Goal: Task Accomplishment & Management: Use online tool/utility

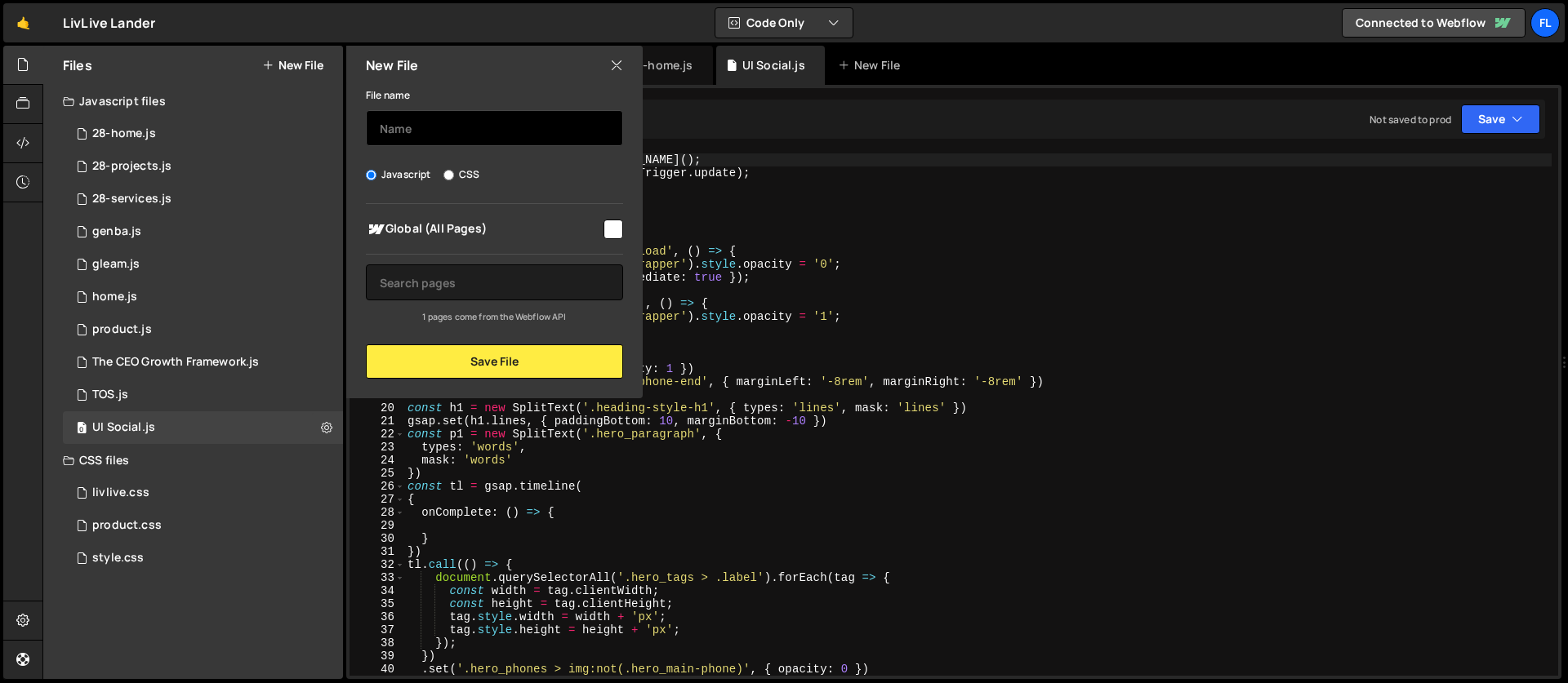
click at [434, 135] on input "text" at bounding box center [494, 128] width 258 height 36
type input "parasail"
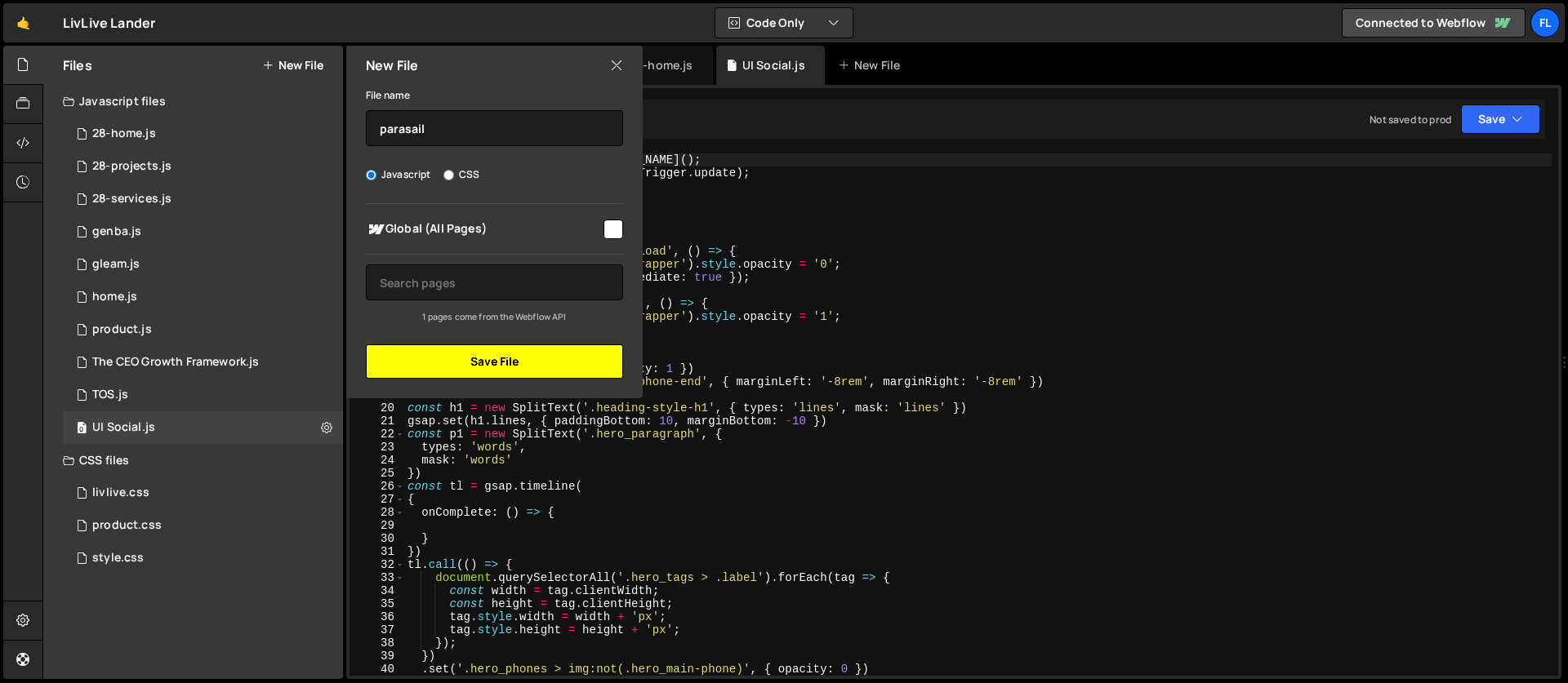
click at [411, 351] on button "Save File" at bounding box center [494, 362] width 258 height 34
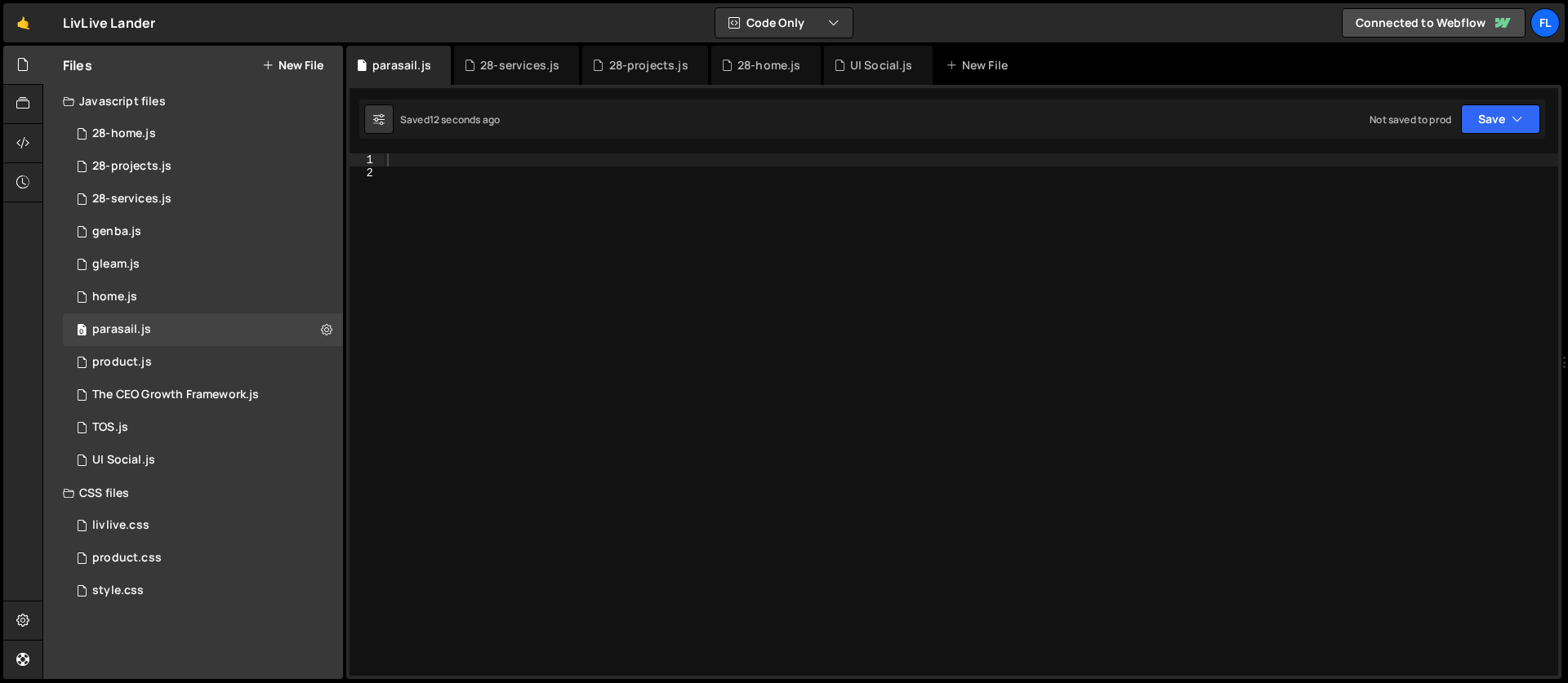
click at [422, 166] on div at bounding box center [970, 427] width 1174 height 549
click at [416, 162] on div at bounding box center [970, 427] width 1174 height 549
paste textarea "</script>"
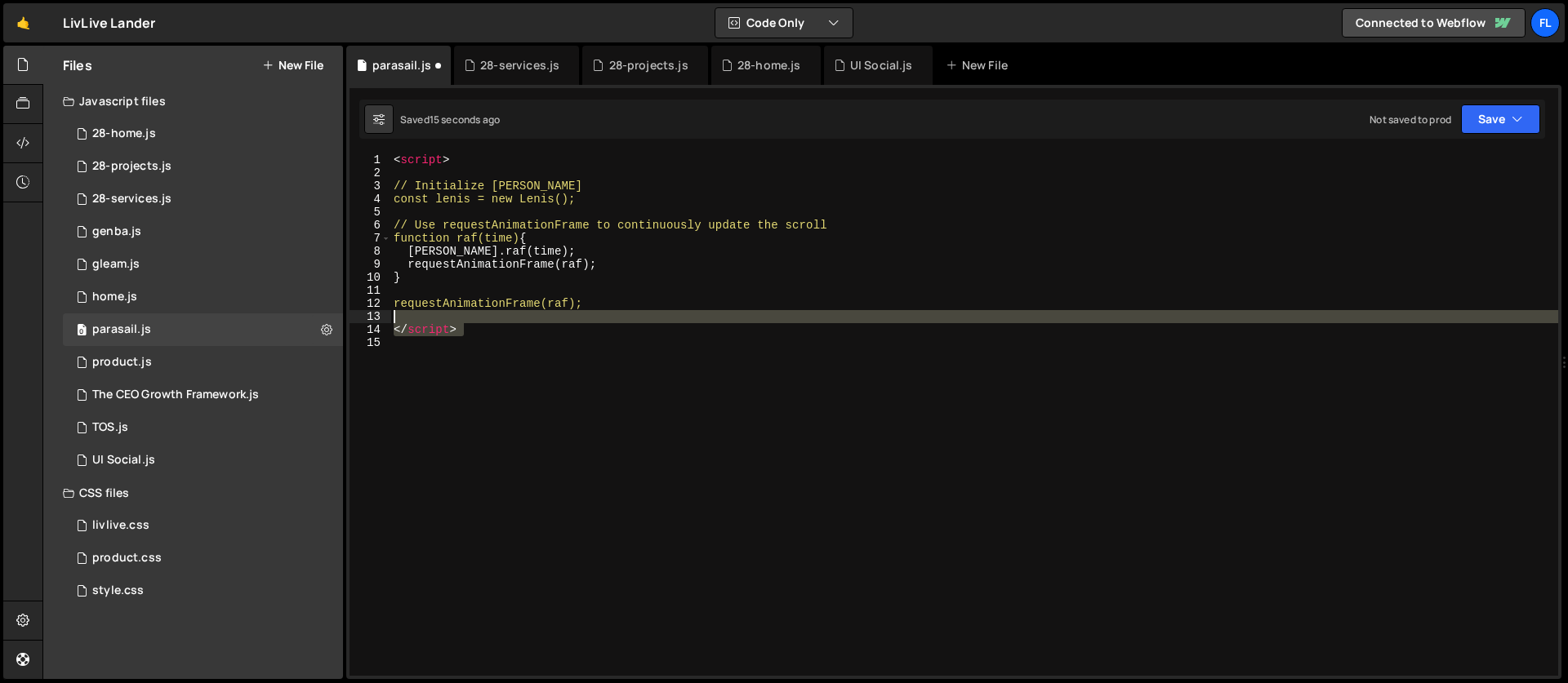
drag, startPoint x: 469, startPoint y: 324, endPoint x: 370, endPoint y: 314, distance: 99.5
click at [370, 314] on div "</script> 1 2 3 4 5 6 7 8 9 10 11 12 13 14 15 < script > // Initialize [PERSON_…" at bounding box center [954, 414] width 1209 height 522
type textarea "</script>"
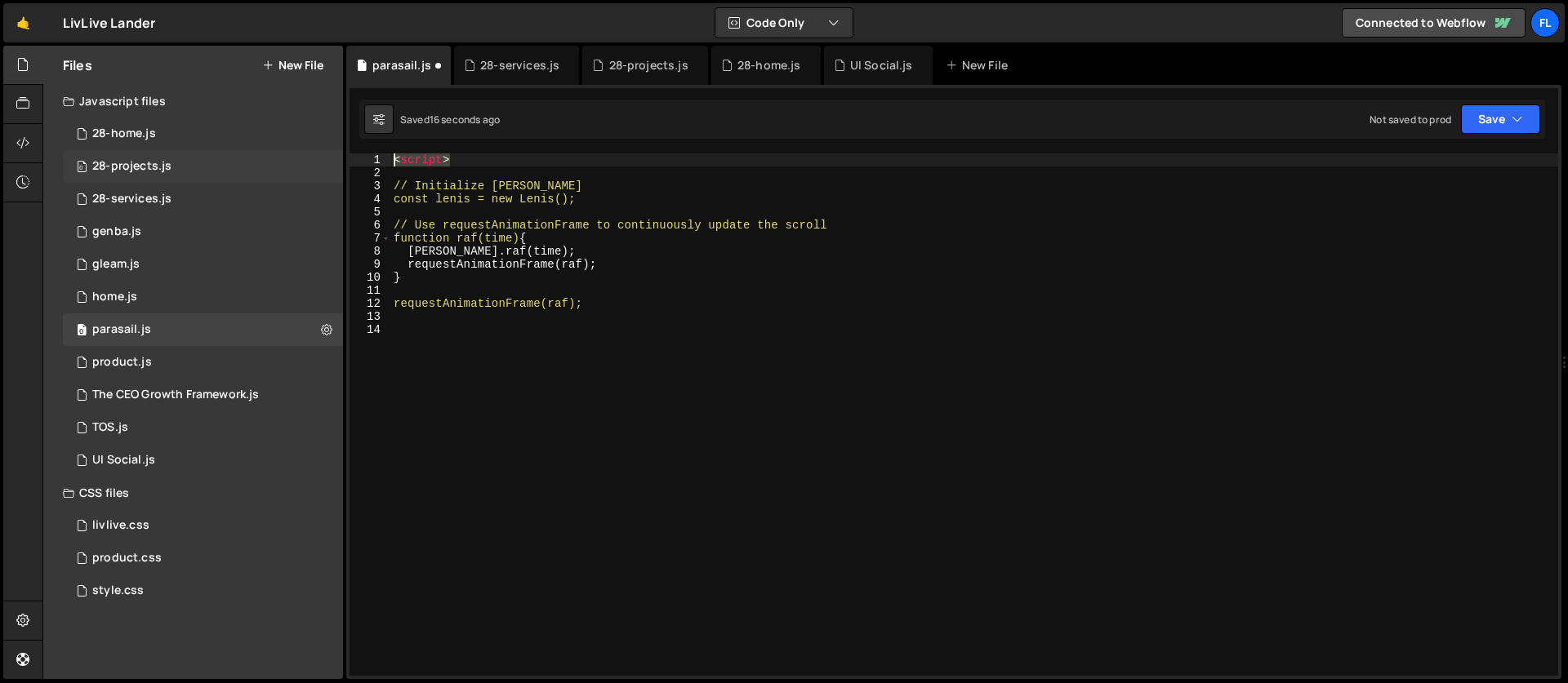
drag, startPoint x: 470, startPoint y: 162, endPoint x: 218, endPoint y: 150, distance: 252.3
click at [218, 150] on div "Files New File Javascript files 0 28-home.js 0 0 28-projects.js 0 0 28-services…" at bounding box center [805, 363] width 1526 height 634
type textarea "<script>"
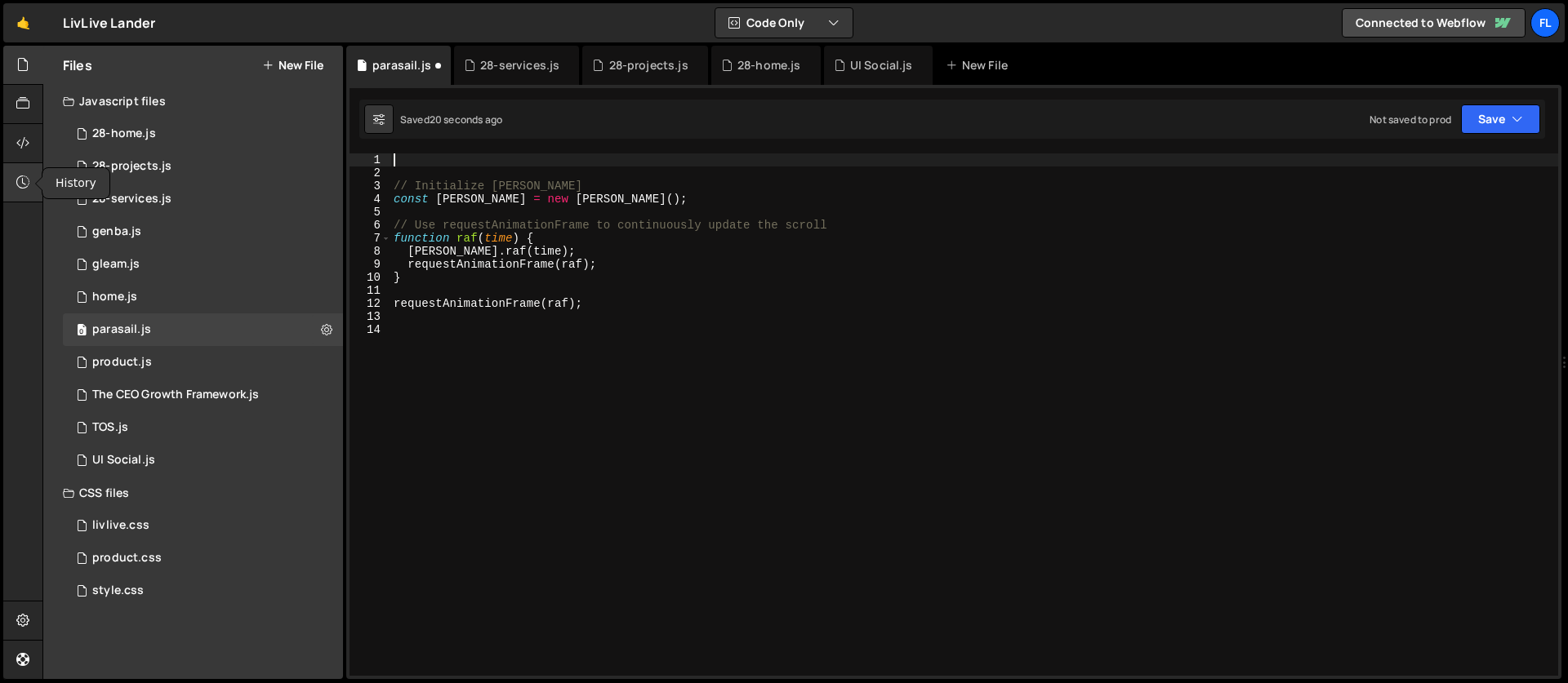
click at [21, 176] on icon at bounding box center [23, 181] width 13 height 18
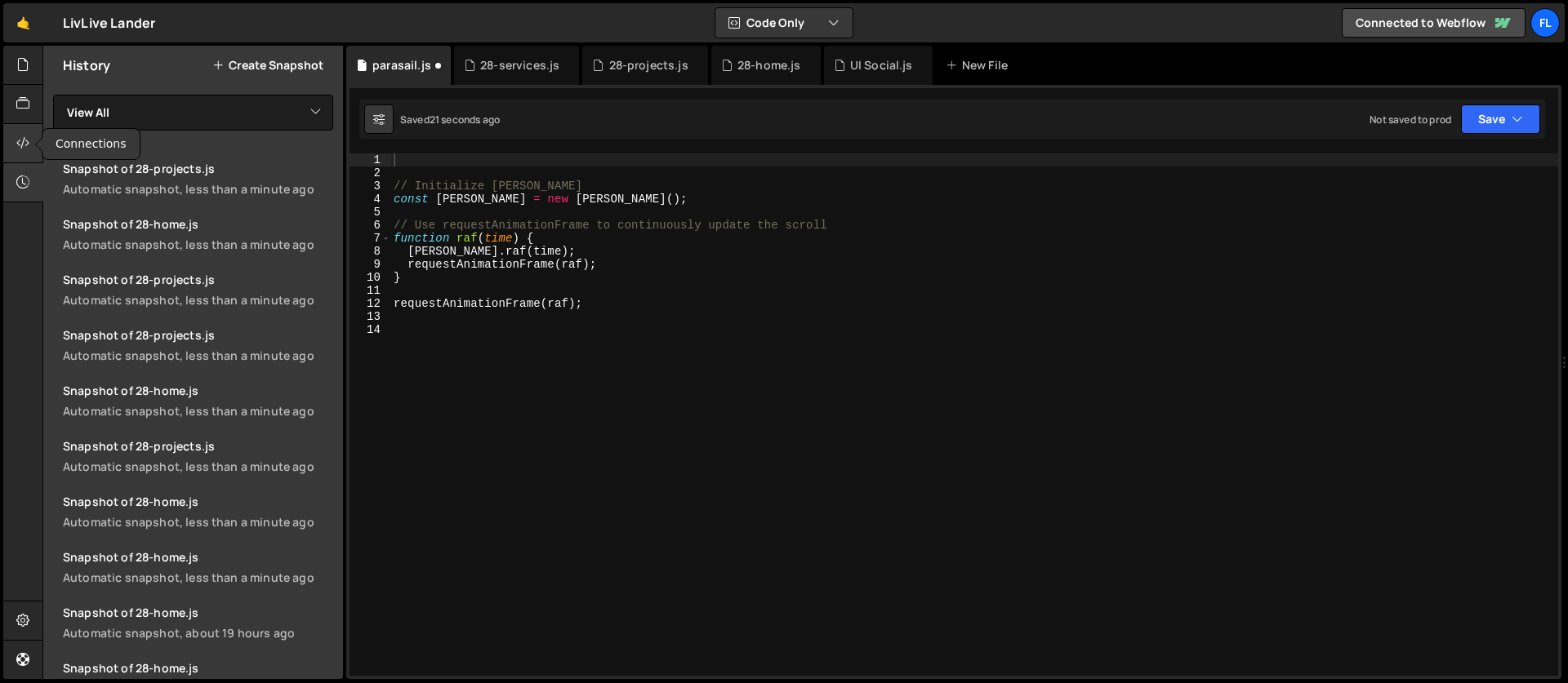
click at [26, 134] on icon at bounding box center [23, 142] width 13 height 18
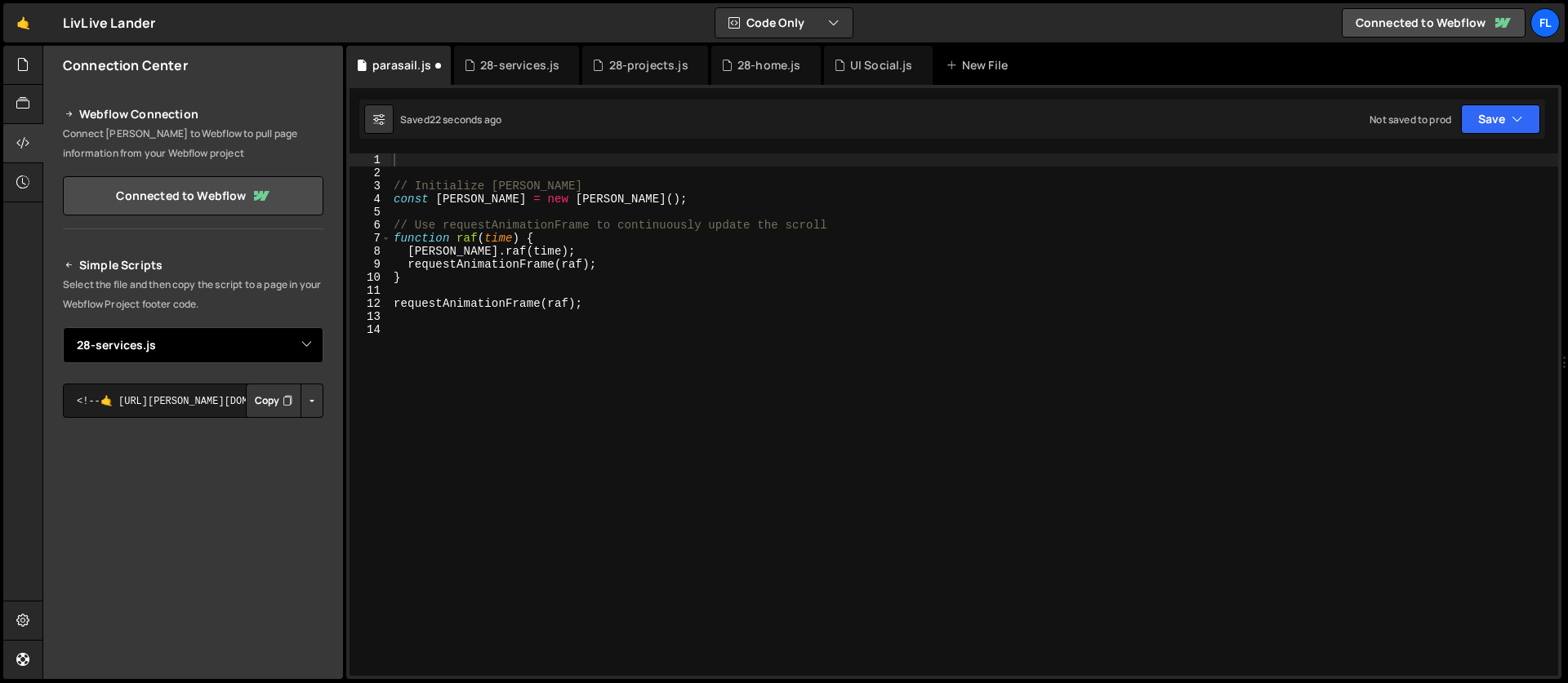
click at [127, 351] on select "Select File 28-home.js genba.js gleam.js home.js product.js The CEO Growth Fram…" at bounding box center [193, 345] width 260 height 36
select select "47693"
click at [63, 327] on select "Select File 28-home.js genba.js gleam.js home.js product.js The CEO Growth Fram…" at bounding box center [193, 345] width 260 height 36
click at [265, 413] on button "Copy" at bounding box center [273, 400] width 55 height 34
click at [22, 152] on icon at bounding box center [23, 142] width 13 height 18
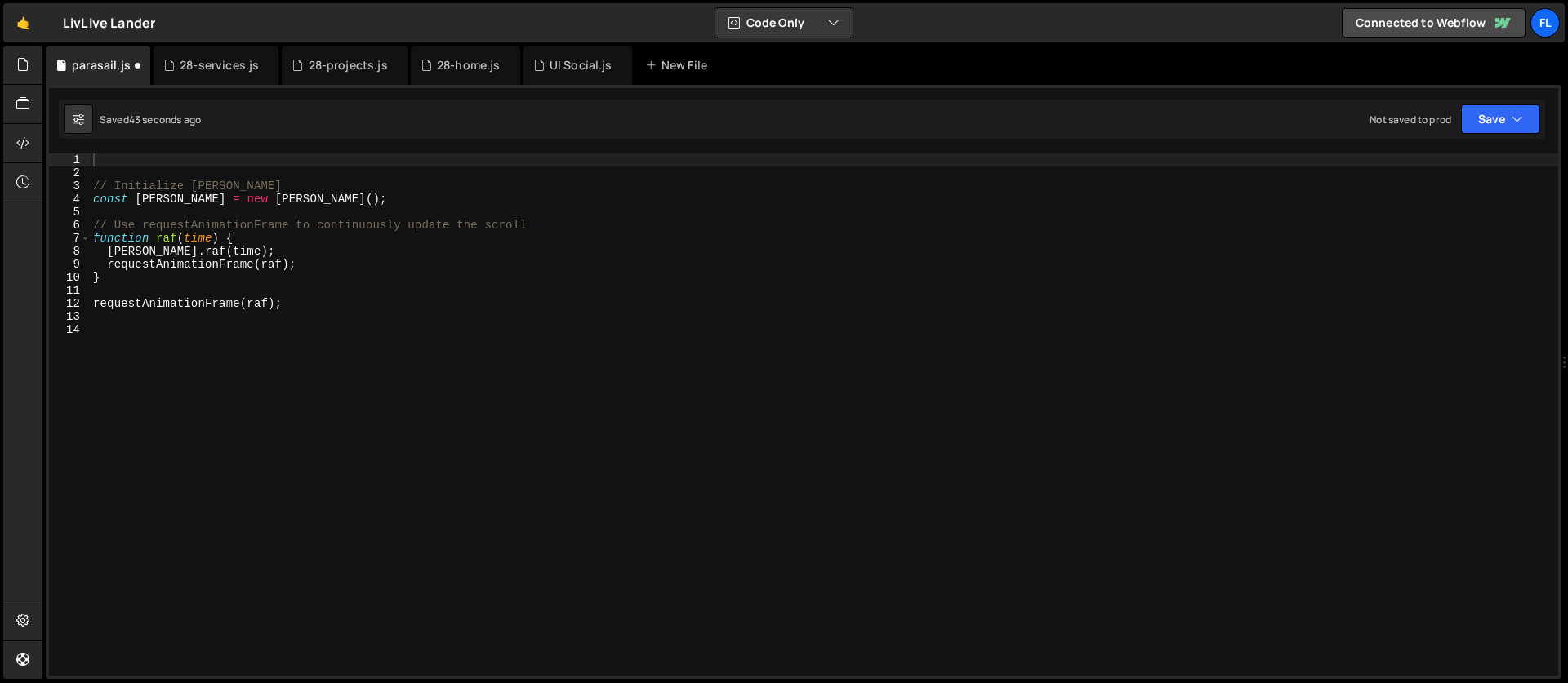
drag, startPoint x: 557, startPoint y: 64, endPoint x: 502, endPoint y: 143, distance: 96.3
click at [557, 64] on div "UI Social.js" at bounding box center [581, 65] width 63 height 16
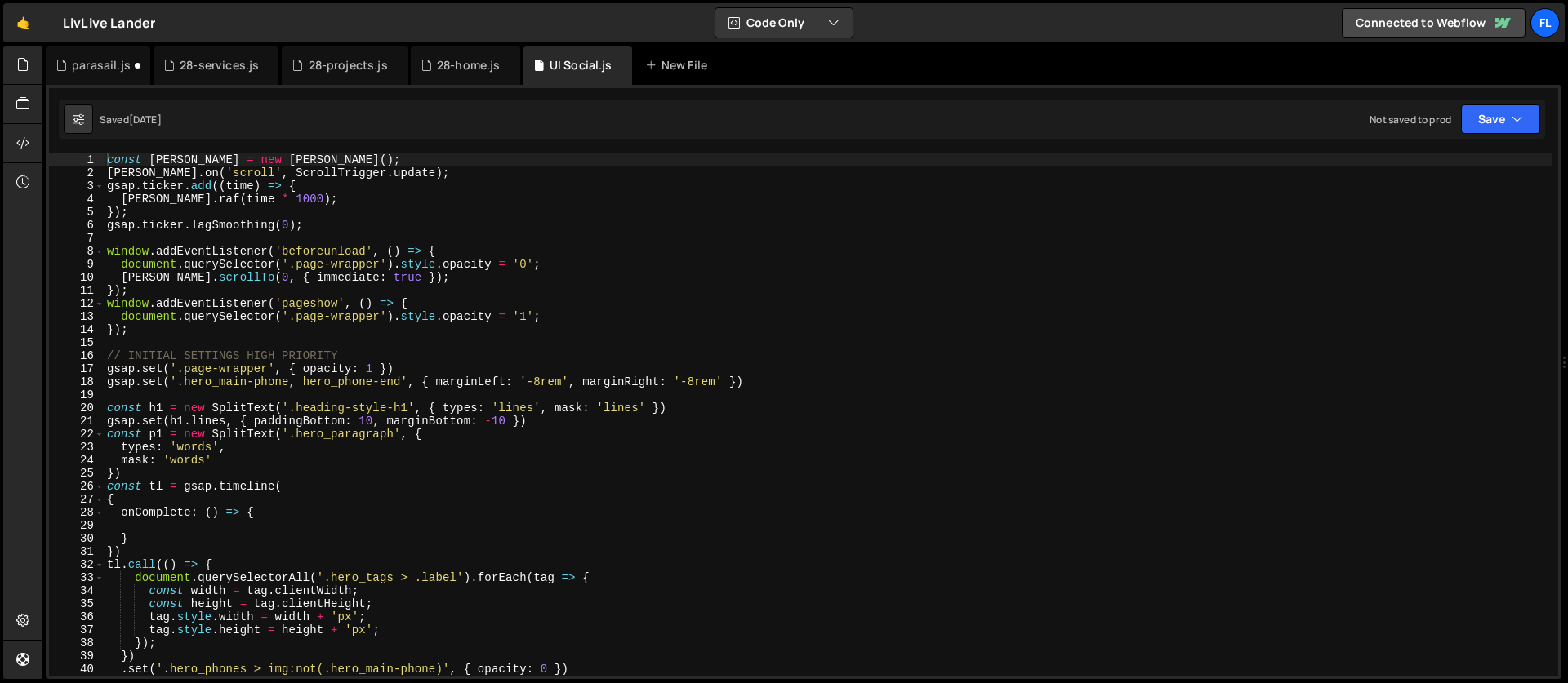
click at [170, 238] on div "const [PERSON_NAME] = new [PERSON_NAME] ( ) ; [PERSON_NAME] . on ( 'scroll' , S…" at bounding box center [827, 427] width 1448 height 549
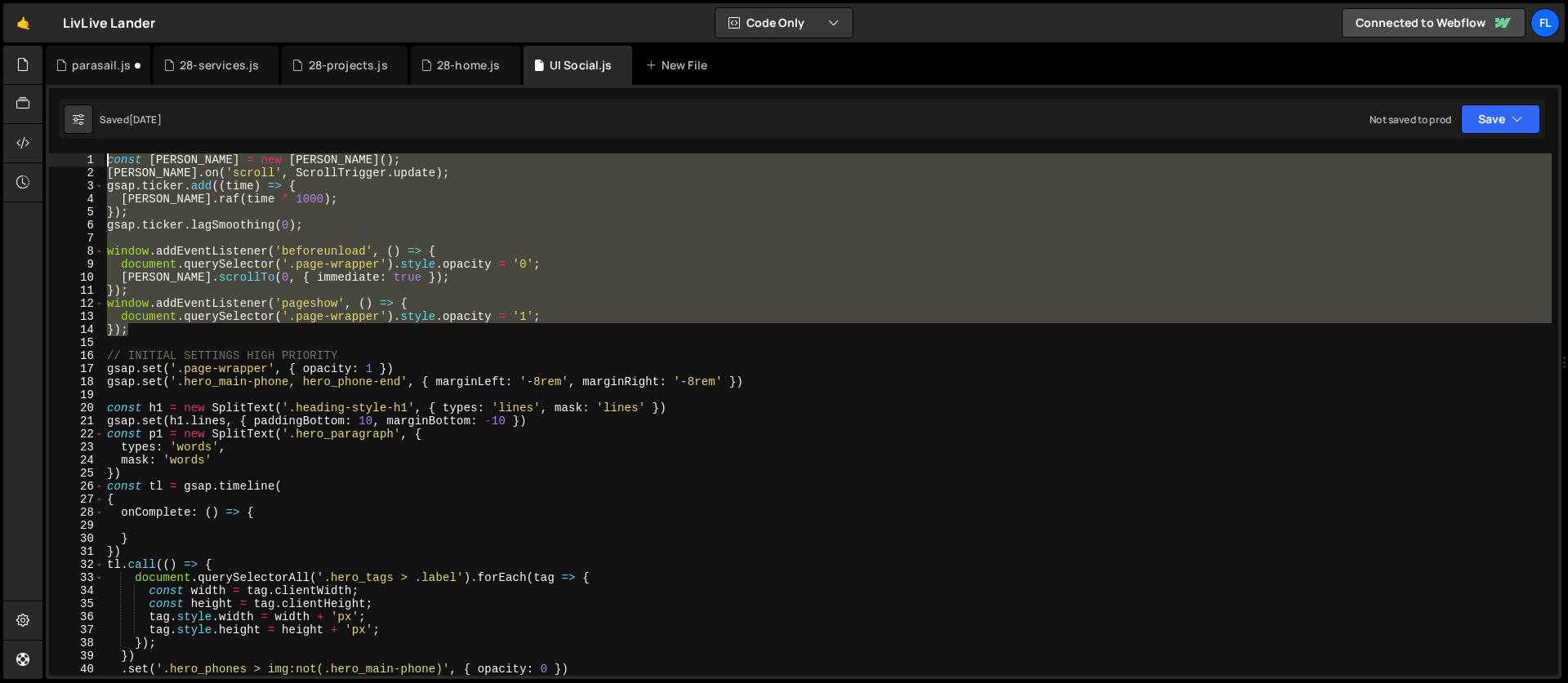
drag, startPoint x: 147, startPoint y: 333, endPoint x: 82, endPoint y: 147, distance: 197.0
click at [82, 147] on div "1 2 3 4 5 6 7 8 9 10 11 12 13 14 15 16 17 18 19 20 21 22 23 24 25 26 27 28 29 3…" at bounding box center [804, 381] width 1515 height 594
click at [181, 303] on div "const [PERSON_NAME] = new [PERSON_NAME] ( ) ; [PERSON_NAME] . on ( 'scroll' , S…" at bounding box center [827, 414] width 1448 height 522
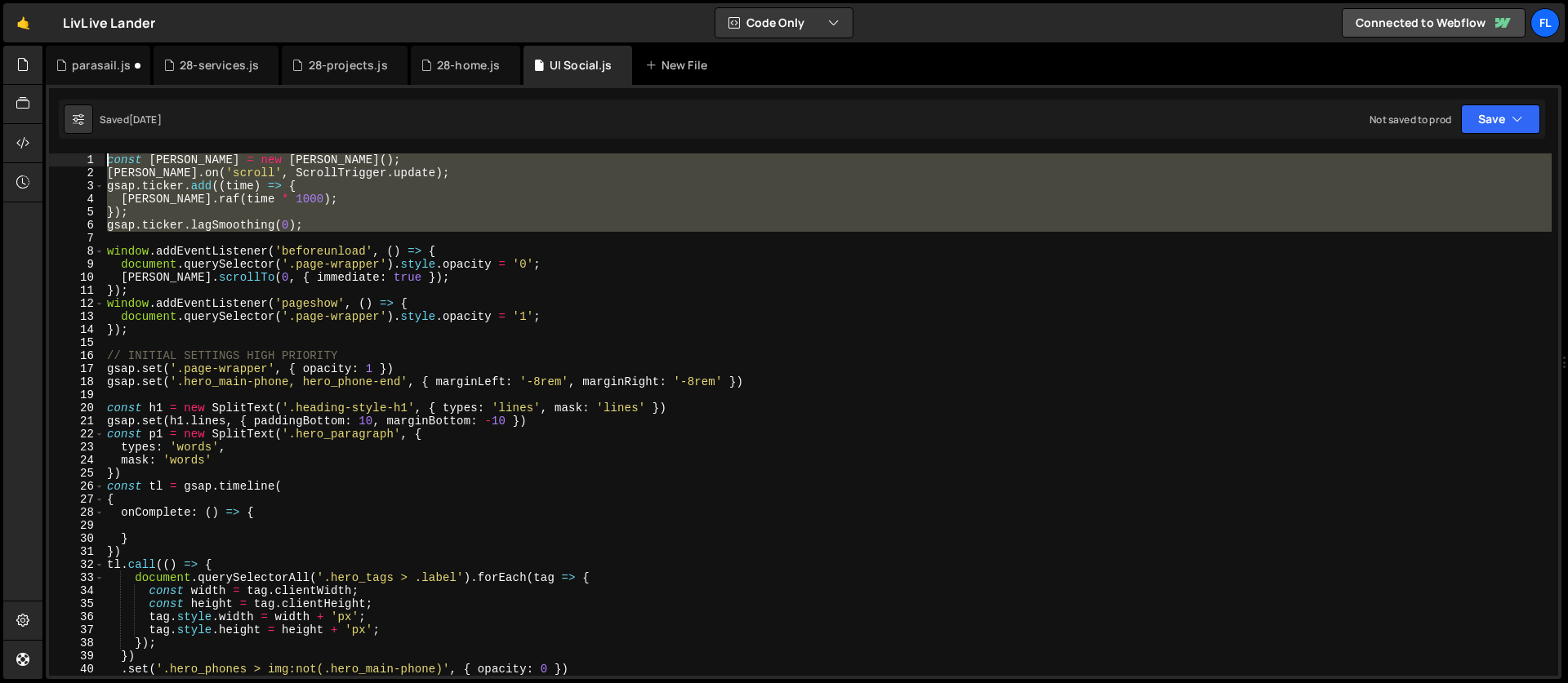
drag, startPoint x: 122, startPoint y: 244, endPoint x: 47, endPoint y: 116, distance: 148.4
click at [47, 116] on div "window.addEventListener('pageshow', () => { 1 2 3 4 5 6 7 8 9 10 11 12 13 14 15…" at bounding box center [804, 381] width 1515 height 594
type textarea "const [PERSON_NAME] = new [PERSON_NAME](); [PERSON_NAME].on('scroll', ScrollTri…"
click at [87, 63] on div "parasail.js" at bounding box center [101, 65] width 59 height 16
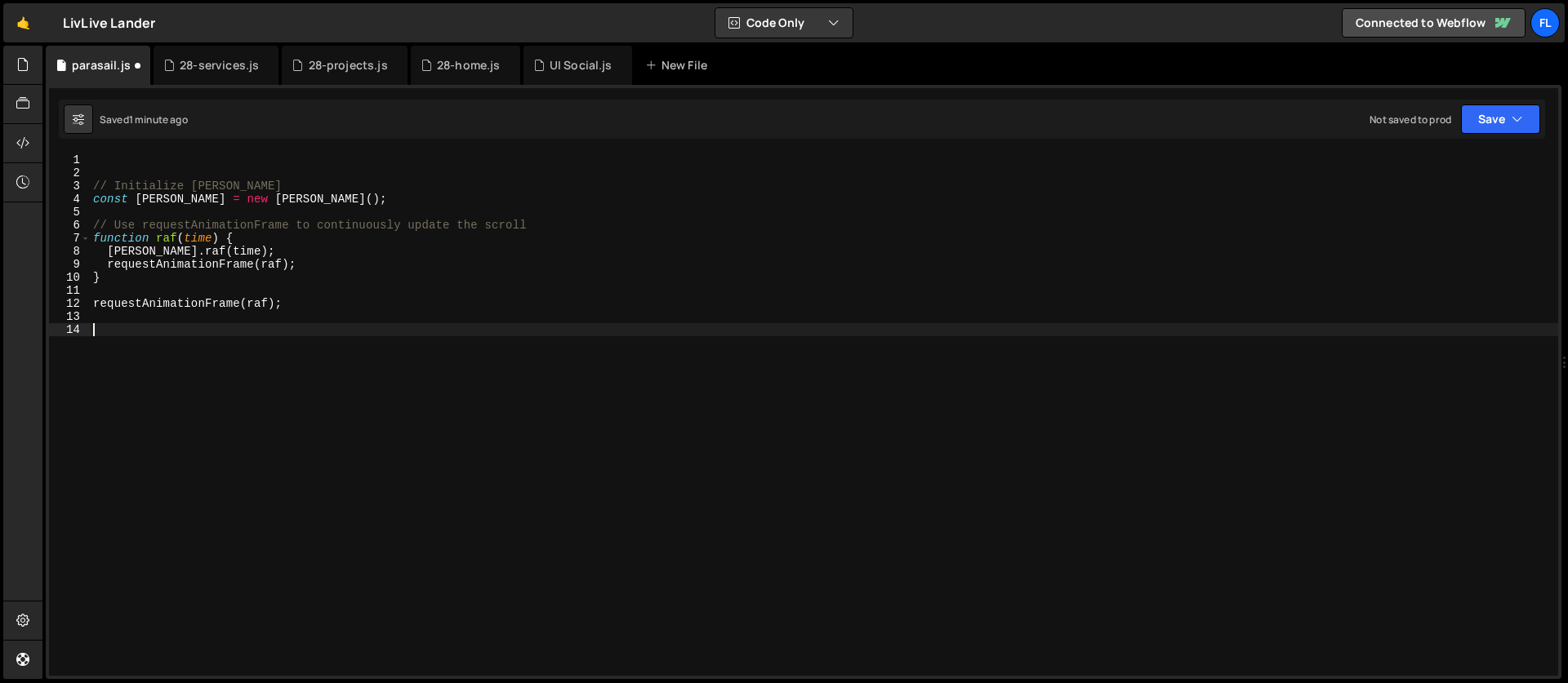
drag, startPoint x: 164, startPoint y: 331, endPoint x: 53, endPoint y: 101, distance: 255.4
click at [53, 101] on div "const [PERSON_NAME] = new [PERSON_NAME](); [PERSON_NAME].on('scroll', ScrollTri…" at bounding box center [804, 381] width 1515 height 594
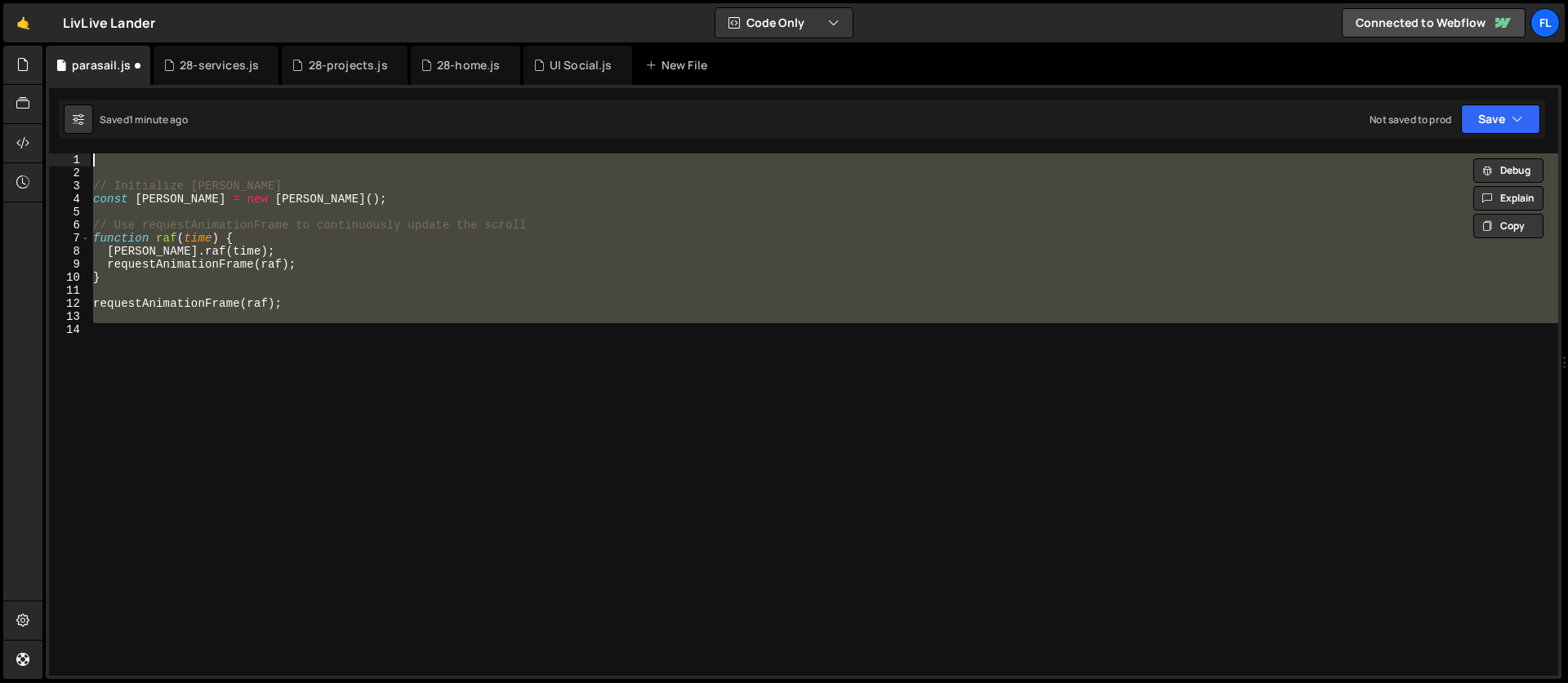
paste textarea
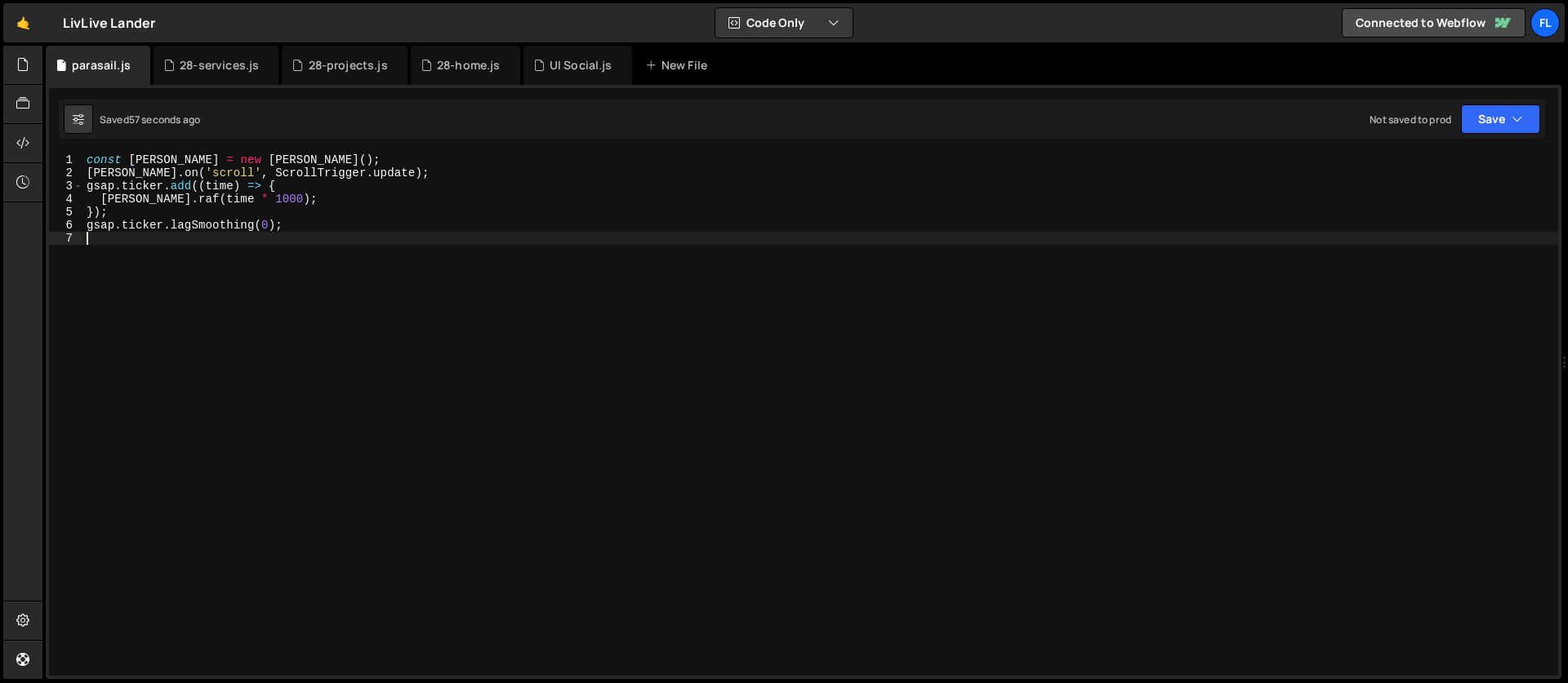
click at [225, 234] on div "const [PERSON_NAME] = new [PERSON_NAME] ( ) ; [PERSON_NAME] . on ( 'scroll' , S…" at bounding box center [821, 427] width 1475 height 549
click at [171, 263] on div "const [PERSON_NAME] = new [PERSON_NAME] ( ) ; [PERSON_NAME] . on ( 'scroll' , S…" at bounding box center [821, 427] width 1475 height 549
type textarea "l"
type textarea "alert('hi"
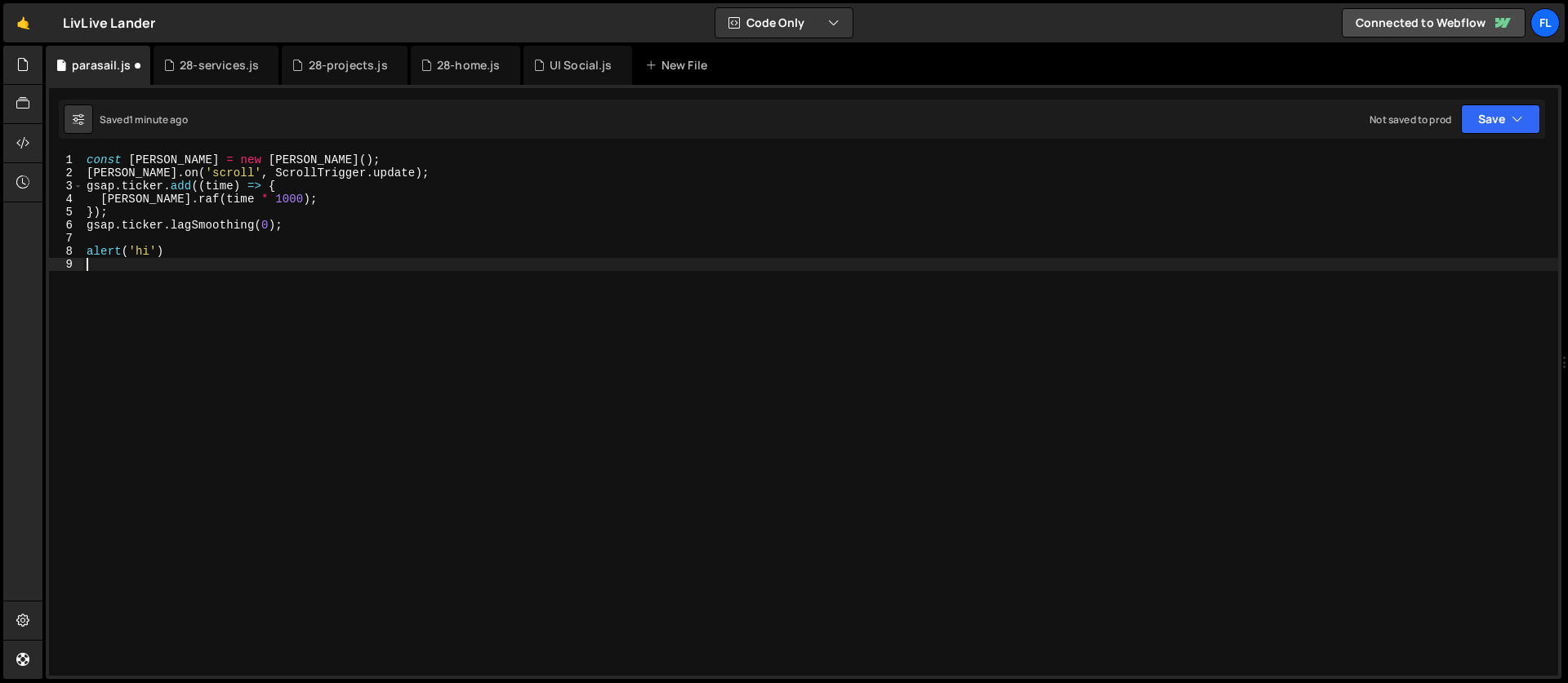
scroll to position [0, 0]
click at [24, 133] on icon at bounding box center [23, 142] width 13 height 18
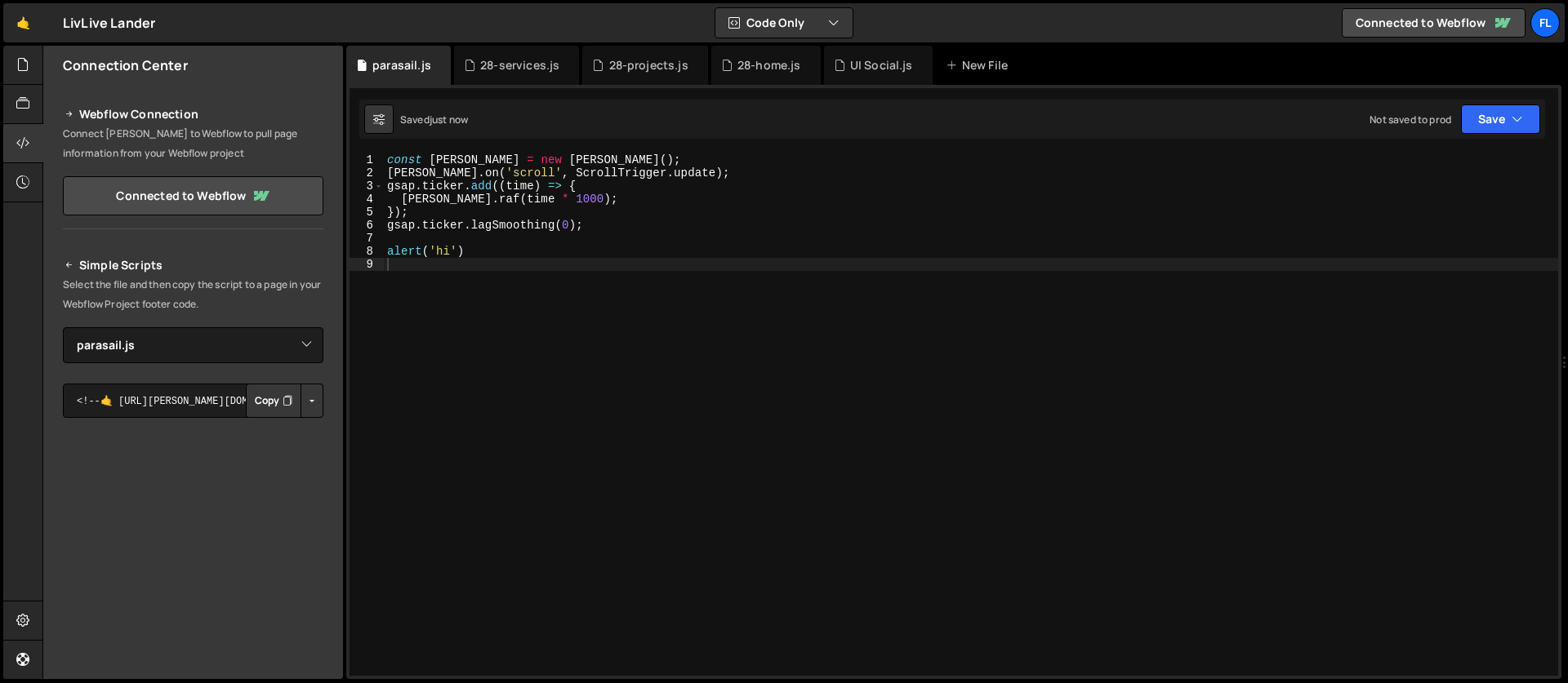
click at [265, 401] on button "Copy" at bounding box center [273, 400] width 55 height 34
click at [8, 151] on div at bounding box center [23, 144] width 40 height 39
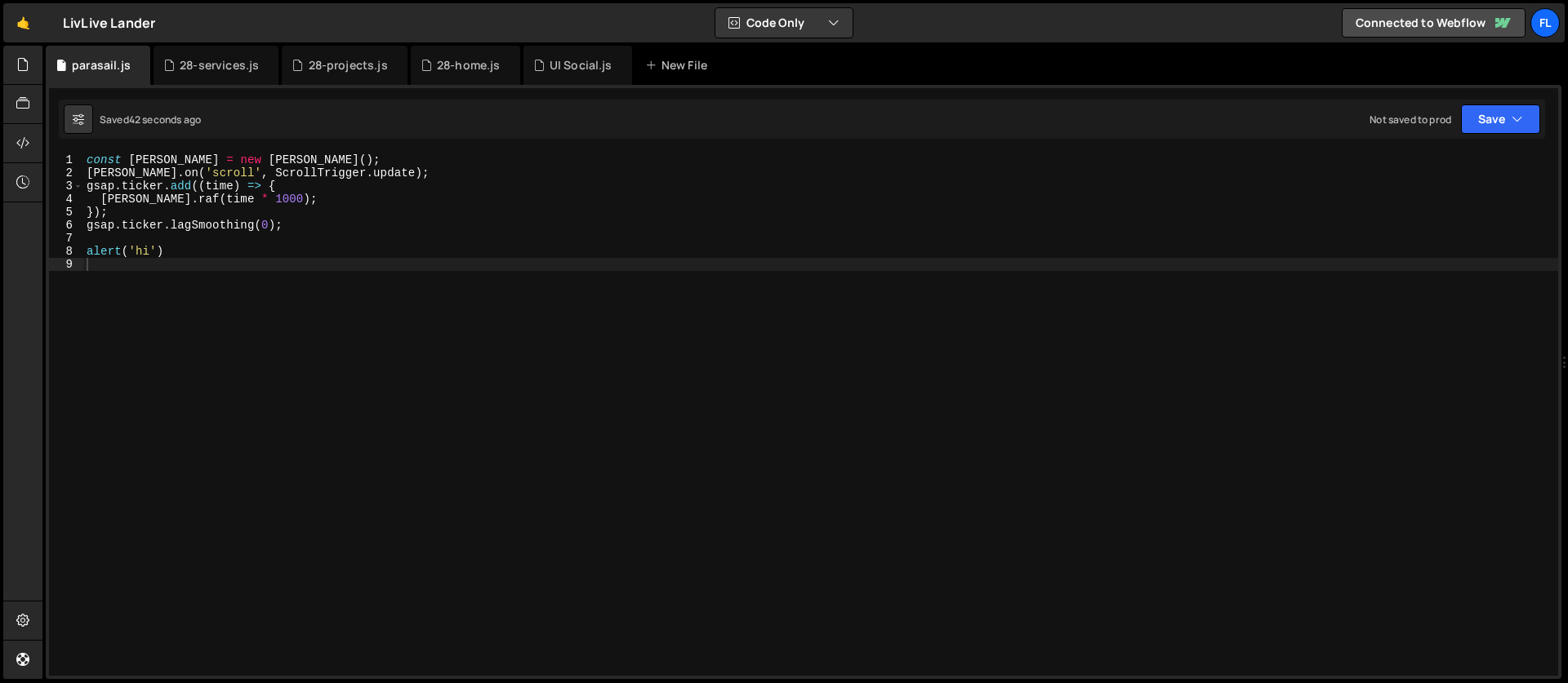
drag, startPoint x: 212, startPoint y: 410, endPoint x: 196, endPoint y: 411, distance: 16.0
click at [212, 409] on div "const [PERSON_NAME] = new [PERSON_NAME] ( ) ; [PERSON_NAME] . on ( 'scroll' , S…" at bounding box center [821, 427] width 1475 height 549
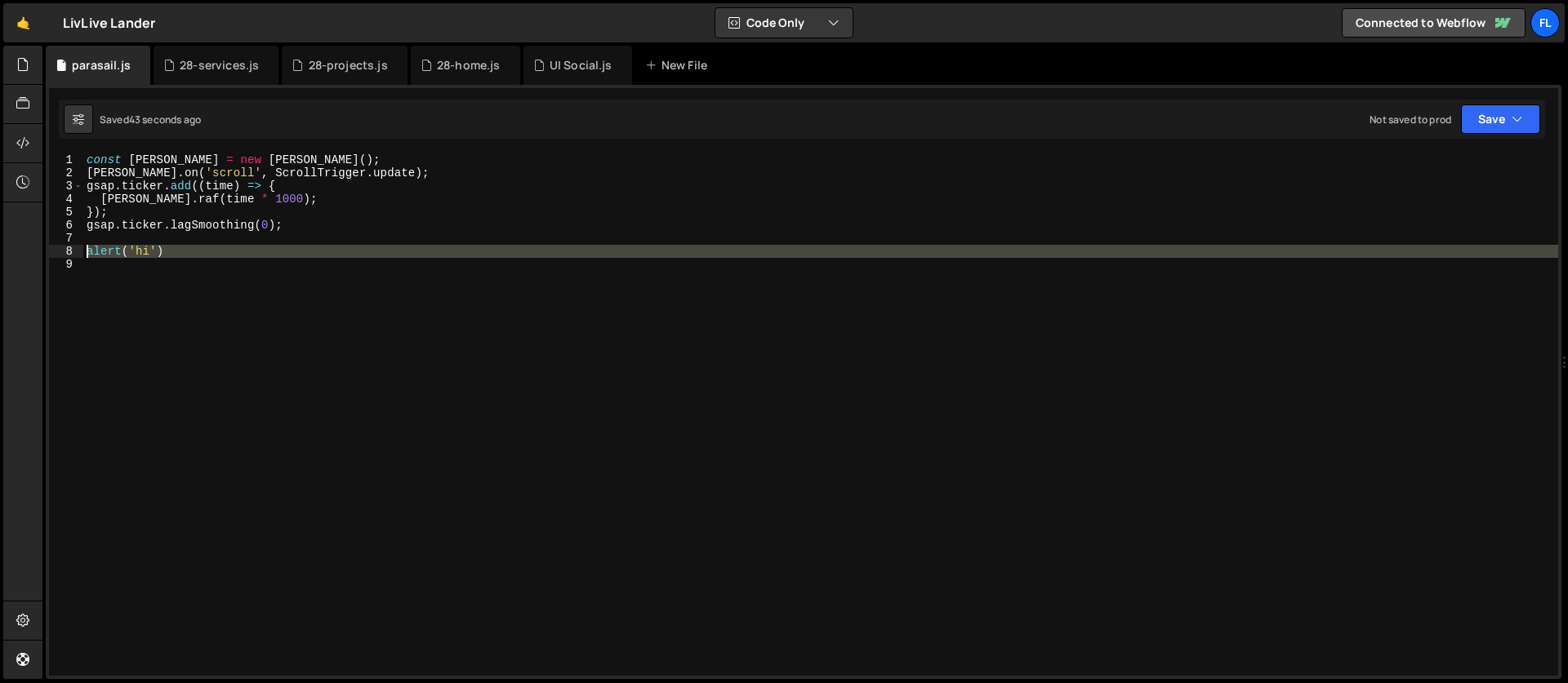
drag, startPoint x: 99, startPoint y: 279, endPoint x: 62, endPoint y: 253, distance: 45.2
click at [62, 253] on div "1 2 3 4 5 6 7 8 9 const [PERSON_NAME] = new [PERSON_NAME] ( ) ; [PERSON_NAME] .…" at bounding box center [803, 414] width 1509 height 522
type textarea "alert('hi')"
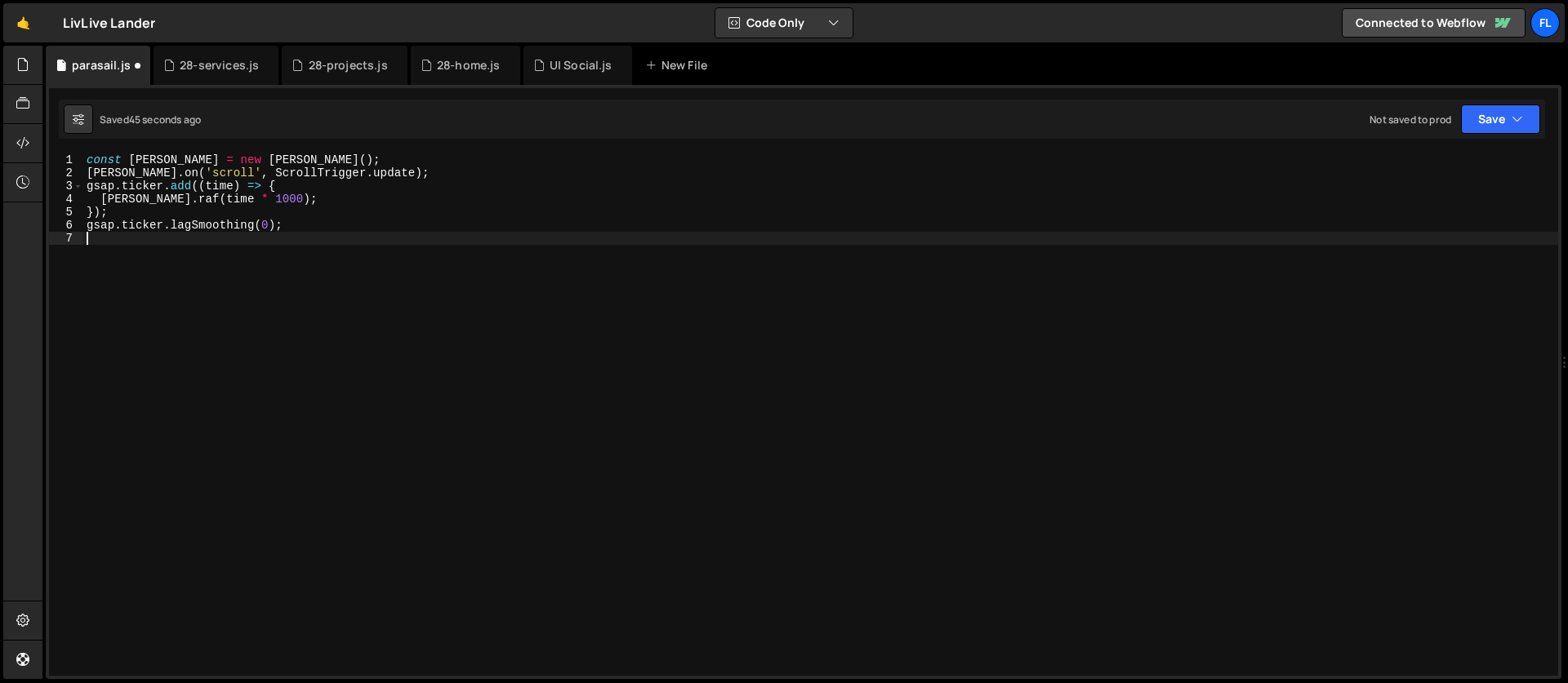
click at [189, 369] on div "const [PERSON_NAME] = new [PERSON_NAME] ( ) ; [PERSON_NAME] . on ( 'scroll' , S…" at bounding box center [821, 427] width 1475 height 549
click at [223, 287] on div "const [PERSON_NAME] = new [PERSON_NAME] ( ) ; [PERSON_NAME] . on ( 'scroll' , S…" at bounding box center [821, 427] width 1475 height 549
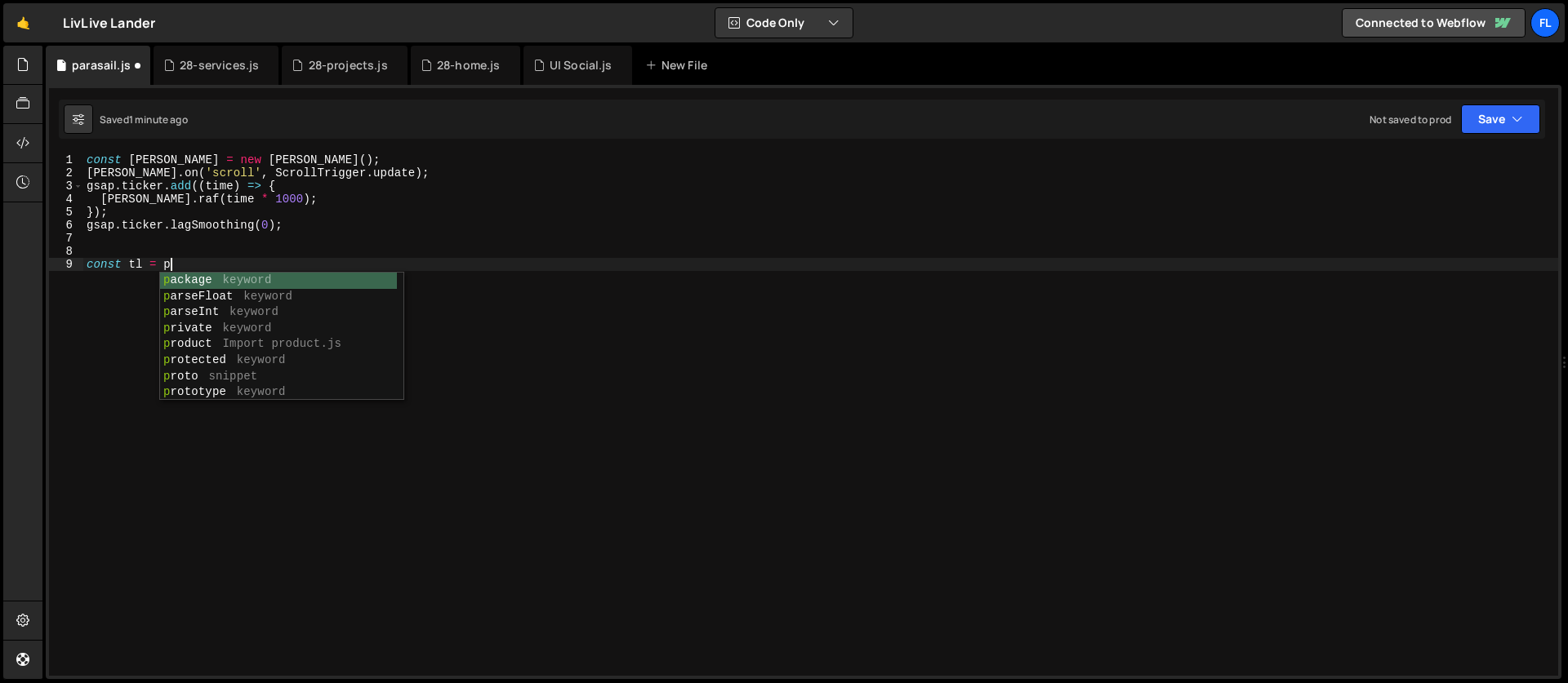
scroll to position [0, 5]
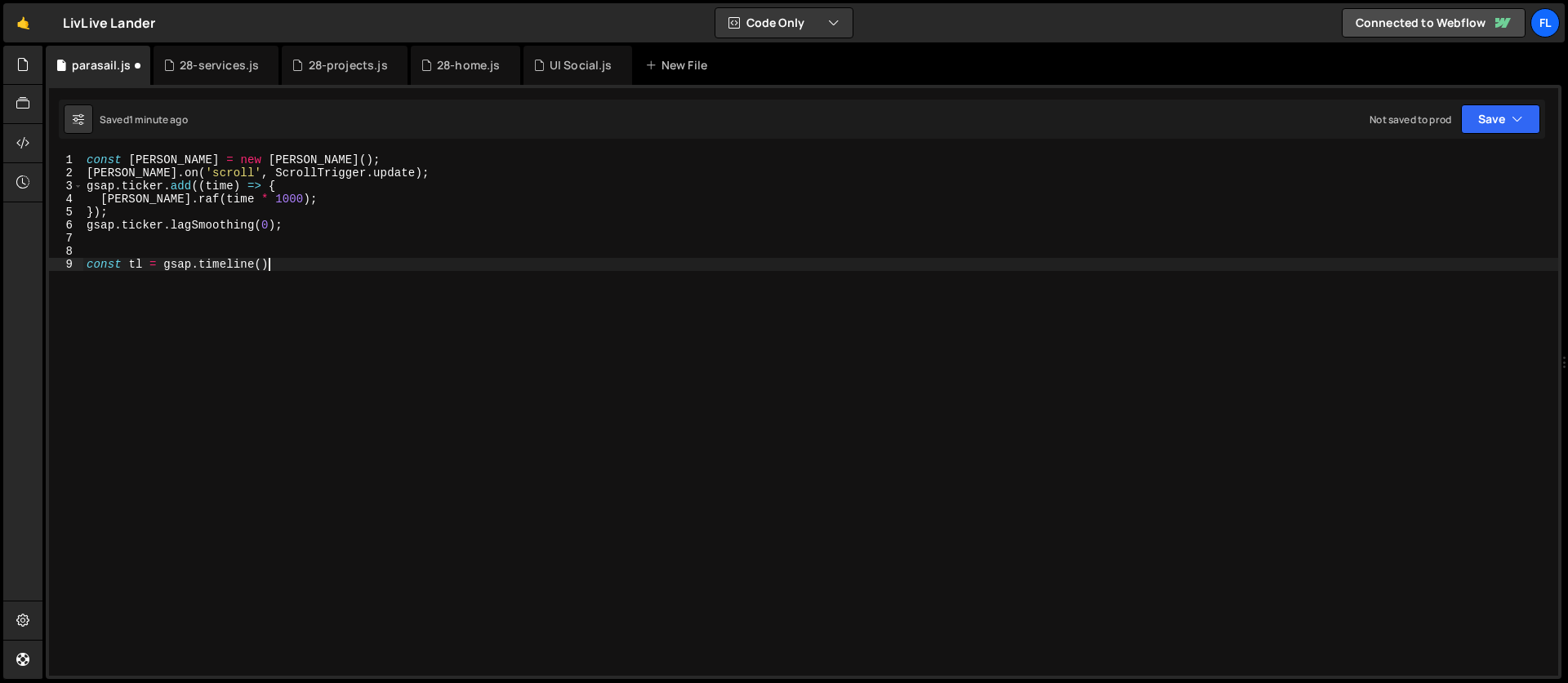
type textarea "const tl = gsap.timeline()"
type textarea "const h1 = new"
click at [572, 65] on div "UI Social.js" at bounding box center [581, 65] width 63 height 16
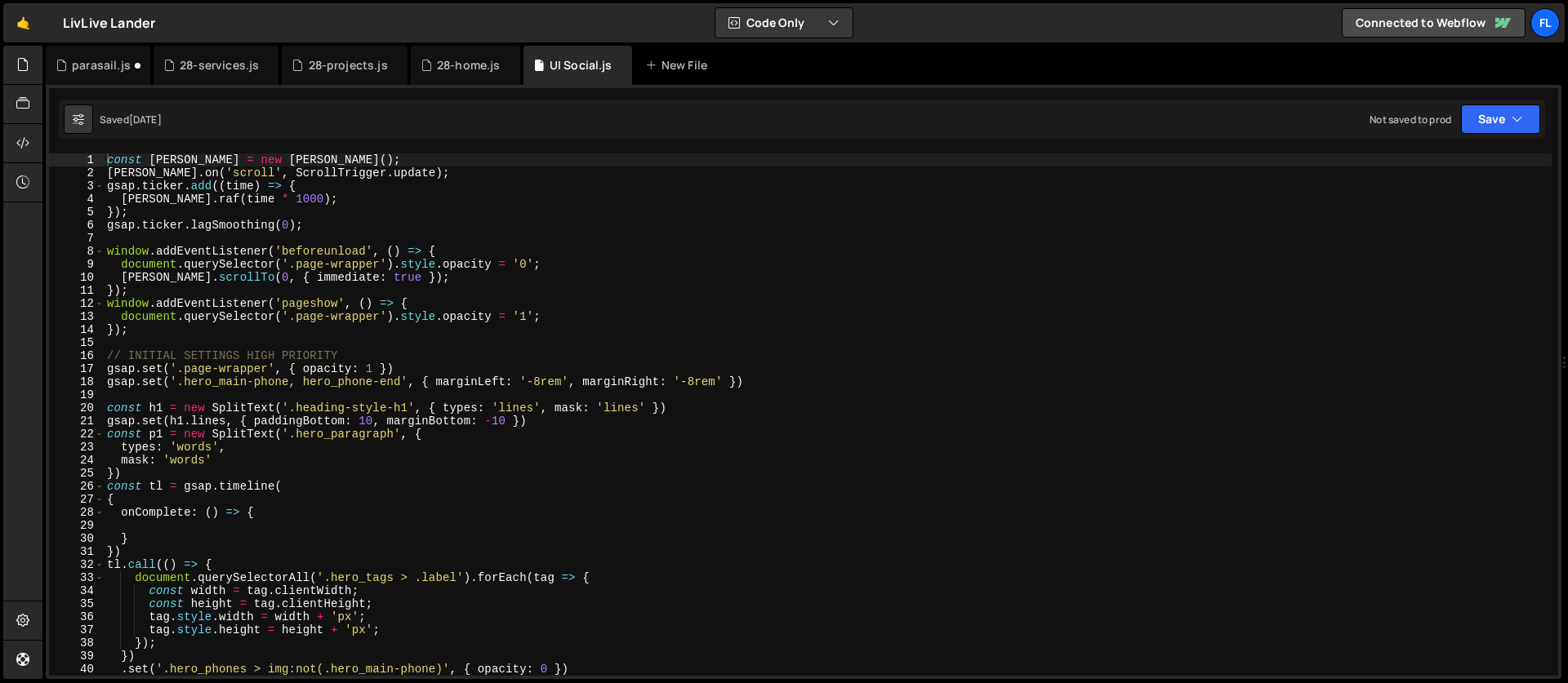
click at [228, 300] on div "const [PERSON_NAME] = new [PERSON_NAME] ( ) ; [PERSON_NAME] . on ( 'scroll' , S…" at bounding box center [827, 427] width 1448 height 549
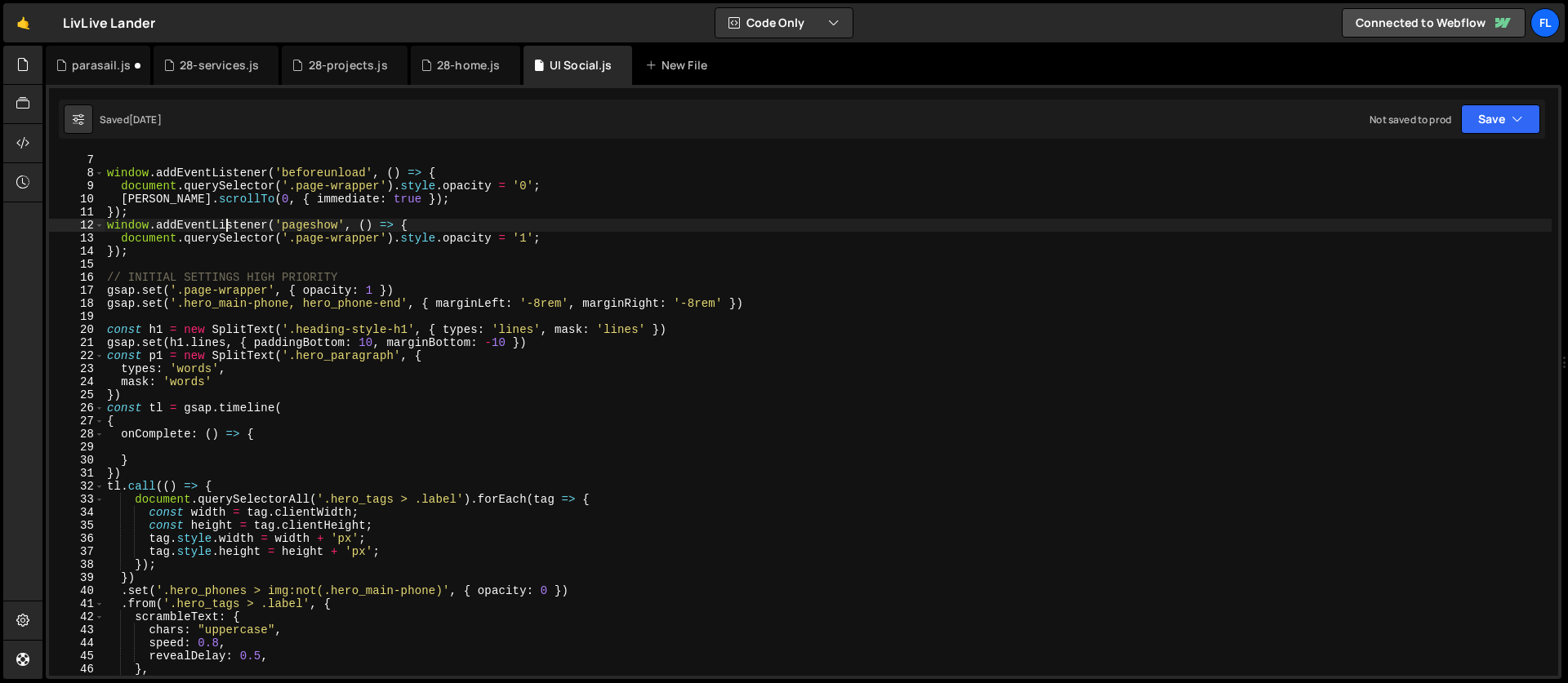
click at [204, 353] on div "gsap . ticker . lagSmoothing ( 0 ) ; window . addEventListener ( 'beforeunload'…" at bounding box center [827, 414] width 1448 height 549
click at [172, 395] on div "gsap . ticker . lagSmoothing ( 0 ) ; window . addEventListener ( 'beforeunload'…" at bounding box center [827, 414] width 1448 height 549
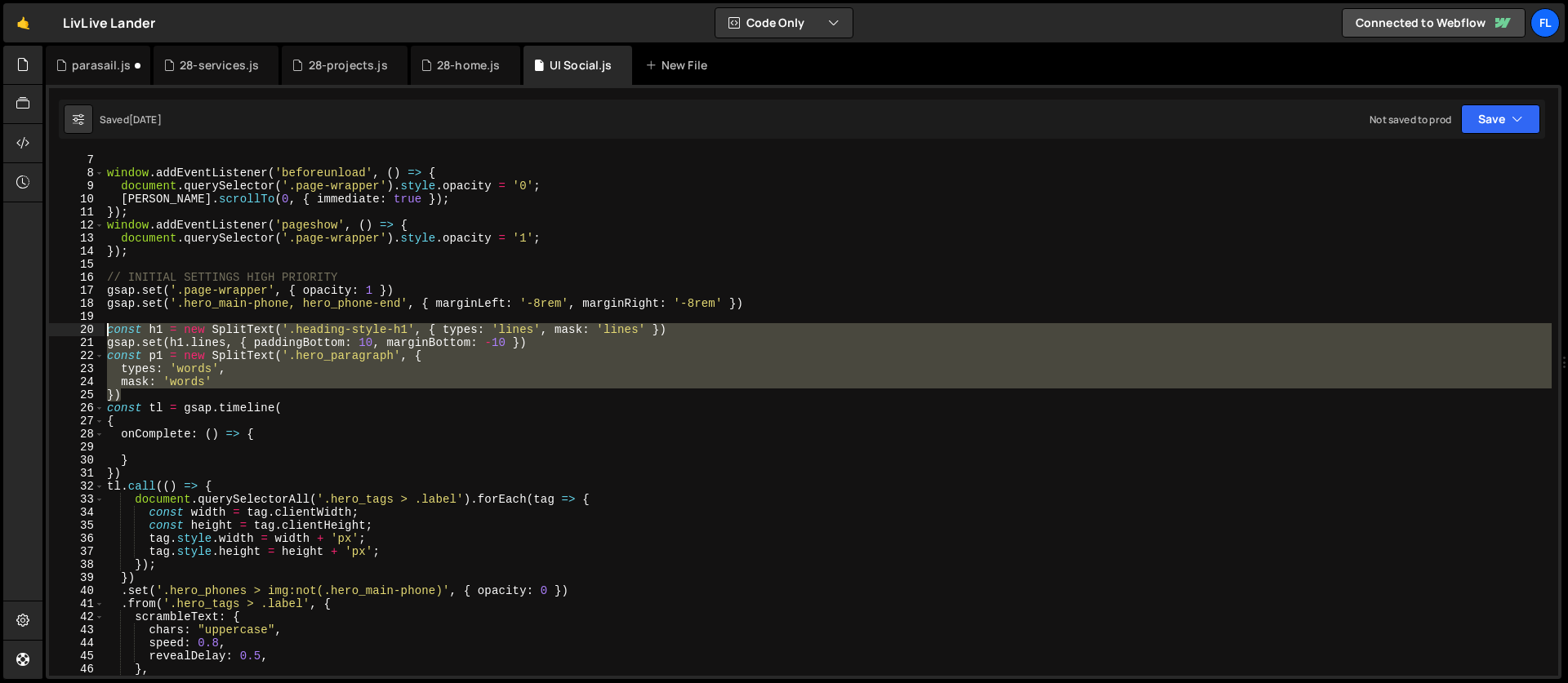
drag, startPoint x: 144, startPoint y: 397, endPoint x: 101, endPoint y: 334, distance: 76.3
click at [101, 334] on div "}) 6 7 8 9 10 11 12 13 14 15 16 17 18 19 20 21 22 23 24 25 26 27 28 29 30 31 32…" at bounding box center [803, 414] width 1509 height 522
type textarea "const h1 = new SplitText('.heading-style-h1', { types: 'lines', mask: 'lines' }…"
click at [100, 74] on div "parasail.js" at bounding box center [98, 66] width 104 height 39
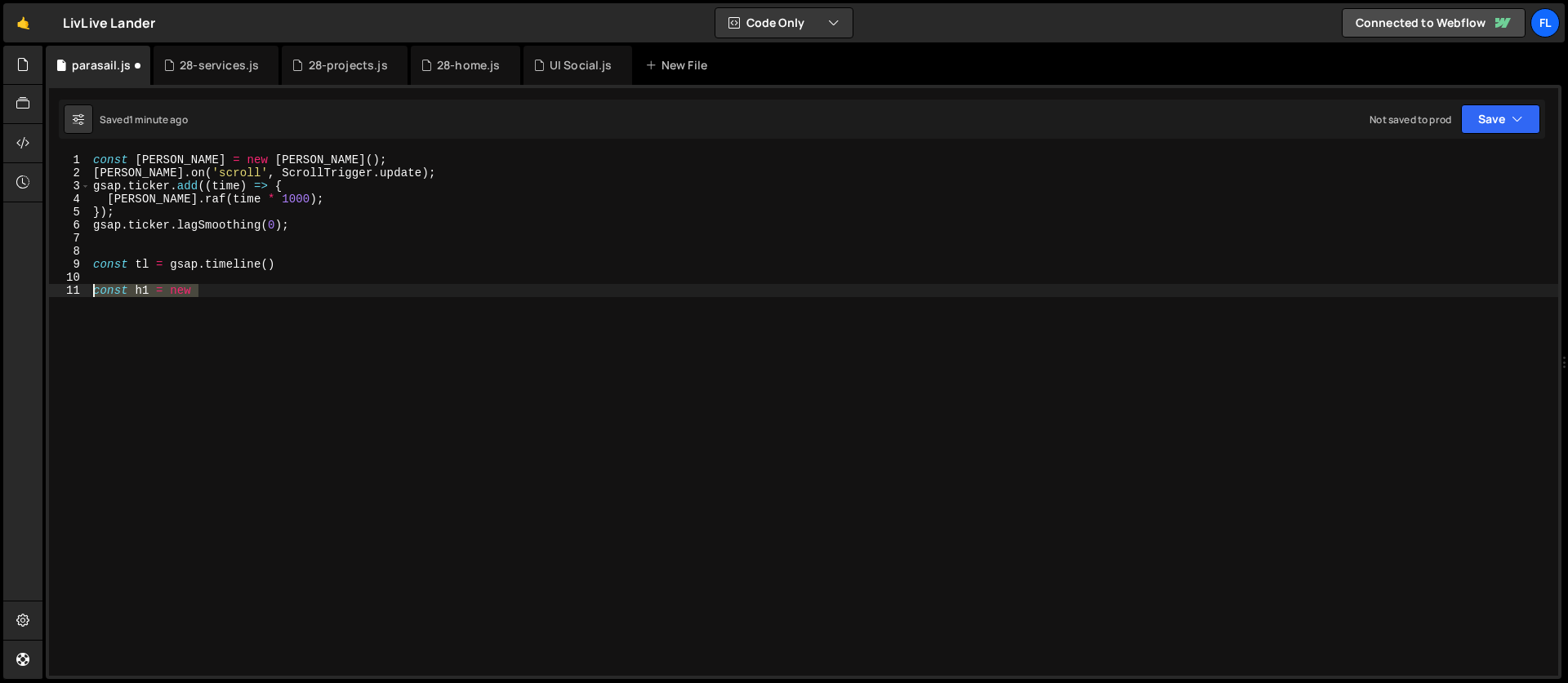
drag, startPoint x: 209, startPoint y: 296, endPoint x: 71, endPoint y: 296, distance: 138.0
click at [71, 296] on div "const h1 = new 1 2 3 4 5 6 7 8 9 10 11 const [PERSON_NAME] = new [PERSON_NAME] …" at bounding box center [803, 414] width 1509 height 522
paste textarea "})"
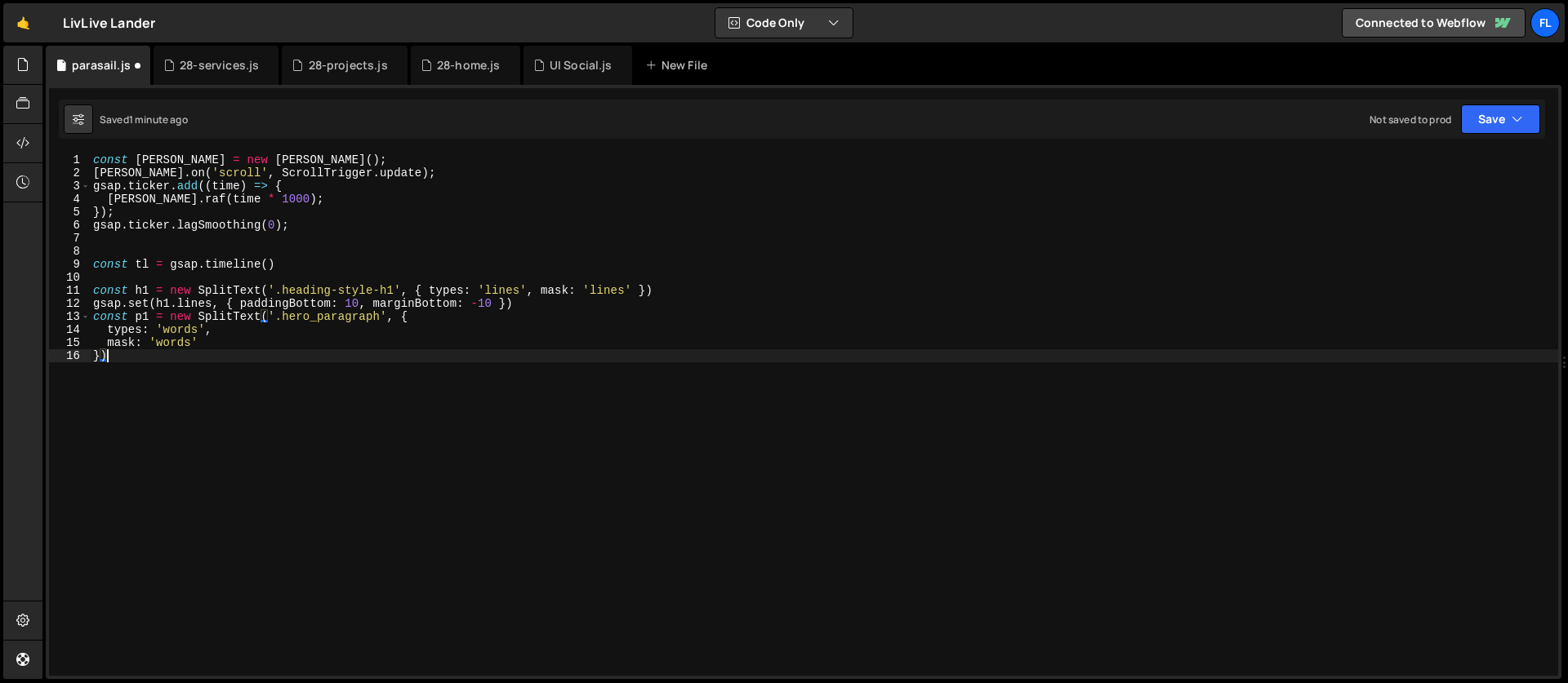
click at [220, 330] on div "const [PERSON_NAME] = new [PERSON_NAME] ( ) ; [PERSON_NAME] . on ( 'scroll' , S…" at bounding box center [824, 427] width 1468 height 549
click at [368, 293] on div "const [PERSON_NAME] = new [PERSON_NAME] ( ) ; [PERSON_NAME] . on ( 'scroll' , S…" at bounding box center [824, 427] width 1468 height 549
click at [153, 293] on div "const [PERSON_NAME] = new [PERSON_NAME] ( ) ; [PERSON_NAME] . on ( 'scroll' , S…" at bounding box center [824, 427] width 1468 height 549
click at [321, 318] on div "const [PERSON_NAME] = new [PERSON_NAME] ( ) ; [PERSON_NAME] . on ( 'scroll' , S…" at bounding box center [824, 427] width 1468 height 549
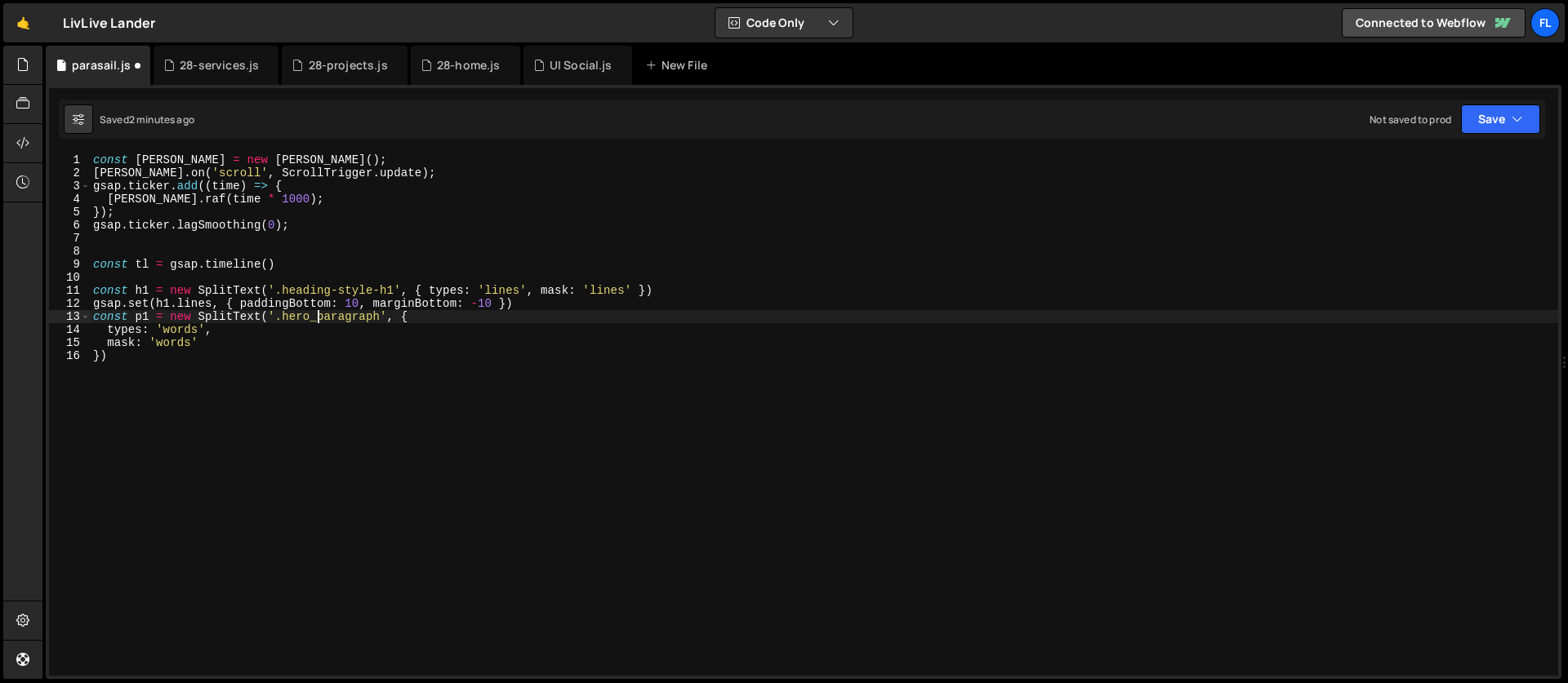
click at [175, 359] on div "const [PERSON_NAME] = new [PERSON_NAME] ( ) ; [PERSON_NAME] . on ( 'scroll' , S…" at bounding box center [824, 427] width 1468 height 549
type textarea "})"
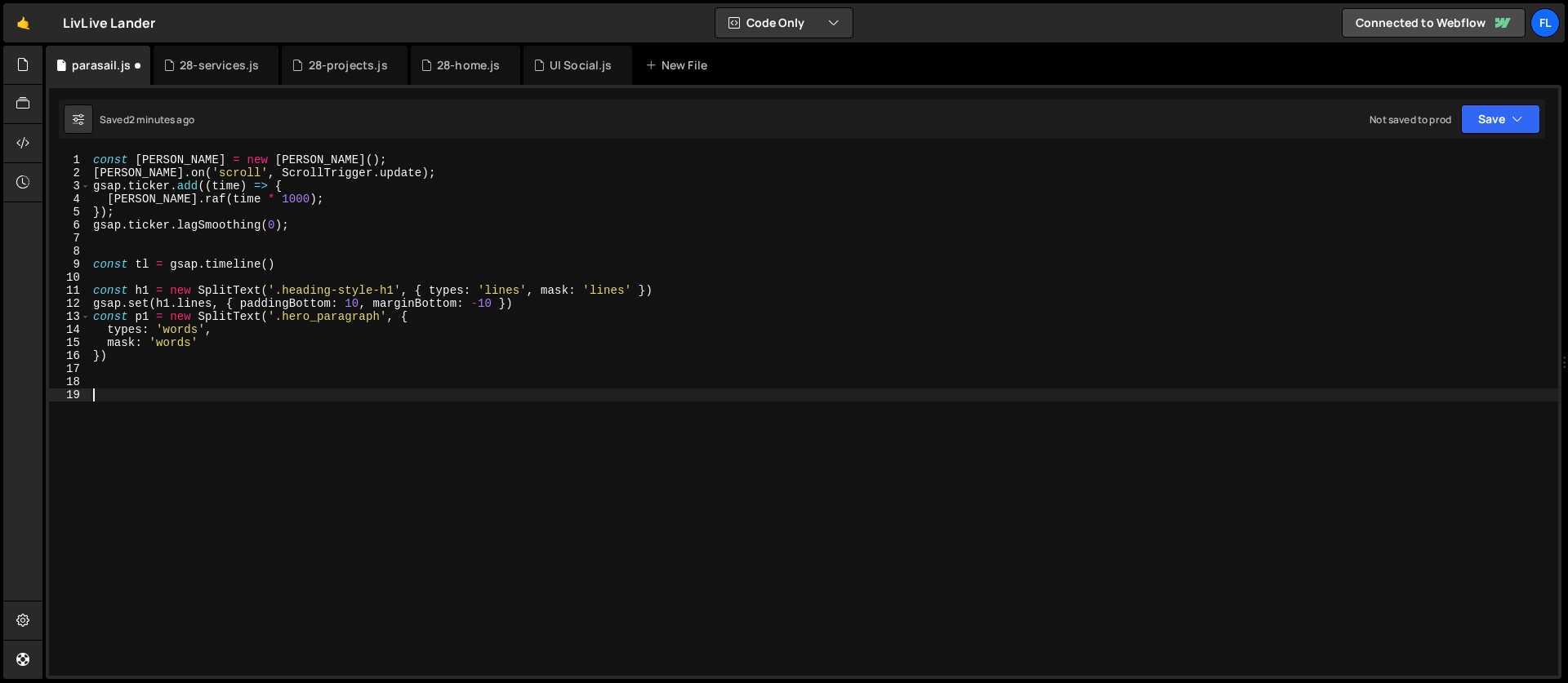
click at [133, 396] on div "const [PERSON_NAME] = new [PERSON_NAME] ( ) ; [PERSON_NAME] . on ( 'scroll' , S…" at bounding box center [824, 427] width 1468 height 549
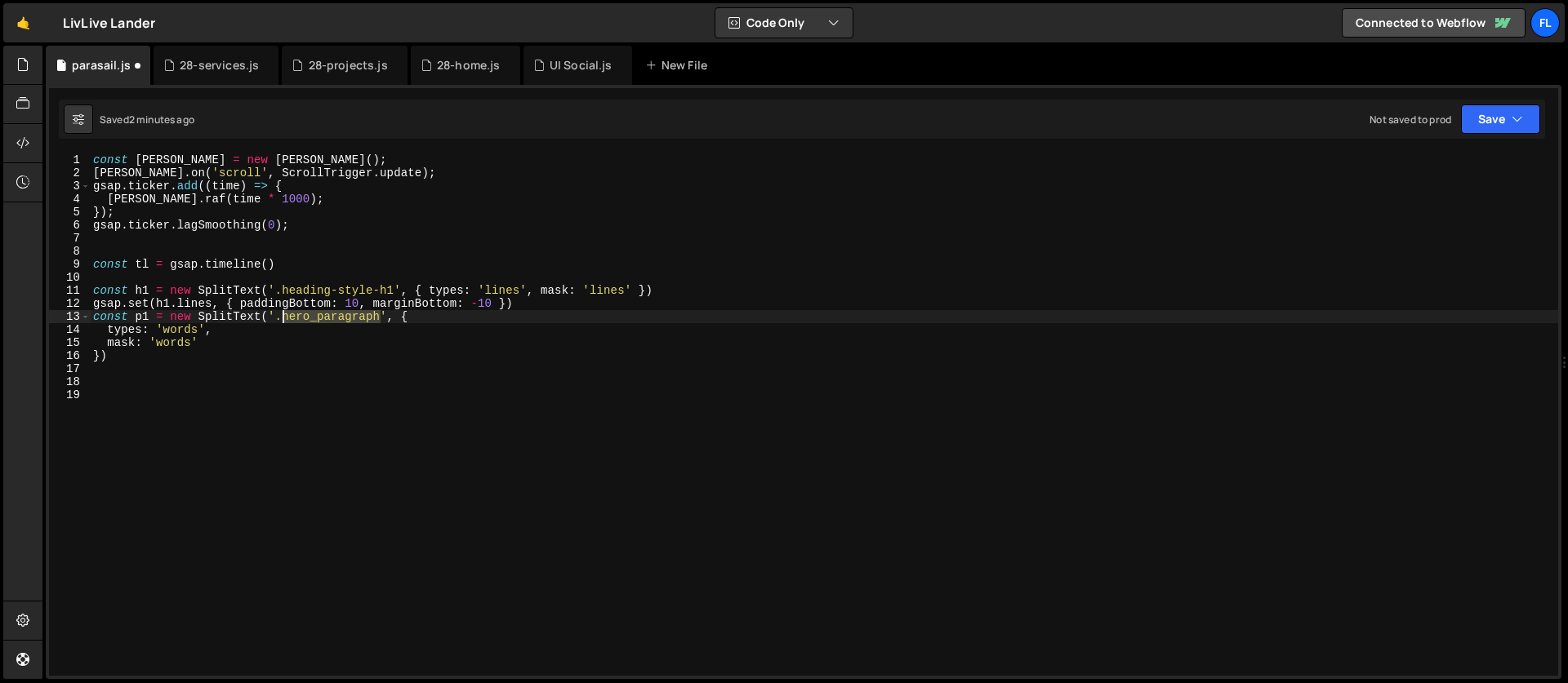
drag, startPoint x: 380, startPoint y: 317, endPoint x: 281, endPoint y: 317, distance: 99.0
click at [281, 317] on div "const [PERSON_NAME] = new [PERSON_NAME] ( ) ; [PERSON_NAME] . on ( 'scroll' , S…" at bounding box center [824, 427] width 1468 height 549
paste textarea "ader88_p"
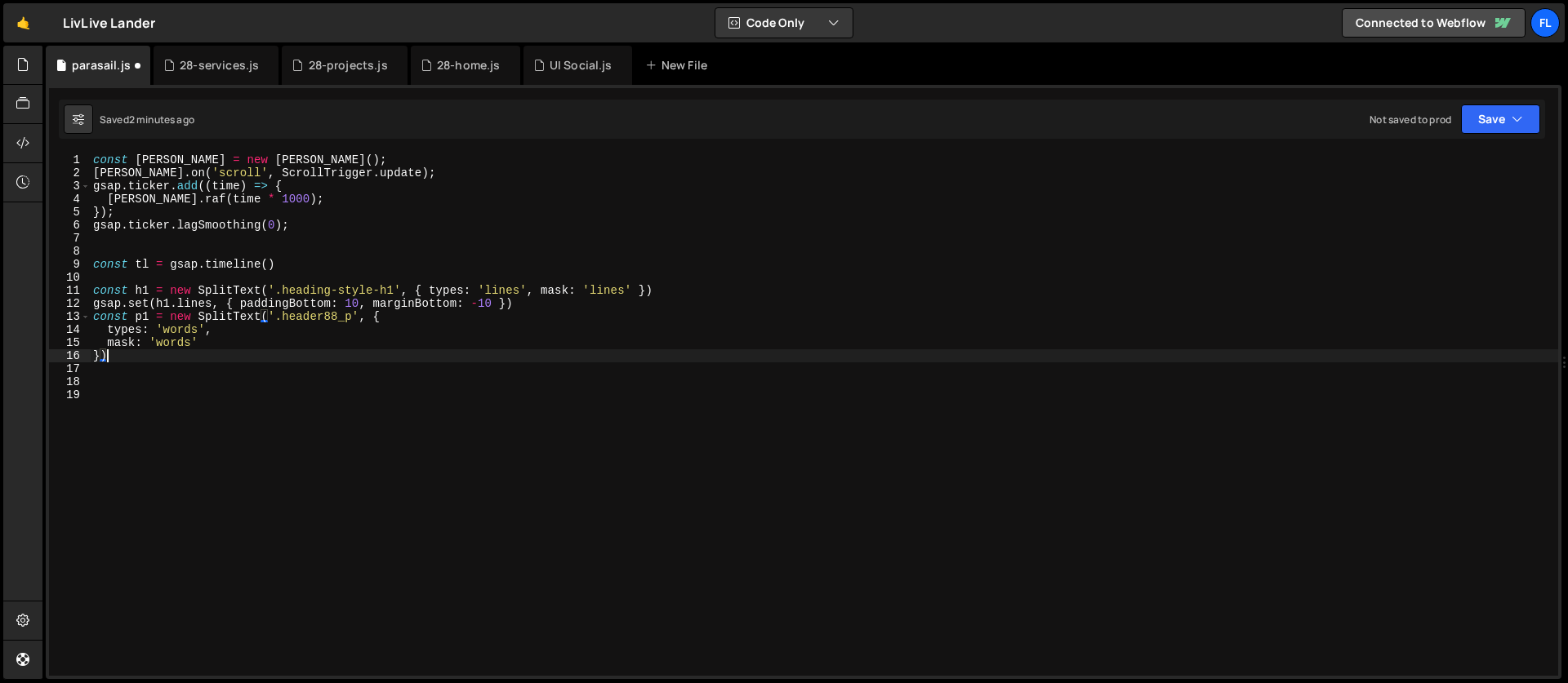
click at [269, 361] on div "const [PERSON_NAME] = new [PERSON_NAME] ( ) ; [PERSON_NAME] . on ( 'scroll' , S…" at bounding box center [824, 427] width 1468 height 549
type textarea "})"
click at [111, 389] on div "const [PERSON_NAME] = new [PERSON_NAME] ( ) ; [PERSON_NAME] . on ( 'scroll' , S…" at bounding box center [824, 427] width 1468 height 549
type textarea "tl"
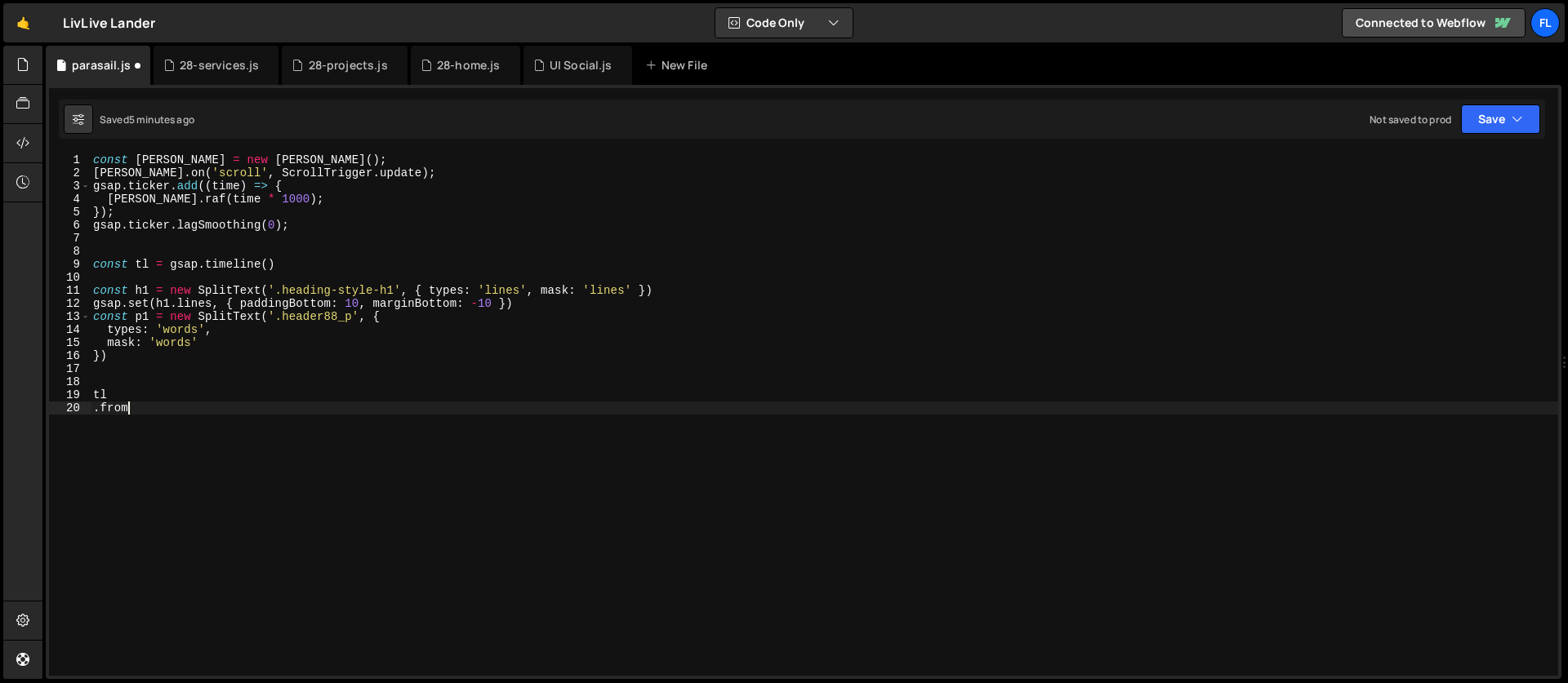
click at [168, 408] on div "const [PERSON_NAME] = new [PERSON_NAME] ( ) ; [PERSON_NAME] . on ( 'scroll' , S…" at bounding box center [824, 427] width 1468 height 549
type textarea ".from(h1.lines, {"
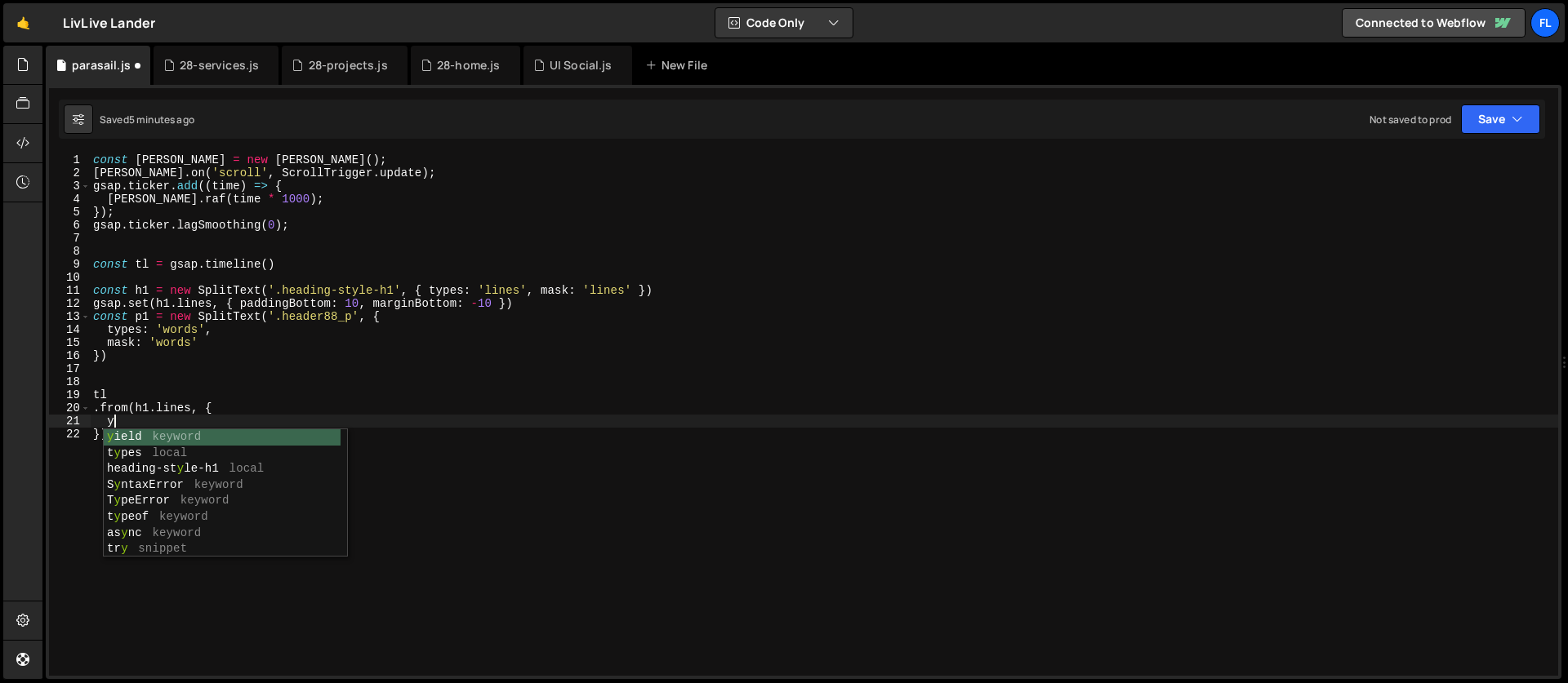
scroll to position [0, 1]
type textarea "t"
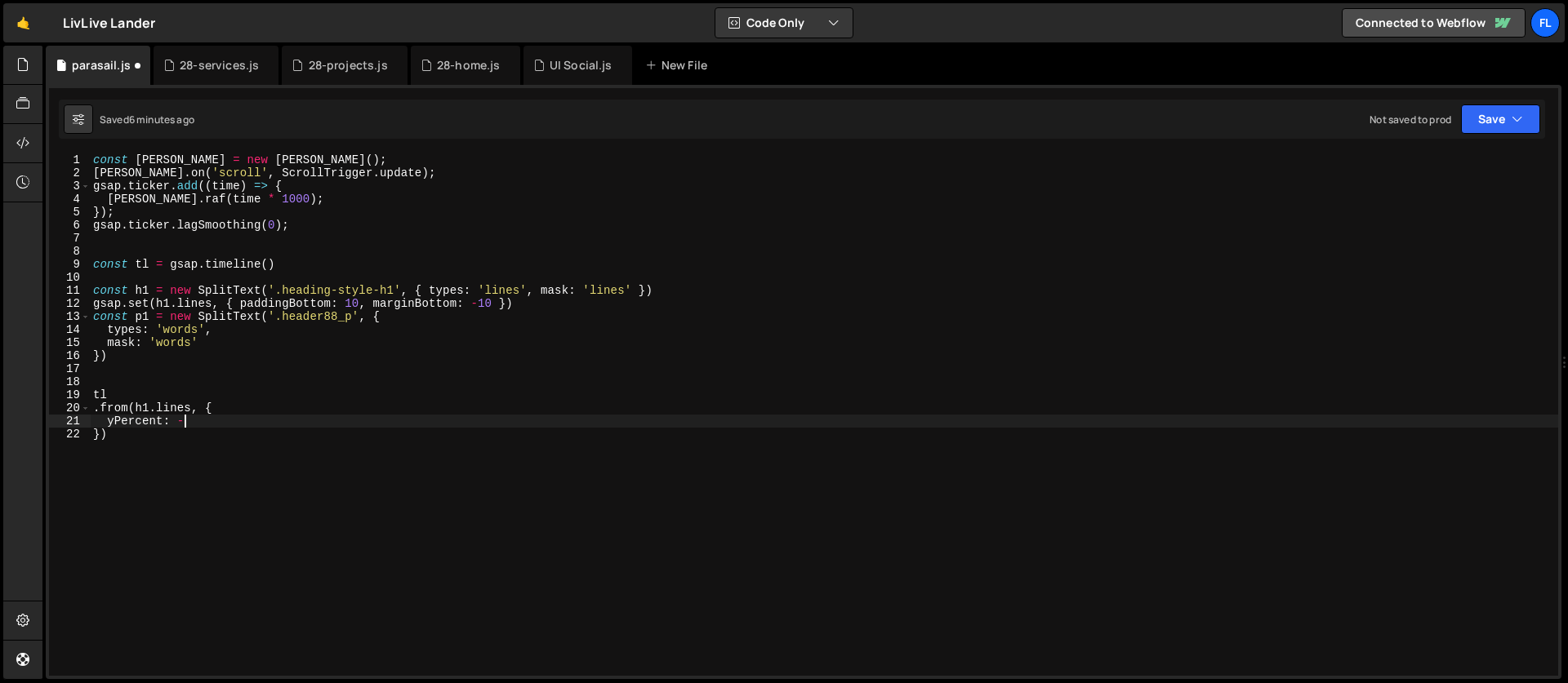
scroll to position [0, 7]
type textarea "yPercent: -70,"
type textarea "rotation: 5,"
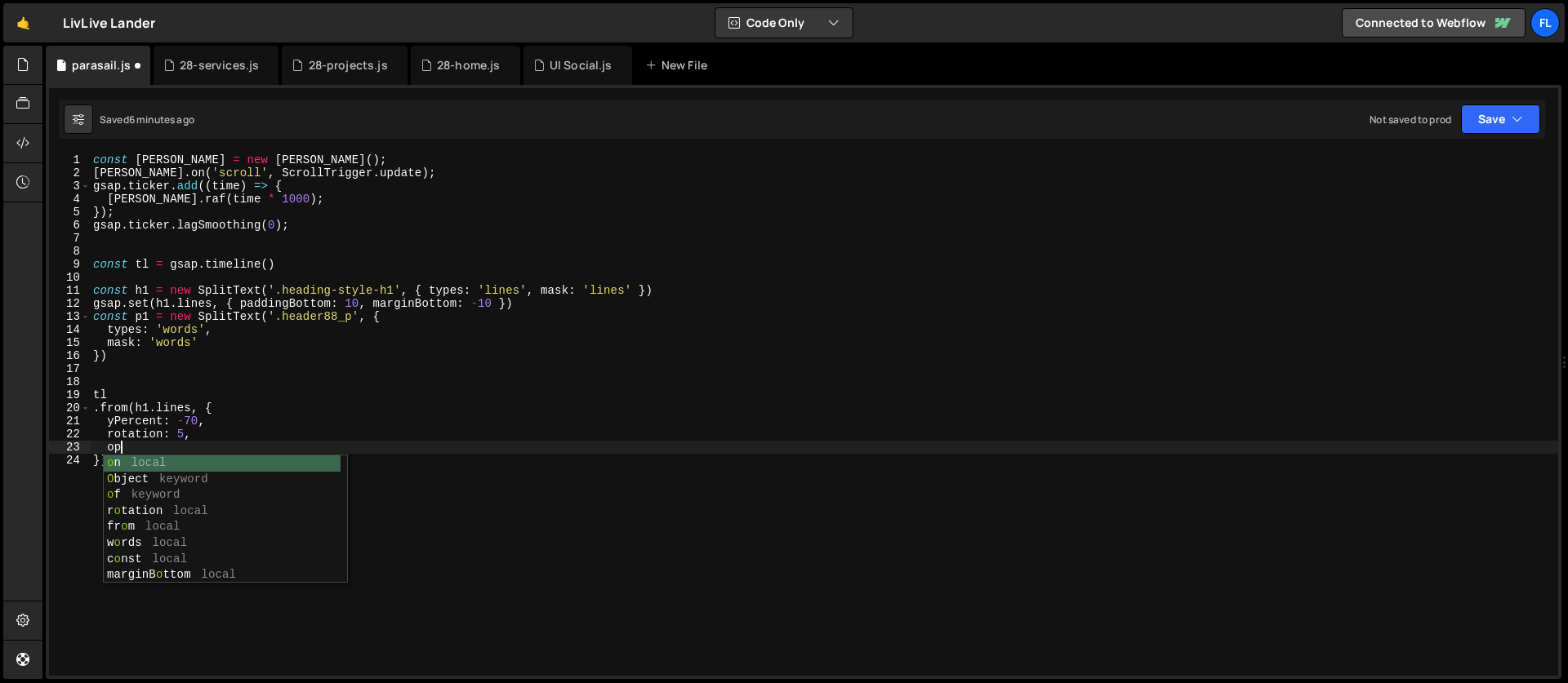
scroll to position [0, 1]
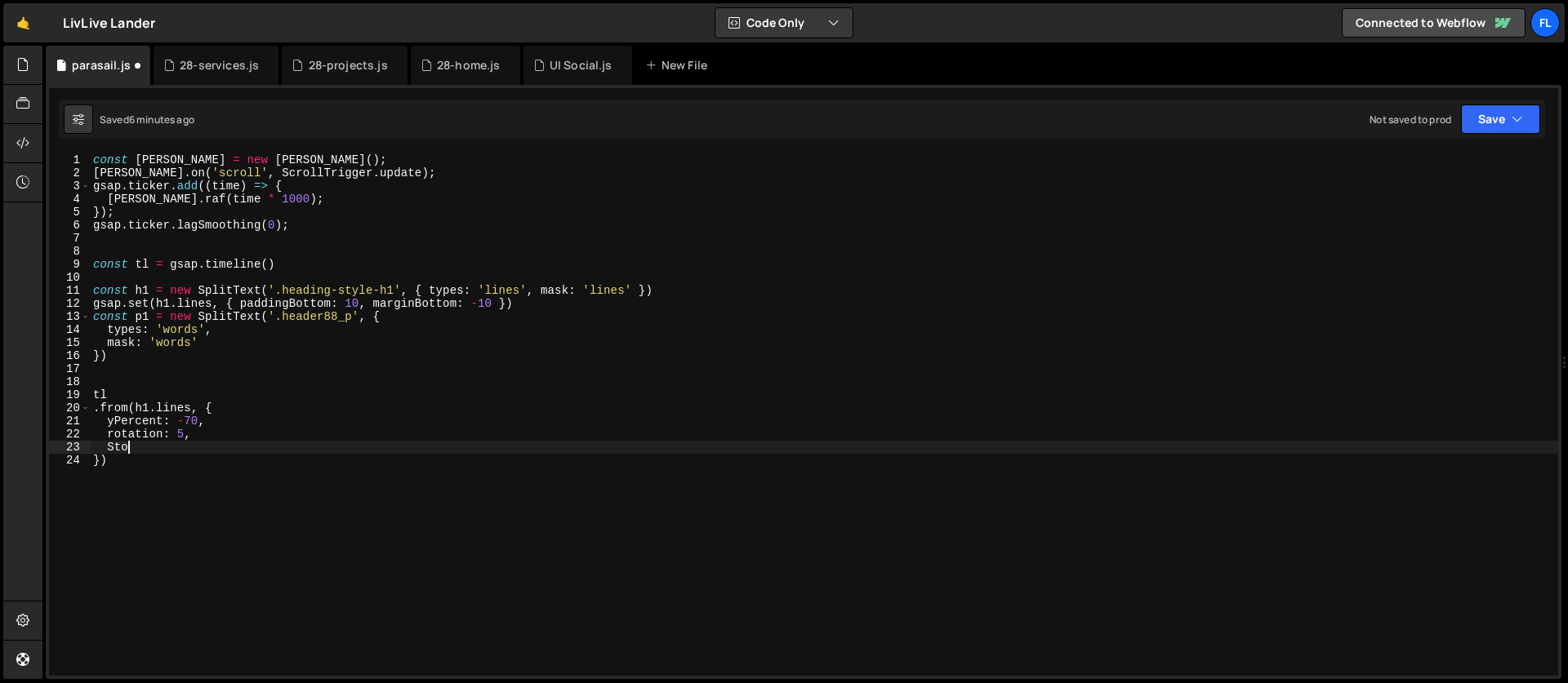
type textarea "S"
type textarea "opacity: 0,"
type textarea "o"
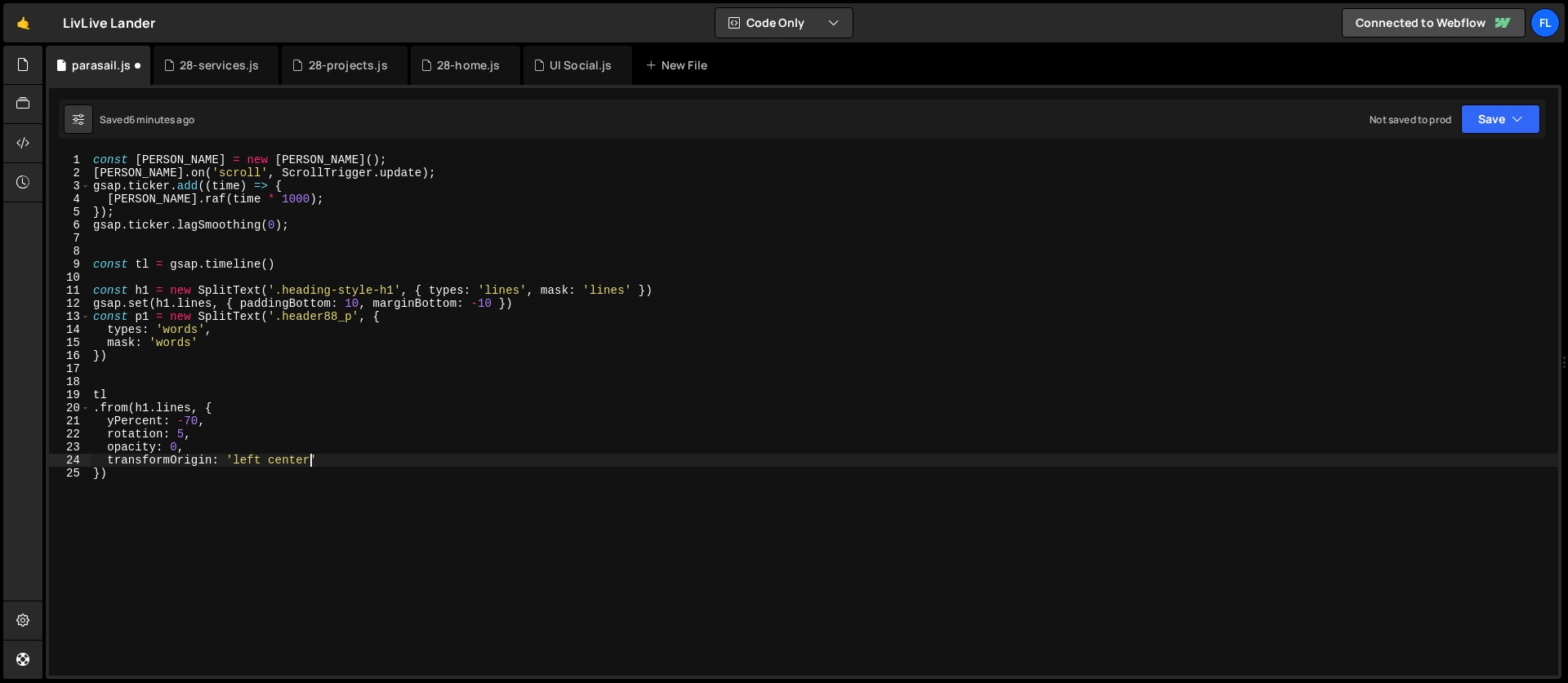
scroll to position [0, 15]
type textarea "transformOrigin: 'left center',"
type textarea "duration: 1.5,"
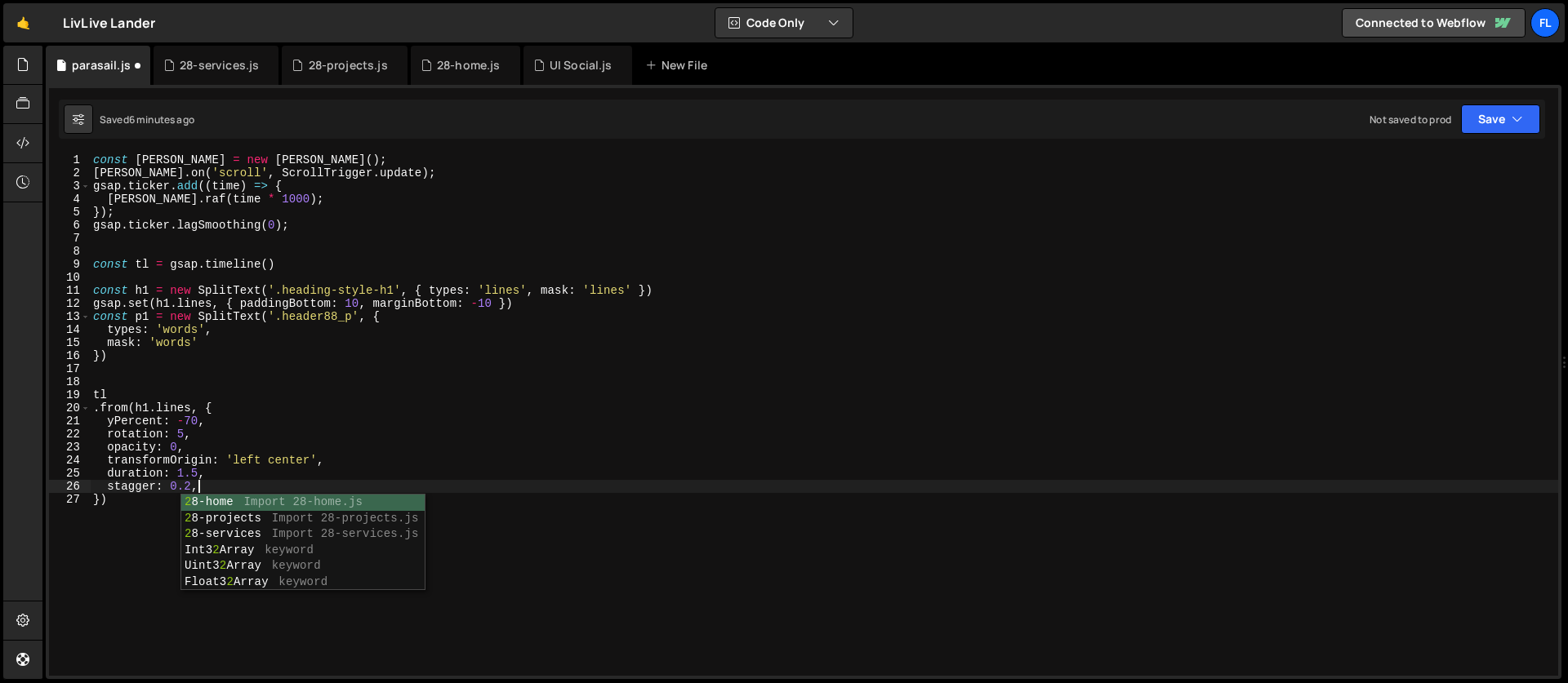
type textarea "stagger: 0.2,"
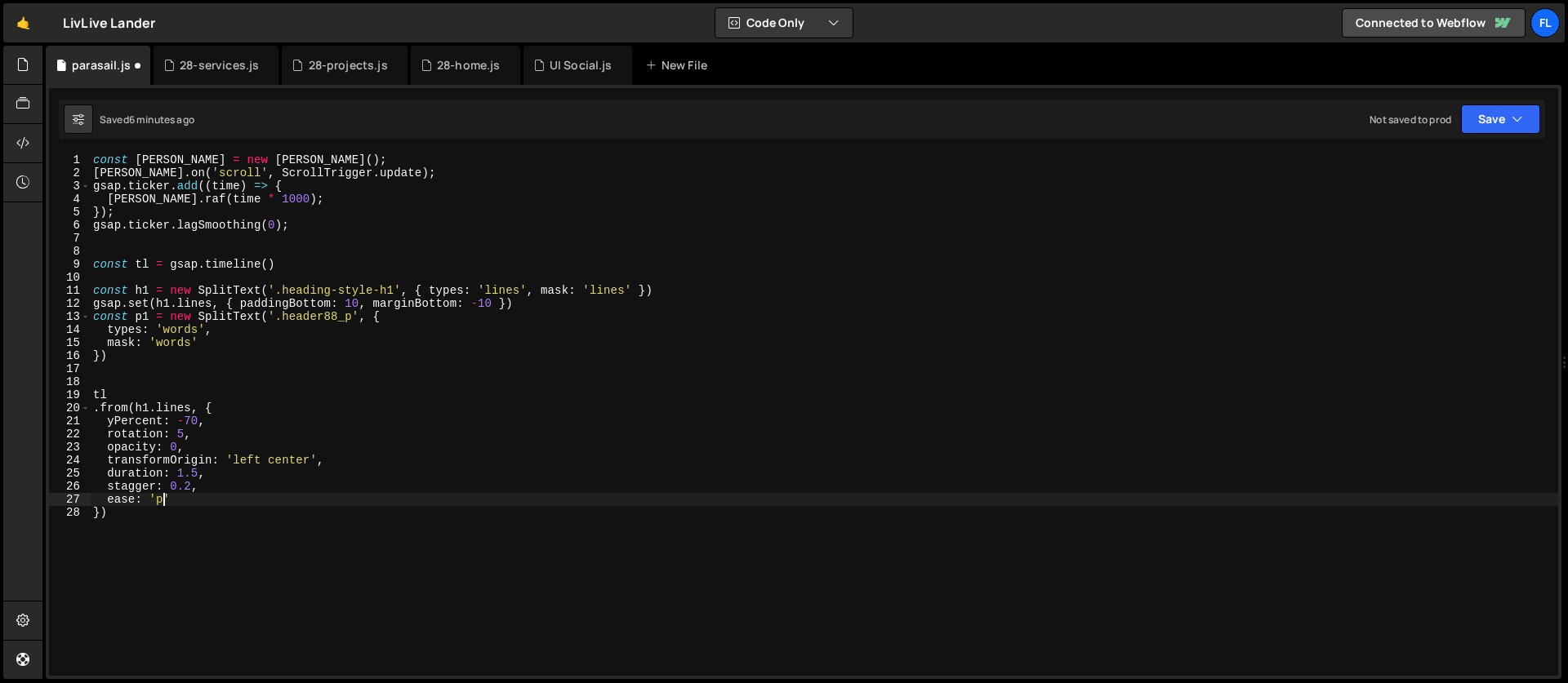
scroll to position [0, 4]
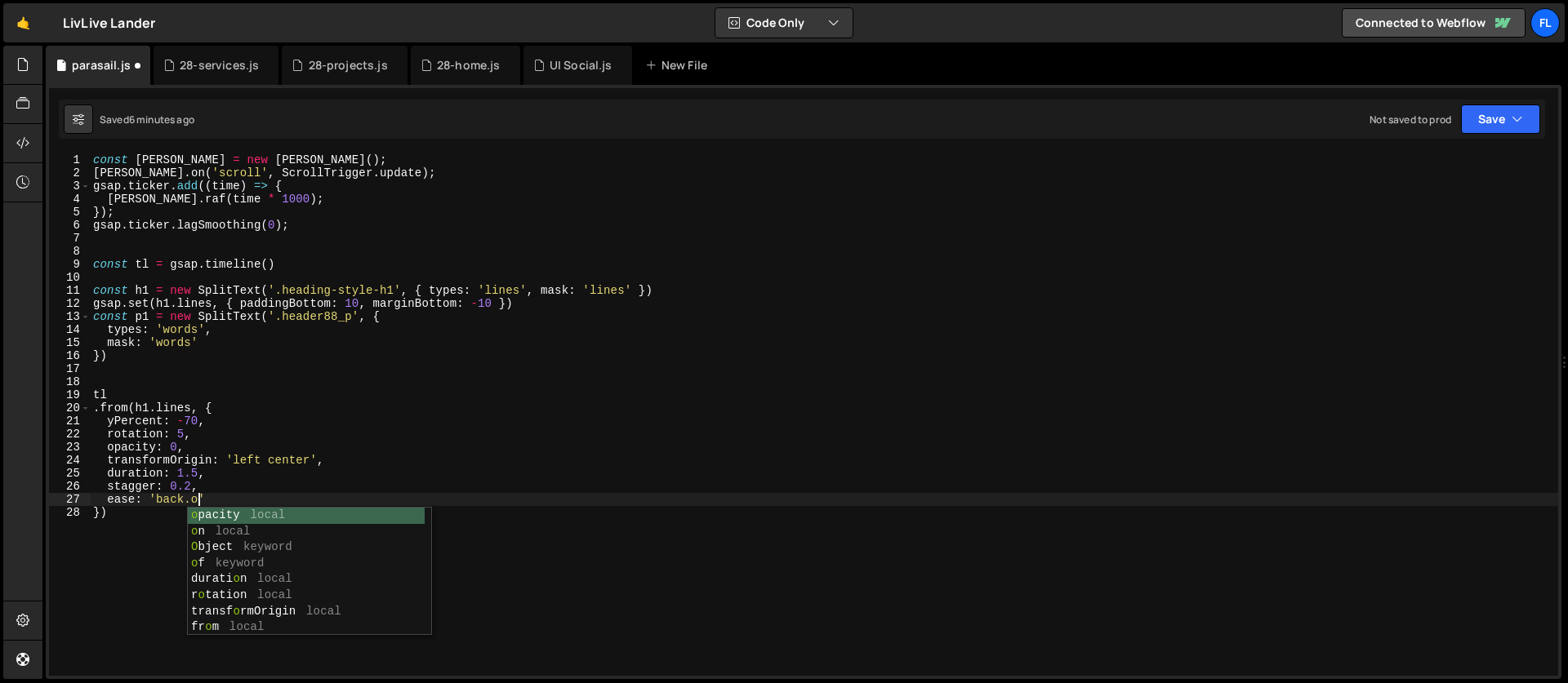
type textarea "ease: 'back.out'"
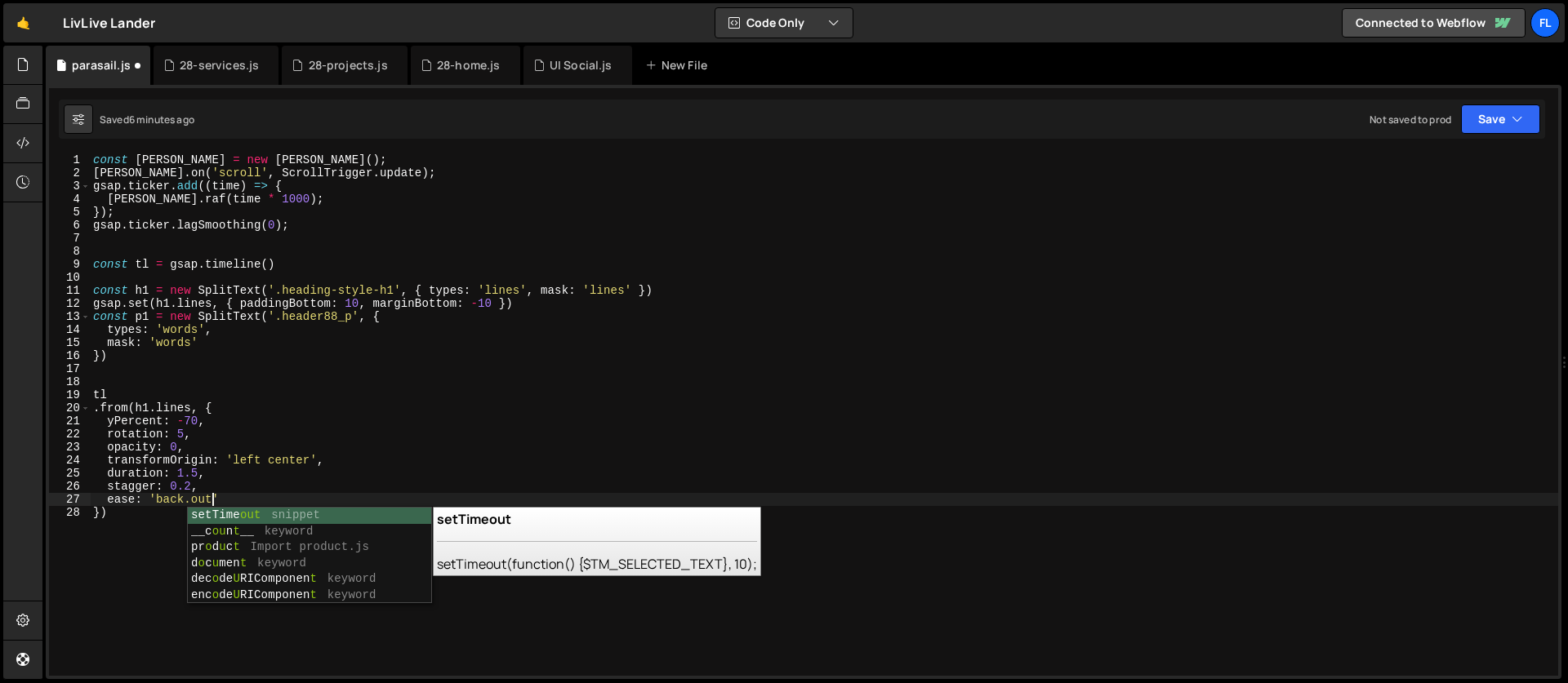
scroll to position [0, 0]
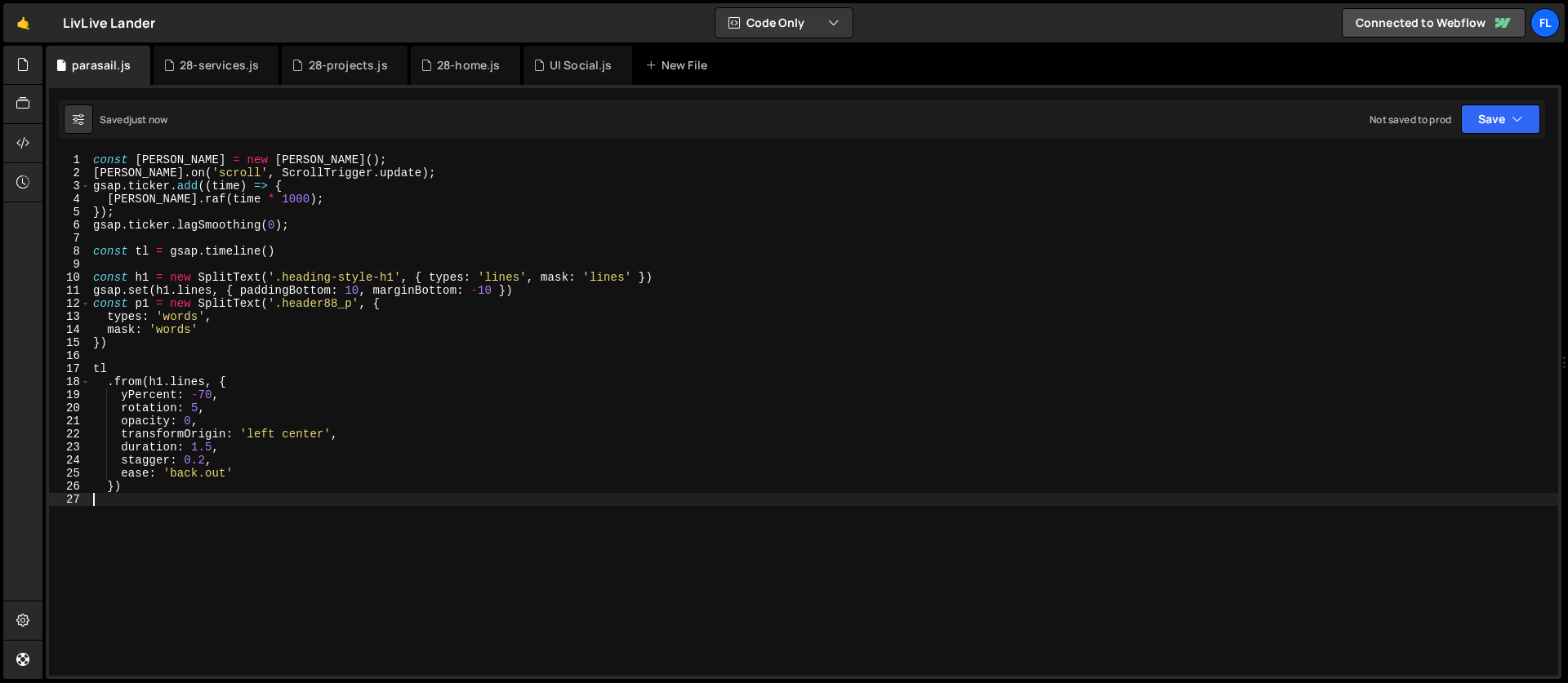
click at [199, 392] on div "const [PERSON_NAME] = new [PERSON_NAME] ( ) ; [PERSON_NAME] . on ( 'scroll' , S…" at bounding box center [824, 427] width 1468 height 549
click at [205, 398] on div "const [PERSON_NAME] = new [PERSON_NAME] ( ) ; [PERSON_NAME] . on ( 'scroll' , S…" at bounding box center [824, 427] width 1468 height 549
click at [196, 403] on div "const [PERSON_NAME] = new [PERSON_NAME] ( ) ; [PERSON_NAME] . on ( 'scroll' , S…" at bounding box center [824, 427] width 1468 height 549
click at [212, 442] on div "const [PERSON_NAME] = new [PERSON_NAME] ( ) ; [PERSON_NAME] . on ( 'scroll' , S…" at bounding box center [824, 427] width 1468 height 549
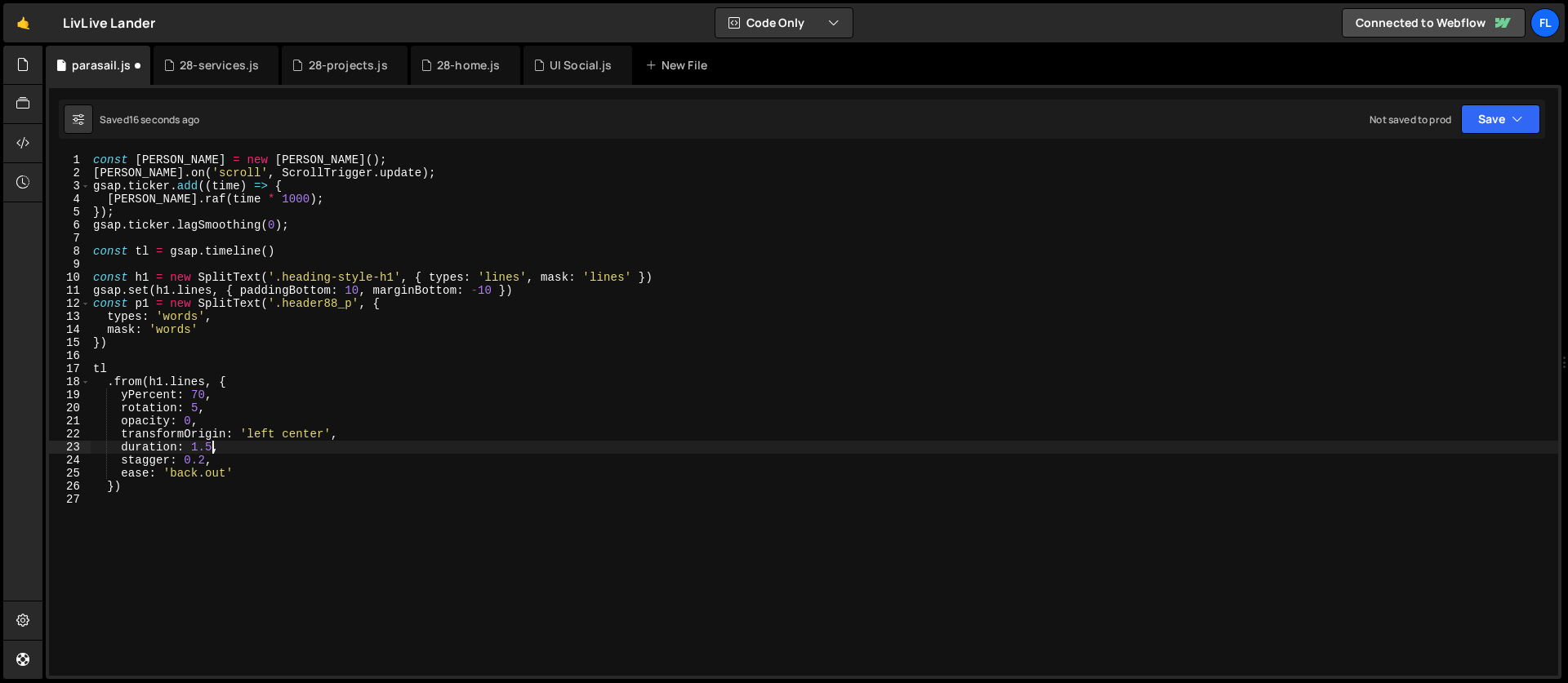
scroll to position [0, 8]
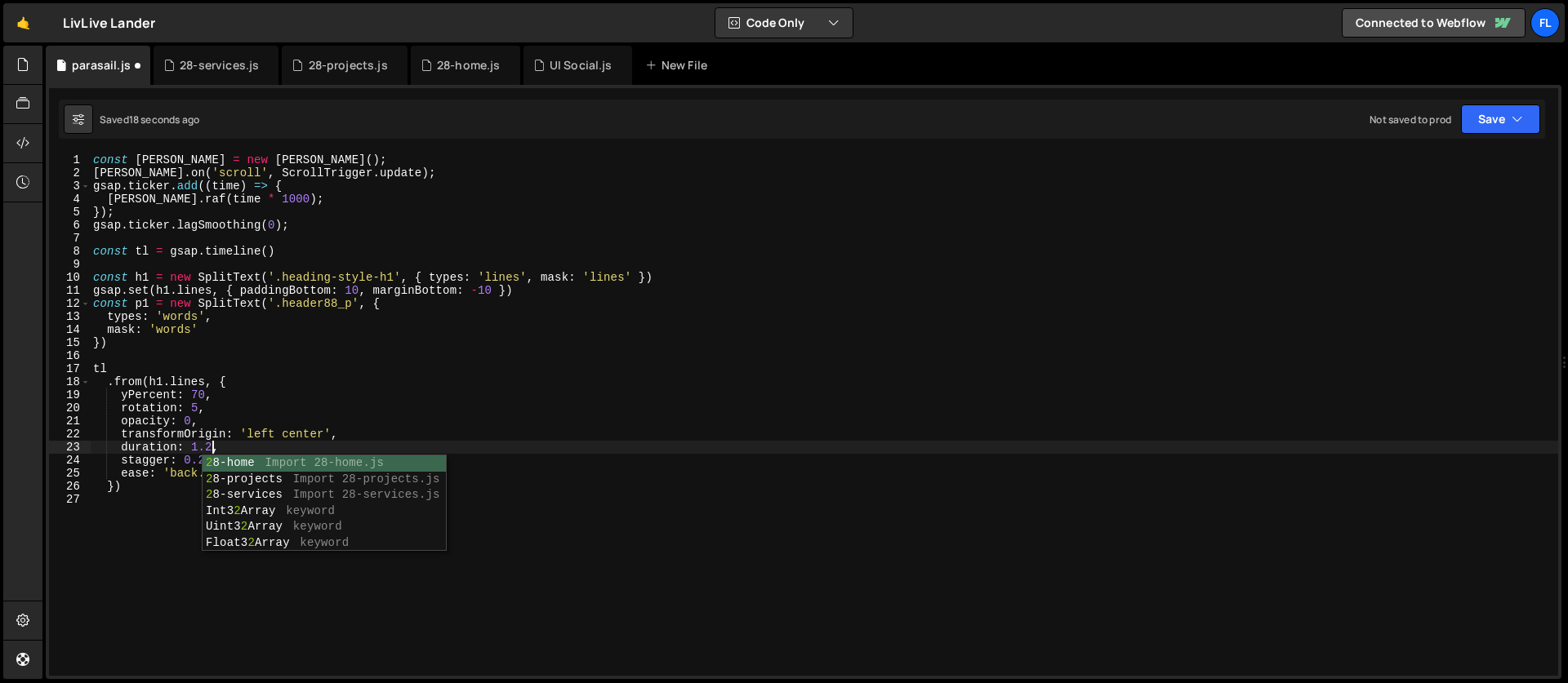
click at [189, 458] on div "const [PERSON_NAME] = new [PERSON_NAME] ( ) ; [PERSON_NAME] . on ( 'scroll' , S…" at bounding box center [824, 427] width 1468 height 549
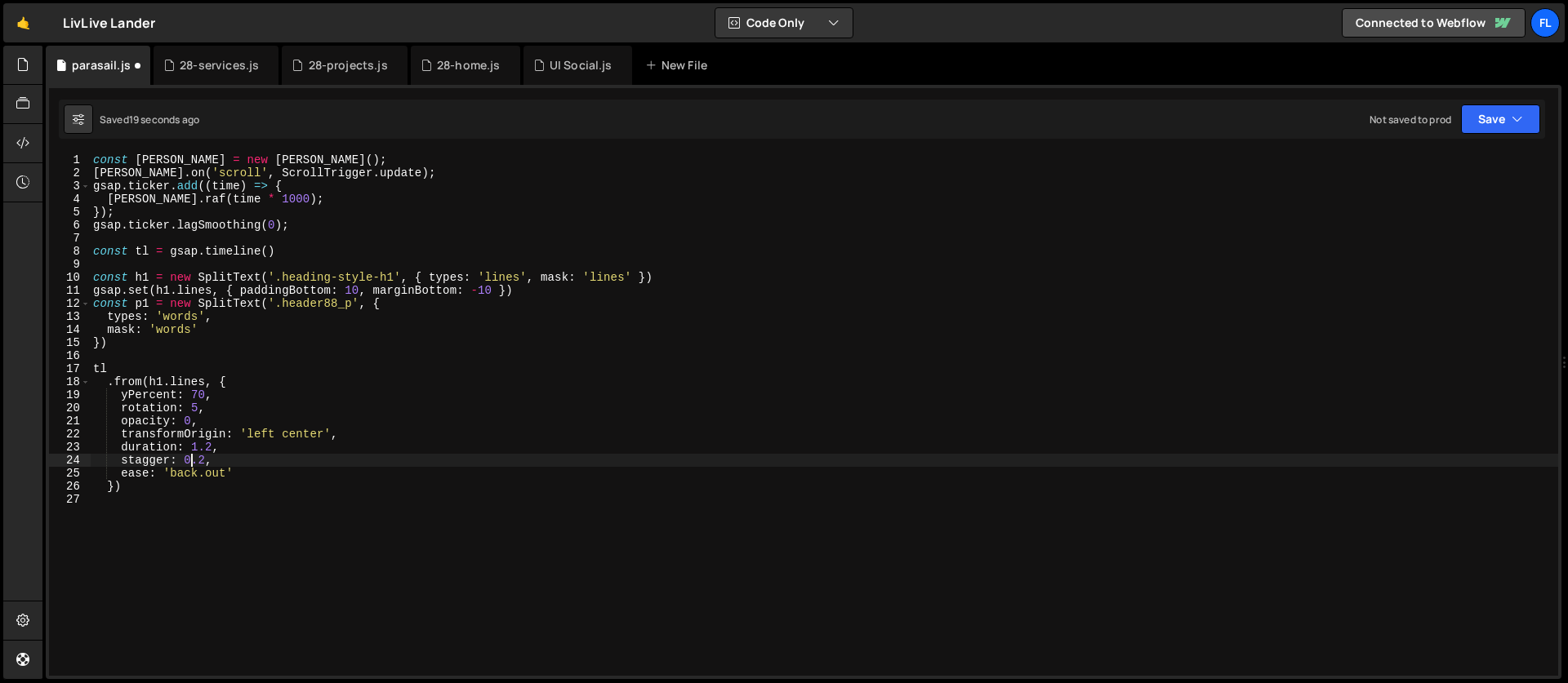
click at [204, 461] on div "const [PERSON_NAME] = new [PERSON_NAME] ( ) ; [PERSON_NAME] . on ( 'scroll' , S…" at bounding box center [824, 427] width 1468 height 549
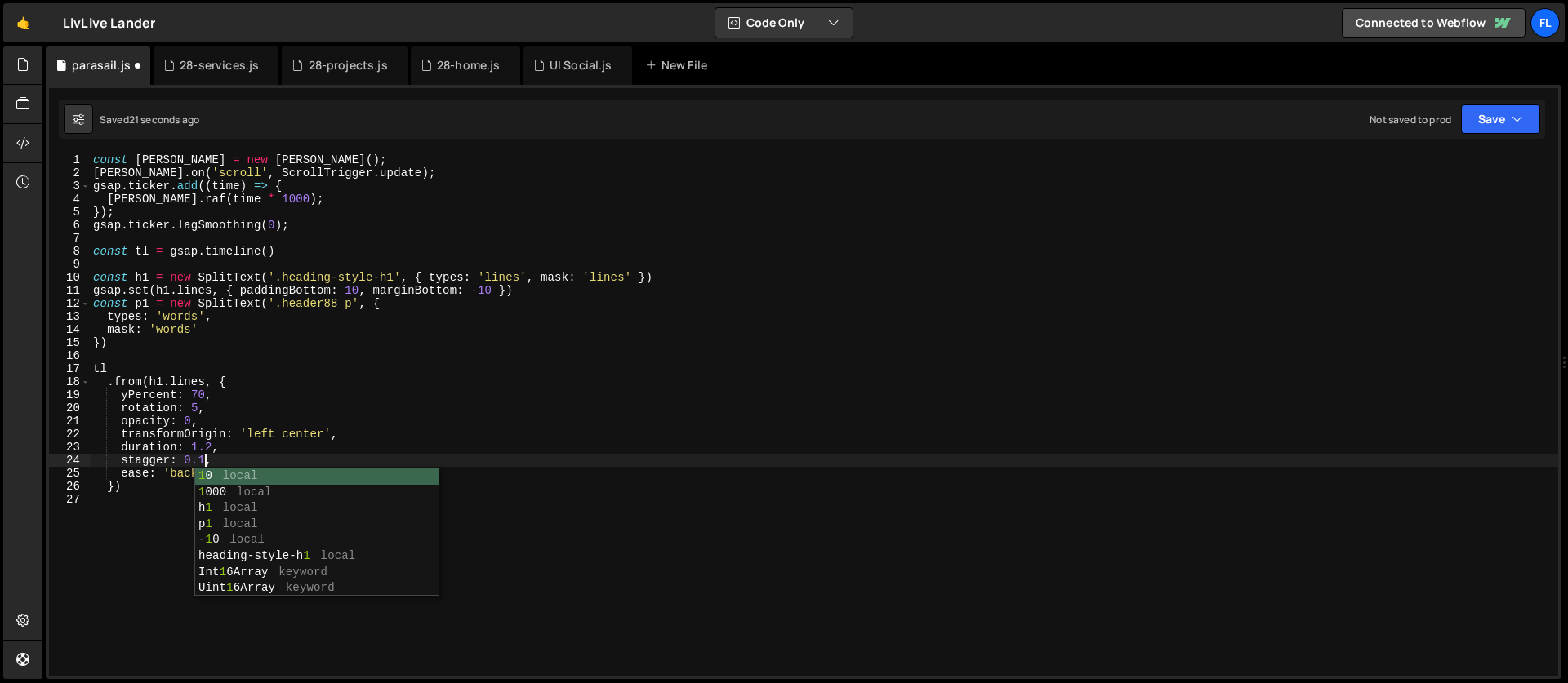
click at [209, 229] on div "const [PERSON_NAME] = new [PERSON_NAME] ( ) ; [PERSON_NAME] . on ( 'scroll' , S…" at bounding box center [824, 427] width 1468 height 549
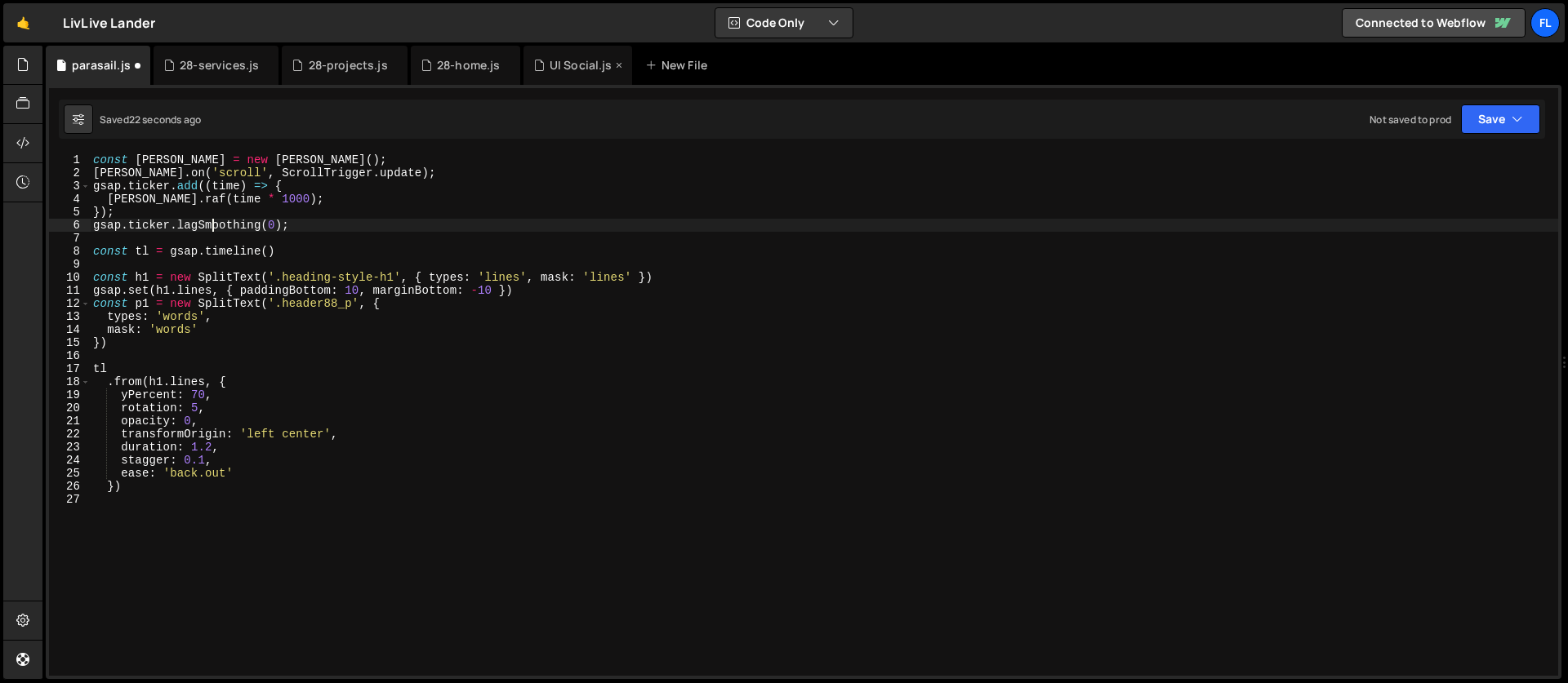
type textarea "gsap.ticker.lagSmoothing(0);"
click at [571, 61] on div "UI Social.js" at bounding box center [581, 65] width 63 height 16
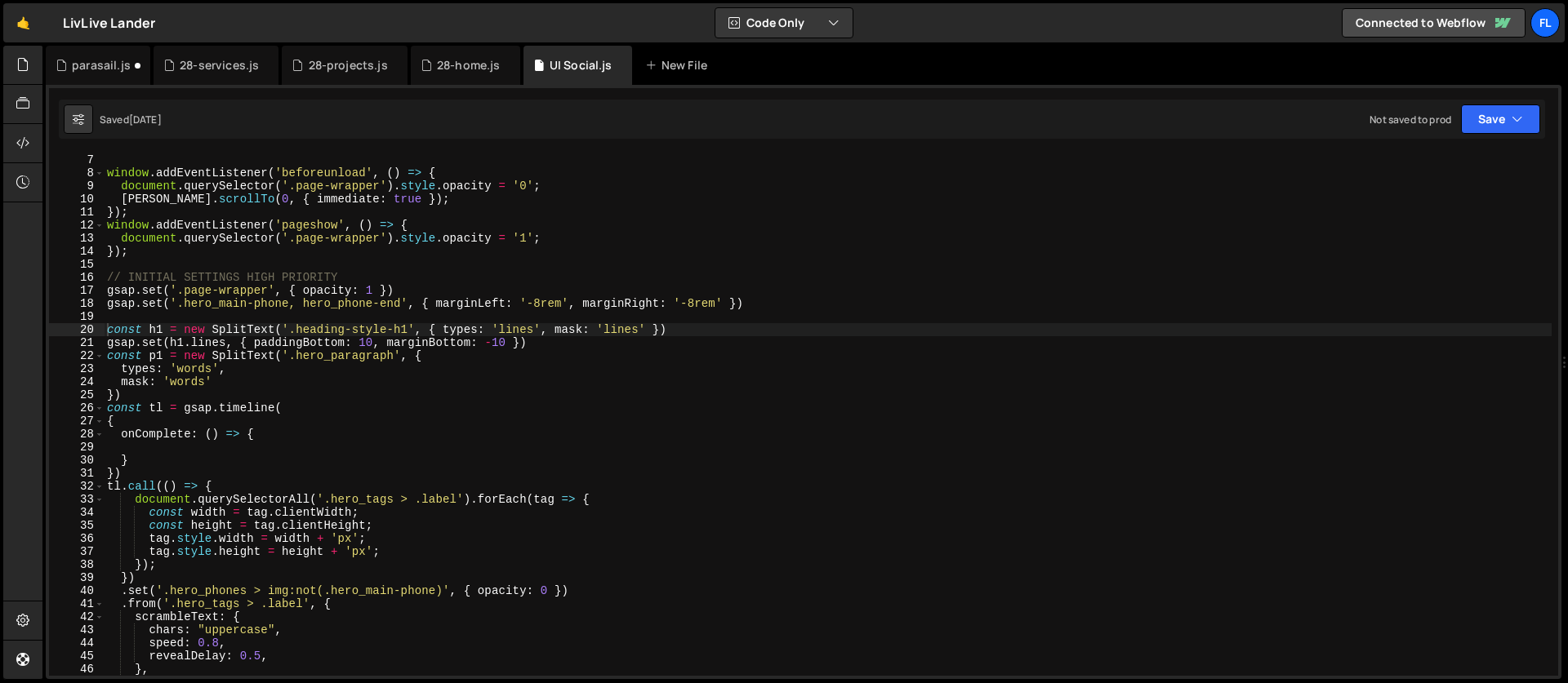
type textarea "gsap.set('.page-wrapper', { opacity: 1 })"
drag, startPoint x: 423, startPoint y: 289, endPoint x: 70, endPoint y: 291, distance: 353.0
click at [70, 291] on div "gsap.set('.page-wrapper', { opacity: 1 }) 6 7 8 9 10 11 12 13 14 15 16 17 18 19…" at bounding box center [803, 414] width 1509 height 522
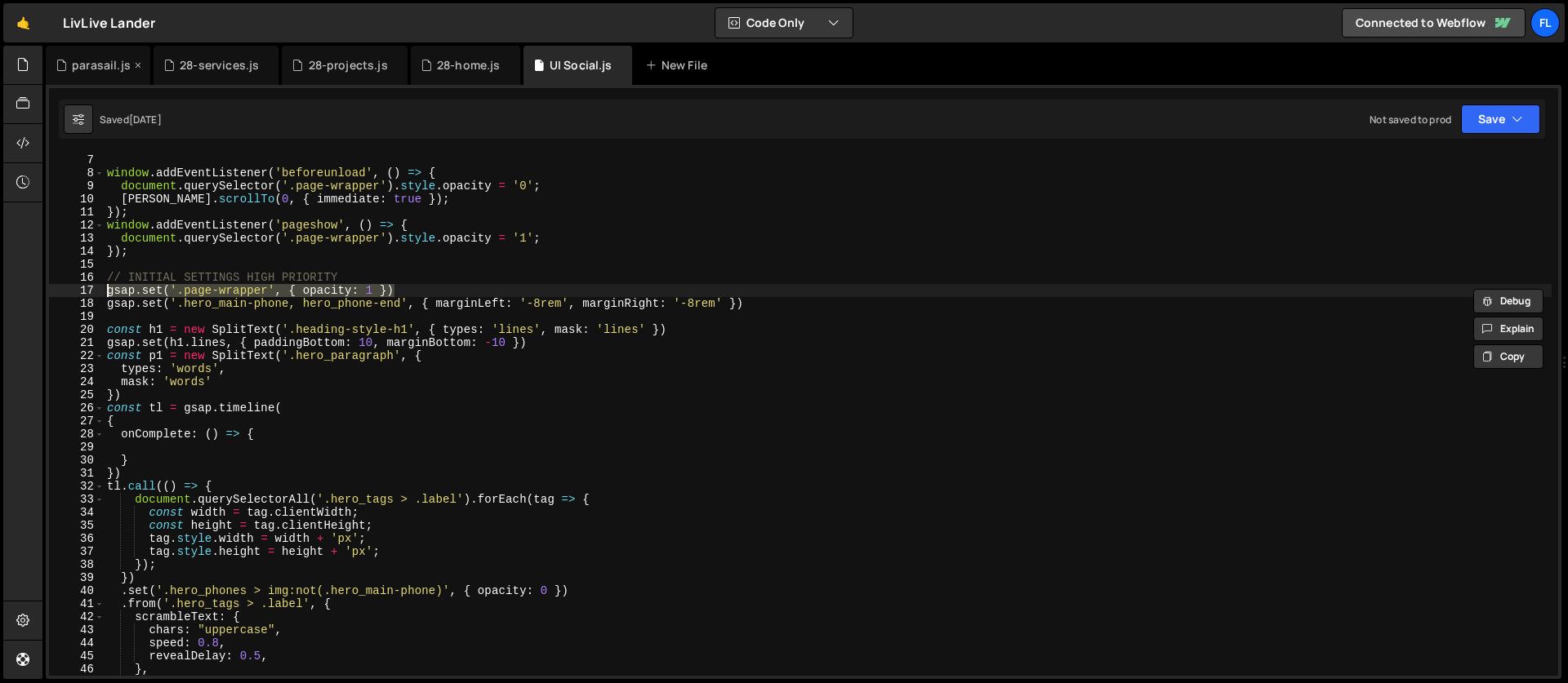
click at [118, 68] on div "parasail.js" at bounding box center [101, 65] width 59 height 16
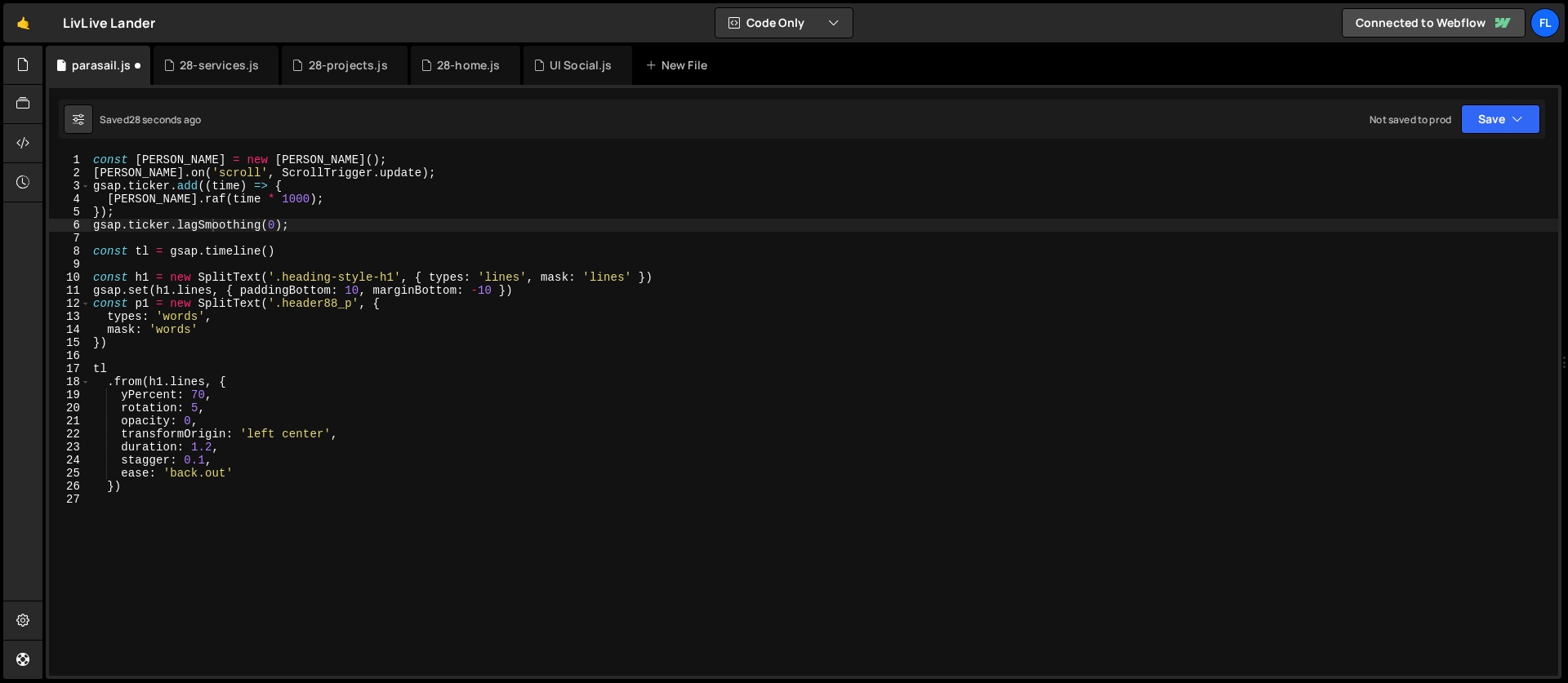
type textarea "tl"
click at [151, 364] on div "const [PERSON_NAME] = new [PERSON_NAME] ( ) ; [PERSON_NAME] . on ( 'scroll' , S…" at bounding box center [824, 427] width 1468 height 549
click at [147, 260] on div "const [PERSON_NAME] = new [PERSON_NAME] ( ) ; [PERSON_NAME] . on ( 'scroll' , S…" at bounding box center [824, 427] width 1468 height 549
paste textarea "gsap.set('.page-wrapper', { opacity: 1 })"
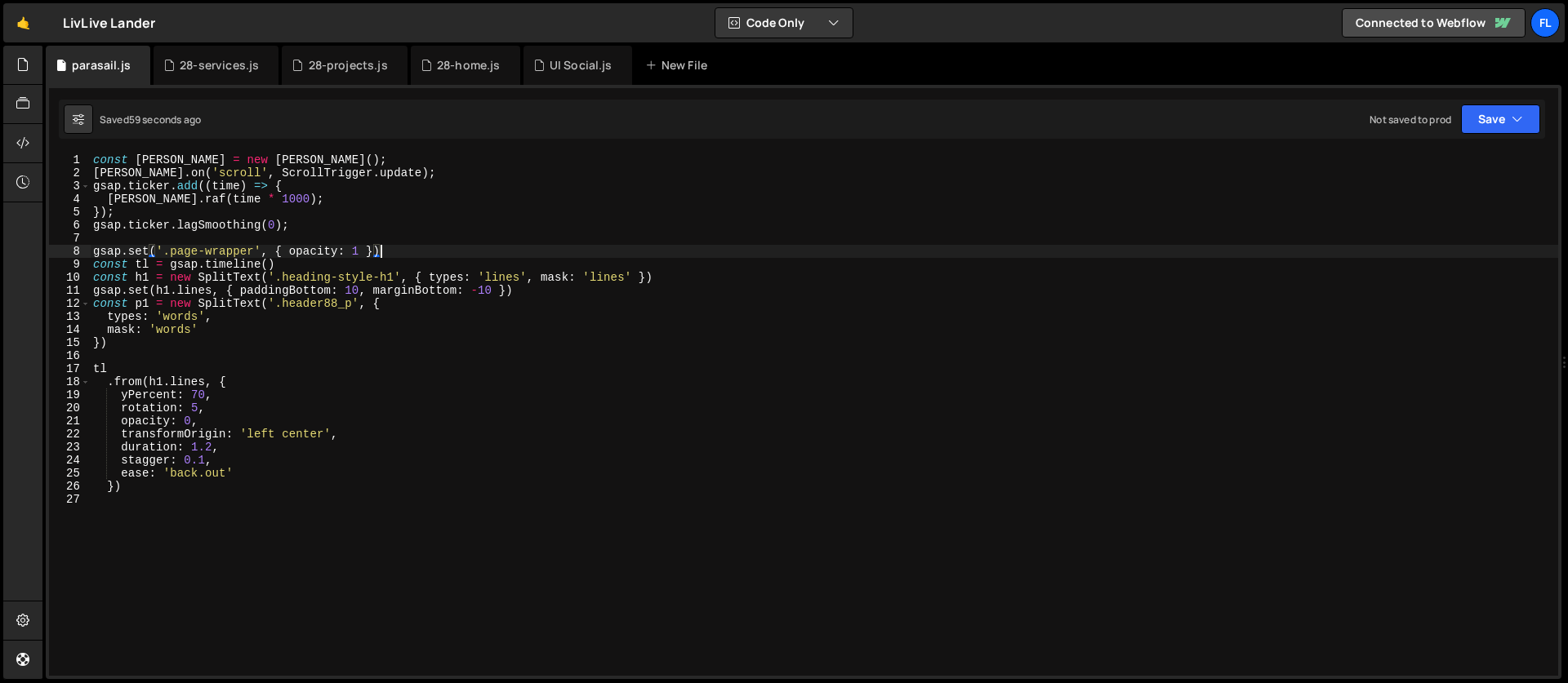
click at [116, 366] on div "const [PERSON_NAME] = new [PERSON_NAME] ( ) ; [PERSON_NAME] . on ( 'scroll' , S…" at bounding box center [824, 427] width 1468 height 549
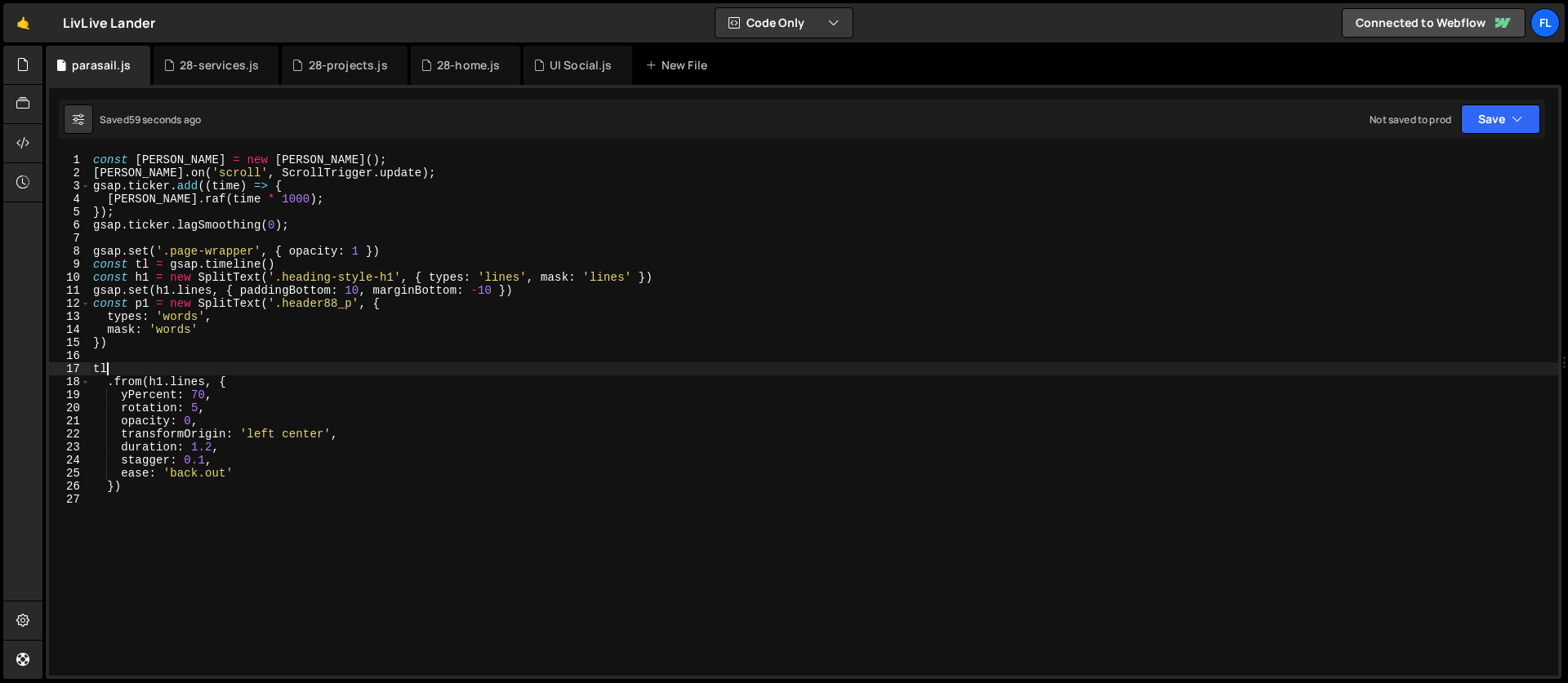
click at [134, 489] on div "const [PERSON_NAME] = new [PERSON_NAME] ( ) ; [PERSON_NAME] . on ( 'scroll' , S…" at bounding box center [824, 427] width 1468 height 549
type textarea "})"
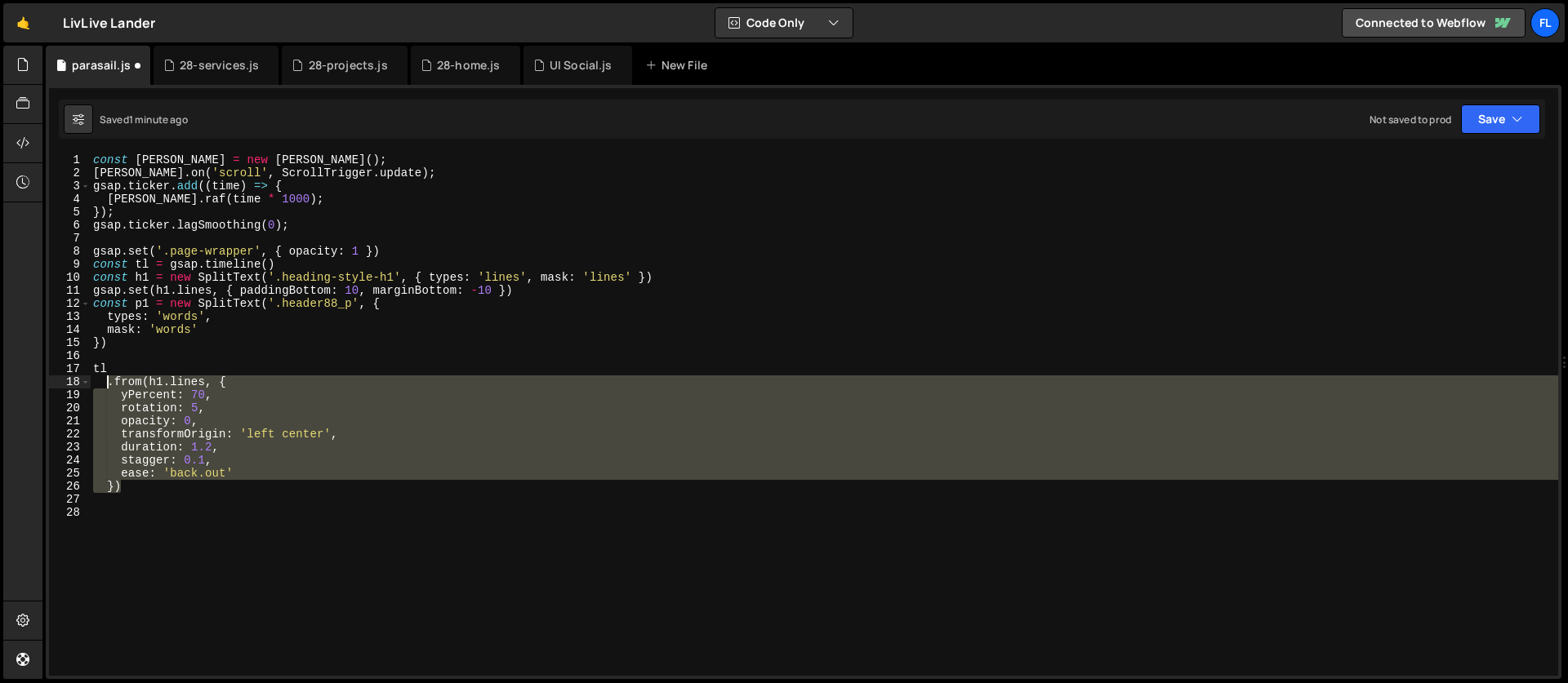
drag, startPoint x: 128, startPoint y: 490, endPoint x: 106, endPoint y: 387, distance: 105.3
click at [106, 387] on div "const [PERSON_NAME] = new [PERSON_NAME] ( ) ; [PERSON_NAME] . on ( 'scroll' , S…" at bounding box center [824, 427] width 1468 height 549
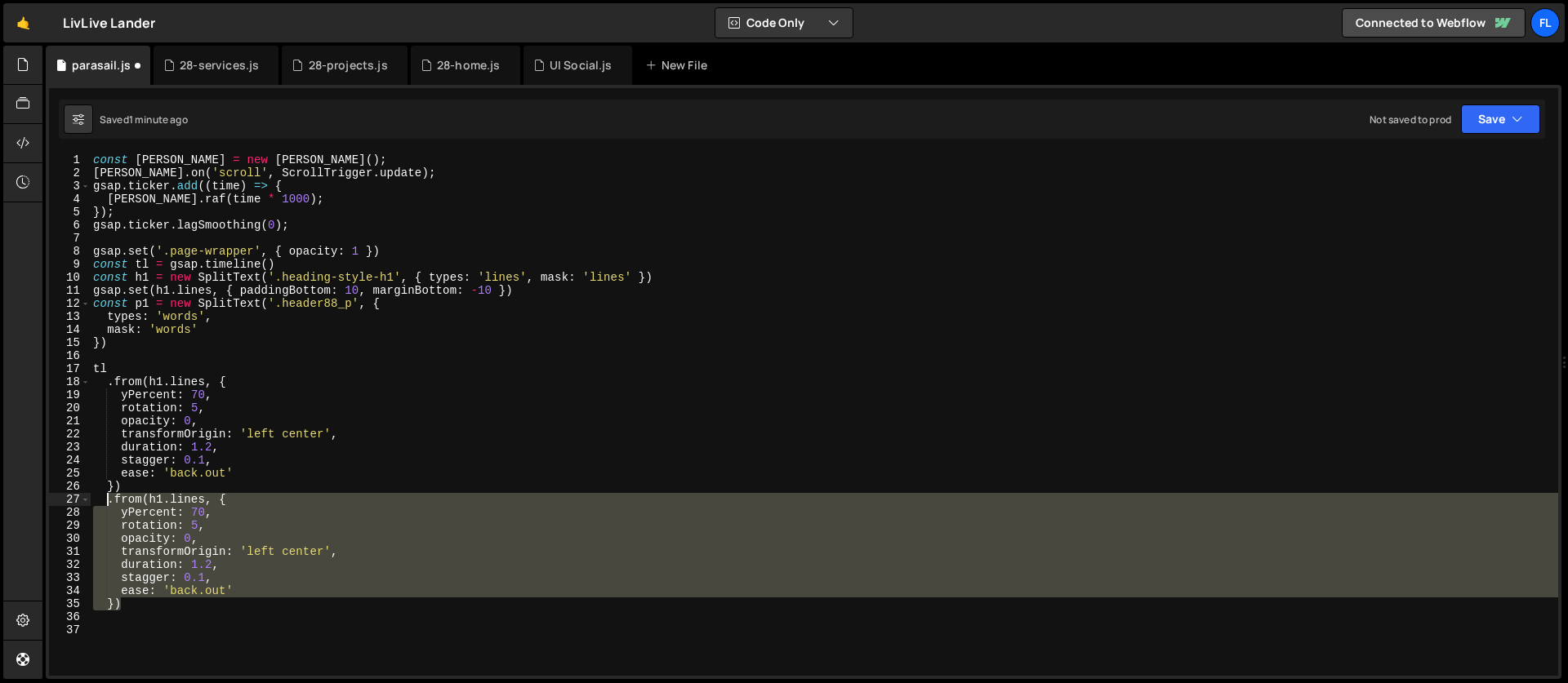
click at [245, 513] on div "const [PERSON_NAME] = new [PERSON_NAME] ( ) ; [PERSON_NAME] . on ( 'scroll' , S…" at bounding box center [824, 427] width 1468 height 549
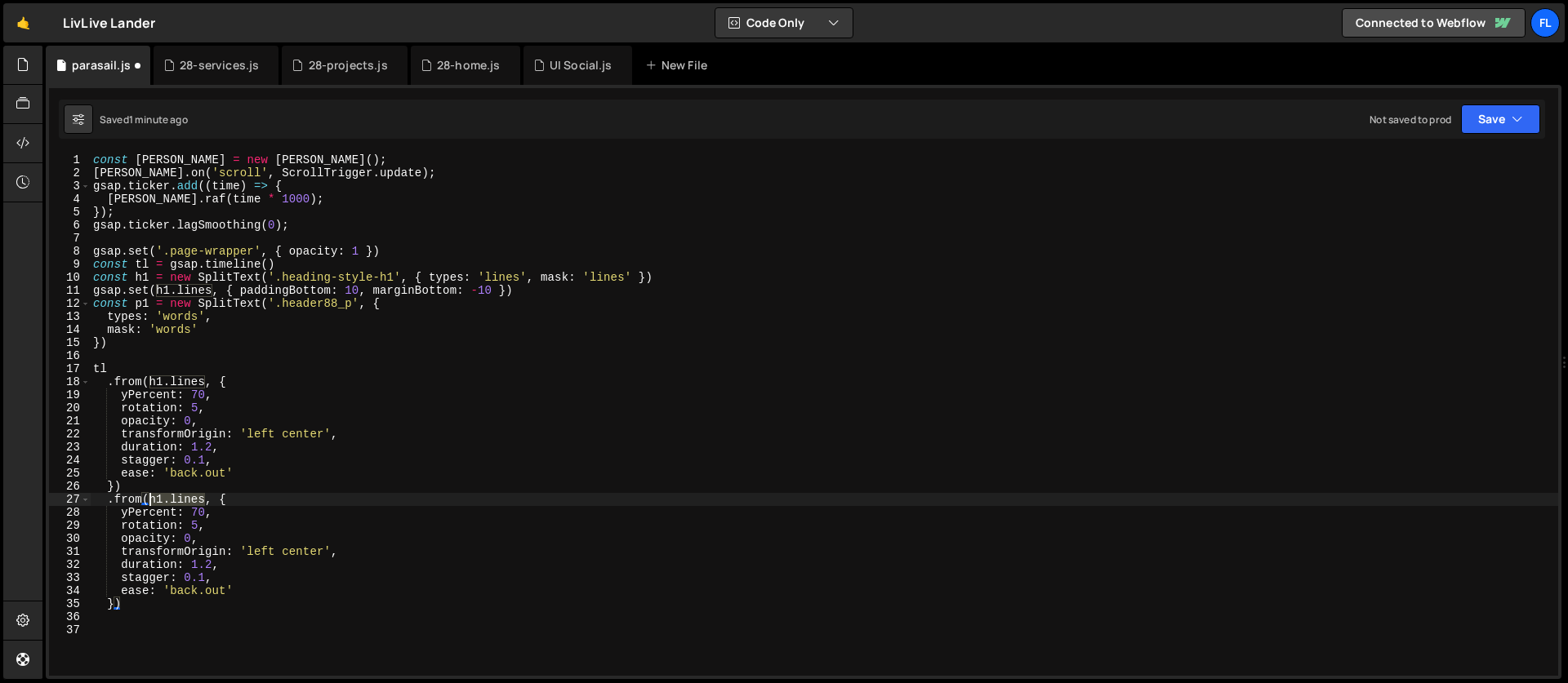
drag, startPoint x: 204, startPoint y: 499, endPoint x: 149, endPoint y: 495, distance: 55.1
click at [149, 495] on div "const [PERSON_NAME] = new [PERSON_NAME] ( ) ; [PERSON_NAME] . on ( 'scroll' , S…" at bounding box center [824, 427] width 1468 height 549
paste textarea "header88_component'"
click at [197, 515] on div "const [PERSON_NAME] = new [PERSON_NAME] ( ) ; [PERSON_NAME] . on ( 'scroll' , S…" at bounding box center [824, 427] width 1468 height 549
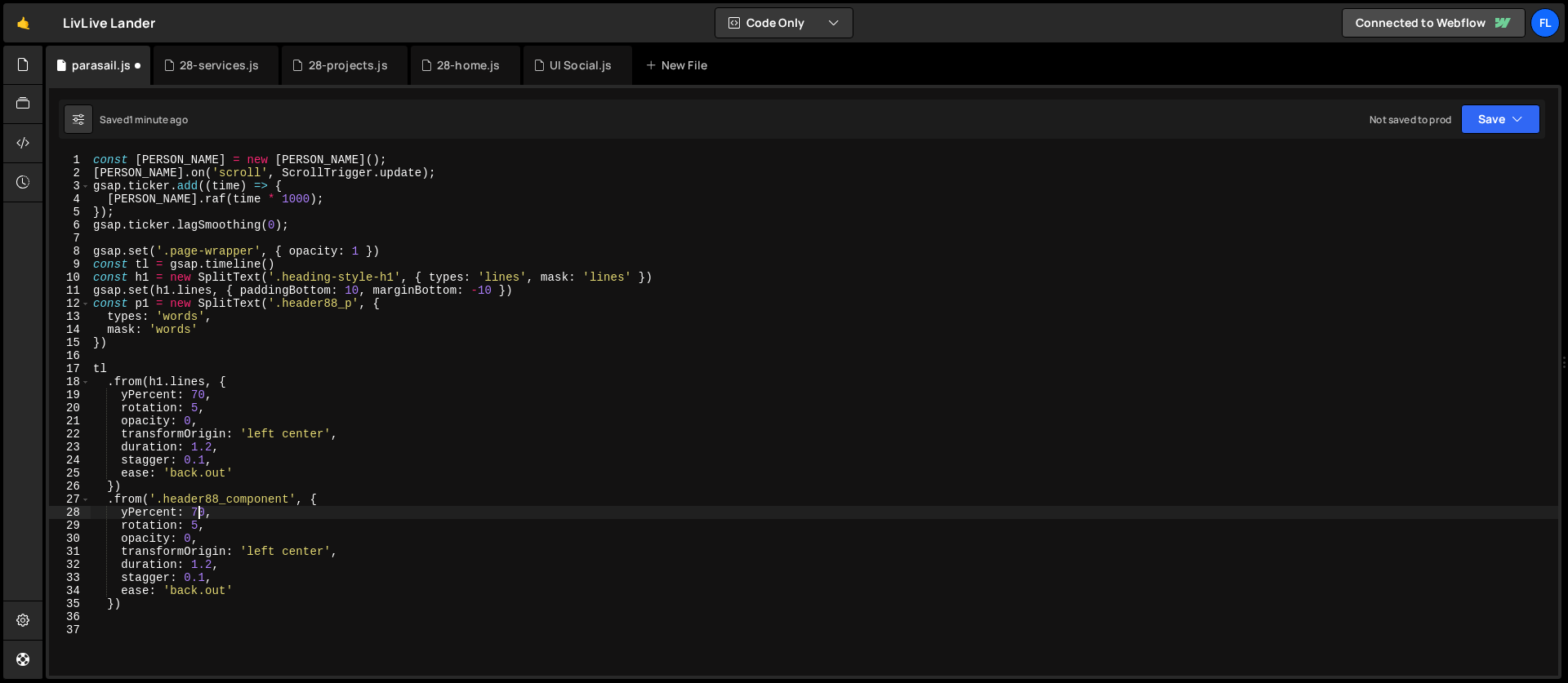
click at [146, 514] on div "const [PERSON_NAME] = new [PERSON_NAME] ( ) ; [PERSON_NAME] . on ( 'scroll' , S…" at bounding box center [824, 427] width 1468 height 549
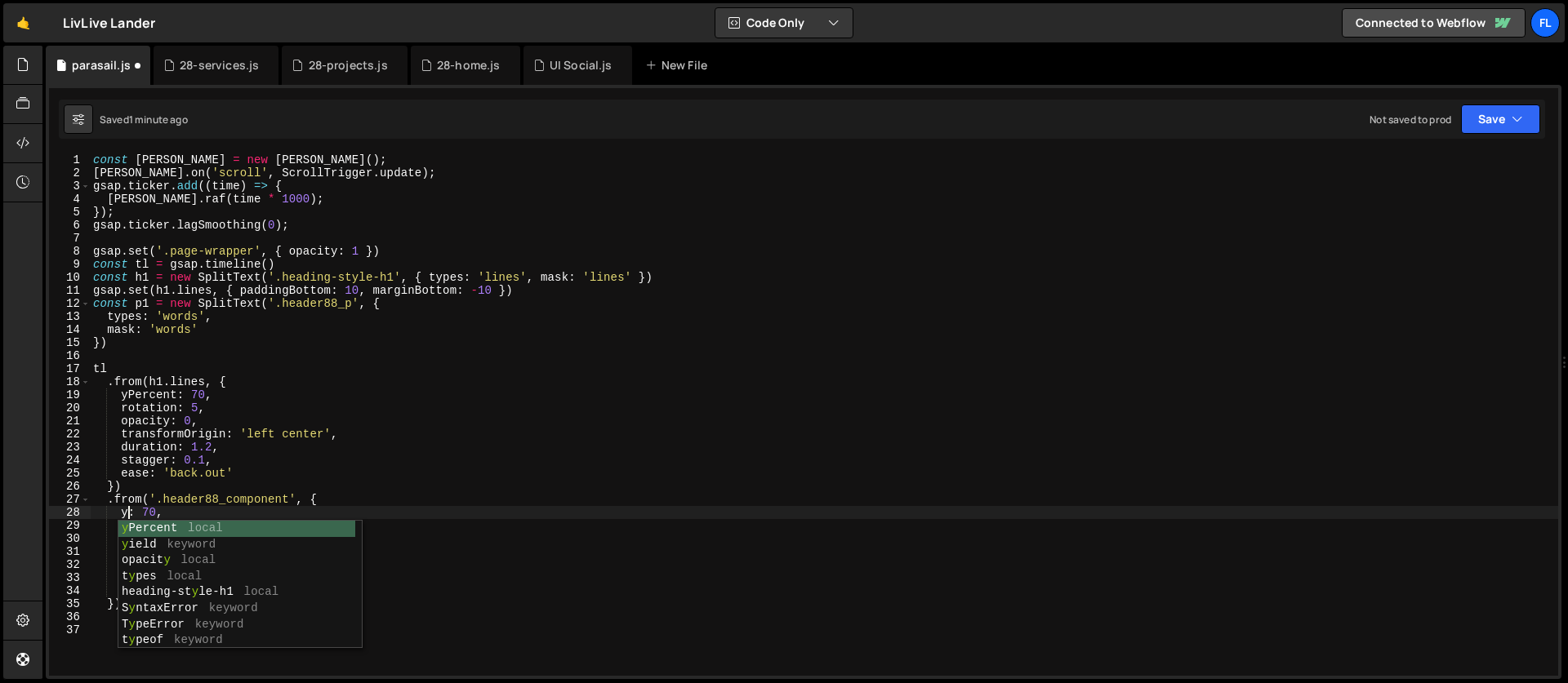
scroll to position [0, 3]
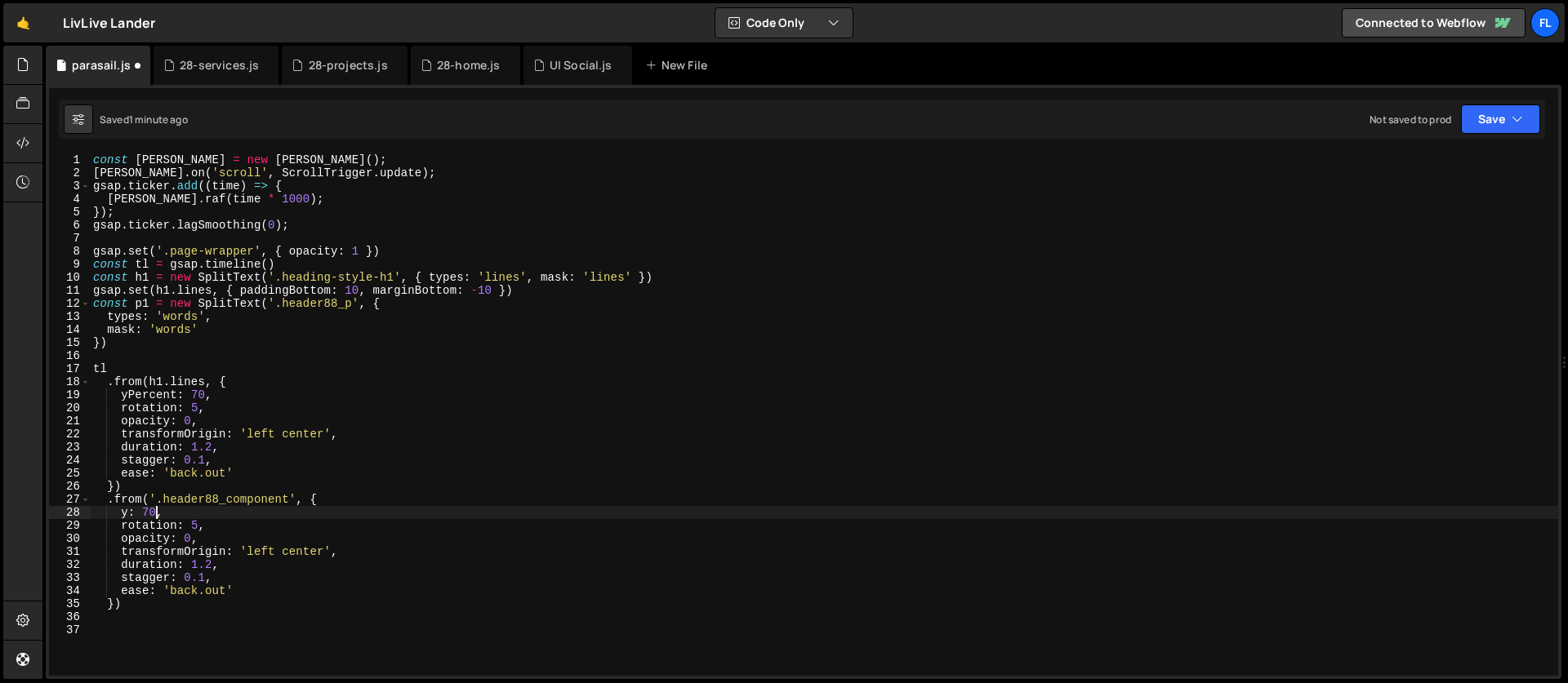
click at [153, 511] on div "const [PERSON_NAME] = new [PERSON_NAME] ( ) ; [PERSON_NAME] . on ( 'scroll' , S…" at bounding box center [824, 427] width 1468 height 549
click at [156, 490] on div "const [PERSON_NAME] = new [PERSON_NAME] ( ) ; [PERSON_NAME] . on ( 'scroll' , S…" at bounding box center [824, 427] width 1468 height 549
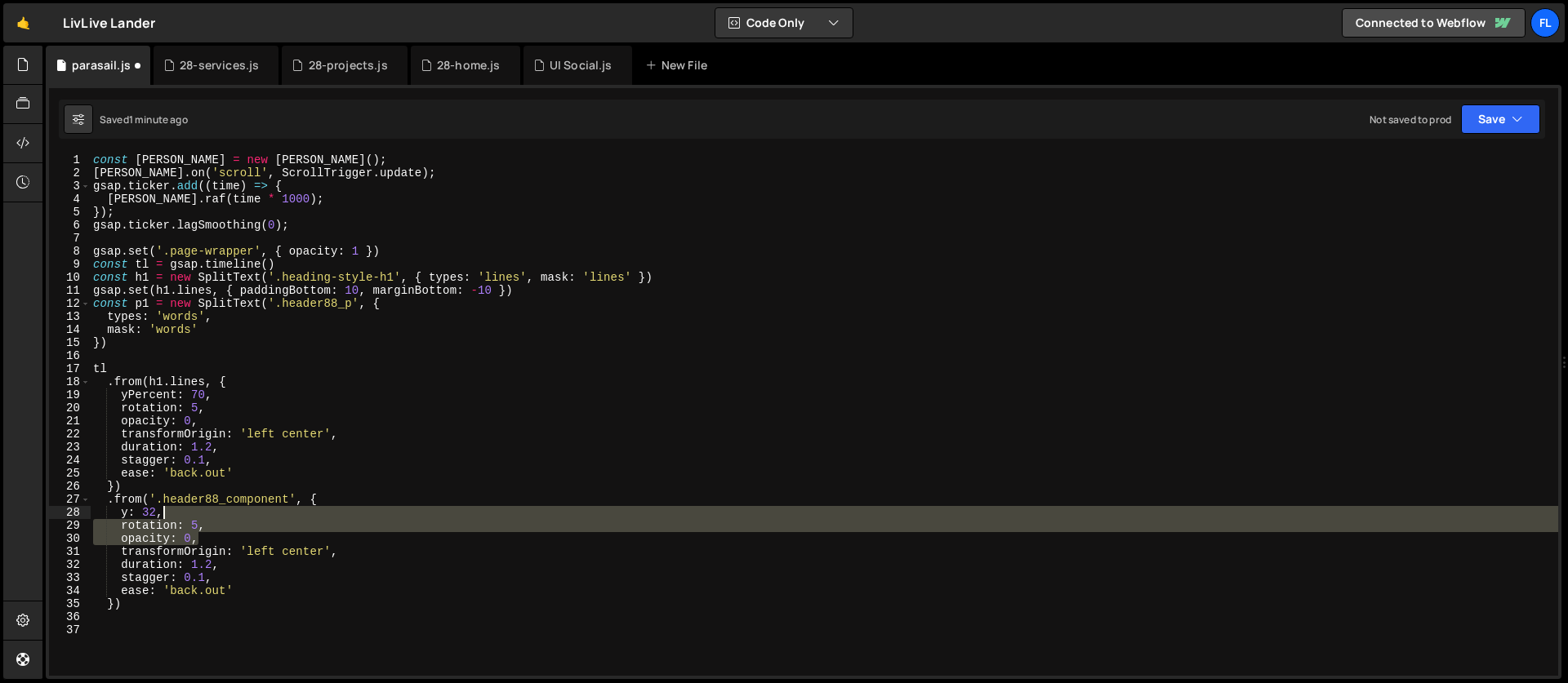
drag, startPoint x: 204, startPoint y: 541, endPoint x: 203, endPoint y: 513, distance: 28.0
click at [203, 513] on div "const [PERSON_NAME] = new [PERSON_NAME] ( ) ; [PERSON_NAME] . on ( 'scroll' , S…" at bounding box center [824, 427] width 1468 height 549
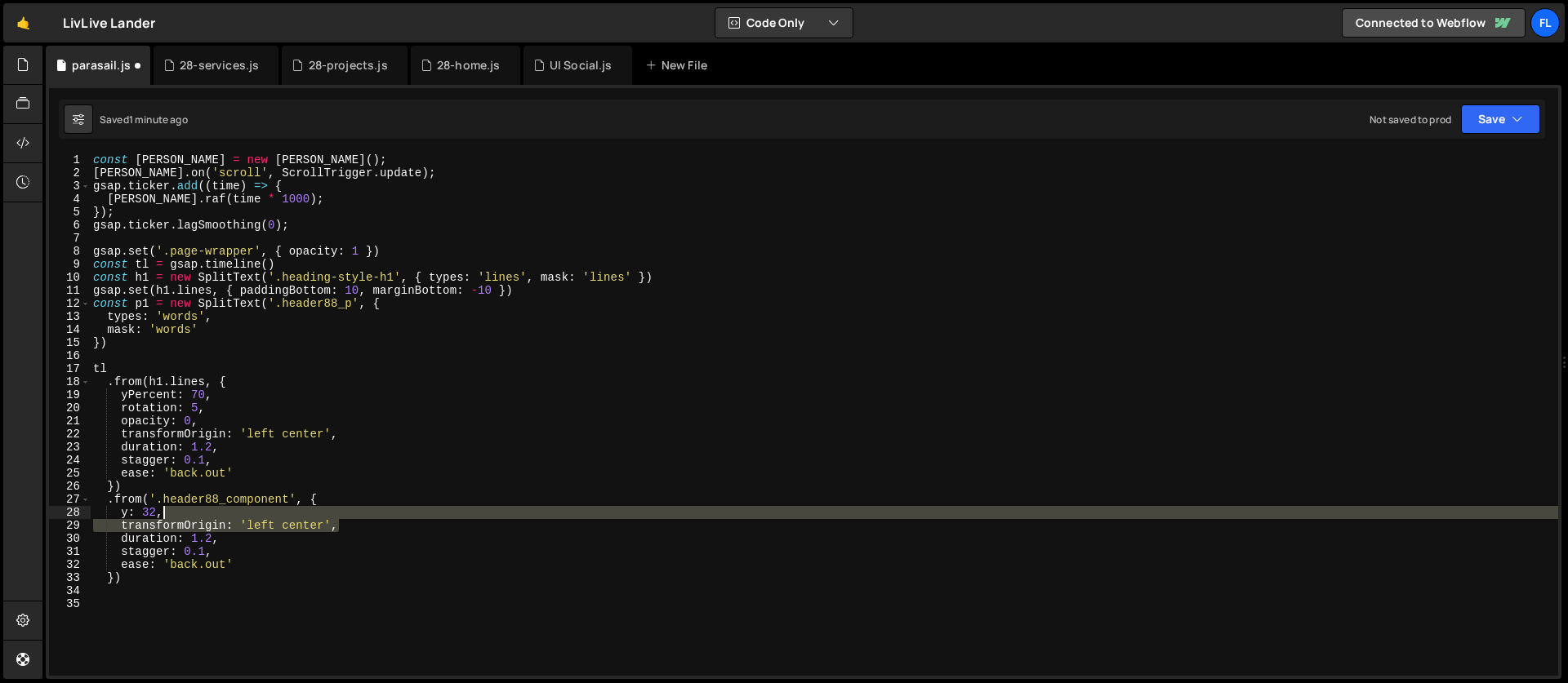
drag, startPoint x: 360, startPoint y: 521, endPoint x: 357, endPoint y: 513, distance: 8.5
click at [357, 513] on div "const [PERSON_NAME] = new [PERSON_NAME] ( ) ; [PERSON_NAME] . on ( 'scroll' , S…" at bounding box center [824, 427] width 1468 height 549
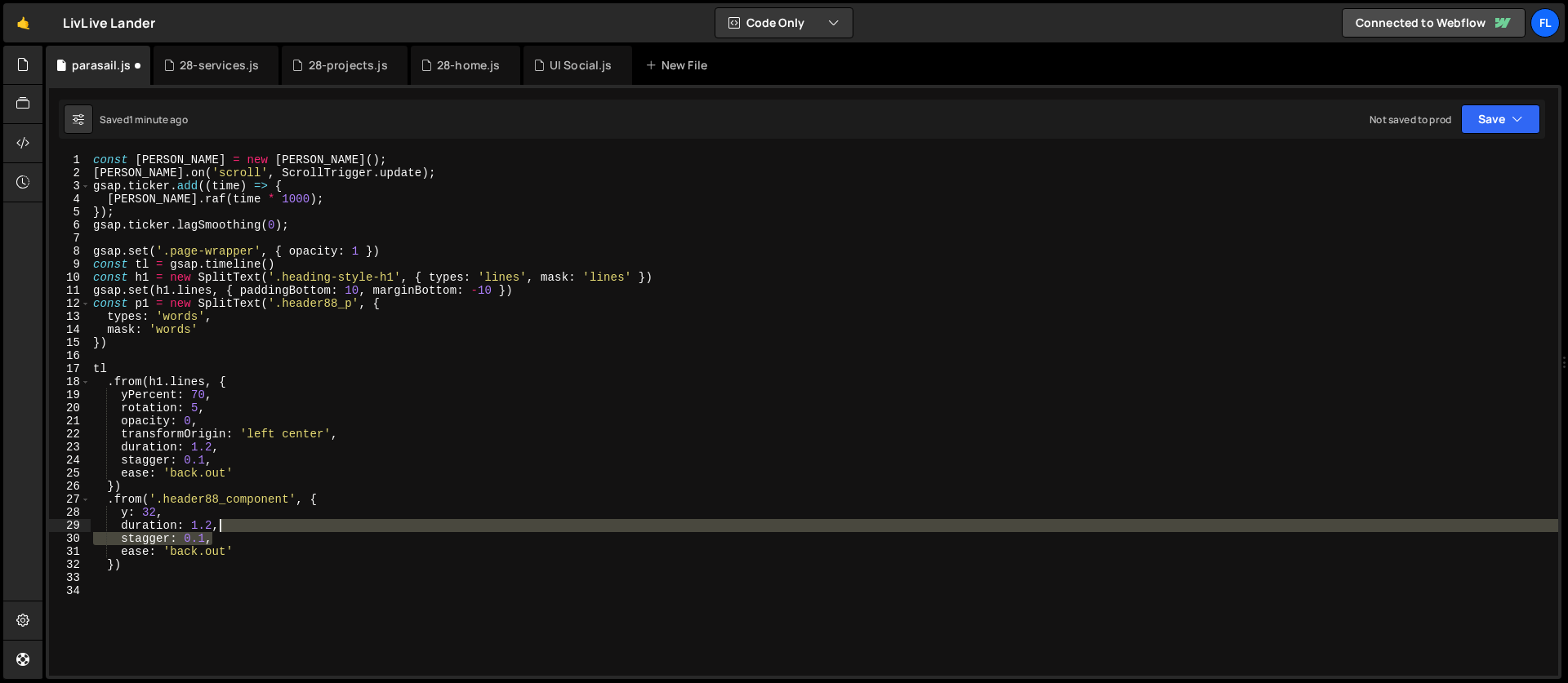
drag, startPoint x: 221, startPoint y: 538, endPoint x: 225, endPoint y: 522, distance: 16.5
click at [225, 522] on div "const [PERSON_NAME] = new [PERSON_NAME] ( ) ; [PERSON_NAME] . on ( 'scroll' , S…" at bounding box center [824, 427] width 1468 height 549
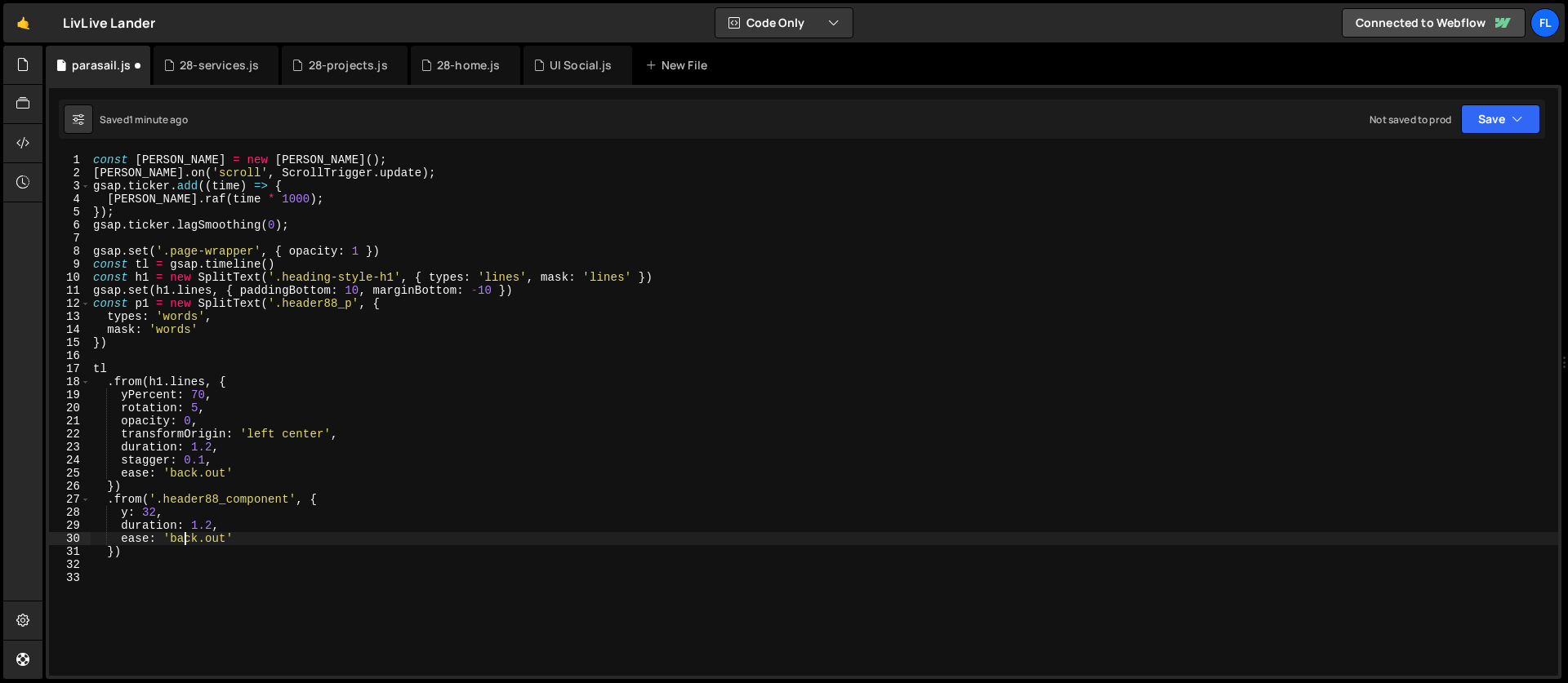
click at [187, 536] on div "const [PERSON_NAME] = new [PERSON_NAME] ( ) ; [PERSON_NAME] . on ( 'scroll' , S…" at bounding box center [824, 427] width 1468 height 549
click at [200, 475] on div "const [PERSON_NAME] = new [PERSON_NAME] ( ) ; [PERSON_NAME] . on ( 'scroll' , S…" at bounding box center [824, 427] width 1468 height 549
click at [192, 473] on div "const [PERSON_NAME] = new [PERSON_NAME] ( ) ; [PERSON_NAME] . on ( 'scroll' , S…" at bounding box center [824, 427] width 1468 height 549
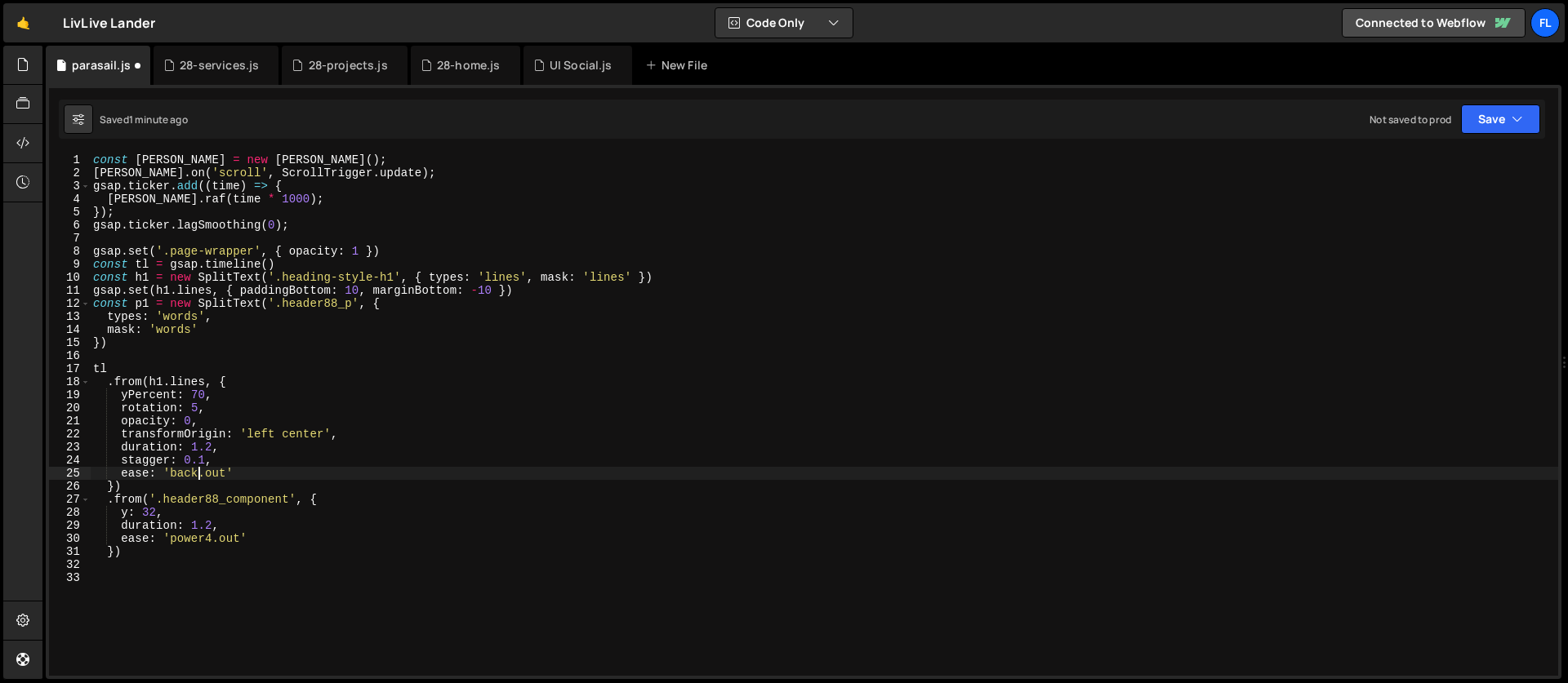
click at [192, 473] on div "const [PERSON_NAME] = new [PERSON_NAME] ( ) ; [PERSON_NAME] . on ( 'scroll' , S…" at bounding box center [824, 427] width 1468 height 549
click at [169, 538] on div "const [PERSON_NAME] = new [PERSON_NAME] ( ) ; [PERSON_NAME] . on ( 'scroll' , S…" at bounding box center [824, 427] width 1468 height 549
click at [264, 536] on div "const [PERSON_NAME] = new [PERSON_NAME] ( ) ; [PERSON_NAME] . on ( 'scroll' , S…" at bounding box center [824, 427] width 1468 height 549
click at [115, 549] on div "const [PERSON_NAME] = new [PERSON_NAME] ( ) ; [PERSON_NAME] . on ( 'scroll' , S…" at bounding box center [824, 427] width 1468 height 549
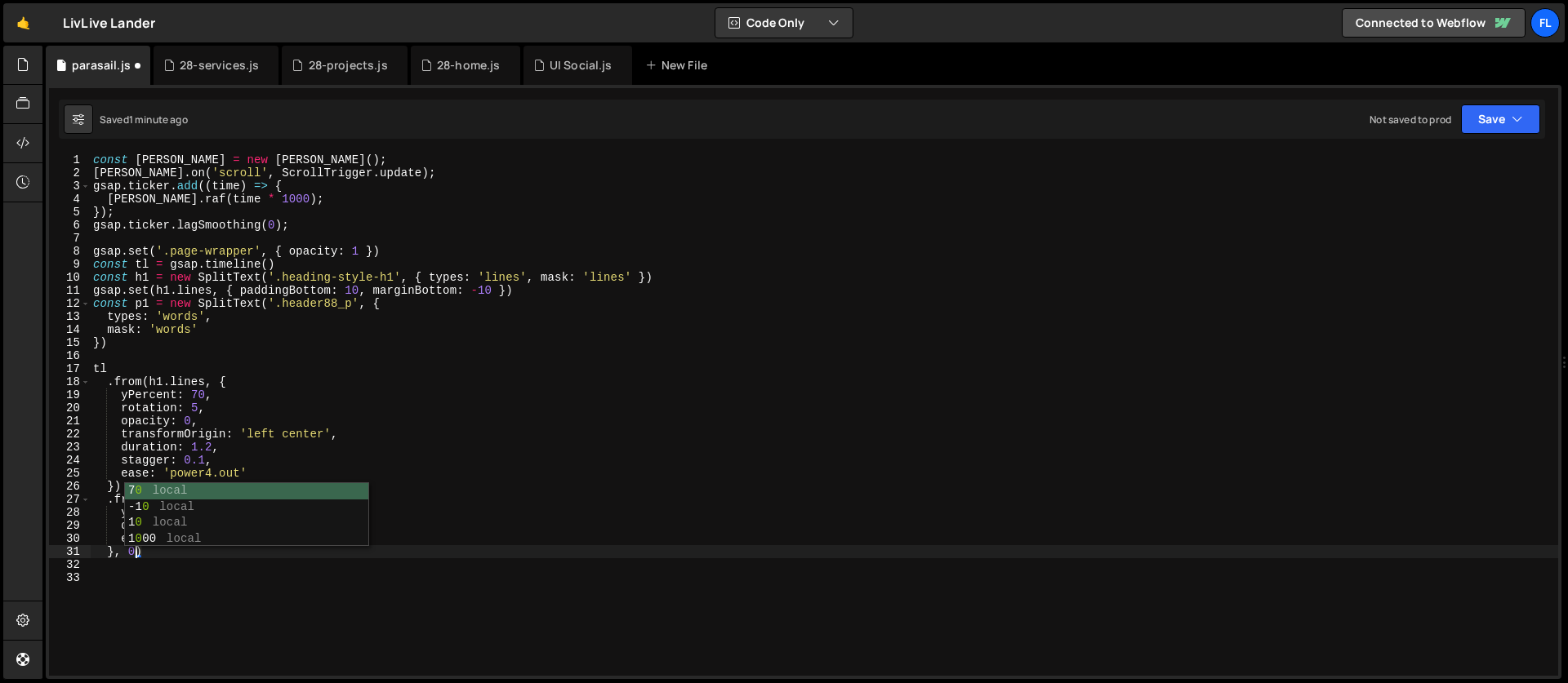
scroll to position [0, 3]
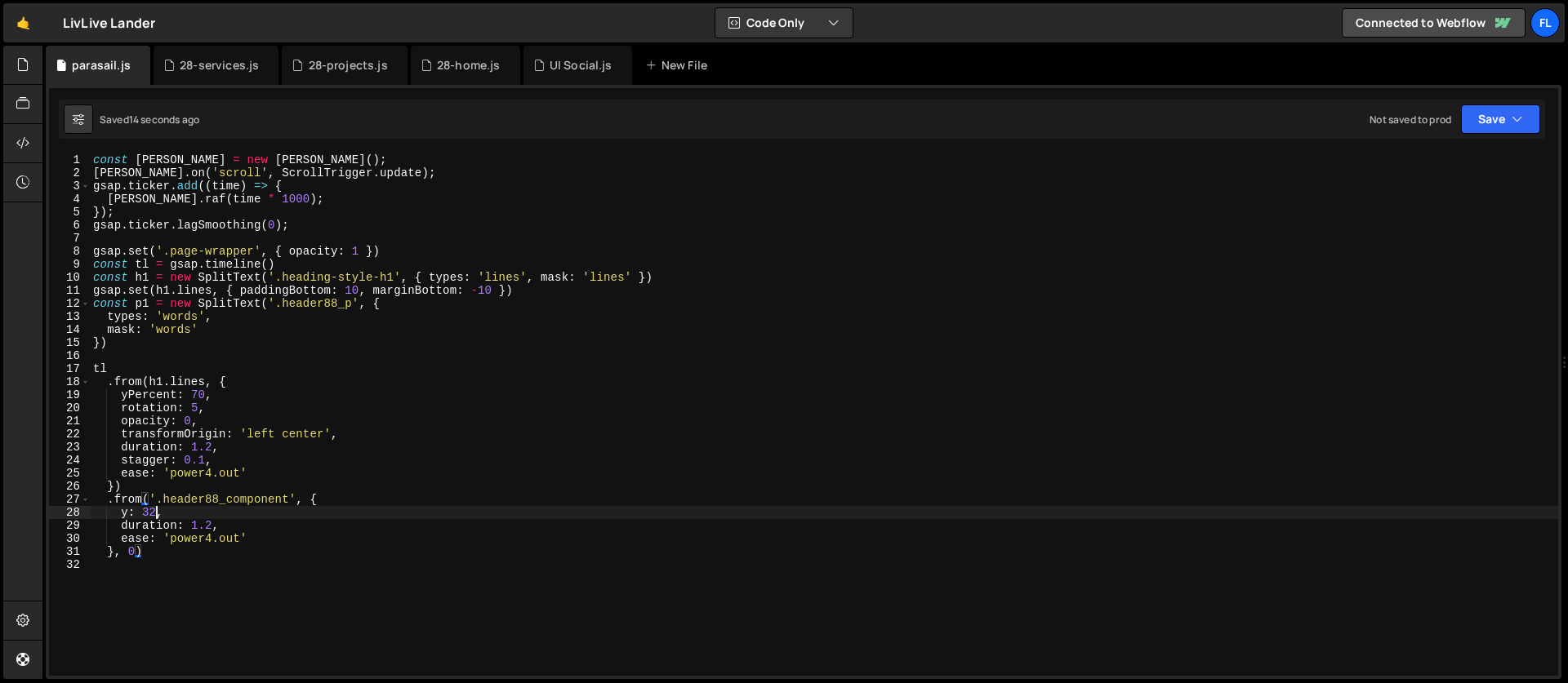
click at [155, 511] on div "const [PERSON_NAME] = new [PERSON_NAME] ( ) ; [PERSON_NAME] . on ( 'scroll' , S…" at bounding box center [824, 427] width 1468 height 549
click at [214, 526] on div "const [PERSON_NAME] = new [PERSON_NAME] ( ) ; [PERSON_NAME] . on ( 'scroll' , S…" at bounding box center [824, 427] width 1468 height 549
type textarea "duration: 3,"
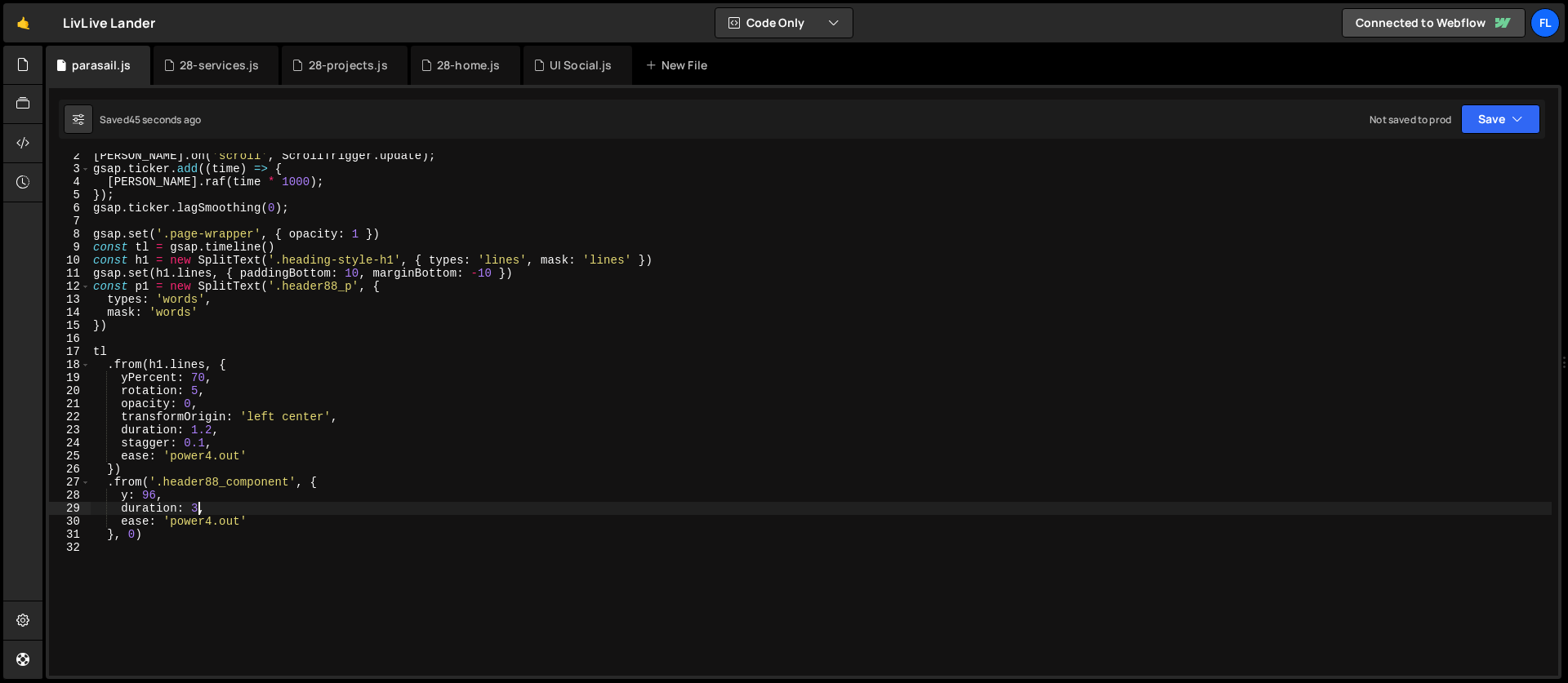
scroll to position [49, 0]
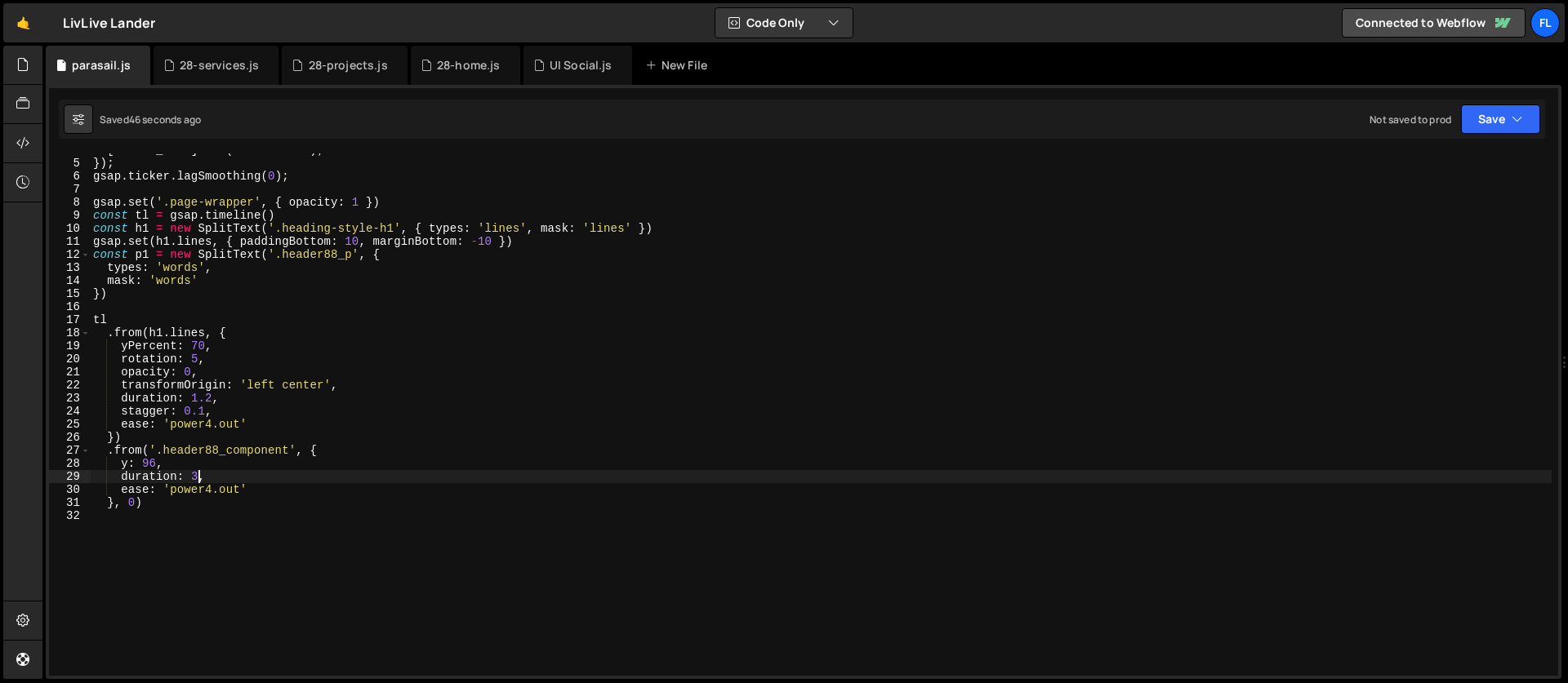
click at [150, 520] on div "[PERSON_NAME] . raf ( time * 1000 ) ; }) ; gsap . ticker . lagSmoothing ( 0 ) ;…" at bounding box center [821, 418] width 1462 height 549
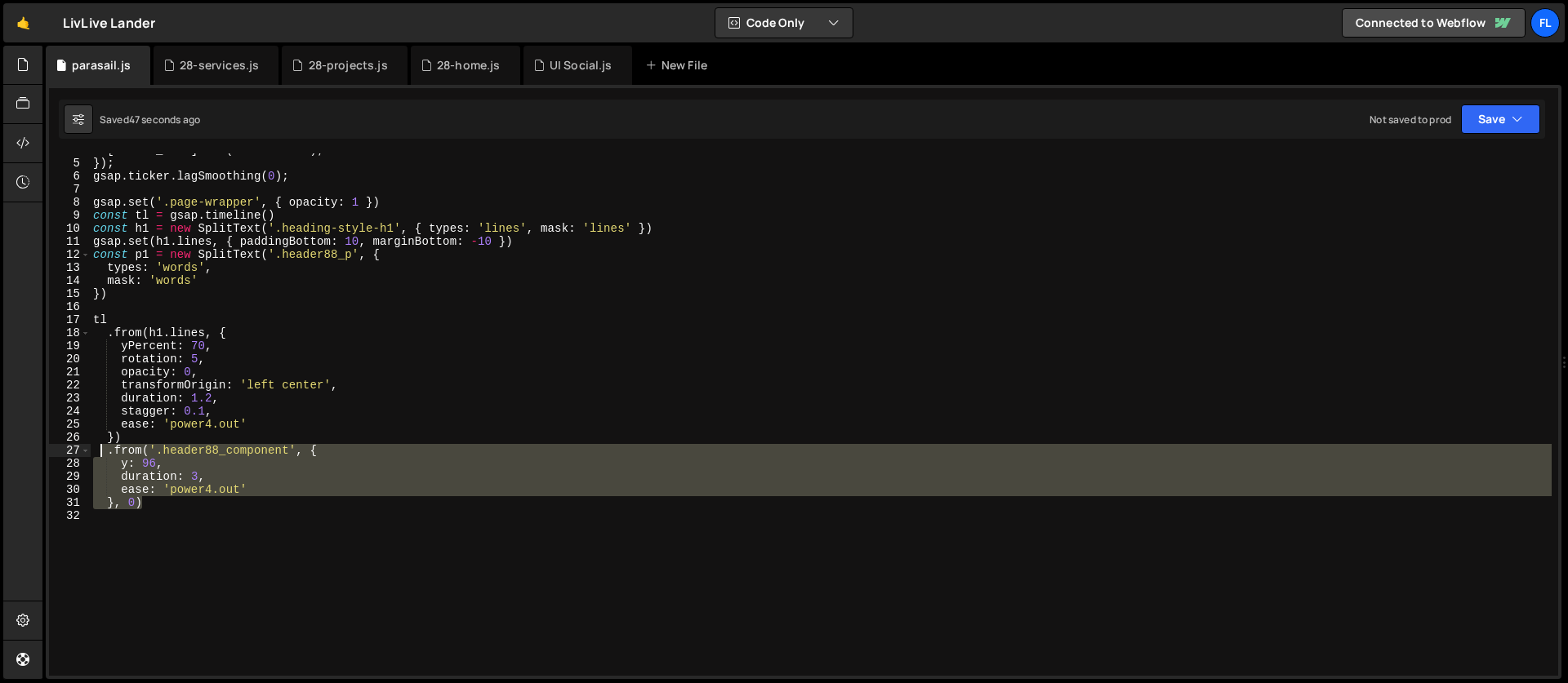
drag, startPoint x: 157, startPoint y: 504, endPoint x: 102, endPoint y: 453, distance: 75.0
click at [102, 453] on div "[PERSON_NAME] . raf ( time * 1000 ) ; }) ; gsap . ticker . lagSmoothing ( 0 ) ;…" at bounding box center [821, 418] width 1462 height 549
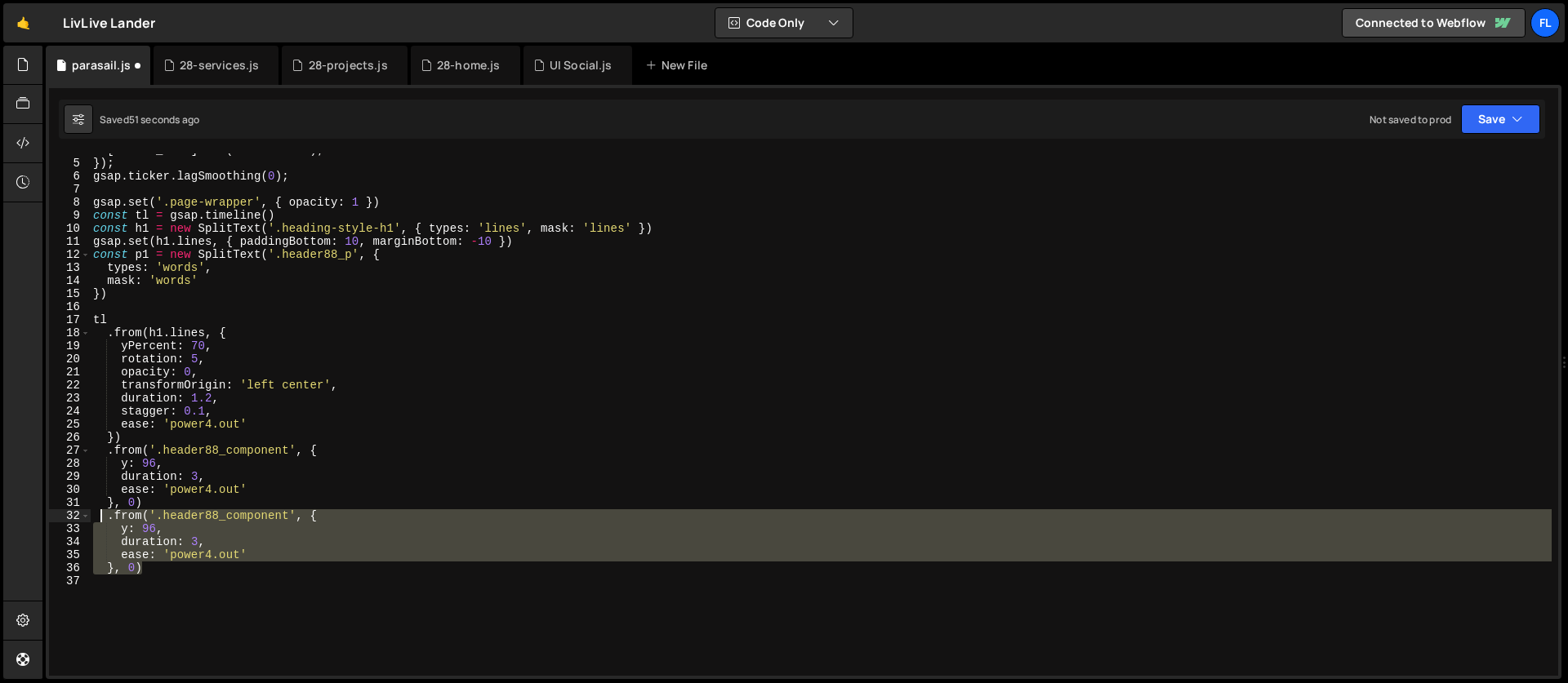
click at [288, 511] on div "[PERSON_NAME] . raf ( time * 1000 ) ; }) ; gsap . ticker . lagSmoothing ( 0 ) ;…" at bounding box center [821, 414] width 1462 height 522
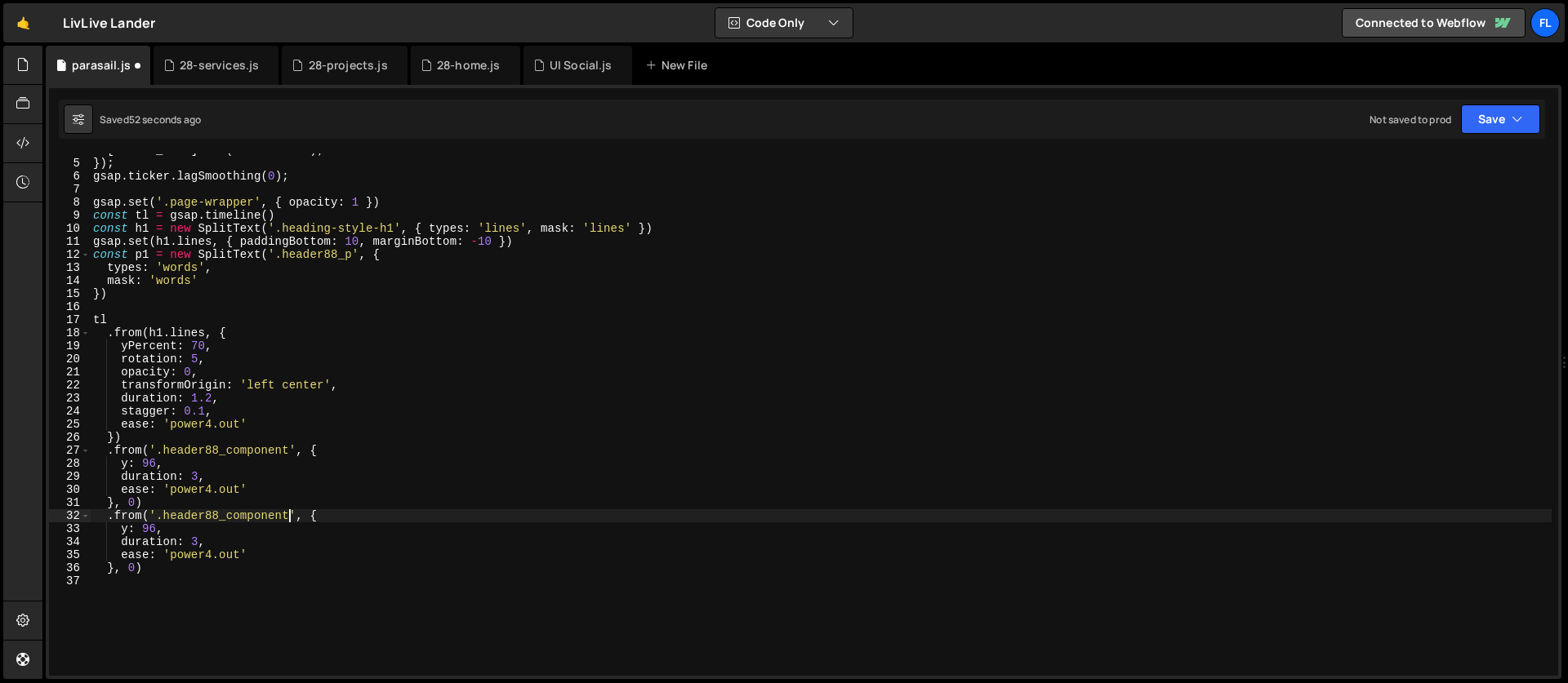
click at [164, 517] on div "[PERSON_NAME] . raf ( time * 1000 ) ; }) ; gsap . ticker . lagSmoothing ( 0 ) ;…" at bounding box center [821, 418] width 1462 height 549
paste textarea "logo3_wrapper"
click at [190, 530] on div "[PERSON_NAME] . raf ( time * 1000 ) ; }) ; gsap . ticker . lagSmoothing ( 0 ) ;…" at bounding box center [821, 418] width 1462 height 549
click at [165, 527] on div "[PERSON_NAME] . raf ( time * 1000 ) ; }) ; gsap . ticker . lagSmoothing ( 0 ) ;…" at bounding box center [821, 418] width 1462 height 549
click at [155, 528] on div "[PERSON_NAME] . raf ( time * 1000 ) ; }) ; gsap . ticker . lagSmoothing ( 0 ) ;…" at bounding box center [821, 418] width 1462 height 549
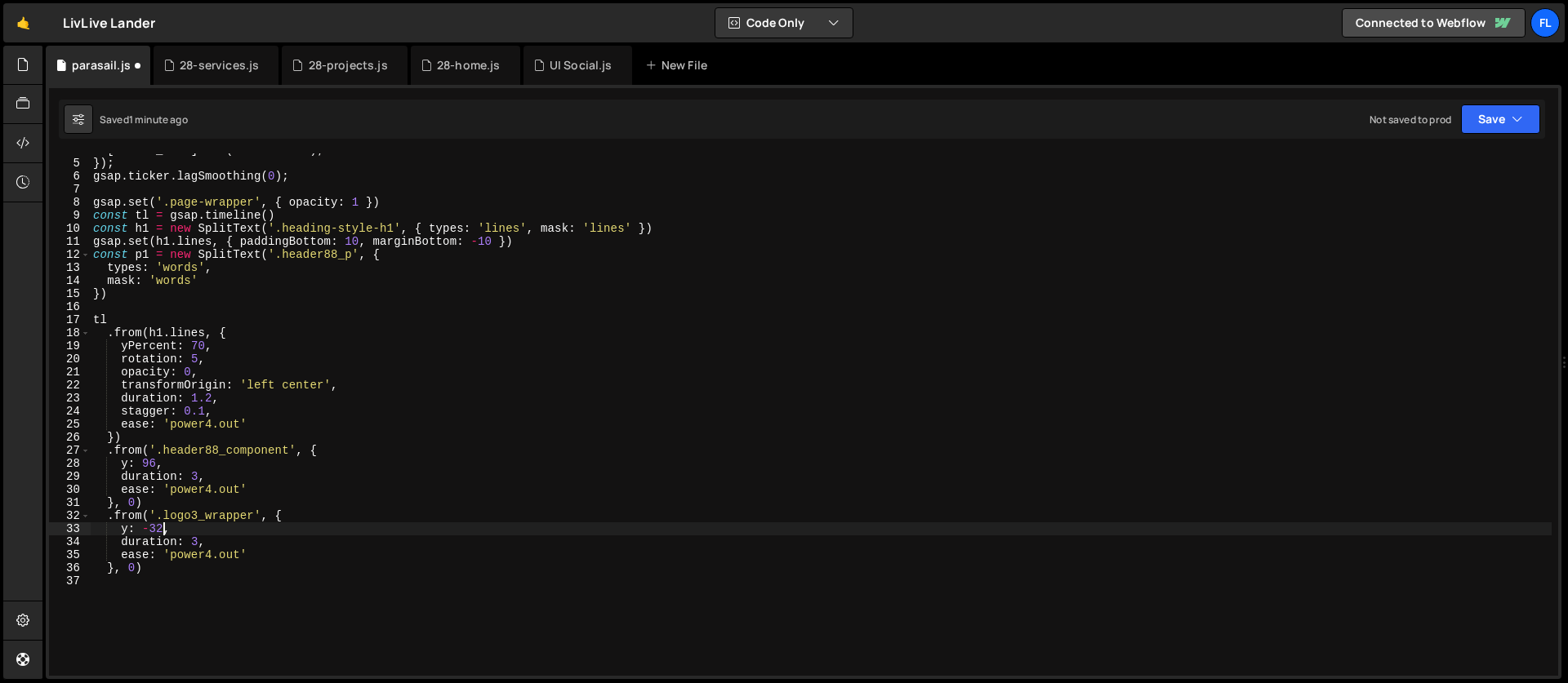
type textarea "y: -32,"
click at [176, 532] on div "[PERSON_NAME] . raf ( time * 1000 ) ; }) ; gsap . ticker . lagSmoothing ( 0 ) ;…" at bounding box center [821, 418] width 1462 height 549
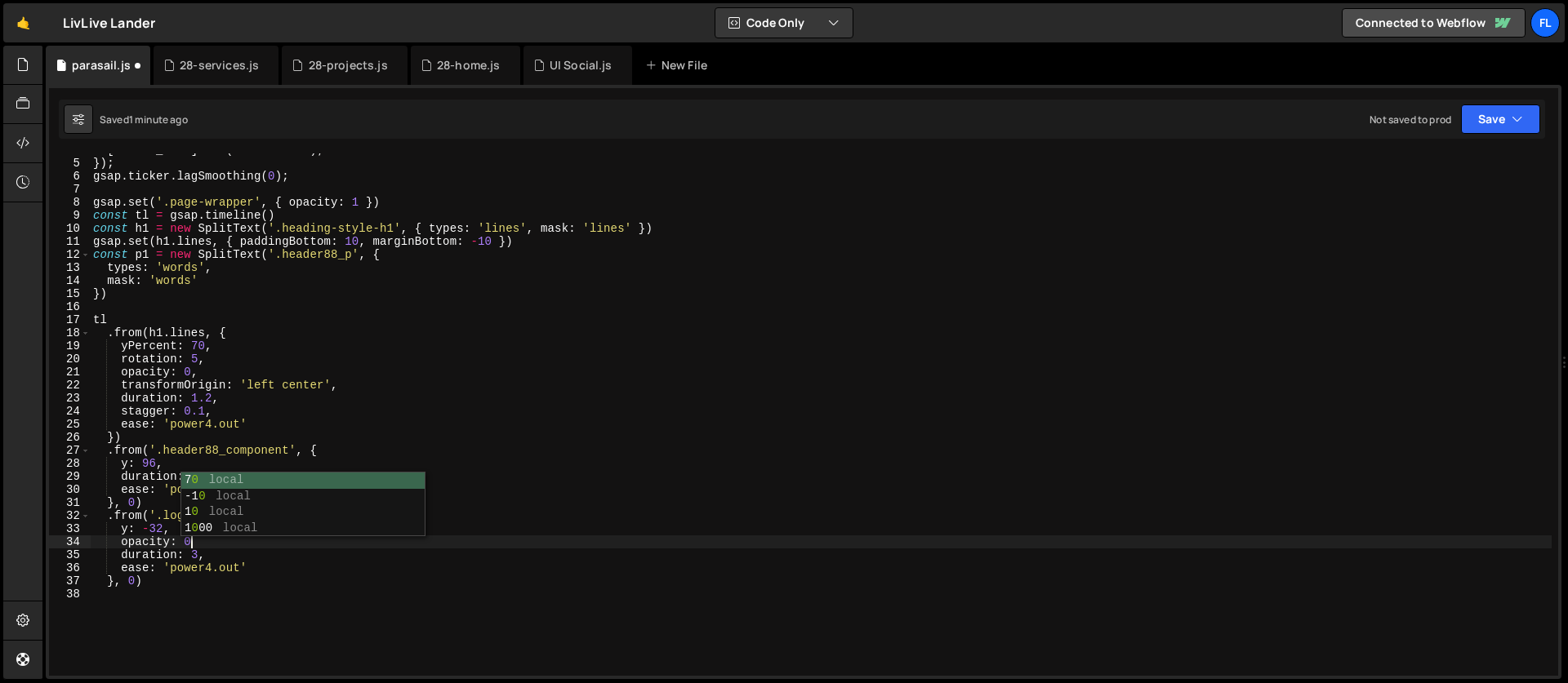
type textarea "opacity: 0,"
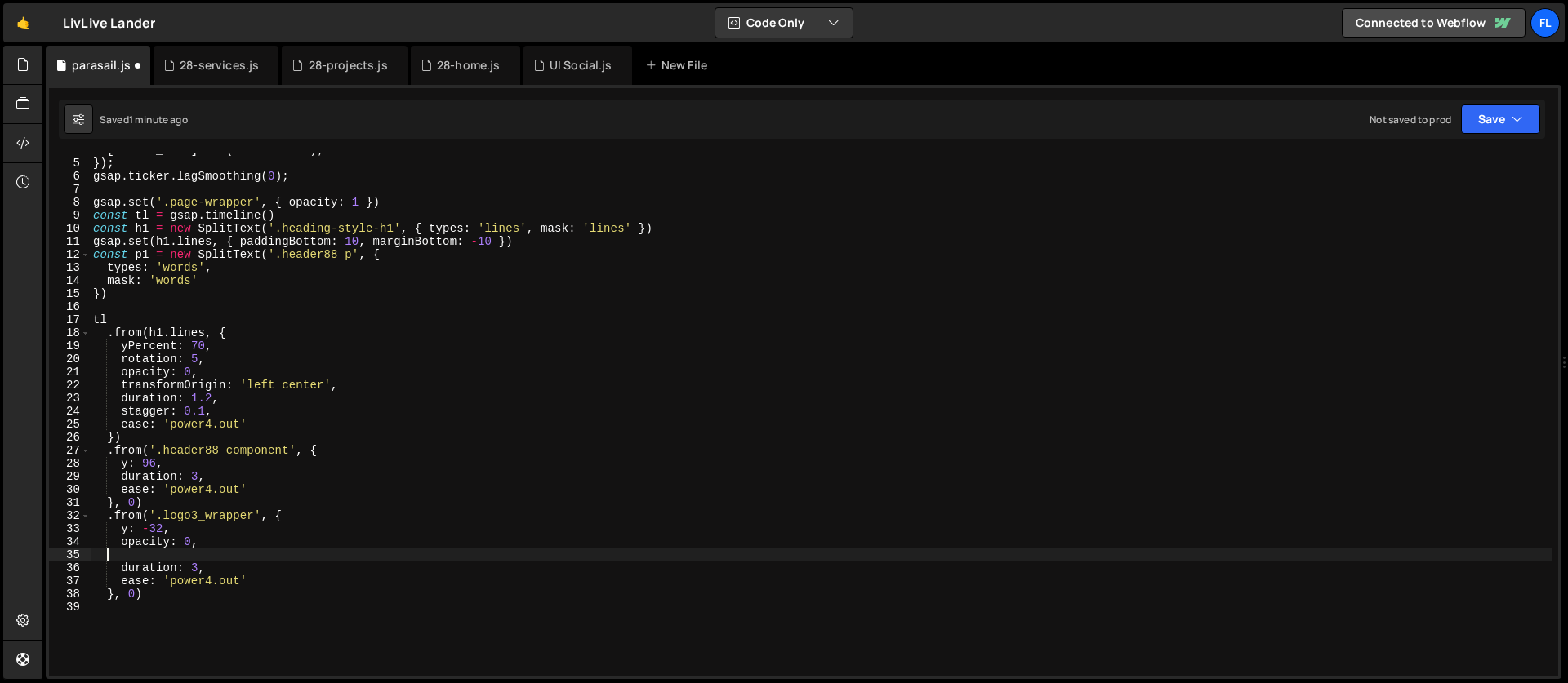
scroll to position [0, 0]
click at [199, 555] on div "[PERSON_NAME] . raf ( time * 1000 ) ; }) ; gsap . ticker . lagSmoothing ( 0 ) ;…" at bounding box center [821, 418] width 1462 height 549
type textarea "duration: 1.5,"
click at [220, 553] on div "[PERSON_NAME] . raf ( time * 1000 ) ; }) ; gsap . ticker . lagSmoothing ( 0 ) ;…" at bounding box center [821, 418] width 1462 height 549
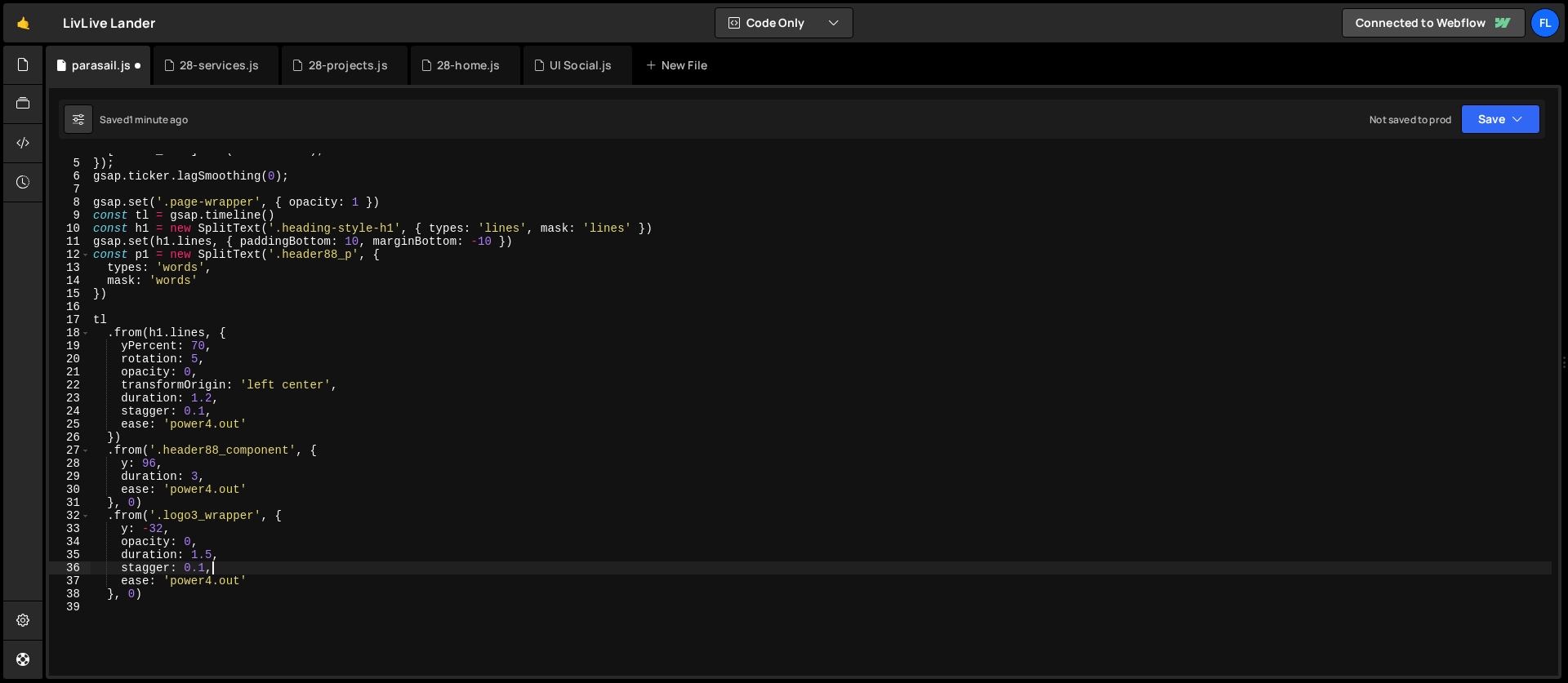
click at [133, 596] on div "[PERSON_NAME] . raf ( time * 1000 ) ; }) ; gsap . ticker . lagSmoothing ( 0 ) ;…" at bounding box center [821, 418] width 1462 height 549
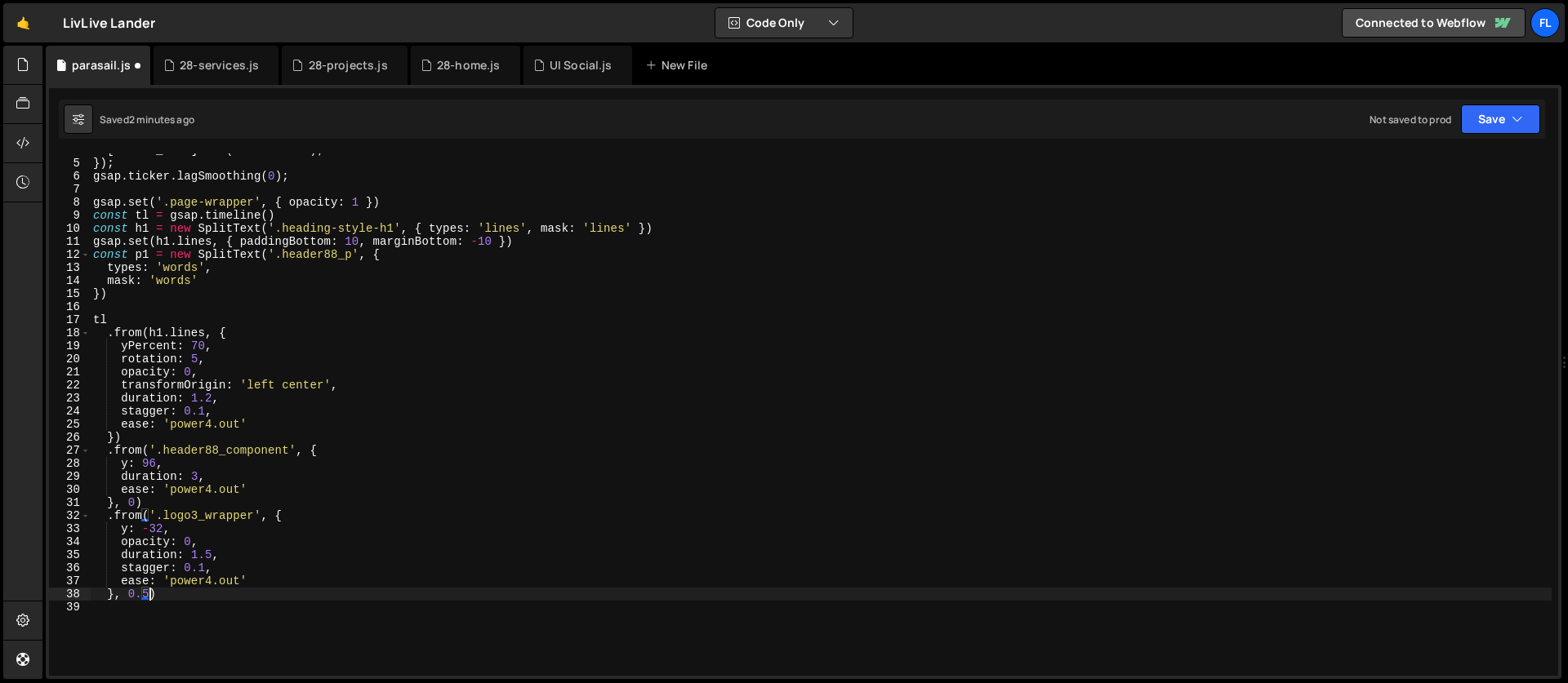
scroll to position [0, 3]
click at [202, 569] on div "[PERSON_NAME] . raf ( time * 1000 ) ; }) ; gsap . ticker . lagSmoothing ( 0 ) ;…" at bounding box center [821, 418] width 1462 height 549
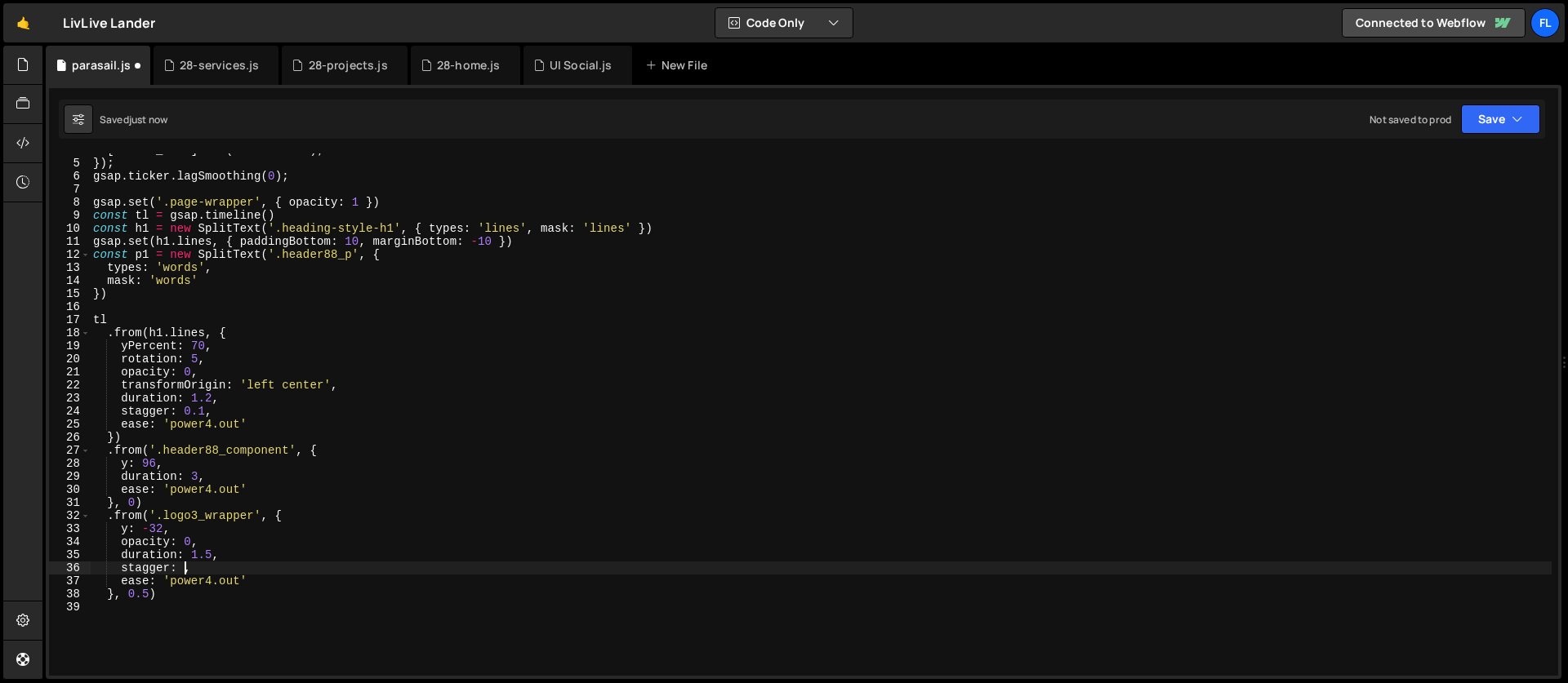
type textarea "stagger: {,"
type textarea "from: 'center',"
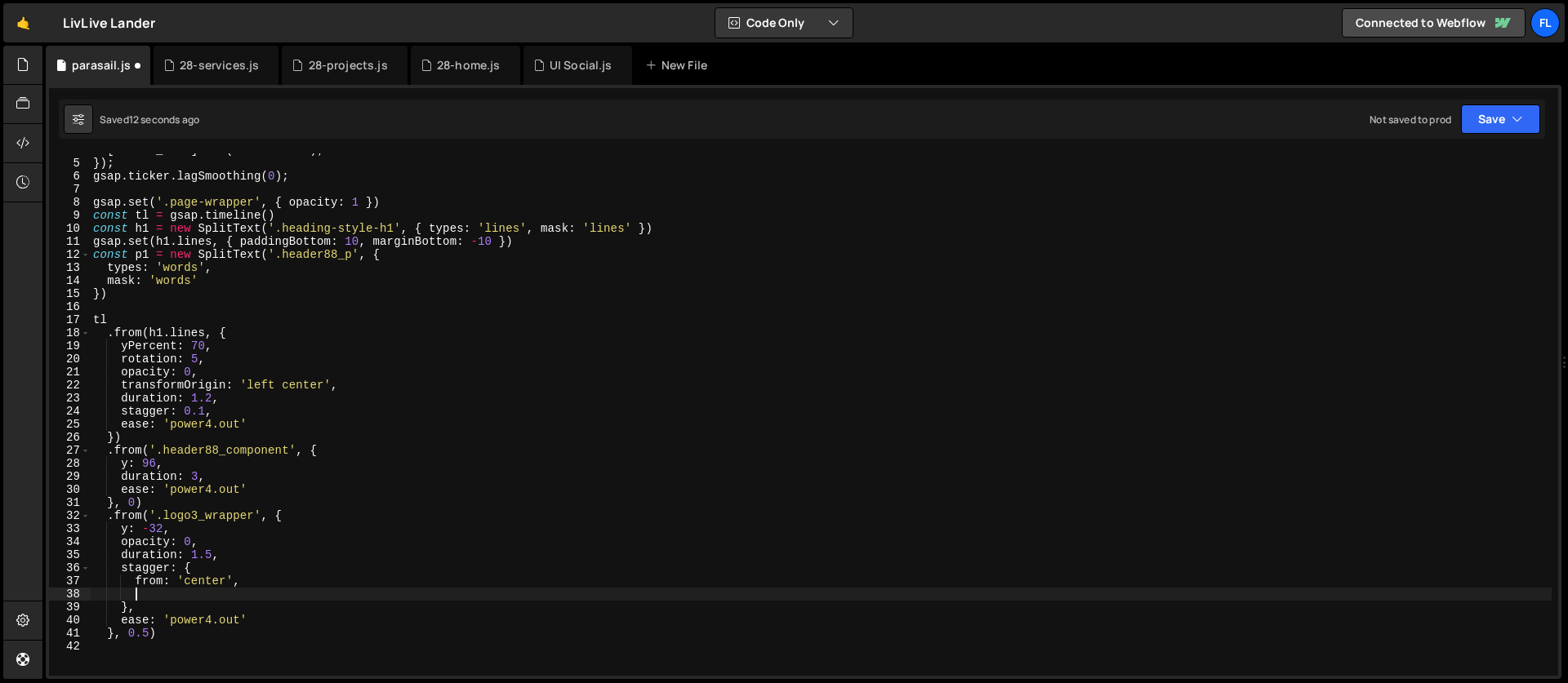
type textarea "e"
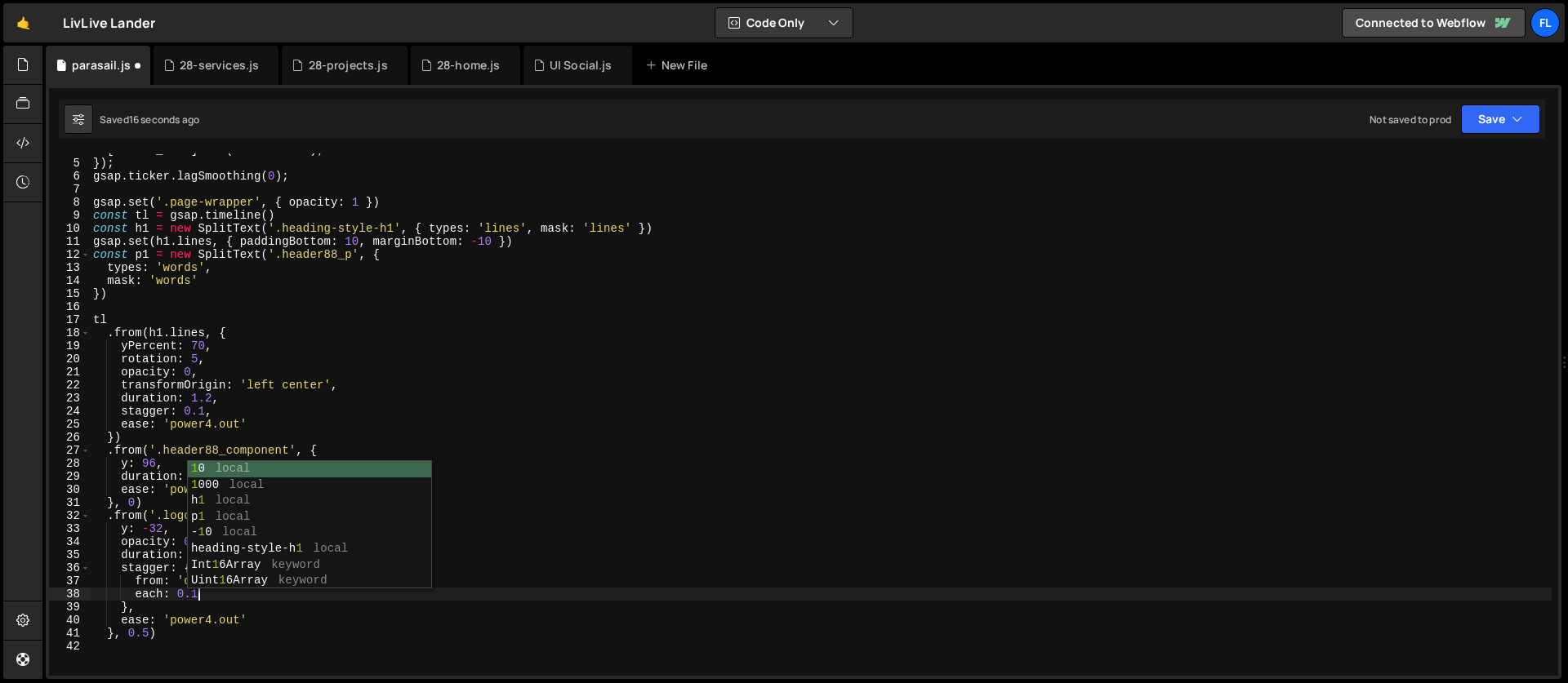
scroll to position [0, 7]
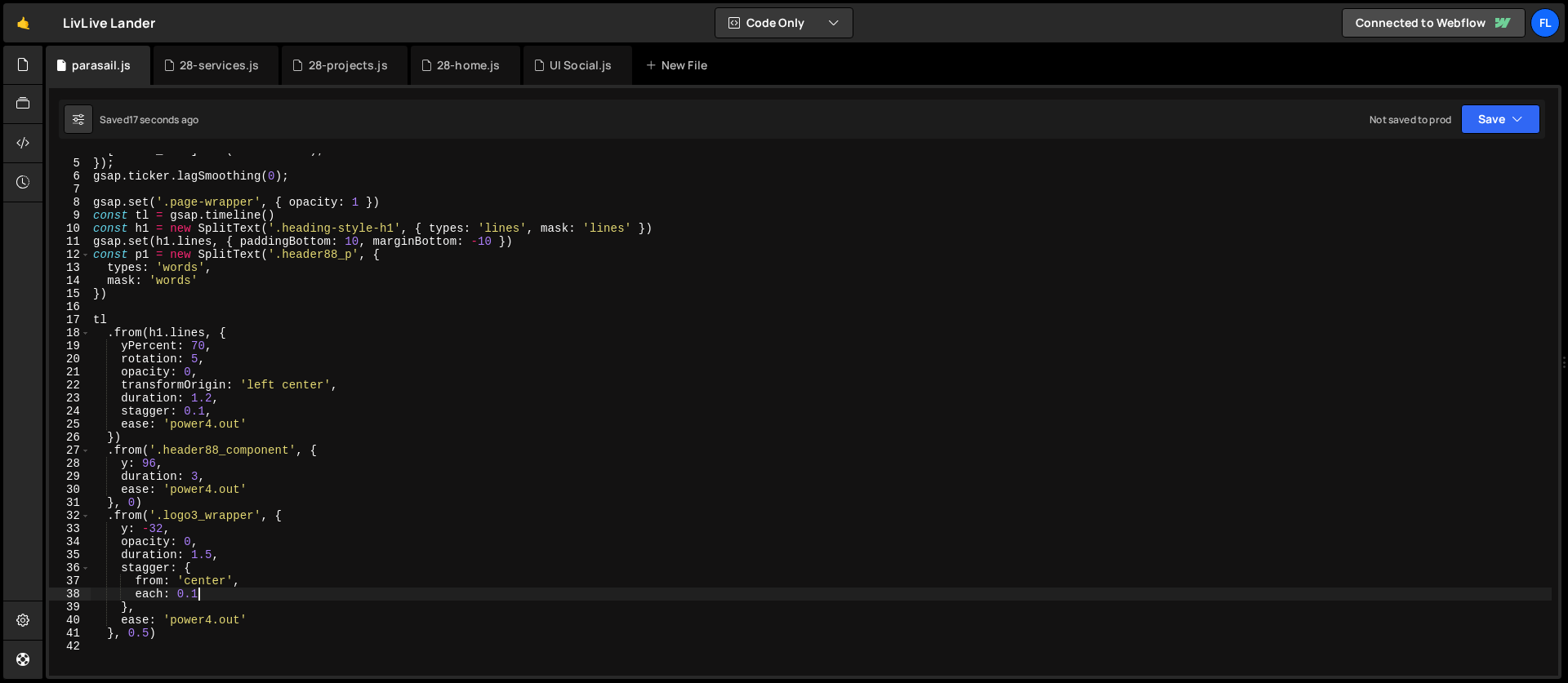
click at [205, 407] on div "[PERSON_NAME] . raf ( time * 1000 ) ; }) ; gsap . ticker . lagSmoothing ( 0 ) ;…" at bounding box center [821, 418] width 1462 height 549
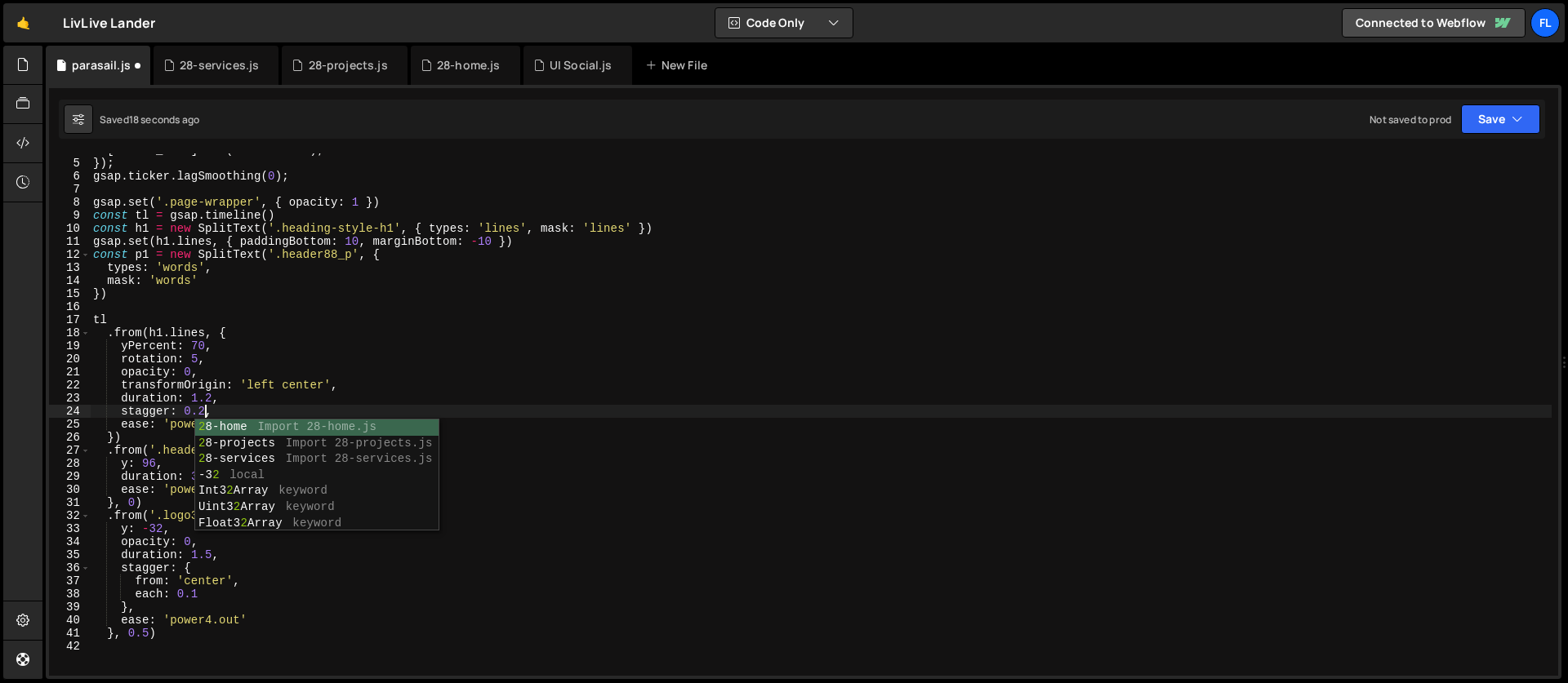
scroll to position [0, 8]
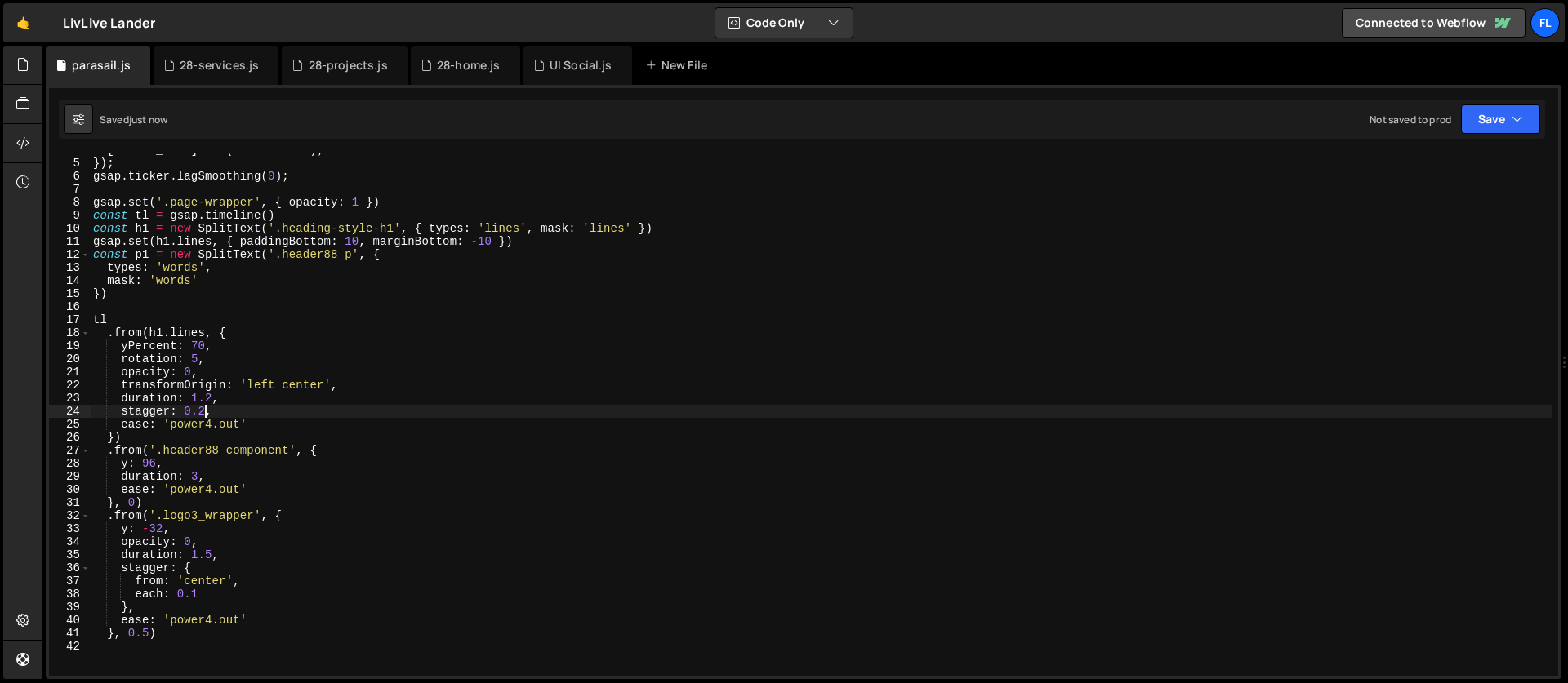
click at [197, 362] on div "[PERSON_NAME] . raf ( time * 1000 ) ; }) ; gsap . ticker . lagSmoothing ( 0 ) ;…" at bounding box center [821, 418] width 1462 height 549
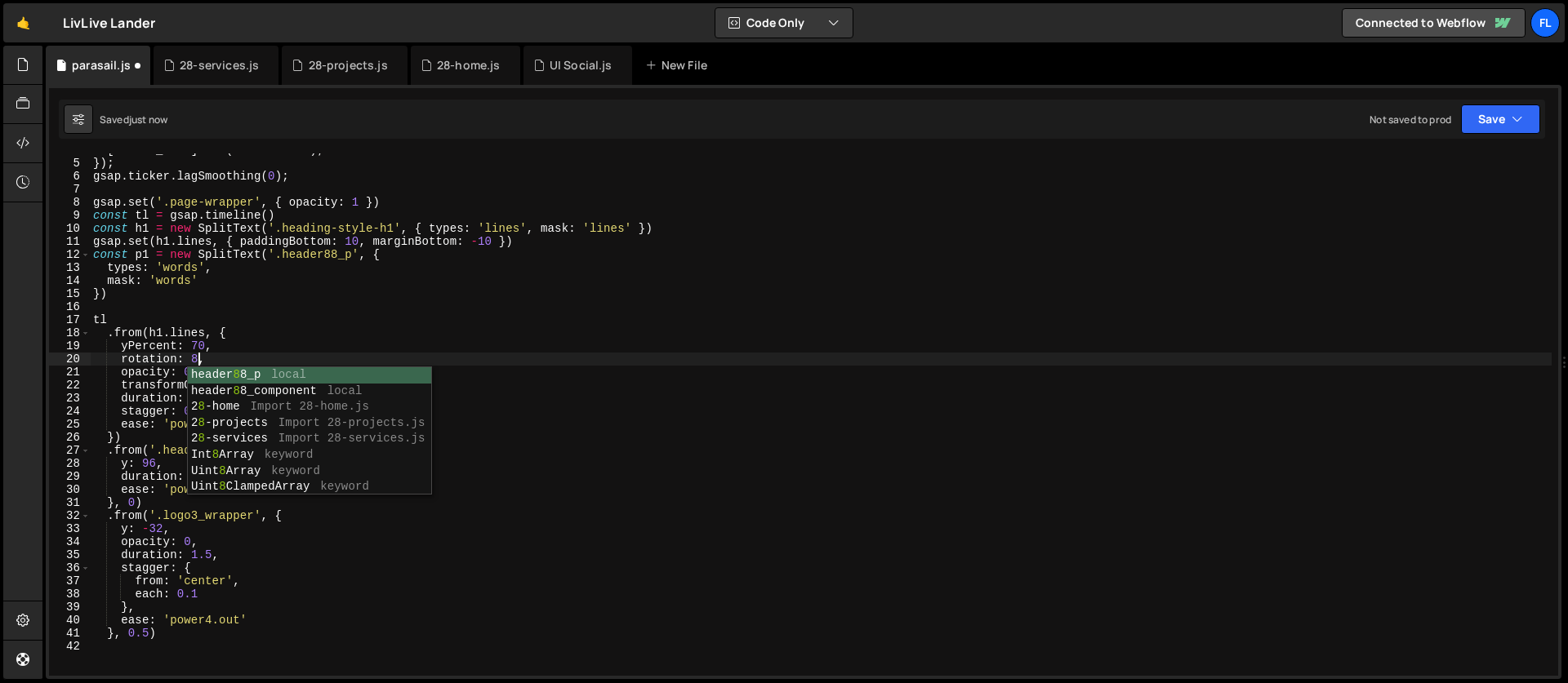
click at [155, 341] on div "[PERSON_NAME] . raf ( time * 1000 ) ; }) ; gsap . ticker . lagSmoothing ( 0 ) ;…" at bounding box center [821, 418] width 1462 height 549
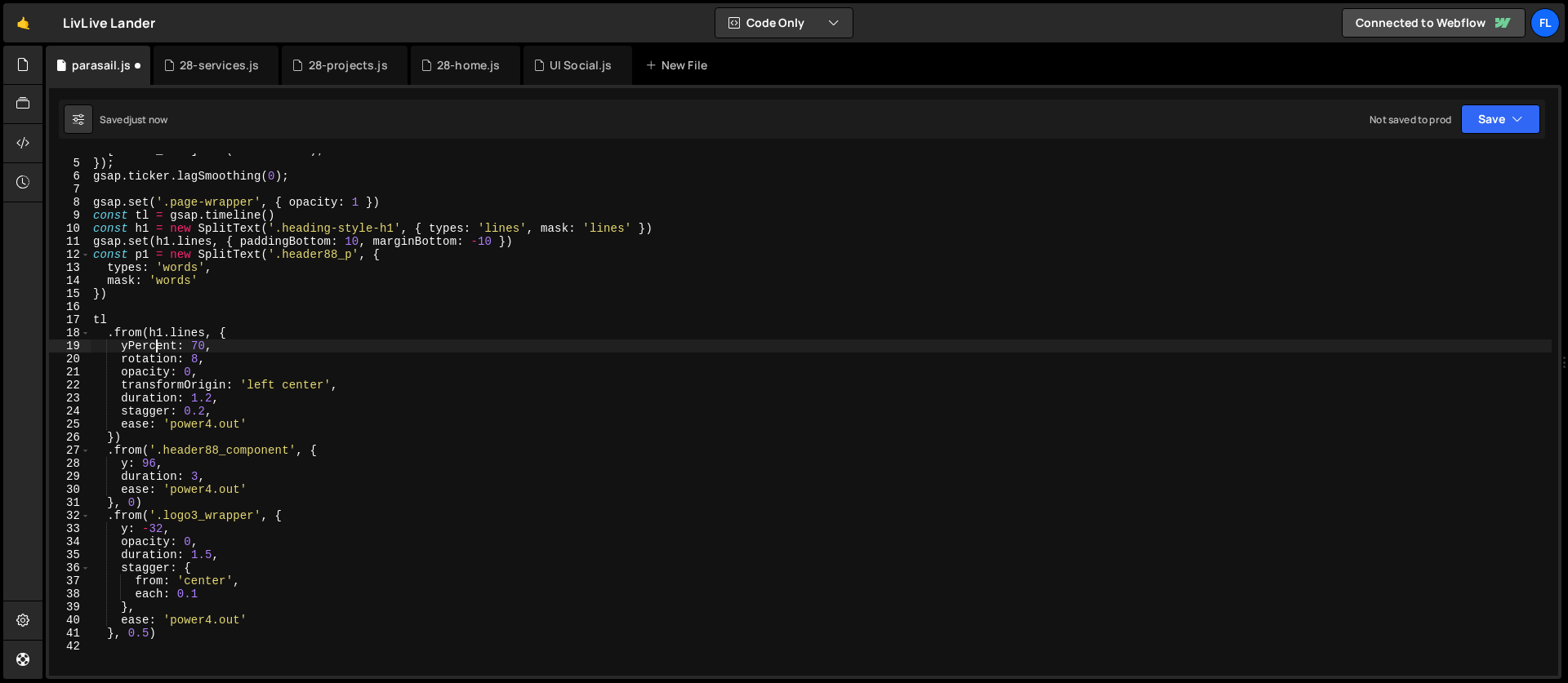
click at [199, 346] on div "[PERSON_NAME] . raf ( time * 1000 ) ; }) ; gsap . ticker . lagSmoothing ( 0 ) ;…" at bounding box center [821, 418] width 1462 height 549
click at [199, 376] on div "[PERSON_NAME] . raf ( time * 1000 ) ; }) ; gsap . ticker . lagSmoothing ( 0 ) ;…" at bounding box center [821, 418] width 1462 height 549
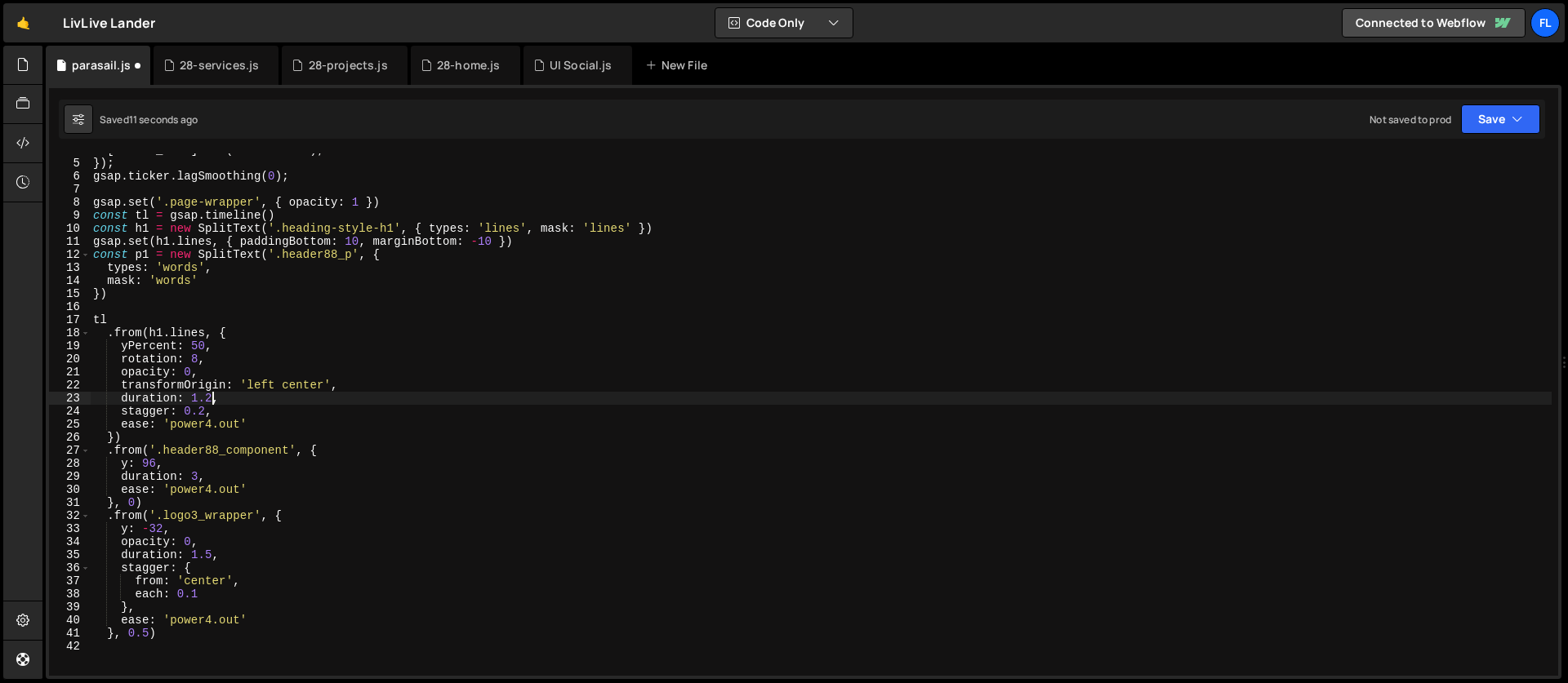
click at [211, 397] on div "[PERSON_NAME] . raf ( time * 1000 ) ; }) ; gsap . ticker . lagSmoothing ( 0 ) ;…" at bounding box center [821, 418] width 1462 height 549
click at [210, 368] on div "[PERSON_NAME] . raf ( time * 1000 ) ; }) ; gsap . ticker . lagSmoothing ( 0 ) ;…" at bounding box center [821, 418] width 1462 height 549
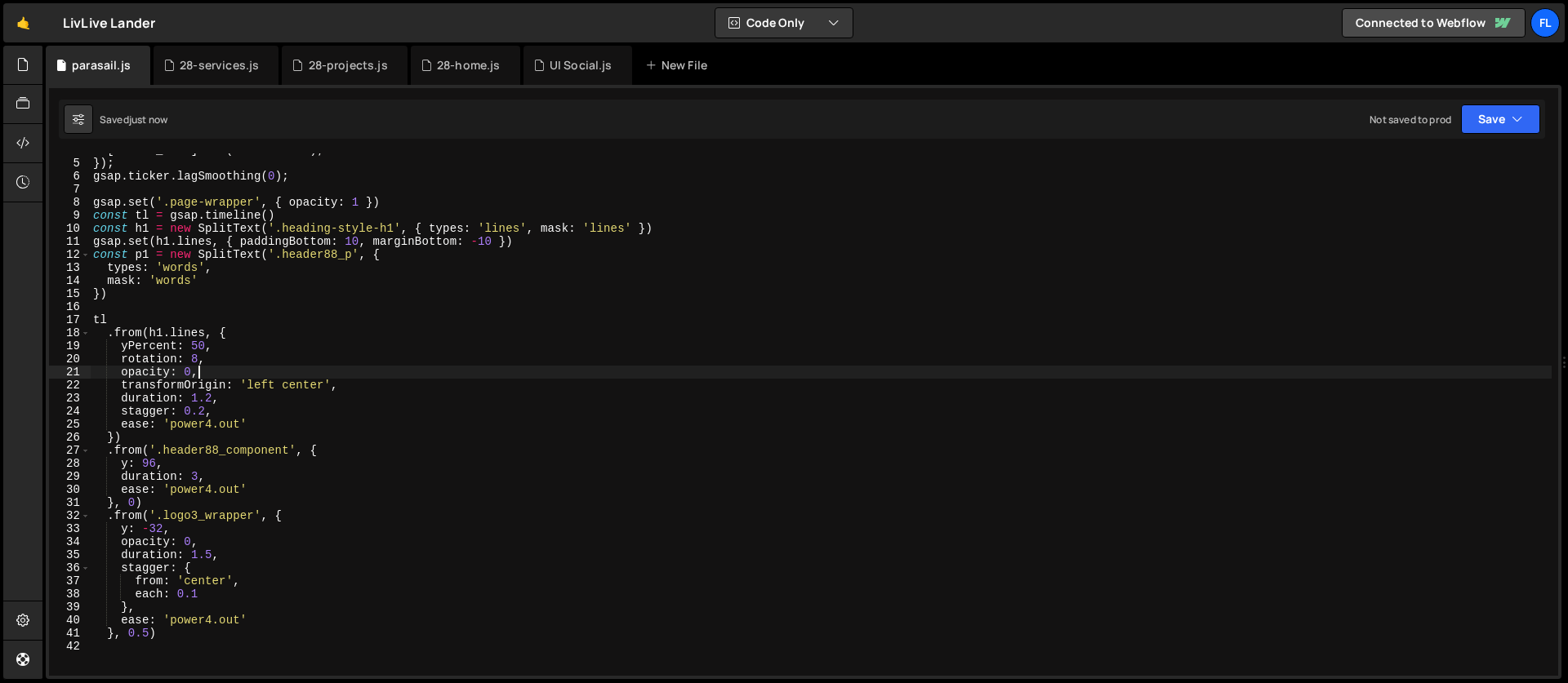
click at [211, 399] on div "[PERSON_NAME] . raf ( time * 1000 ) ; }) ; gsap . ticker . lagSmoothing ( 0 ) ;…" at bounding box center [821, 418] width 1462 height 549
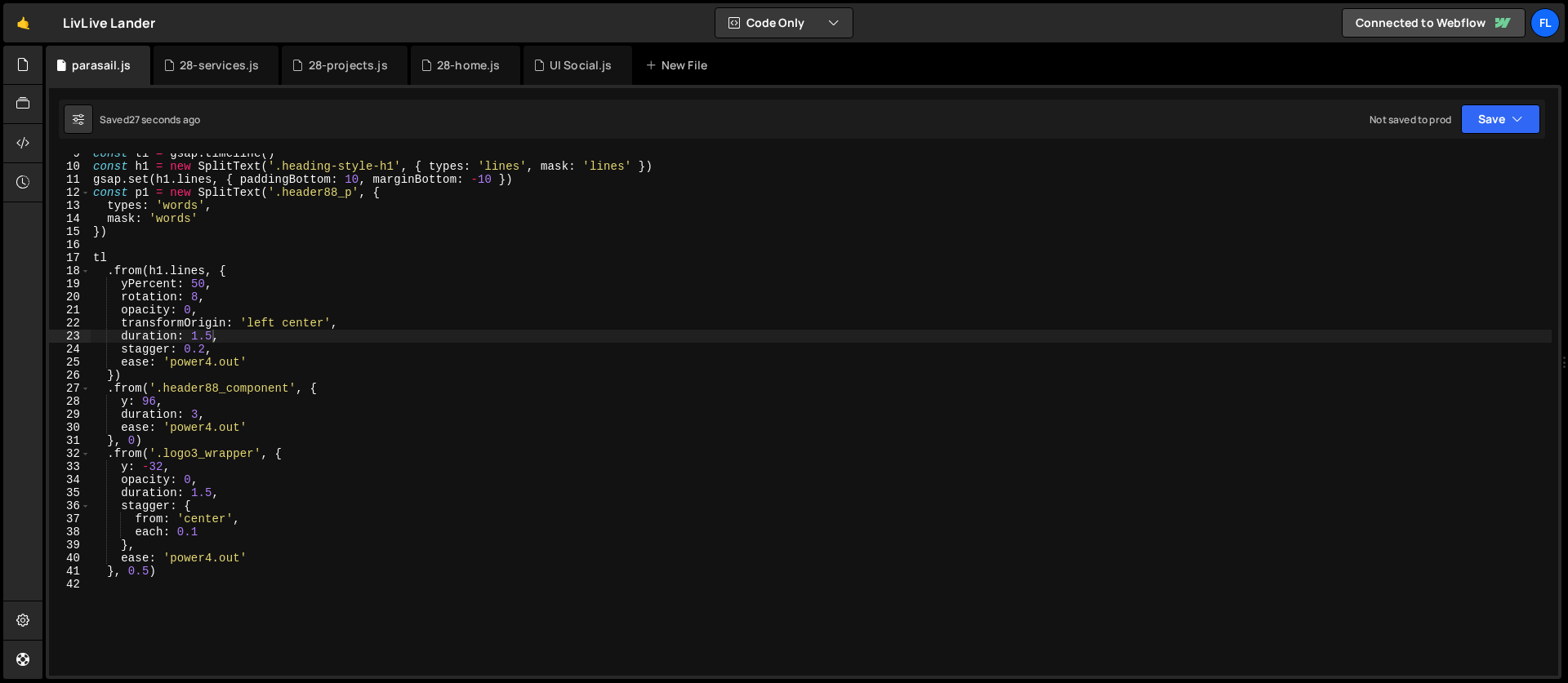
scroll to position [111, 0]
click at [147, 439] on div "const tl = gsap . timeline ( ) const h1 = new SplitText ( '.heading-style-h1' ,…" at bounding box center [821, 421] width 1462 height 549
click at [153, 372] on div "const tl = gsap . timeline ( ) const h1 = new SplitText ( '.heading-style-h1' ,…" at bounding box center [821, 421] width 1462 height 549
type textarea "})"
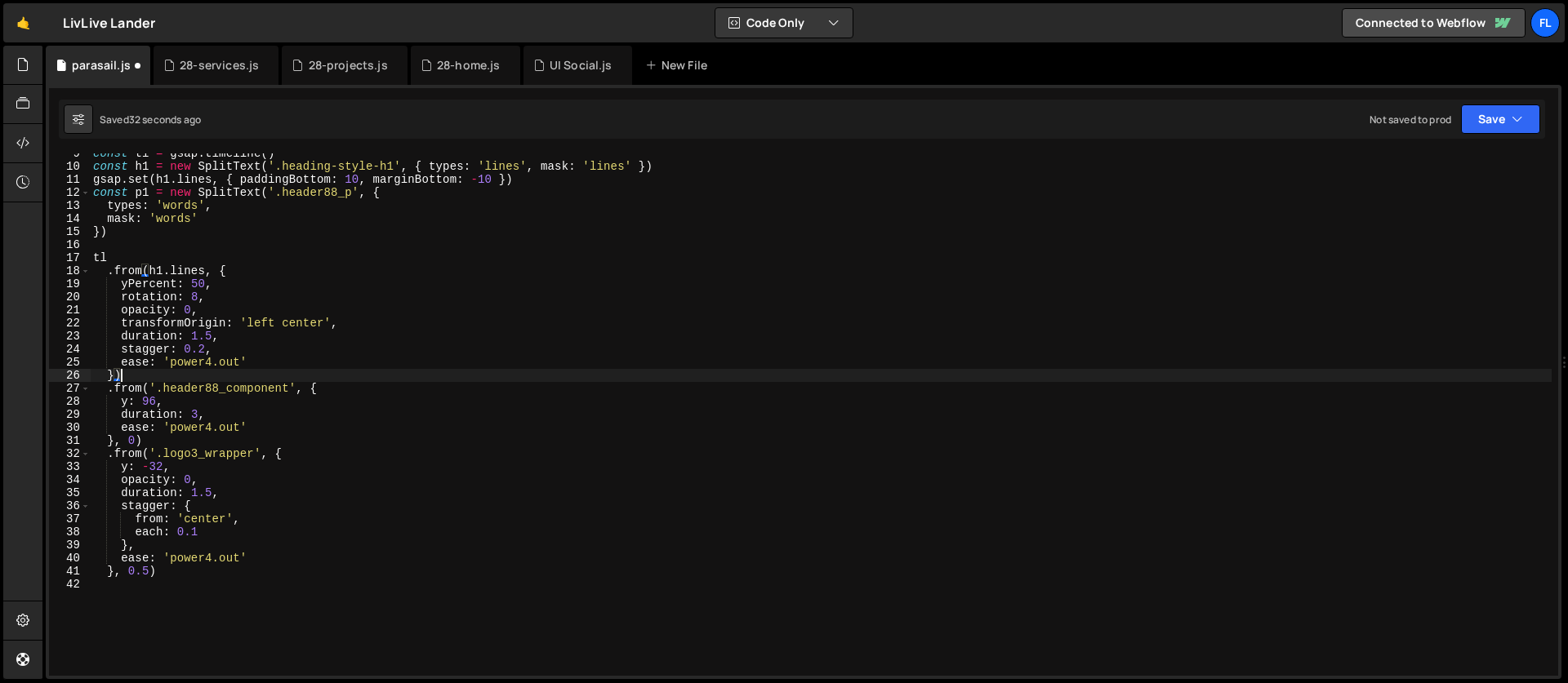
click at [144, 370] on div "const tl = gsap . timeline ( ) const h1 = new SplitText ( '.heading-style-h1' ,…" at bounding box center [821, 421] width 1462 height 549
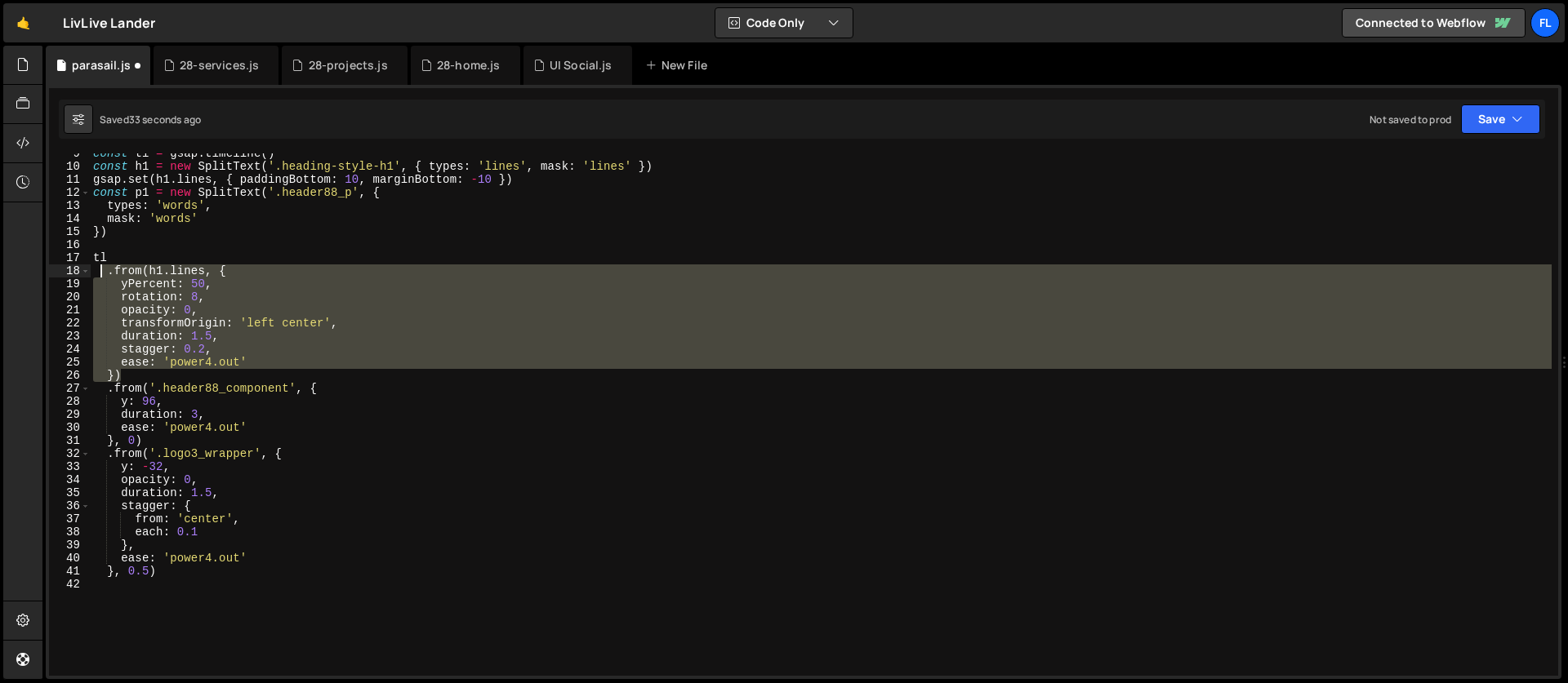
drag, startPoint x: 133, startPoint y: 371, endPoint x: 105, endPoint y: 272, distance: 102.9
click at [105, 272] on div "const tl = gsap . timeline ( ) const h1 = new SplitText ( '.heading-style-h1' ,…" at bounding box center [821, 421] width 1462 height 549
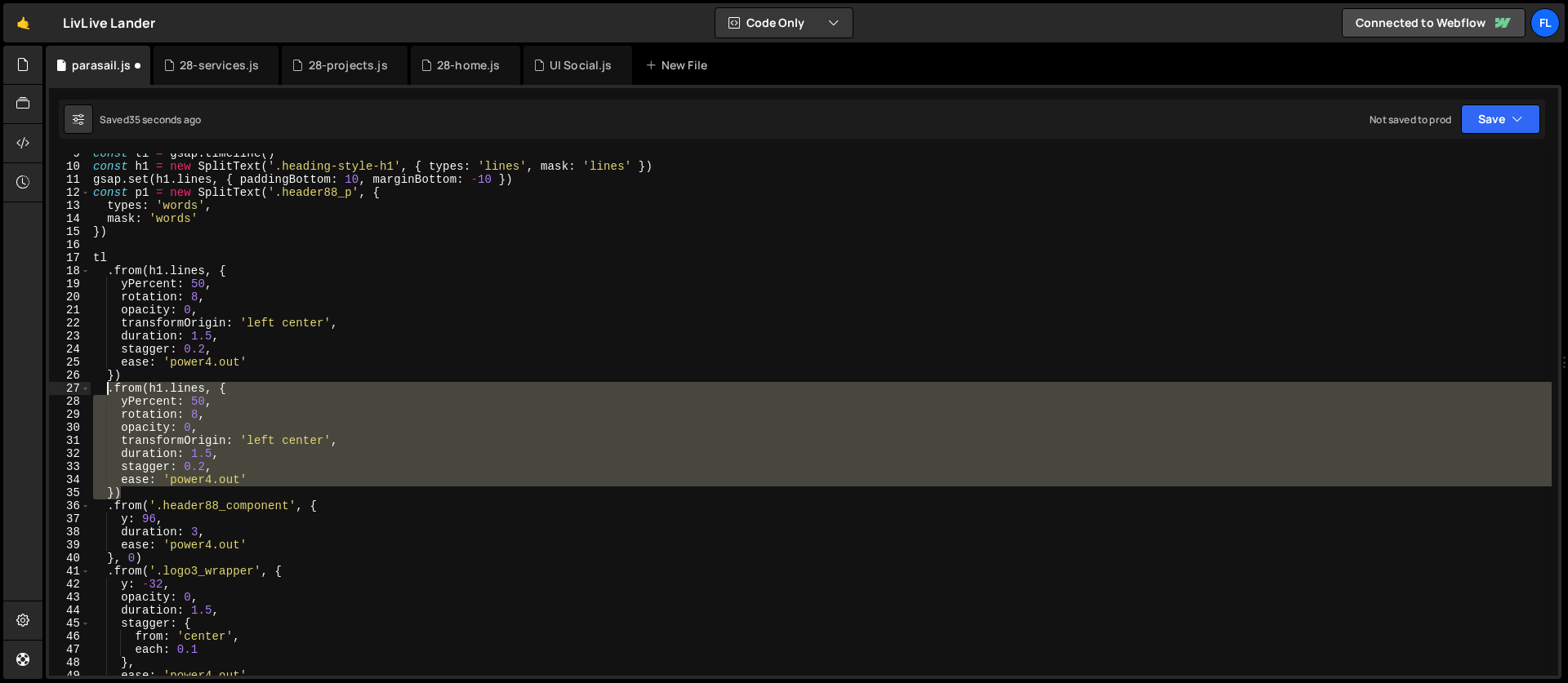
click at [196, 397] on div "const tl = gsap . timeline ( ) const h1 = new SplitText ( '.heading-style-h1' ,…" at bounding box center [821, 414] width 1462 height 522
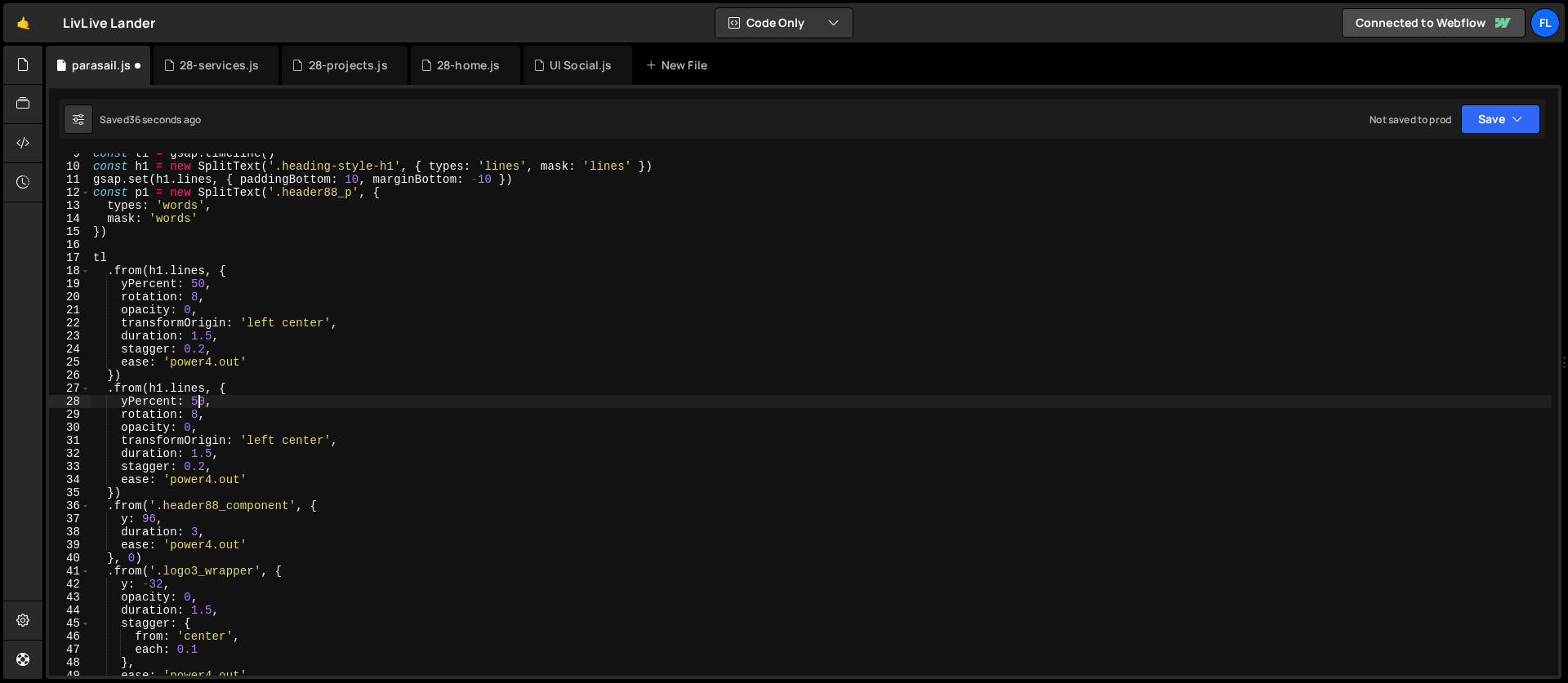
click at [159, 386] on div "const tl = gsap . timeline ( ) const h1 = new SplitText ( '.heading-style-h1' ,…" at bounding box center [821, 421] width 1462 height 549
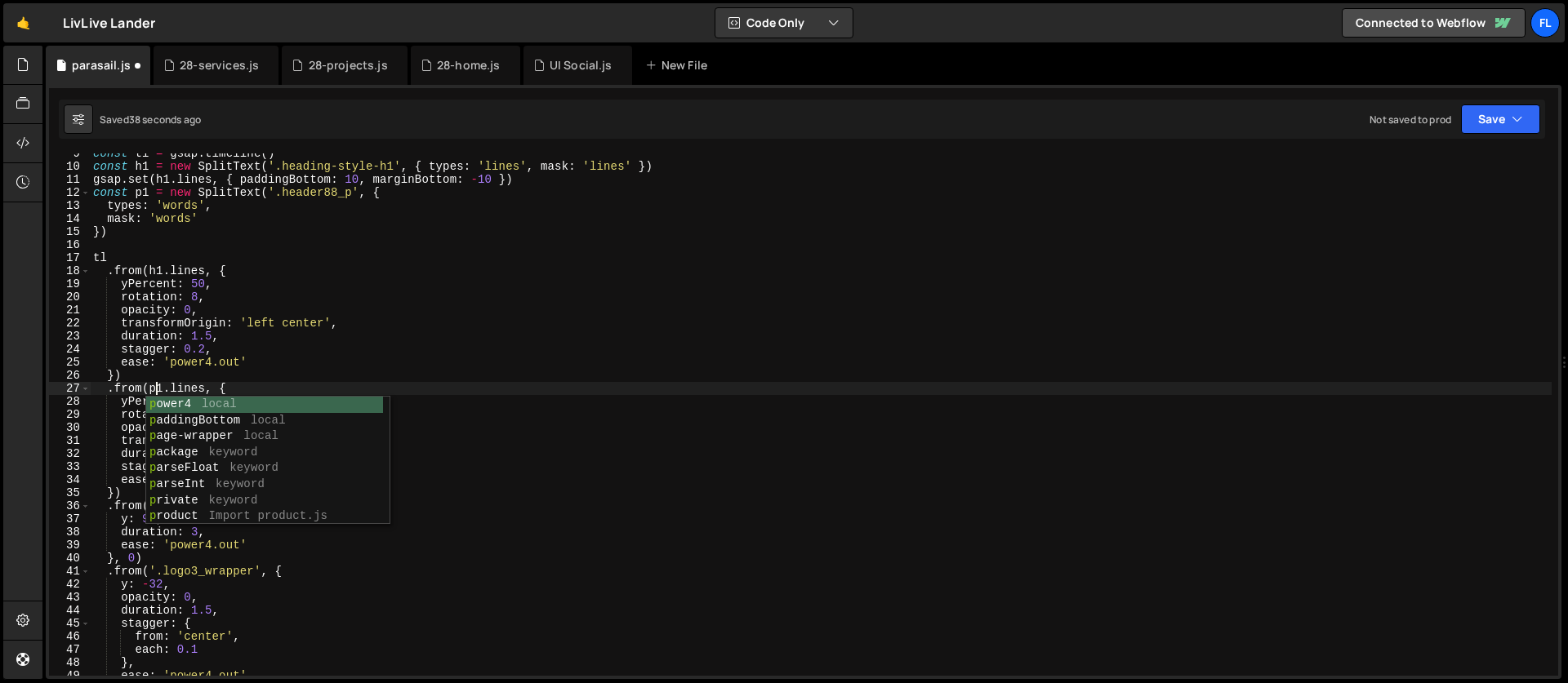
click at [171, 380] on div "const tl = gsap . timeline ( ) const h1 = new SplitText ( '.heading-style-h1' ,…" at bounding box center [821, 421] width 1462 height 549
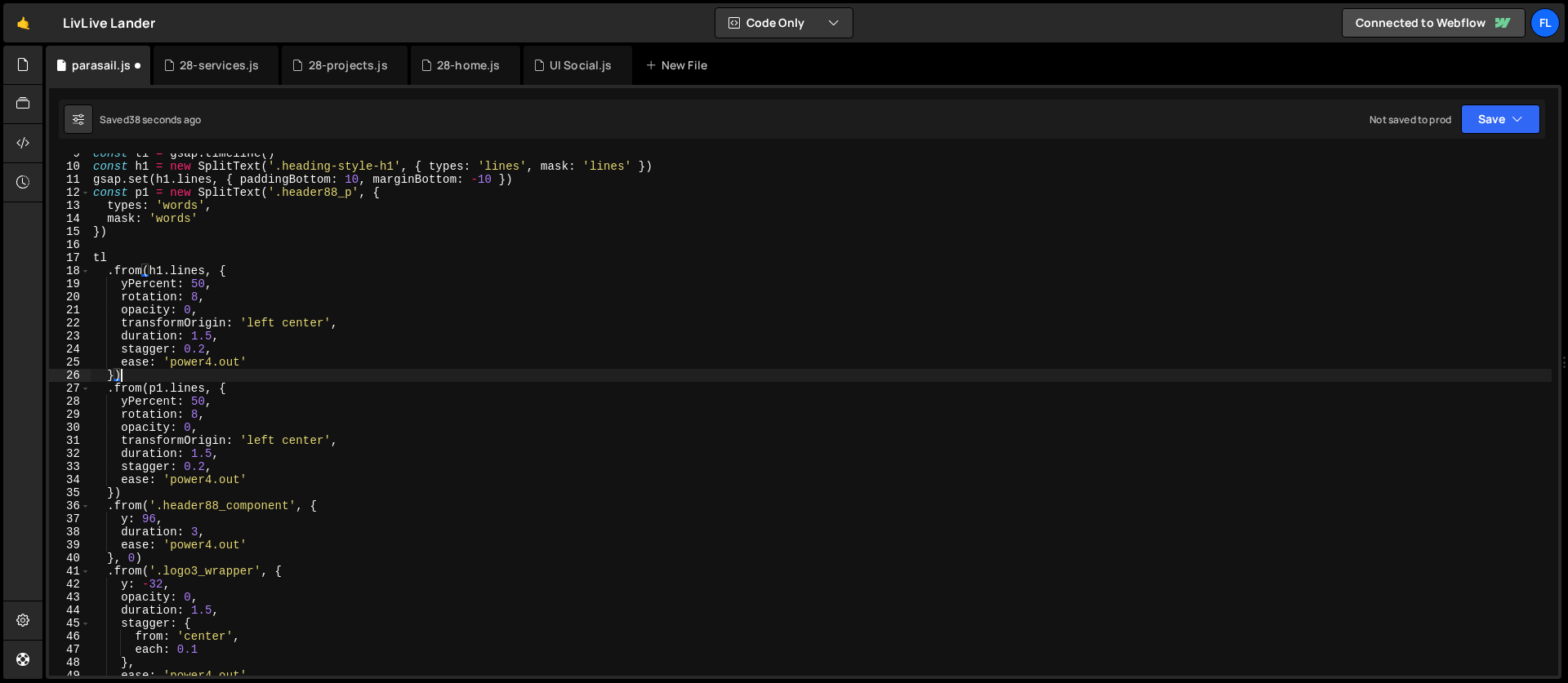
scroll to position [0, 1]
click at [188, 388] on div "const tl = gsap . timeline ( ) const h1 = new SplitText ( '.heading-style-h1' ,…" at bounding box center [821, 421] width 1462 height 549
click at [196, 386] on div "const tl = gsap . timeline ( ) const h1 = new SplitText ( '.heading-style-h1' ,…" at bounding box center [821, 421] width 1462 height 549
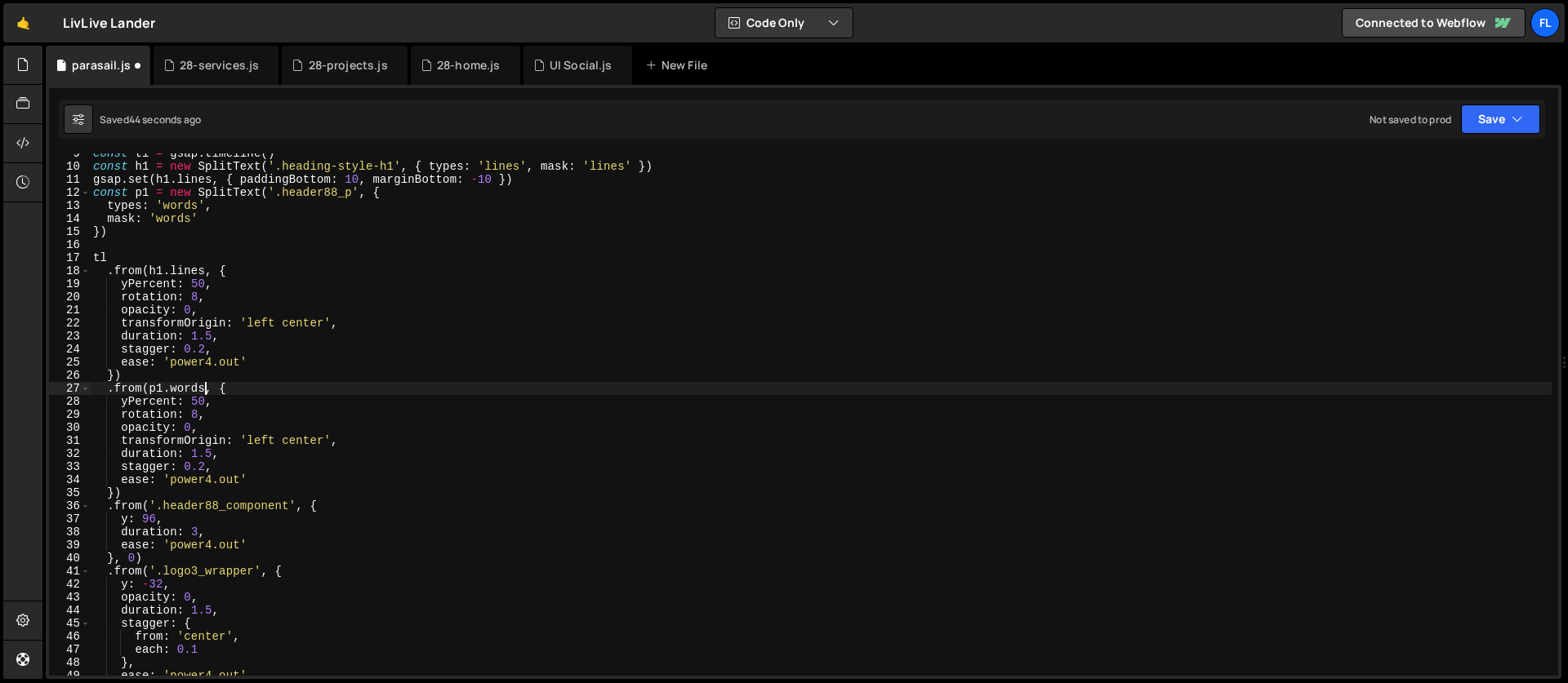
click at [198, 401] on div "const tl = gsap . timeline ( ) const h1 = new SplitText ( '.heading-style-h1' ,…" at bounding box center [821, 421] width 1462 height 549
click at [213, 371] on div "const tl = gsap . timeline ( ) const h1 = new SplitText ( '.heading-style-h1' ,…" at bounding box center [821, 421] width 1462 height 549
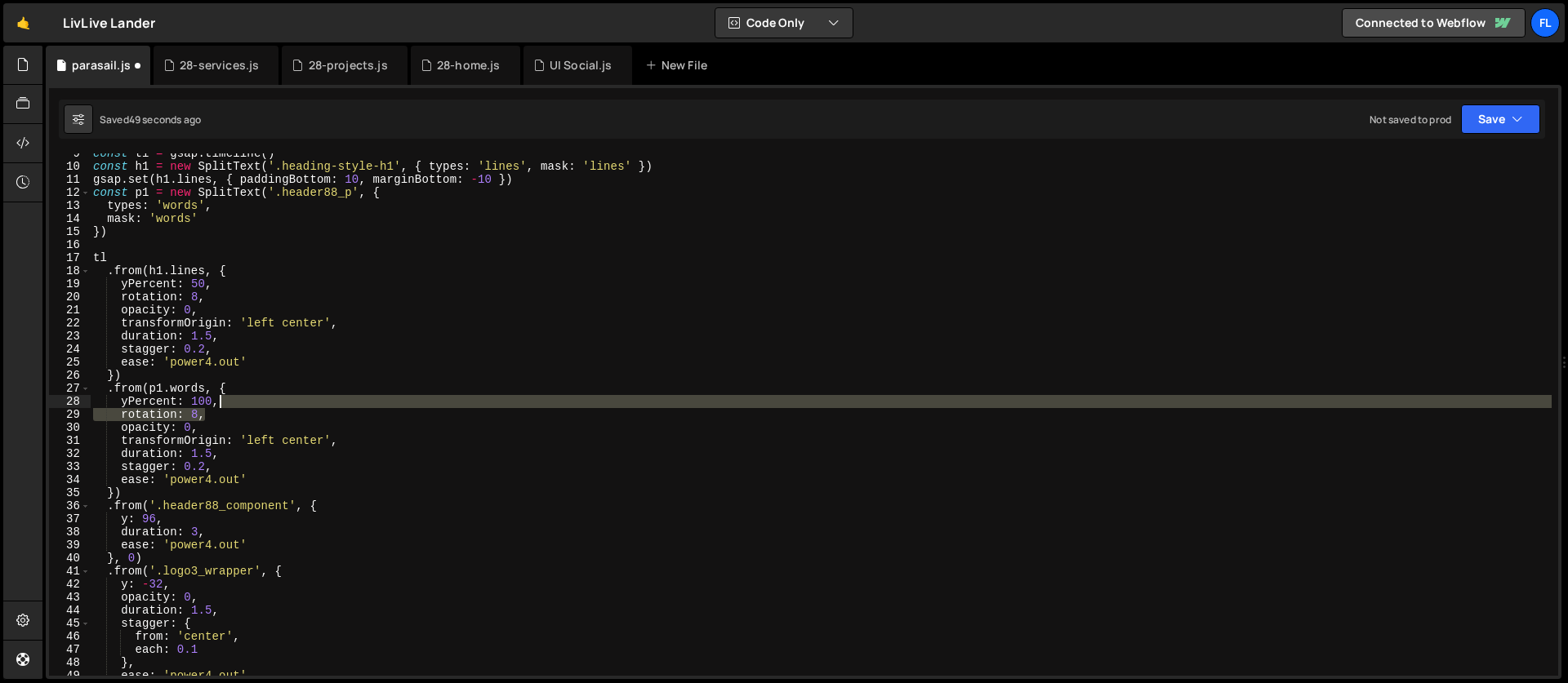
drag, startPoint x: 211, startPoint y: 414, endPoint x: 233, endPoint y: 406, distance: 23.4
click at [233, 406] on div "const tl = gsap . timeline ( ) const h1 = new SplitText ( '.heading-style-h1' ,…" at bounding box center [821, 421] width 1462 height 549
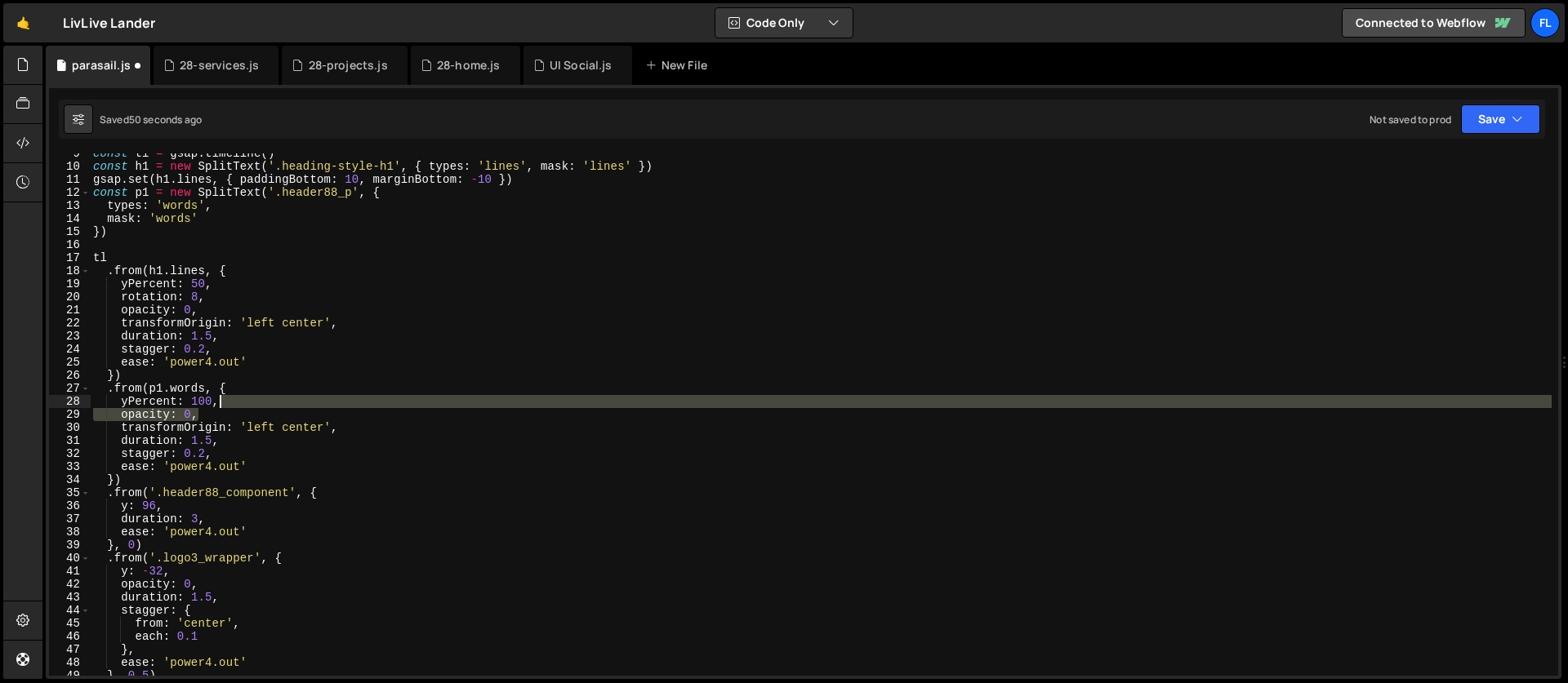
drag, startPoint x: 217, startPoint y: 416, endPoint x: 233, endPoint y: 405, distance: 19.4
click at [233, 405] on div "const tl = gsap . timeline ( ) const h1 = new SplitText ( '.heading-style-h1' ,…" at bounding box center [821, 421] width 1462 height 549
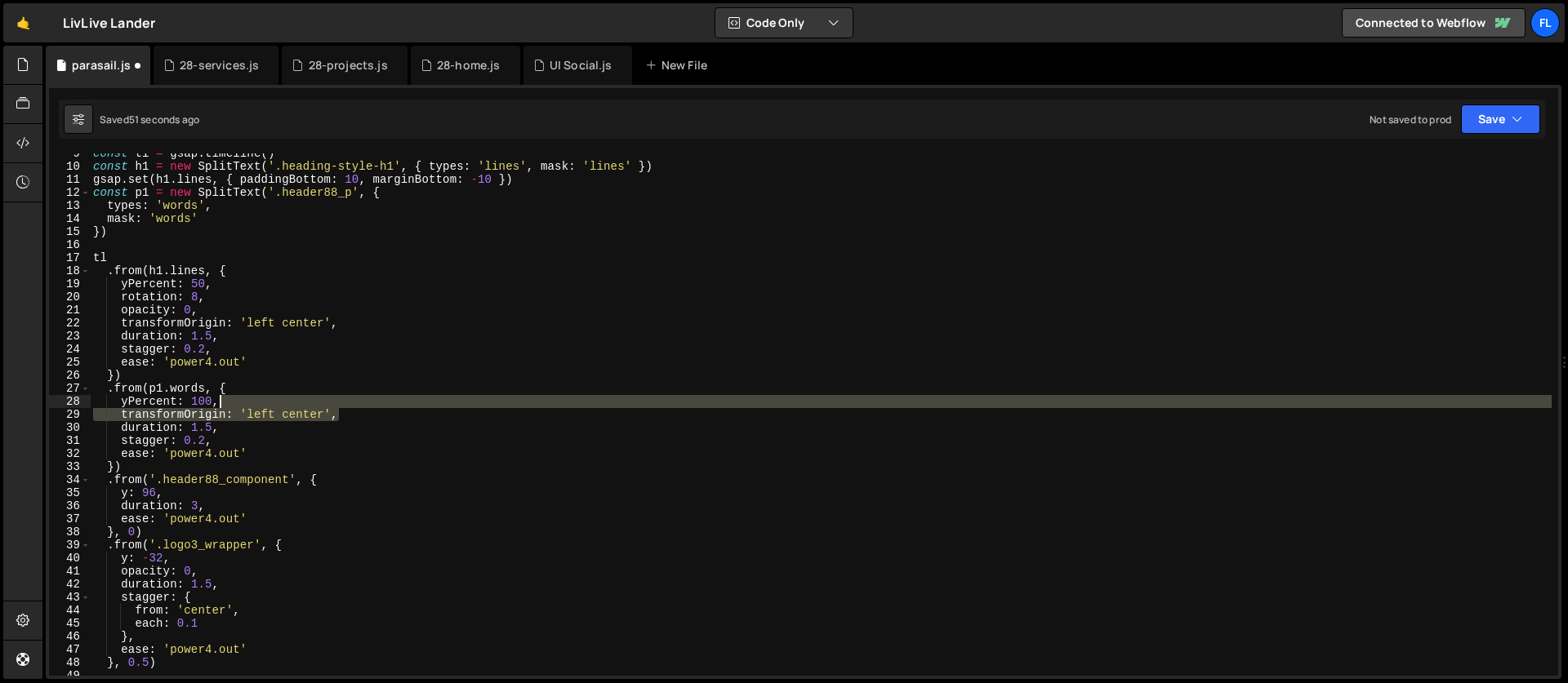
drag, startPoint x: 347, startPoint y: 412, endPoint x: 342, endPoint y: 402, distance: 11.2
click at [342, 402] on div "const tl = gsap . timeline ( ) const h1 = new SplitText ( '.heading-style-h1' ,…" at bounding box center [821, 421] width 1462 height 549
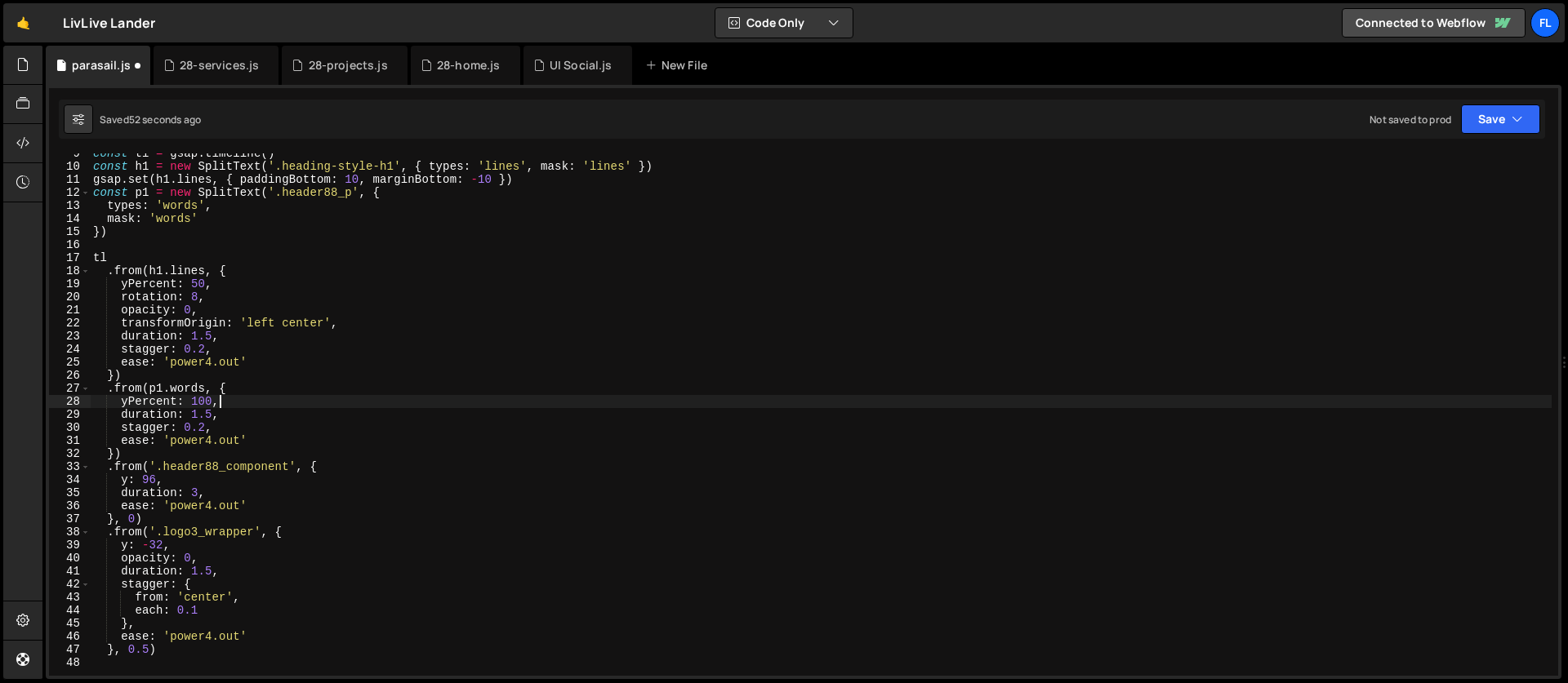
click at [212, 414] on div "const tl = gsap . timeline ( ) const h1 = new SplitText ( '.heading-style-h1' ,…" at bounding box center [821, 421] width 1462 height 549
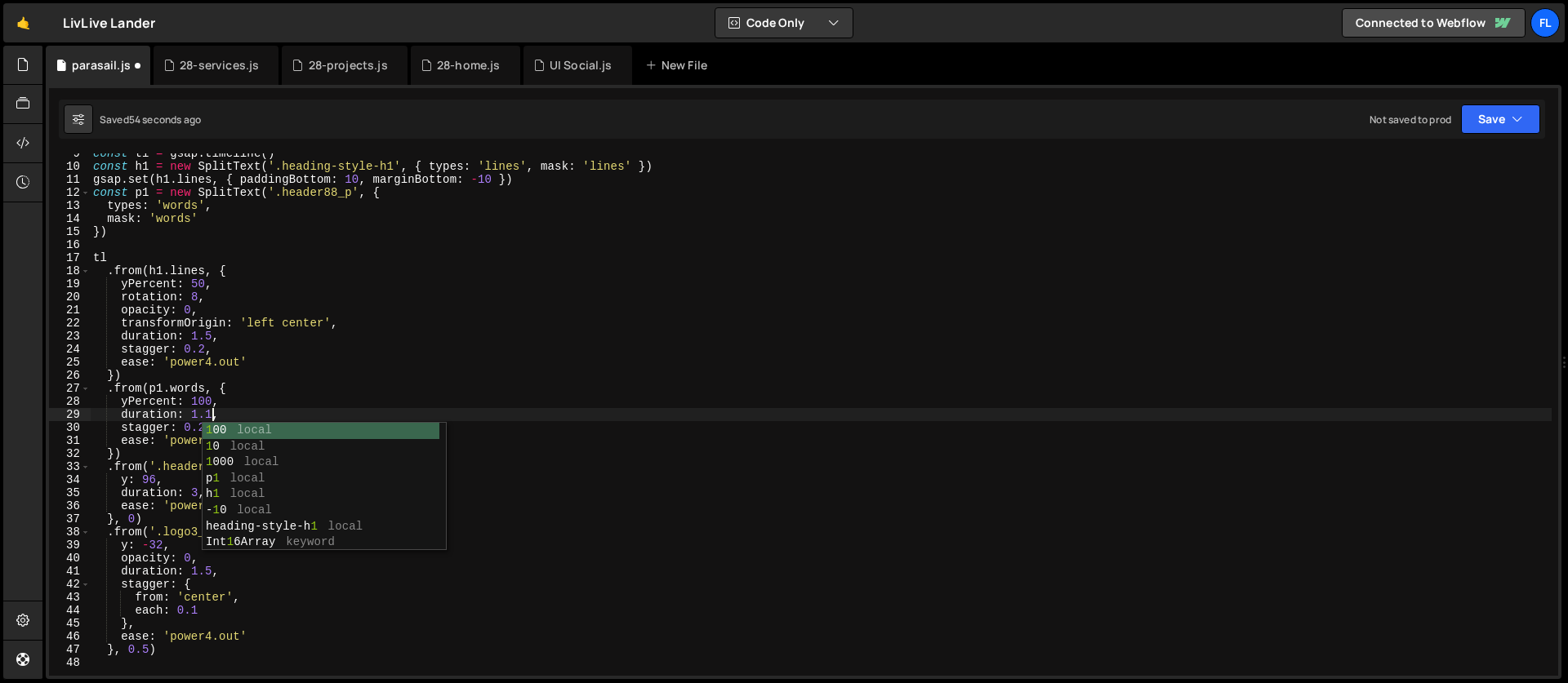
click at [192, 435] on div "const tl = gsap . timeline ( ) const h1 = new SplitText ( '.heading-style-h1' ,…" at bounding box center [821, 421] width 1462 height 549
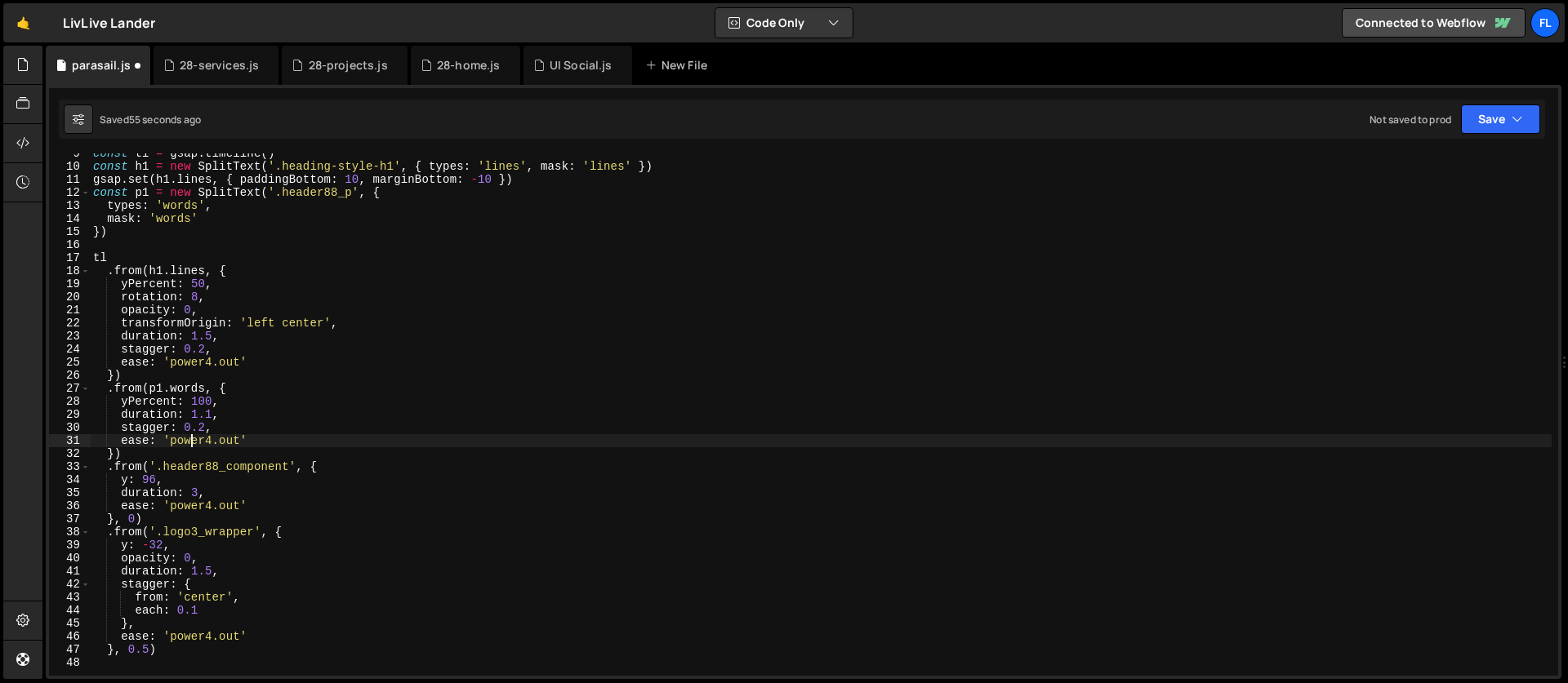
click at [205, 427] on div "const tl = gsap . timeline ( ) const h1 = new SplitText ( '.heading-style-h1' ,…" at bounding box center [821, 421] width 1462 height 549
click at [115, 455] on div "const tl = gsap . timeline ( ) const h1 = new SplitText ( '.heading-style-h1' ,…" at bounding box center [821, 421] width 1462 height 549
click at [162, 453] on div "const tl = gsap . timeline ( ) const h1 = new SplitText ( '.heading-style-h1' ,…" at bounding box center [821, 421] width 1462 height 549
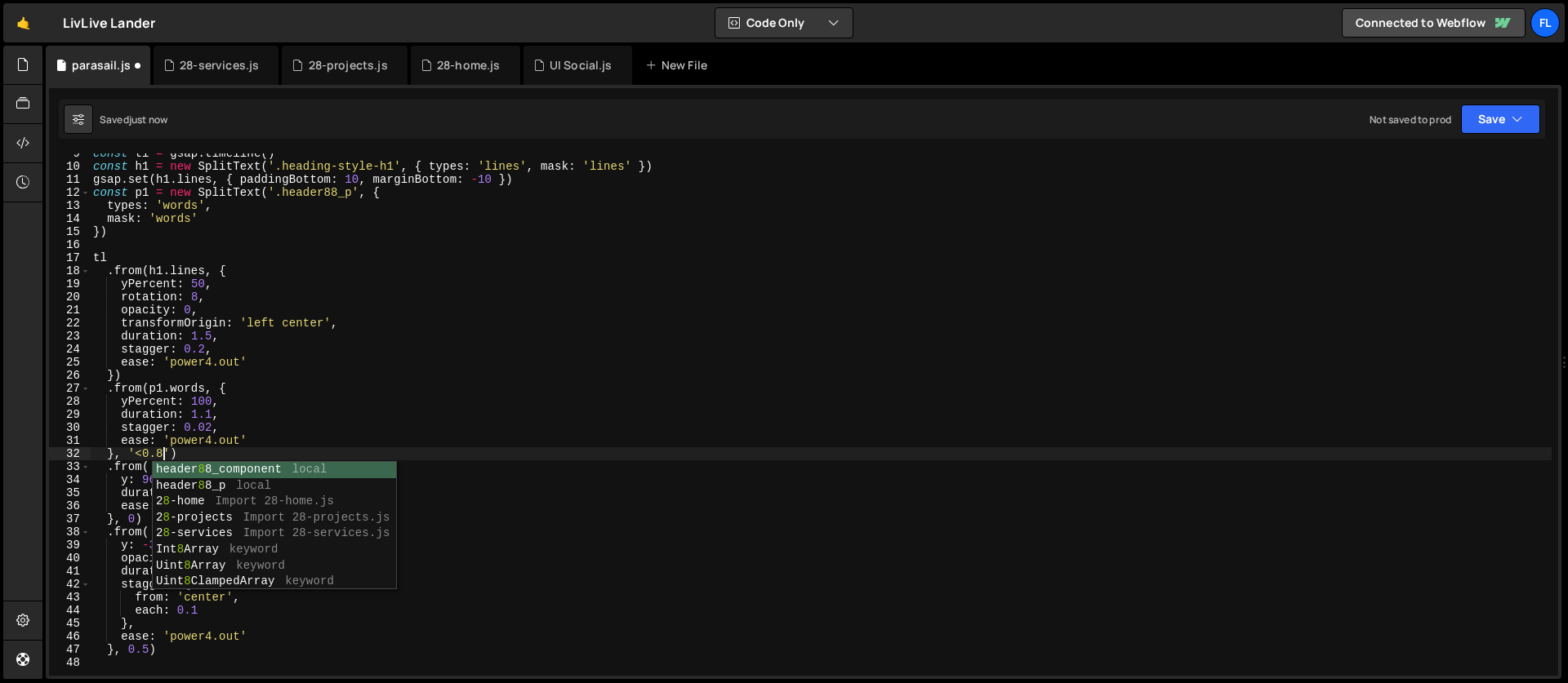
click at [197, 426] on div "const tl = gsap . timeline ( ) const h1 = new SplitText ( '.heading-style-h1' ,…" at bounding box center [821, 421] width 1462 height 549
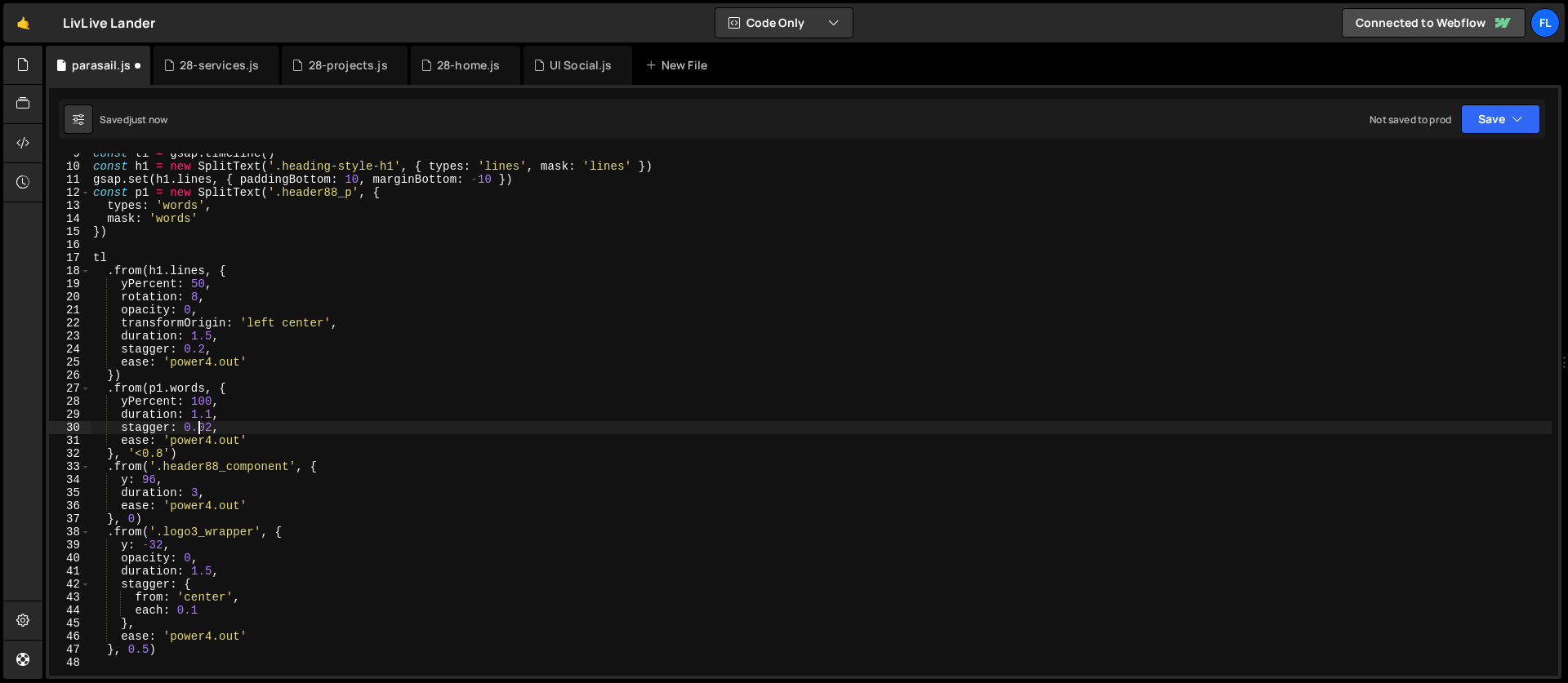
click at [211, 427] on div "const tl = gsap . timeline ( ) const h1 = new SplitText ( '.heading-style-h1' ,…" at bounding box center [821, 421] width 1462 height 549
click at [214, 416] on div "const tl = gsap . timeline ( ) const h1 = new SplitText ( '.heading-style-h1' ,…" at bounding box center [821, 421] width 1462 height 549
click at [193, 399] on div "const tl = gsap . timeline ( ) const h1 = new SplitText ( '.heading-style-h1' ,…" at bounding box center [821, 421] width 1462 height 549
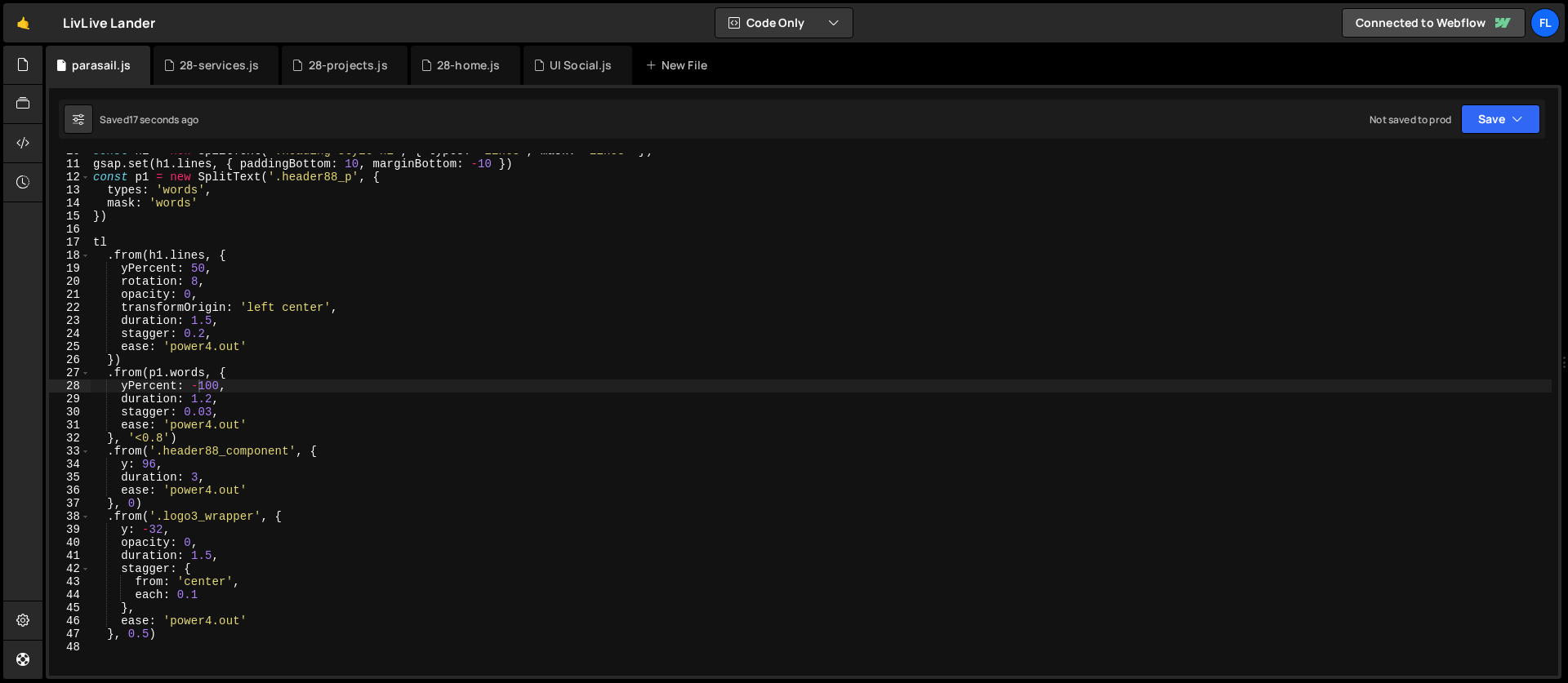
scroll to position [178, 0]
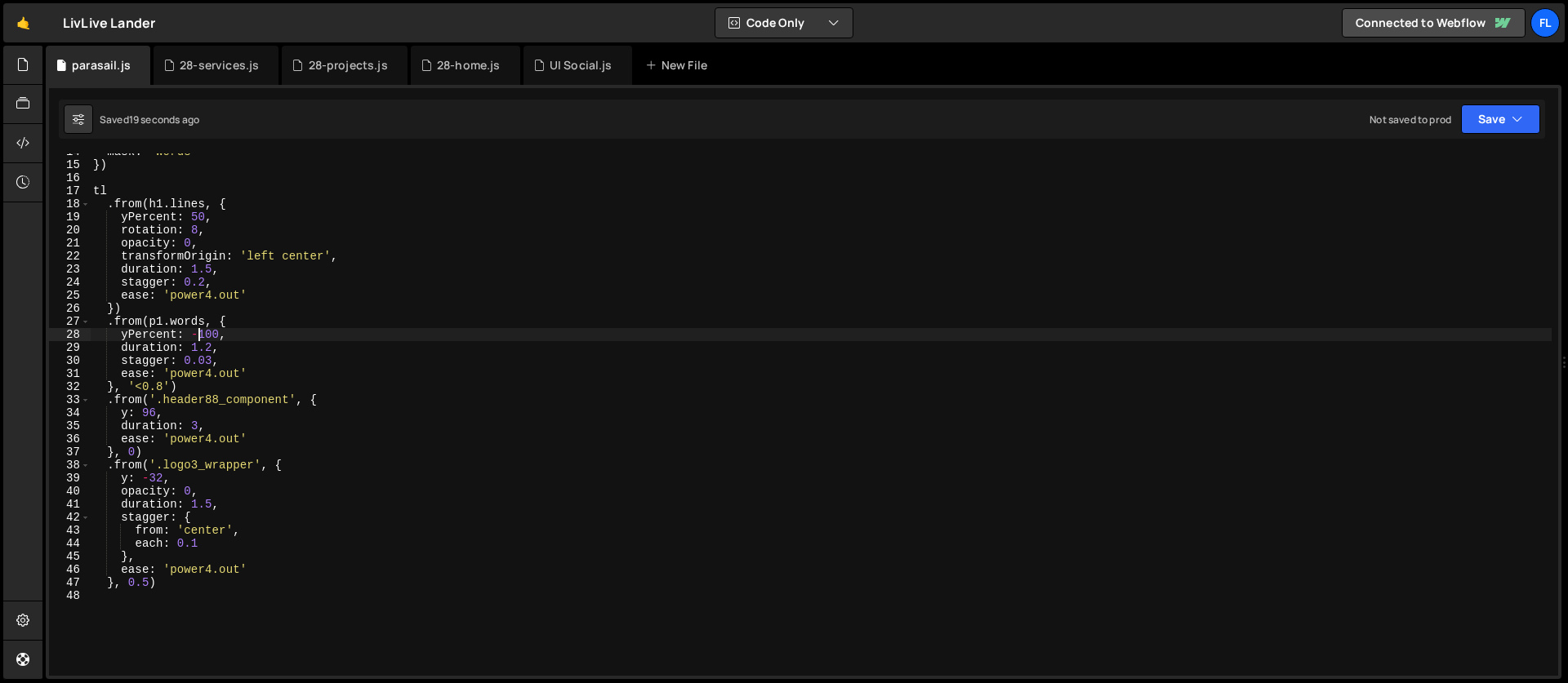
click at [195, 392] on div "mask : 'words' }) tl . from ( h1 . lines , { yPercent : 50 , rotation : 8 , opa…" at bounding box center [821, 420] width 1462 height 549
type textarea "}, '<0.8')"
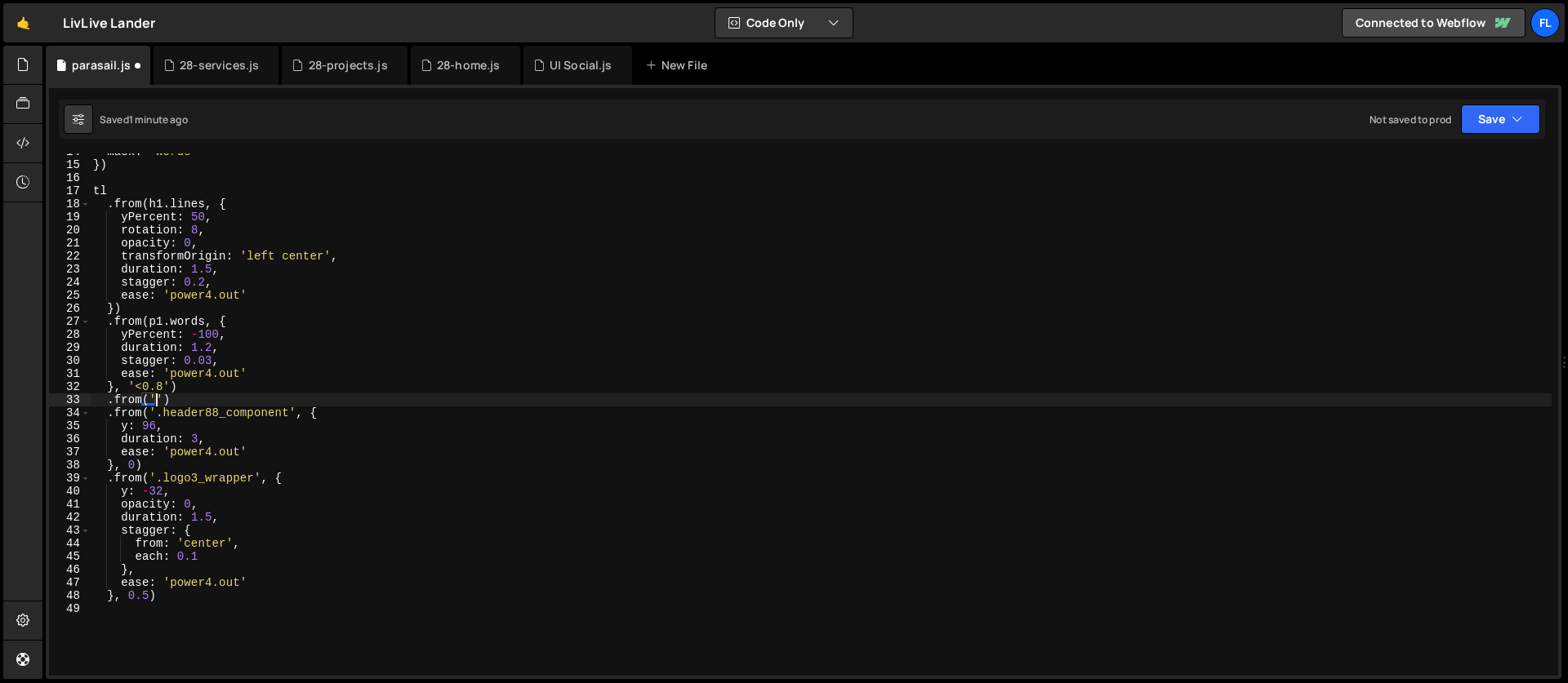
scroll to position [0, 4]
paste textarea "header88_component'"
click at [353, 399] on div "mask : 'words' }) tl . from ( h1 . lines , { yPercent : 50 , rotation : 8 , opa…" at bounding box center [821, 420] width 1462 height 549
type textarea ".from('.header88_component .button', {)"
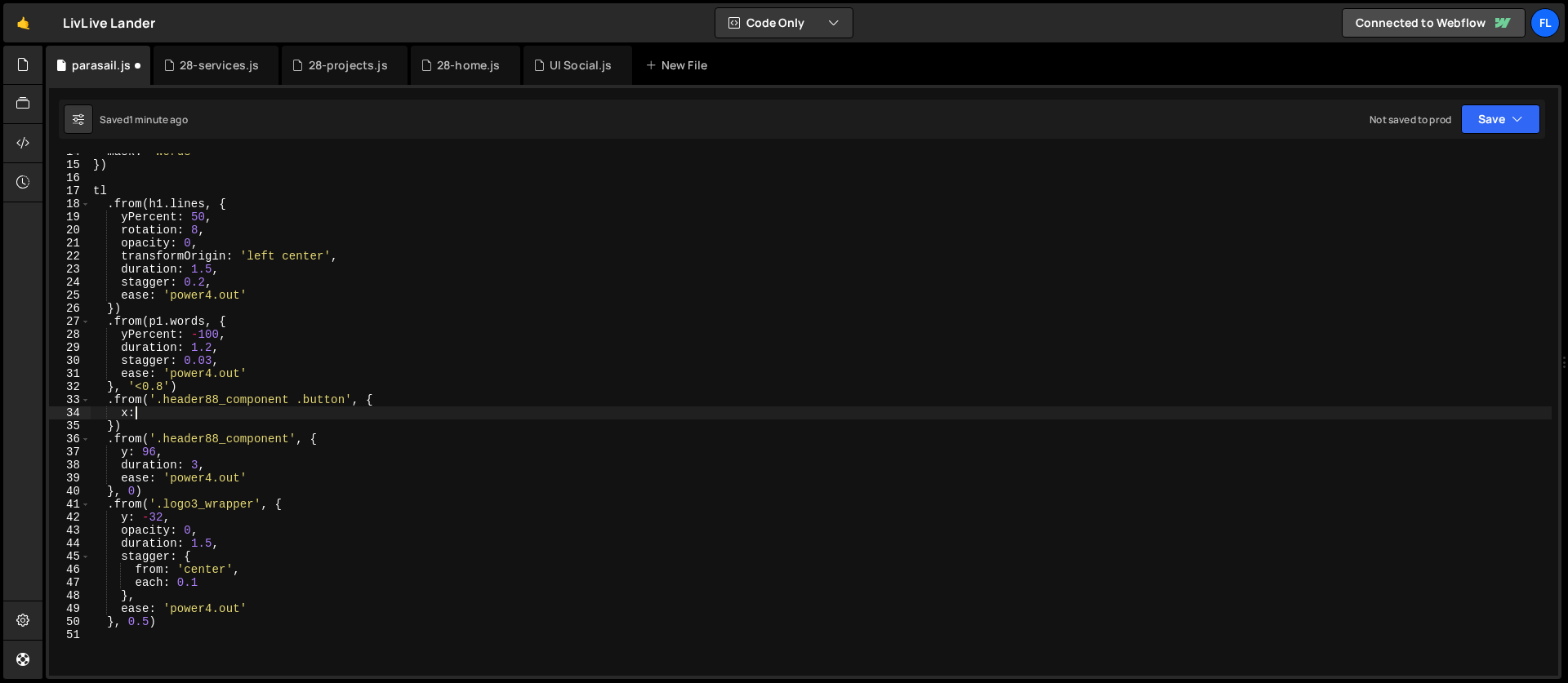
scroll to position [0, 3]
type textarea "xPercent: 100,"
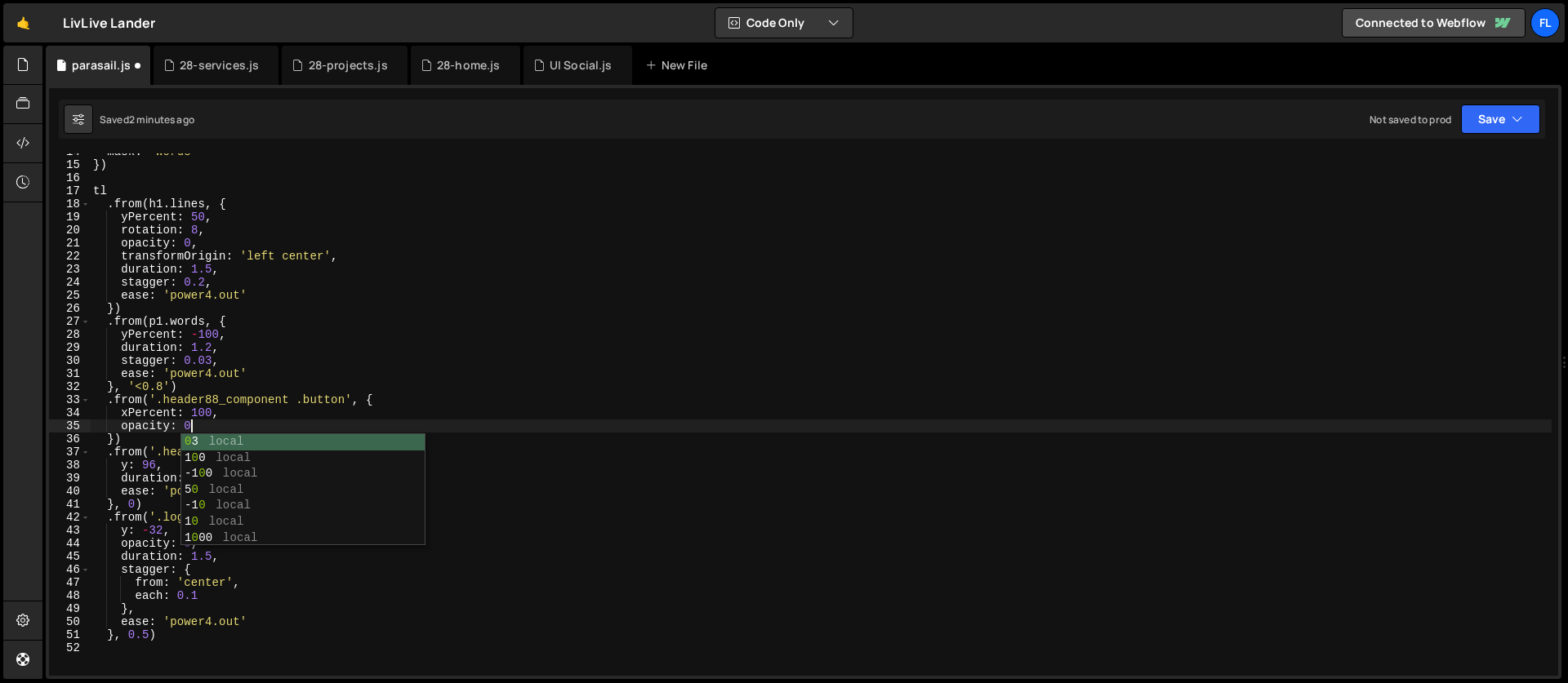
type textarea "opacity: 0,"
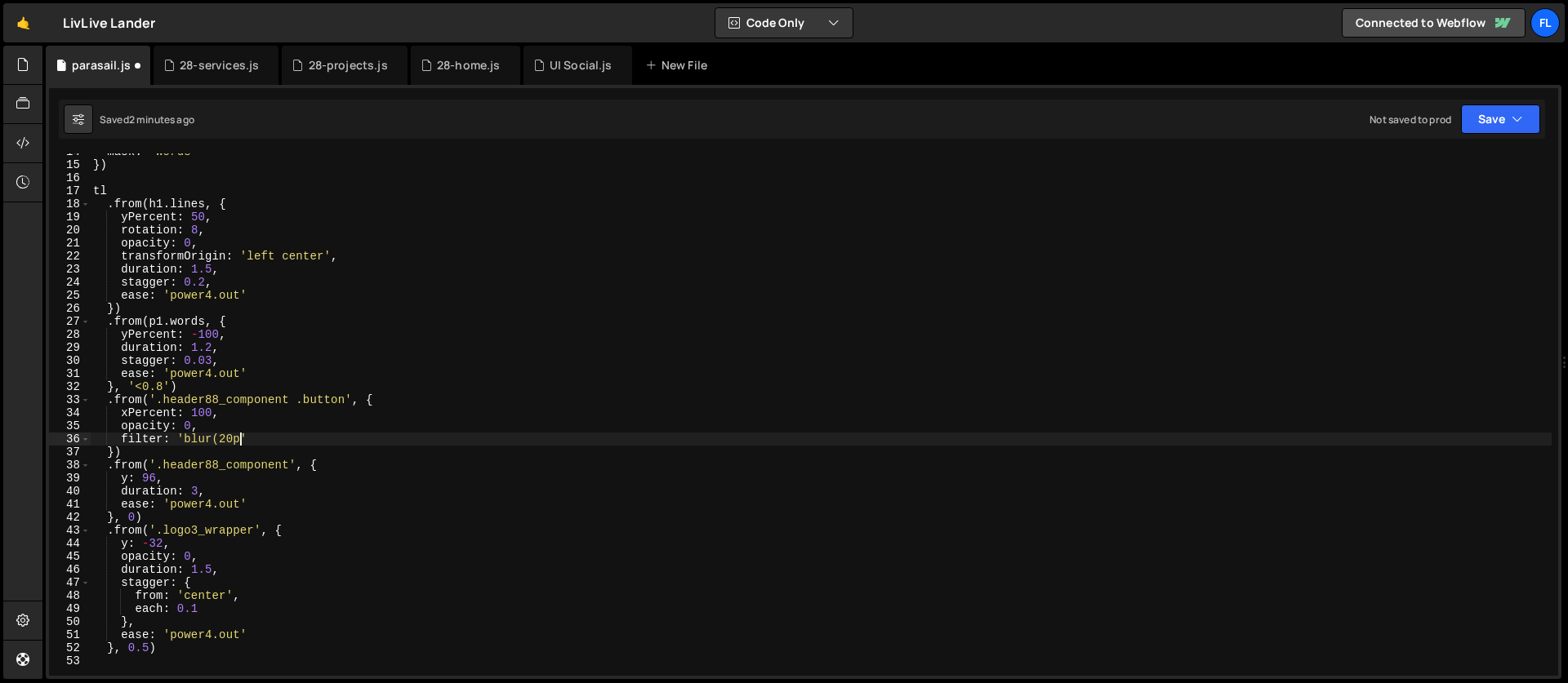
scroll to position [0, 9]
type textarea "filter: 'blur(20px)',"
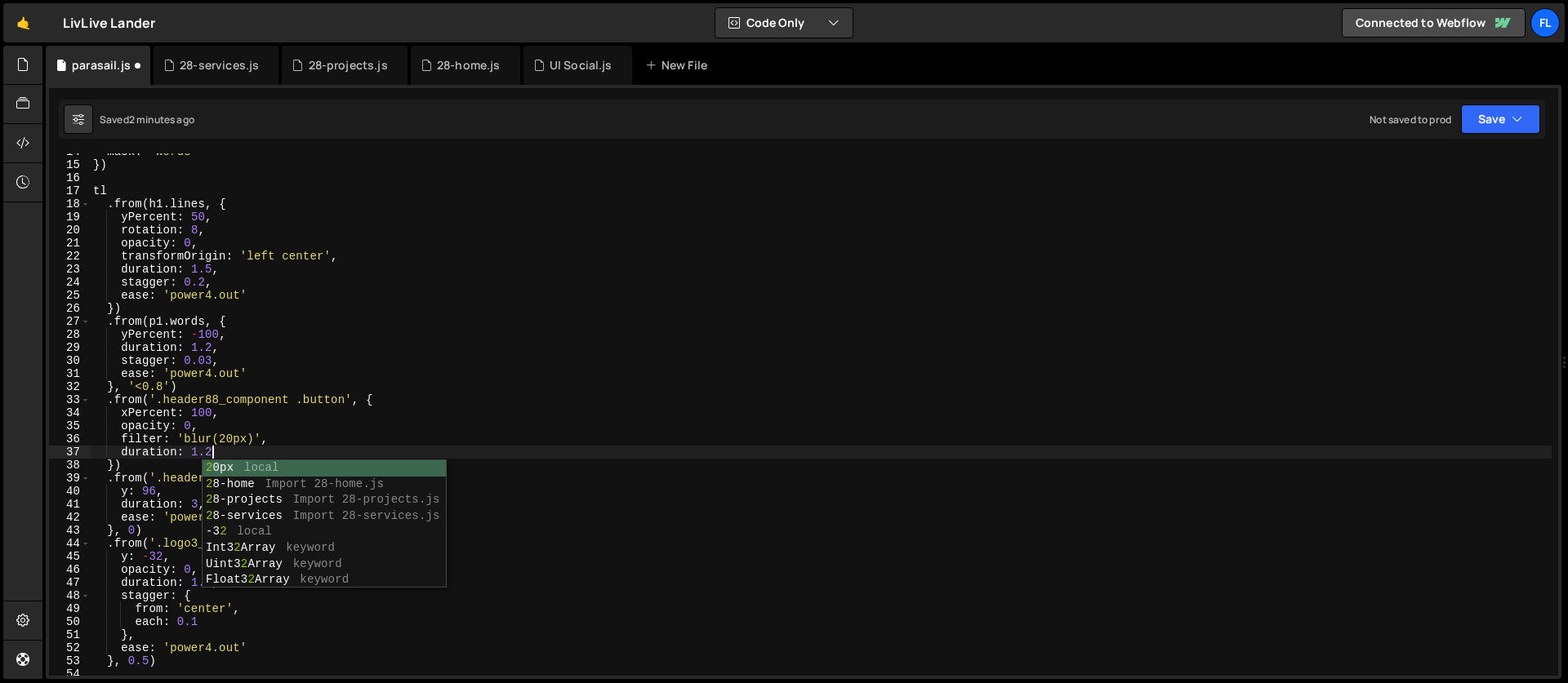
type textarea "duration: 1.2,"
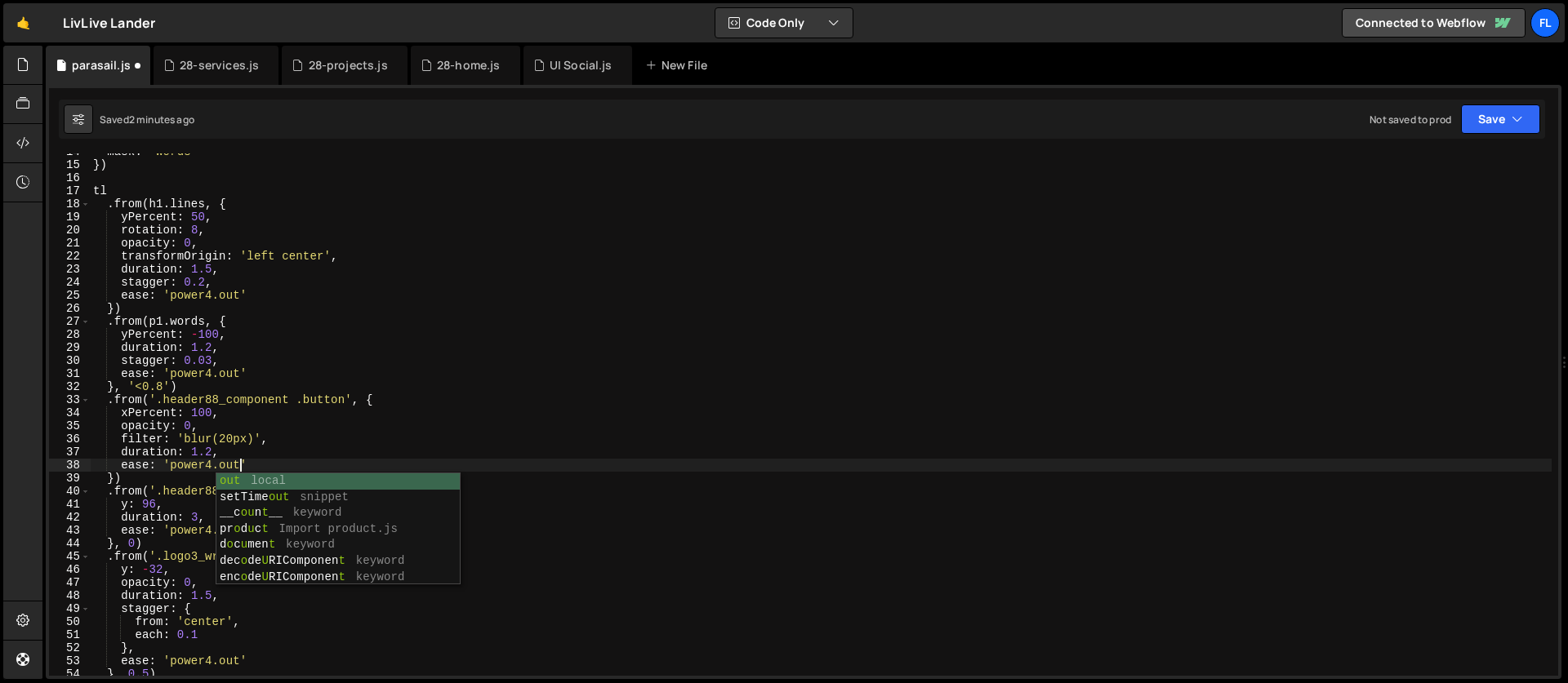
click at [116, 475] on div "mask : 'words' }) tl . from ( h1 . lines , { yPercent : 50 , rotation : 8 , opa…" at bounding box center [821, 420] width 1462 height 549
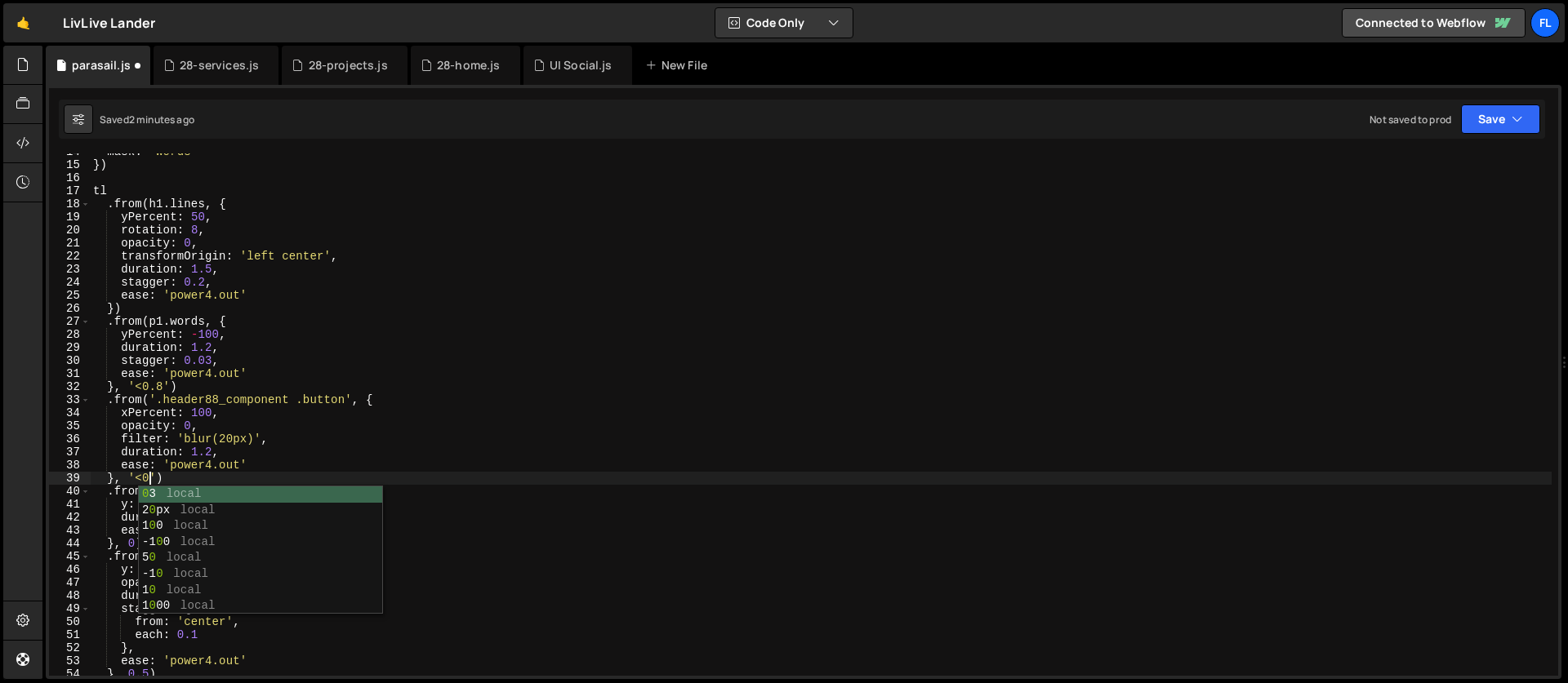
scroll to position [0, 4]
click at [142, 413] on div "mask : 'words' }) tl . from ( h1 . lines , { yPercent : 50 , rotation : 8 , opa…" at bounding box center [821, 420] width 1462 height 549
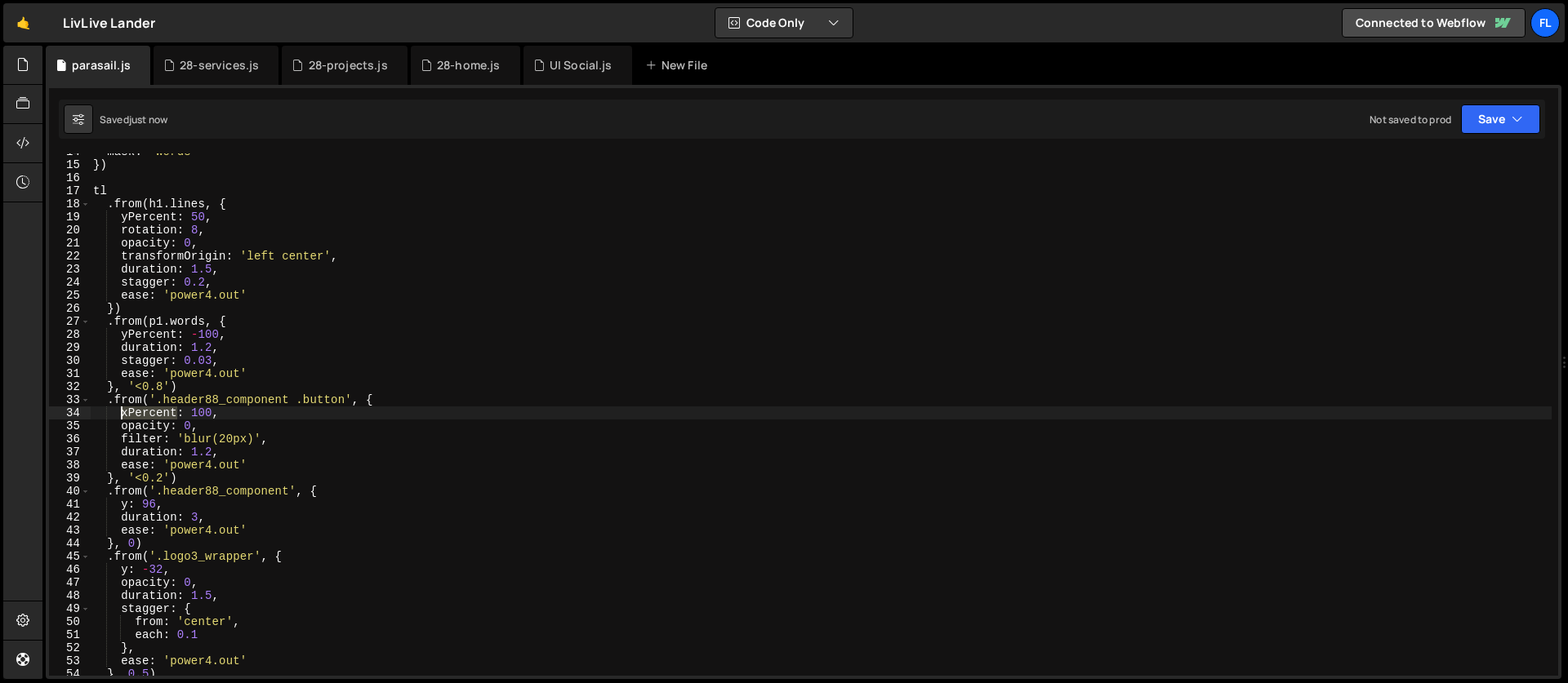
click at [142, 413] on div "mask : 'words' }) tl . from ( h1 . lines , { yPercent : 50 , rotation : 8 , opa…" at bounding box center [821, 420] width 1462 height 549
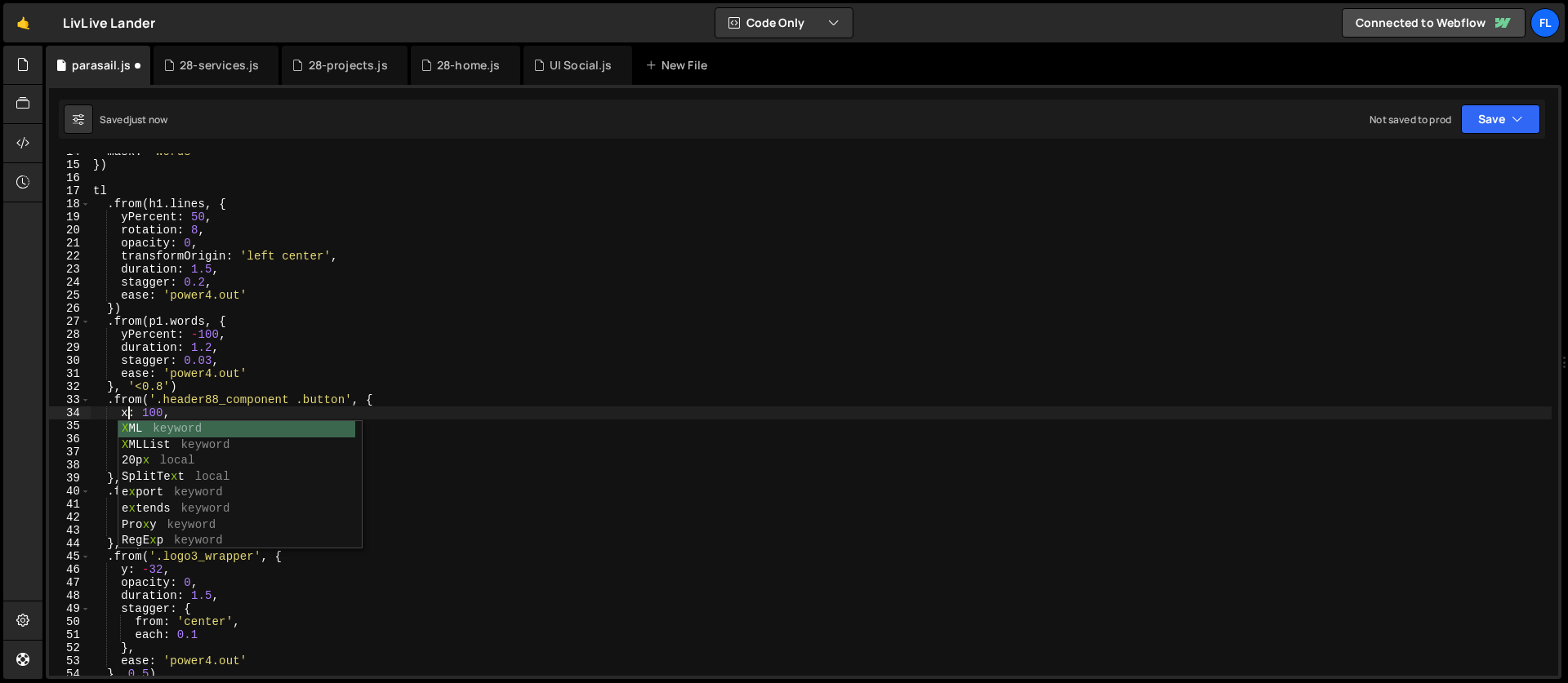
click at [164, 412] on div "mask : 'words' }) tl . from ( h1 . lines , { yPercent : 50 , rotation : 8 , opa…" at bounding box center [821, 420] width 1462 height 549
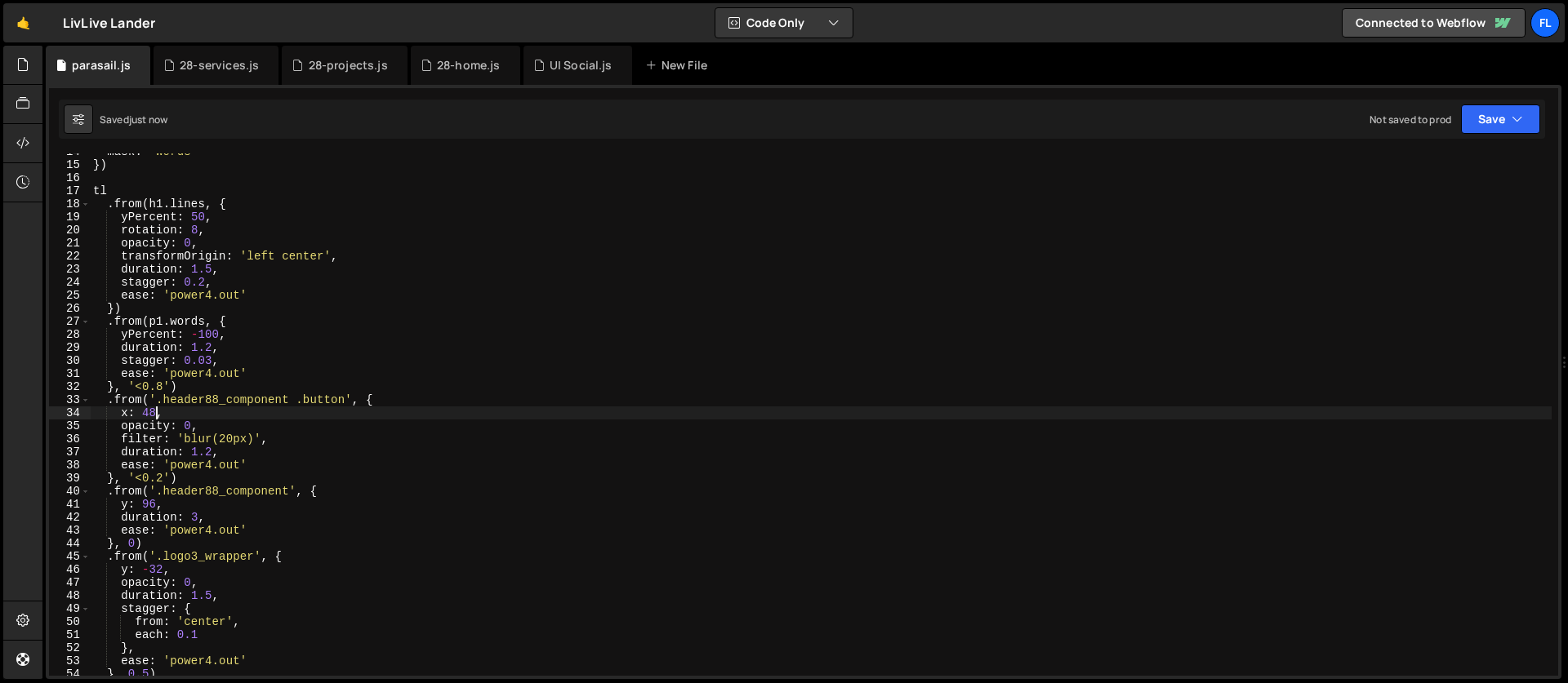
click at [192, 430] on div "mask : 'words' }) tl . from ( h1 . lines , { yPercent : 50 , rotation : 8 , opa…" at bounding box center [821, 420] width 1462 height 549
click at [212, 453] on div "mask : 'words' }) tl . from ( h1 . lines , { yPercent : 50 , rotation : 8 , opa…" at bounding box center [821, 420] width 1462 height 549
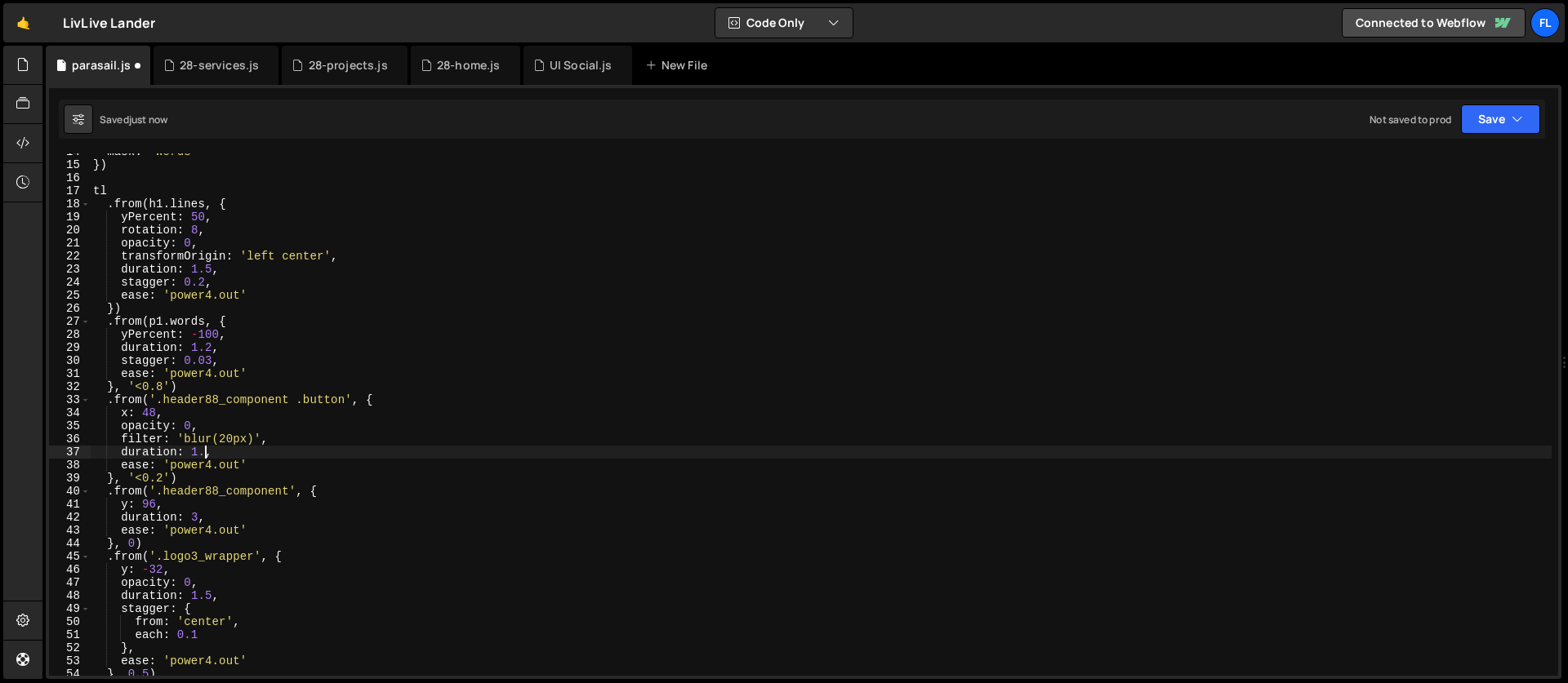
scroll to position [0, 8]
click at [145, 449] on div "mask : 'words' }) tl . from ( h1 . lines , { yPercent : 50 , rotation : 8 , opa…" at bounding box center [821, 420] width 1462 height 549
click at [227, 465] on div "mask : 'words' }) tl . from ( h1 . lines , { yPercent : 50 , rotation : 8 , opa…" at bounding box center [821, 420] width 1462 height 549
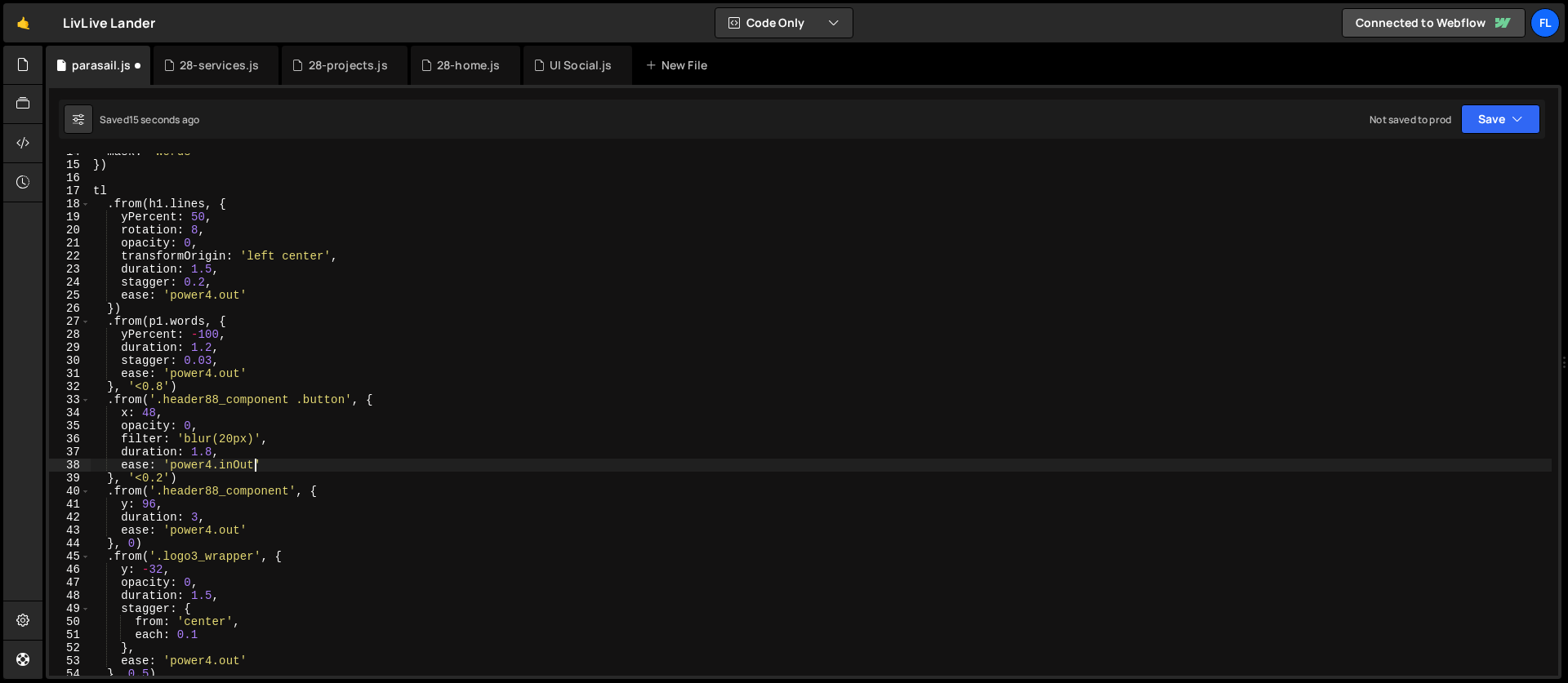
click at [159, 413] on div "mask : 'words' }) tl . from ( h1 . lines , { yPercent : 50 , rotation : 8 , opa…" at bounding box center [821, 420] width 1462 height 549
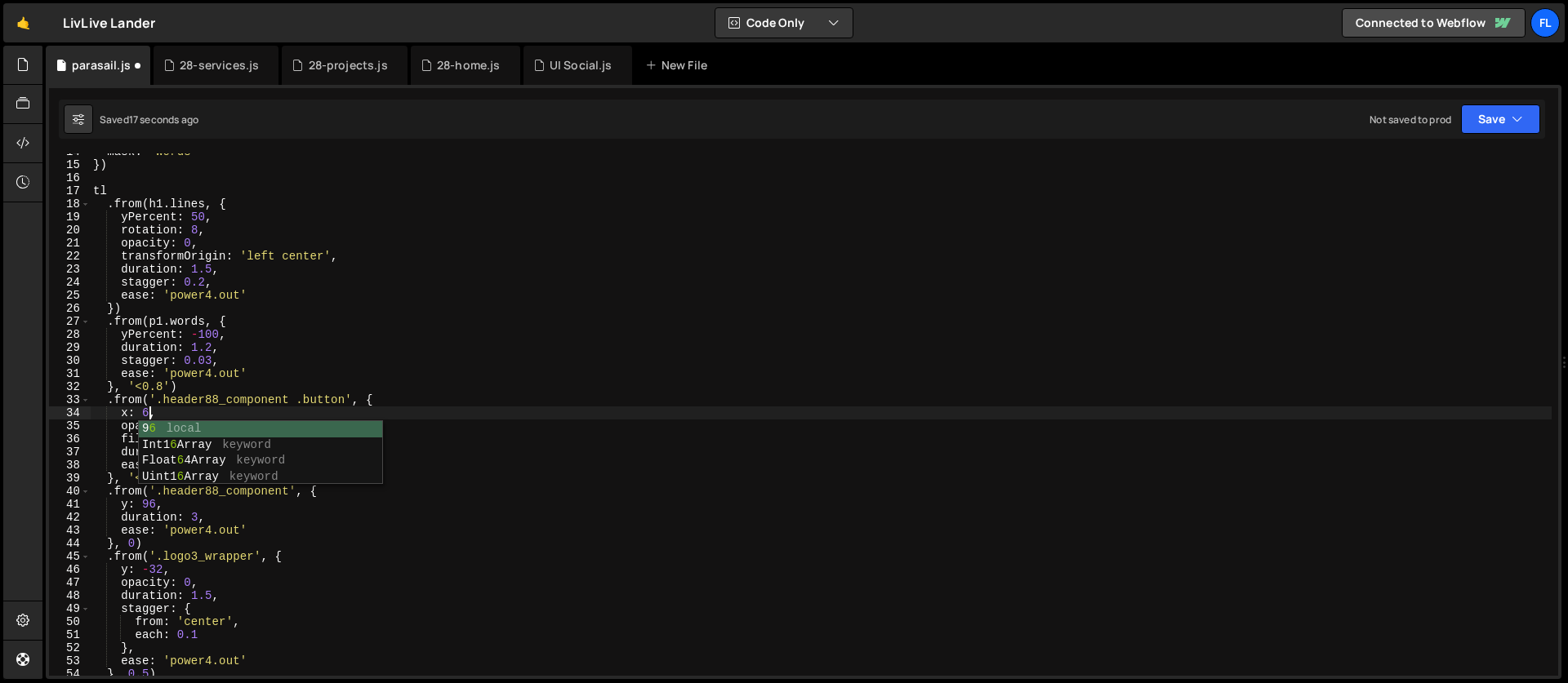
scroll to position [0, 4]
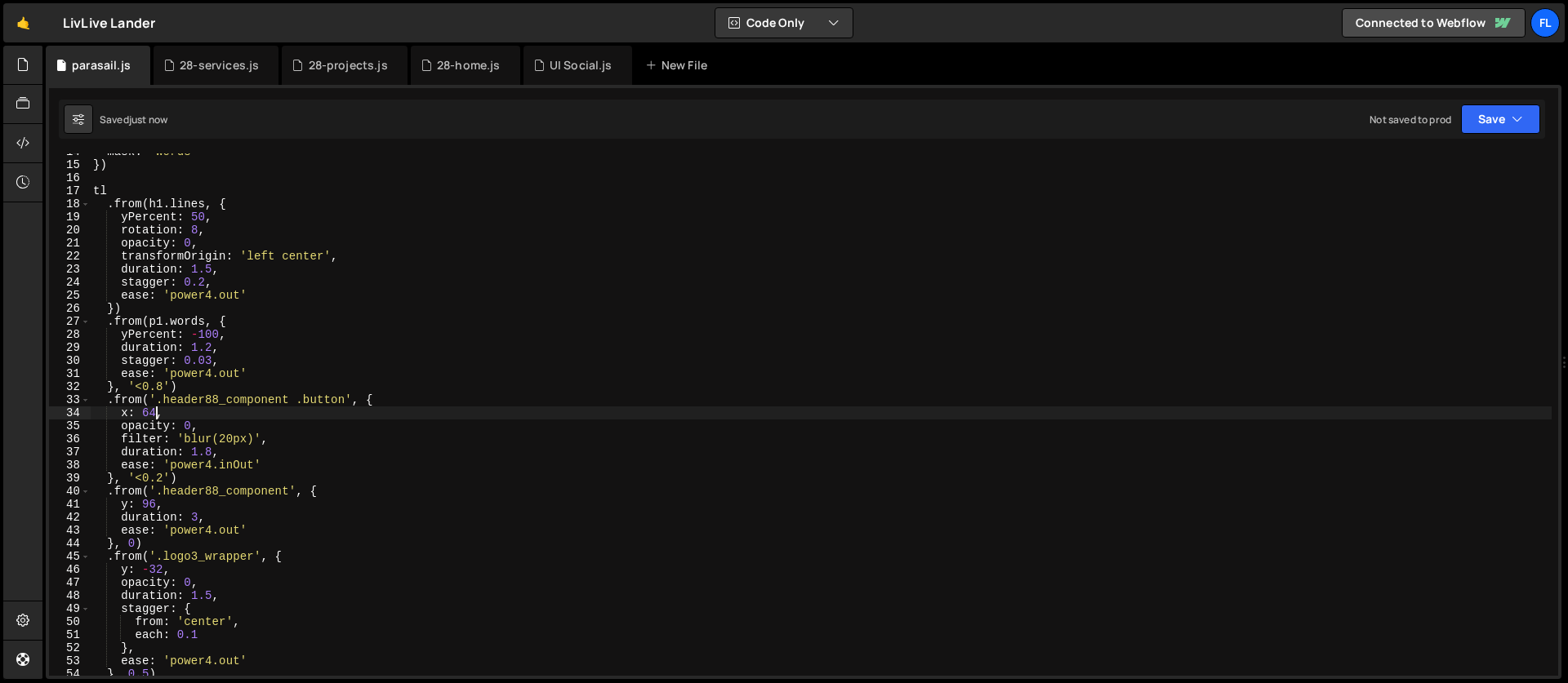
click at [233, 466] on div "mask : 'words' }) tl . from ( h1 . lines , { yPercent : 50 , rotation : 8 , opa…" at bounding box center [821, 420] width 1462 height 549
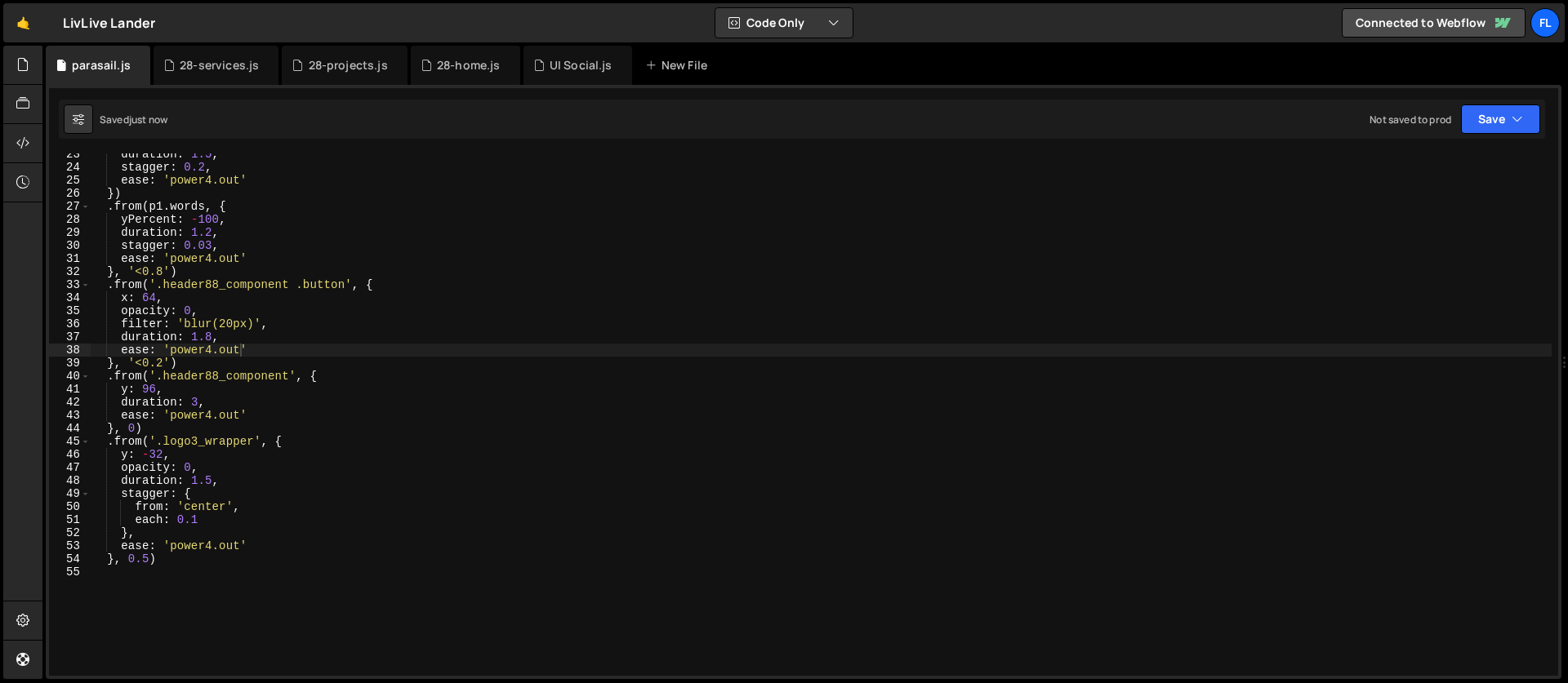
scroll to position [295, 0]
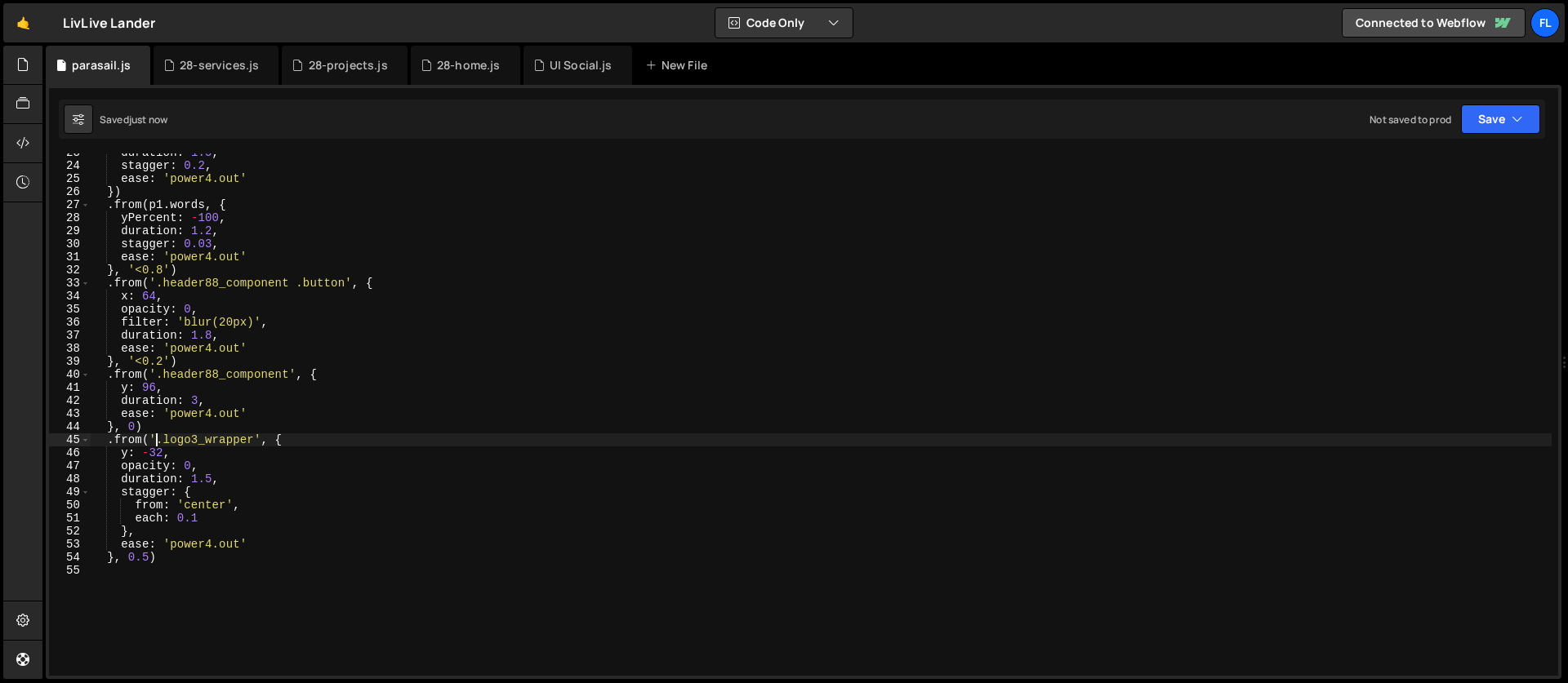
click at [153, 434] on div "duration : 1.5 , stagger : 0.2 , ease : 'power4.out' }) . from ( p1 . words , {…" at bounding box center [821, 421] width 1462 height 549
click at [228, 414] on div "duration : 1.5 , stagger : 0.2 , ease : 'power4.out' }) . from ( p1 . words , {…" at bounding box center [821, 421] width 1462 height 549
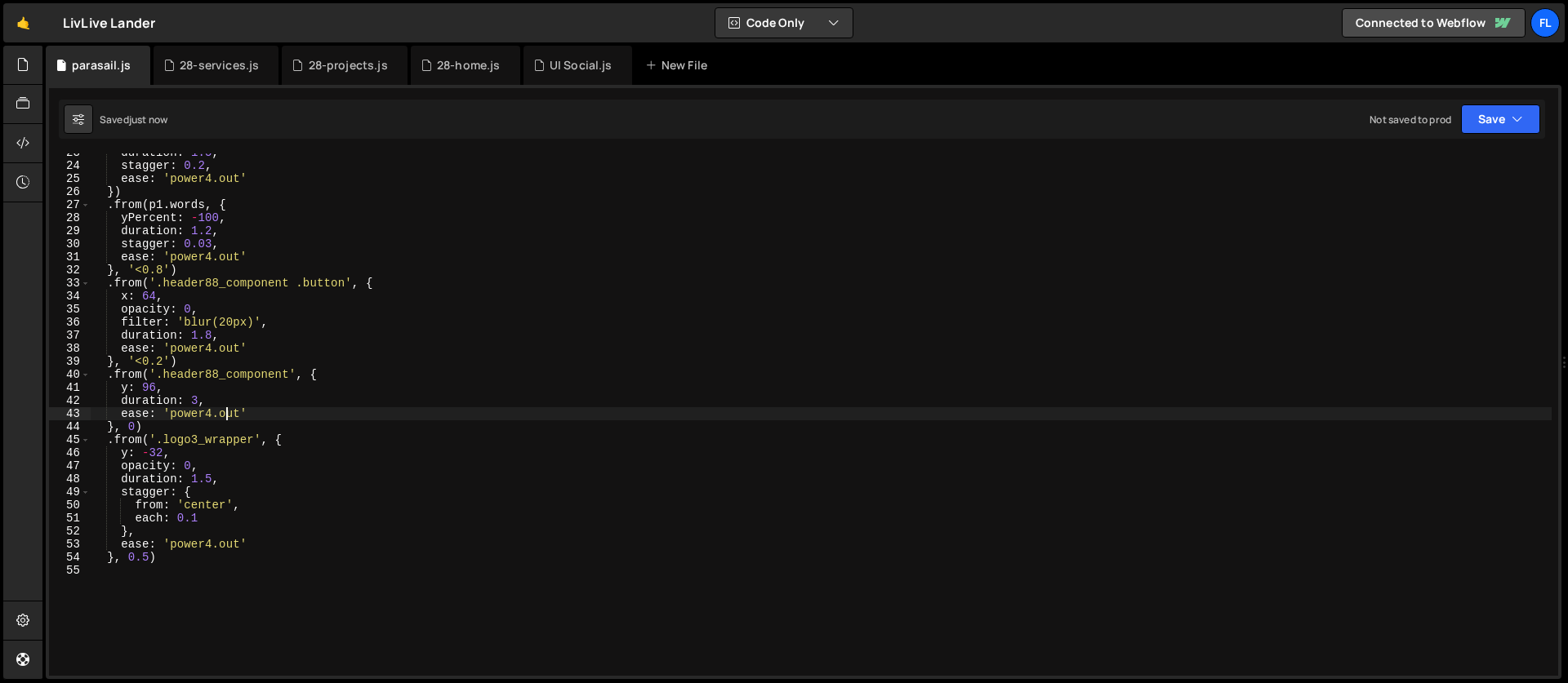
click at [228, 414] on div "duration : 1.5 , stagger : 0.2 , ease : 'power4.out' }) . from ( p1 . words , {…" at bounding box center [821, 421] width 1462 height 549
click at [233, 415] on div "duration : 1.5 , stagger : 0.2 , ease : 'power4.out' }) . from ( p1 . words , {…" at bounding box center [821, 421] width 1462 height 549
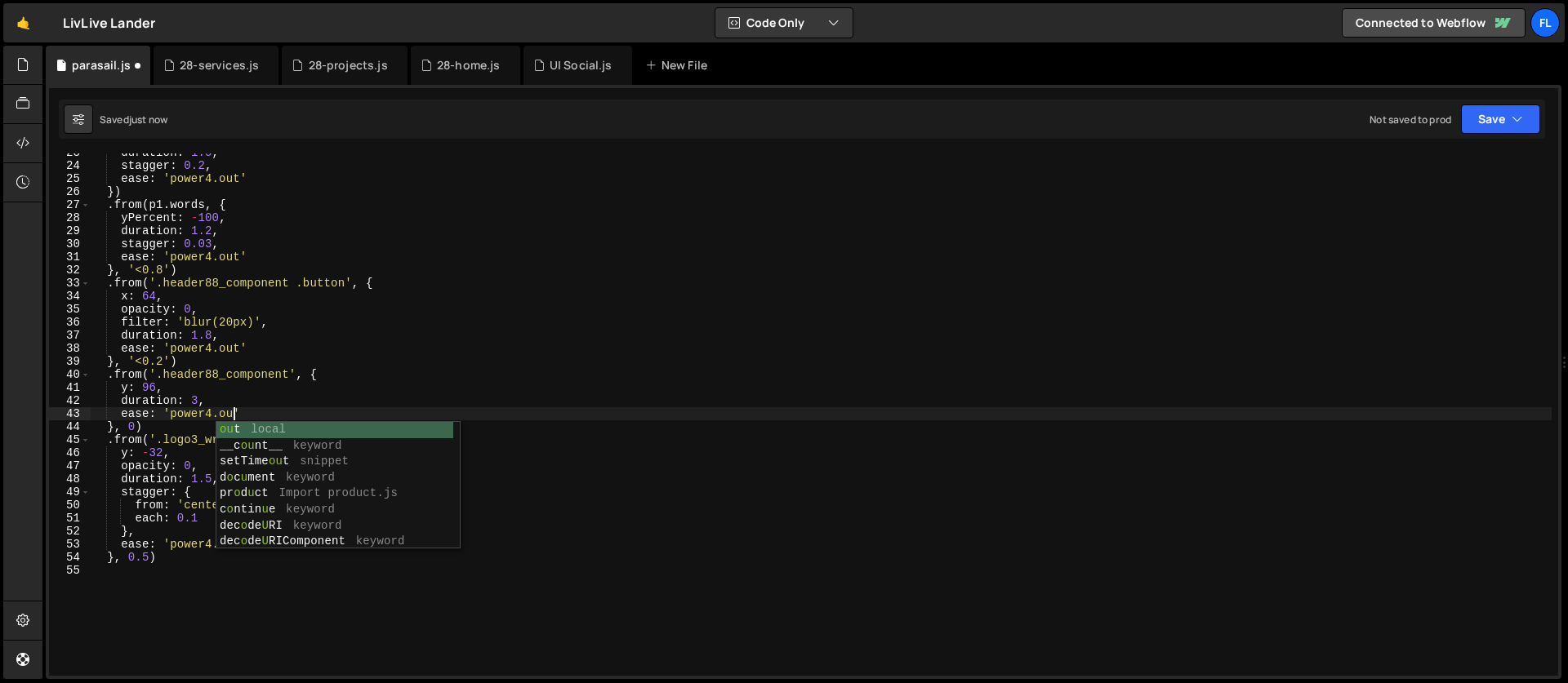
scroll to position [0, 9]
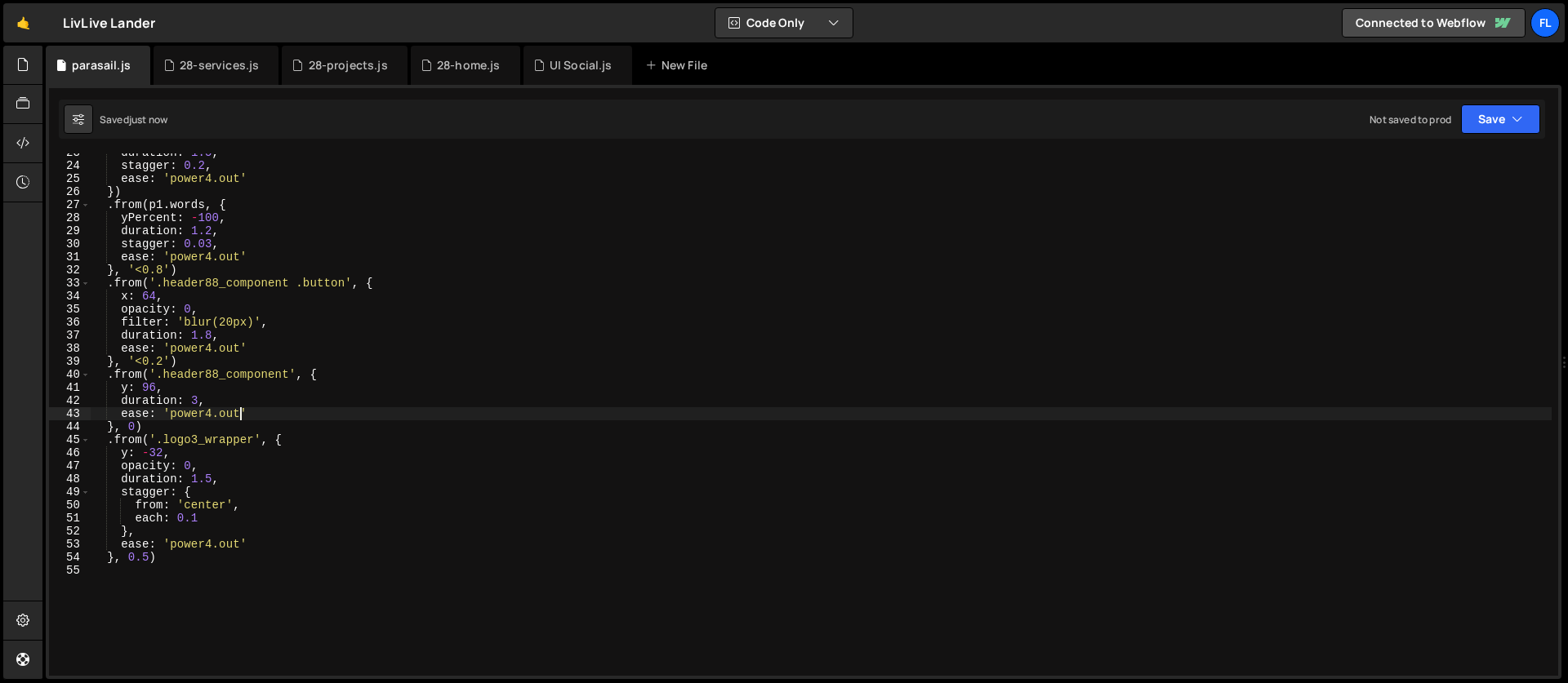
click at [212, 543] on div "duration : 1.5 , stagger : 0.2 , ease : 'power4.out' }) . from ( p1 . words , {…" at bounding box center [821, 421] width 1462 height 549
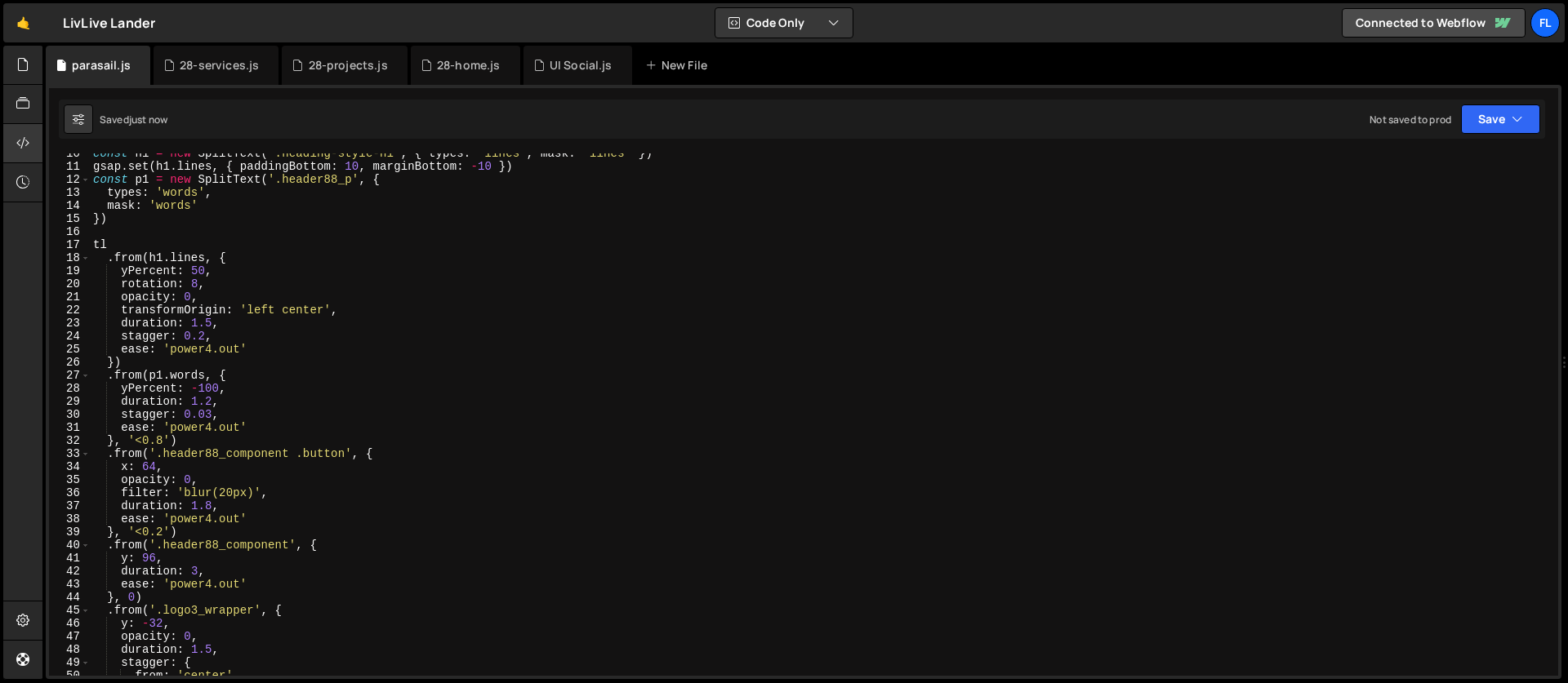
scroll to position [124, 0]
click at [205, 336] on div "const h1 = new SplitText ( '.heading-style-h1' , { types : 'lines' , mask : 'li…" at bounding box center [821, 421] width 1462 height 549
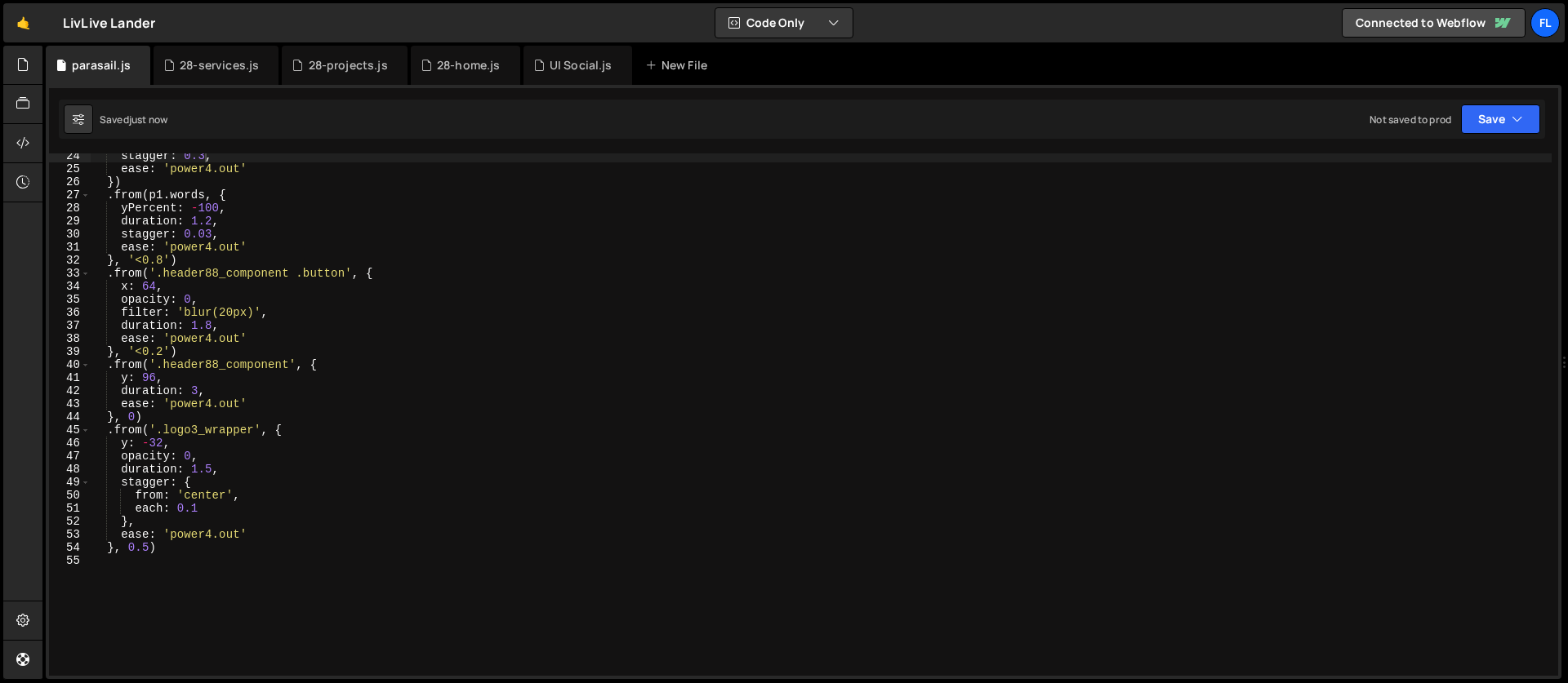
scroll to position [304, 0]
click at [163, 418] on div "stagger : 0.3 , ease : 'power4.out' }) . from ( p1 . words , { yPercent : - 100…" at bounding box center [821, 424] width 1462 height 549
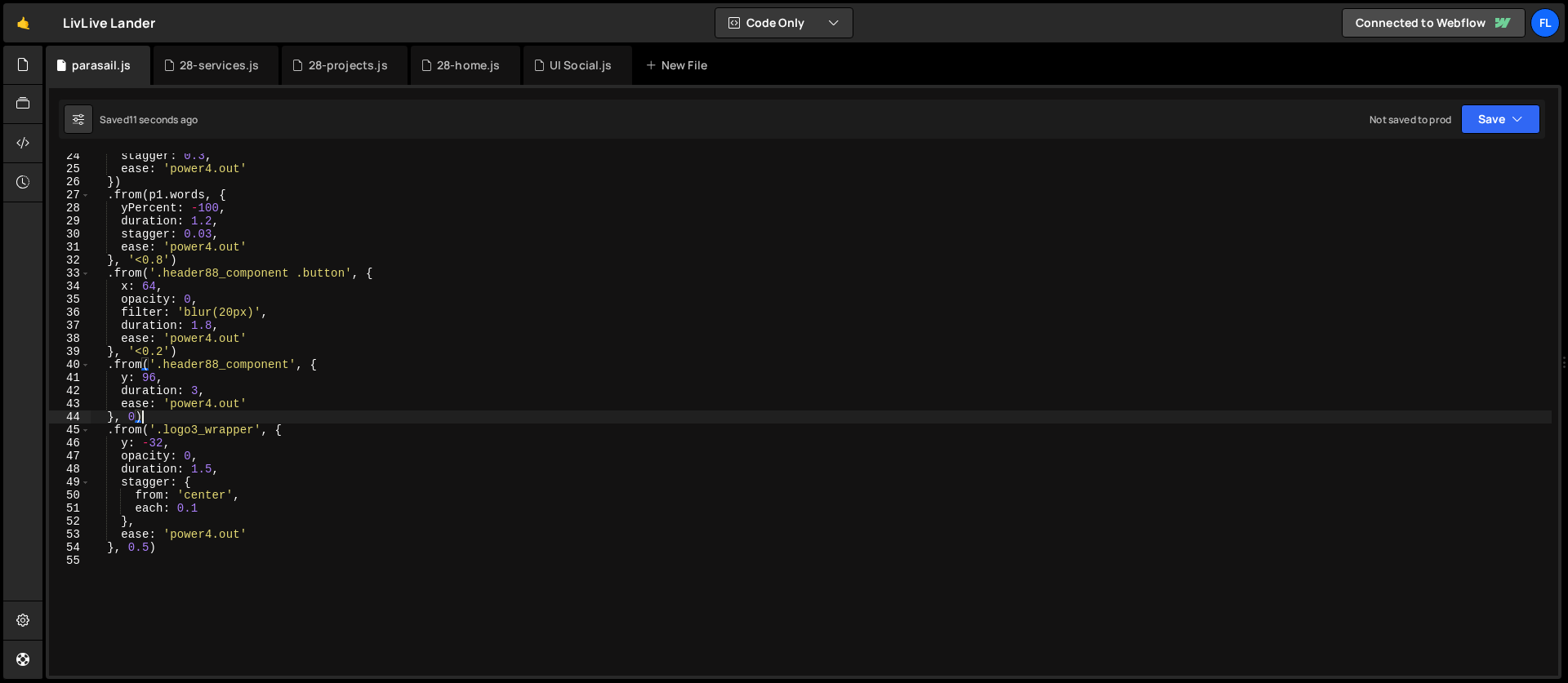
scroll to position [0, 3]
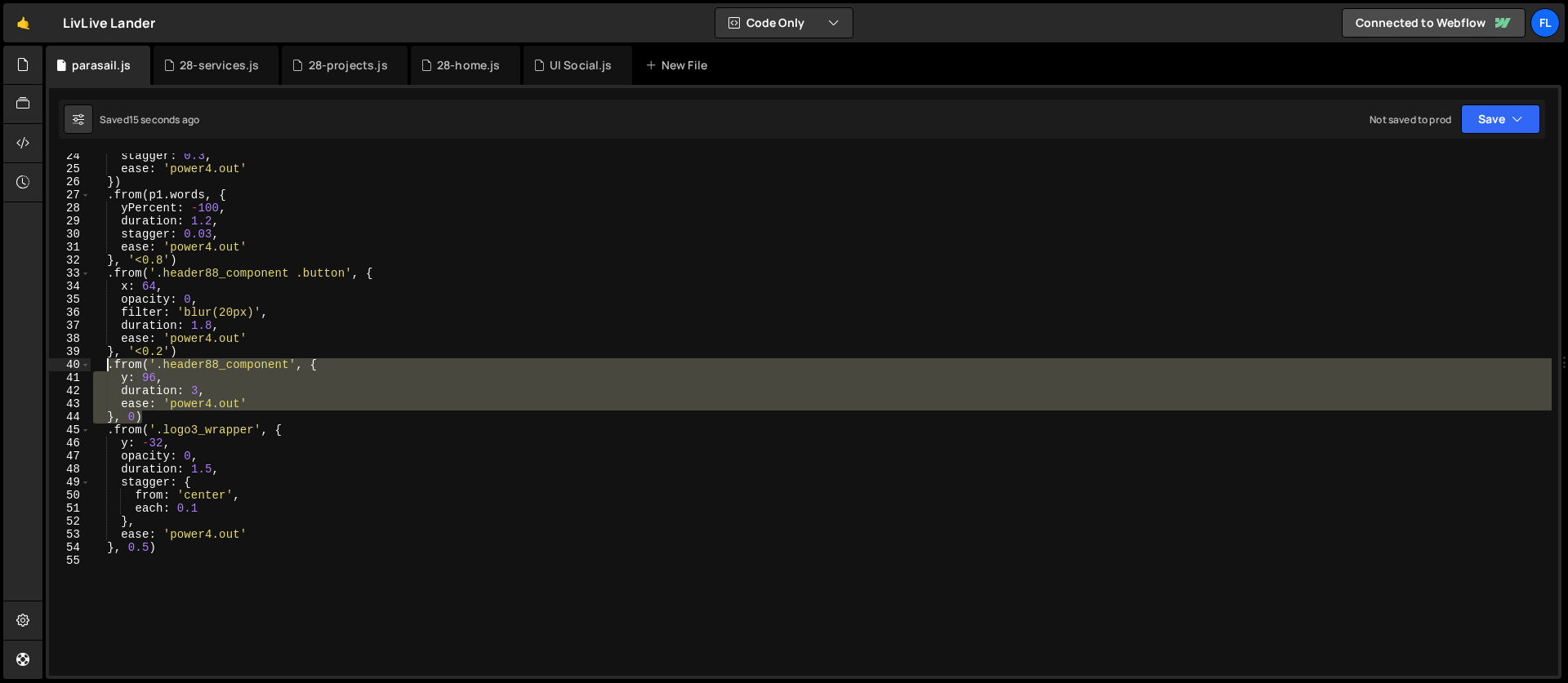
drag, startPoint x: 156, startPoint y: 413, endPoint x: 109, endPoint y: 364, distance: 67.9
click at [109, 364] on div "stagger : 0.3 , ease : 'power4.out' }) . from ( p1 . words , { yPercent : - 100…" at bounding box center [821, 424] width 1462 height 549
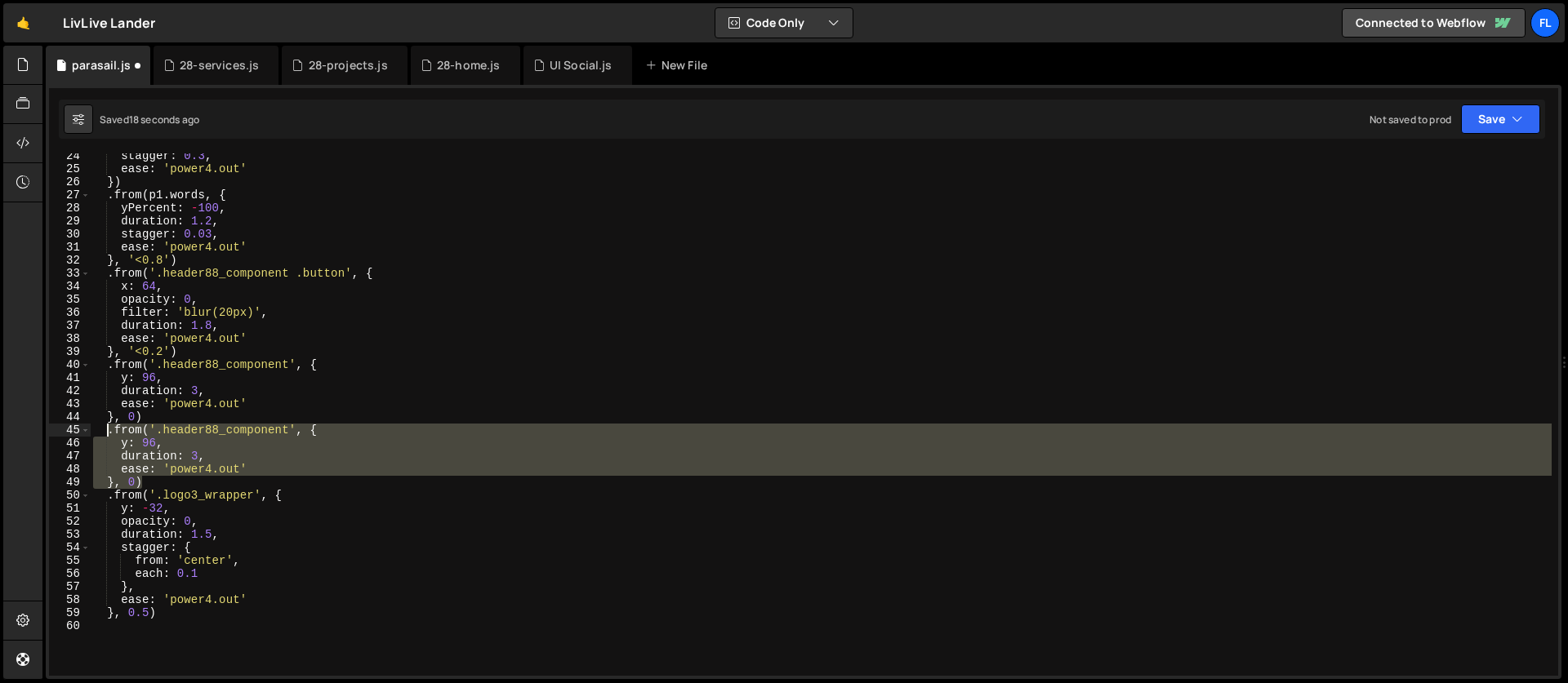
click at [247, 452] on div "stagger : 0.3 , ease : 'power4.out' }) . from ( p1 . words , { yPercent : - 100…" at bounding box center [821, 424] width 1462 height 549
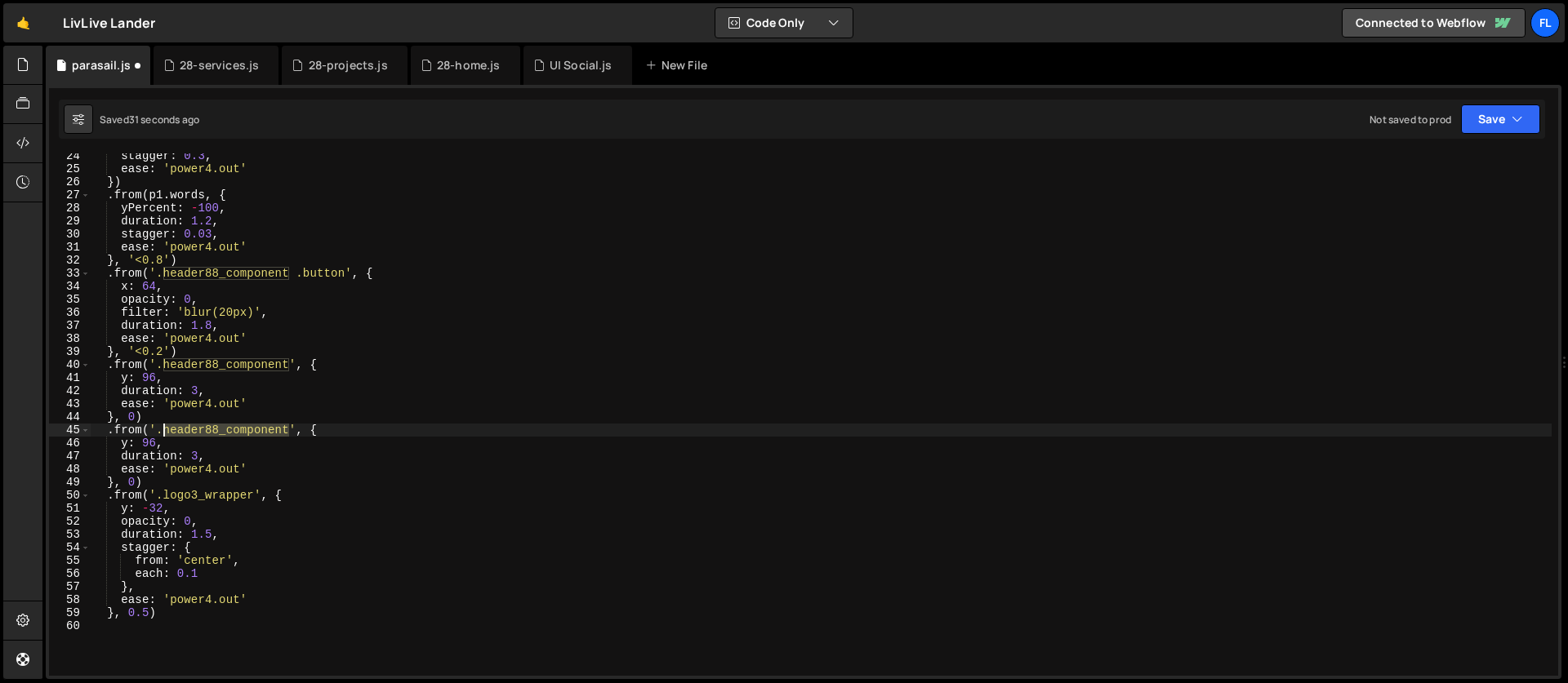
drag, startPoint x: 290, startPoint y: 430, endPoint x: 165, endPoint y: 430, distance: 125.0
click at [165, 430] on div "stagger : 0.3 , ease : 'power4.out' }) . from ( p1 . words , { yPercent : - 100…" at bounding box center [821, 424] width 1462 height 549
paste textarea "background-image"
click at [128, 442] on div "stagger : 0.3 , ease : 'power4.out' }) . from ( p1 . words , { yPercent : - 100…" at bounding box center [821, 424] width 1462 height 549
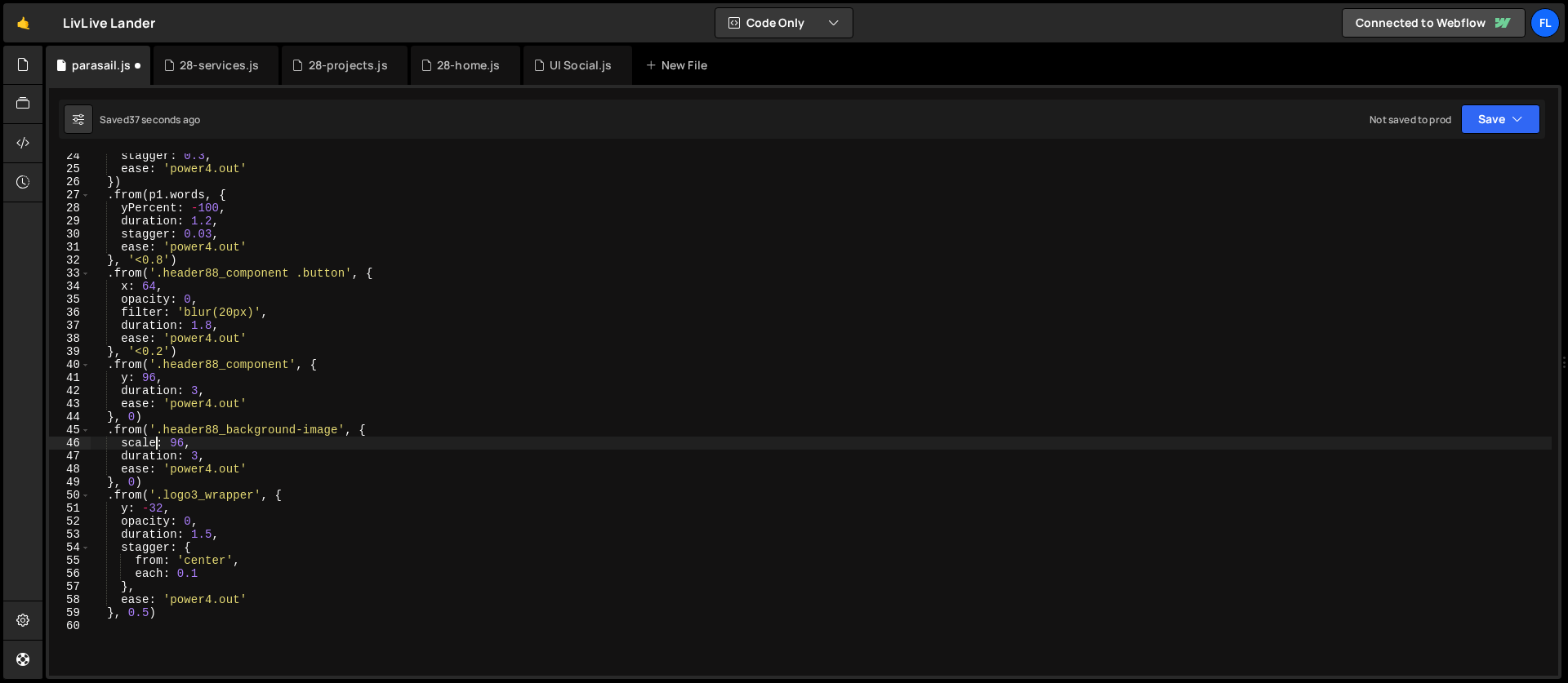
click at [184, 445] on div "stagger : 0.3 , ease : 'power4.out' }) . from ( p1 . words , { yPercent : - 100…" at bounding box center [821, 424] width 1462 height 549
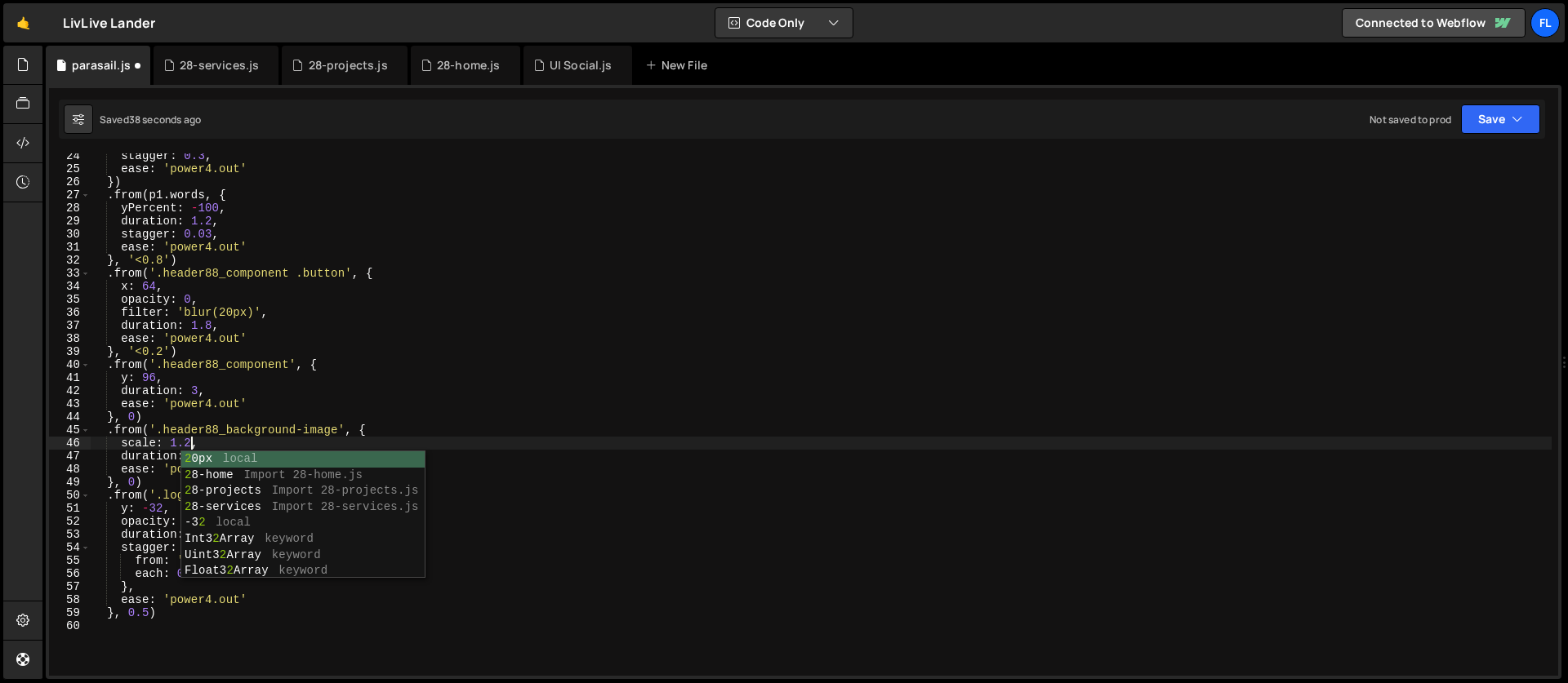
scroll to position [0, 7]
click at [133, 452] on div "stagger : 0.3 , ease : 'power4.out' }) . from ( p1 . words , { yPercent : - 100…" at bounding box center [821, 424] width 1462 height 549
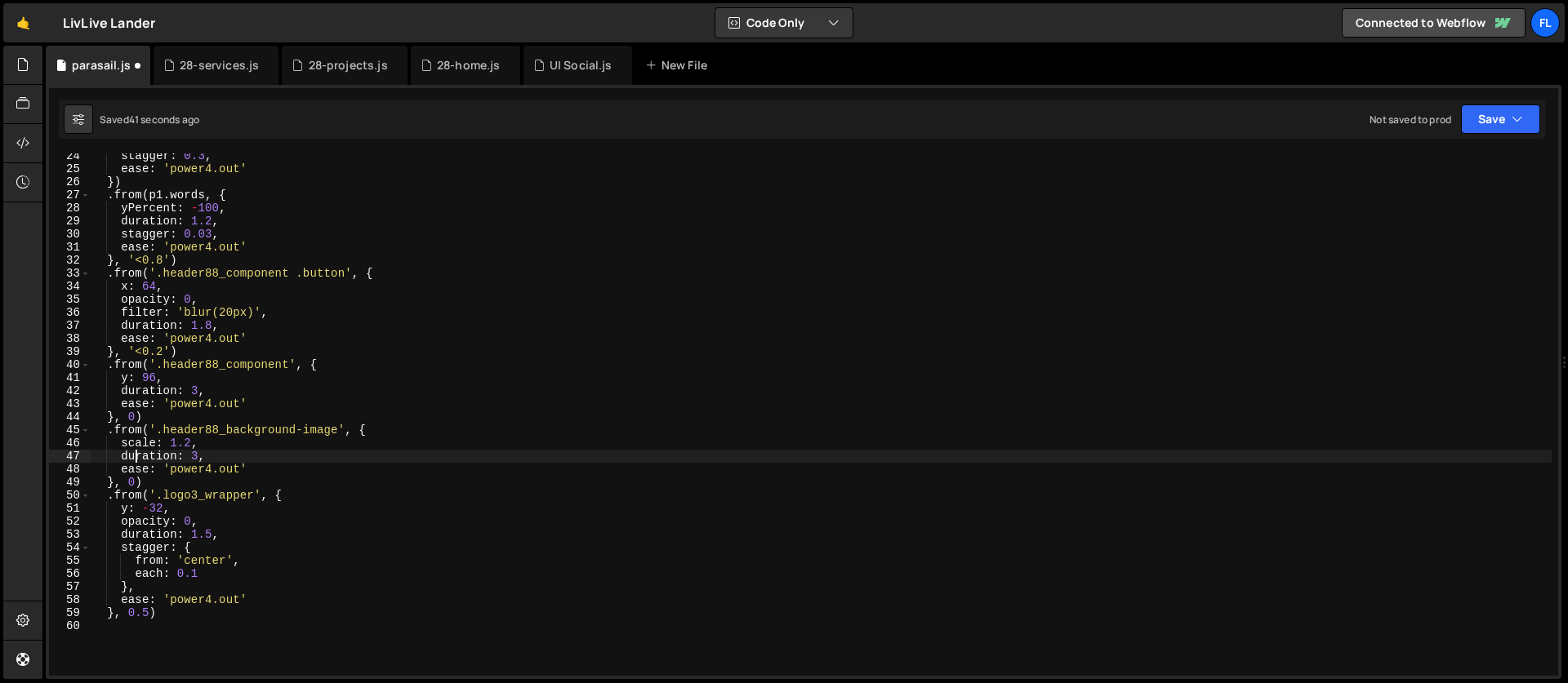
click at [196, 455] on div "stagger : 0.3 , ease : 'power4.out' }) . from ( p1 . words , { yPercent : - 100…" at bounding box center [821, 424] width 1462 height 549
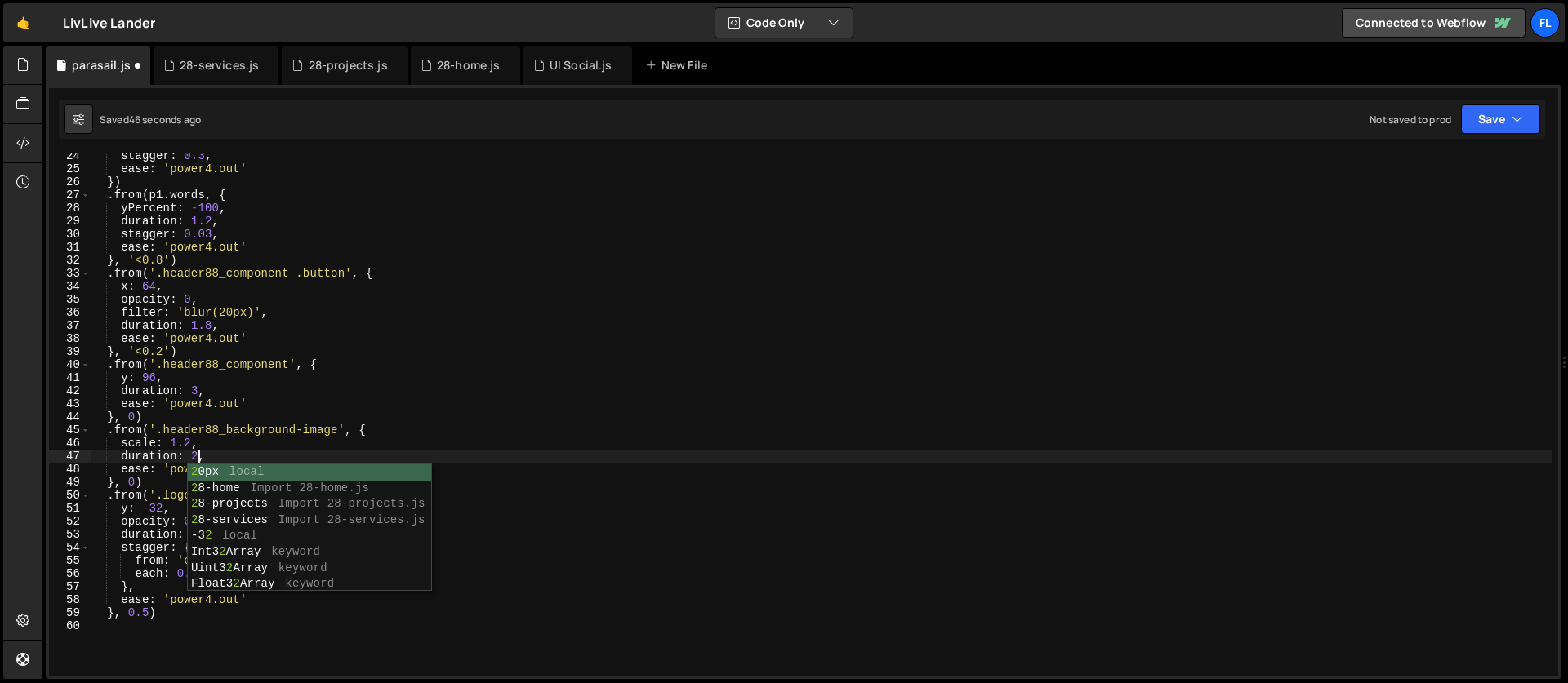
click at [157, 423] on div "stagger : 0.3 , ease : 'power4.out' }) . from ( p1 . words , { yPercent : - 100…" at bounding box center [821, 424] width 1462 height 549
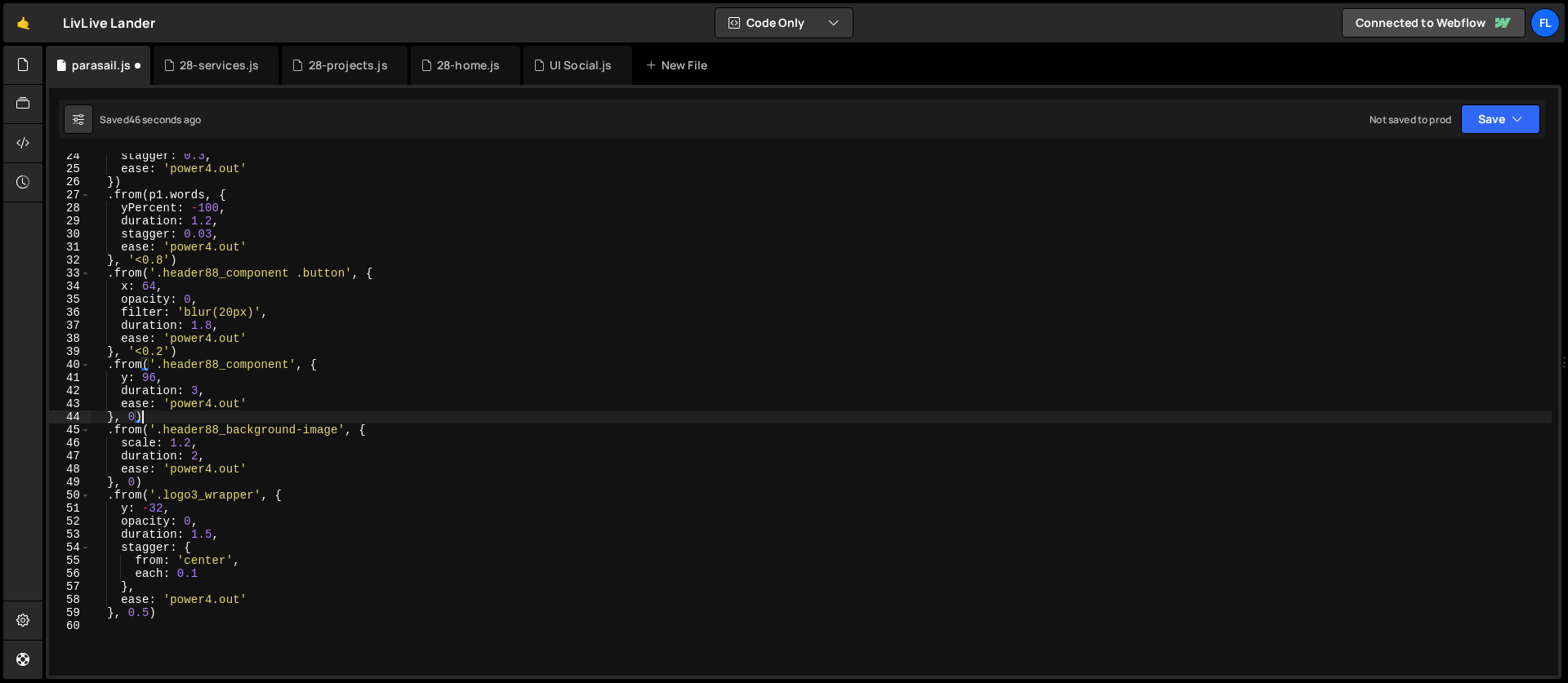
click at [147, 429] on div "stagger : 0.3 , ease : 'power4.out' }) . from ( p1 . words , { yPercent : - 100…" at bounding box center [821, 424] width 1462 height 549
click at [362, 427] on div "stagger : 0.3 , ease : 'power4.out' }) . from ( p1 . words , { yPercent : - 100…" at bounding box center [821, 424] width 1462 height 549
click at [364, 432] on div "stagger : 0.3 , ease : 'power4.out' }) . from ( p1 . words , { yPercent : - 100…" at bounding box center [821, 424] width 1462 height 549
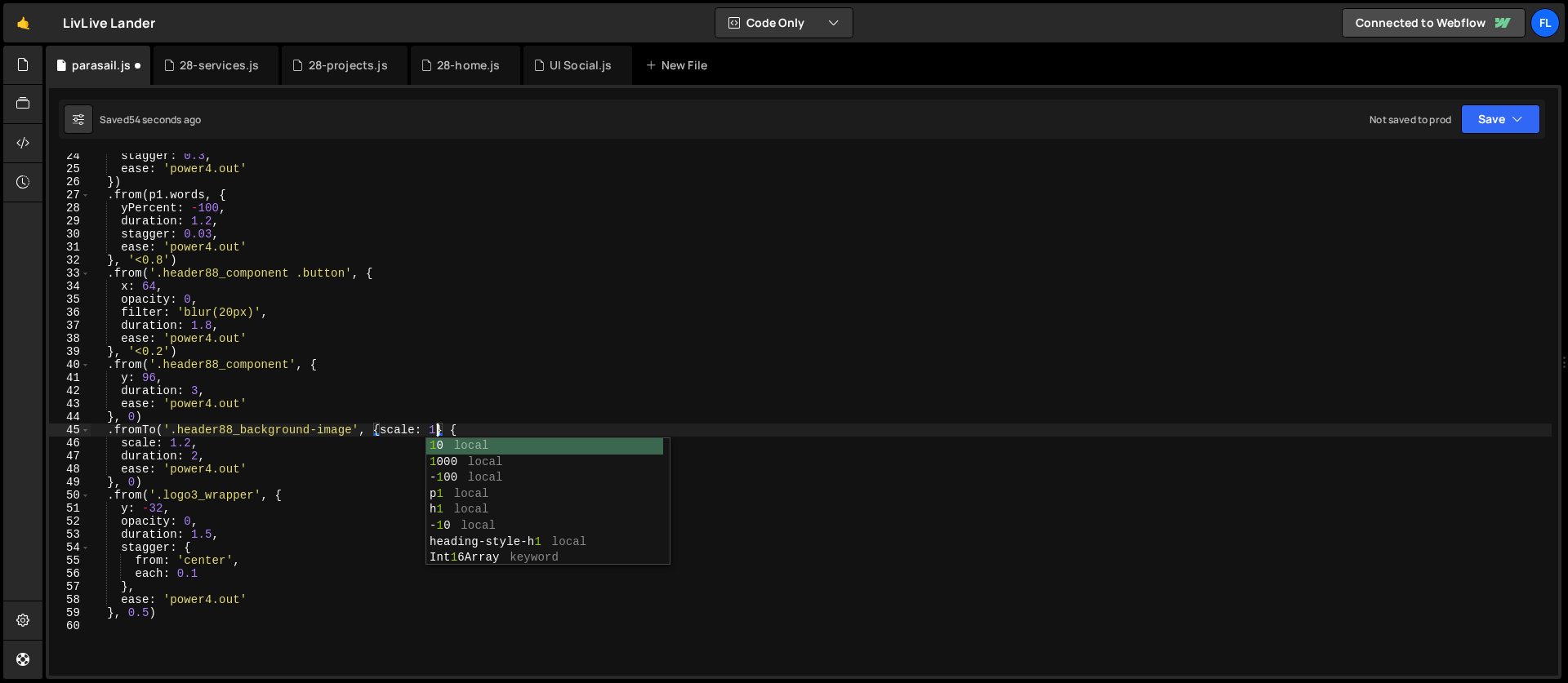
scroll to position [0, 24]
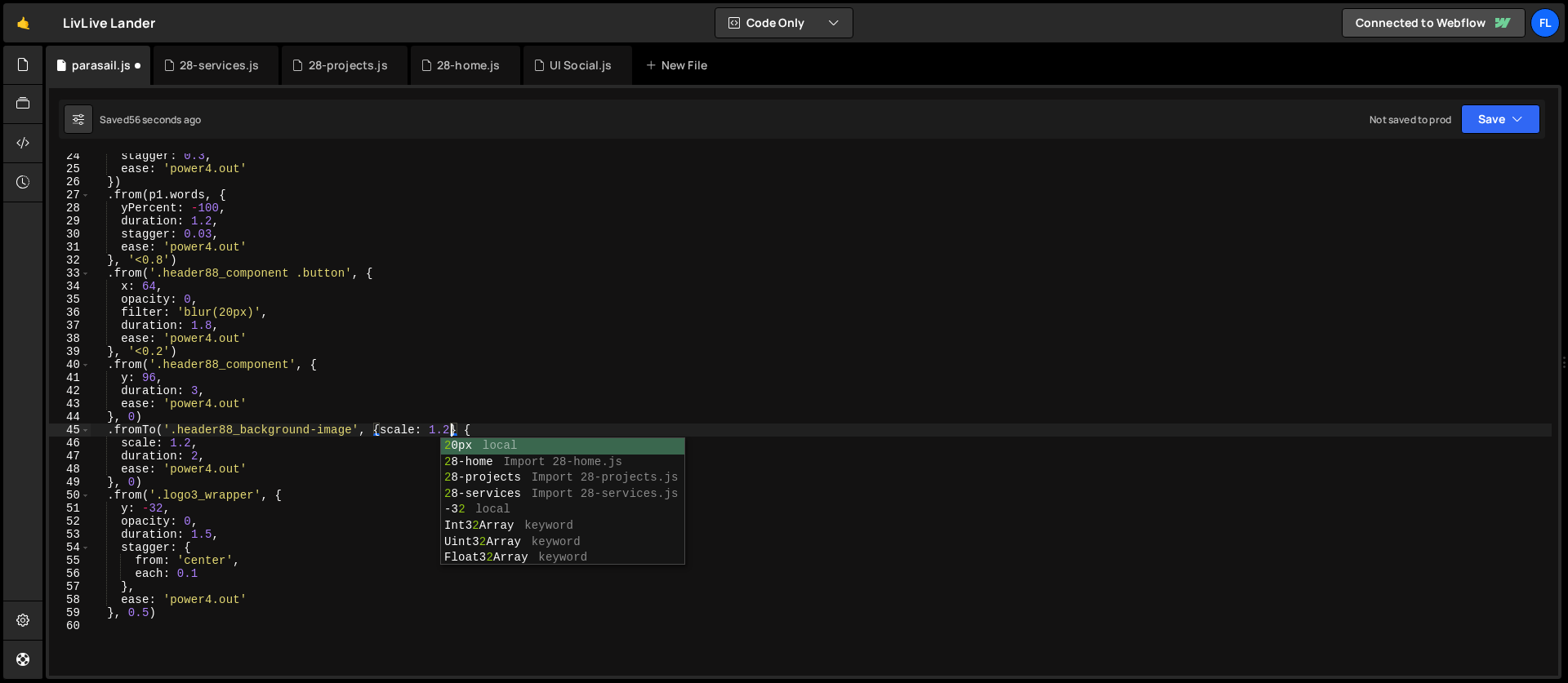
click at [196, 445] on div "stagger : 0.3 , ease : 'power4.out' }) . from ( p1 . words , { yPercent : - 100…" at bounding box center [821, 424] width 1462 height 549
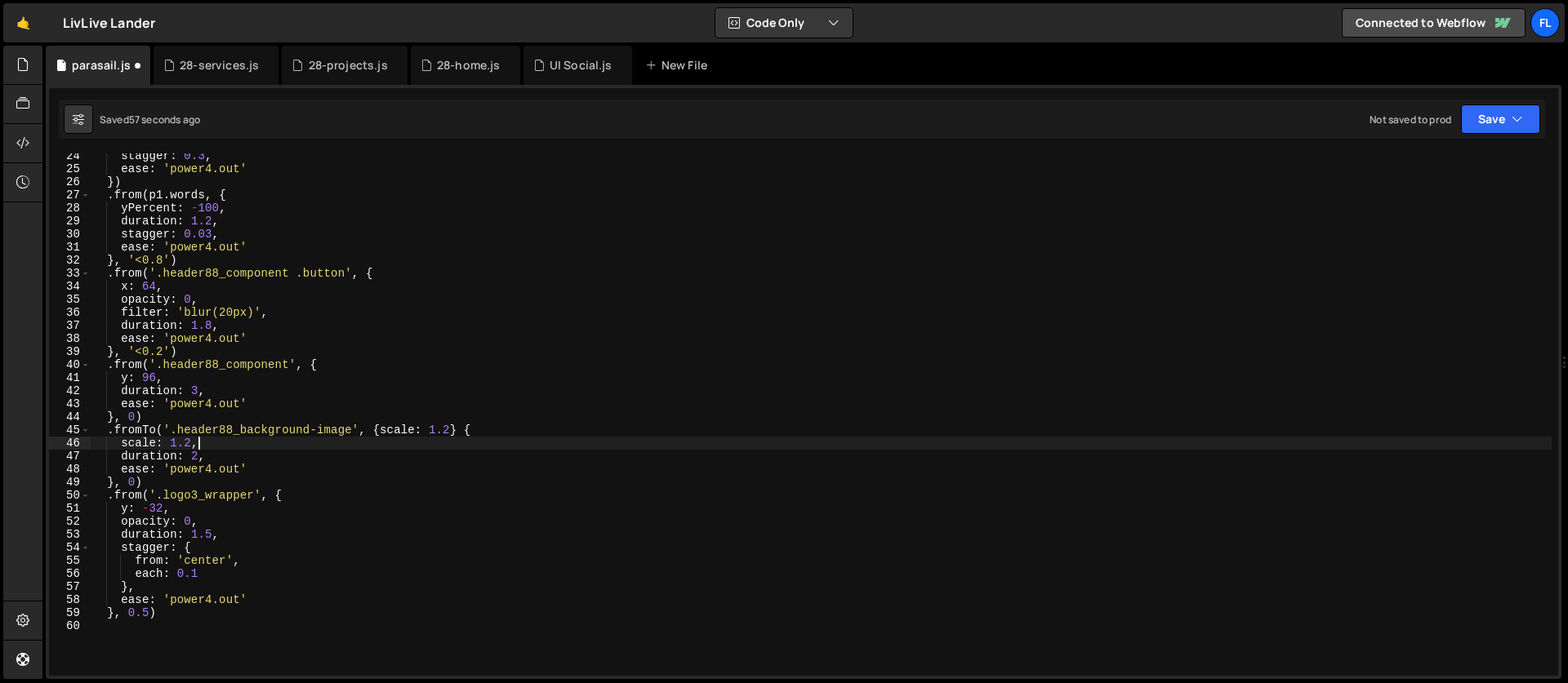
click at [192, 445] on div "stagger : 0.3 , ease : 'power4.out' }) . from ( p1 . words , { yPercent : - 100…" at bounding box center [821, 424] width 1462 height 549
type textarea "scale: 1.1,"
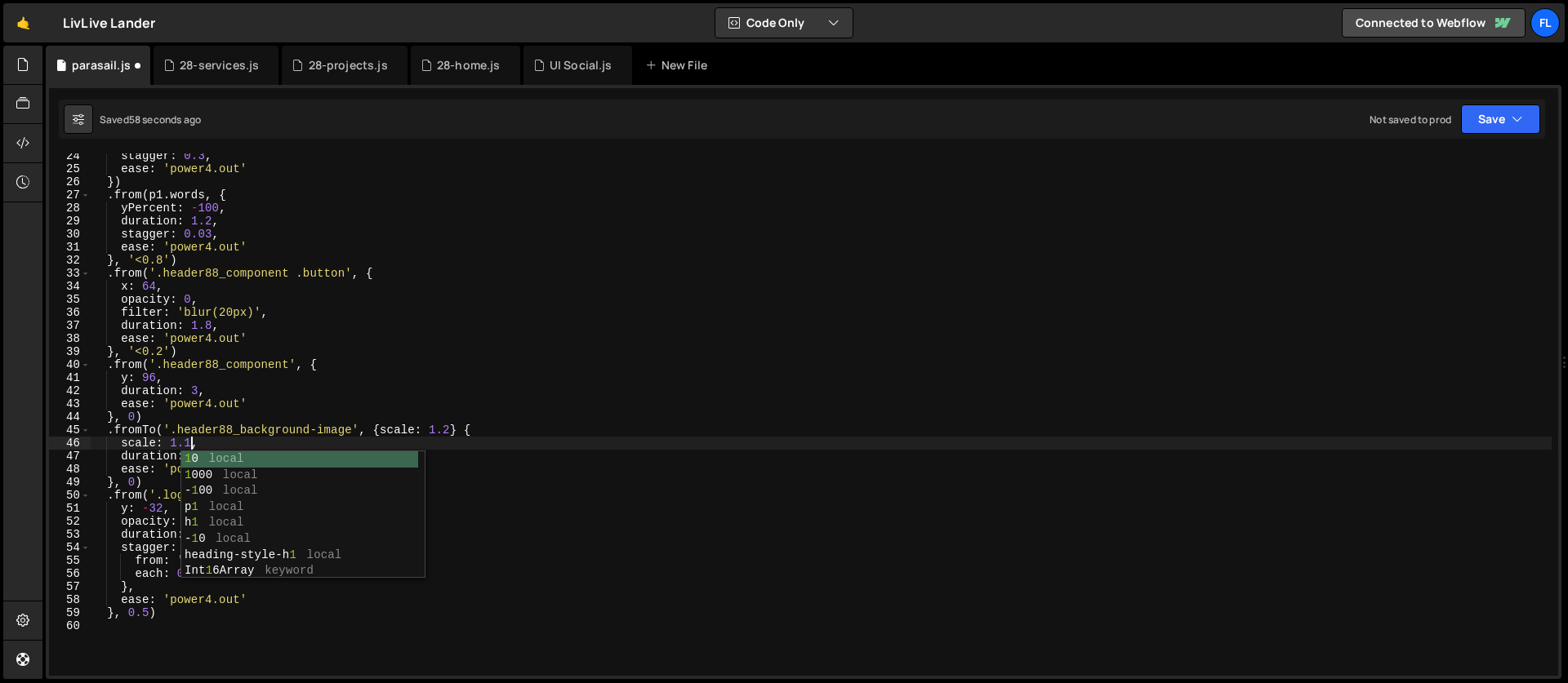
click at [198, 438] on div "stagger : 0.3 , ease : 'power4.out' }) . from ( p1 . words , { yPercent : - 100…" at bounding box center [821, 424] width 1462 height 549
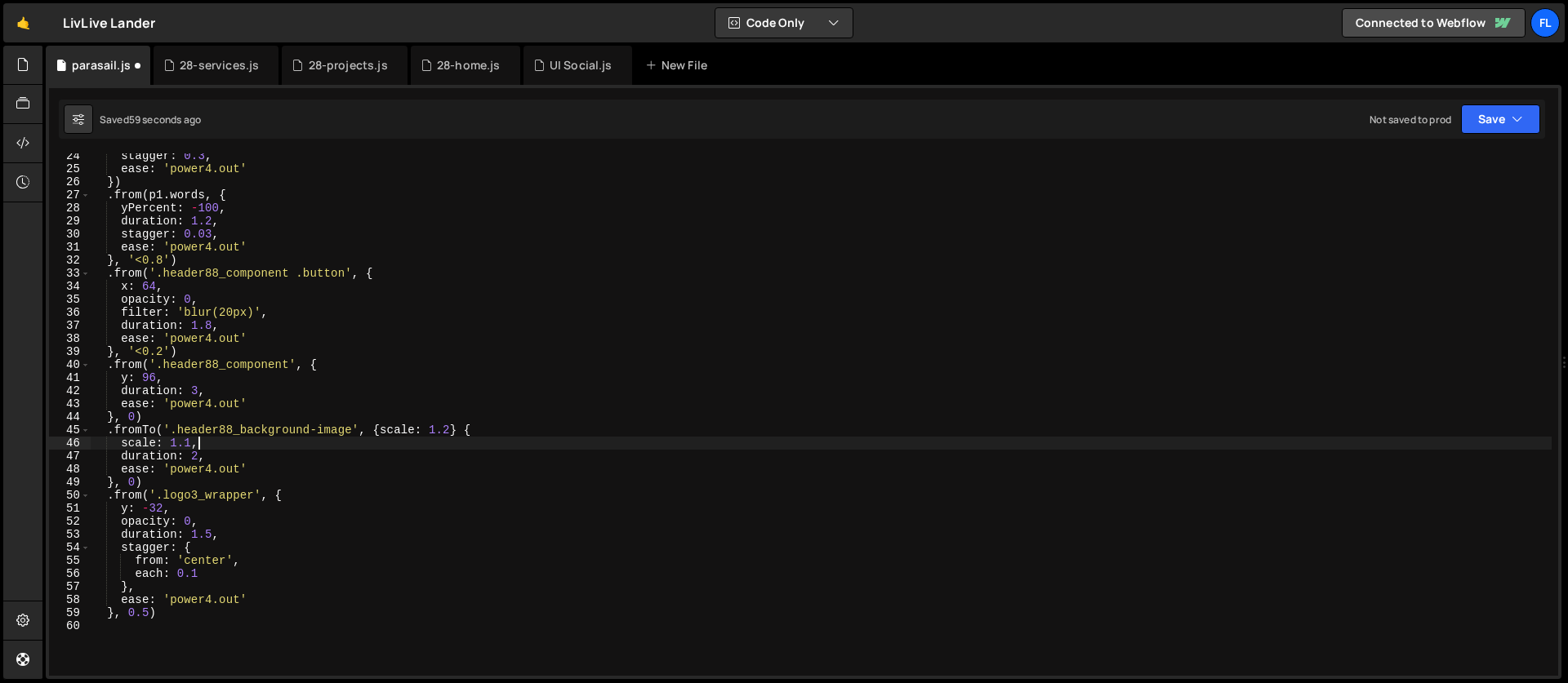
click at [206, 444] on div "stagger : 0.3 , ease : 'power4.out' }) . from ( p1 . words , { yPercent : - 100…" at bounding box center [821, 424] width 1462 height 549
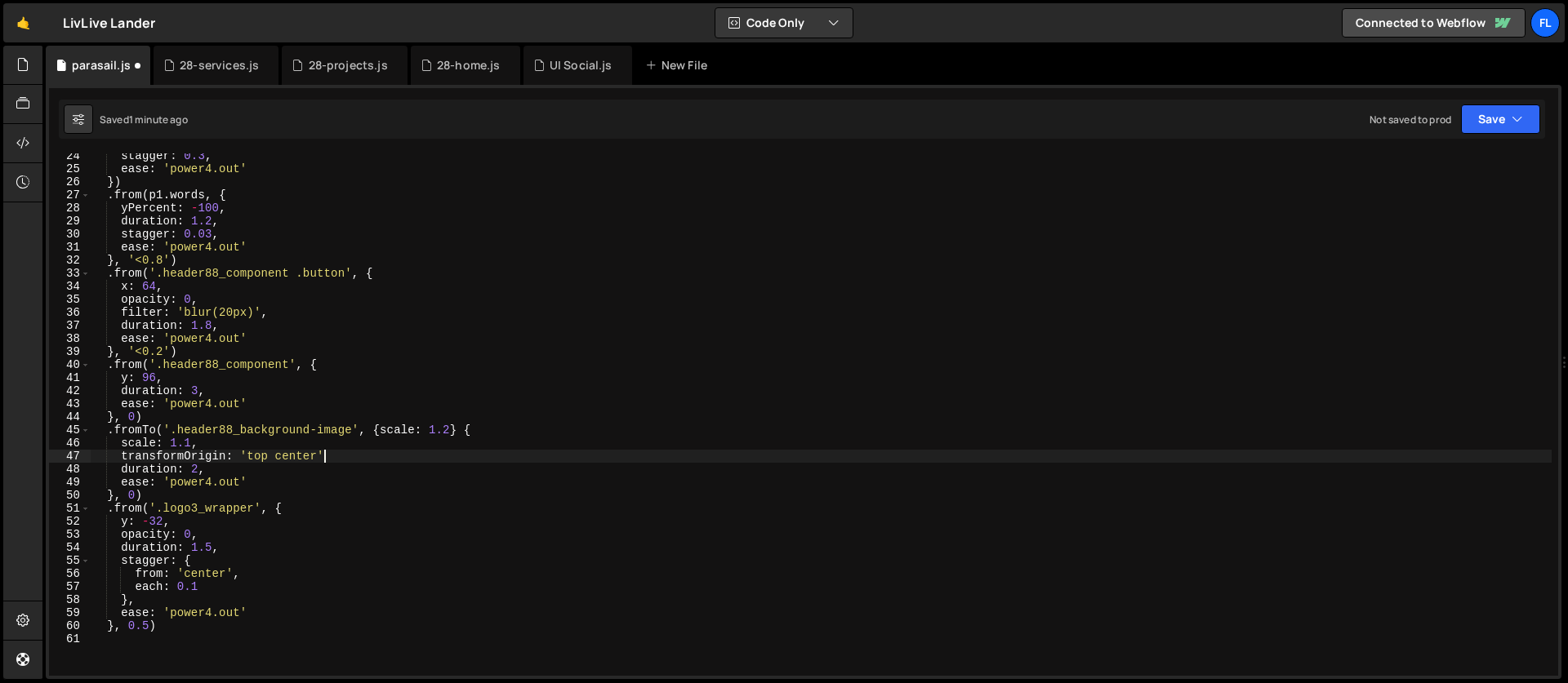
scroll to position [0, 16]
click at [471, 432] on div "stagger : 0.3 , ease : 'power4.out' }) . from ( p1 . words , { yPercent : - 100…" at bounding box center [821, 424] width 1462 height 549
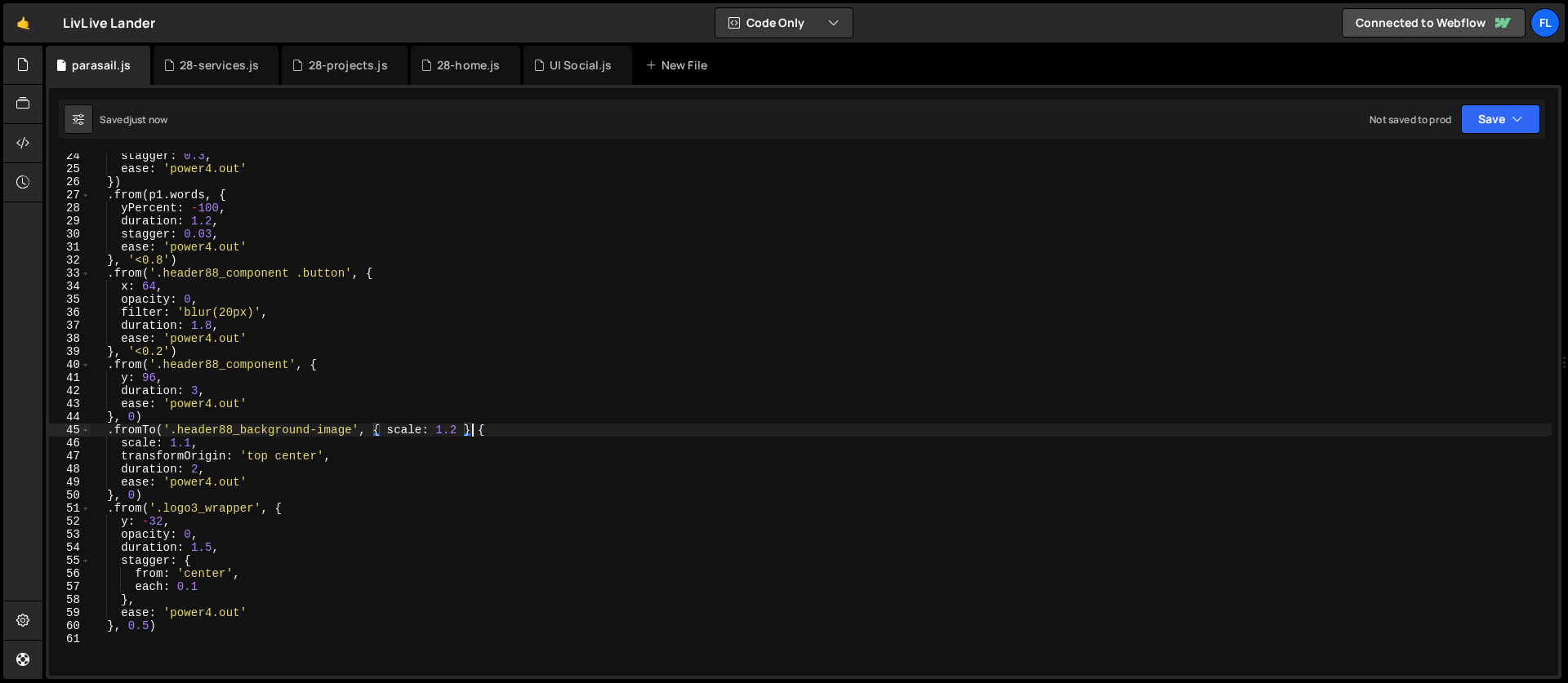
scroll to position [0, 27]
click at [178, 442] on div "stagger : 0.3 , ease : 'power4.out' }) . from ( p1 . words , { yPercent : - 100…" at bounding box center [821, 424] width 1462 height 549
click at [151, 430] on div "stagger : 0.3 , ease : 'power4.out' }) . from ( p1 . words , { yPercent : - 100…" at bounding box center [821, 424] width 1462 height 549
click at [458, 433] on div "stagger : 0.3 , ease : 'power4.out' }) . from ( p1 . words , { yPercent : - 100…" at bounding box center [821, 424] width 1462 height 549
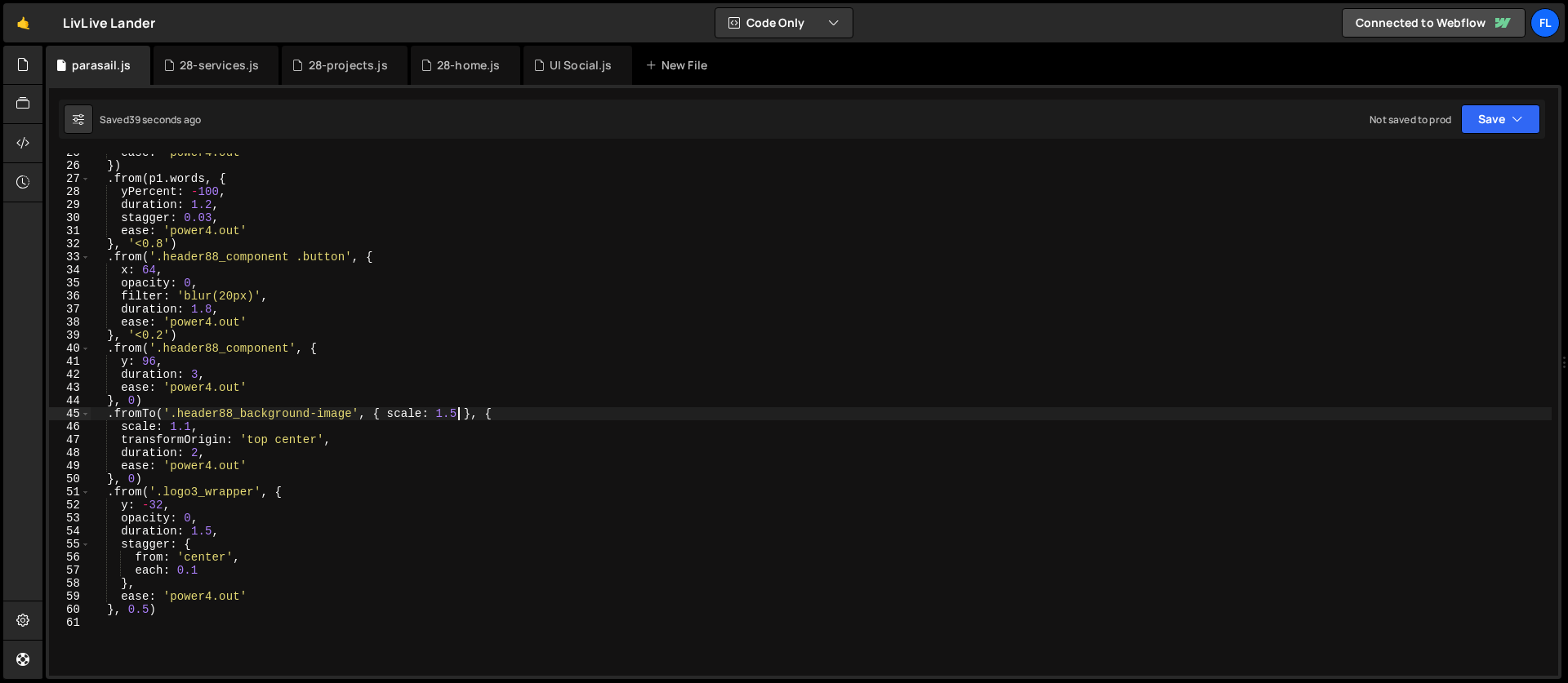
scroll to position [320, 0]
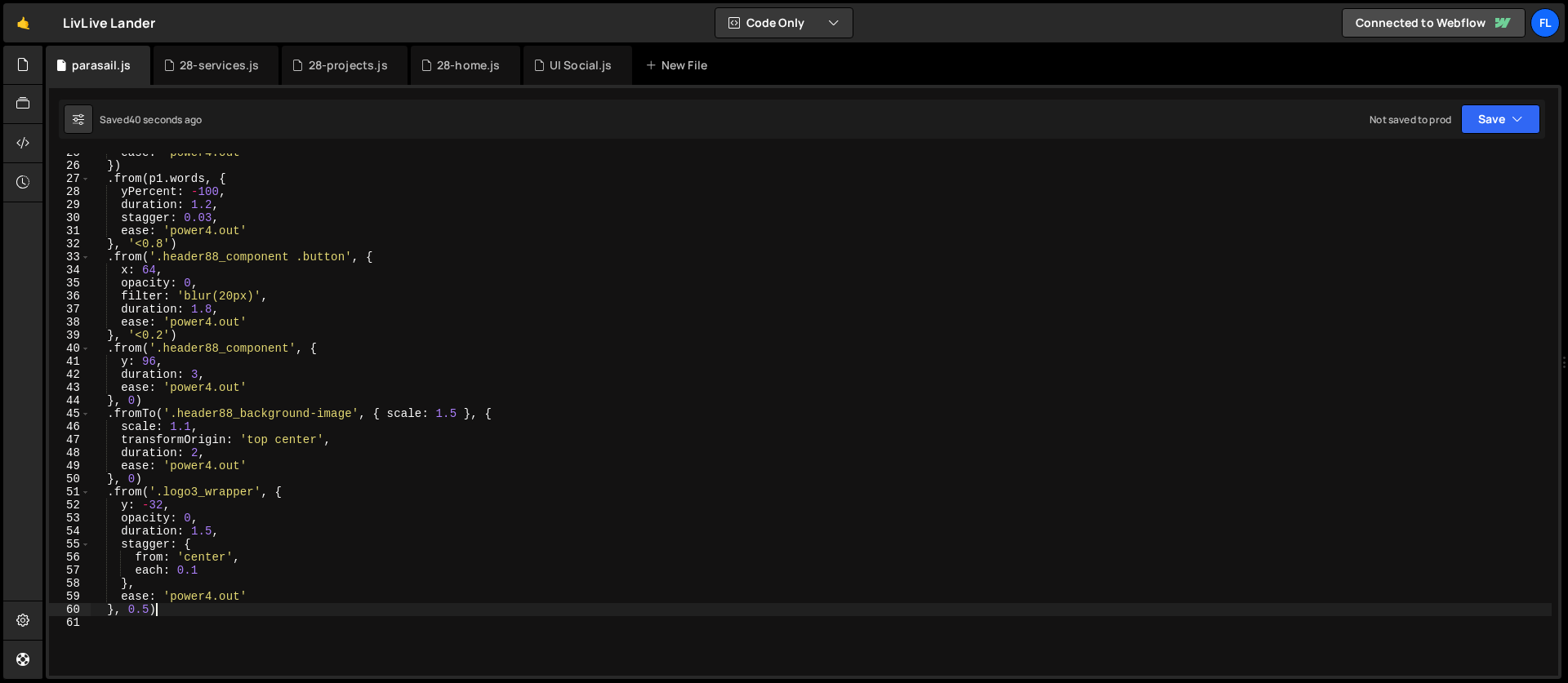
click at [165, 608] on div "ease : 'power4.out' }) . from ( p1 . words , { yPercent : - 100 , duration : 1.…" at bounding box center [821, 421] width 1462 height 549
type textarea "}, 0.5)"
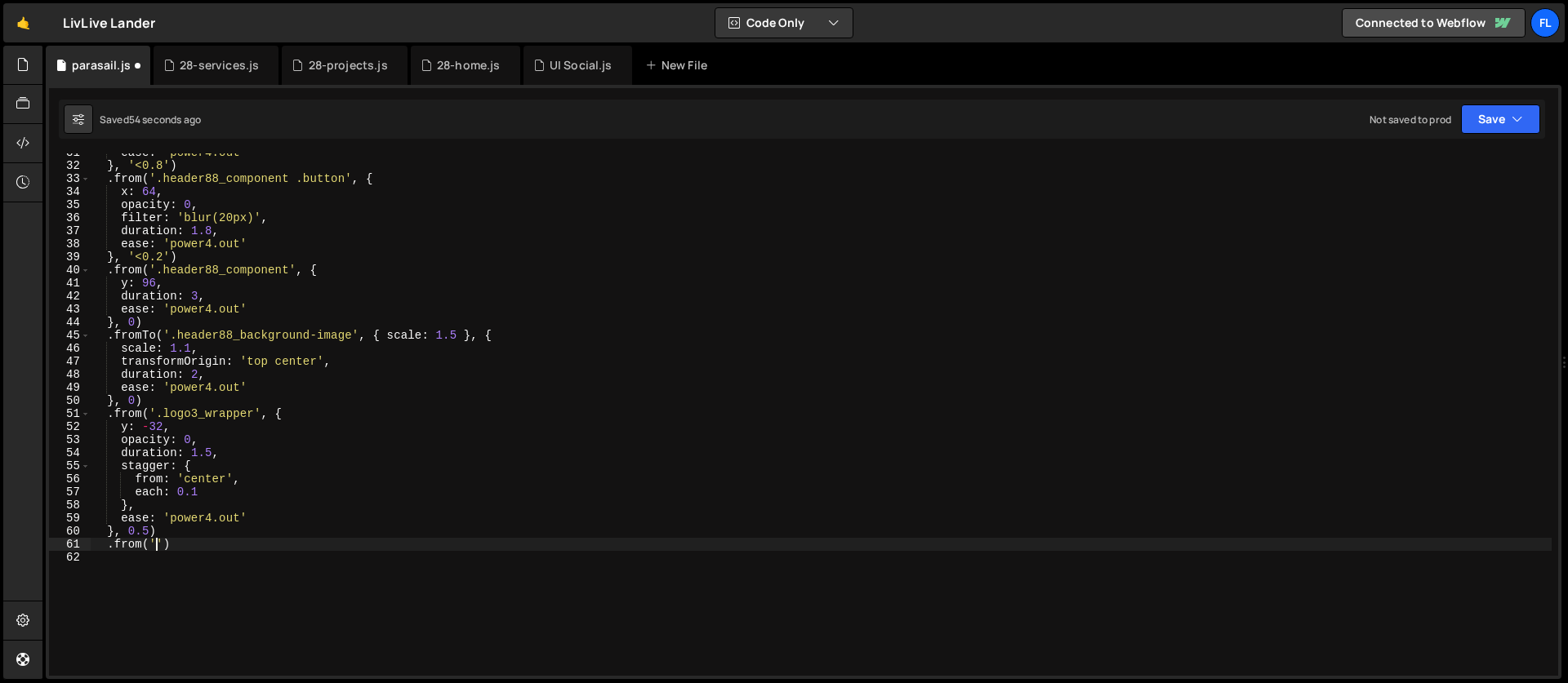
scroll to position [0, 5]
paste textarea "navbar2_logo-link"
type textarea ".from('.navbar2_logo-link', {)"
type textarea "x: -32,"
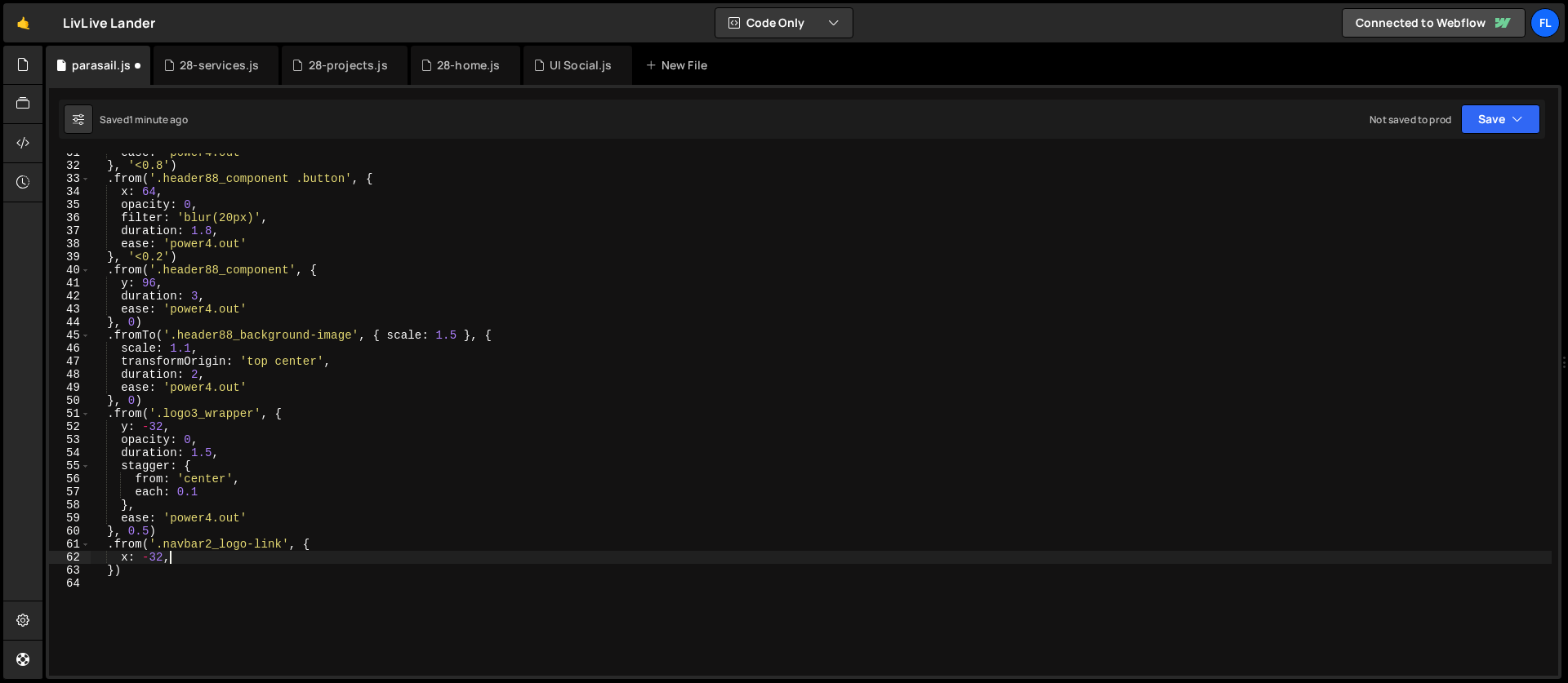
scroll to position [0, 1]
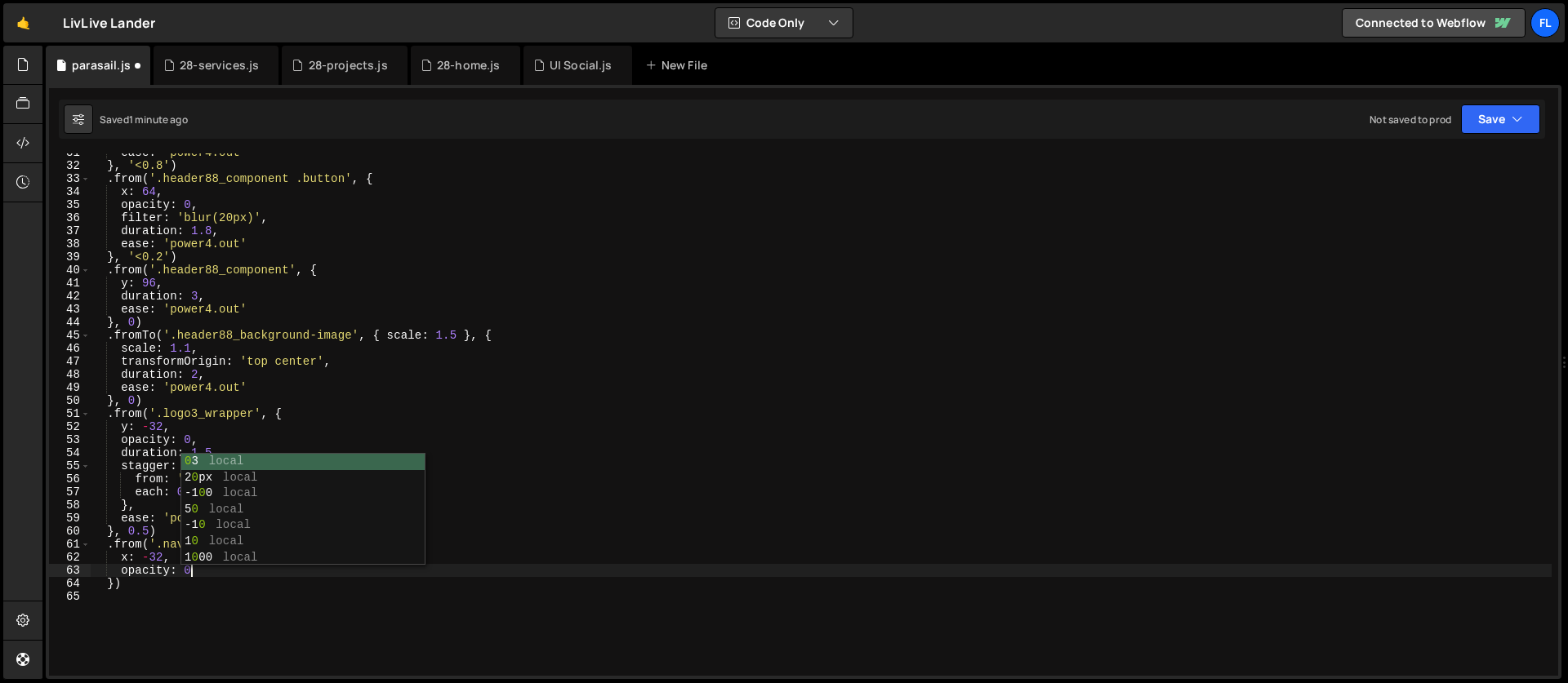
type textarea "opacity: 0,"
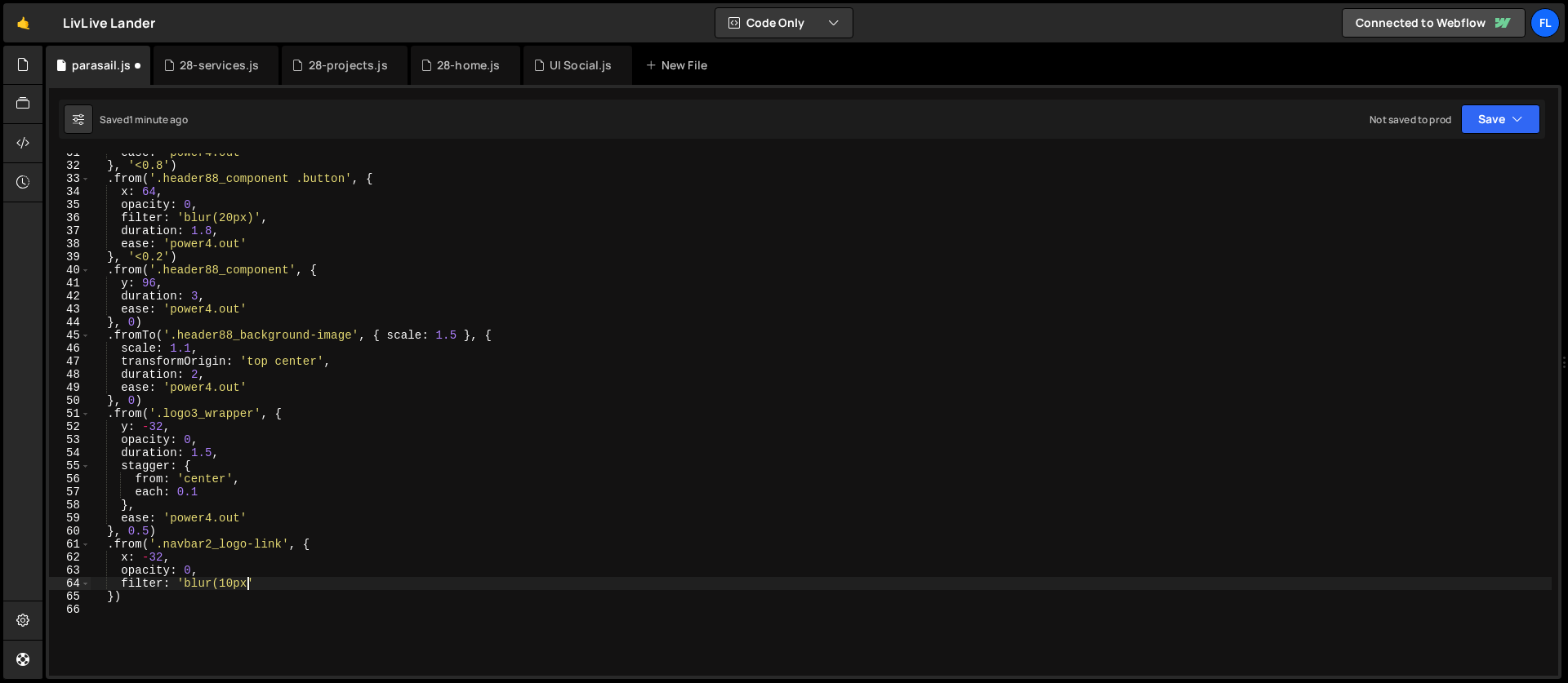
scroll to position [0, 10]
click at [229, 439] on div "ease : 'power4.out' } , '<0.8' ) . from ( '.header88_component .button' , { x :…" at bounding box center [821, 421] width 1462 height 549
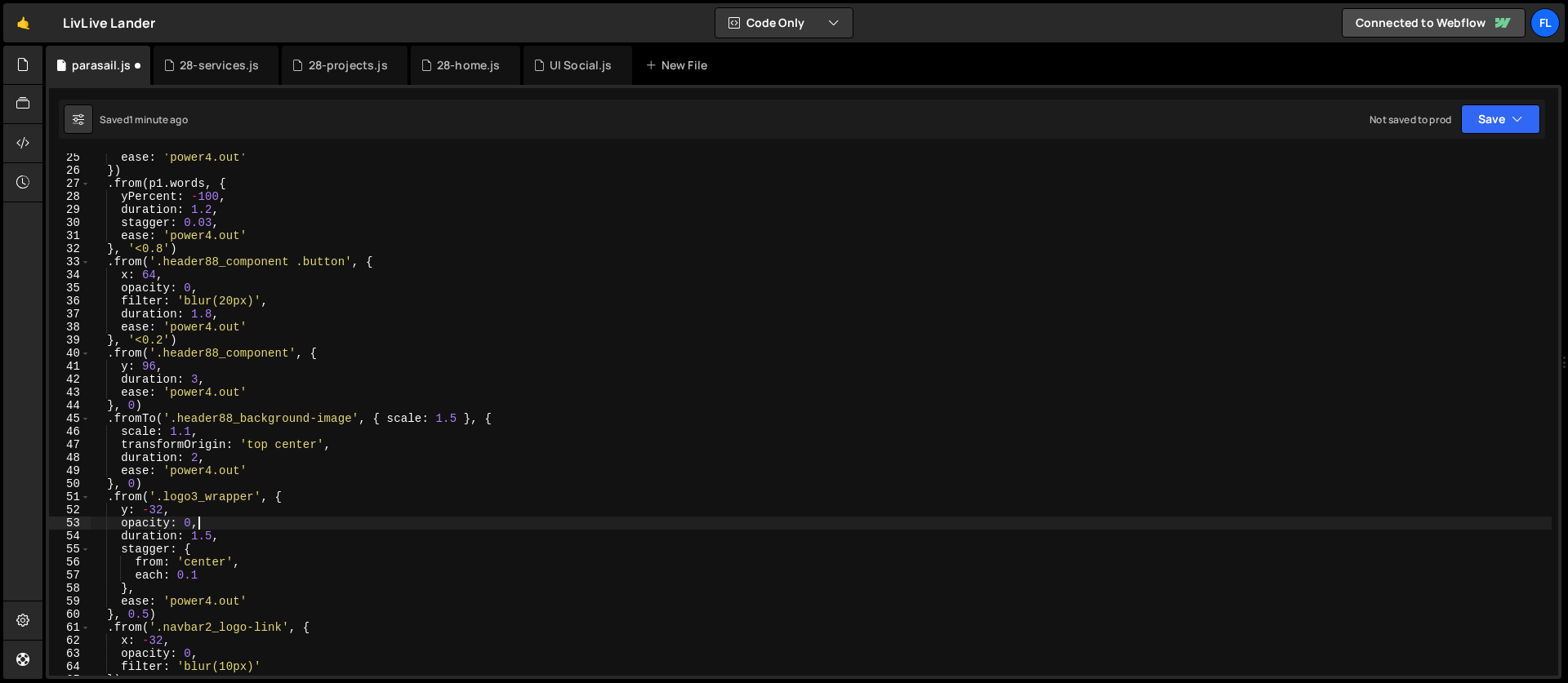
scroll to position [250, 0]
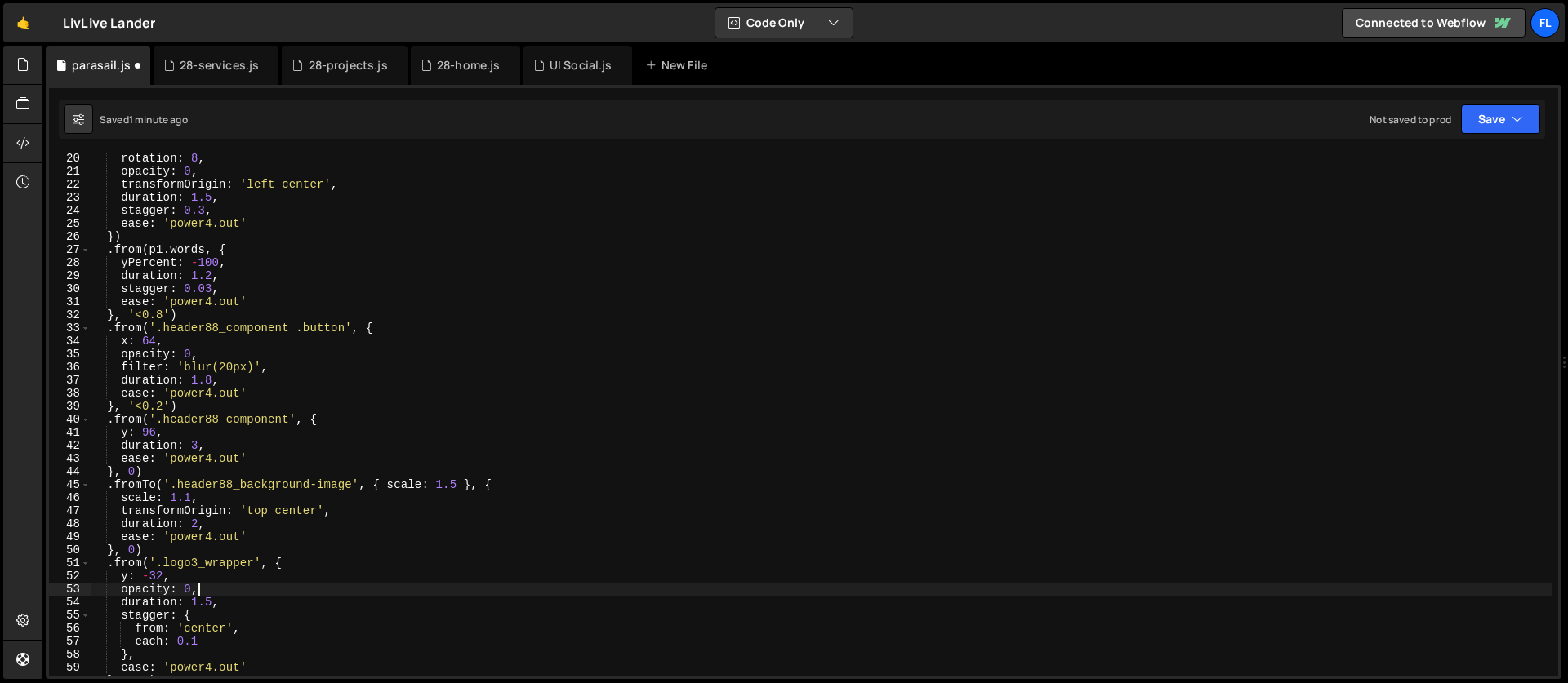
click at [225, 368] on div "rotation : 8 , opacity : 0 , transformOrigin : 'left center' , duration : 1.5 ,…" at bounding box center [821, 427] width 1462 height 549
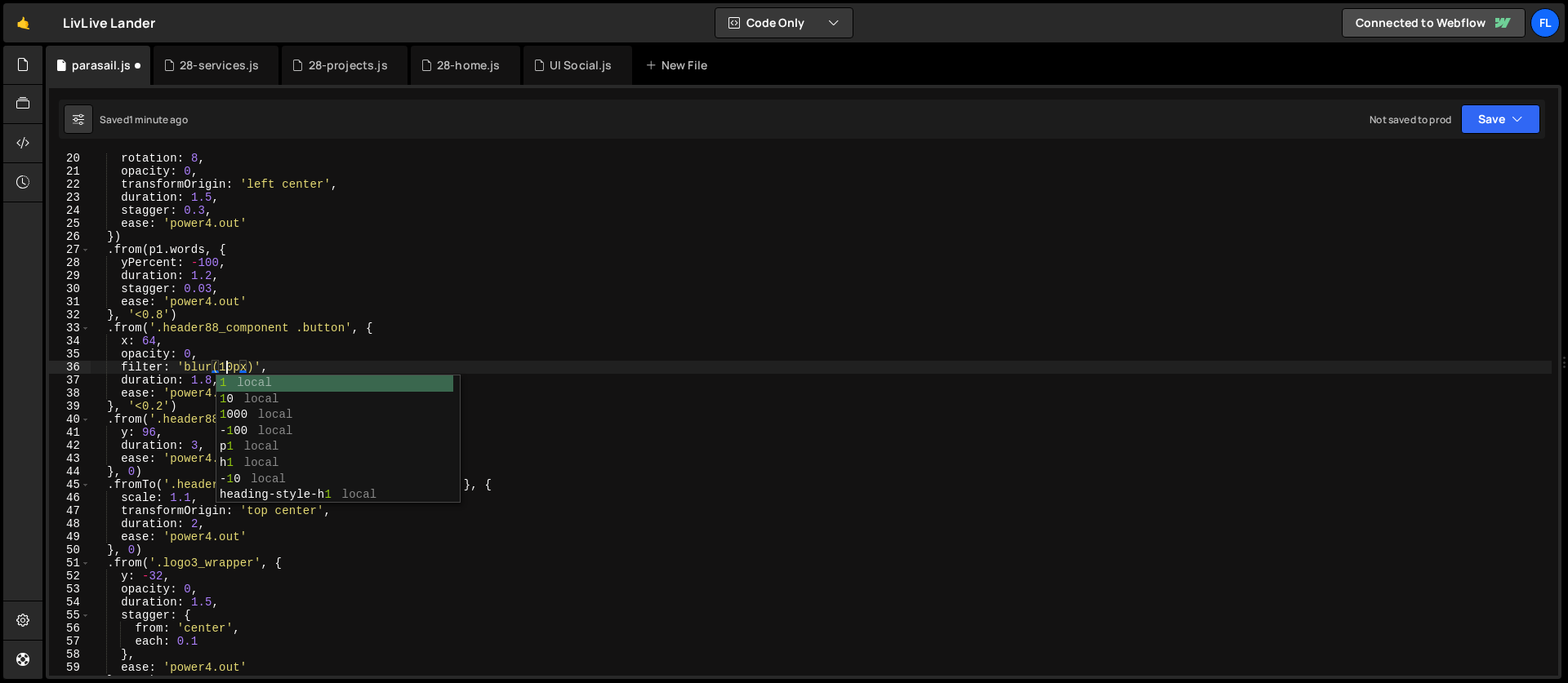
scroll to position [0, 9]
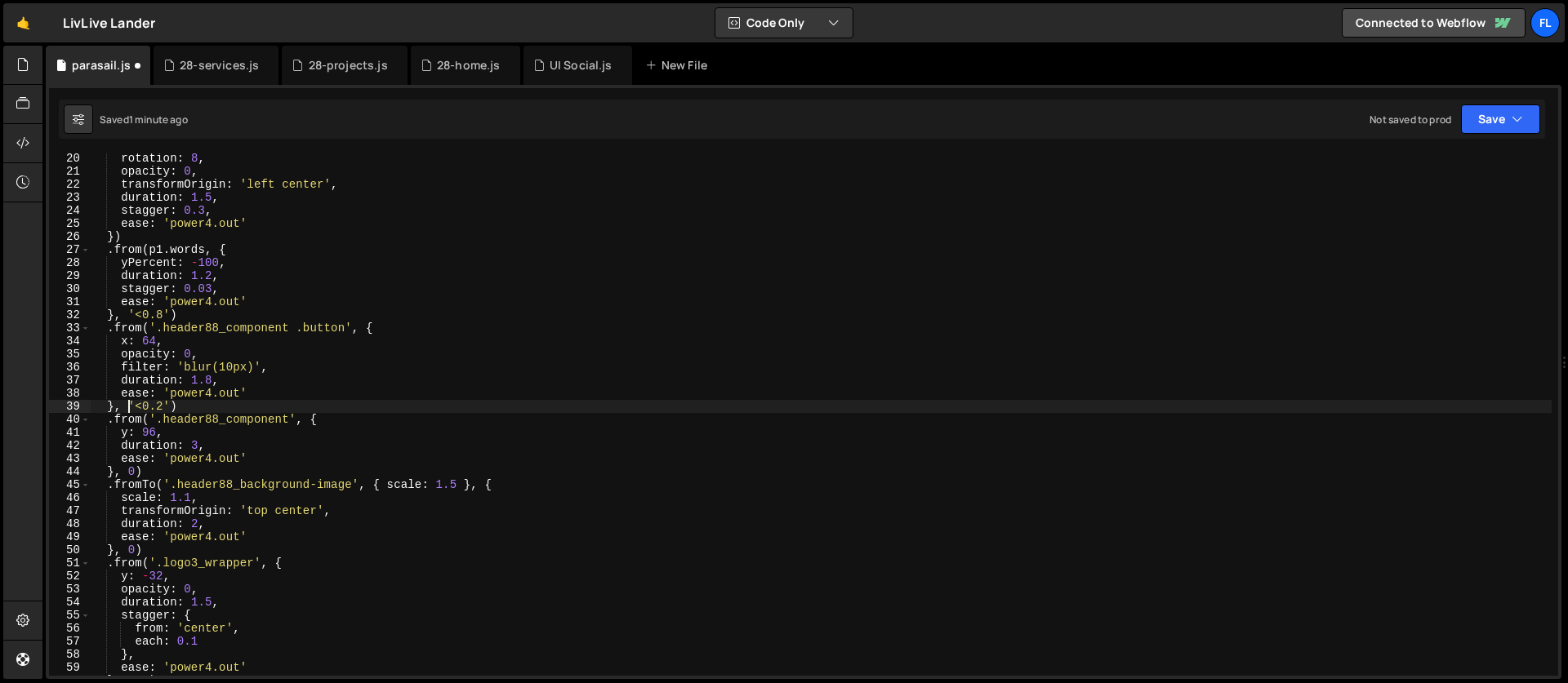
click at [128, 400] on div "rotation : 8 , opacity : 0 , transformOrigin : 'left center' , duration : 1.5 ,…" at bounding box center [821, 427] width 1462 height 549
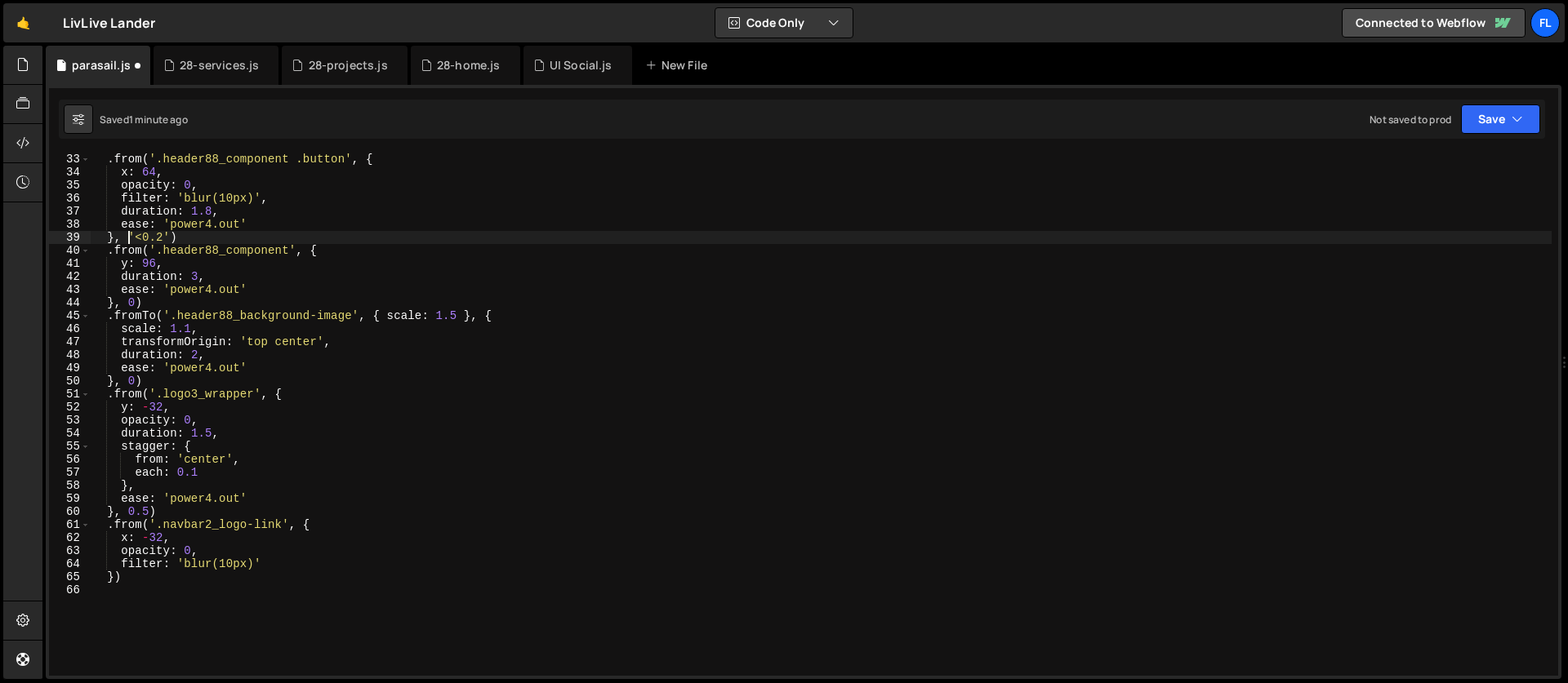
scroll to position [419, 0]
click at [264, 562] on div ". from ( '.header88_component .button' , { x : 64 , opacity : 0 , filter : 'blu…" at bounding box center [821, 427] width 1462 height 549
type textarea "filter: 'blur(10px)',"
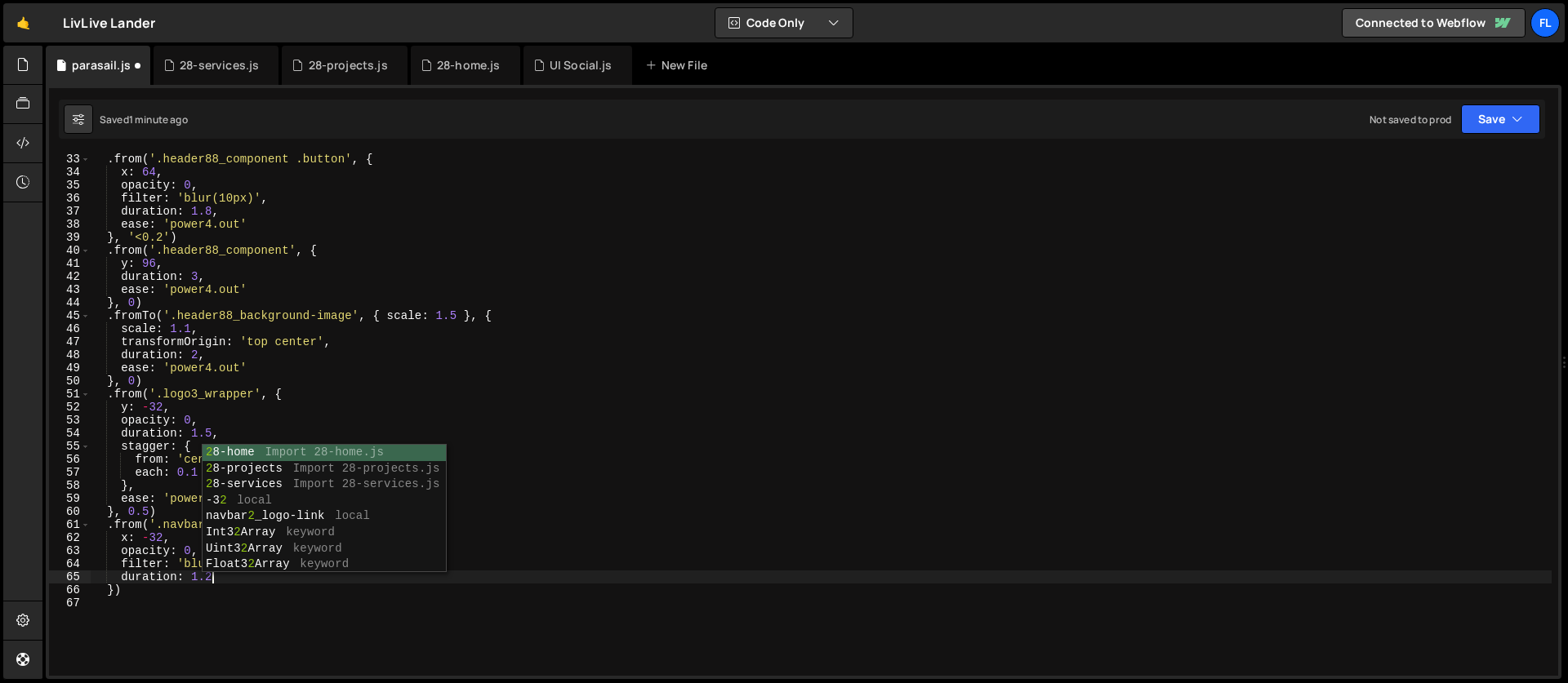
type textarea "duration: 1.2,"
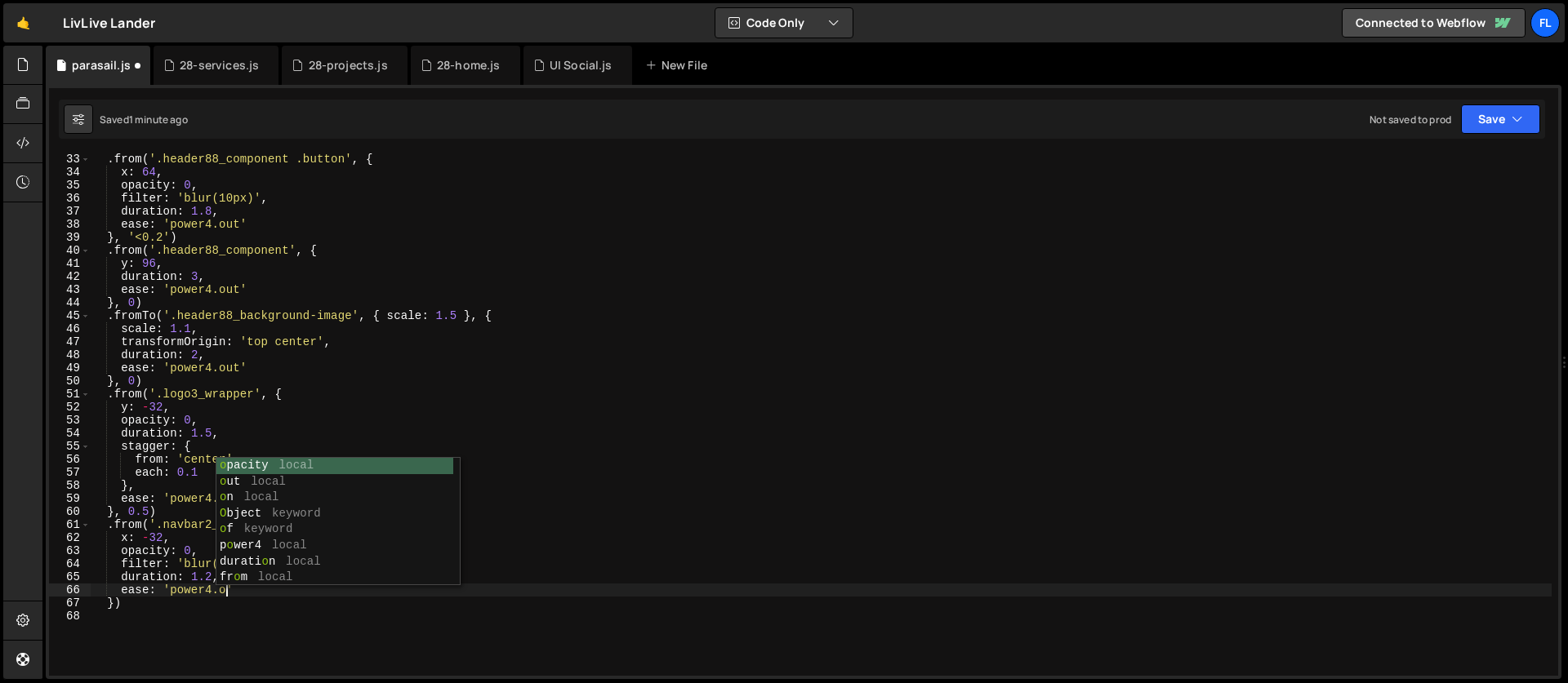
scroll to position [0, 9]
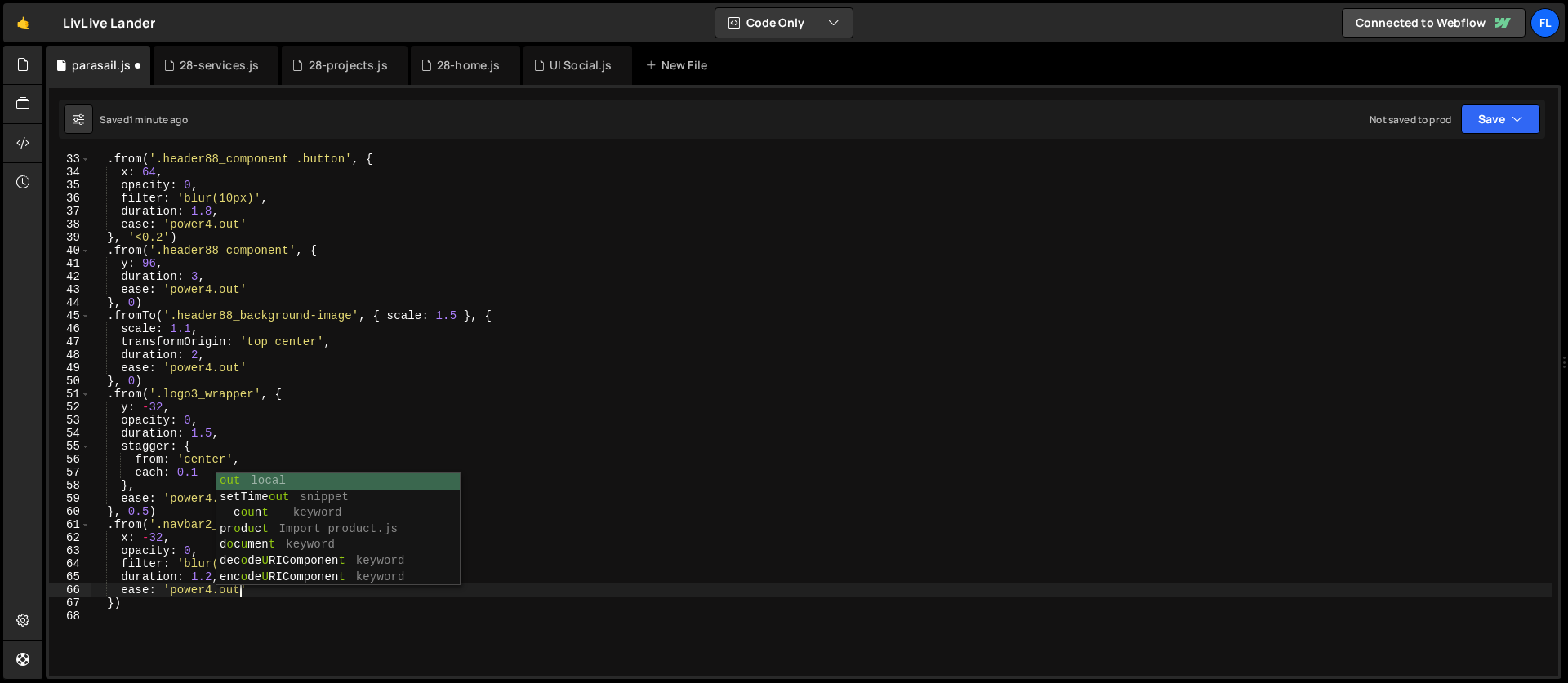
click at [159, 532] on div ". from ( '.header88_component .button' , { x : 64 , opacity : 0 , filter : 'blu…" at bounding box center [821, 427] width 1462 height 549
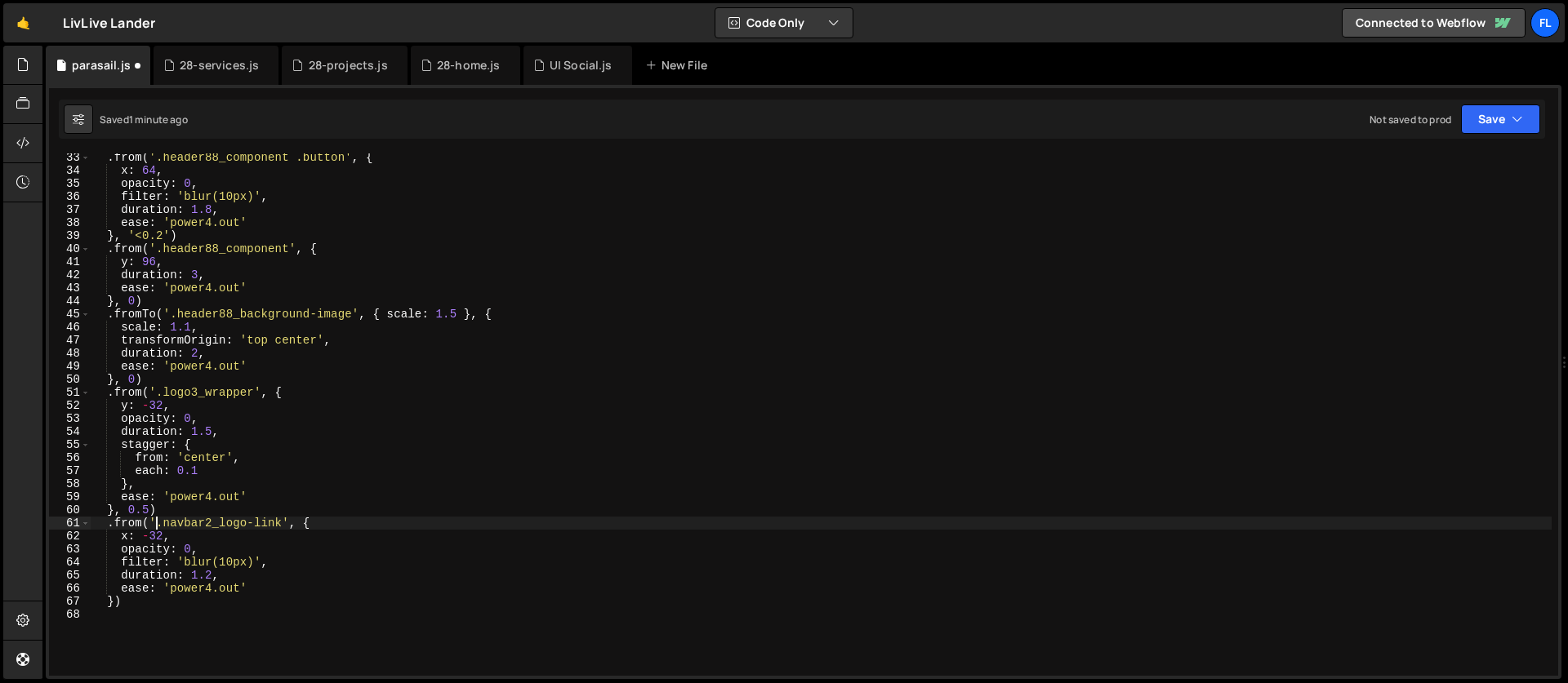
scroll to position [435, 0]
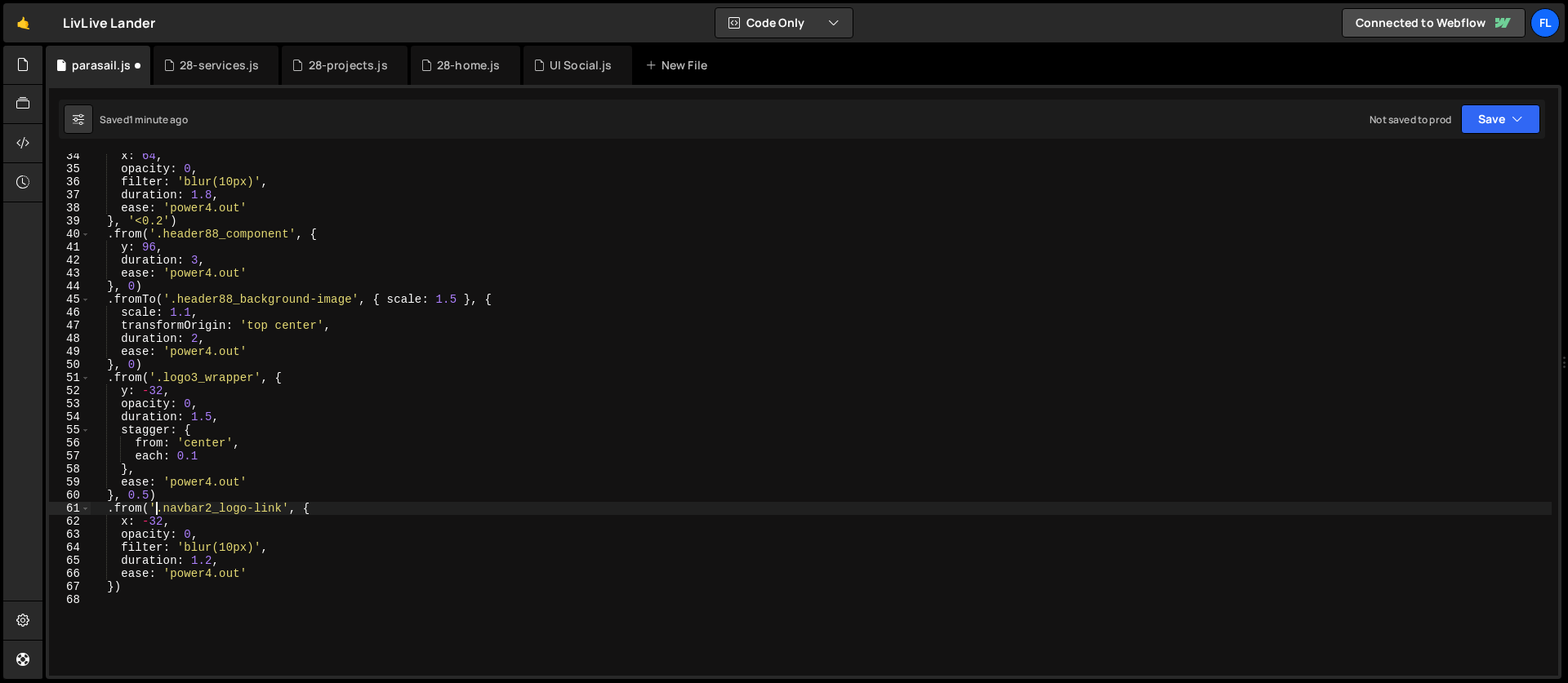
click at [259, 570] on div "x : 64 , opacity : 0 , filter : 'blur(10px)' , duration : 1.8 , ease : 'power4.…" at bounding box center [821, 424] width 1462 height 549
click at [321, 512] on div "x : 64 , opacity : 0 , filter : 'blur(10px)' , duration : 1.8 , ease : 'power4.…" at bounding box center [821, 424] width 1462 height 549
click at [173, 501] on div "x : 64 , opacity : 0 , filter : 'blur(10px)' , duration : 1.8 , ease : 'power4.…" at bounding box center [821, 424] width 1462 height 549
click at [184, 480] on div "x : 64 , opacity : 0 , filter : 'blur(10px)' , duration : 1.8 , ease : 'power4.…" at bounding box center [821, 424] width 1462 height 549
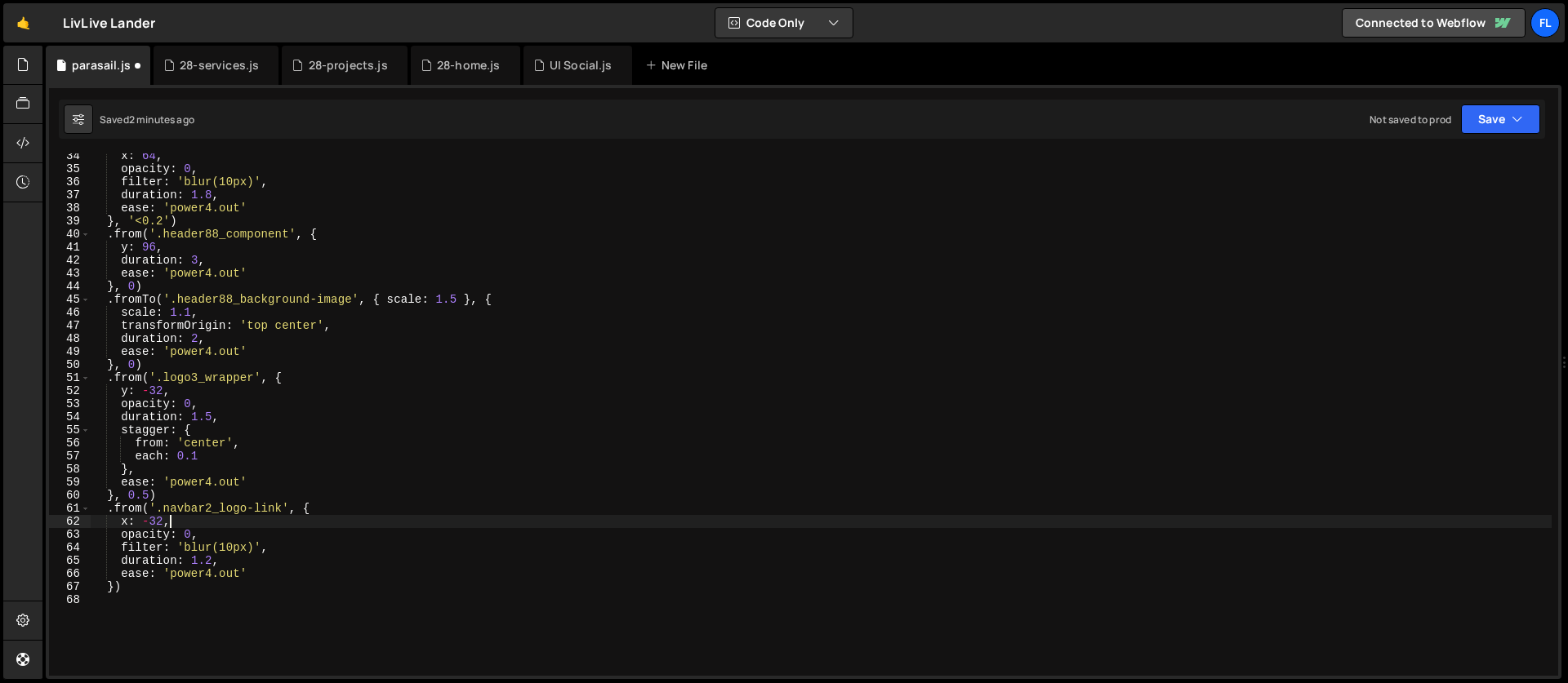
drag, startPoint x: 209, startPoint y: 516, endPoint x: 201, endPoint y: 511, distance: 9.4
click at [209, 515] on div "x : 64 , opacity : 0 , filter : 'blur(10px)' , duration : 1.8 , ease : 'power4.…" at bounding box center [821, 424] width 1462 height 549
click at [113, 589] on div "x : 64 , opacity : 0 , filter : 'blur(10px)' , duration : 1.8 , ease : 'power4.…" at bounding box center [821, 424] width 1462 height 549
type textarea "}. 1)"
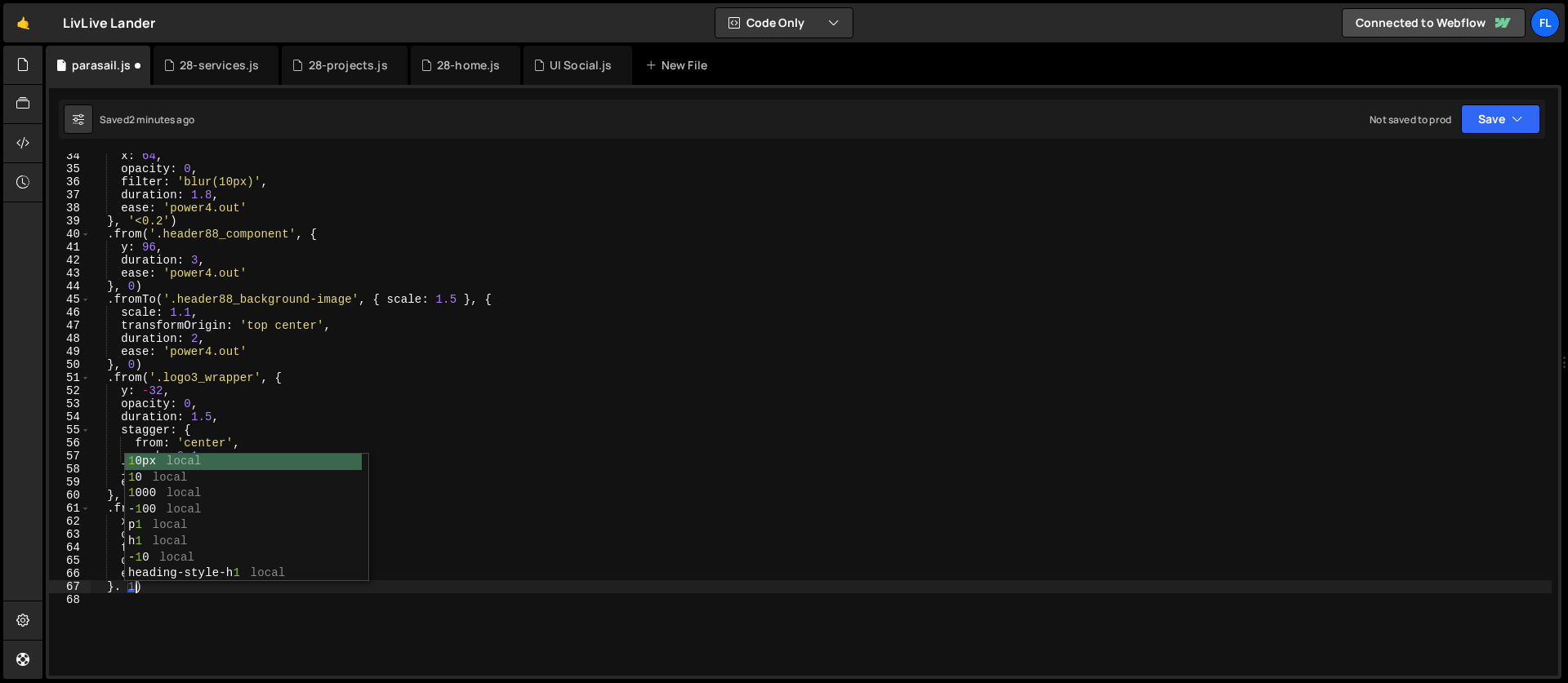
scroll to position [0, 3]
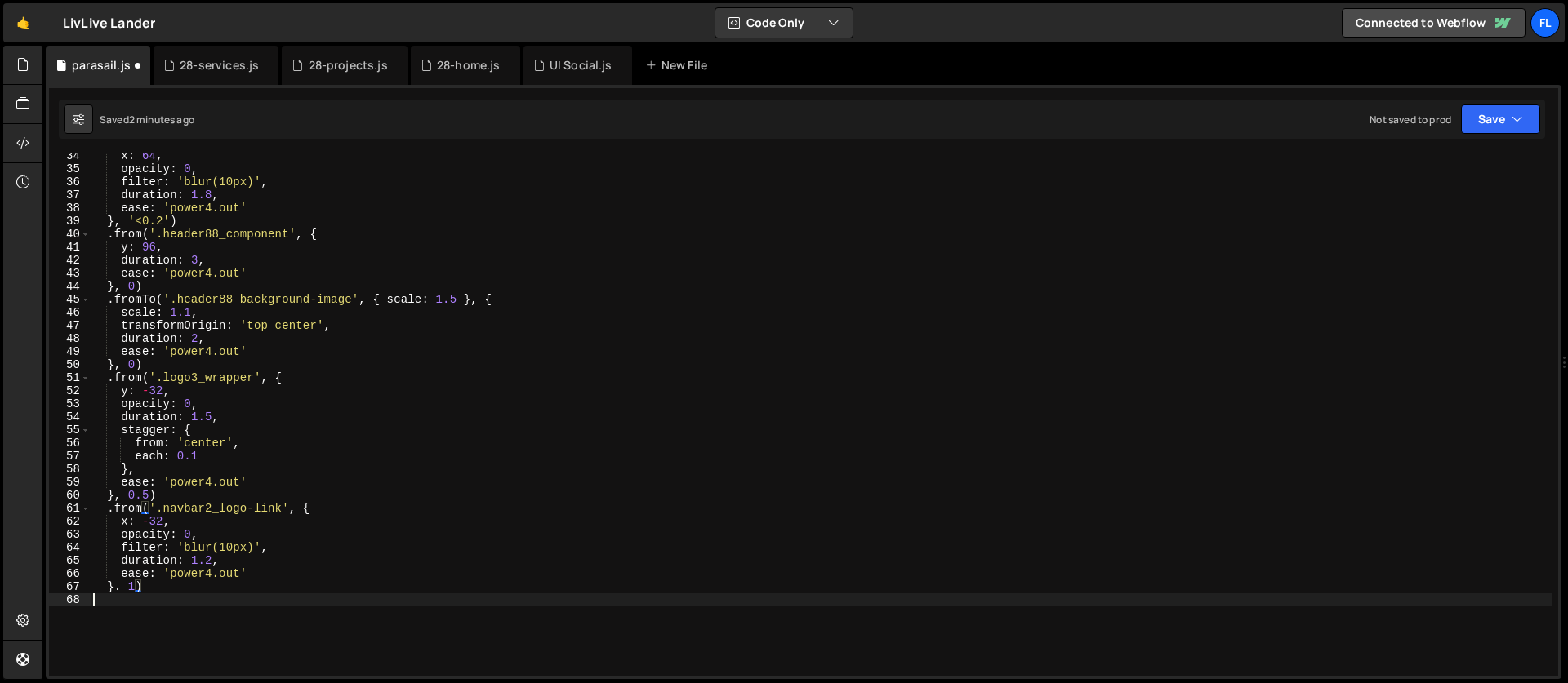
click at [126, 621] on div "x : 64 , opacity : 0 , filter : 'blur(10px)' , duration : 1.8 , ease : 'power4.…" at bounding box center [821, 424] width 1462 height 549
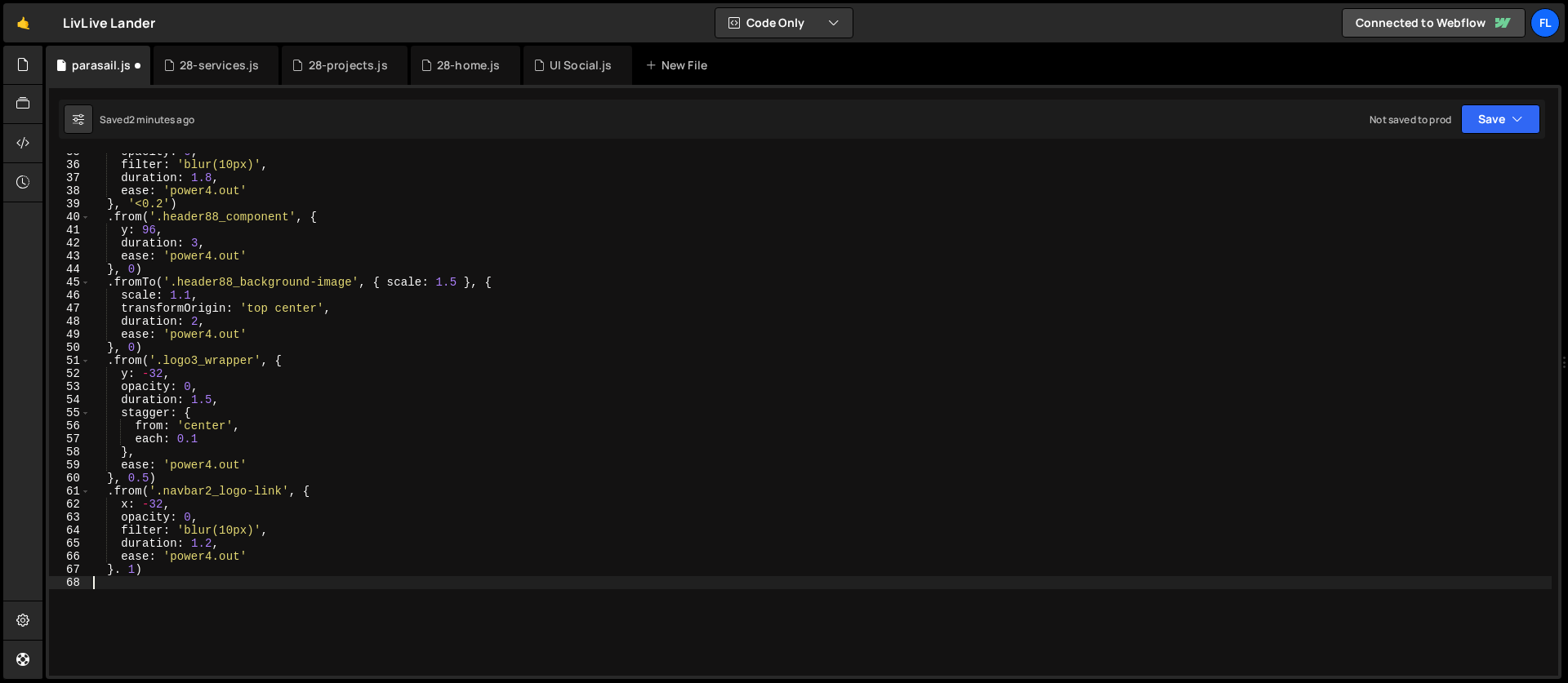
scroll to position [494, 0]
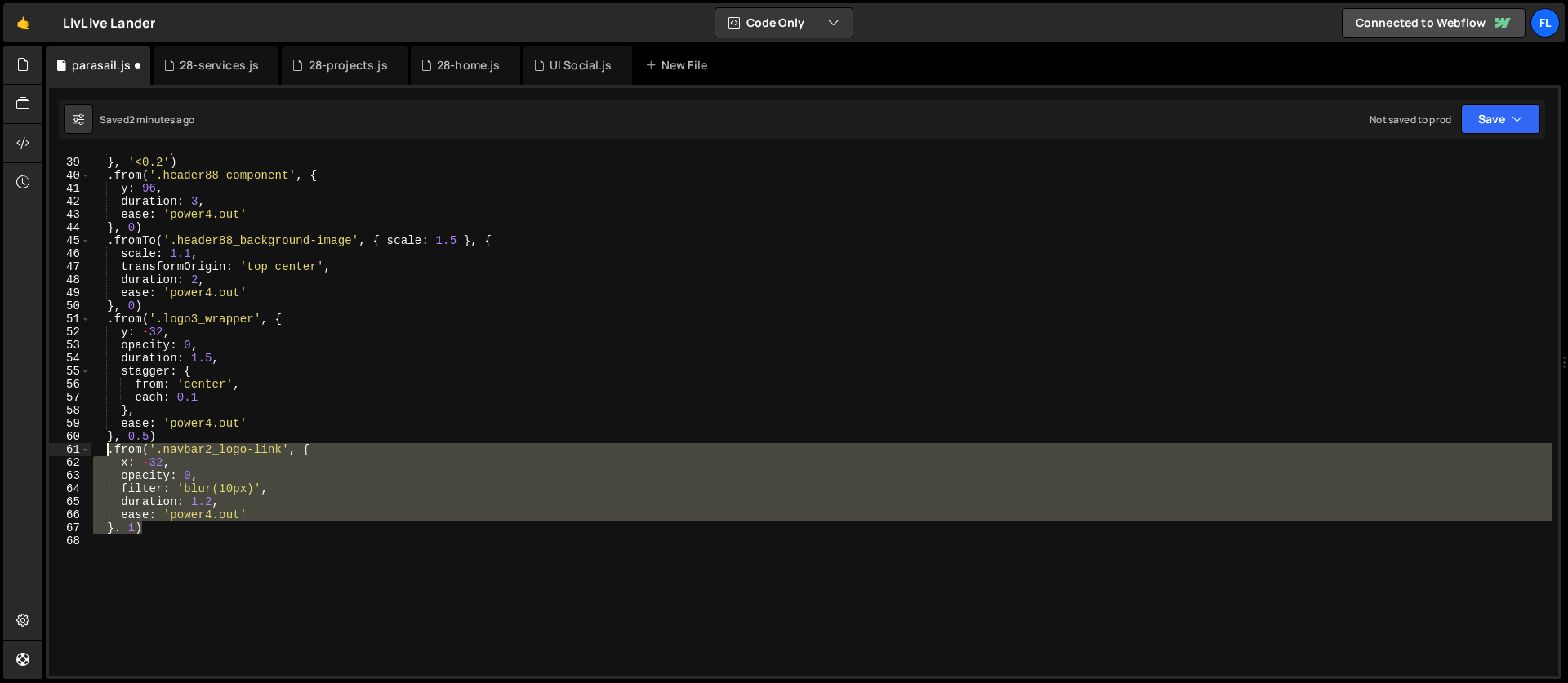
drag, startPoint x: 147, startPoint y: 530, endPoint x: 107, endPoint y: 451, distance: 88.5
click at [107, 451] on div "ease : 'power4.out' } , '<0.2' ) . from ( '.header88_component' , { y : 96 , du…" at bounding box center [821, 417] width 1462 height 549
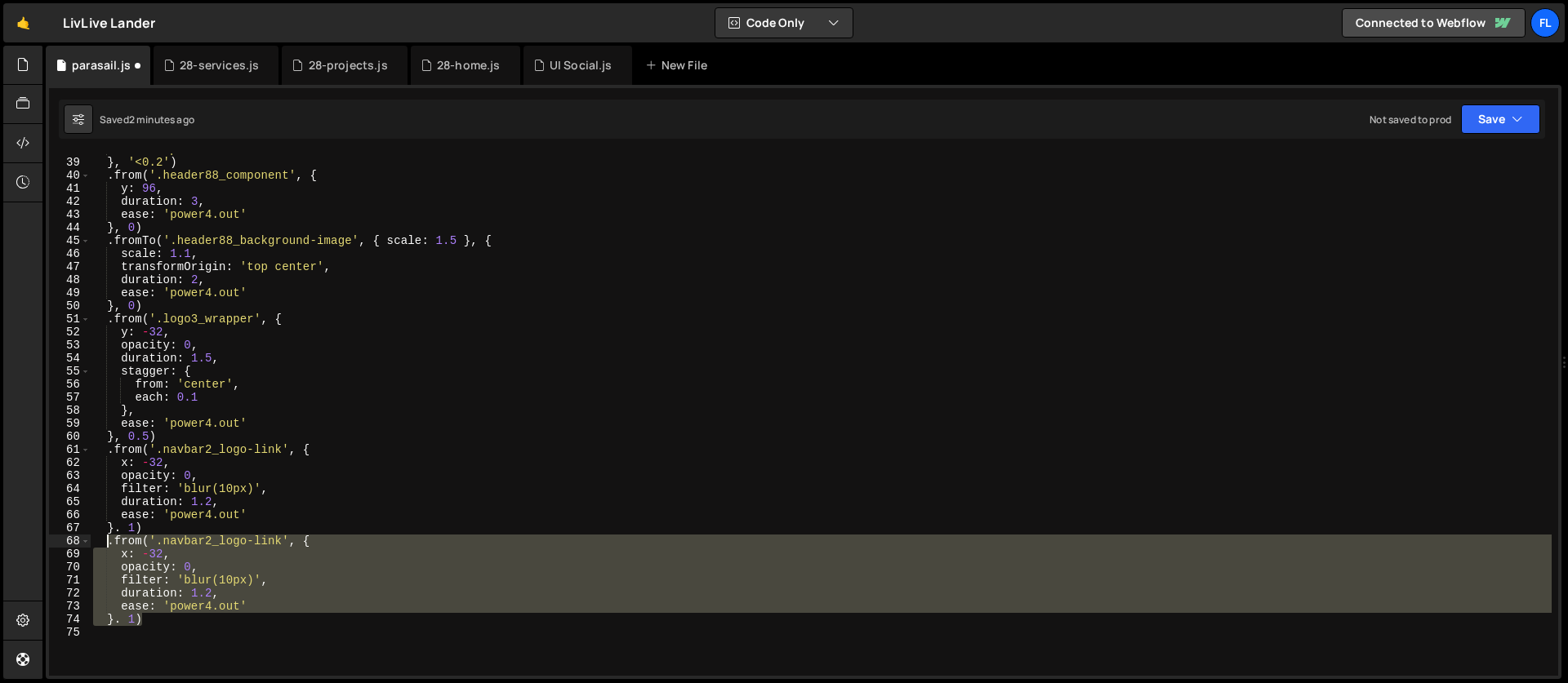
click at [253, 496] on div "ease : 'power4.out' } , '<0.2' ) . from ( '.header88_component' , { y : 96 , du…" at bounding box center [821, 417] width 1462 height 549
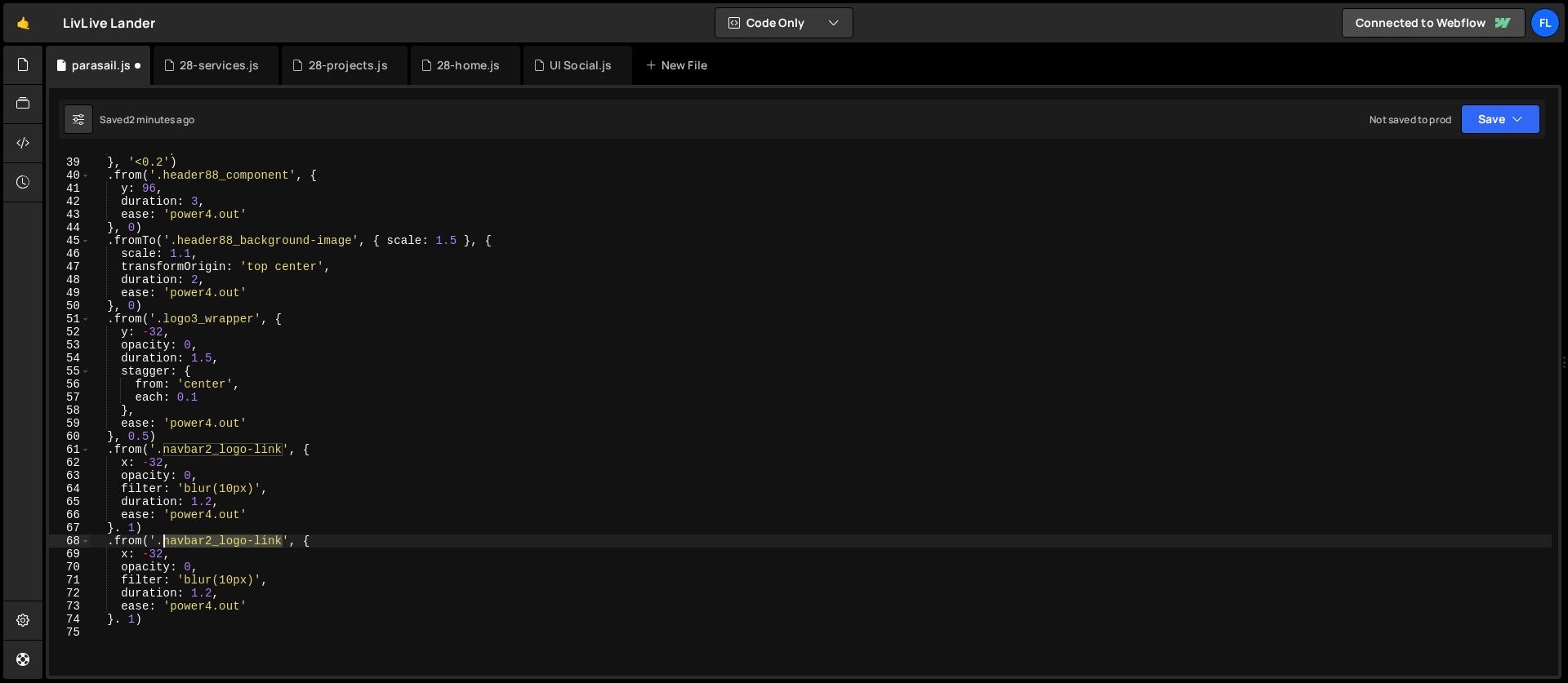
drag, startPoint x: 286, startPoint y: 540, endPoint x: 162, endPoint y: 538, distance: 124.0
click at [162, 538] on div "ease : 'power4.out' } , '<0.2' ) . from ( '.header88_component' , { y : 96 , du…" at bounding box center [821, 417] width 1462 height 549
paste textarea "button-wrapper"
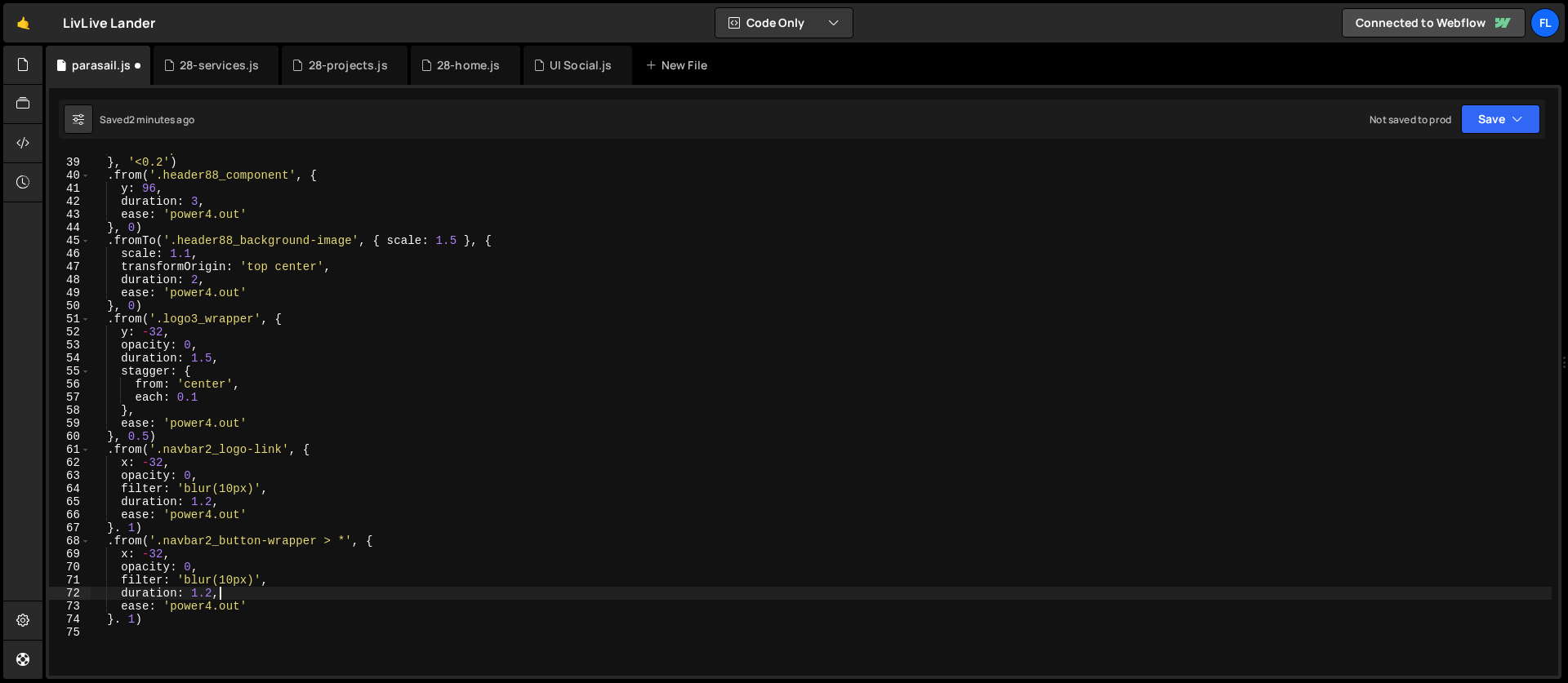
click at [244, 597] on div "ease : 'power4.out' } , '<0.2' ) . from ( '.header88_component' , { y : 96 , du…" at bounding box center [821, 417] width 1462 height 549
type textarea "duration: 1.2,"
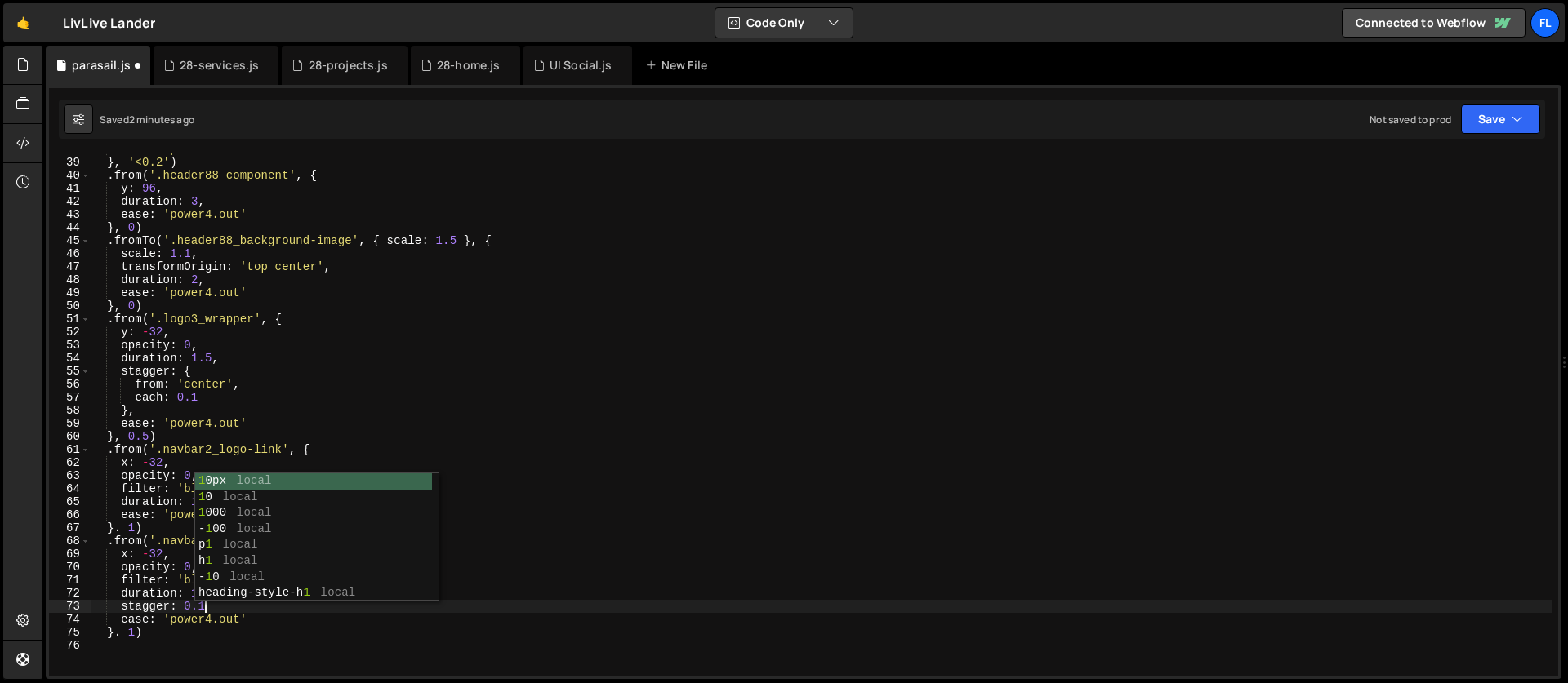
scroll to position [0, 8]
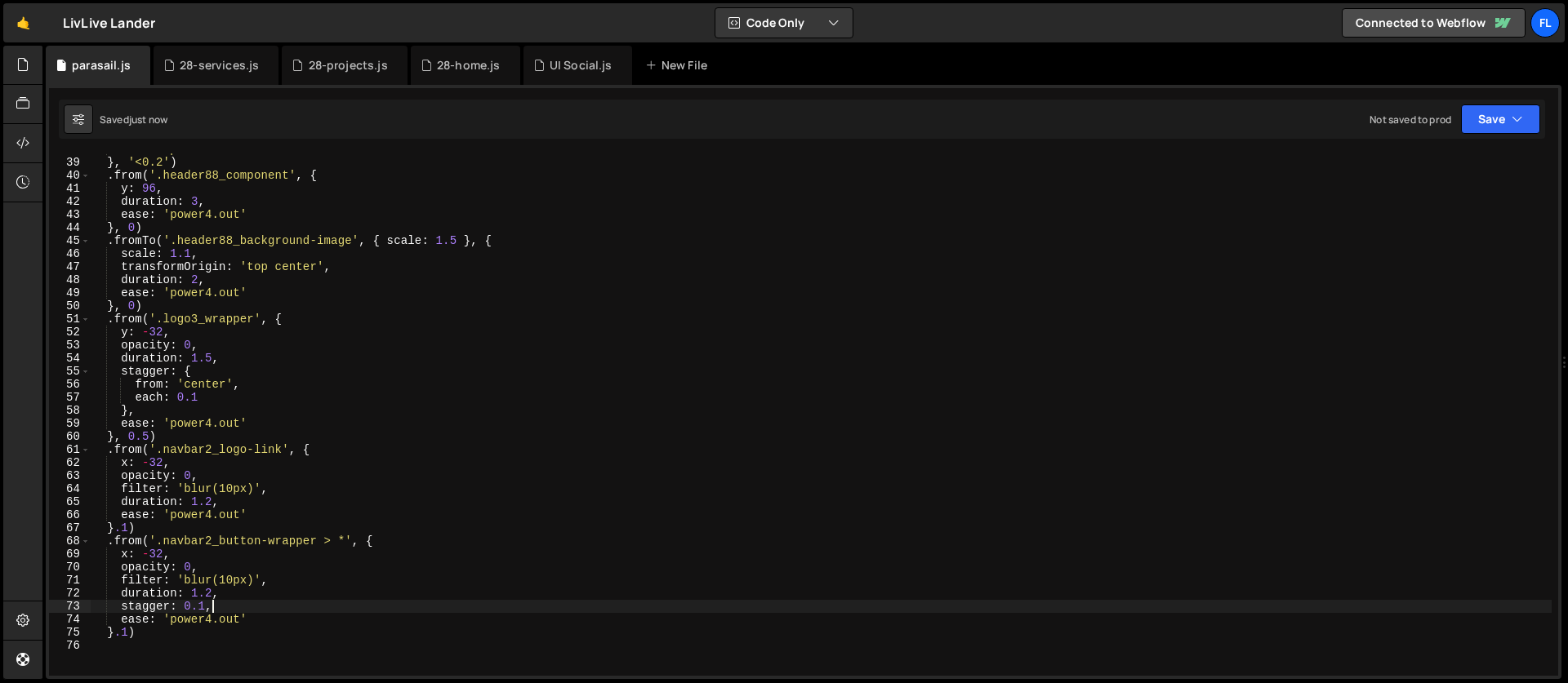
click at [115, 637] on div "ease : 'power4.out' } , '<0.2' ) . from ( '.header88_component' , { y : 96 , du…" at bounding box center [821, 417] width 1462 height 549
click at [112, 522] on div "ease : 'power4.out' } , '<0.2' ) . from ( '.header88_component' , { y : 96 , du…" at bounding box center [821, 417] width 1462 height 549
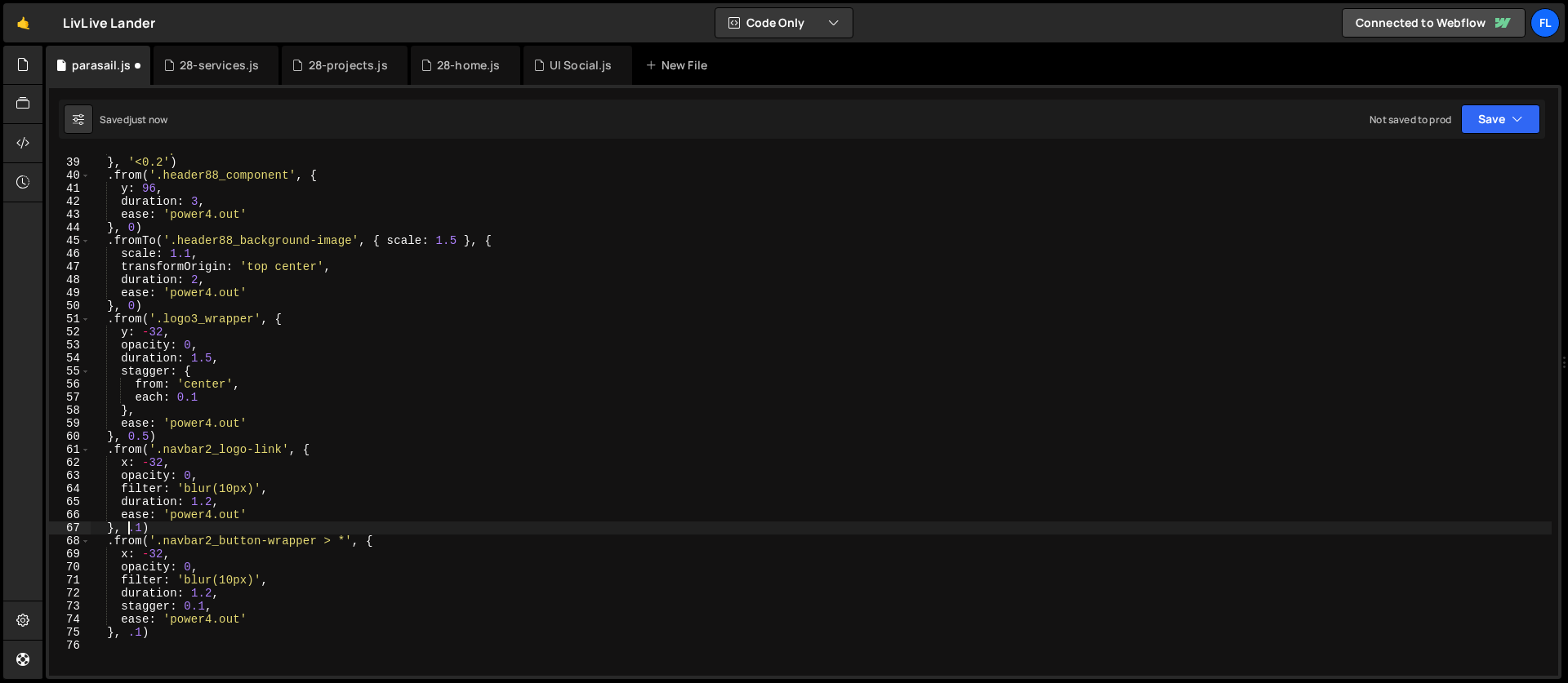
click at [134, 528] on div "ease : 'power4.out' } , '<0.2' ) . from ( '.header88_component' , { y : 96 , du…" at bounding box center [821, 417] width 1462 height 549
click at [136, 629] on div "ease : 'power4.out' } , '<0.2' ) . from ( '.header88_component' , { y : 96 , du…" at bounding box center [821, 417] width 1462 height 549
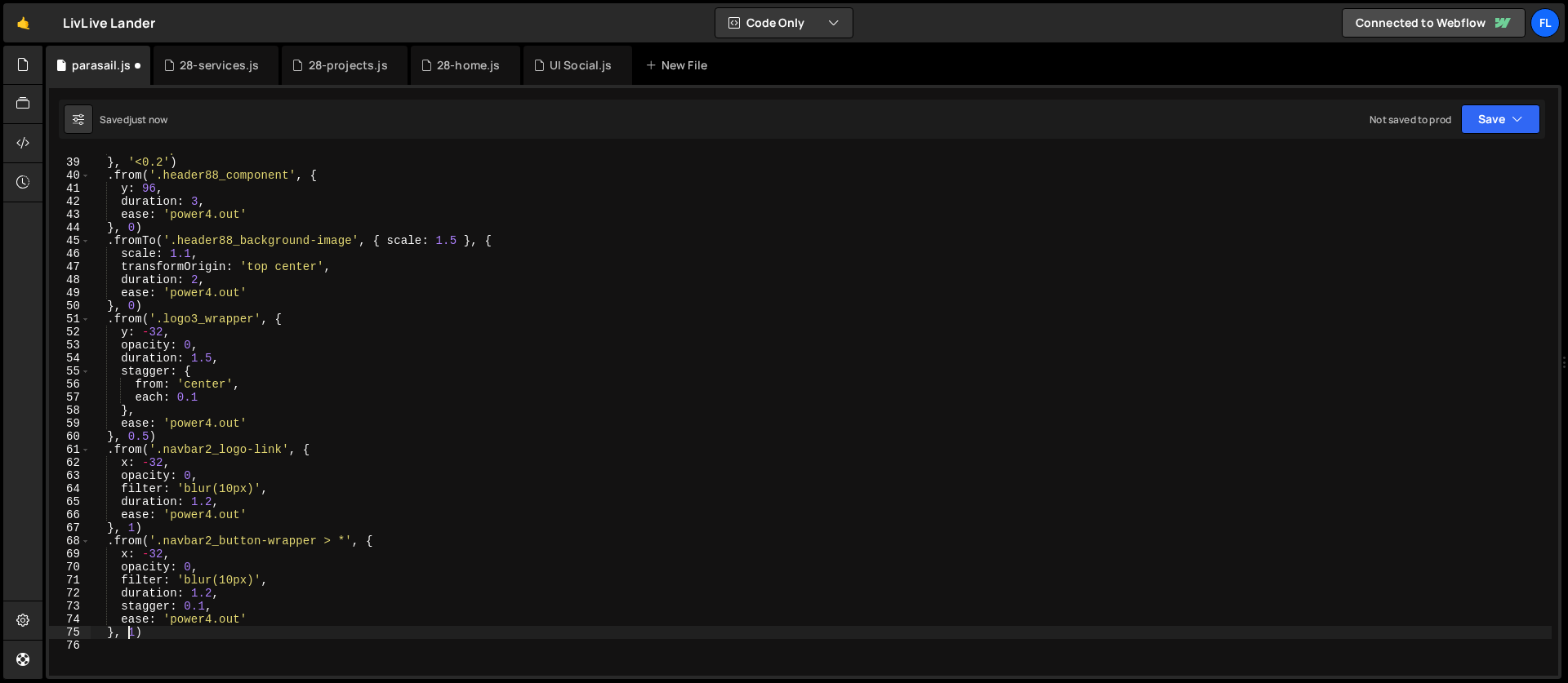
click at [139, 500] on div "ease : 'power4.out' } , '<0.2' ) . from ( '.header88_component' , { y : 96 , du…" at bounding box center [821, 417] width 1462 height 549
click at [151, 559] on div "ease : 'power4.out' } , '<0.2' ) . from ( '.header88_component' , { y : 96 , du…" at bounding box center [821, 417] width 1462 height 549
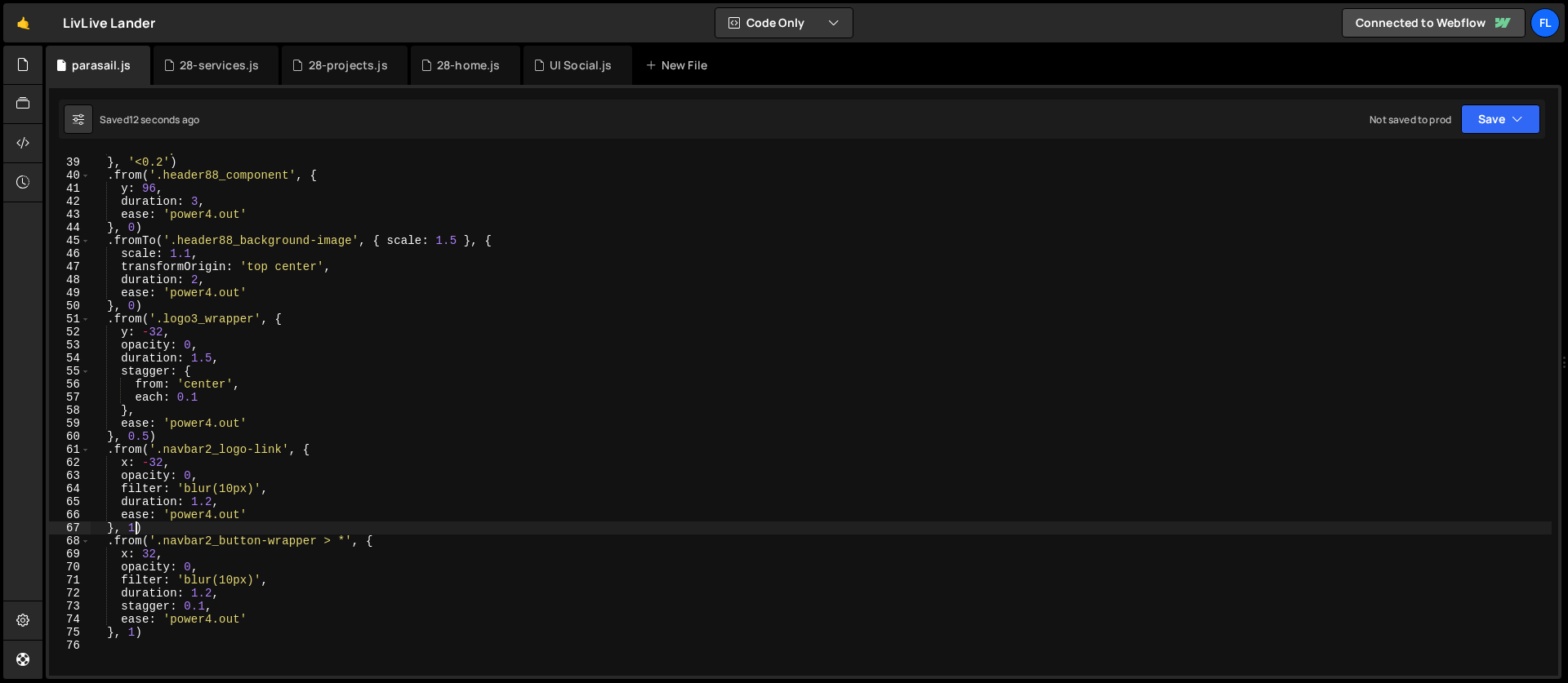
click at [137, 525] on div "ease : 'power4.out' } , '<0.2' ) . from ( '.header88_component' , { y : 96 , du…" at bounding box center [821, 417] width 1462 height 549
click at [135, 631] on div "ease : 'power4.out' } , '<0.2' ) . from ( '.header88_component' , { y : 96 , du…" at bounding box center [821, 417] width 1462 height 549
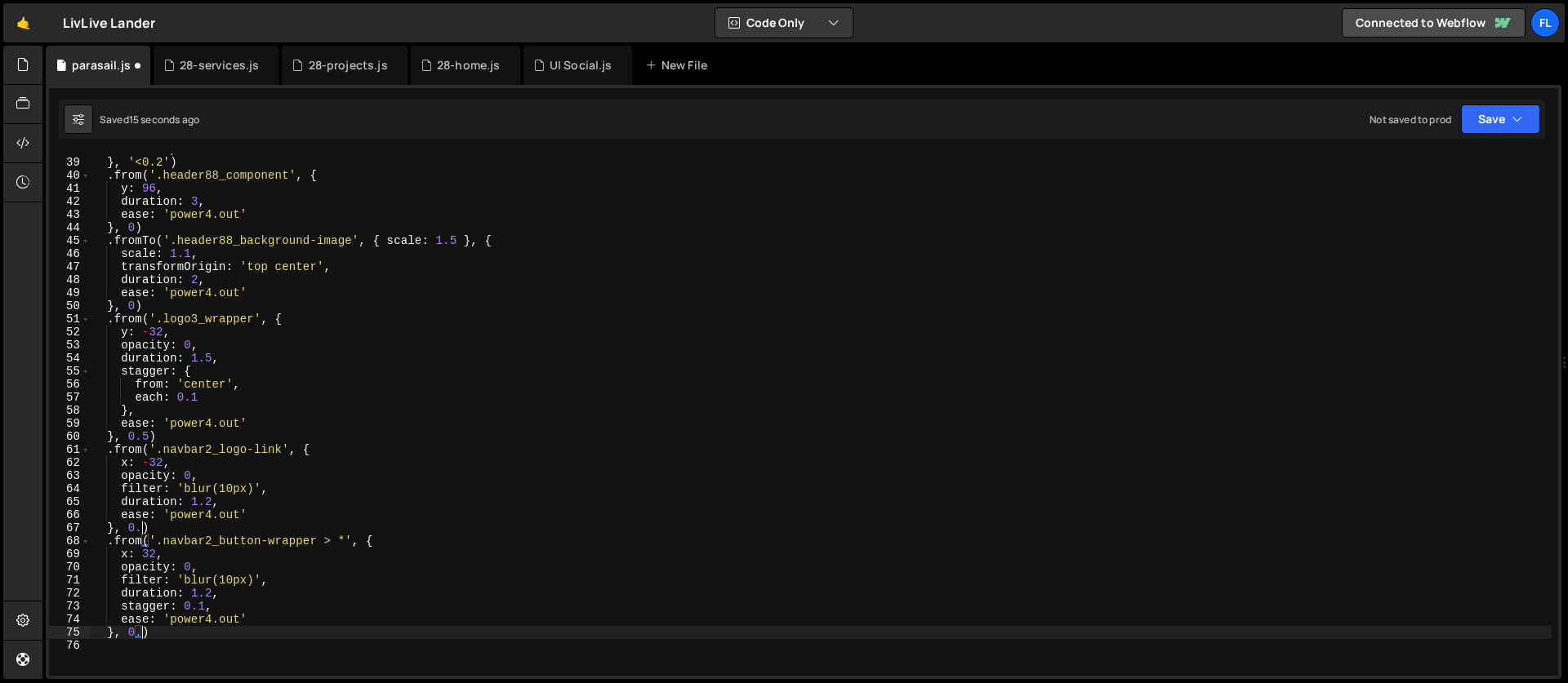
scroll to position [0, 3]
type textarea "}, 0.5)"
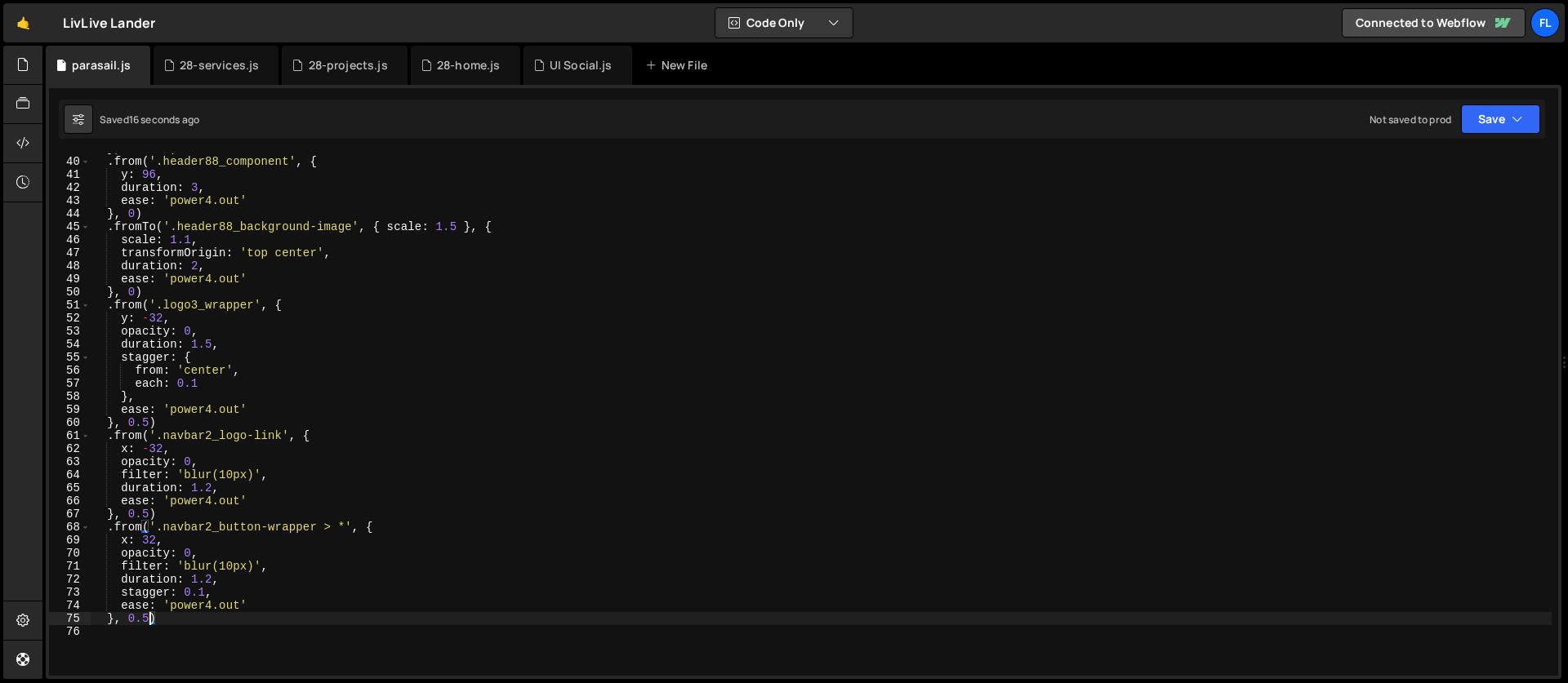
scroll to position [526, 0]
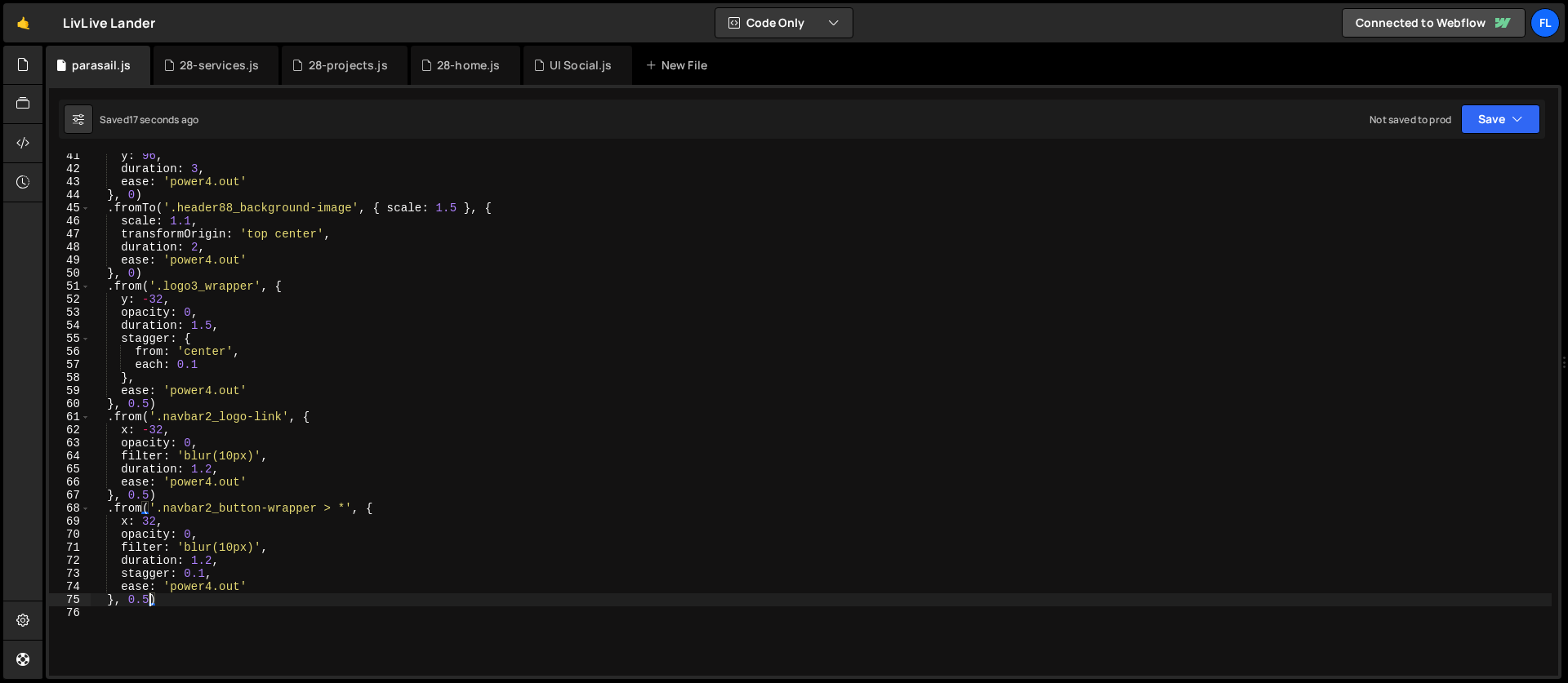
click at [171, 595] on div "y : 96 , duration : 3 , ease : 'power4.out' } , 0 ) . fromTo ( '.header88_backg…" at bounding box center [821, 424] width 1462 height 549
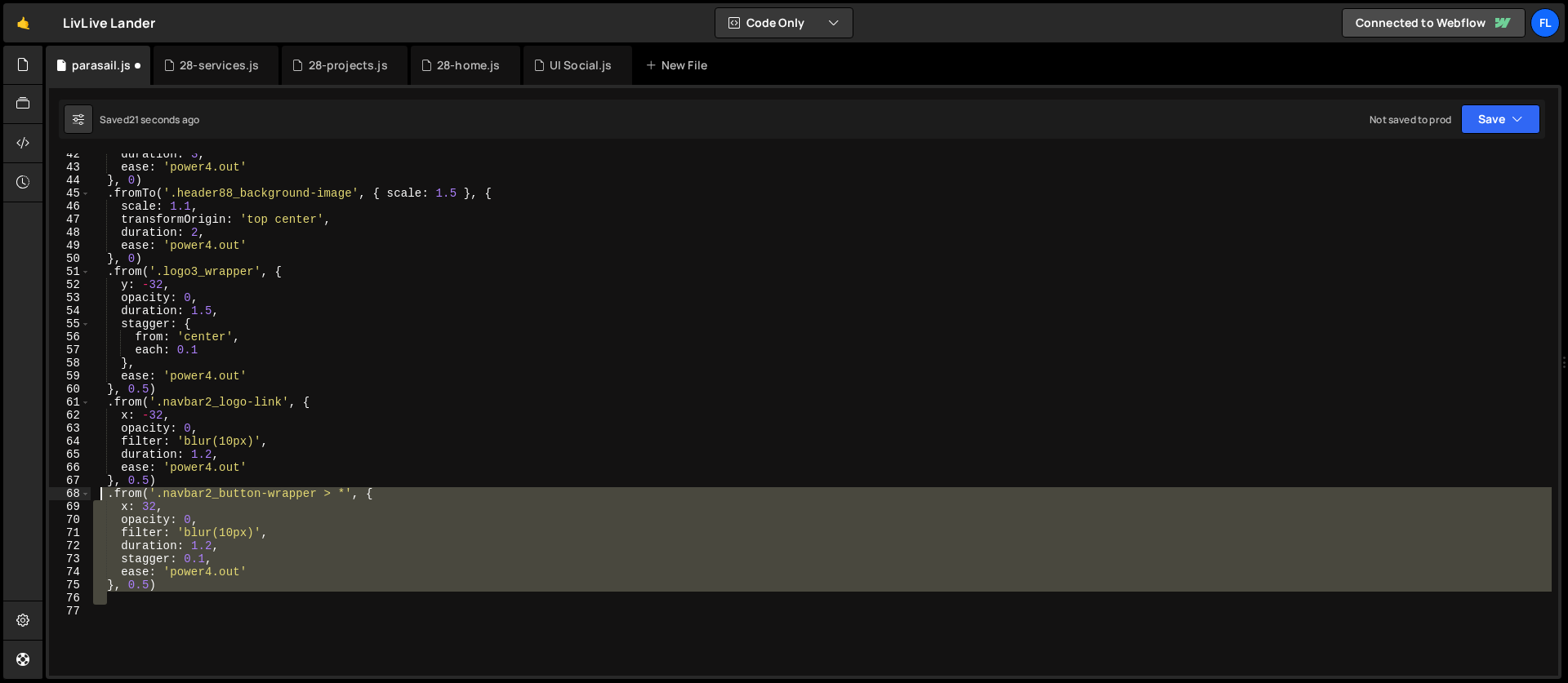
drag, startPoint x: 120, startPoint y: 603, endPoint x: 102, endPoint y: 498, distance: 106.5
click at [102, 498] on div "duration : 3 , ease : 'power4.out' } , 0 ) . fromTo ( '.header88_background-ima…" at bounding box center [821, 422] width 1462 height 549
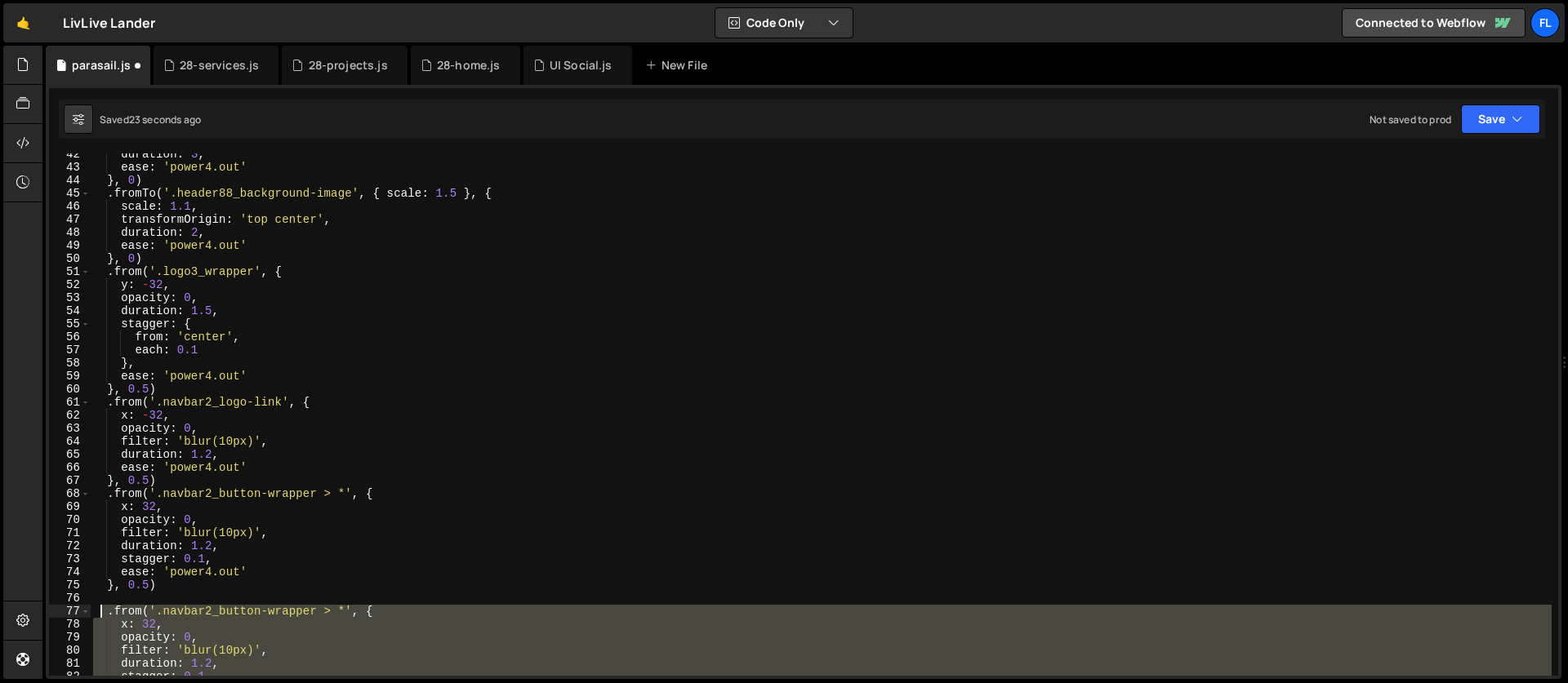
scroll to position [626, 0]
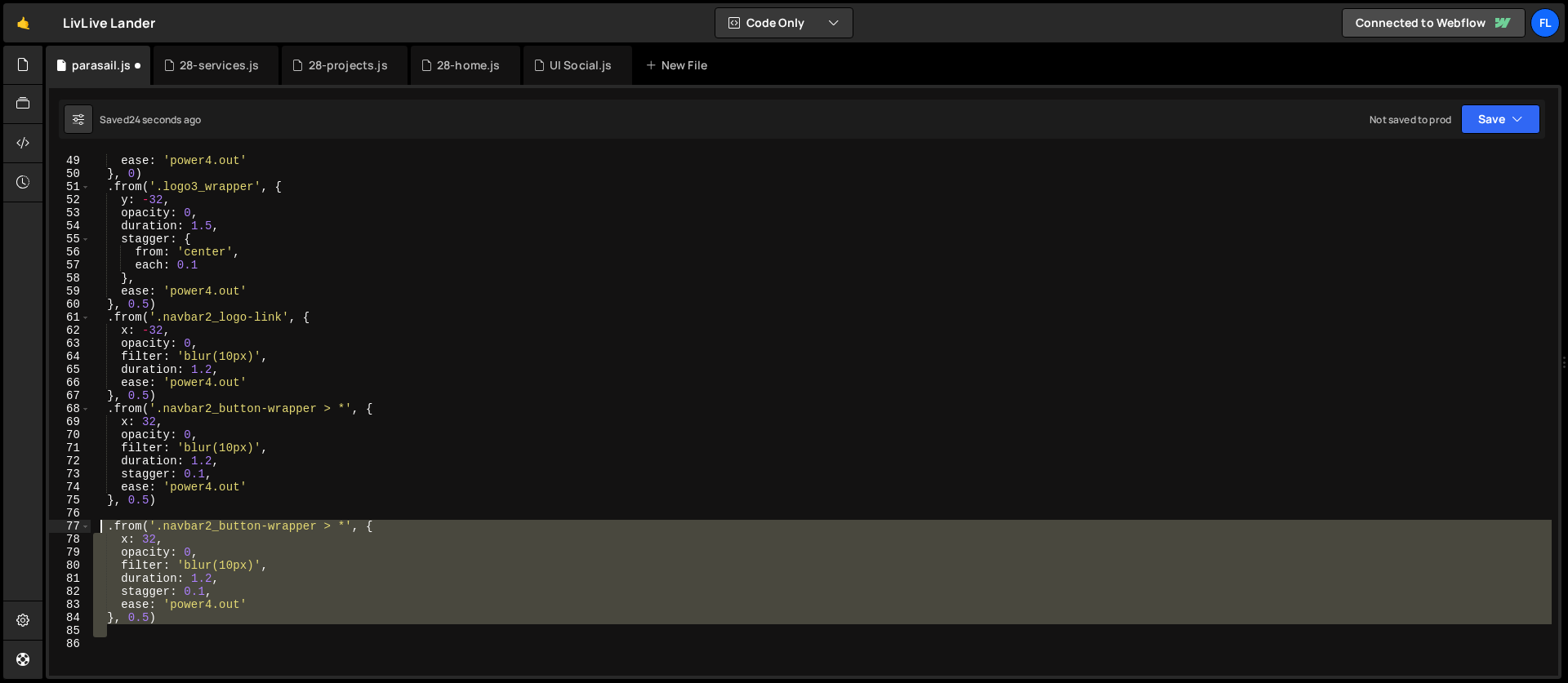
click at [202, 613] on div "duration : 2 , ease : 'power4.out' } , 0 ) . from ( '.logo3_wrapper' , { y : - …" at bounding box center [821, 414] width 1462 height 522
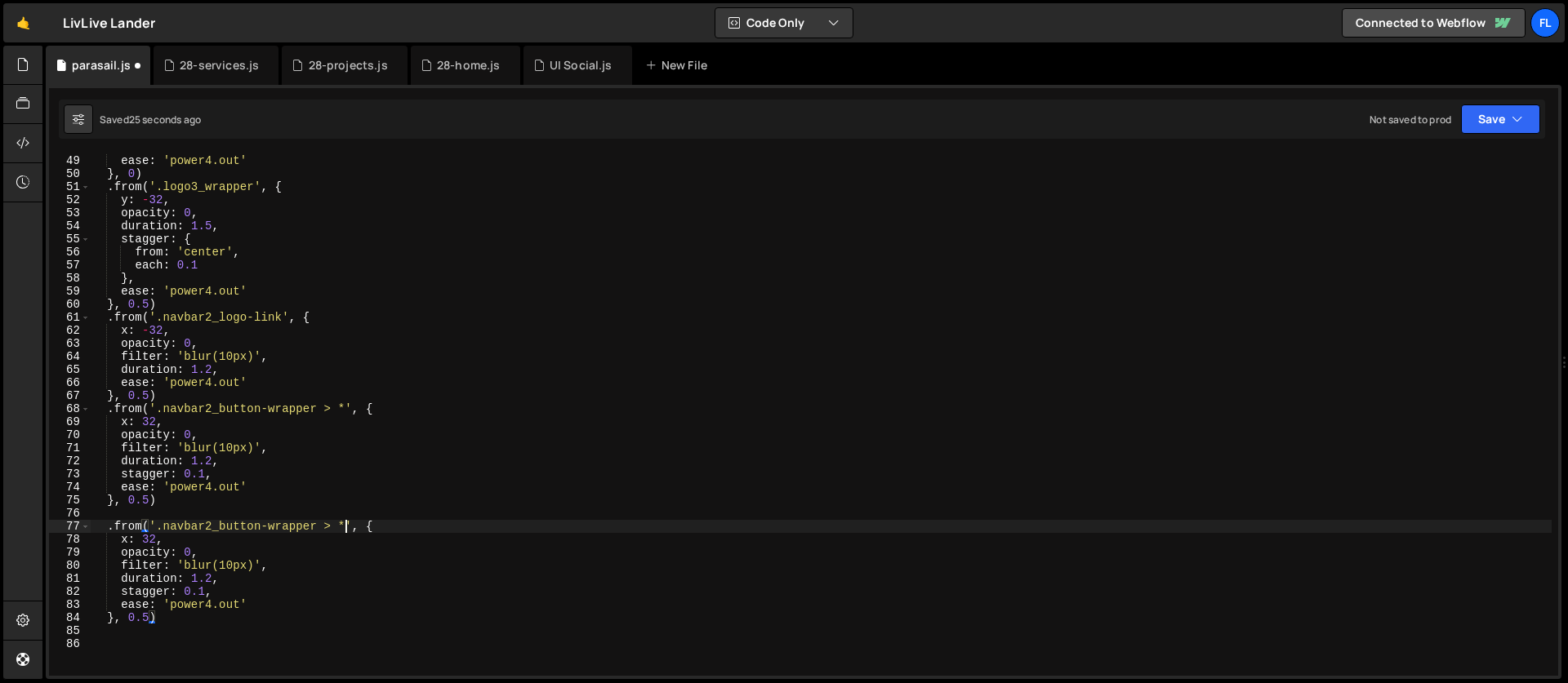
click at [348, 525] on div "duration : 2 , ease : 'power4.out' } , 0 ) . from ( '.logo3_wrapper' , { y : - …" at bounding box center [821, 415] width 1462 height 549
click at [165, 528] on div "duration : 2 , ease : 'power4.out' } , 0 ) . from ( '.logo3_wrapper' , { y : - …" at bounding box center [821, 415] width 1462 height 549
paste textarea "link"
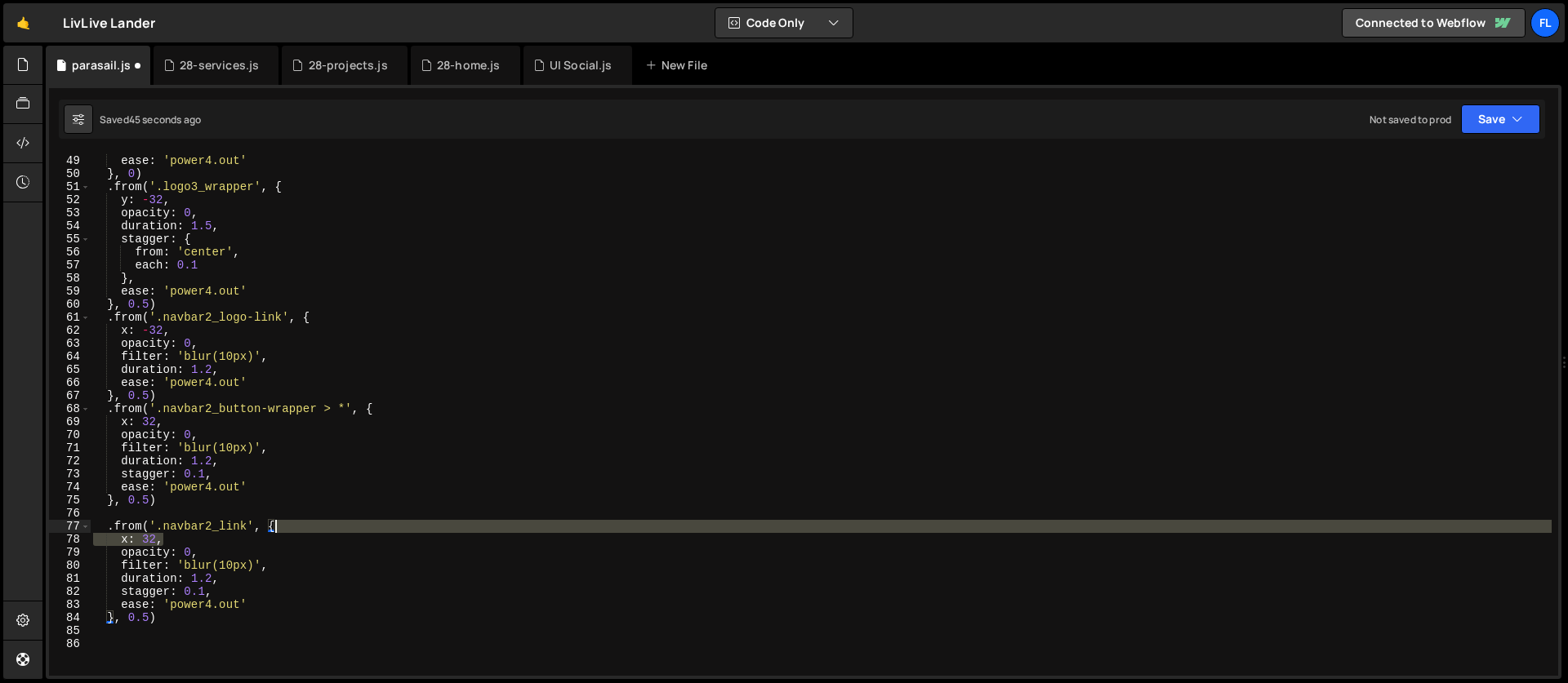
drag, startPoint x: 165, startPoint y: 541, endPoint x: 297, endPoint y: 530, distance: 132.5
click at [297, 530] on div "duration : 2 , ease : 'power4.out' } , 0 ) . from ( '.logo3_wrapper' , { y : - …" at bounding box center [821, 415] width 1462 height 549
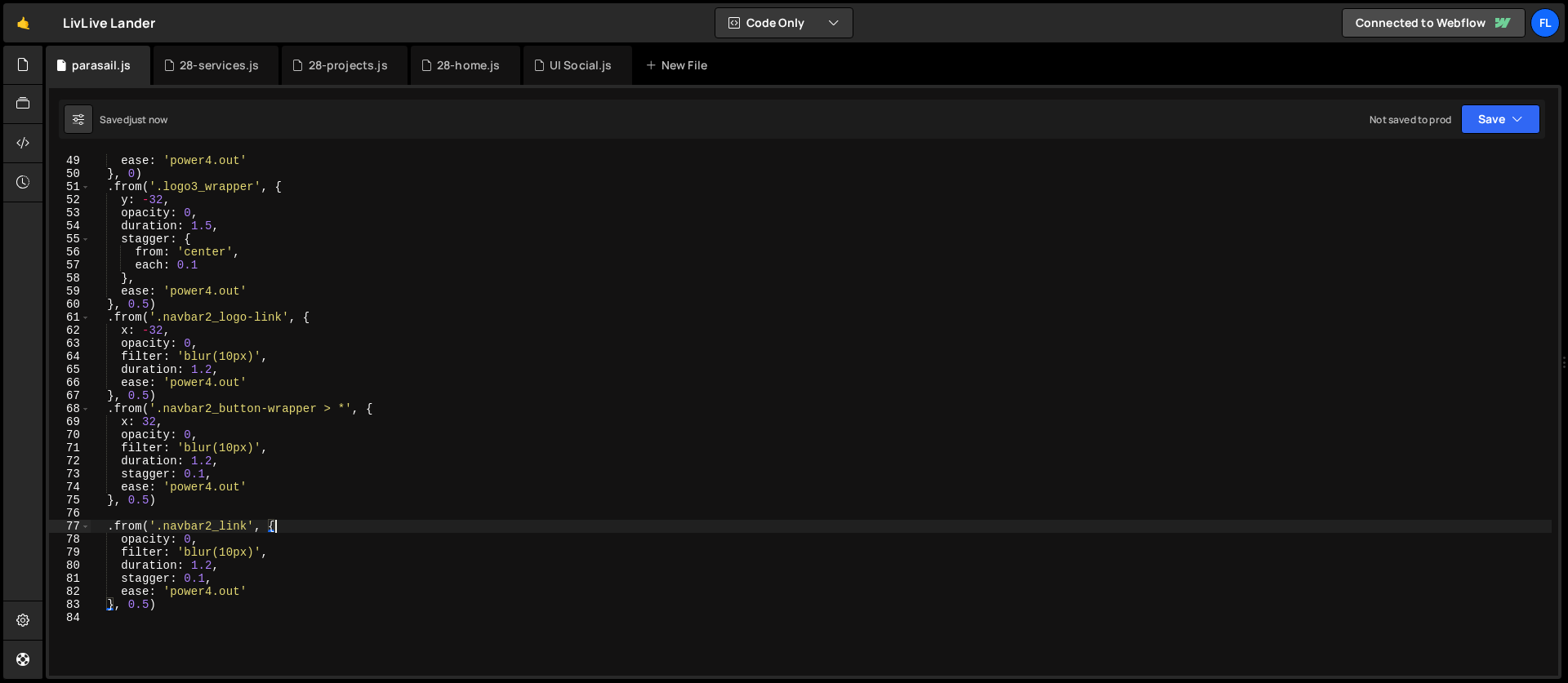
click at [148, 605] on div "duration : 2 , ease : 'power4.out' } , 0 ) . from ( '.logo3_wrapper' , { y : - …" at bounding box center [821, 415] width 1462 height 549
click at [202, 574] on div "duration : 2 , ease : 'power4.out' } , 0 ) . from ( '.logo3_wrapper' , { y : - …" at bounding box center [821, 415] width 1462 height 549
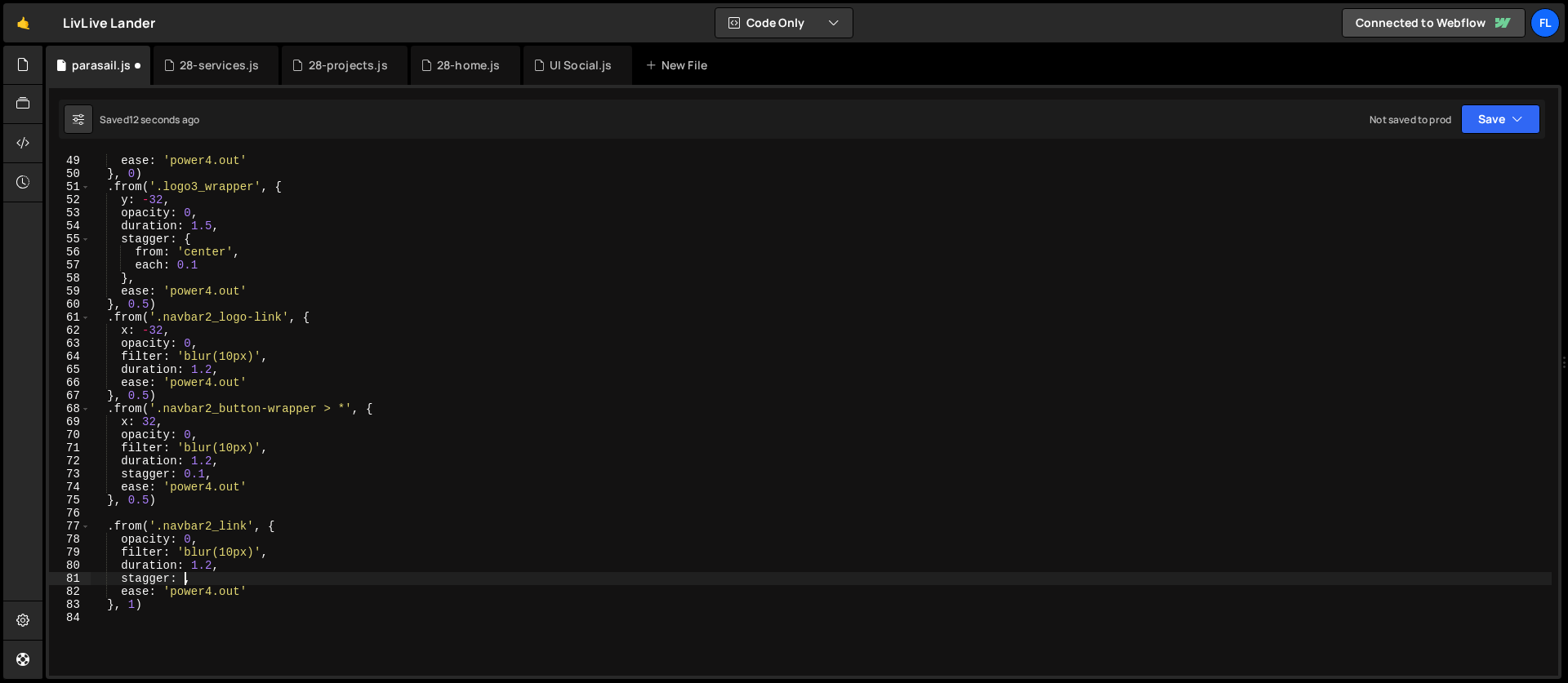
type textarea "stagger: {,"
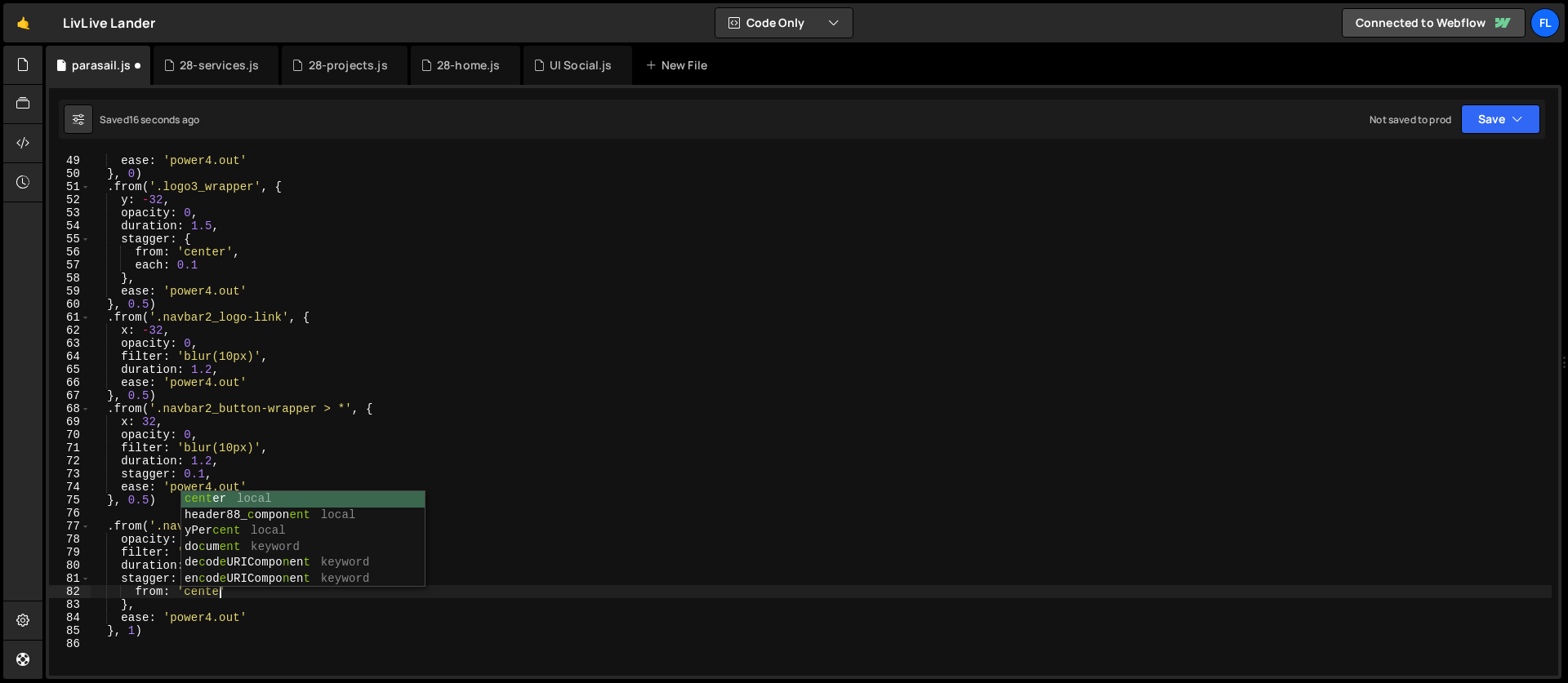
scroll to position [0, 9]
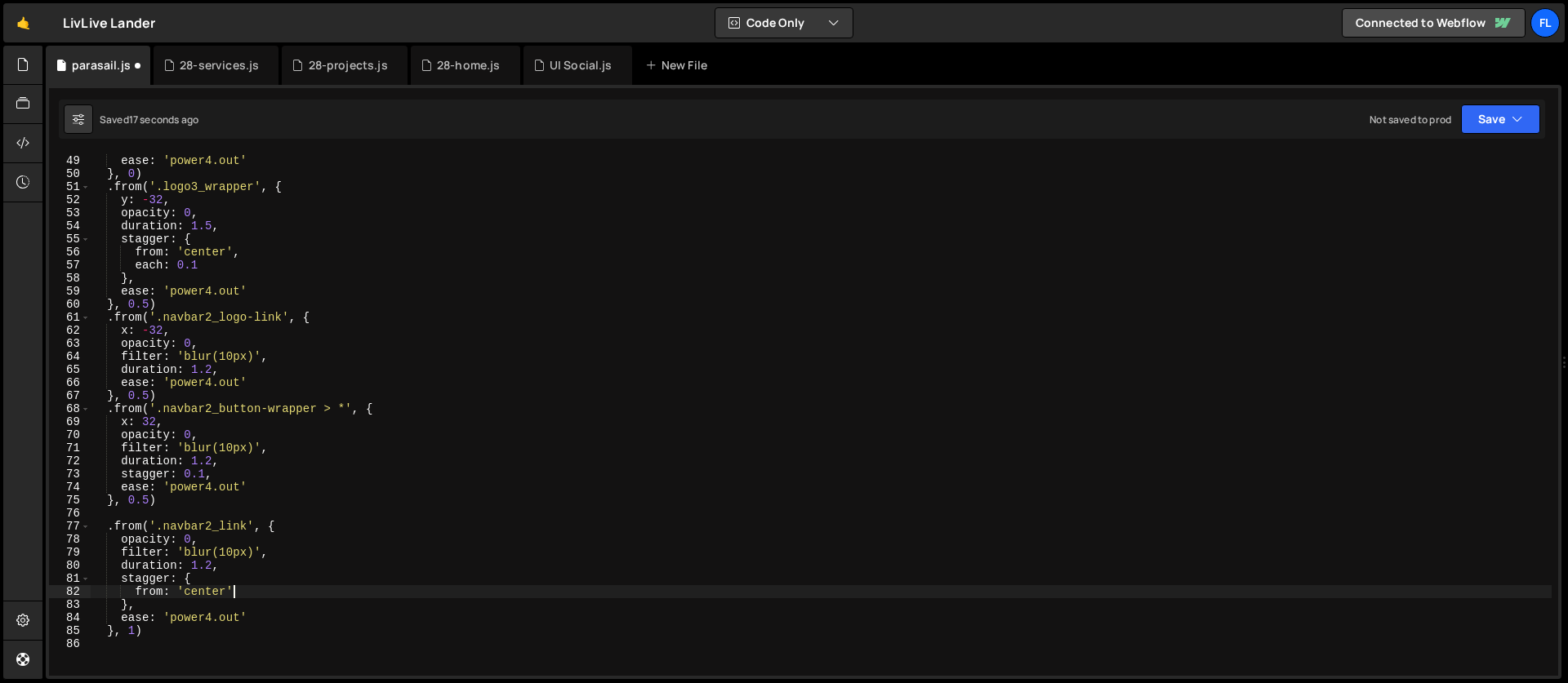
type textarea "from: 'center','"
click at [204, 603] on div "duration : 2 , ease : 'power4.out' } , 0 ) . from ( '.logo3_wrapper' , { y : - …" at bounding box center [821, 415] width 1462 height 549
type textarea "each: 0.05"
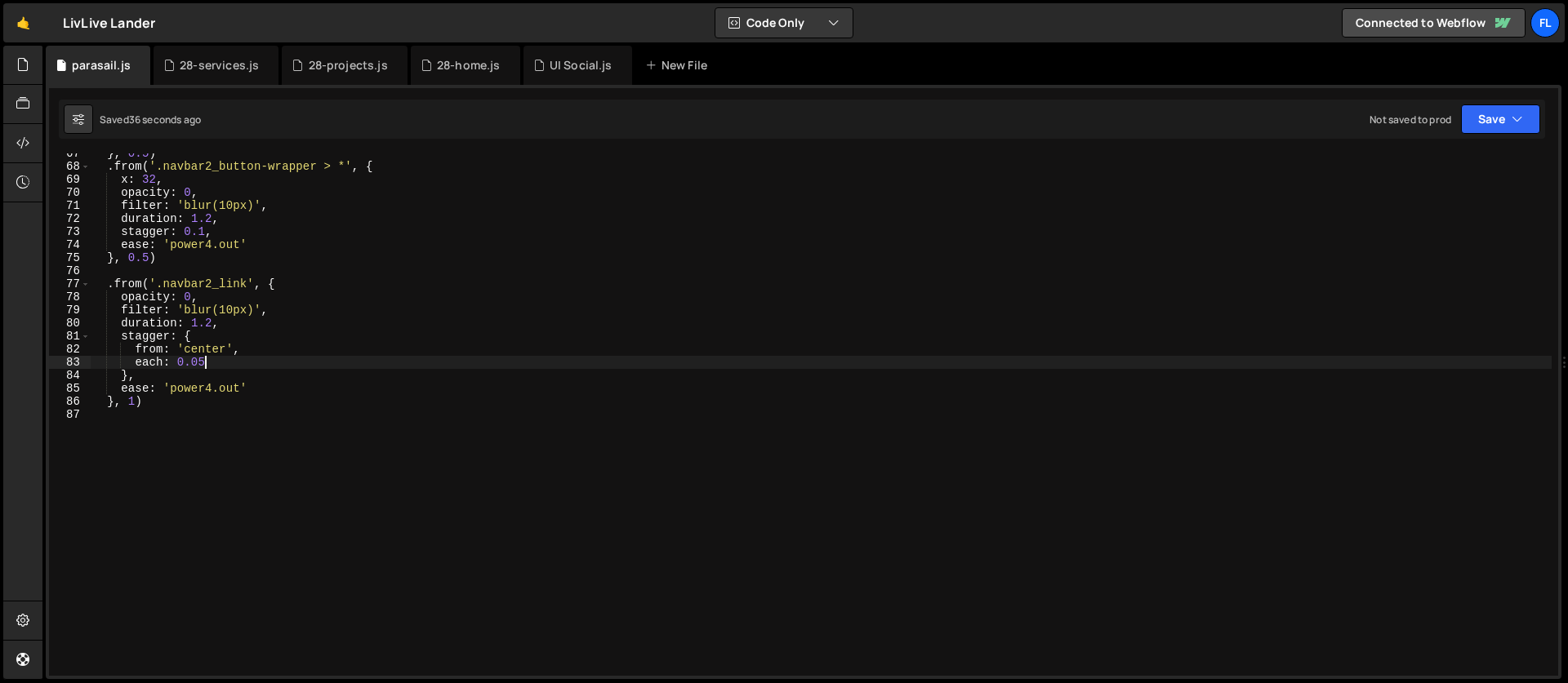
scroll to position [868, 0]
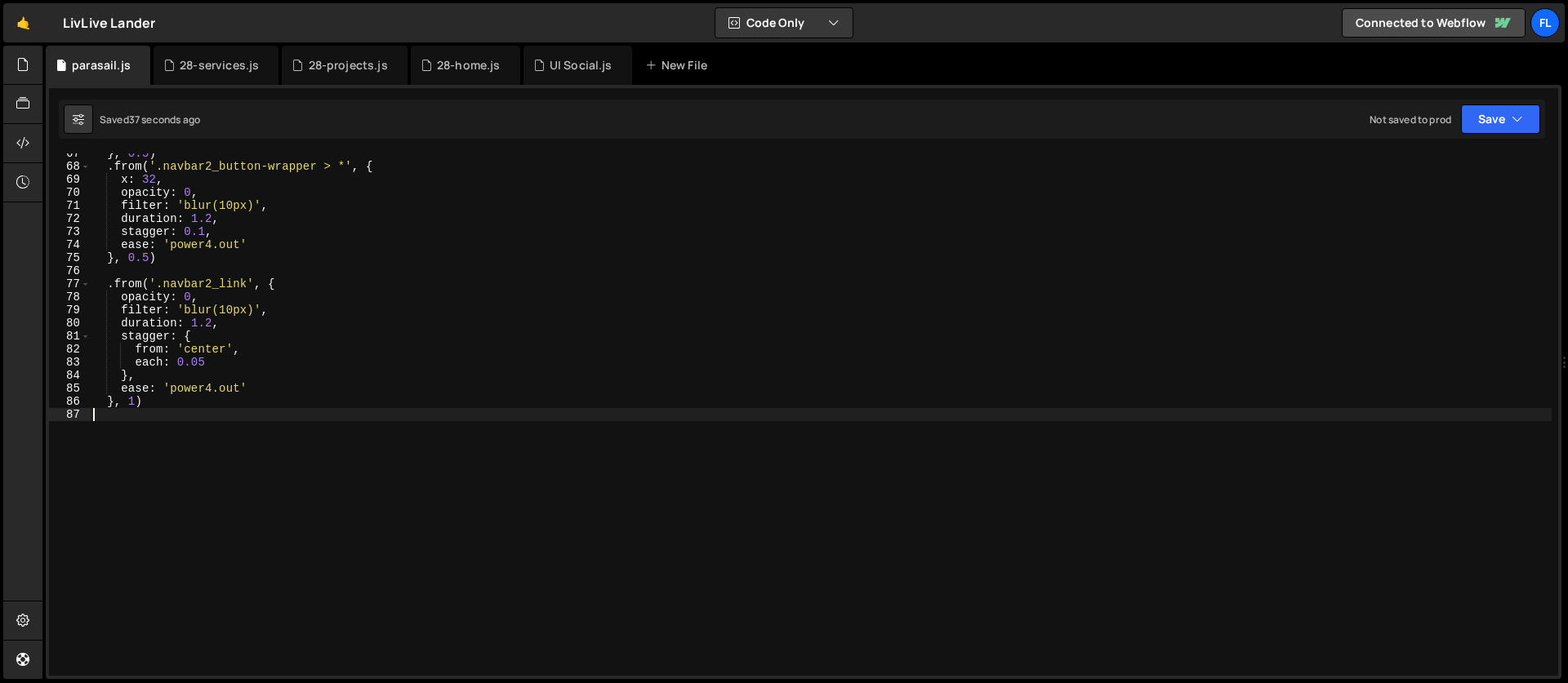
click at [267, 409] on div "} , 0.5 ) . from ( '.navbar2_button-wrapper > *' , { x : 32 , opacity : 0 , fil…" at bounding box center [821, 421] width 1462 height 549
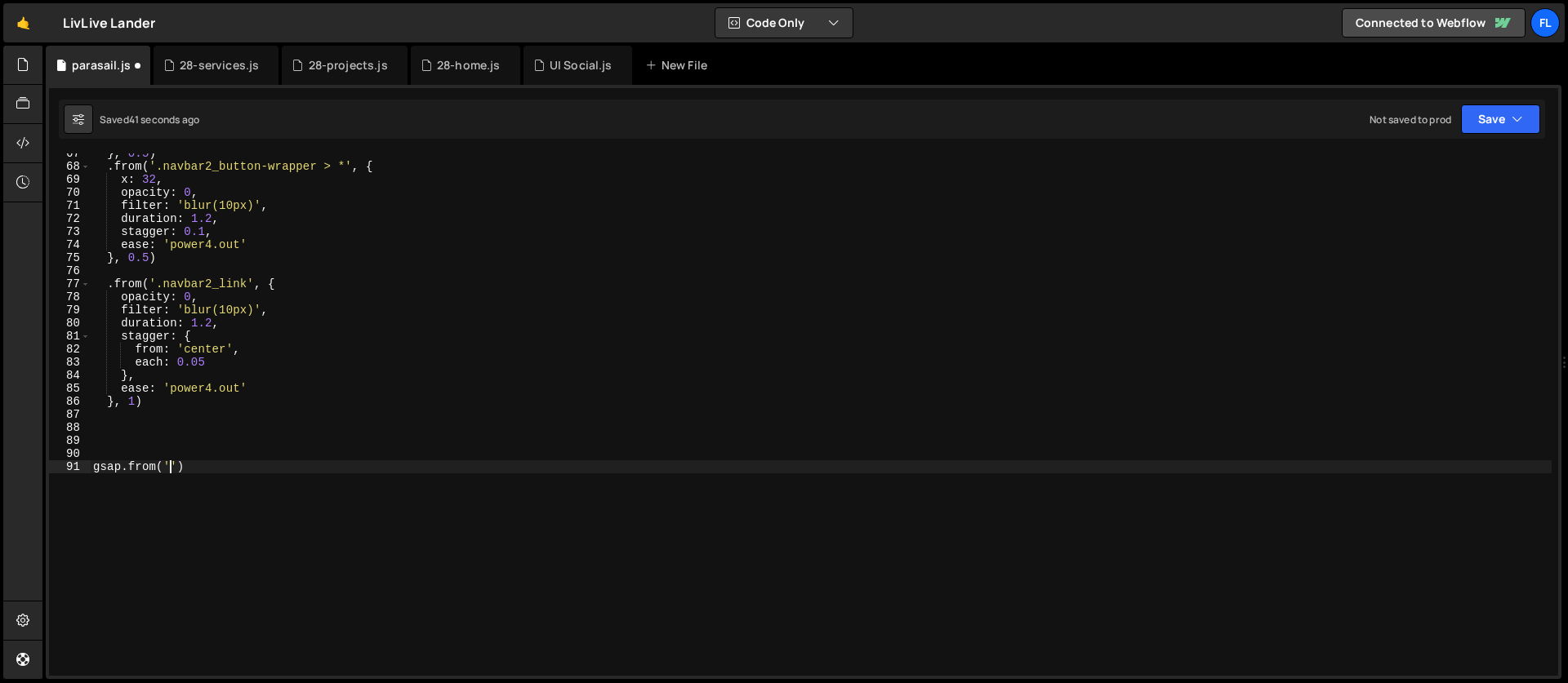
scroll to position [0, 5]
paste textarea "section_layout179')"
type textarea "gsap.from('.section_layout179', {)"
type textarea "backgroundColor: 'white','"
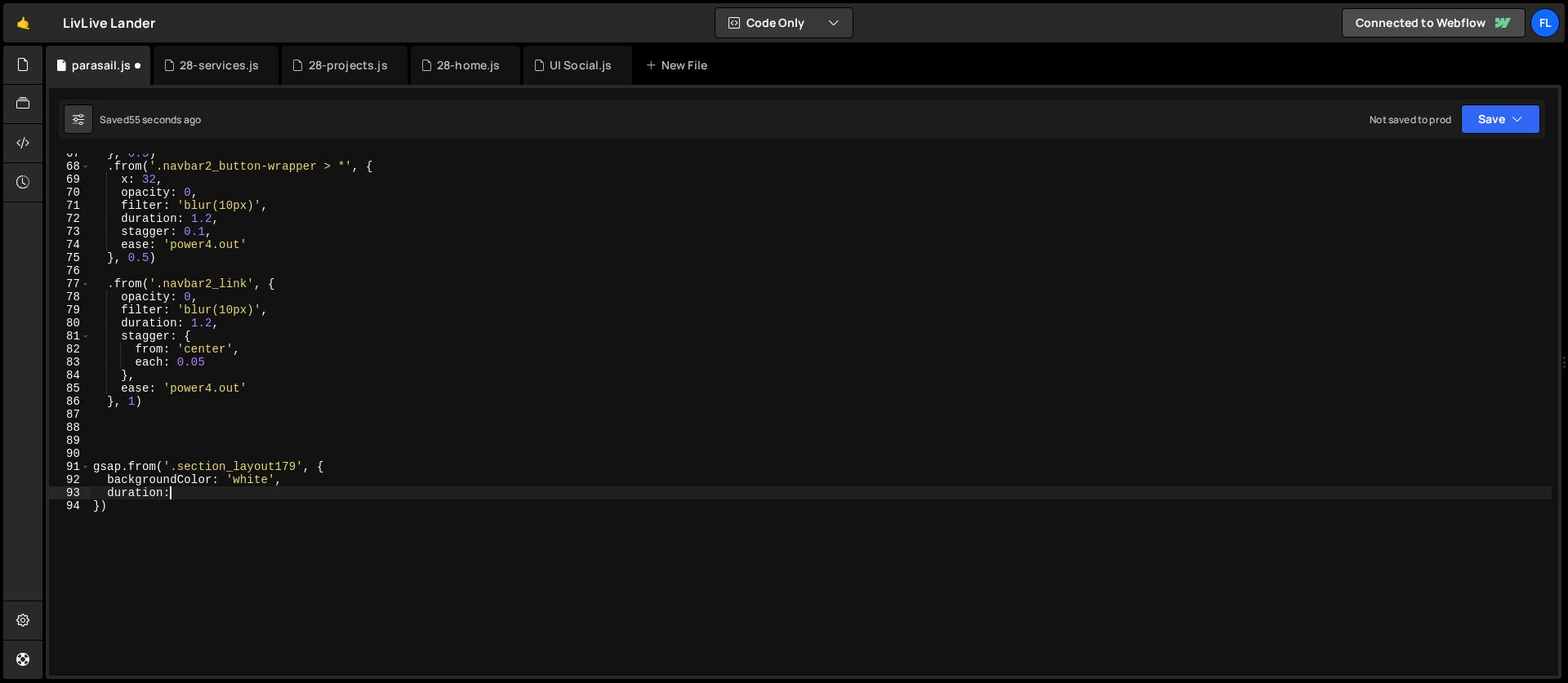
scroll to position [0, 5]
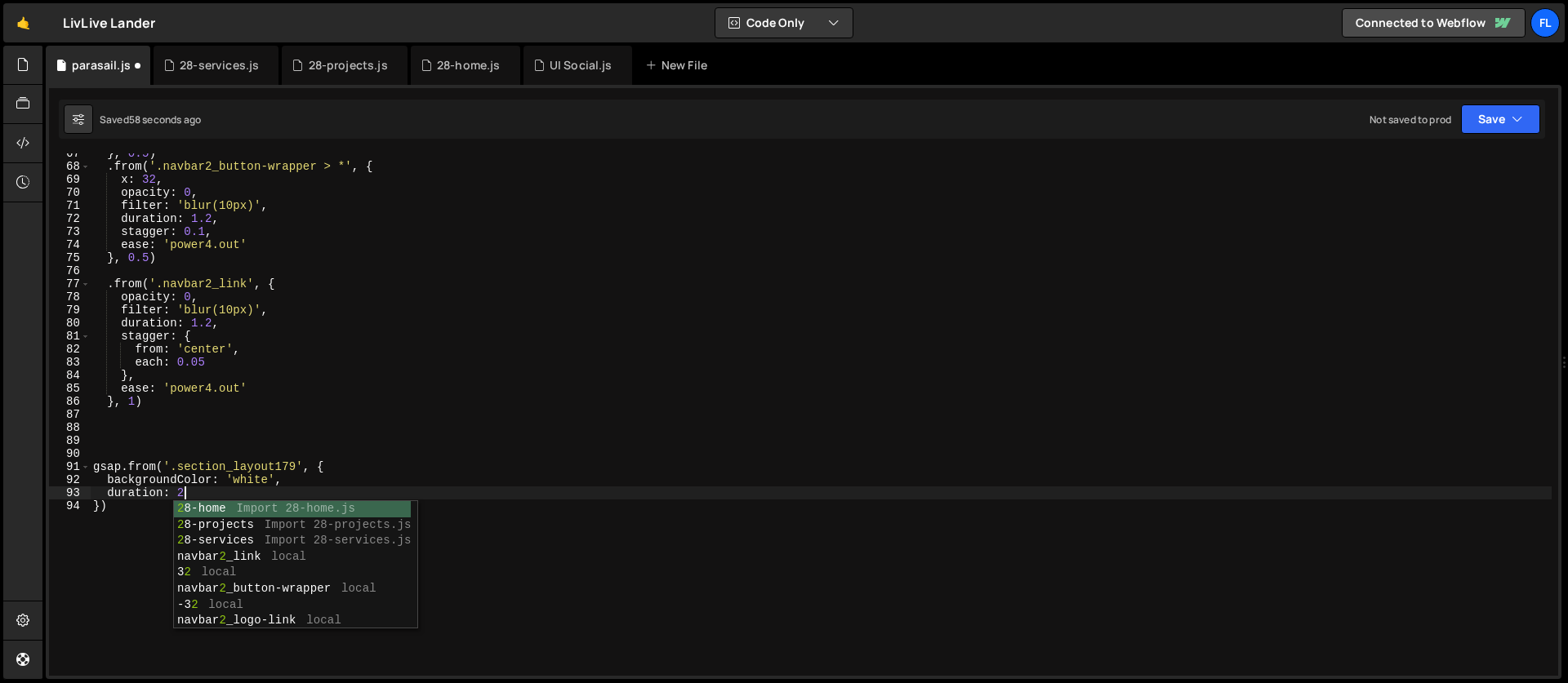
type textarea "duration: 2,"
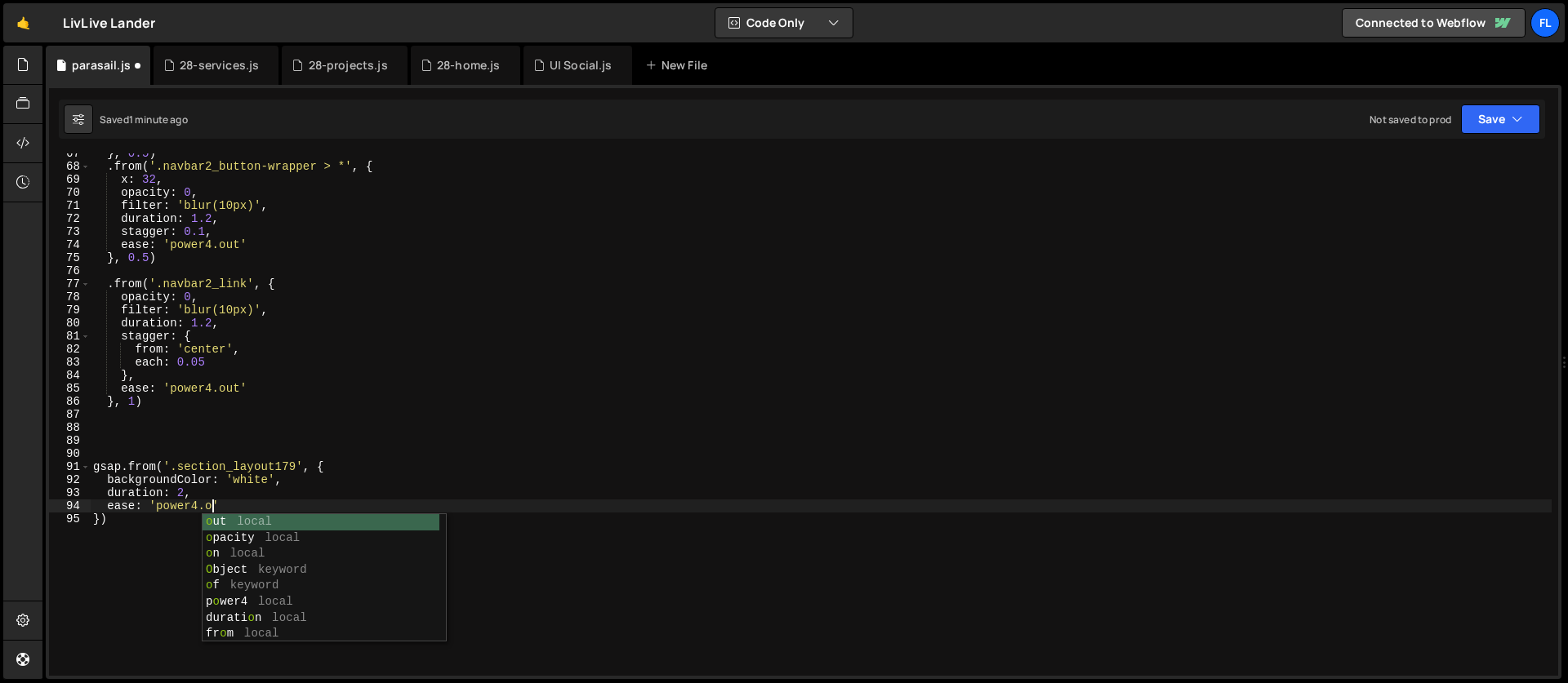
scroll to position [0, 9]
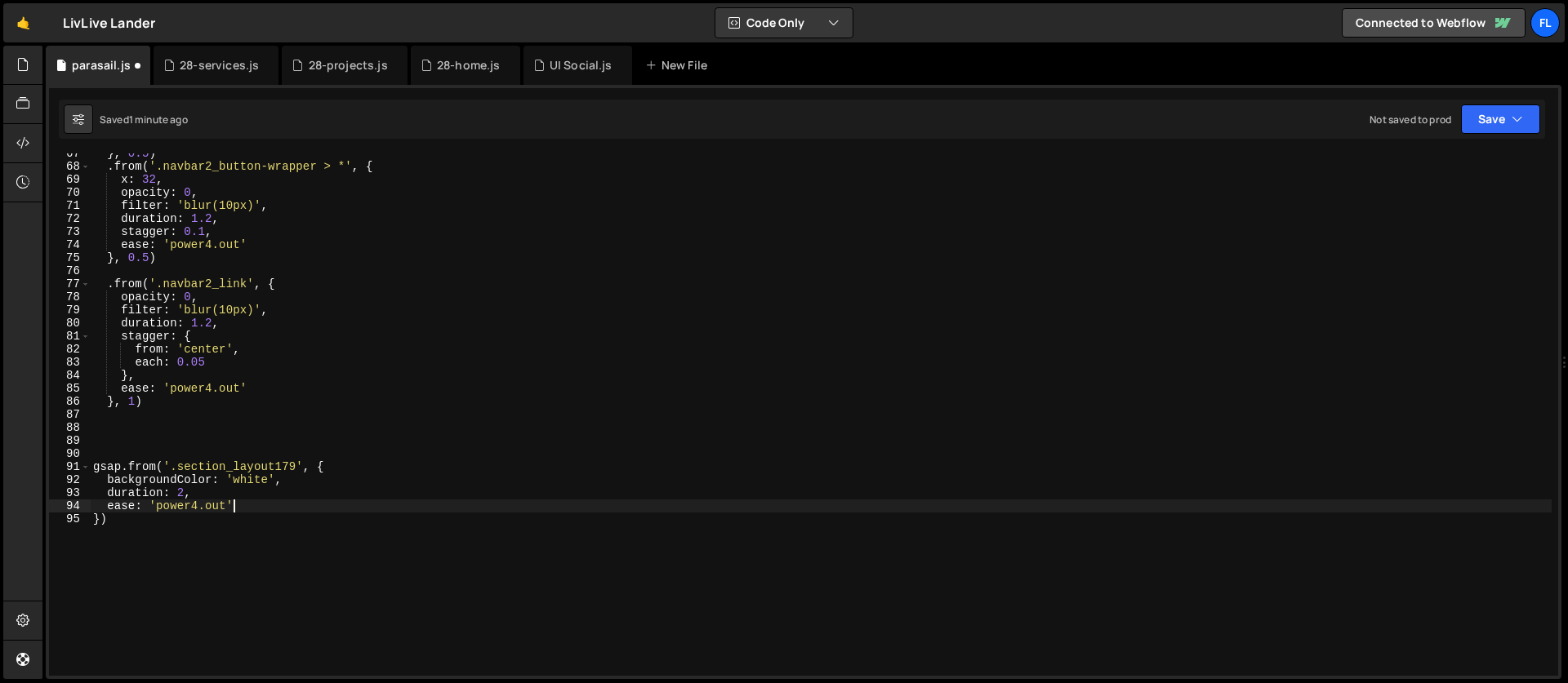
type textarea "ease: 'power4.out','"
click at [115, 518] on div "} , 0.5 ) . from ( '.navbar2_button-wrapper > *' , { x : 32 , opacity : 0 , fil…" at bounding box center [821, 421] width 1462 height 549
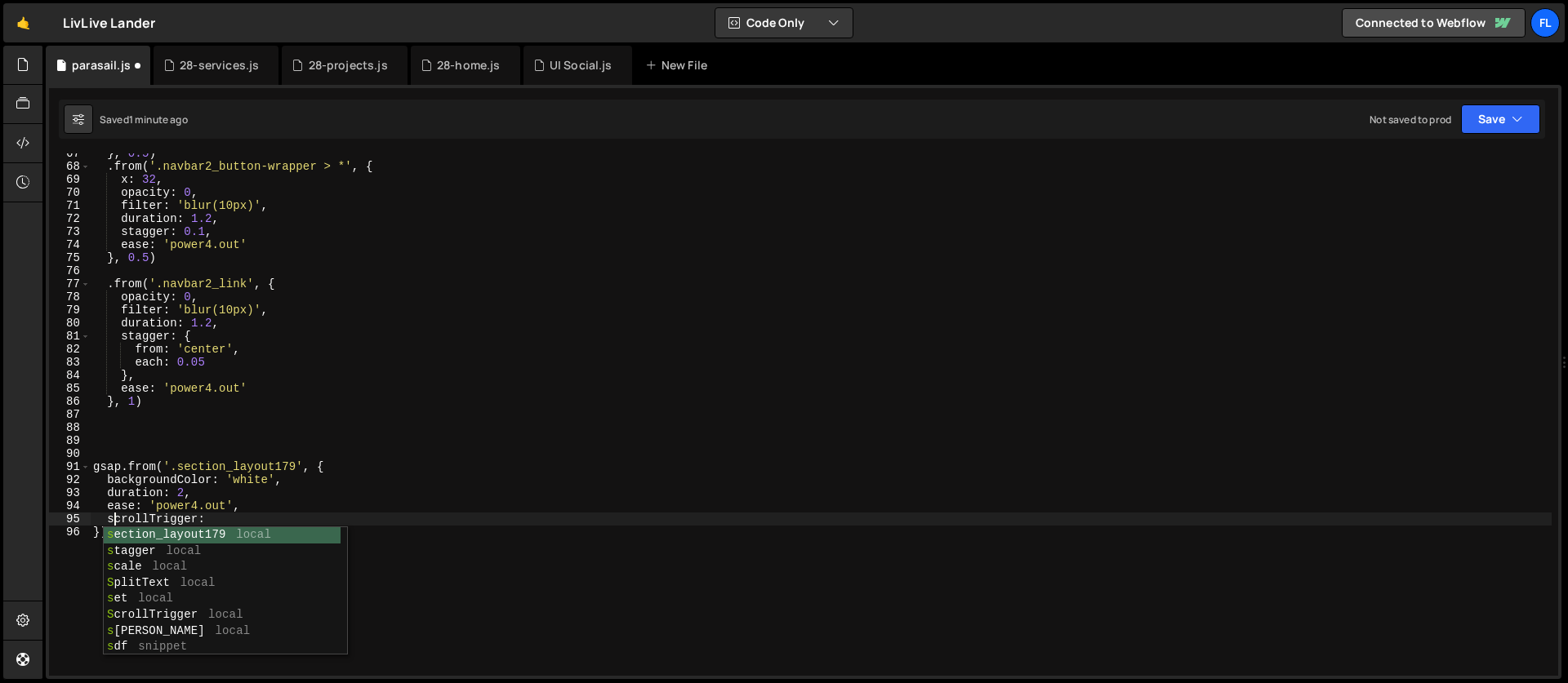
click at [169, 507] on div "} , 0.5 ) . from ( '.navbar2_button-wrapper > *' , { x : 32 , opacity : 0 , fil…" at bounding box center [821, 421] width 1462 height 549
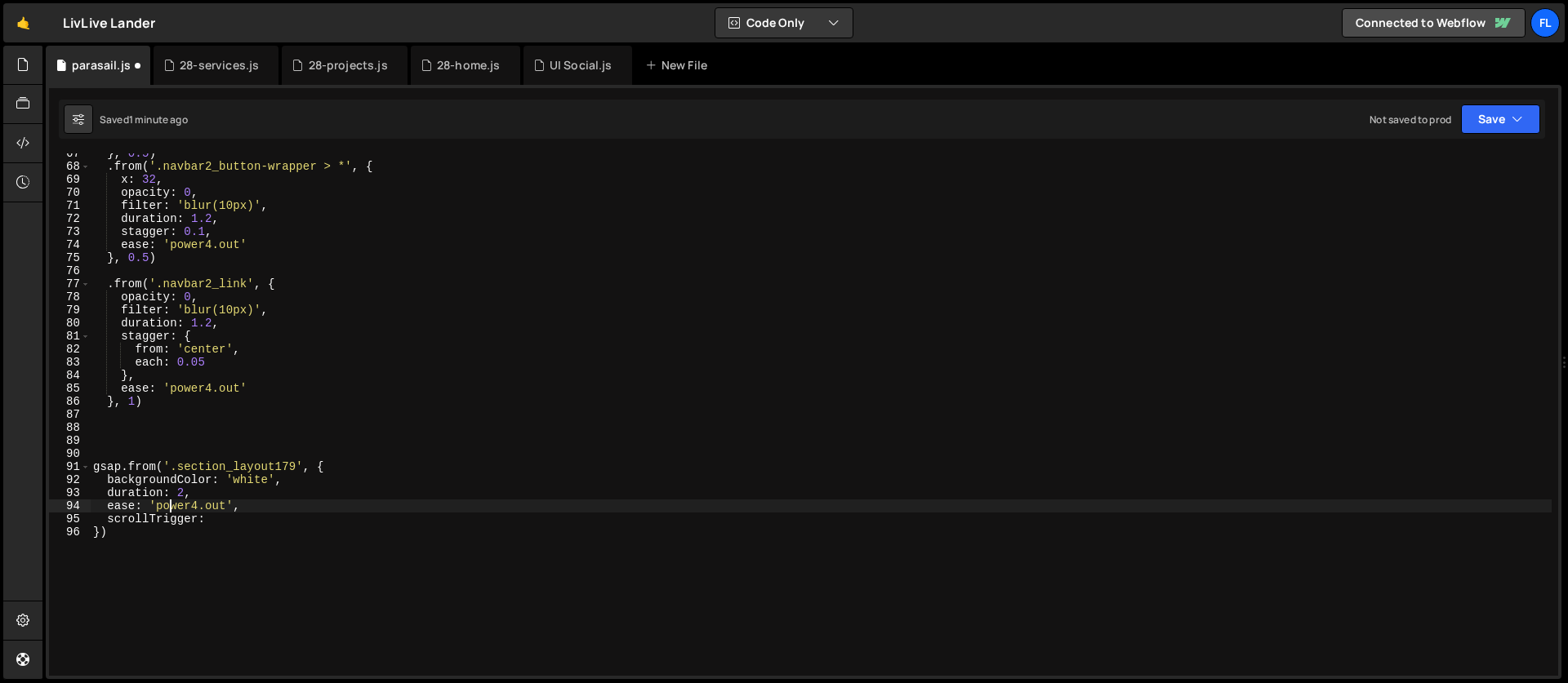
click at [212, 532] on div "} , 0.5 ) . from ( '.navbar2_button-wrapper > *' , { x : 32 , opacity : 0 , fil…" at bounding box center [821, 421] width 1462 height 549
click at [215, 518] on div "} , 0.5 ) . from ( '.navbar2_button-wrapper > *' , { x : 32 , opacity : 0 , fil…" at bounding box center [821, 421] width 1462 height 549
type textarea "scrollTrigger: {"
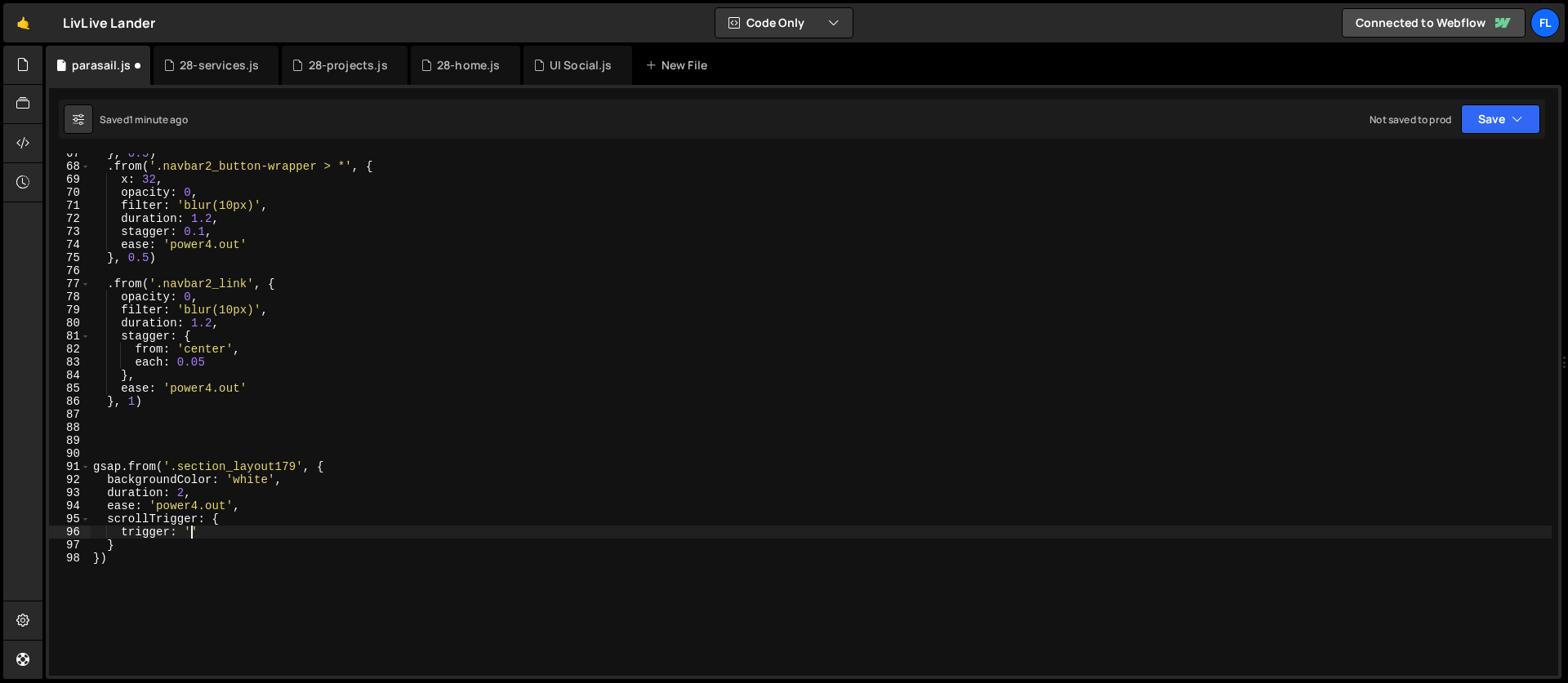
scroll to position [0, 7]
type textarea "trigger: 'section_layout179','"
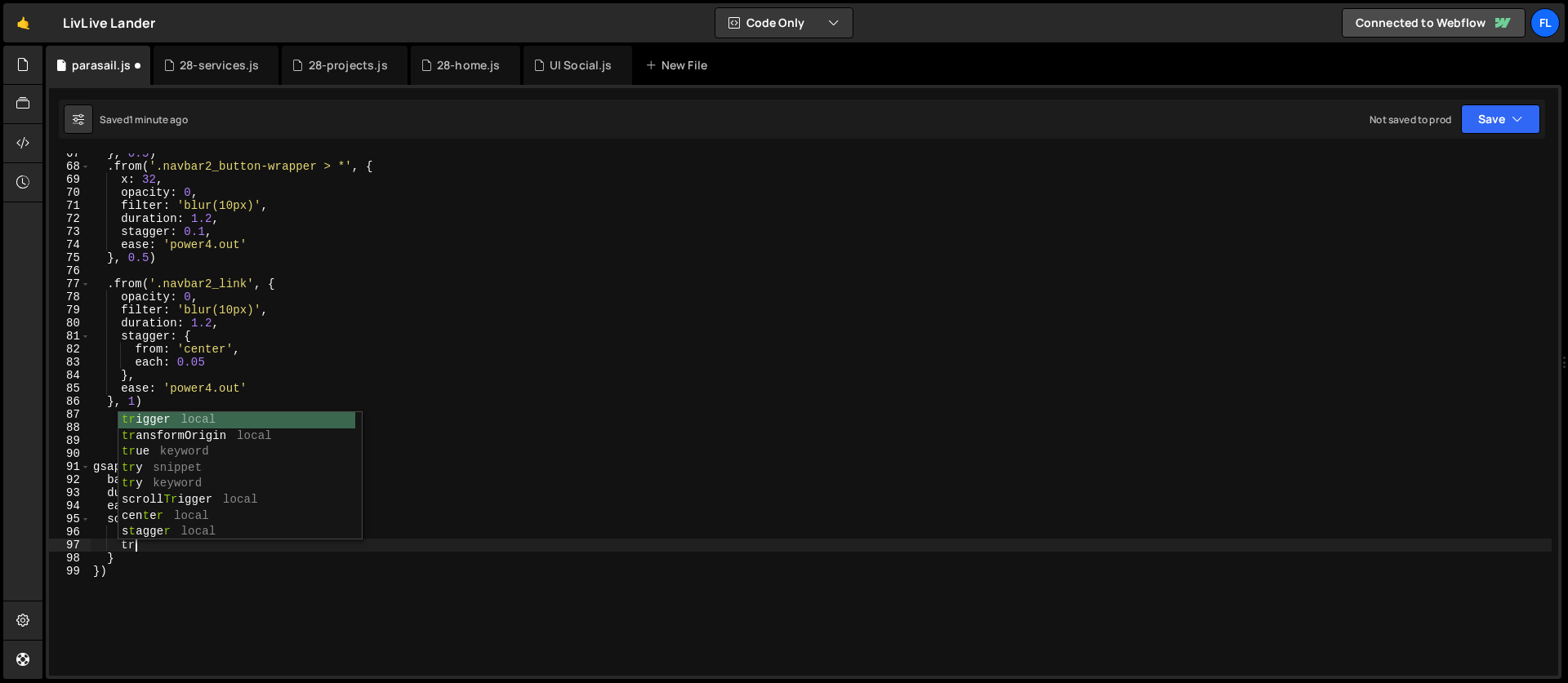
type textarea "t"
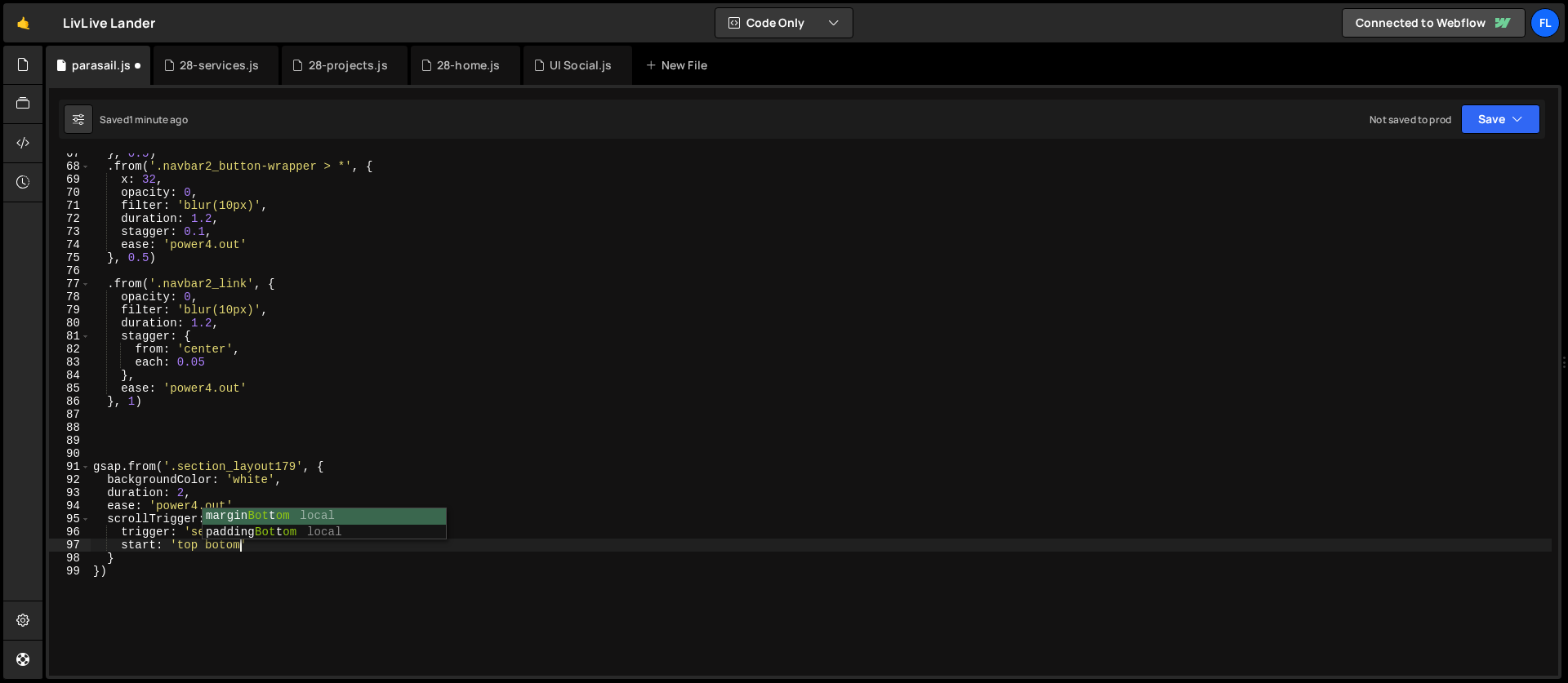
scroll to position [0, 9]
type textarea "start: 'top bottom','"
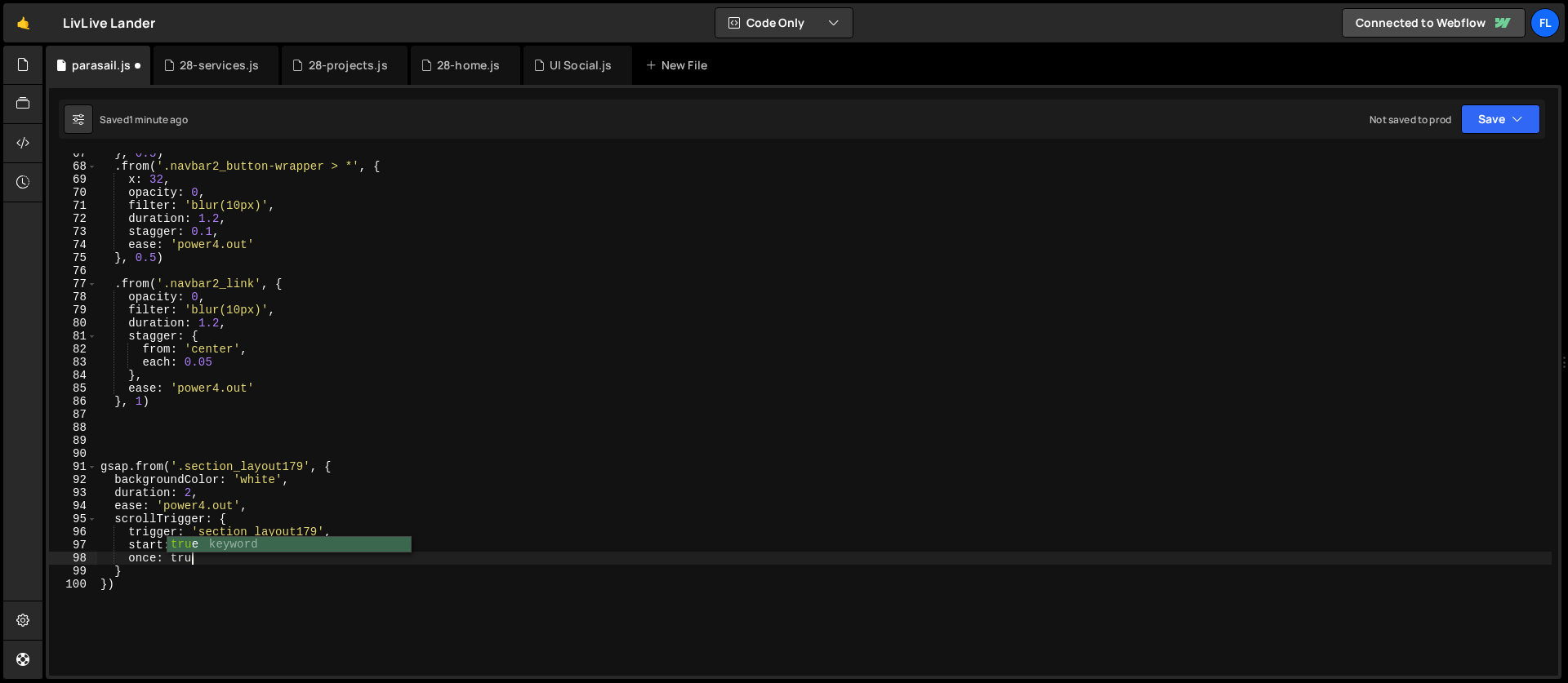
scroll to position [0, 6]
click at [205, 495] on div "} , 0.5 ) . from ( '.navbar2_button-wrapper > *' , { x : 32 , opacity : 0 , fil…" at bounding box center [823, 421] width 1454 height 549
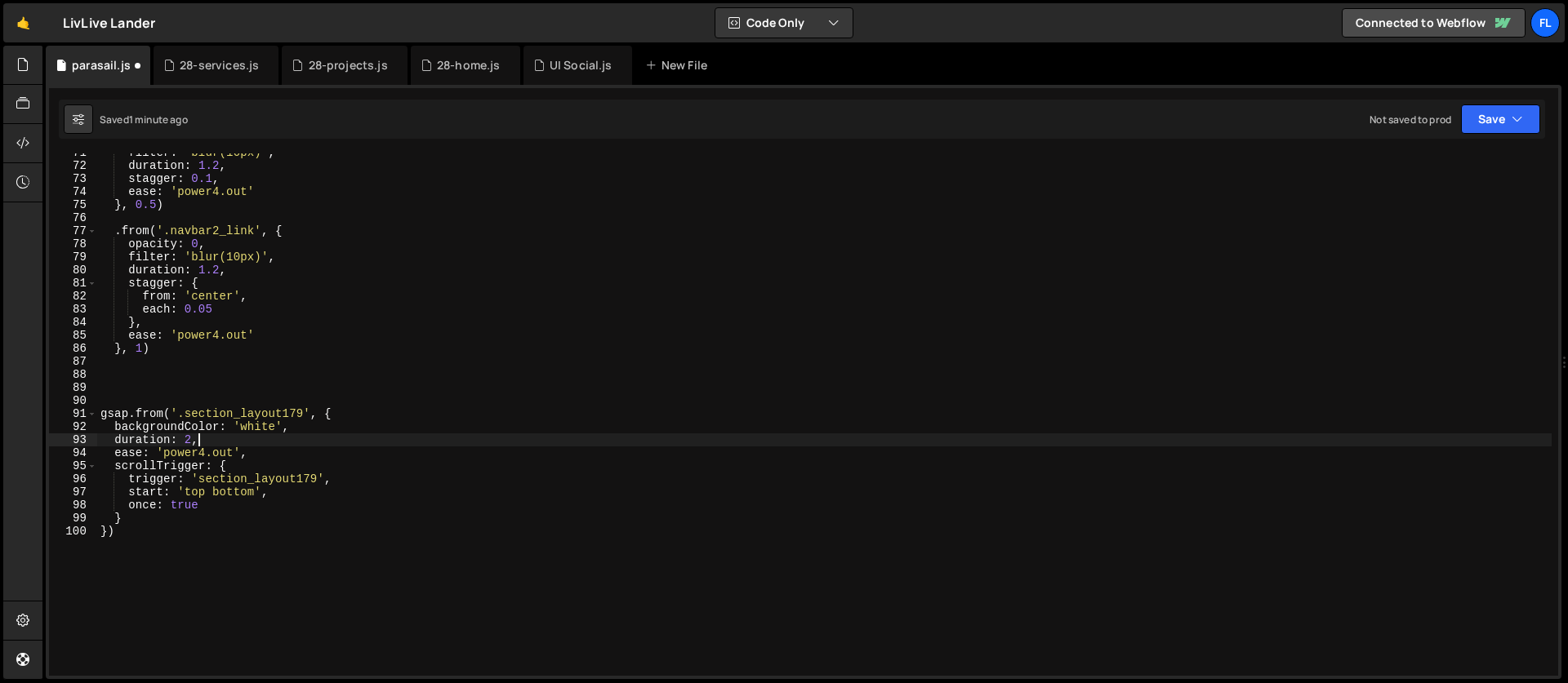
scroll to position [922, 0]
click at [182, 572] on div "filter : 'blur(10px)' , duration : 1.2 , stagger : 0.1 , ease : 'power4.out' } …" at bounding box center [823, 421] width 1454 height 549
type textarea "})"
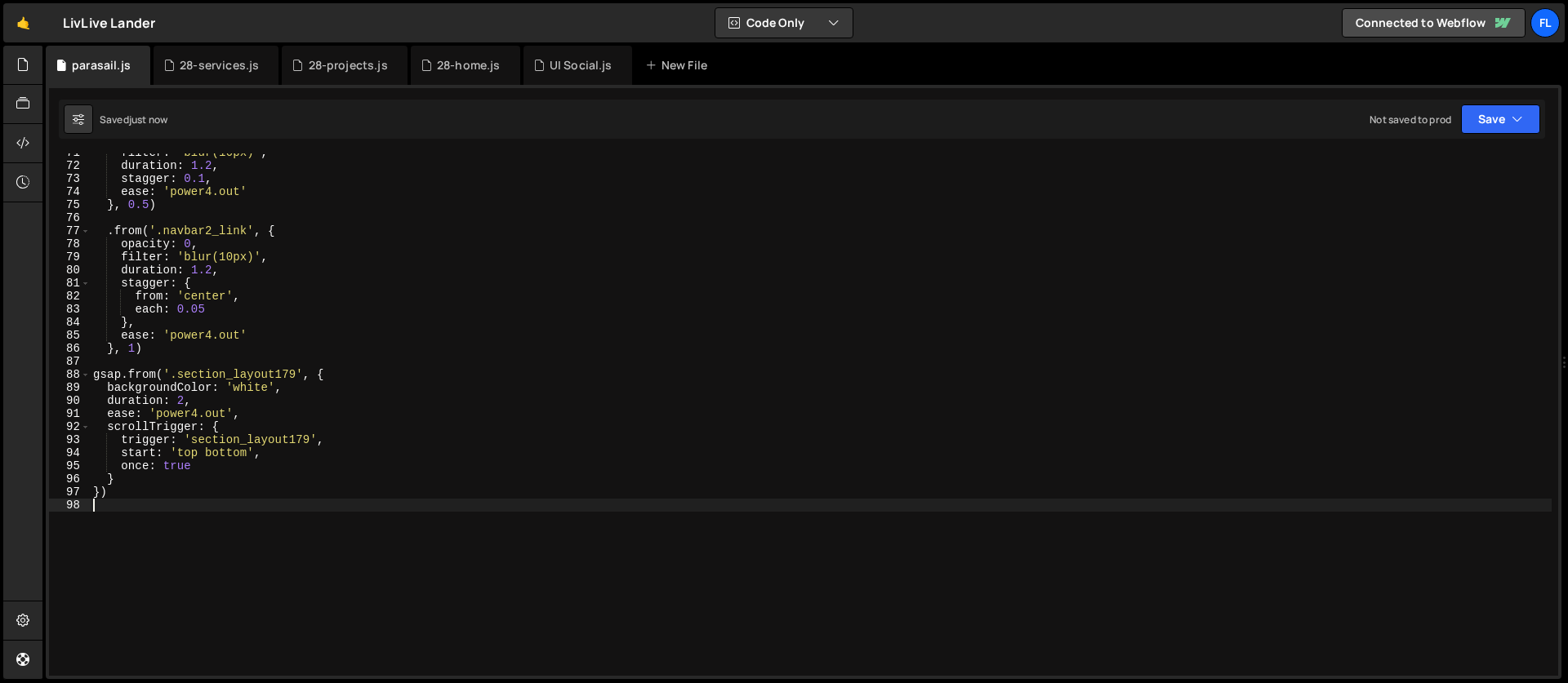
click at [229, 383] on div "filter : 'blur(10px)' , duration : 1.2 , stagger : 0.1 , ease : 'power4.out' } …" at bounding box center [821, 421] width 1462 height 549
click at [178, 402] on div "filter : 'blur(10px)' , duration : 1.2 , stagger : 0.1 , ease : 'power4.out' } …" at bounding box center [821, 421] width 1462 height 549
click at [243, 464] on div "filter : 'blur(10px)' , duration : 1.2 , stagger : 0.1 , ease : 'power4.out' } …" at bounding box center [821, 421] width 1462 height 549
click at [218, 462] on div "filter : 'blur(10px)' , duration : 1.2 , stagger : 0.1 , ease : 'power4.out' } …" at bounding box center [821, 421] width 1462 height 549
click at [218, 457] on div "filter : 'blur(10px)' , duration : 1.2 , stagger : 0.1 , ease : 'power4.out' } …" at bounding box center [821, 421] width 1462 height 549
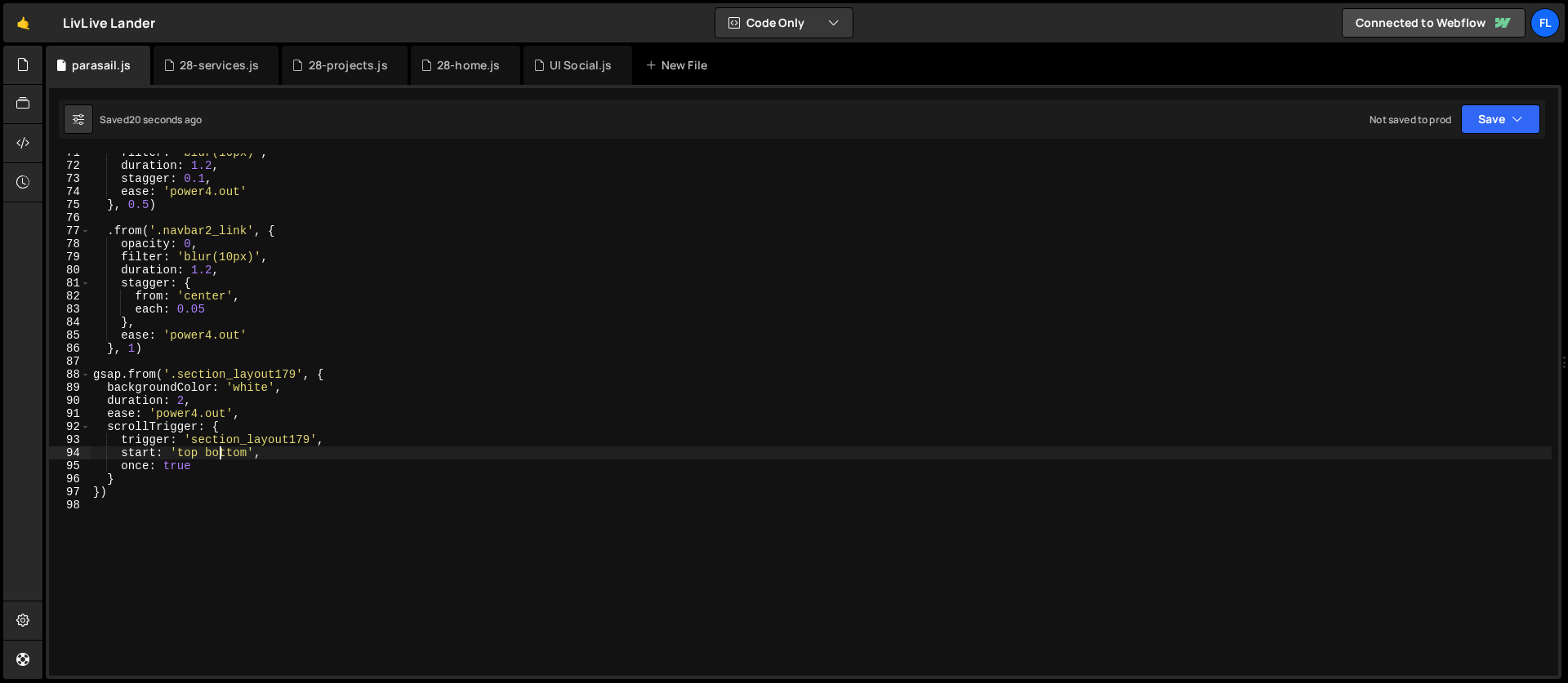
click at [259, 393] on div "filter : 'blur(10px)' , duration : 1.2 , stagger : 0.1 , ease : 'power4.out' } …" at bounding box center [821, 421] width 1462 height 549
click at [194, 437] on div "filter : 'blur(10px)' , duration : 1.2 , stagger : 0.1 , ease : 'power4.out' } …" at bounding box center [821, 421] width 1462 height 549
click at [230, 458] on div "filter : 'blur(10px)' , duration : 1.2 , stagger : 0.1 , ease : 'power4.out' } …" at bounding box center [821, 421] width 1462 height 549
click at [197, 468] on div "filter : 'blur(10px)' , duration : 1.2 , stagger : 0.1 , ease : 'power4.out' } …" at bounding box center [821, 421] width 1462 height 549
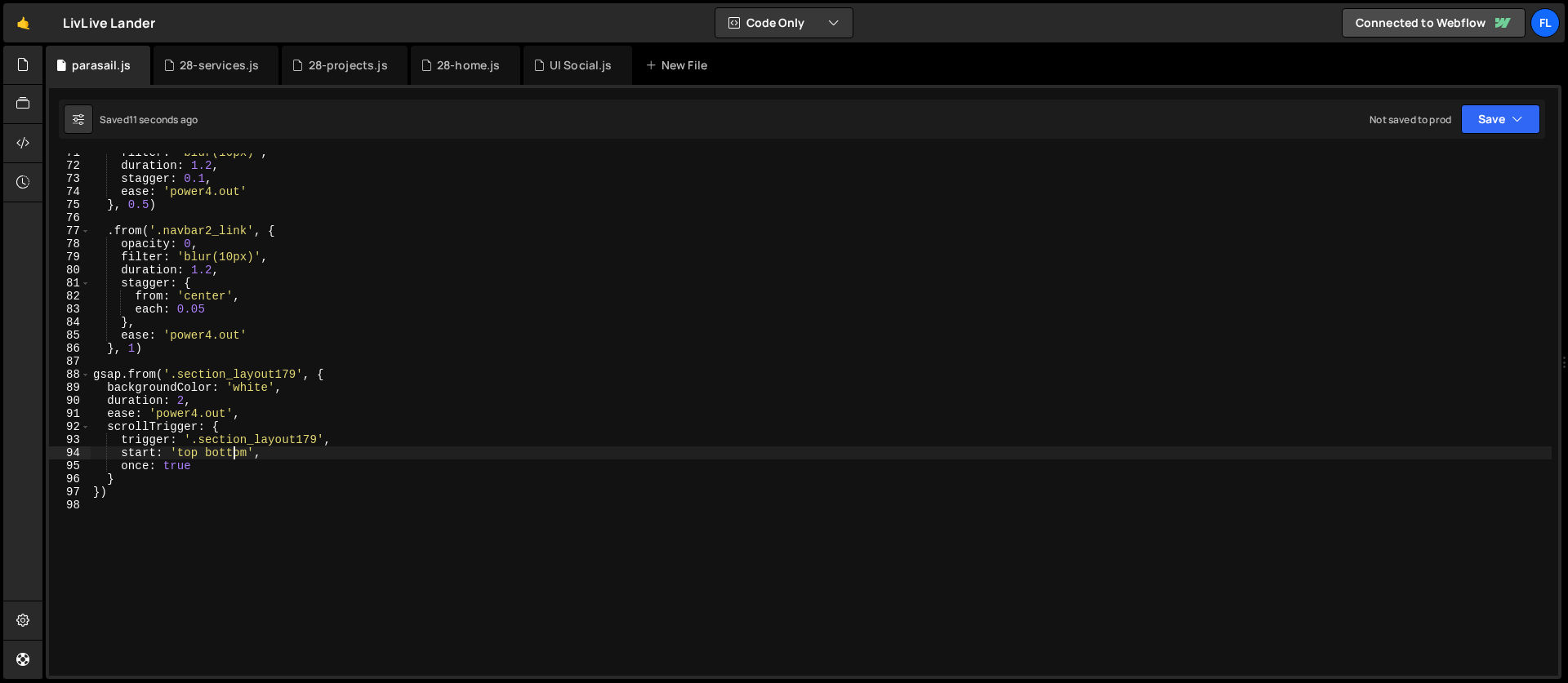
scroll to position [0, 6]
click at [212, 480] on div "filter : 'blur(10px)' , duration : 1.2 , stagger : 0.1 , ease : 'power4.out' } …" at bounding box center [821, 421] width 1462 height 549
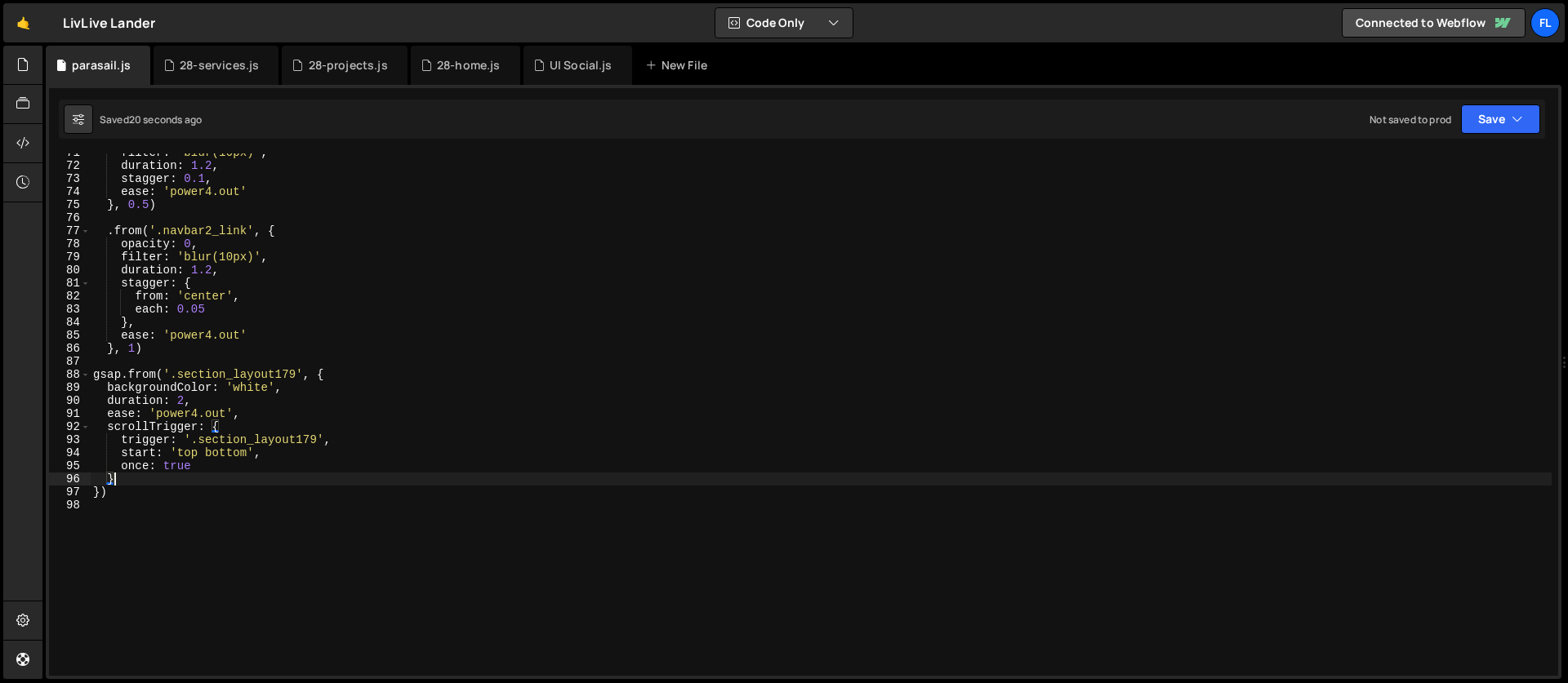
click at [240, 465] on div "filter : 'blur(10px)' , duration : 1.2 , stagger : 0.1 , ease : 'power4.out' } …" at bounding box center [821, 421] width 1462 height 549
click at [277, 456] on div "filter : 'blur(10px)' , duration : 1.2 , stagger : 0.1 , ease : 'power4.out' } …" at bounding box center [821, 421] width 1462 height 549
type textarea "start: 'top bottom',"
type textarea "end: 'center bottom','"
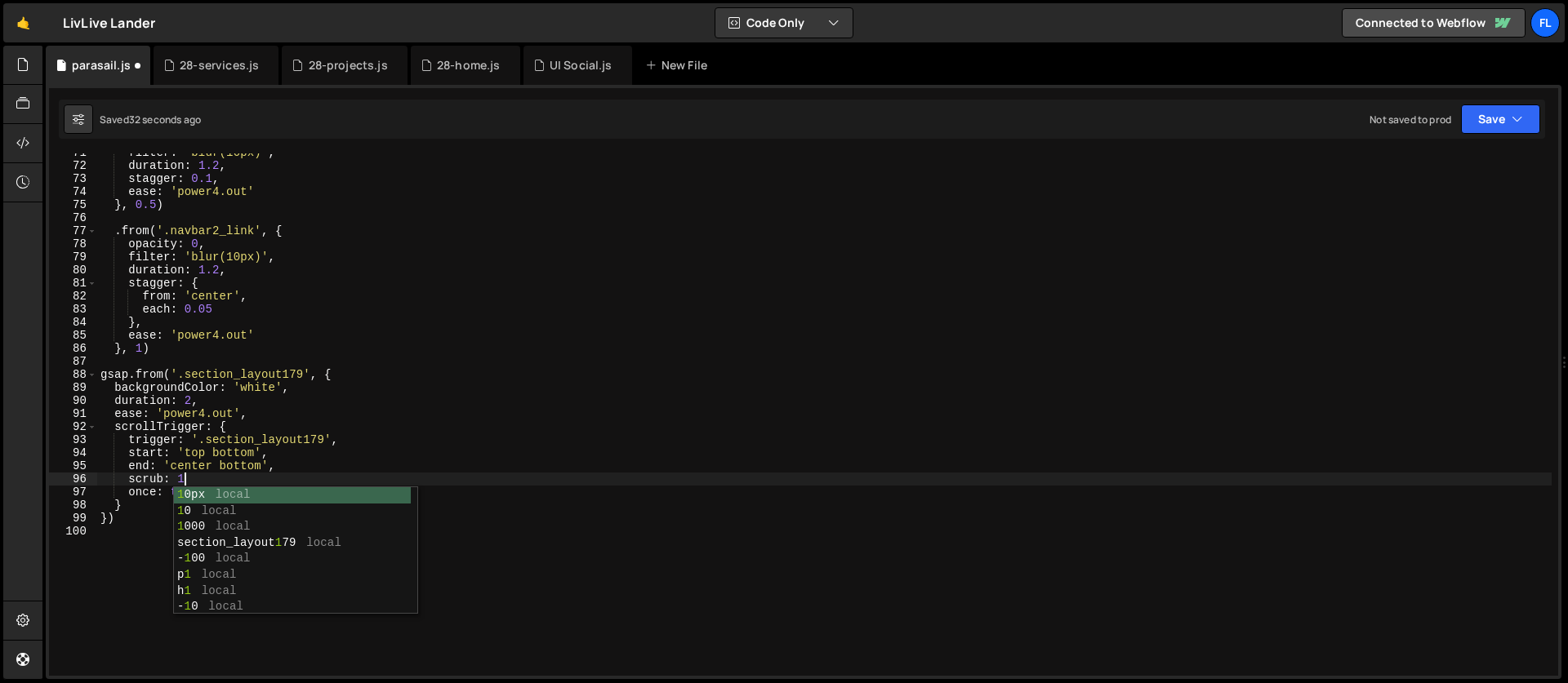
scroll to position [0, 5]
click at [231, 458] on div "filter : 'blur(10px)' , duration : 1.2 , stagger : 0.1 , ease : 'power4.out' } …" at bounding box center [823, 421] width 1454 height 549
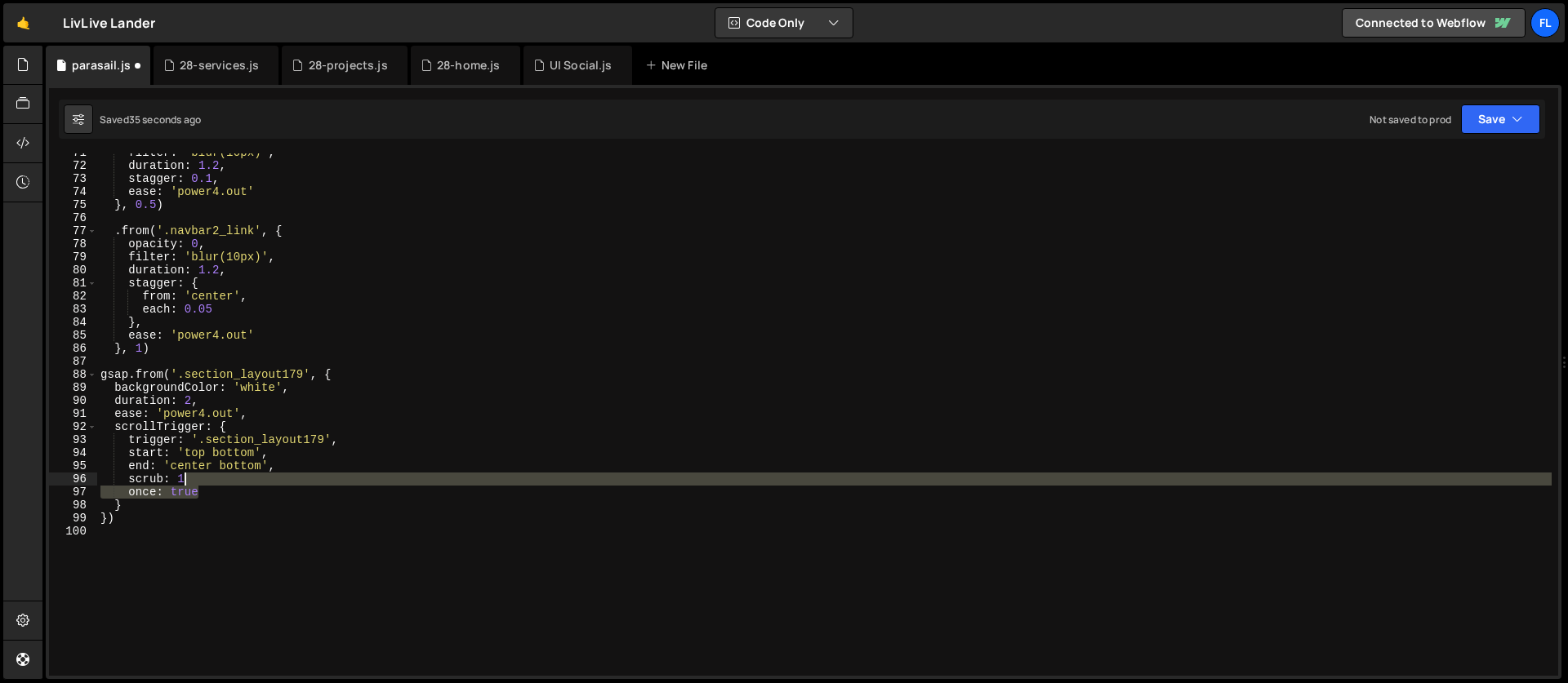
drag, startPoint x: 229, startPoint y: 494, endPoint x: 229, endPoint y: 483, distance: 11.0
click at [229, 483] on div "filter : 'blur(10px)' , duration : 1.2 , stagger : 0.1 , ease : 'power4.out' } …" at bounding box center [823, 421] width 1454 height 549
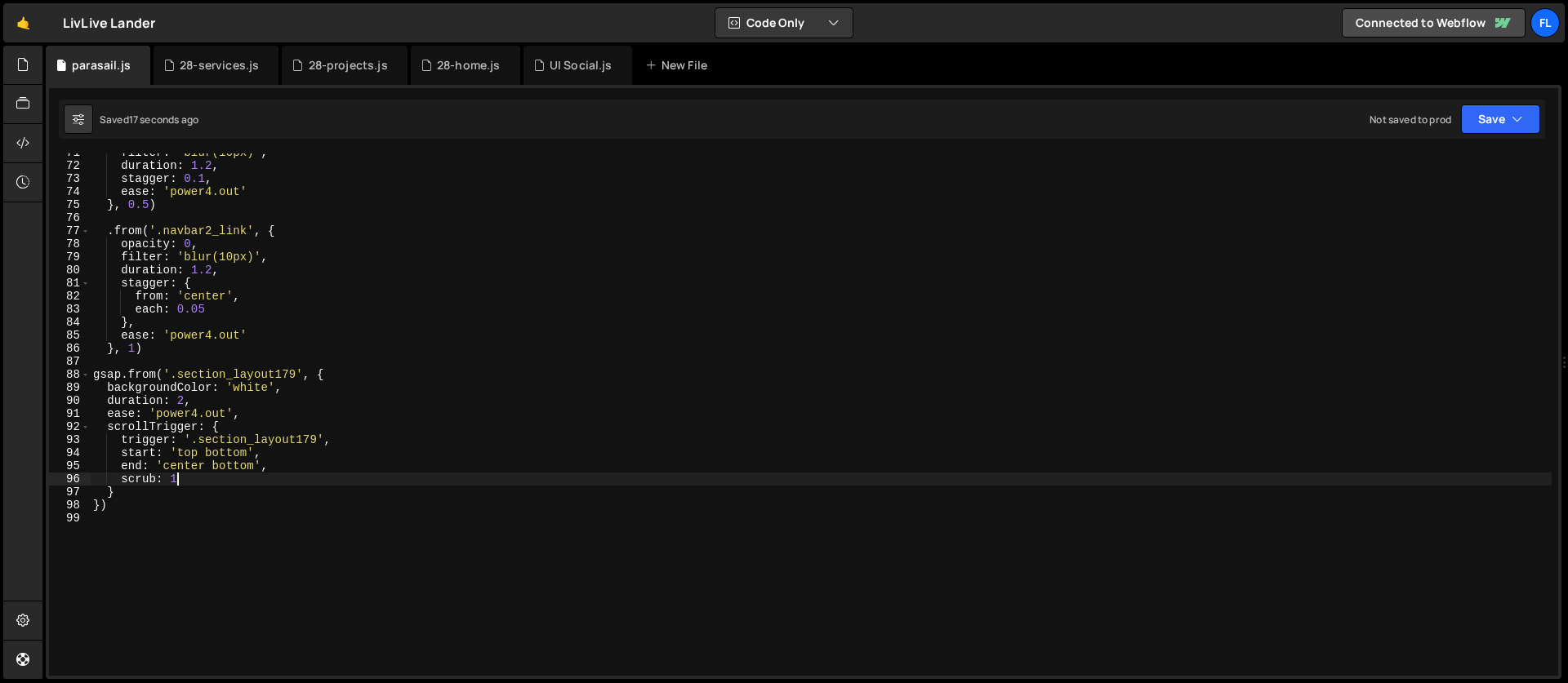
click at [196, 463] on div "filter : 'blur(10px)' , duration : 1.2 , stagger : 0.1 , ease : 'power4.out' } …" at bounding box center [821, 421] width 1462 height 549
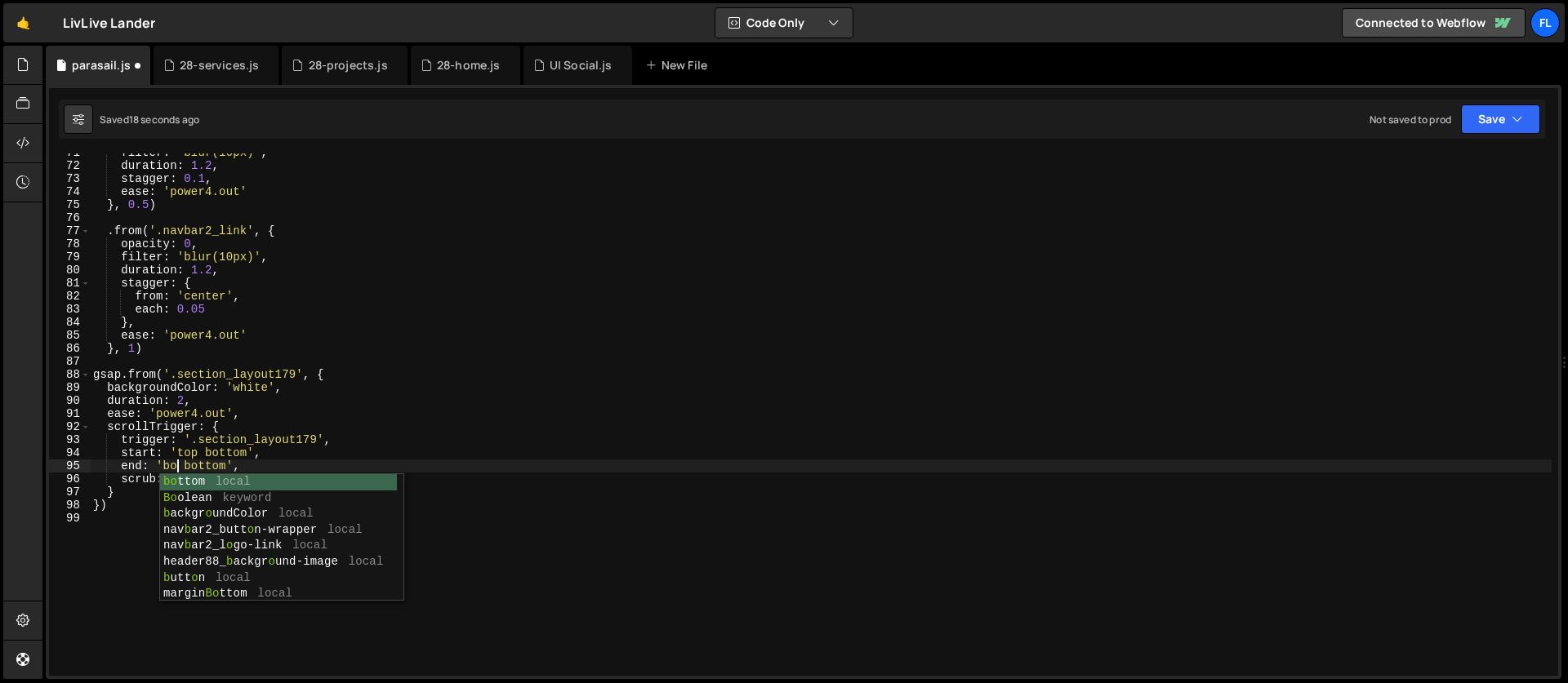
scroll to position [0, 6]
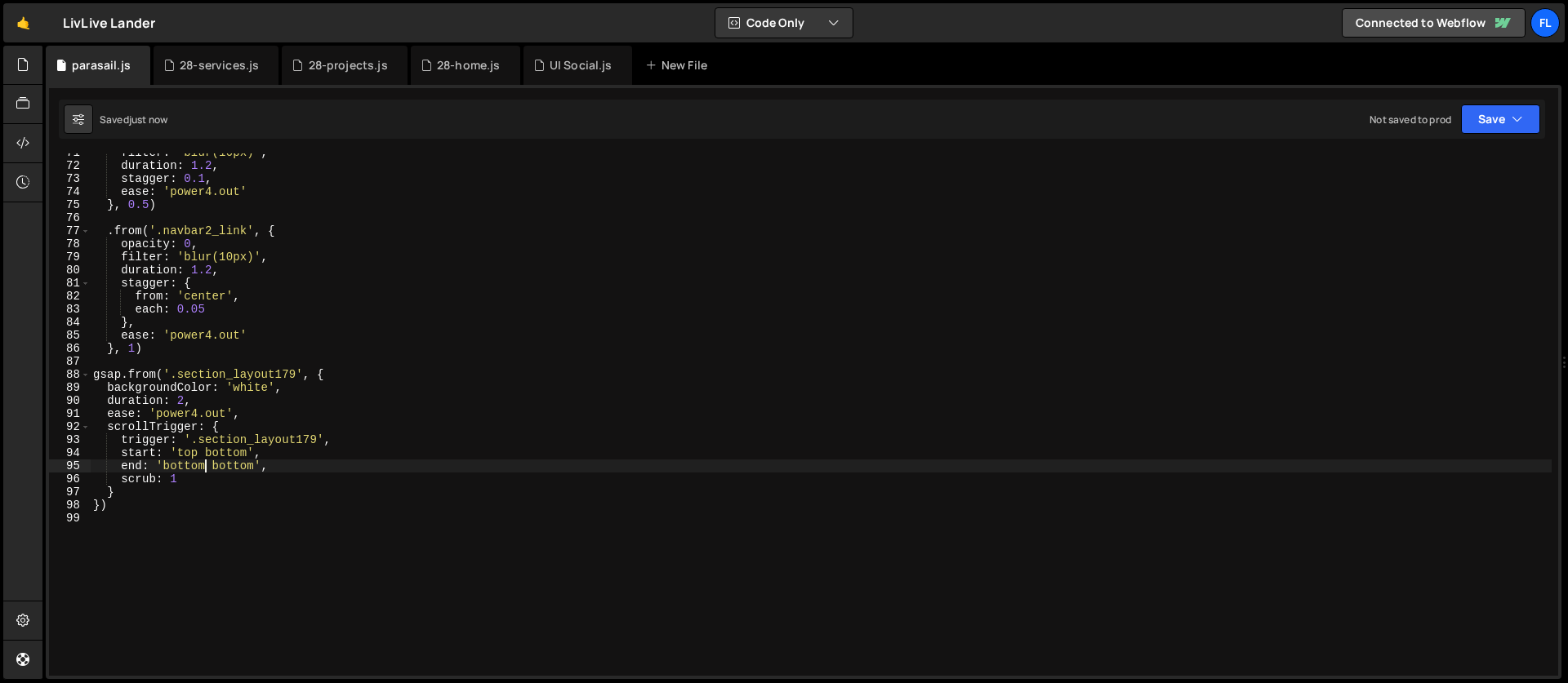
type textarea "end: 'bottom bottom',"
click at [566, 71] on div "UI Social.js" at bounding box center [581, 65] width 63 height 16
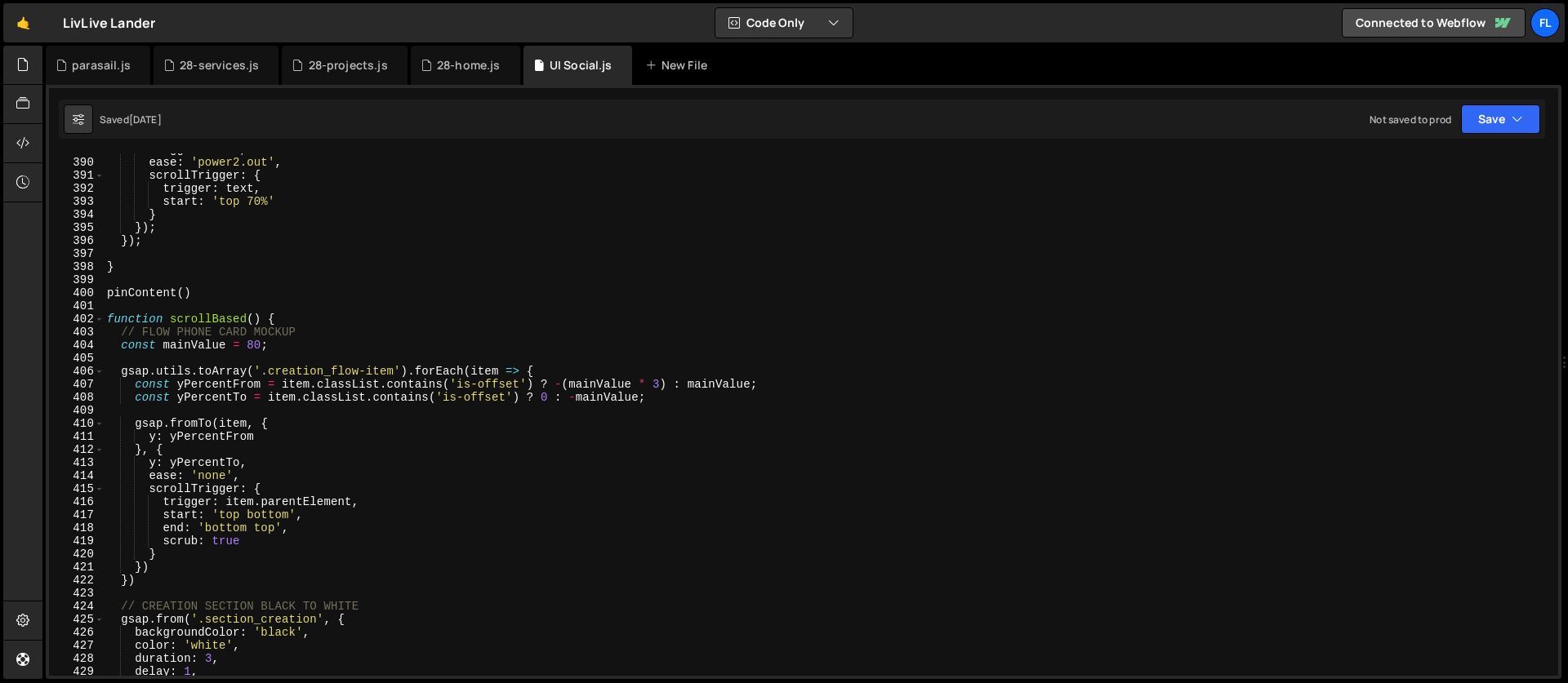
scroll to position [5093, 0]
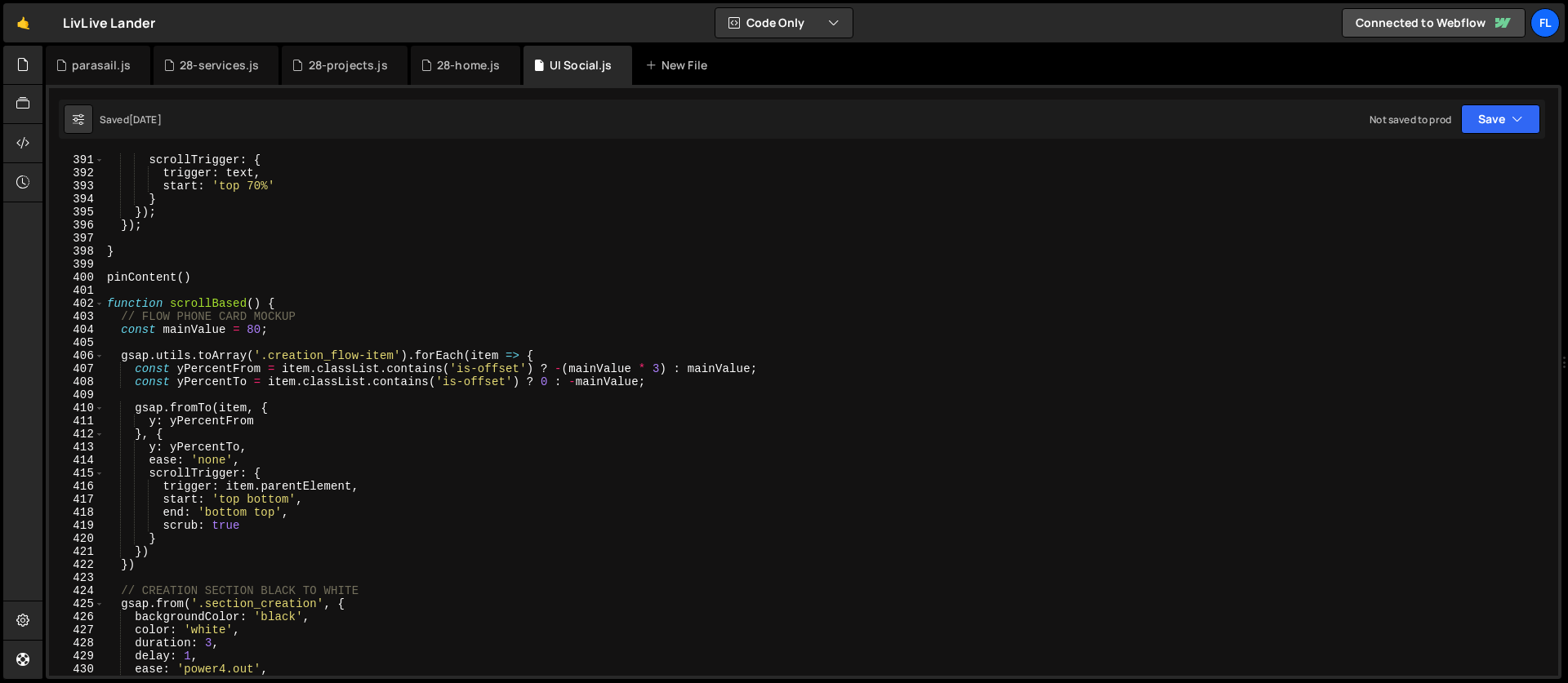
click at [563, 353] on div "scrollTrigger : { trigger : text , start : 'top 70%' } }) ; }) ; } pinContent (…" at bounding box center [827, 427] width 1448 height 549
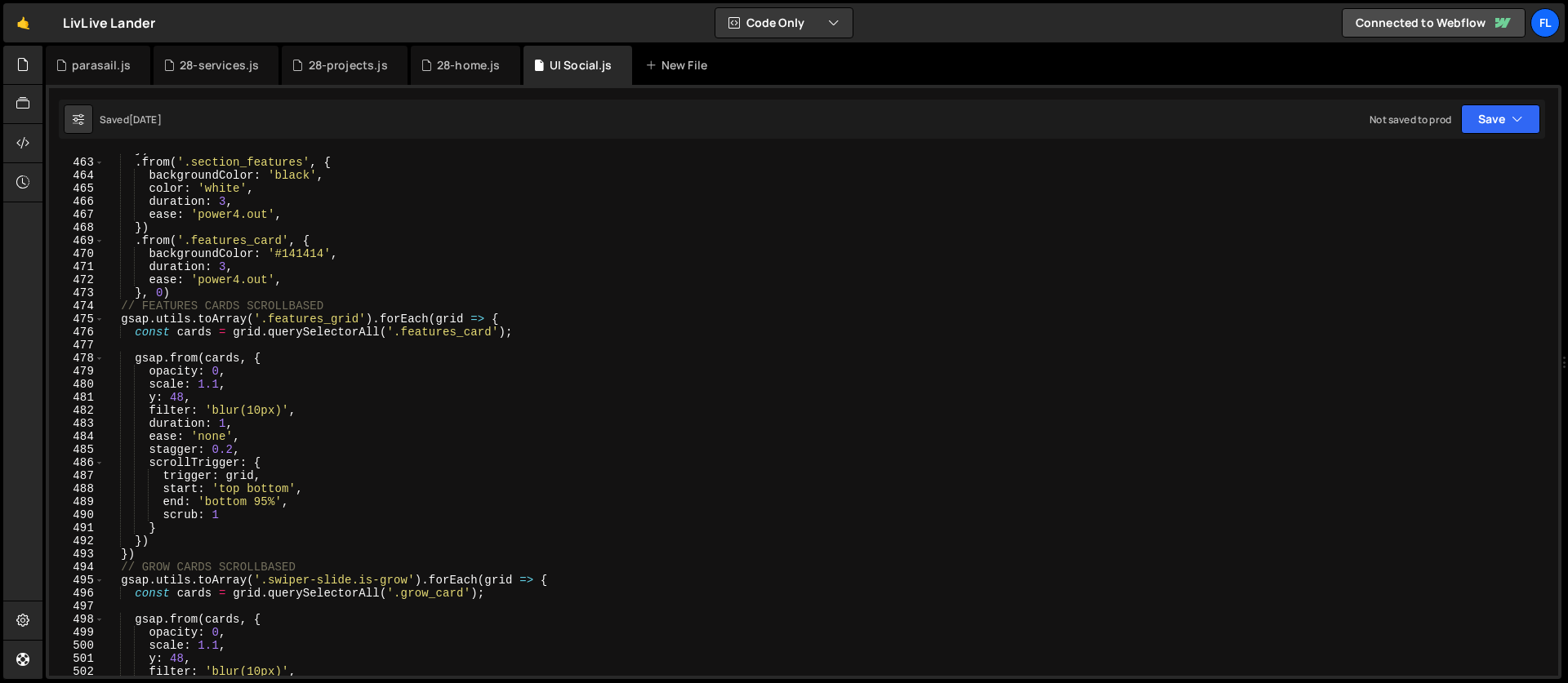
scroll to position [6037, 0]
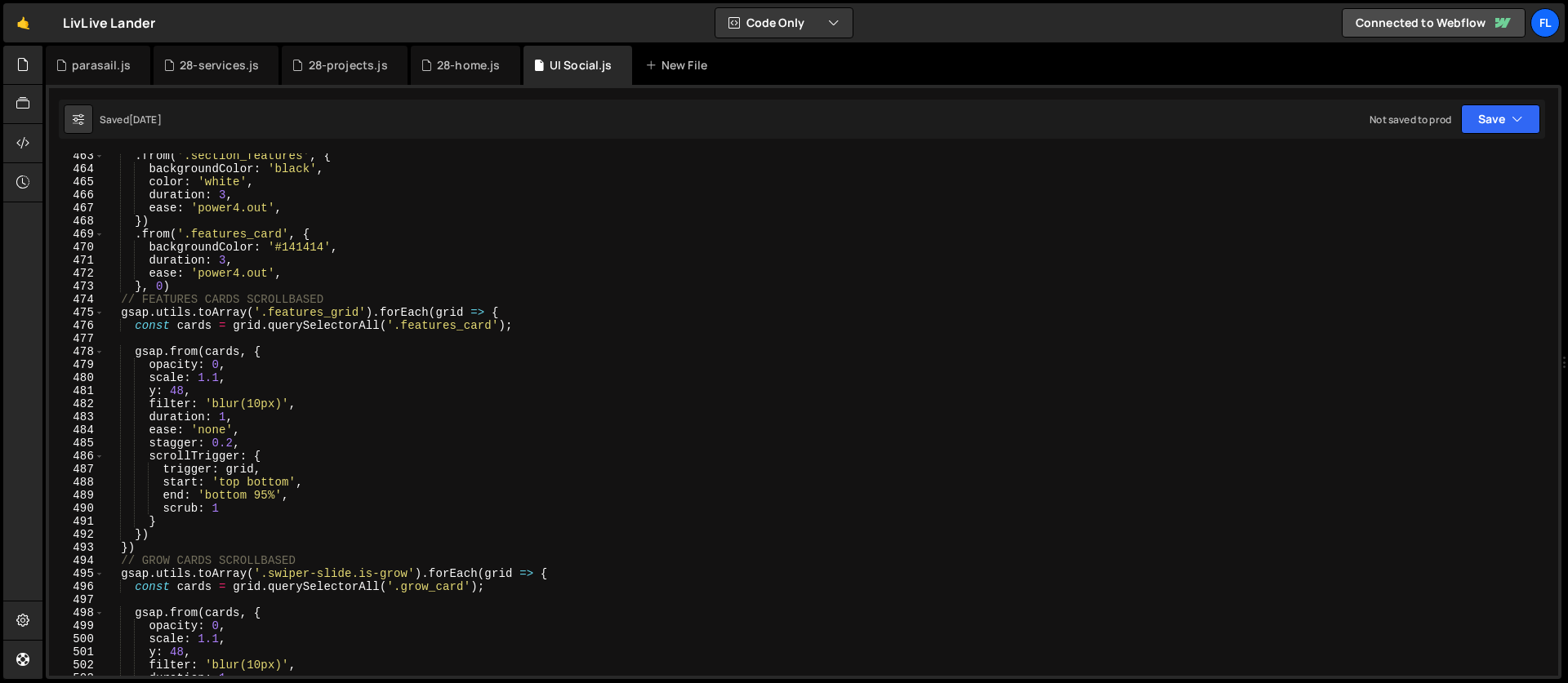
click at [518, 314] on div ". from ( '.section_features' , { backgroundColor : 'black' , color : 'white' , …" at bounding box center [827, 424] width 1448 height 549
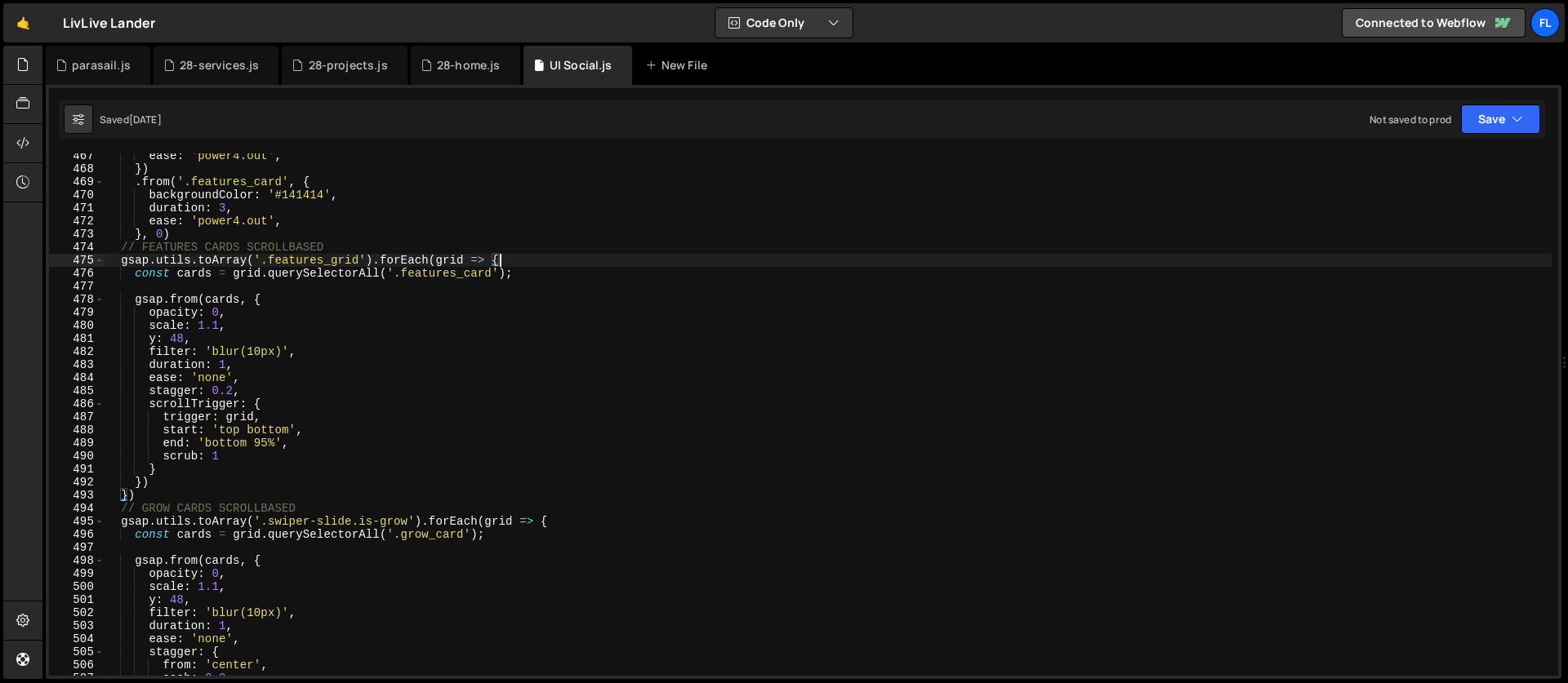
scroll to position [6090, 0]
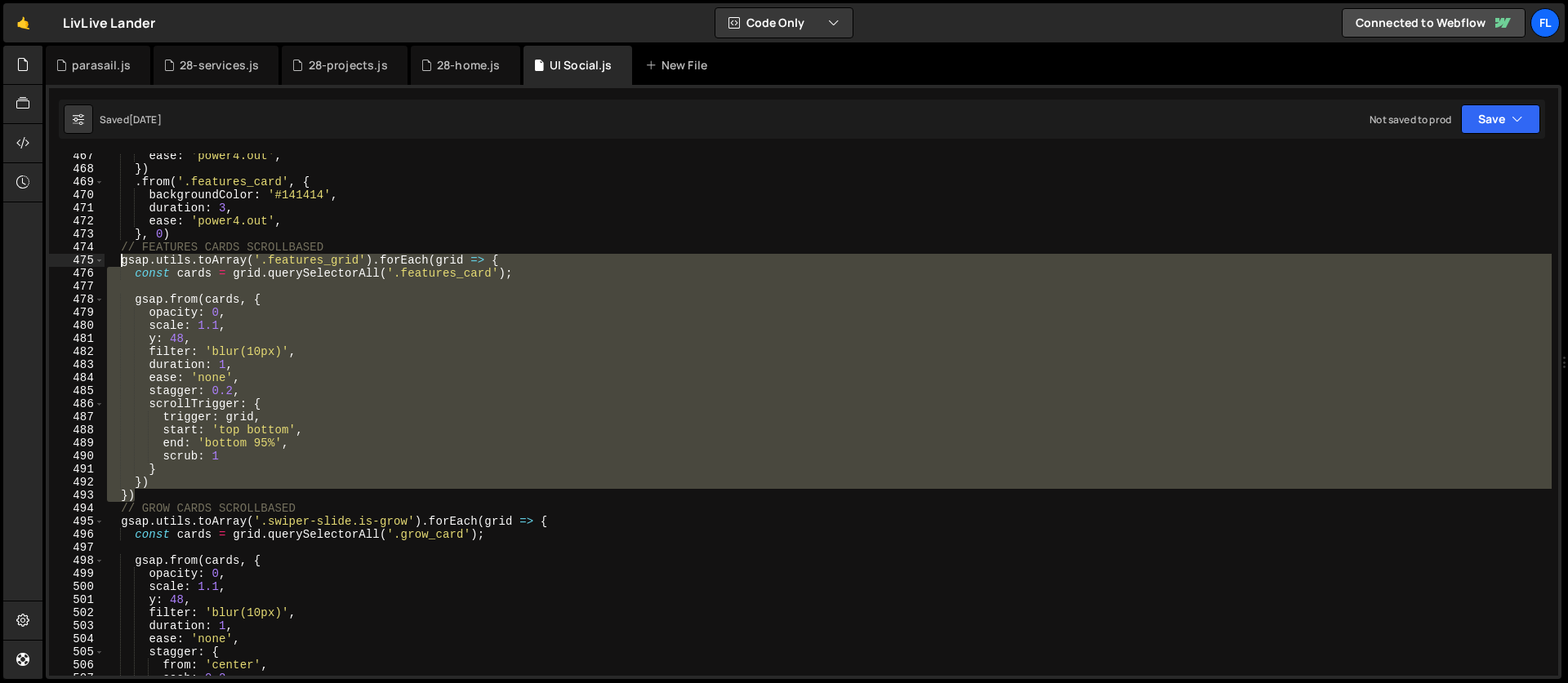
drag, startPoint x: 150, startPoint y: 495, endPoint x: 118, endPoint y: 255, distance: 242.1
click at [118, 255] on div "ease : 'power4.out' , }) . from ( '.features_card' , { backgroundColor : '#1414…" at bounding box center [827, 424] width 1448 height 549
type textarea "gsap.utils.toArray('.features_grid').forEach(grid => { const cards = grid.query…"
click at [90, 66] on div "parasail.js" at bounding box center [101, 65] width 59 height 16
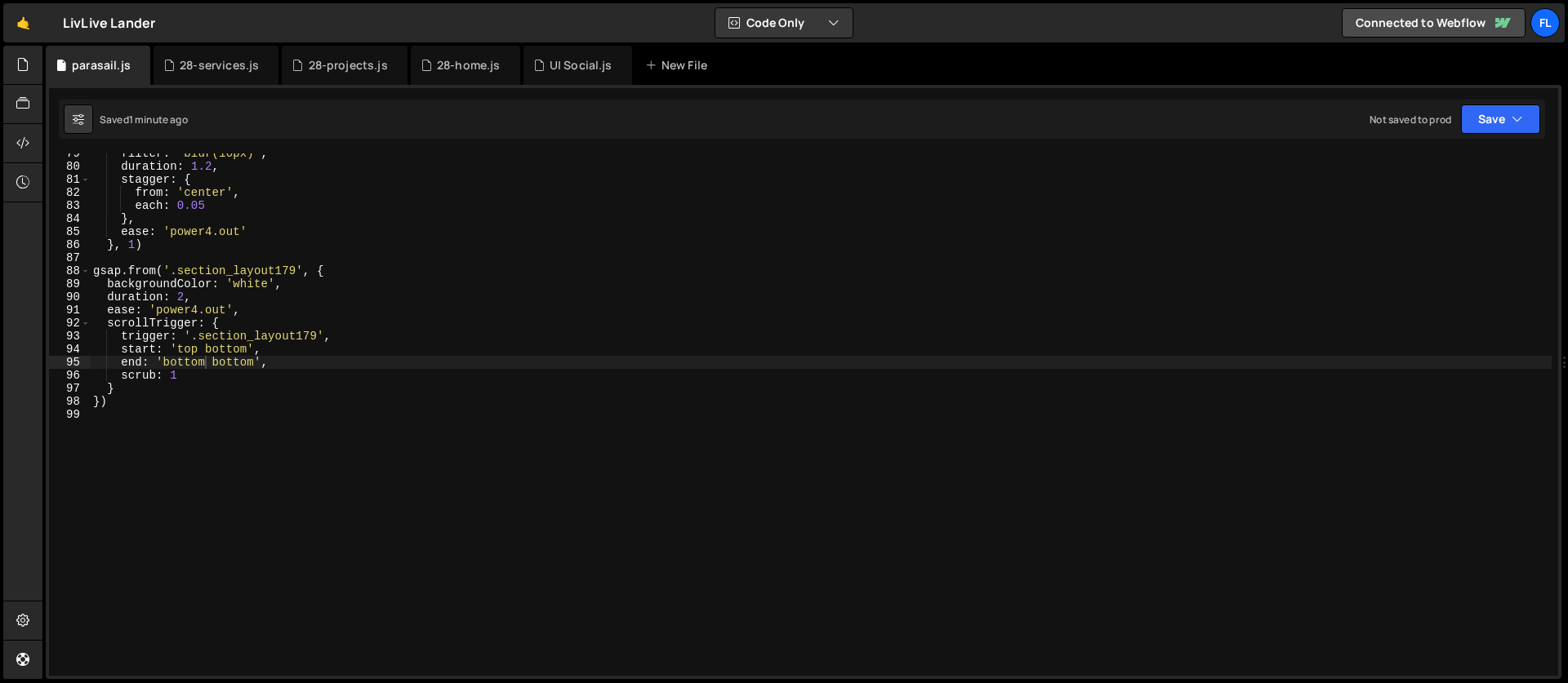
scroll to position [0, 0]
click at [191, 525] on div "filter : 'blur(10px)' , duration : 1.2 , stagger : { from : 'center' , each : 0…" at bounding box center [821, 421] width 1462 height 549
paste textarea "})"
type textarea "})"
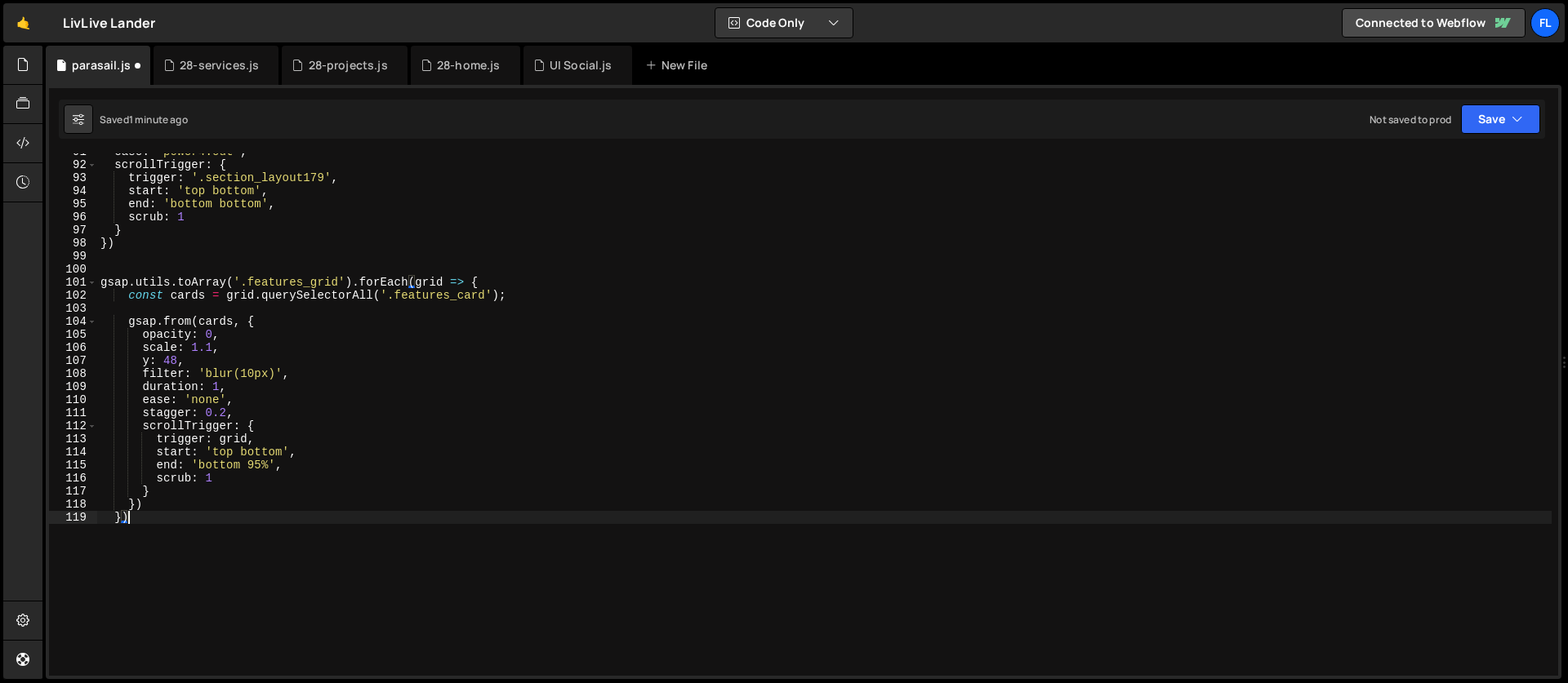
scroll to position [1119, 0]
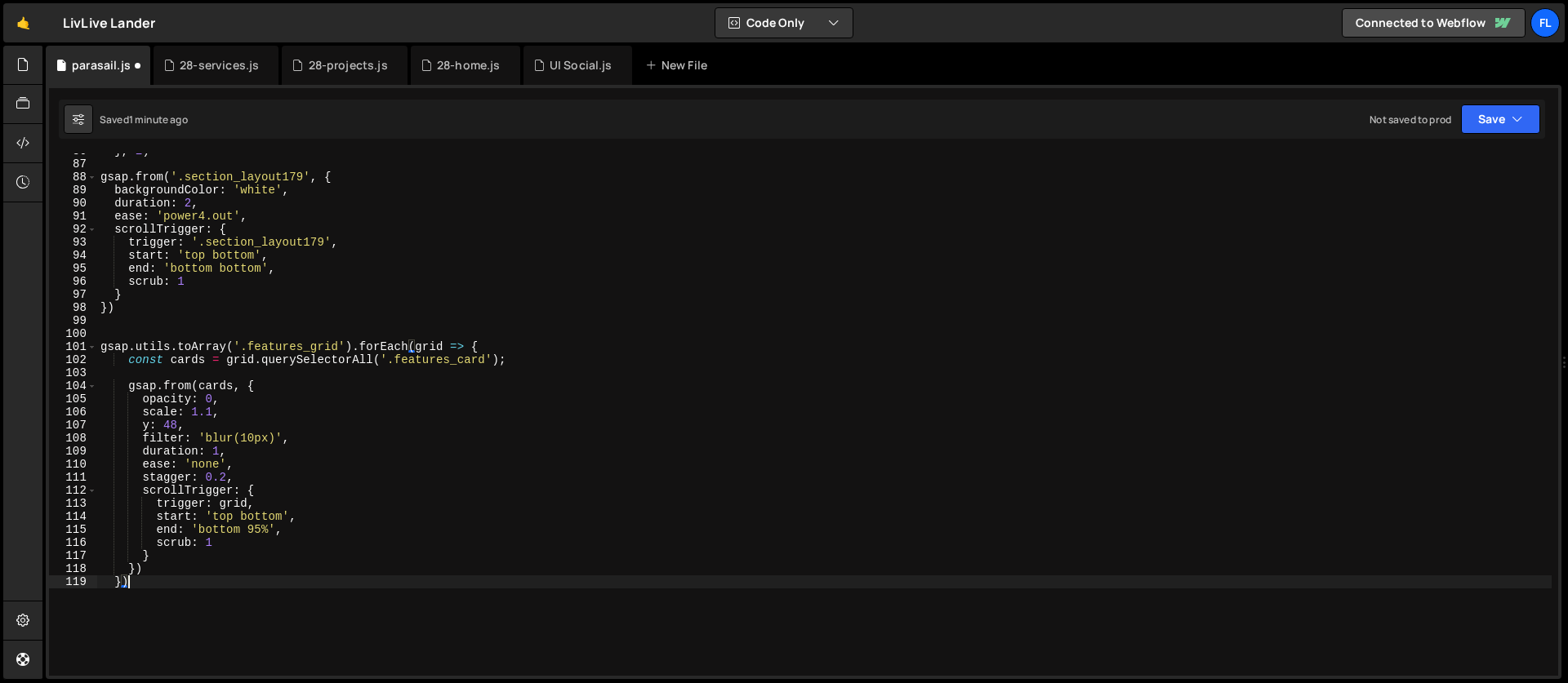
click at [508, 339] on div "} , 1 ) gsap . from ( '.section_layout179' , { backgroundColor : 'white' , dura…" at bounding box center [823, 419] width 1454 height 549
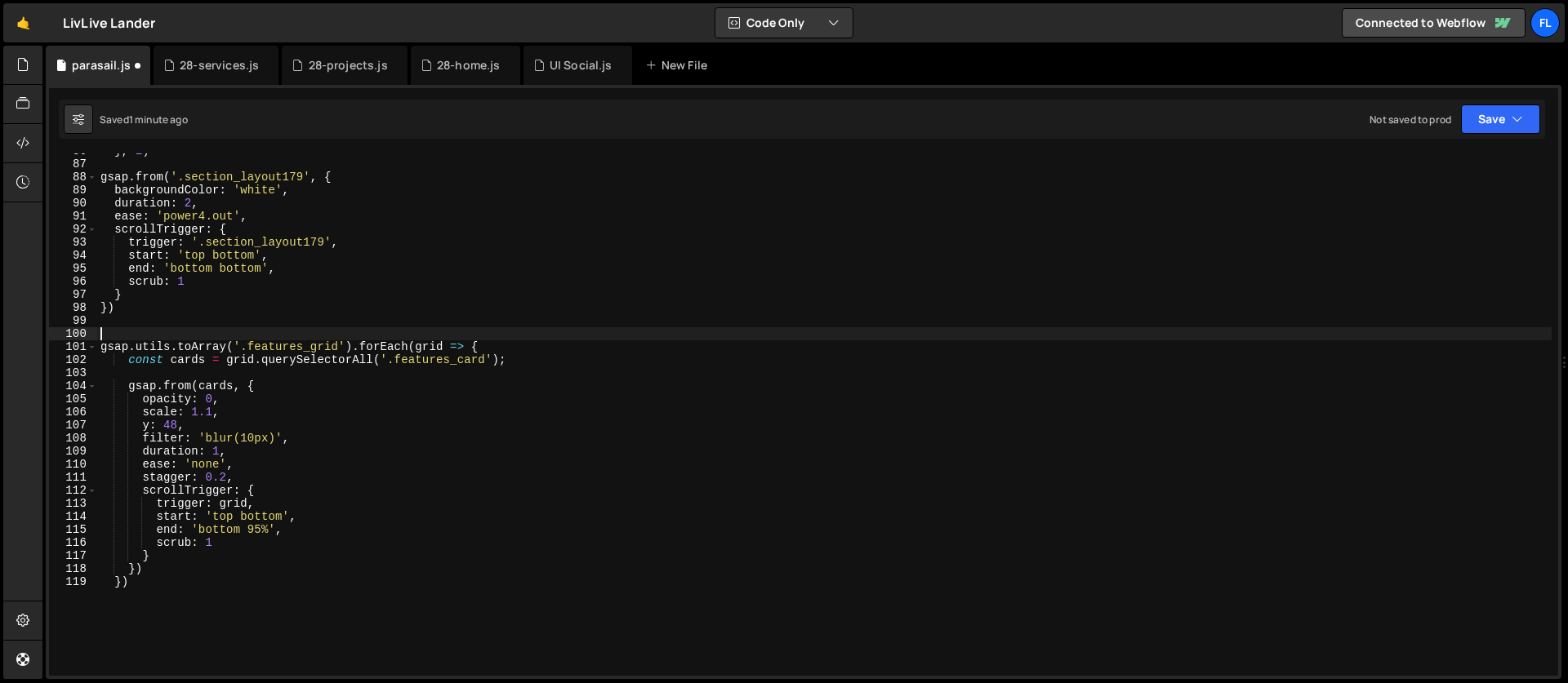
click at [483, 342] on div "} , 1 ) gsap . from ( '.section_layout179' , { backgroundColor : 'white' , dura…" at bounding box center [823, 419] width 1454 height 549
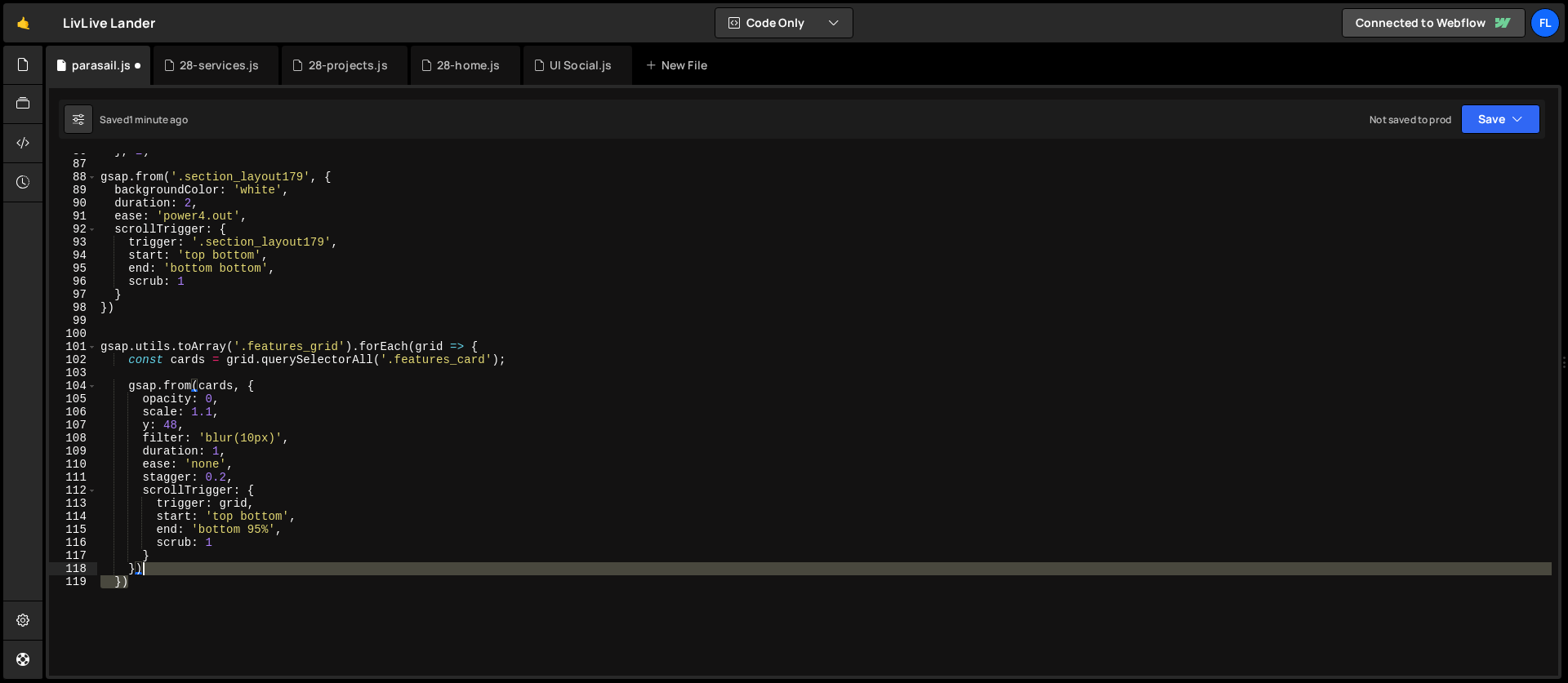
drag, startPoint x: 135, startPoint y: 582, endPoint x: 154, endPoint y: 572, distance: 21.5
click at [154, 572] on div "} , 1 ) gsap . from ( '.section_layout179' , { backgroundColor : 'white' , dura…" at bounding box center [823, 419] width 1454 height 549
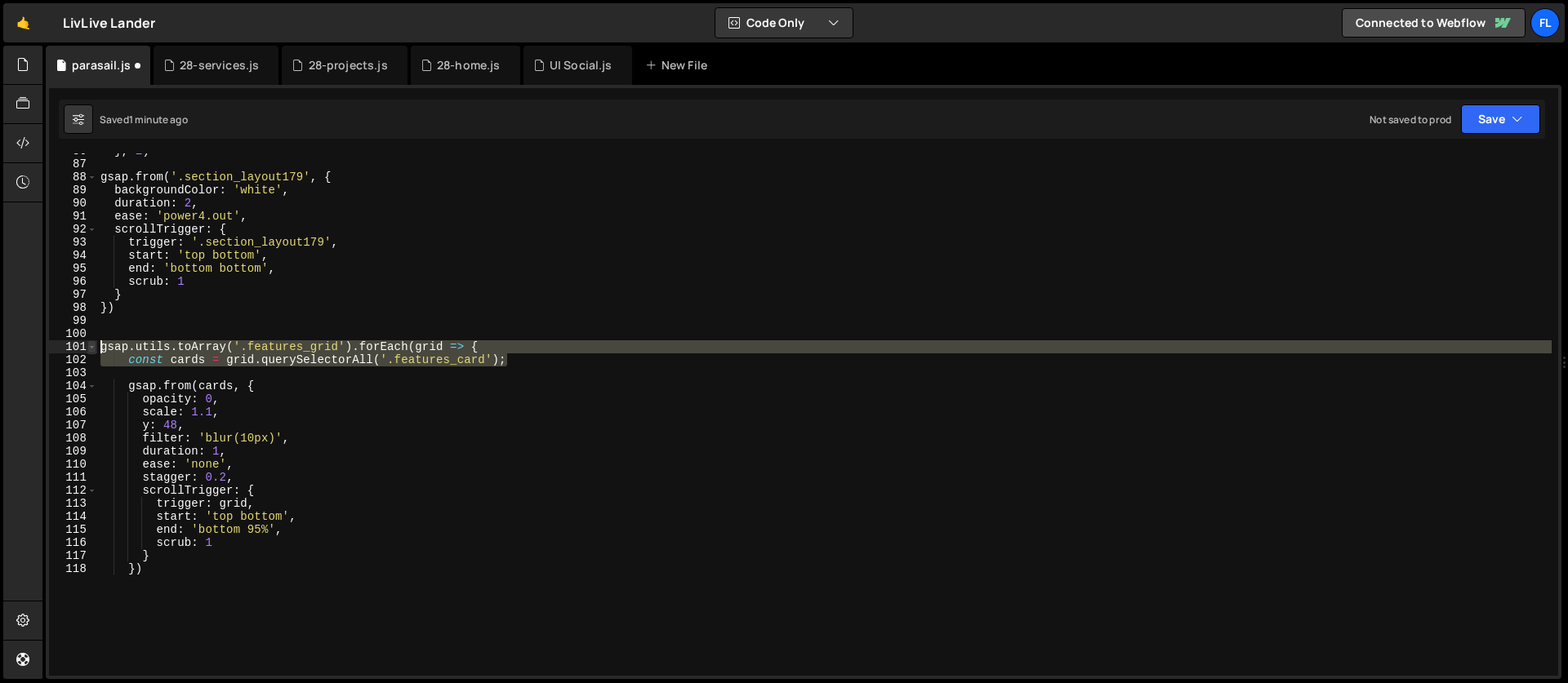
drag, startPoint x: 527, startPoint y: 356, endPoint x: 86, endPoint y: 348, distance: 441.1
click at [86, 348] on div "}) 86 87 88 89 90 91 92 93 94 95 96 97 98 99 100 101 102 103 104 105 106 107 10…" at bounding box center [803, 414] width 1509 height 522
type textarea "gsap.utils.toArray('.features_grid').forEach(grid => { const cards = grid.query…"
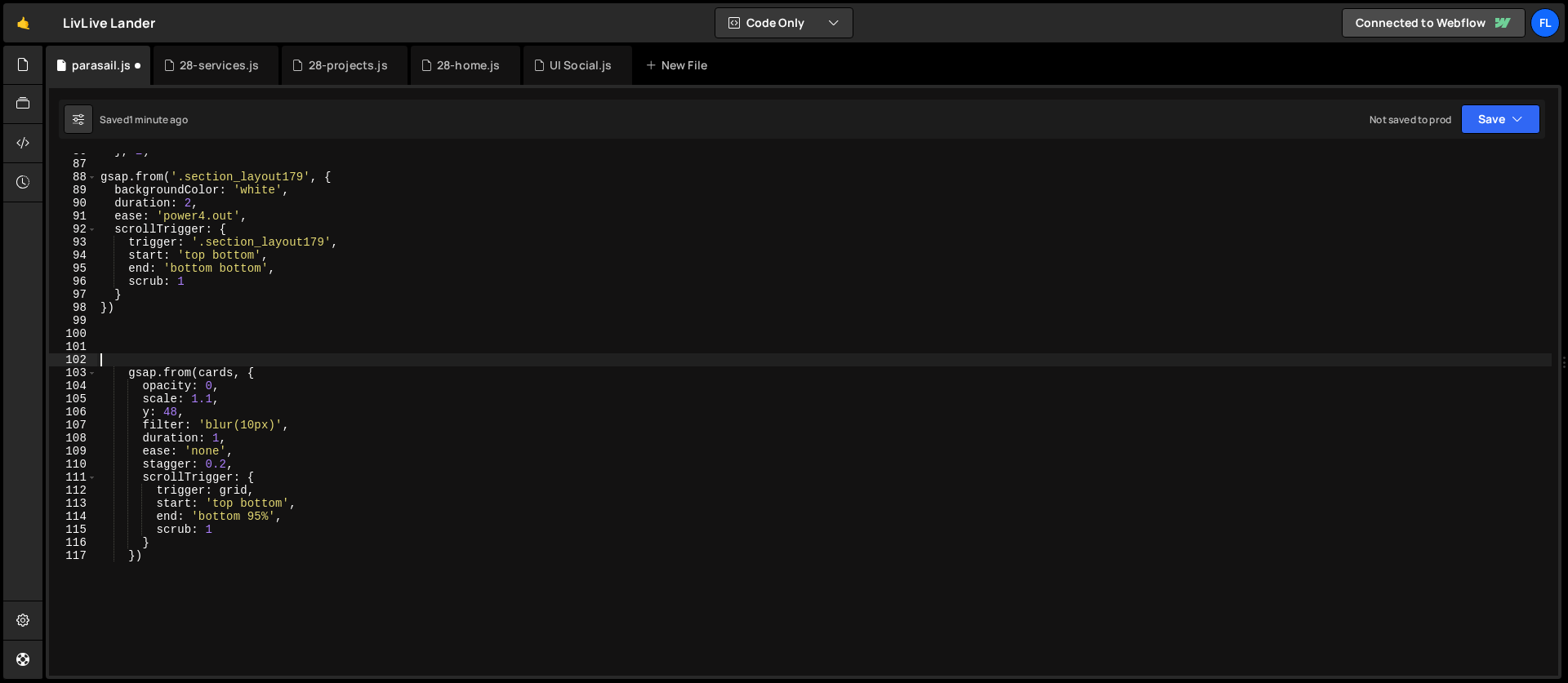
click at [122, 365] on div "} , 1 ) gsap . from ( '.section_layout179' , { backgroundColor : 'white' , dura…" at bounding box center [823, 419] width 1454 height 549
click at [211, 365] on div "} , 1 ) gsap . from ( '.section_layout179' , { backgroundColor : 'white' , dura…" at bounding box center [823, 419] width 1454 height 549
paste textarea "layout179_item"
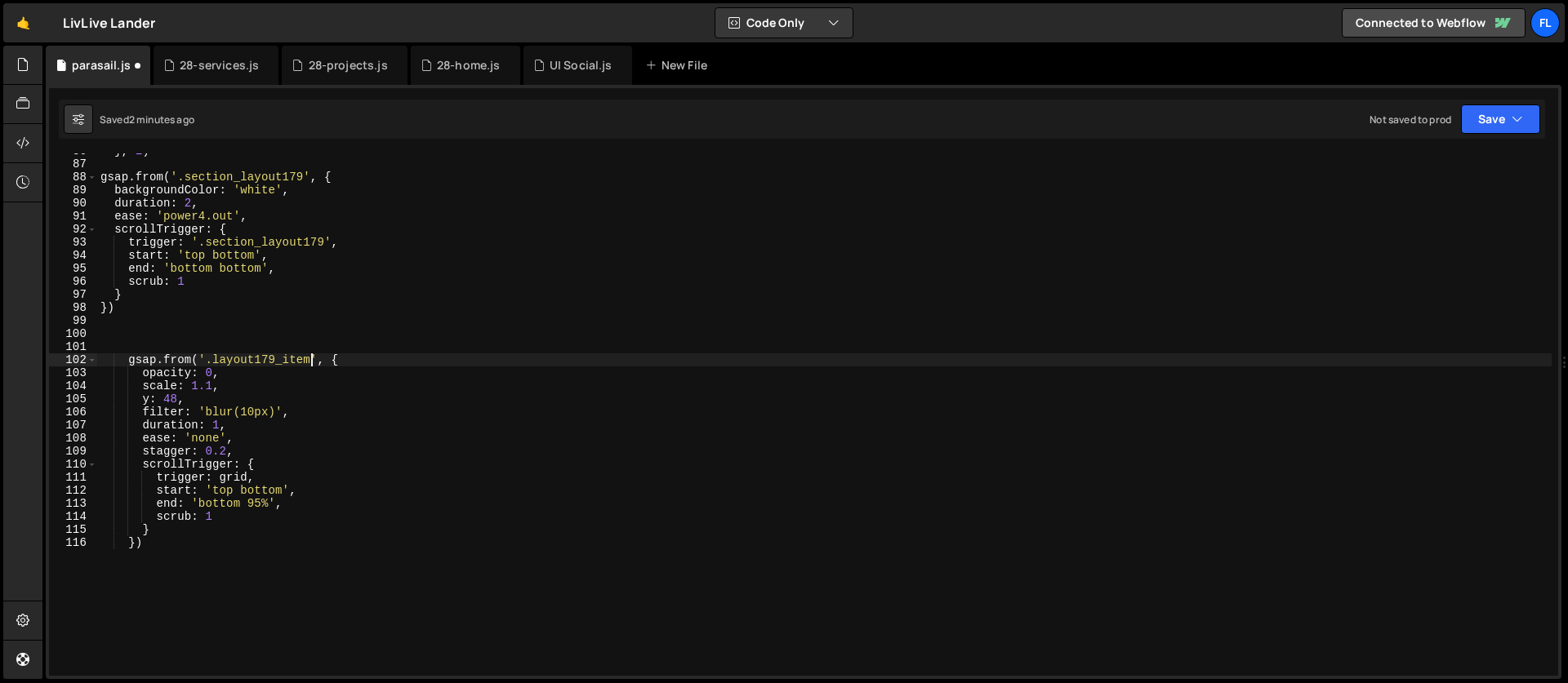
click at [238, 474] on div "} , 1 ) gsap . from ( '.section_layout179' , { backgroundColor : 'white' , dura…" at bounding box center [823, 419] width 1454 height 549
paste textarea "layout179_content"
click at [227, 441] on div "} , 1 ) gsap . from ( '.section_layout179' , { backgroundColor : 'white' , dura…" at bounding box center [823, 419] width 1454 height 549
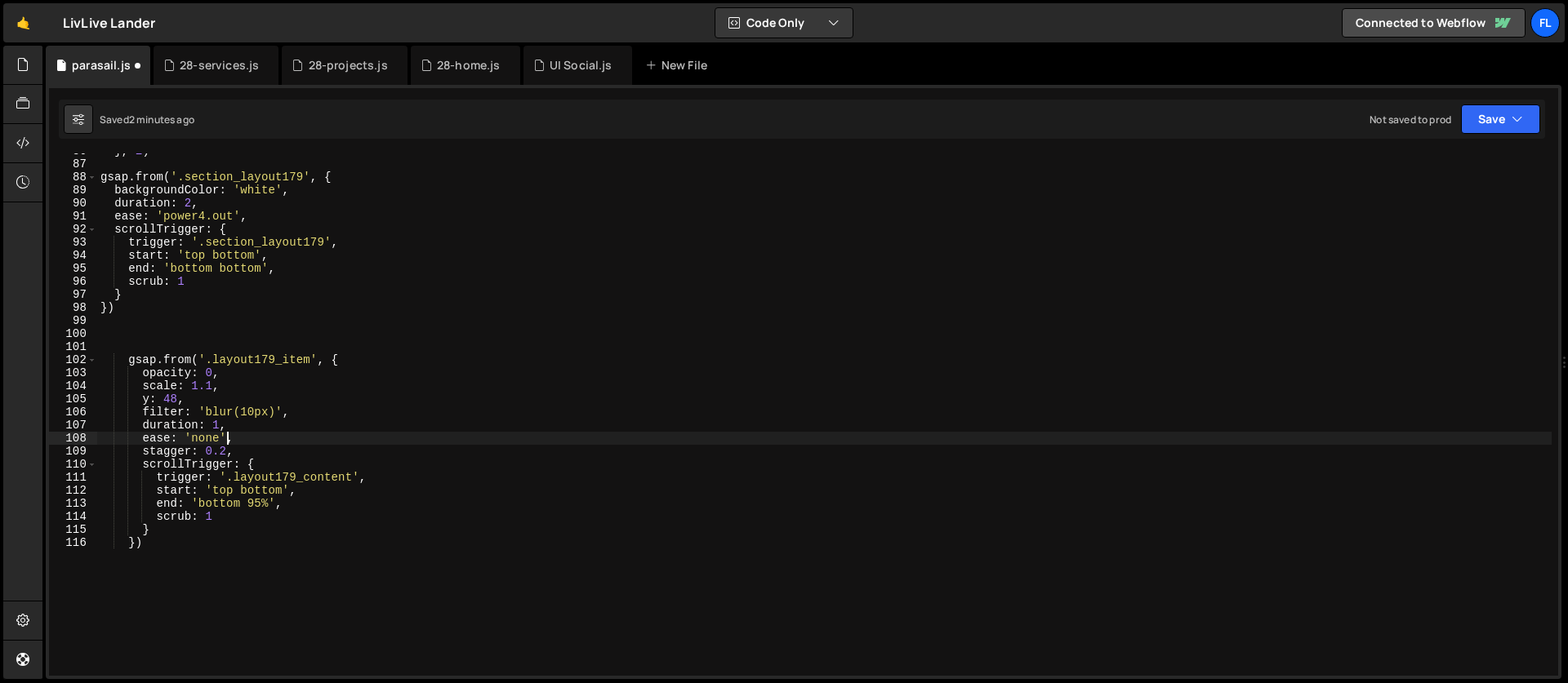
scroll to position [1188, 0]
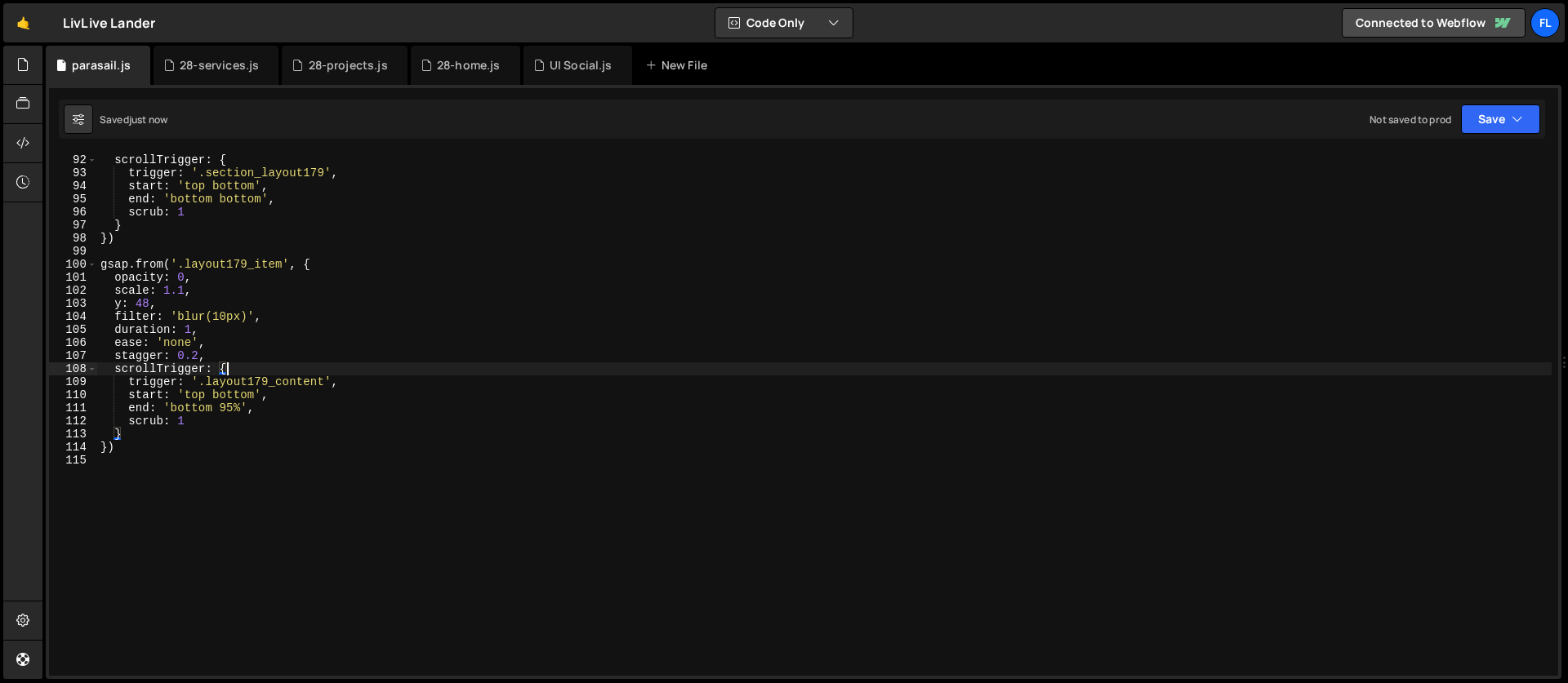
type textarea "scrollTrigger: {"
click at [557, 71] on div "UI Social.js" at bounding box center [581, 65] width 63 height 16
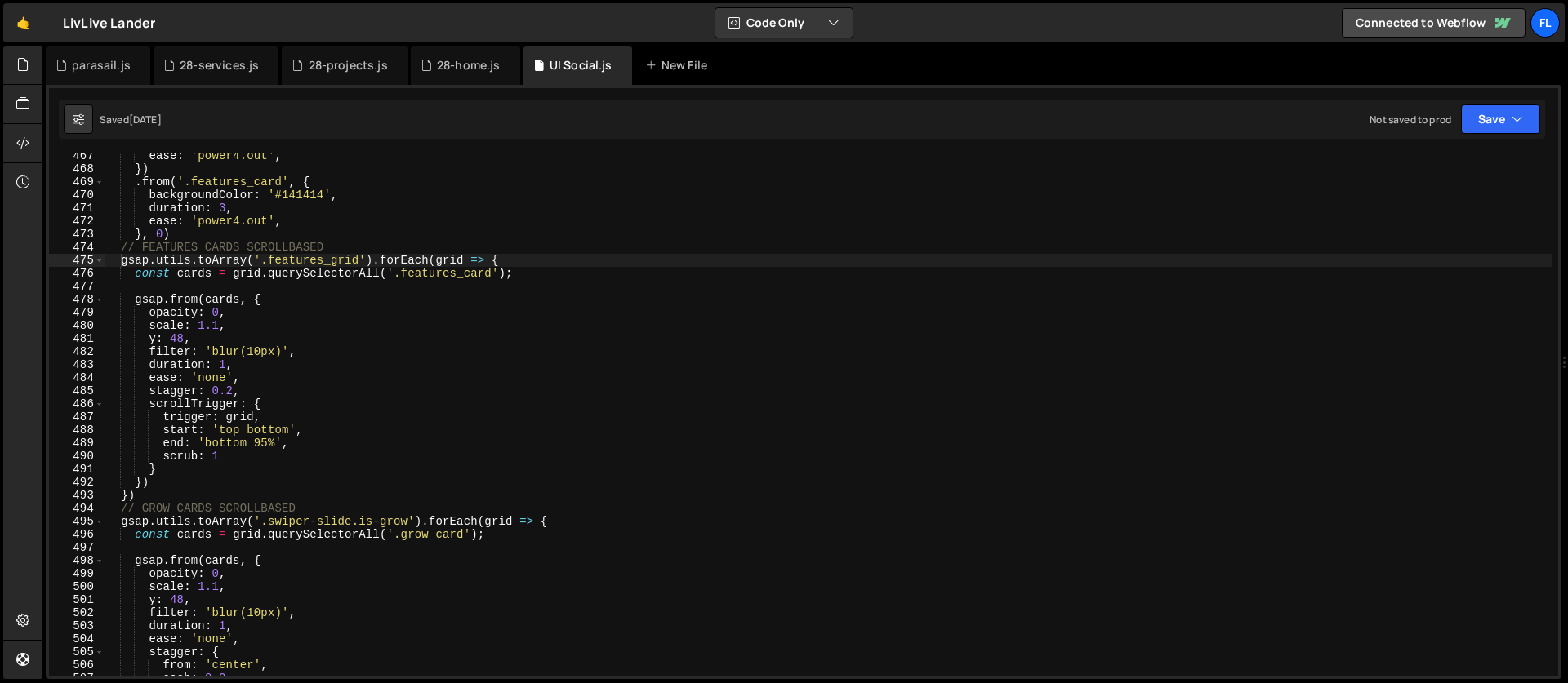
type textarea "scale: 1.1,"
click at [395, 332] on div "ease : 'power4.out' , }) . from ( '.features_card' , { backgroundColor : '#1414…" at bounding box center [827, 424] width 1448 height 549
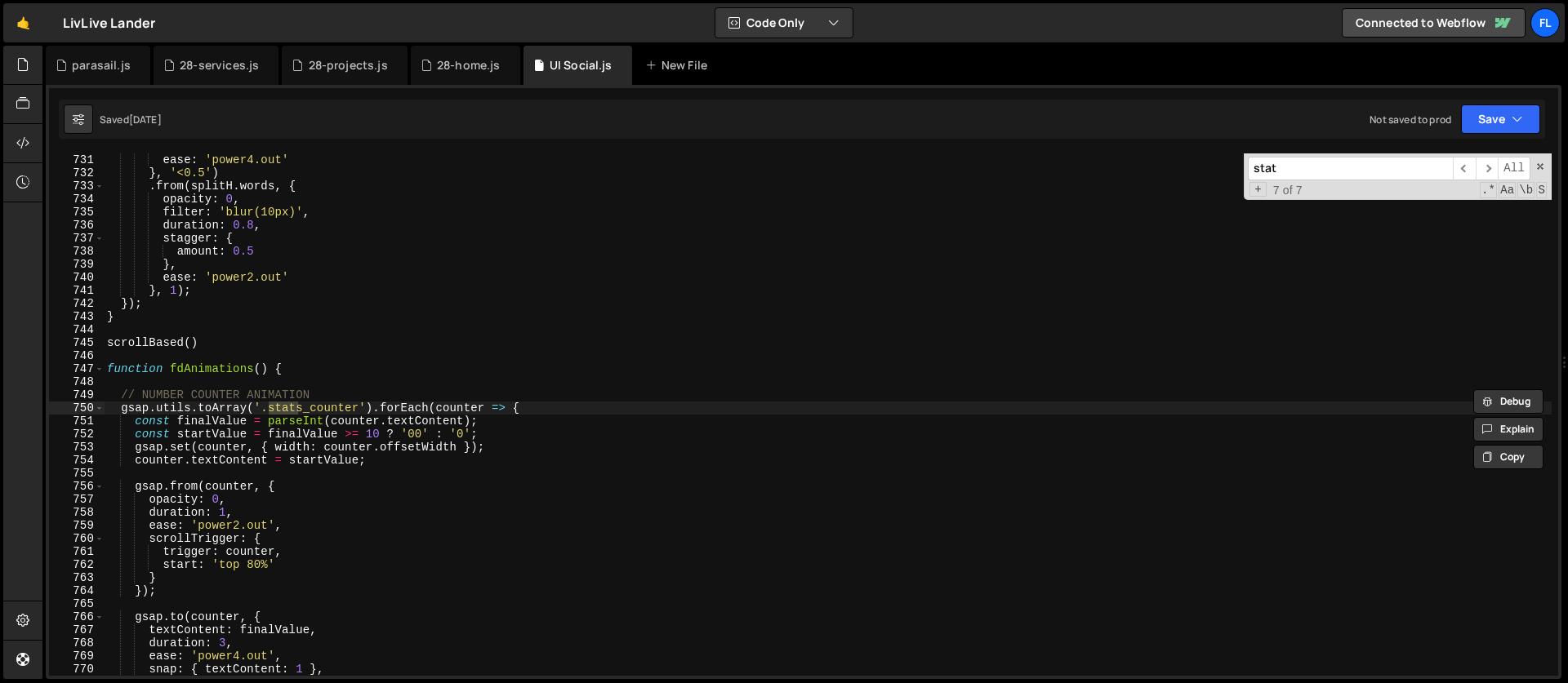
scroll to position [9549, 0]
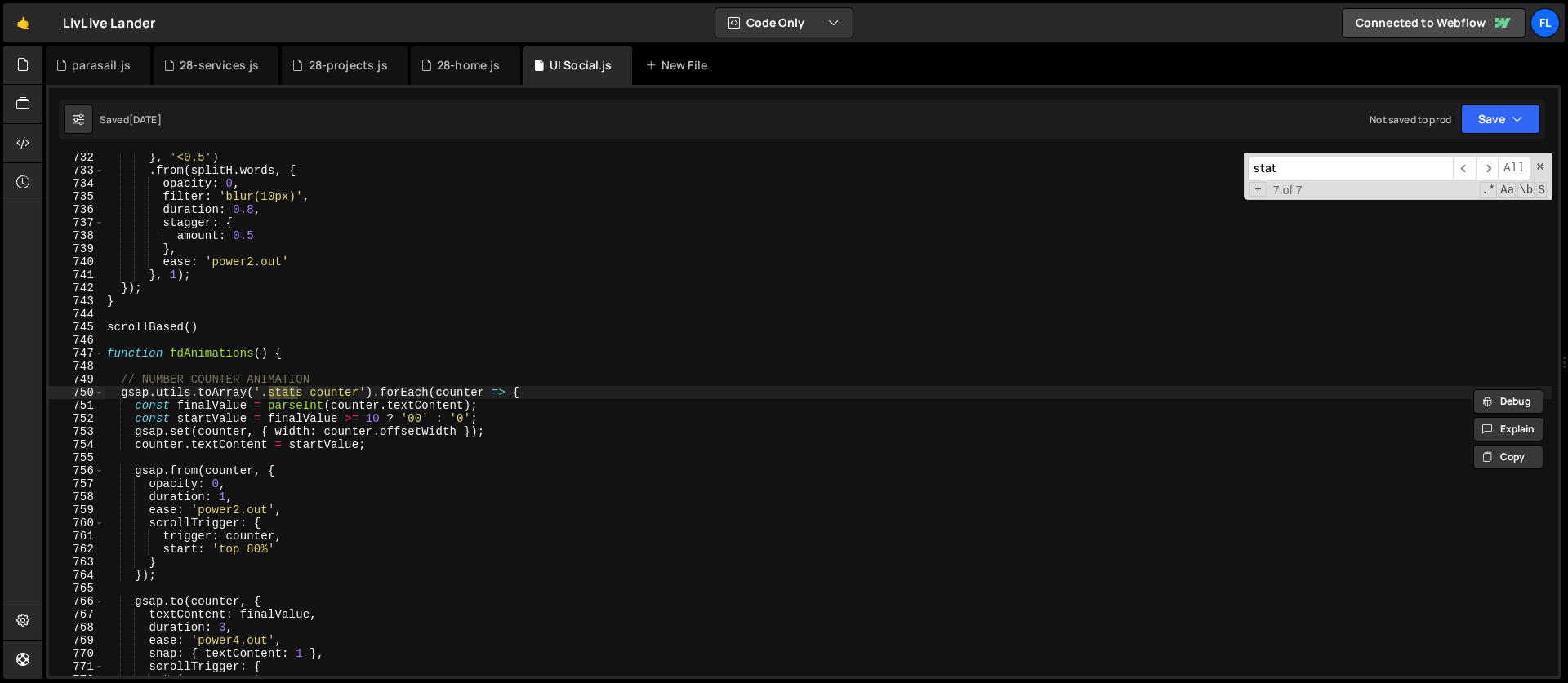
type input "stat"
click at [121, 380] on div "} , '<0.5' ) . from ( splitH . words , { opacity : 0 , filter : 'blur(10px)' , …" at bounding box center [827, 426] width 1448 height 549
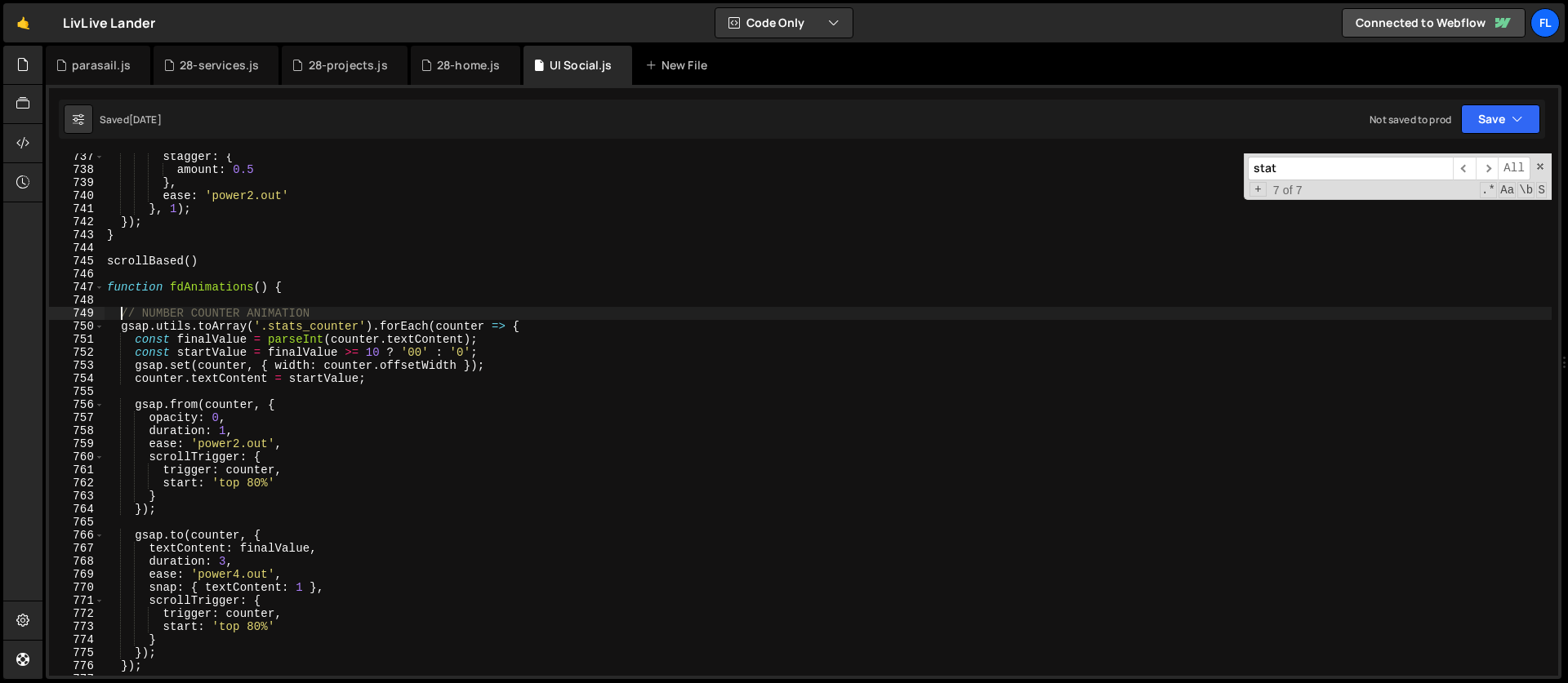
scroll to position [9627, 0]
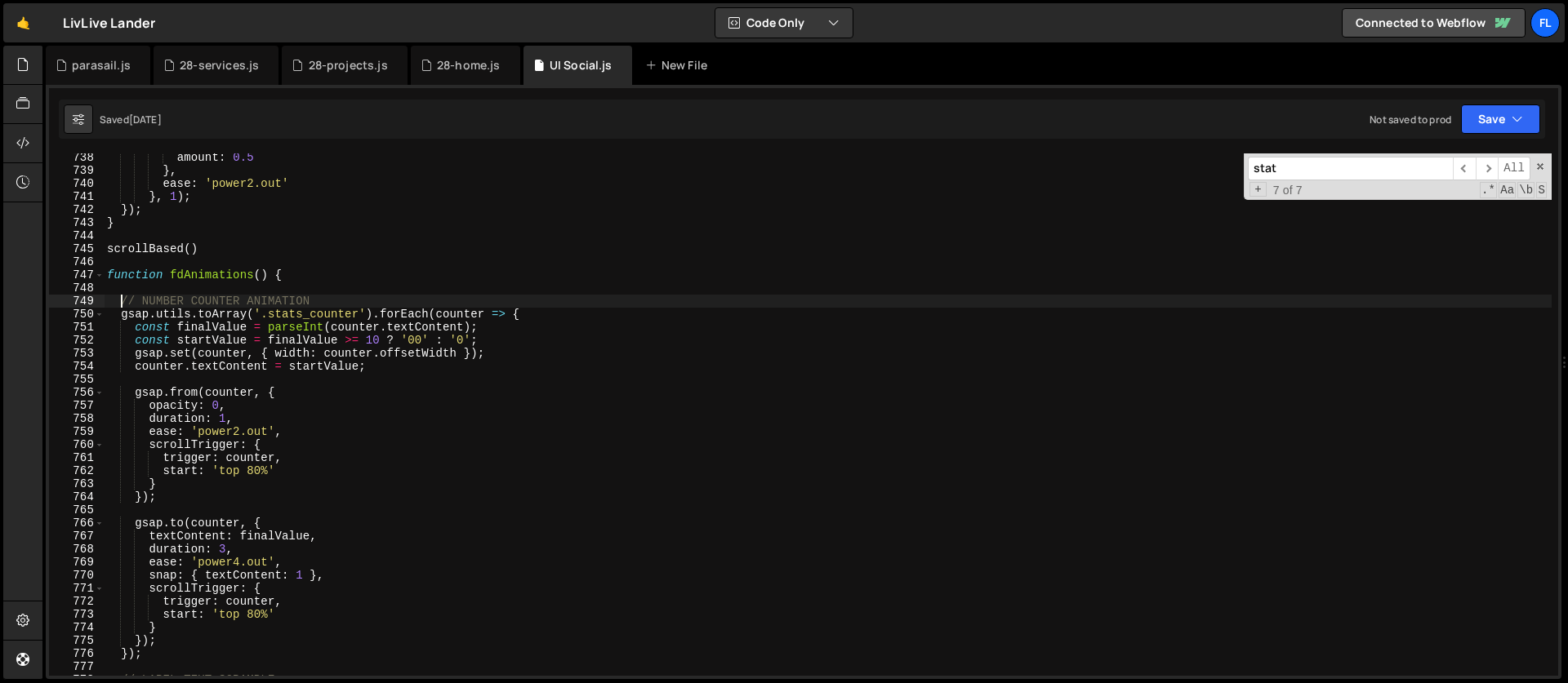
click at [557, 313] on div "amount : 0.5 } , ease : 'power2.out' } , 1 ) ; }) ; } scrollBased ( ) function …" at bounding box center [827, 426] width 1448 height 549
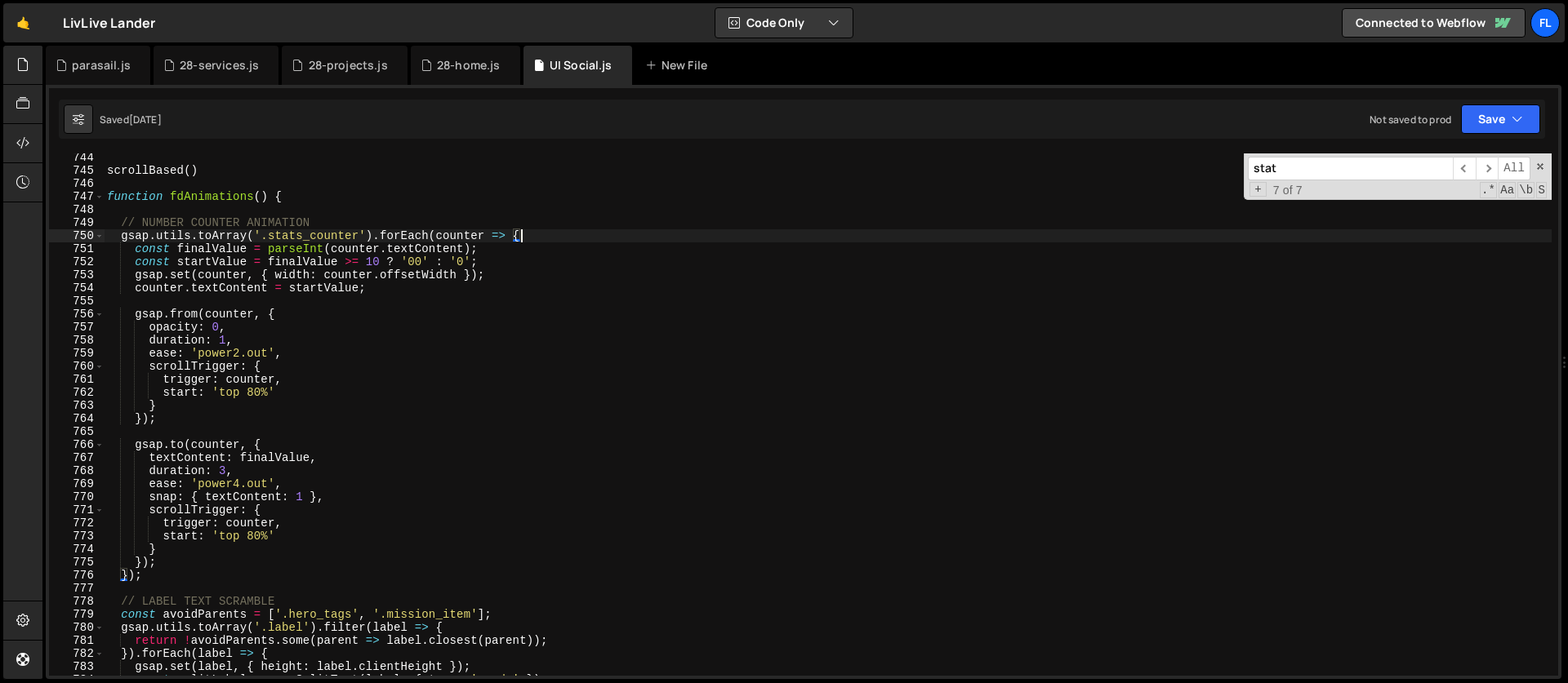
scroll to position [9768, 0]
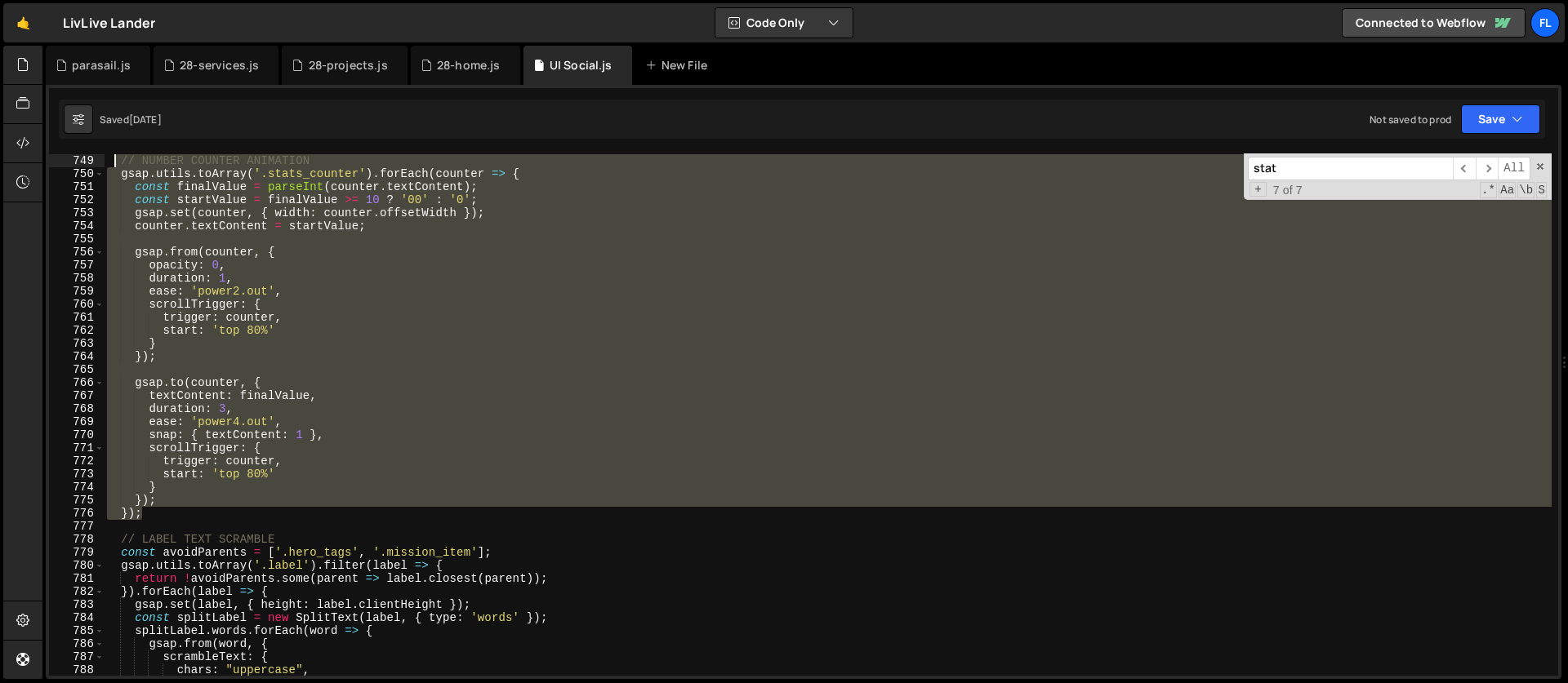
drag, startPoint x: 149, startPoint y: 512, endPoint x: 116, endPoint y: 163, distance: 350.6
click at [116, 163] on div "// NUMBER COUNTER ANIMATION gsap . utils . toArray ( '.stats_counter' ) . forEa…" at bounding box center [827, 415] width 1448 height 549
type textarea "// NUMBER COUNTER ANIMATION gsap.utils.toArray('.stats_counter').forEach(counte…"
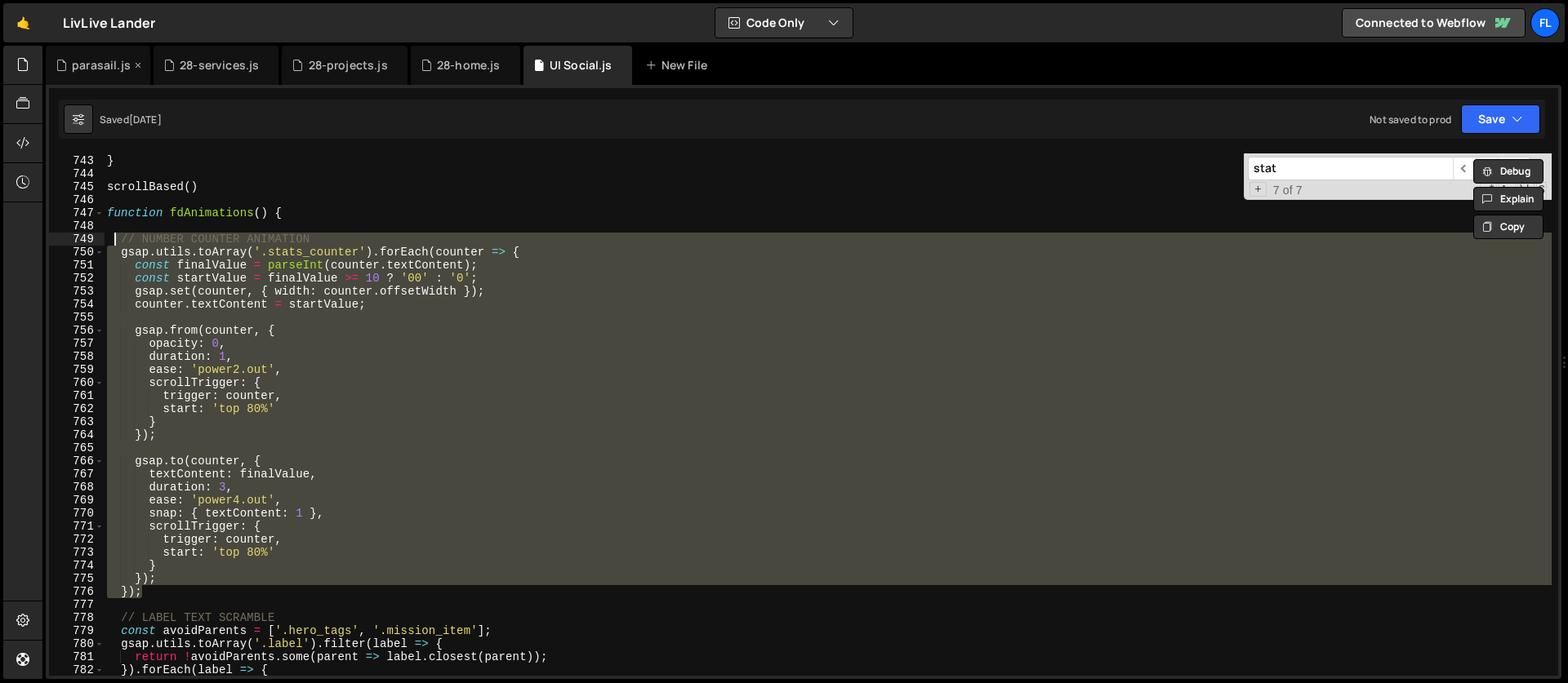
click at [93, 63] on div "parasail.js" at bounding box center [101, 65] width 59 height 16
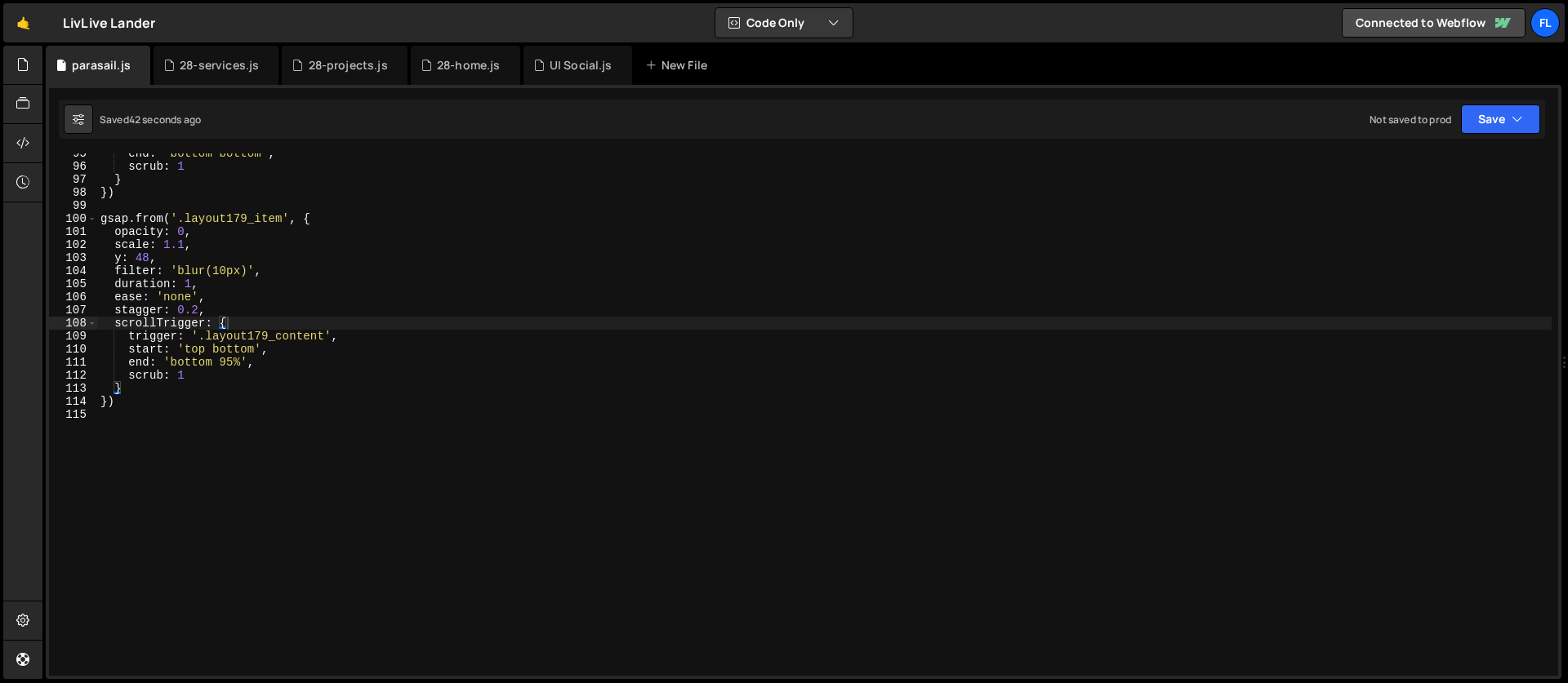
scroll to position [1234, 0]
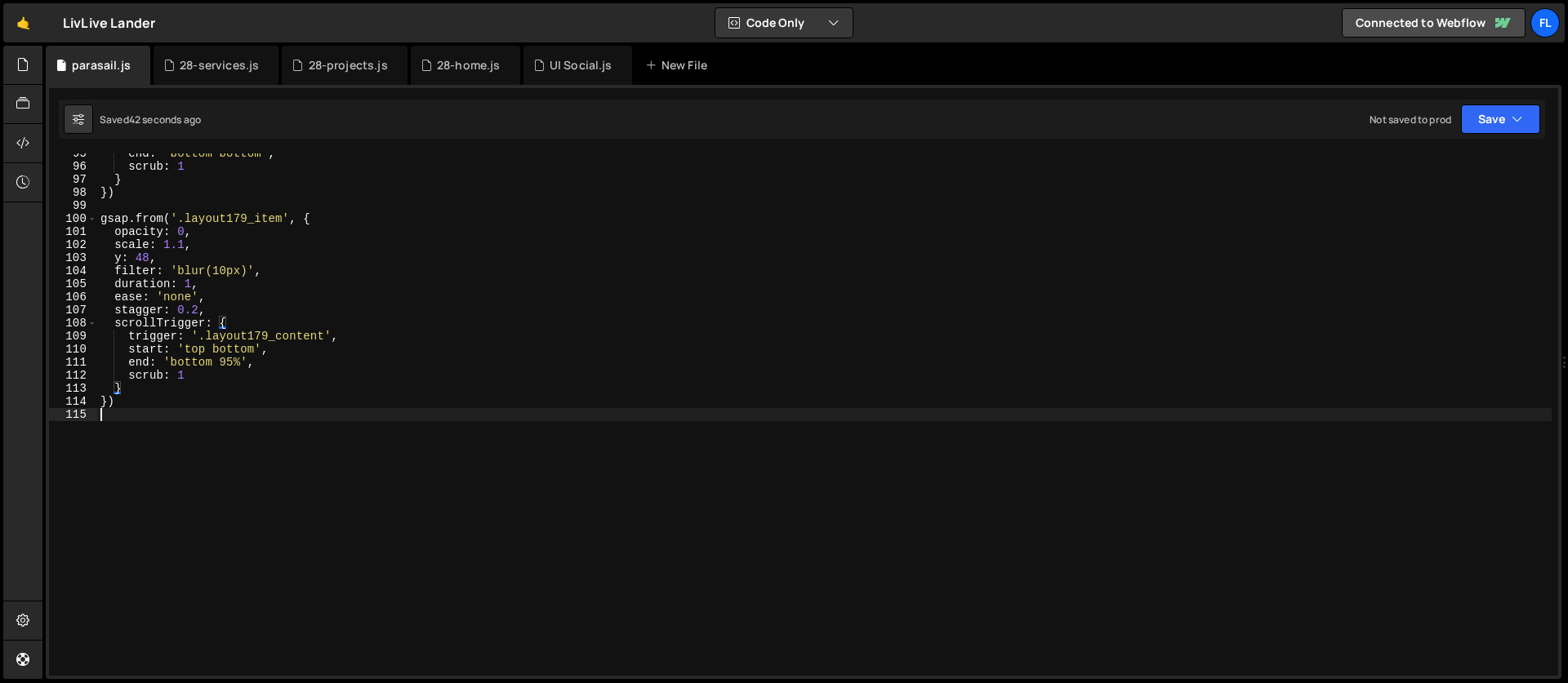
click at [208, 442] on div "end : 'bottom bottom' , scrub : 1 } }) gsap . from ( '.layout179_item' , { opac…" at bounding box center [823, 421] width 1454 height 549
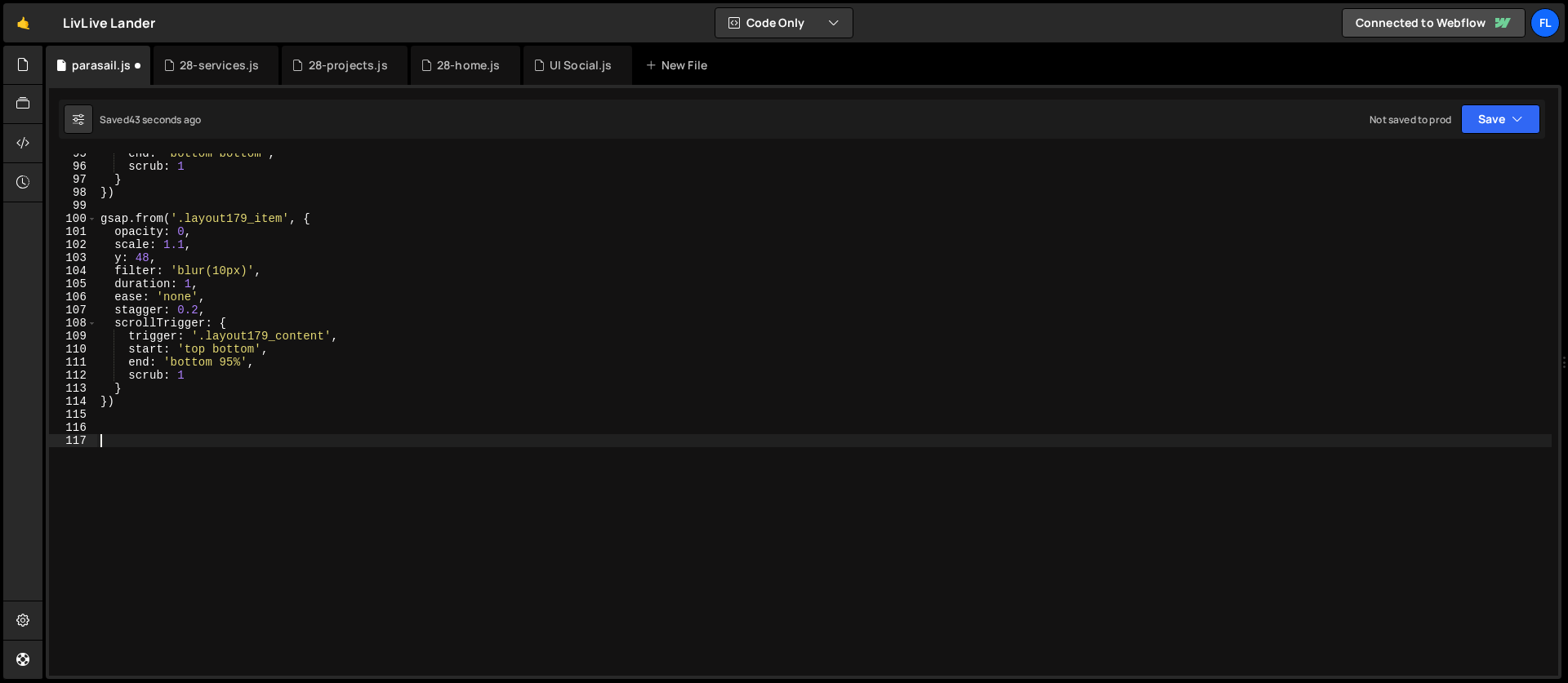
paste textarea "});"
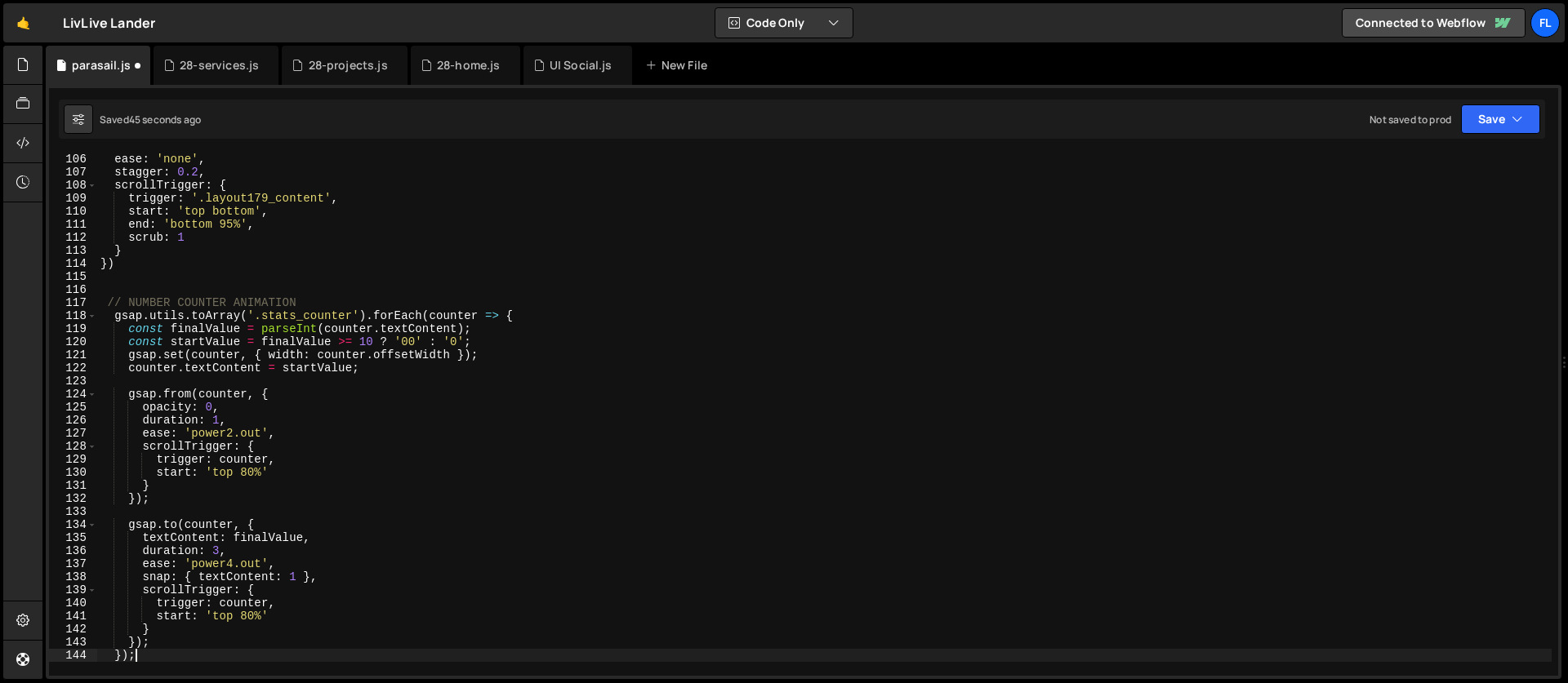
scroll to position [1372, 0]
drag, startPoint x: 353, startPoint y: 314, endPoint x: 263, endPoint y: 314, distance: 90.0
click at [263, 314] on div "ease : 'none' , stagger : 0.2 , scrollTrigger : { trigger : '.layout179_content…" at bounding box center [823, 427] width 1454 height 549
type textarea "gsap.utils.toArray('.stats_counter').forEach(counter => {"
click at [560, 68] on div "UI Social.js" at bounding box center [581, 65] width 63 height 16
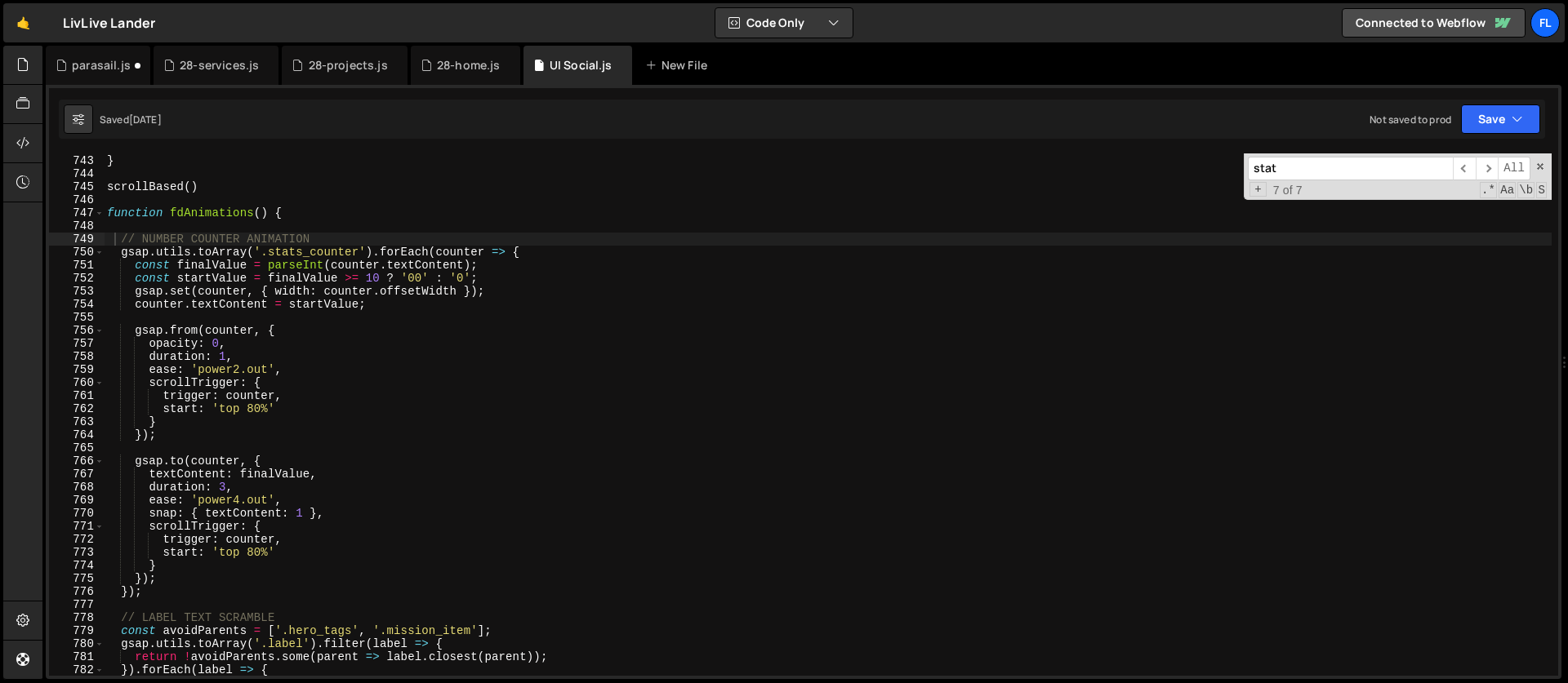
drag, startPoint x: 1300, startPoint y: 177, endPoint x: 1121, endPoint y: 190, distance: 179.5
click at [1121, 190] on div "}) ; } scrollBased ( ) function fdAnimations ( ) { // NUMBER COUNTER ANIMATION …" at bounding box center [827, 414] width 1448 height 522
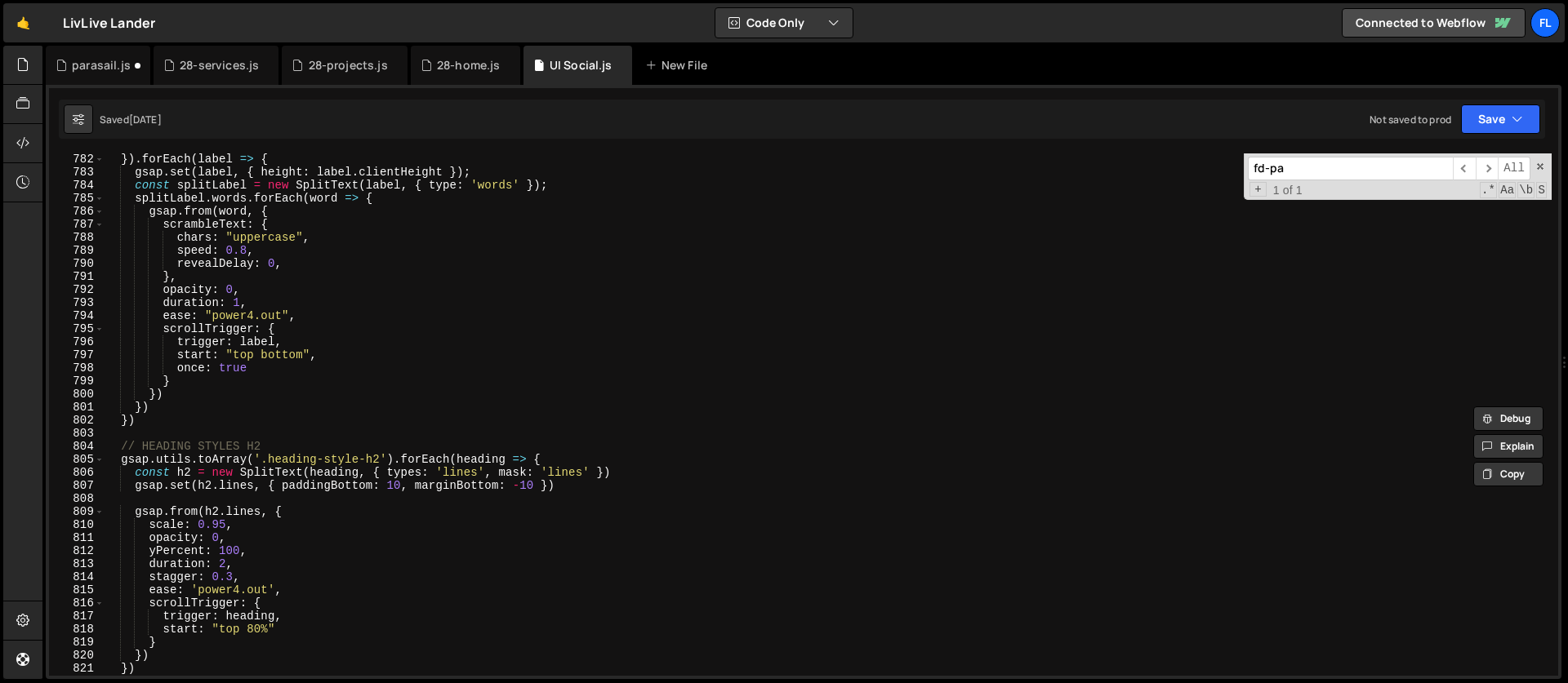
scroll to position [10268, 0]
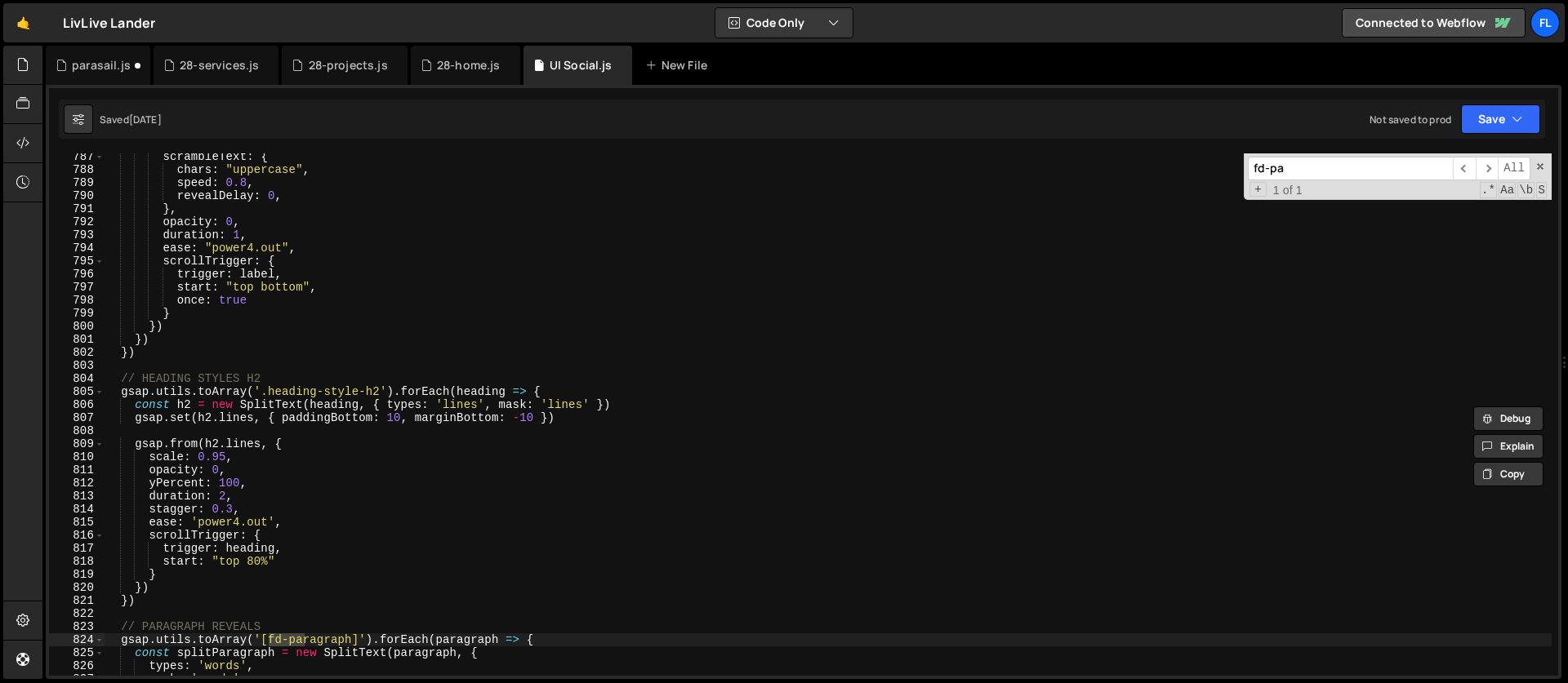
type input "fd-pa"
click at [121, 375] on div "scrambleText : { chars : "uppercase" , speed : 0.8 , revealDelay : 0 , } , opac…" at bounding box center [827, 425] width 1448 height 549
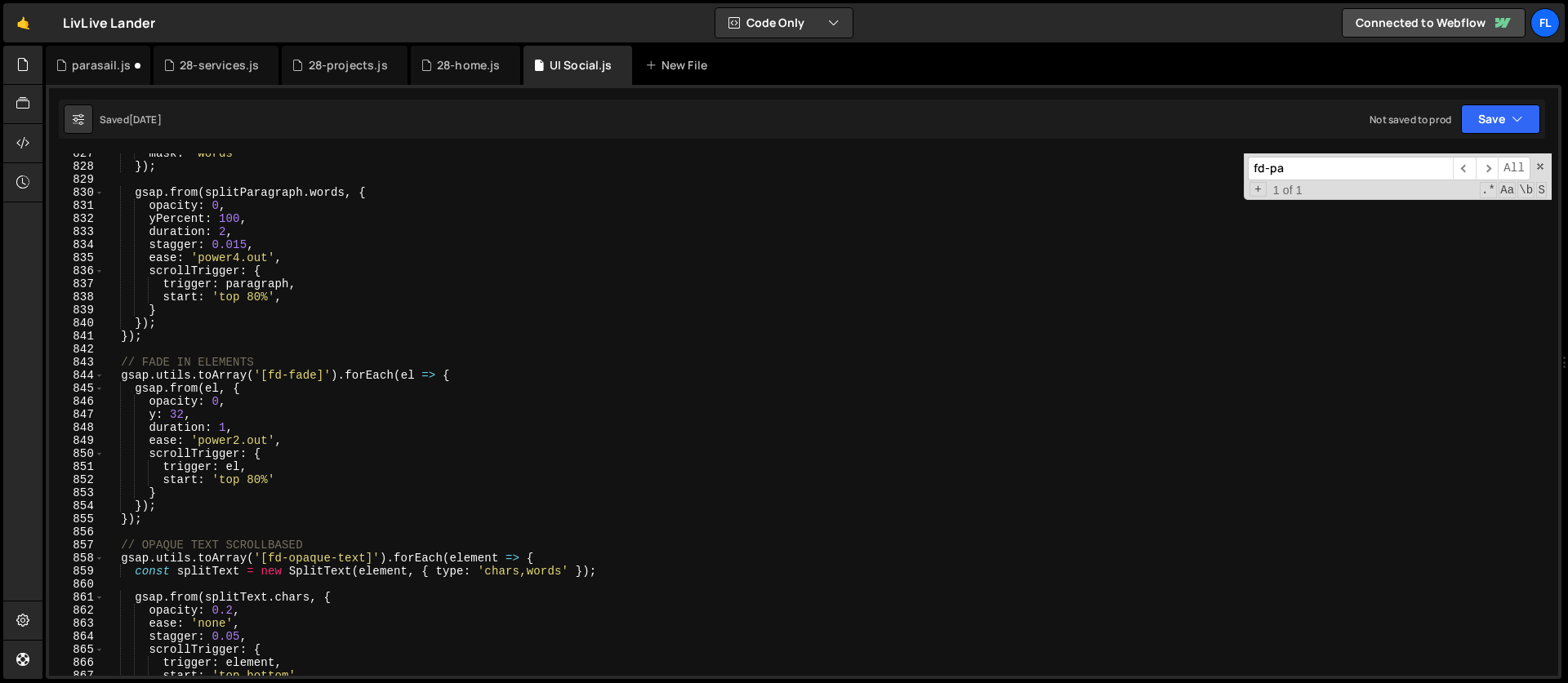
scroll to position [10829, 0]
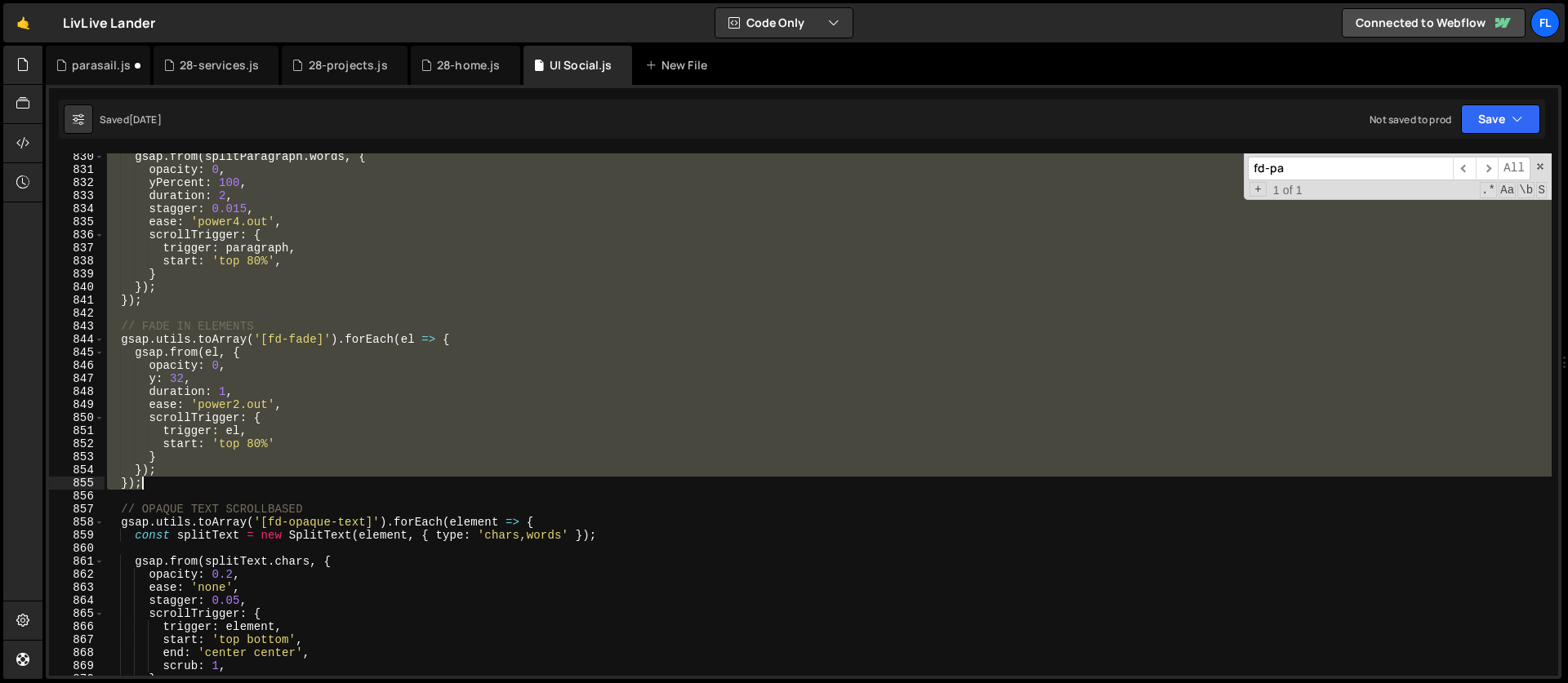
click at [159, 489] on div "gsap . from ( splitParagraph . words , { opacity : 0 , yPercent : 100 , duratio…" at bounding box center [827, 425] width 1448 height 549
type textarea "}); });"
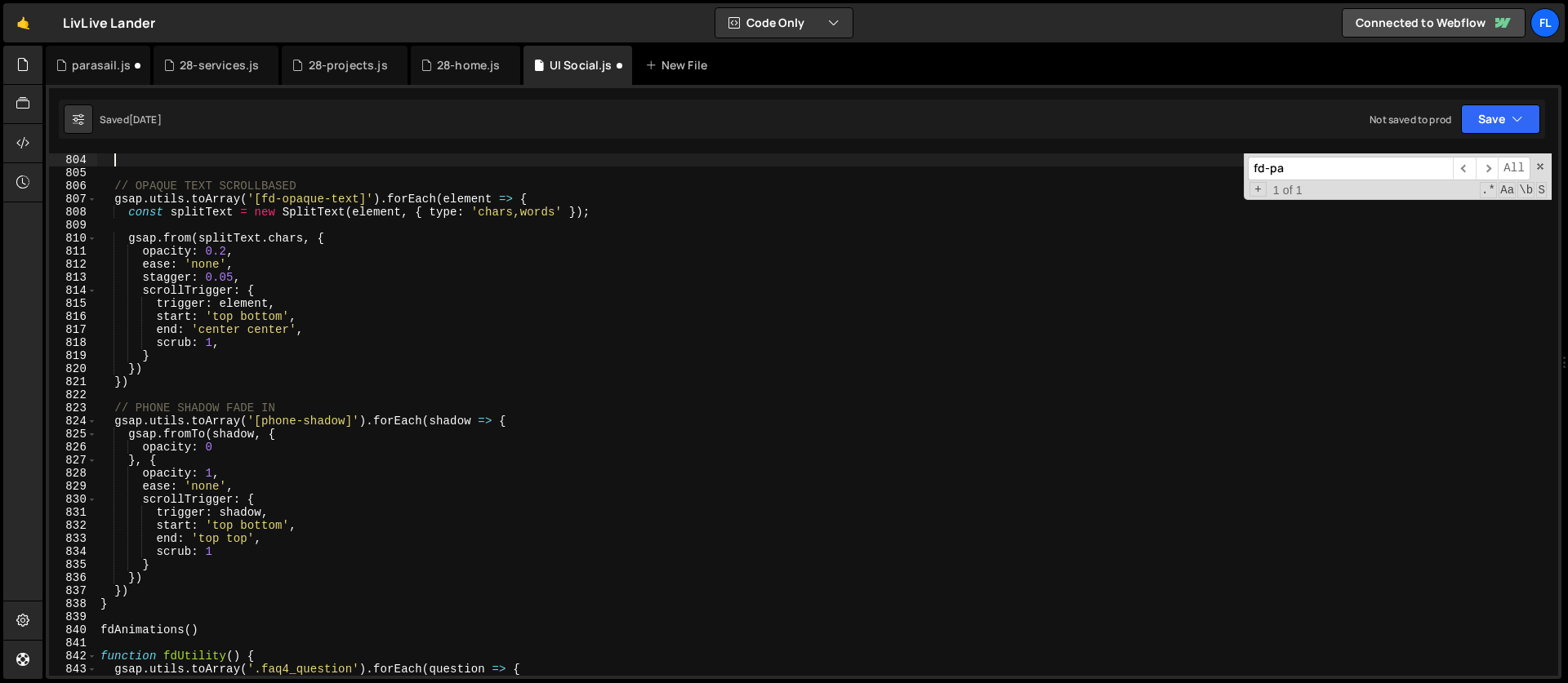
type textarea "}); });"
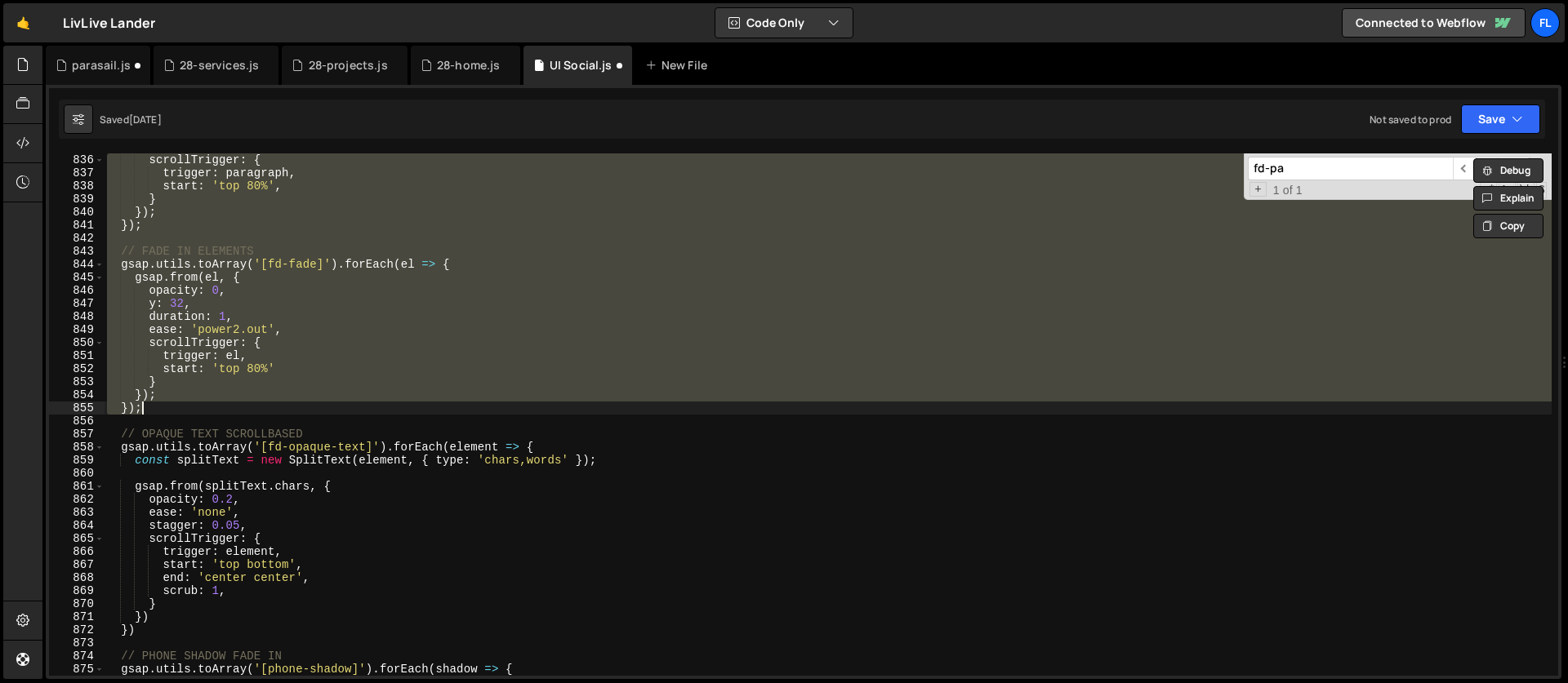
scroll to position [10905, 0]
click at [86, 65] on div "parasail.js" at bounding box center [101, 65] width 59 height 16
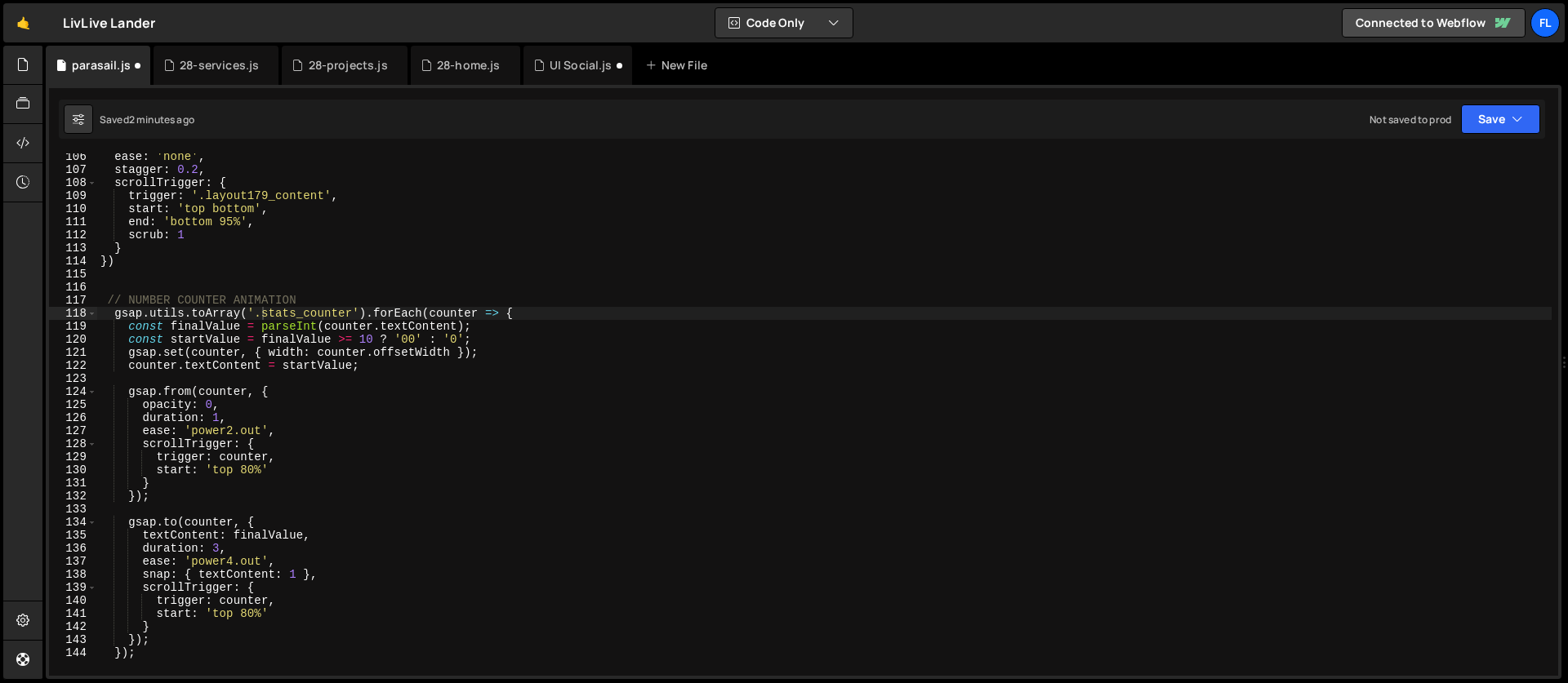
scroll to position [1613, 0]
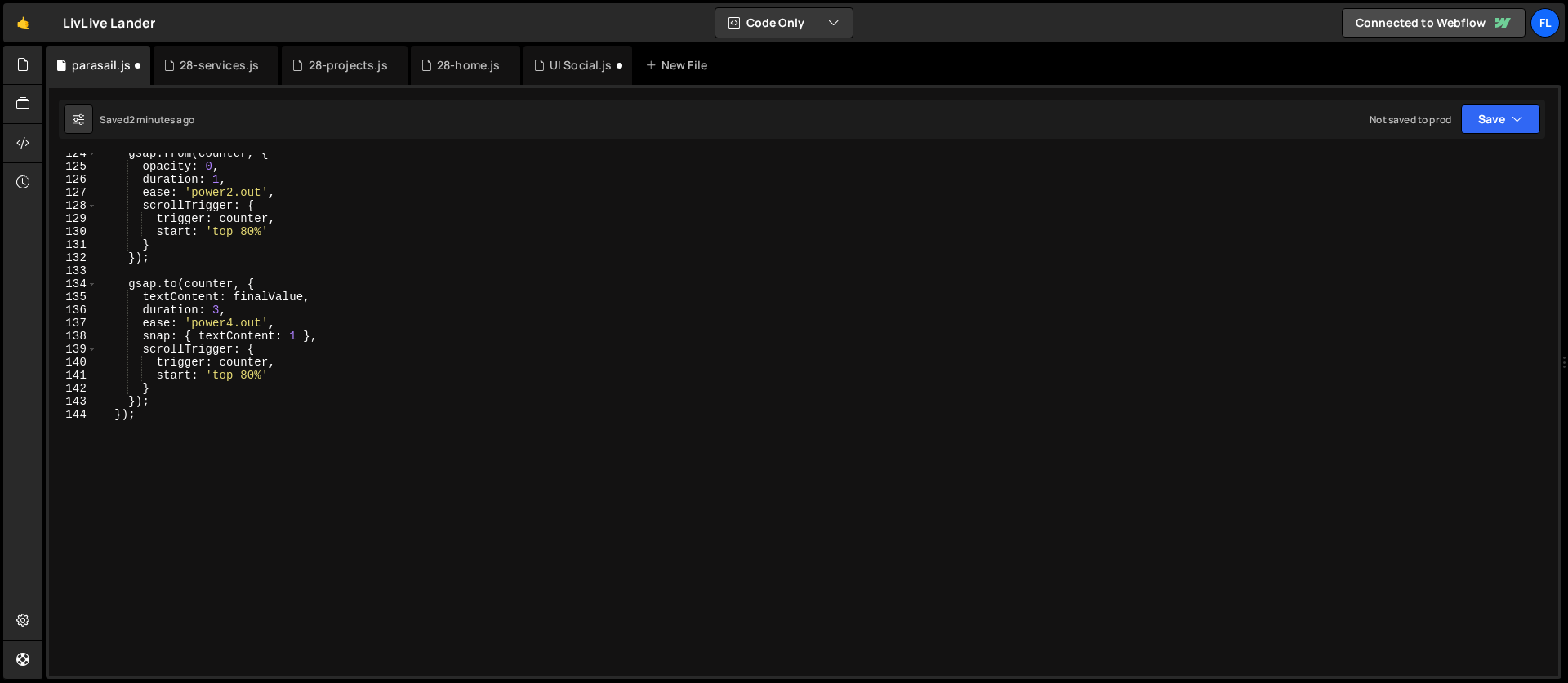
type textarea "});"
click at [193, 448] on div "gsap . from ( counter , { opacity : 0 , duration : 1 , ease : 'power2.out' , sc…" at bounding box center [823, 421] width 1454 height 549
paste textarea "});"
type textarea "});"
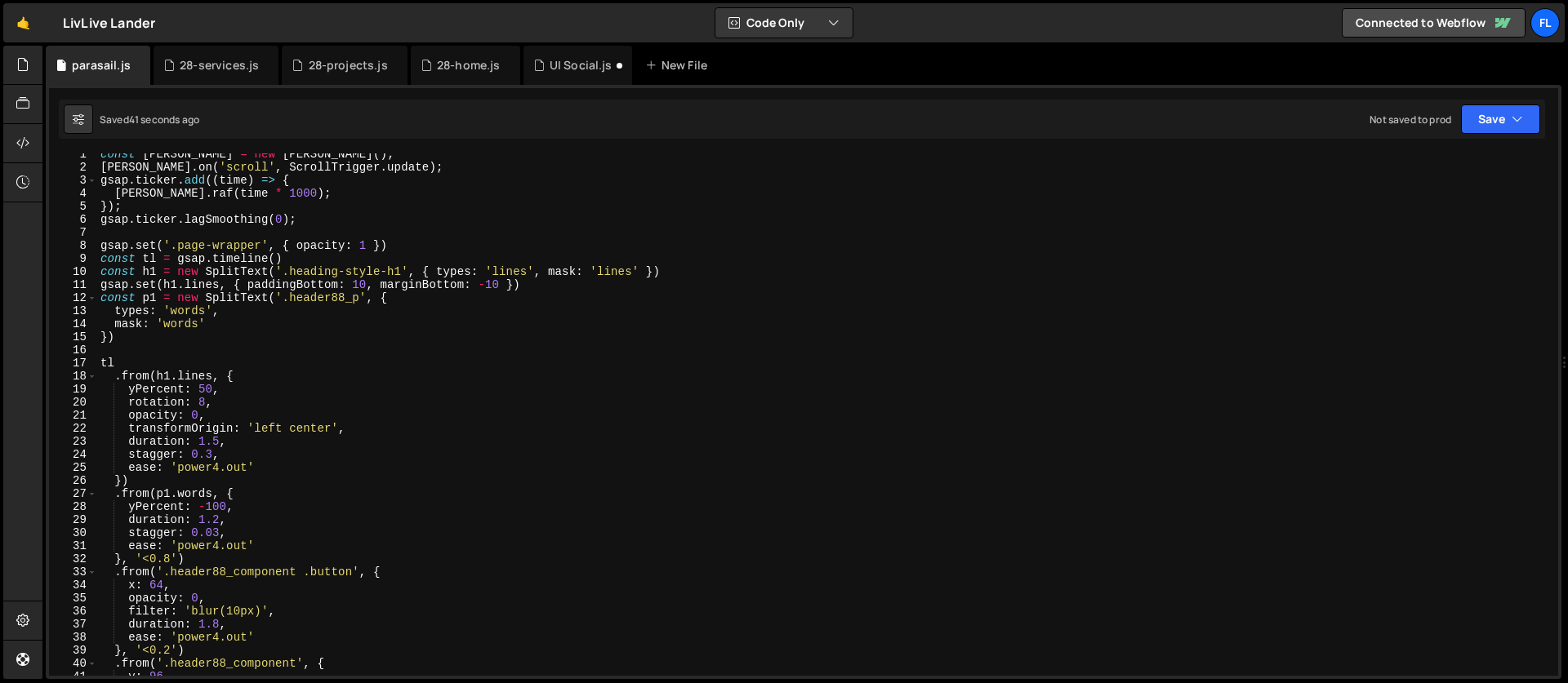
scroll to position [21, 0]
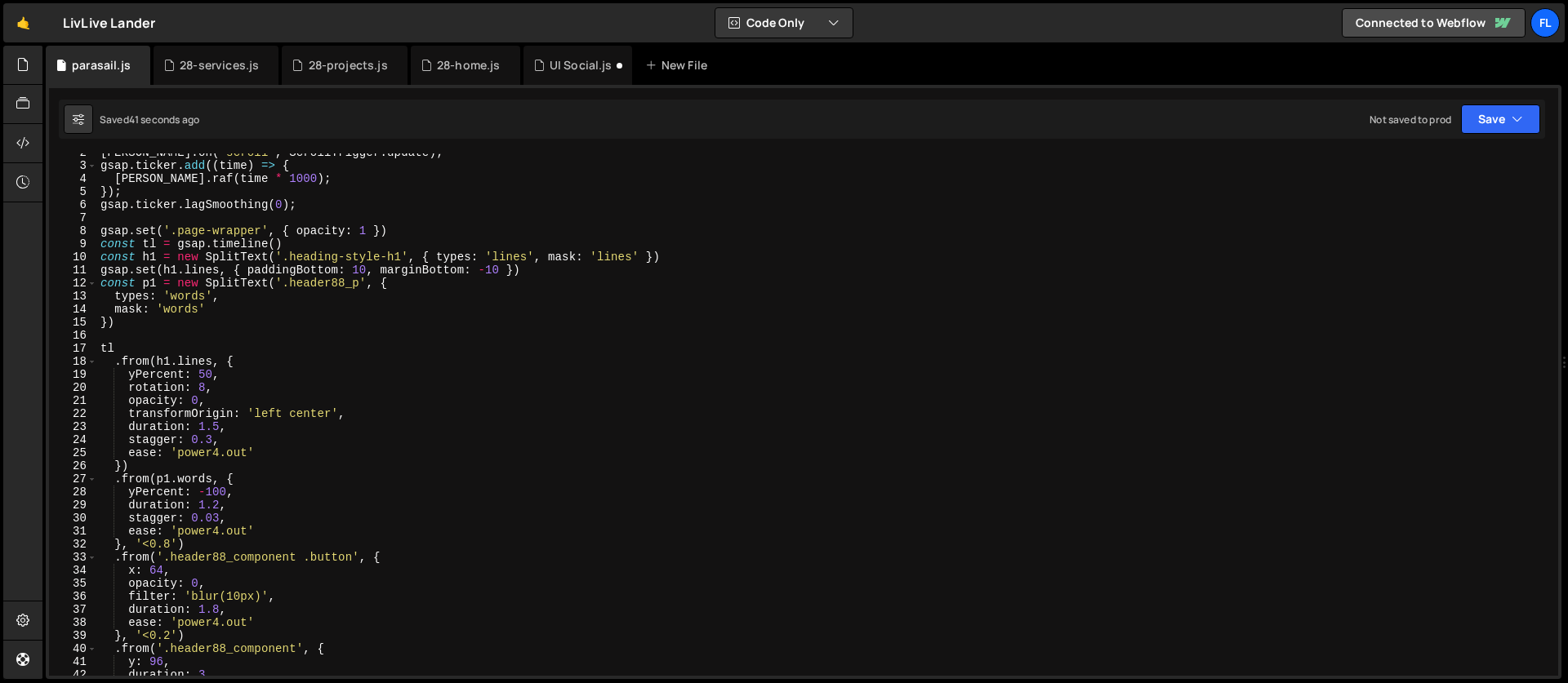
click at [221, 366] on div "[PERSON_NAME] . on ( 'scroll' , ScrollTrigger . update ) ; gsap . ticker . add …" at bounding box center [823, 421] width 1454 height 549
click at [241, 365] on div "[PERSON_NAME] . on ( 'scroll' , ScrollTrigger . update ) ; gsap . ticker . add …" at bounding box center [823, 421] width 1454 height 549
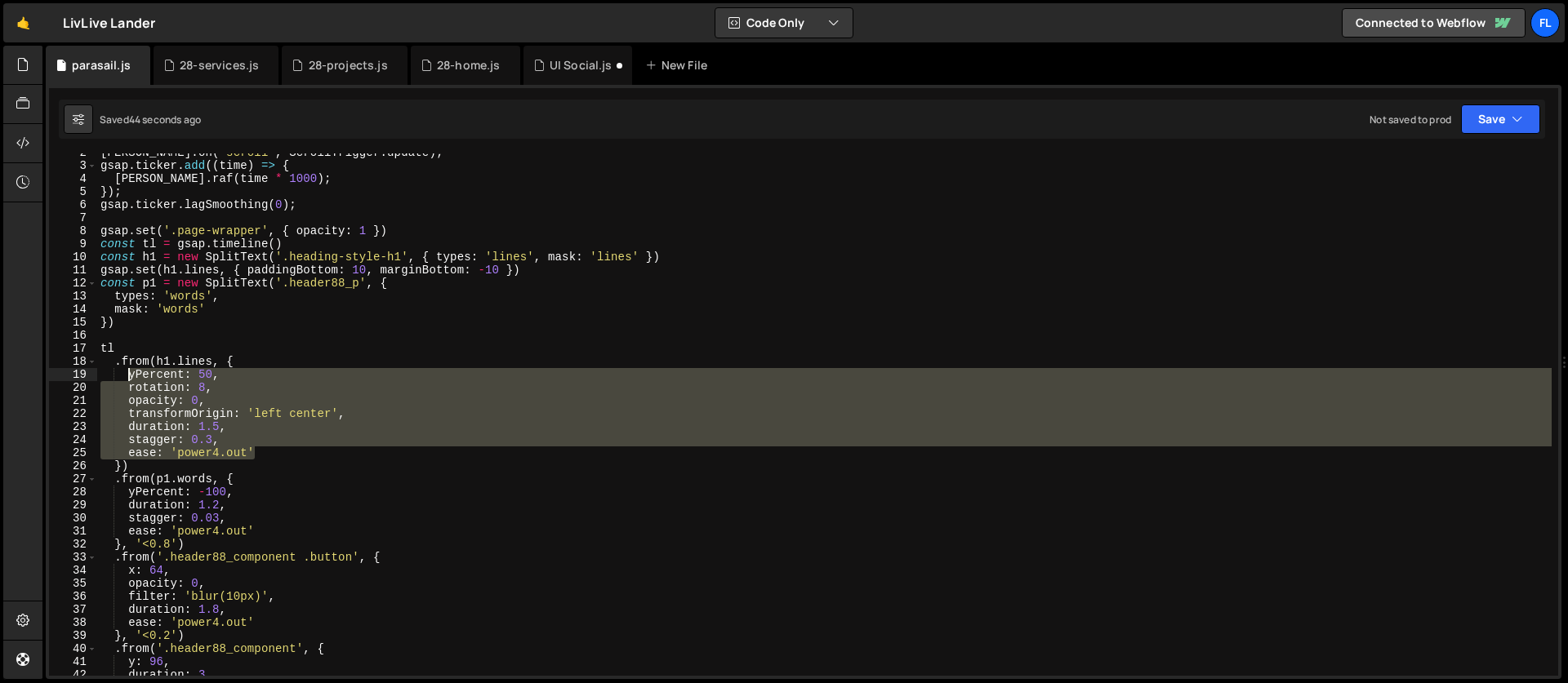
drag, startPoint x: 267, startPoint y: 451, endPoint x: 125, endPoint y: 377, distance: 160.1
click at [125, 377] on div "[PERSON_NAME] . on ( 'scroll' , ScrollTrigger . update ) ; gsap . ticker . add …" at bounding box center [823, 421] width 1454 height 549
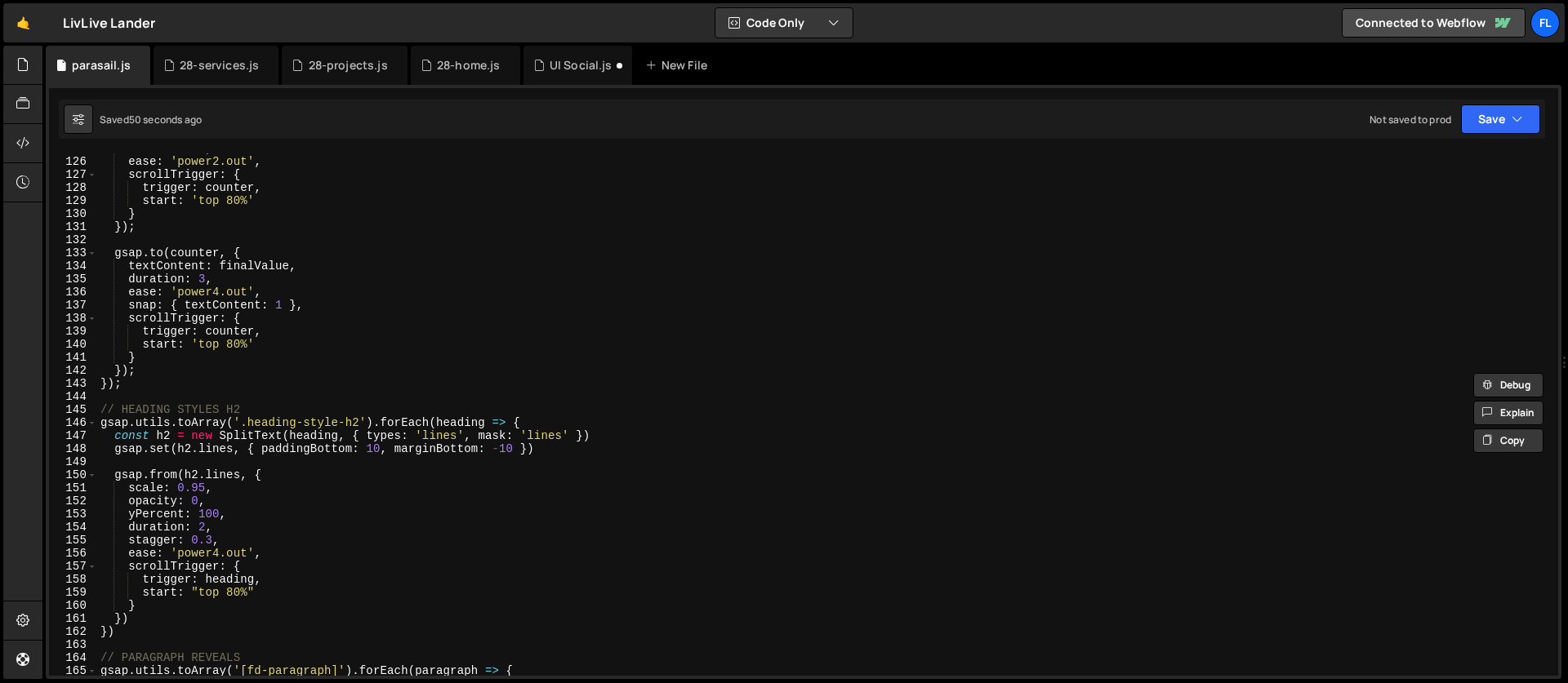
scroll to position [1693, 0]
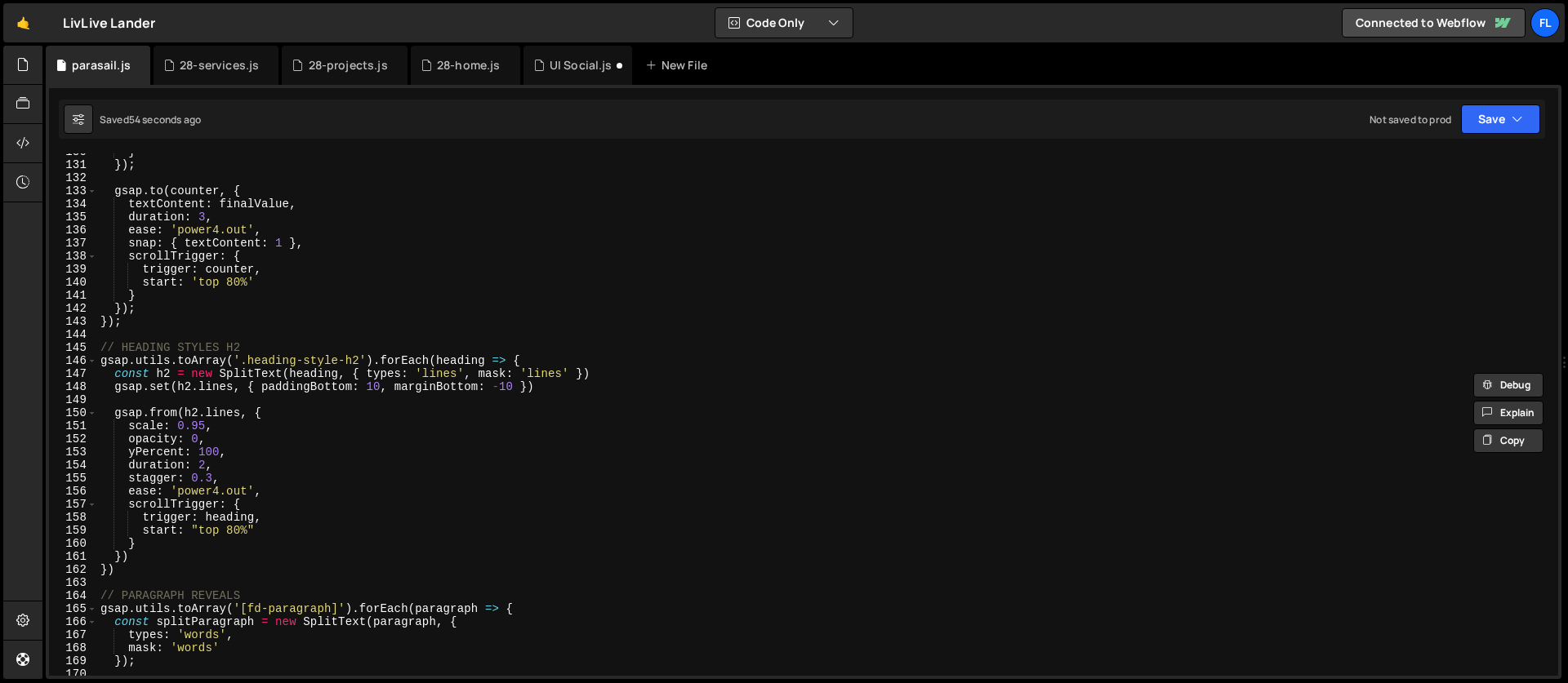
click at [261, 422] on div "} }) ; gsap . to ( counter , { textContent : finalValue , duration : 3 , ease :…" at bounding box center [823, 420] width 1454 height 549
type textarea "scale: 0.95,"
click at [277, 407] on div "} }) ; gsap . to ( counter , { textContent : finalValue , duration : 3 , ease :…" at bounding box center [823, 420] width 1454 height 549
click at [271, 413] on div "} }) ; gsap . to ( counter , { textContent : finalValue , duration : 3 , ease :…" at bounding box center [823, 420] width 1454 height 549
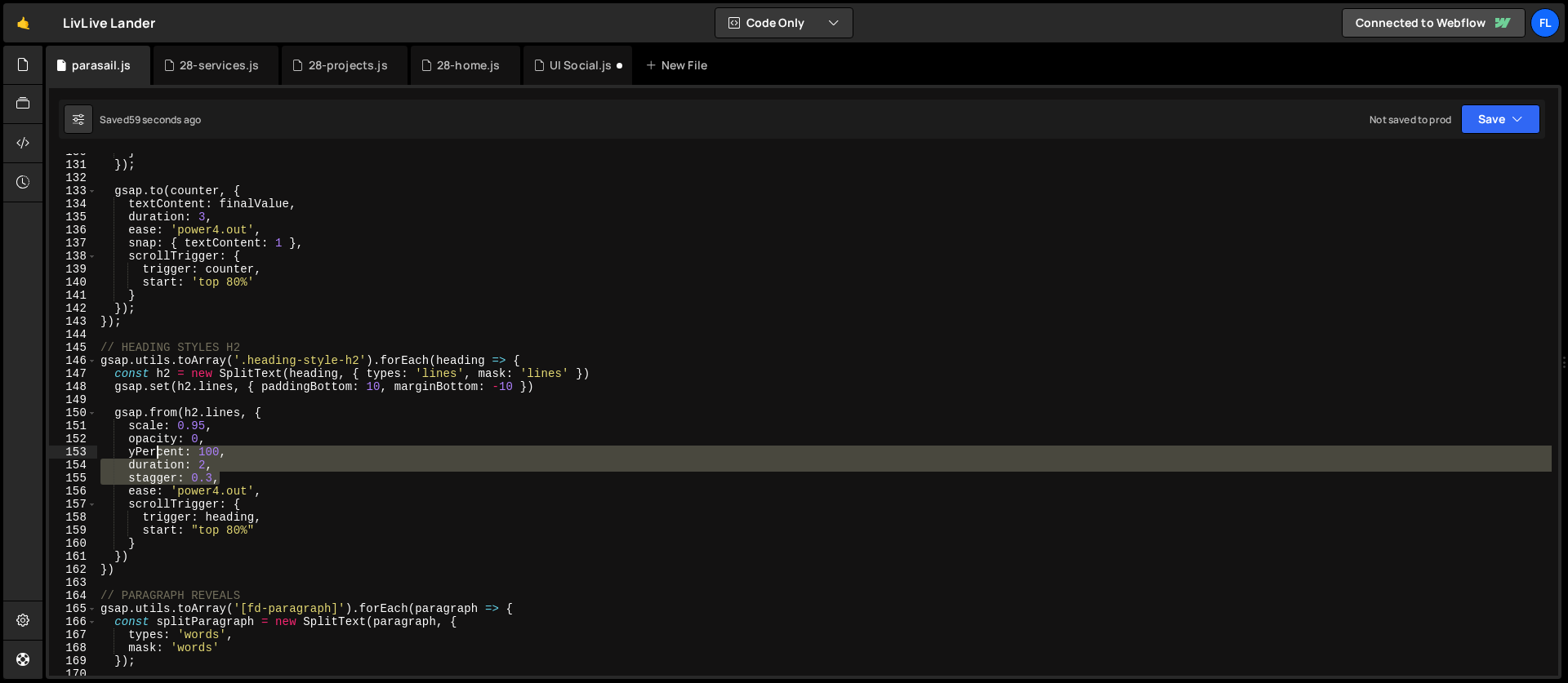
drag, startPoint x: 221, startPoint y: 479, endPoint x: 153, endPoint y: 453, distance: 72.8
click at [153, 453] on div "} }) ; gsap . to ( counter , { textContent : finalValue , duration : 3 , ease :…" at bounding box center [823, 420] width 1454 height 549
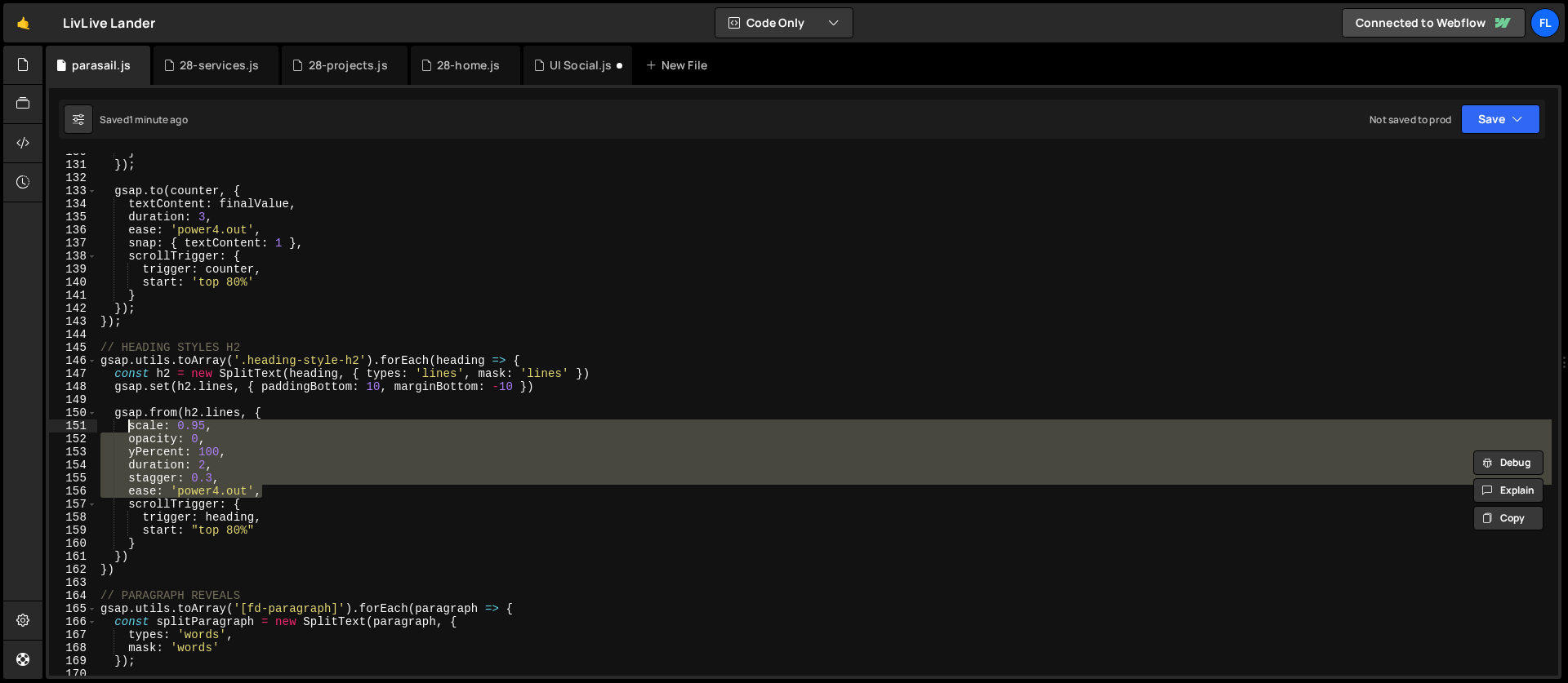
drag, startPoint x: 278, startPoint y: 494, endPoint x: 130, endPoint y: 426, distance: 162.9
click at [130, 426] on div "} }) ; gsap . to ( counter , { textContent : finalValue , duration : 3 , ease :…" at bounding box center [823, 420] width 1454 height 549
paste textarea "ease: 'power4.out'"
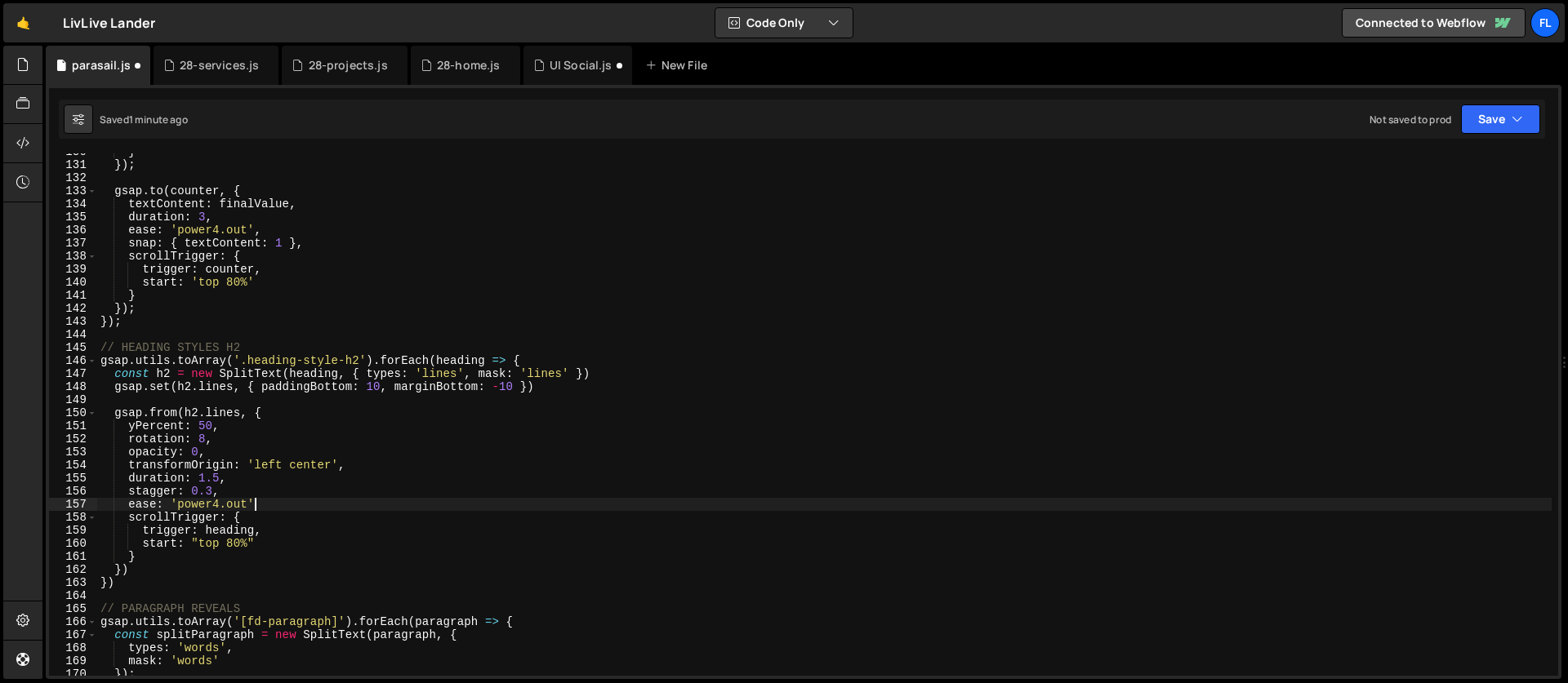
click at [216, 494] on div "} }) ; gsap . to ( counter , { textContent : finalValue , duration : 3 , ease :…" at bounding box center [823, 420] width 1454 height 549
click at [214, 492] on div "} }) ; gsap . to ( counter , { textContent : finalValue , duration : 3 , ease :…" at bounding box center [823, 420] width 1454 height 549
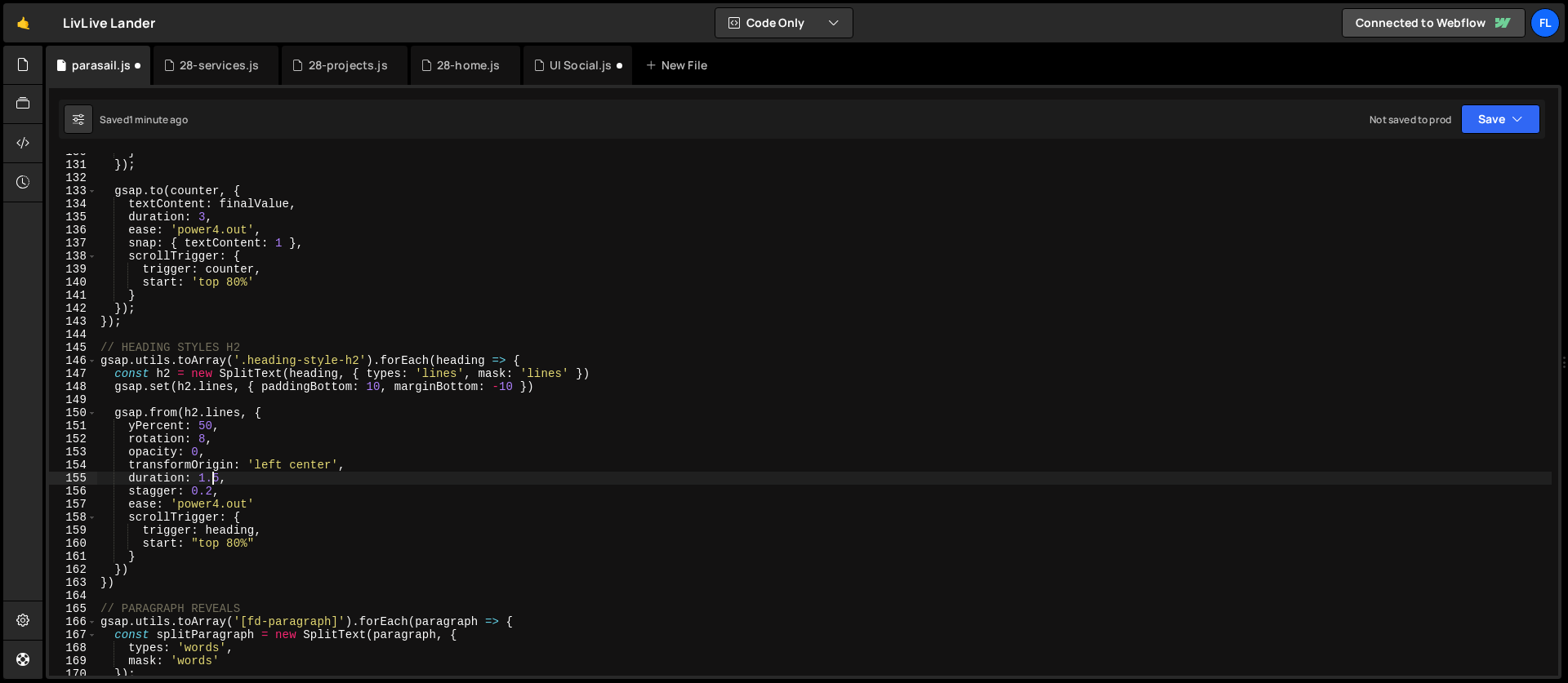
click at [214, 478] on div "} }) ; gsap . to ( counter , { textContent : finalValue , duration : 3 , ease :…" at bounding box center [823, 420] width 1454 height 549
click at [289, 477] on div "} }) ; gsap . to ( counter , { textContent : finalValue , duration : 3 , ease :…" at bounding box center [823, 420] width 1454 height 549
click at [230, 443] on div "} }) ; gsap . to ( counter , { textContent : finalValue , duration : 3 , ease :…" at bounding box center [823, 420] width 1454 height 549
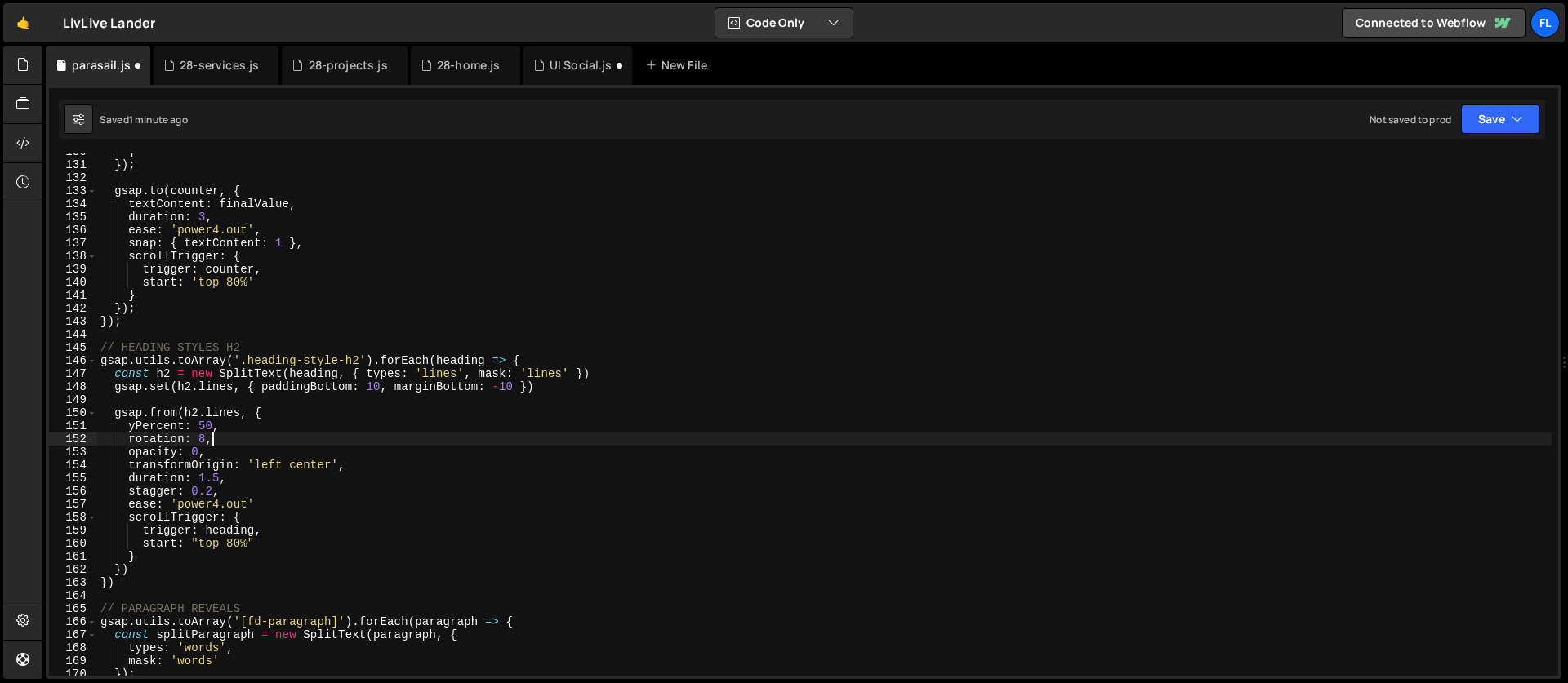
click at [230, 427] on div "} }) ; gsap . to ( counter , { textContent : finalValue , duration : 3 , ease :…" at bounding box center [823, 420] width 1454 height 549
click at [273, 410] on div "} }) ; gsap . to ( counter , { textContent : finalValue , duration : 3 , ease :…" at bounding box center [823, 420] width 1454 height 549
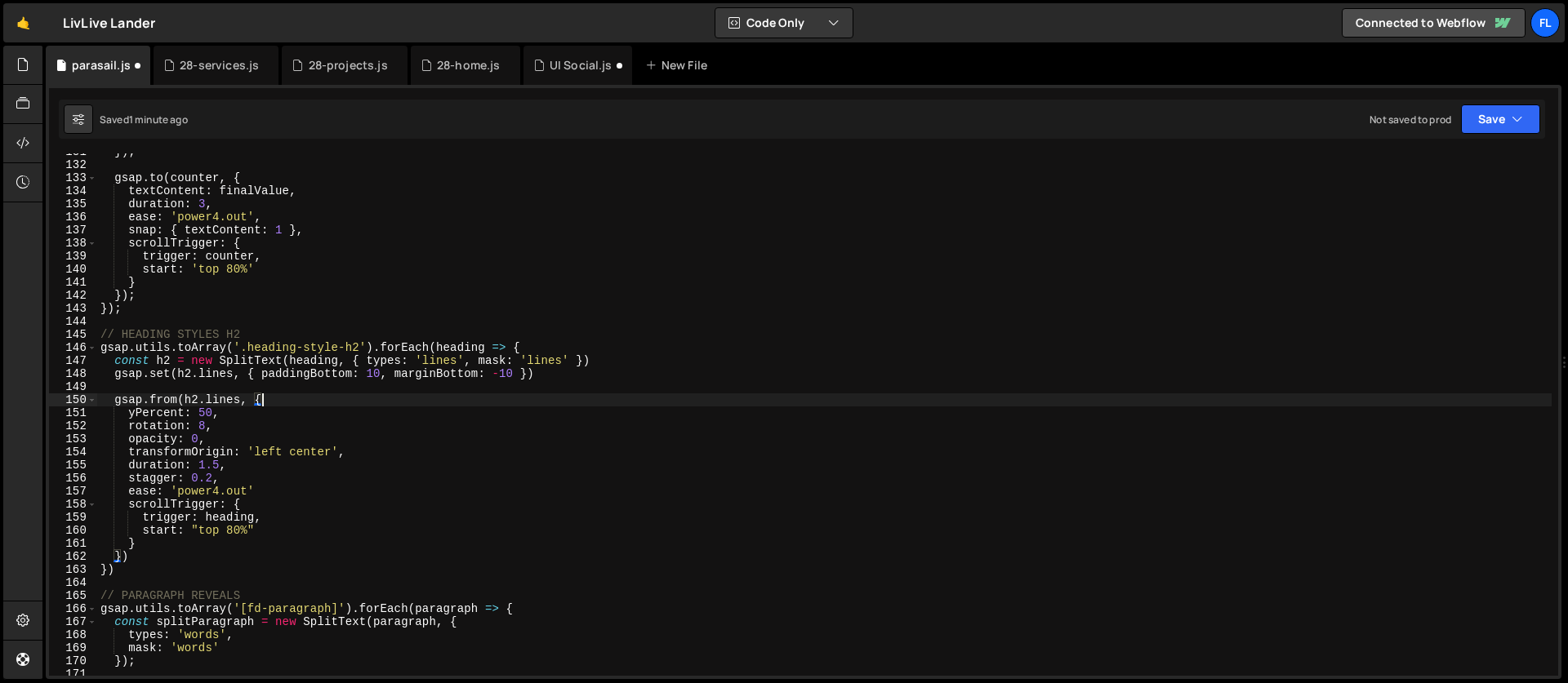
scroll to position [1706, 0]
click at [172, 543] on div "}) ; gsap . to ( counter , { textContent : finalValue , duration : 3 , ease : '…" at bounding box center [823, 420] width 1454 height 549
click at [361, 398] on div "}) ; gsap . to ( counter , { textContent : finalValue , duration : 3 , ease : '…" at bounding box center [823, 420] width 1454 height 549
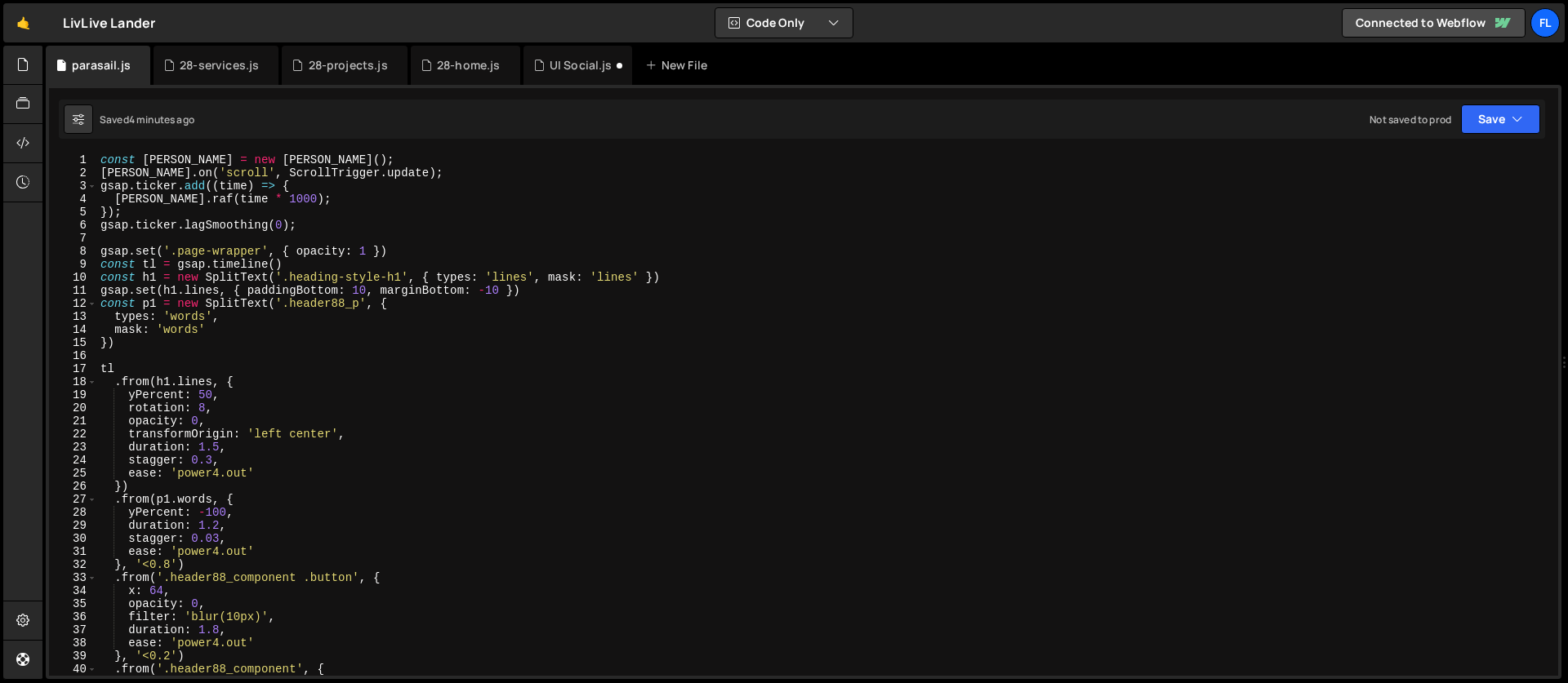
scroll to position [0, 0]
click at [264, 345] on div "const [PERSON_NAME] = new [PERSON_NAME] ( ) ; [PERSON_NAME] . on ( 'scroll' , S…" at bounding box center [823, 427] width 1454 height 549
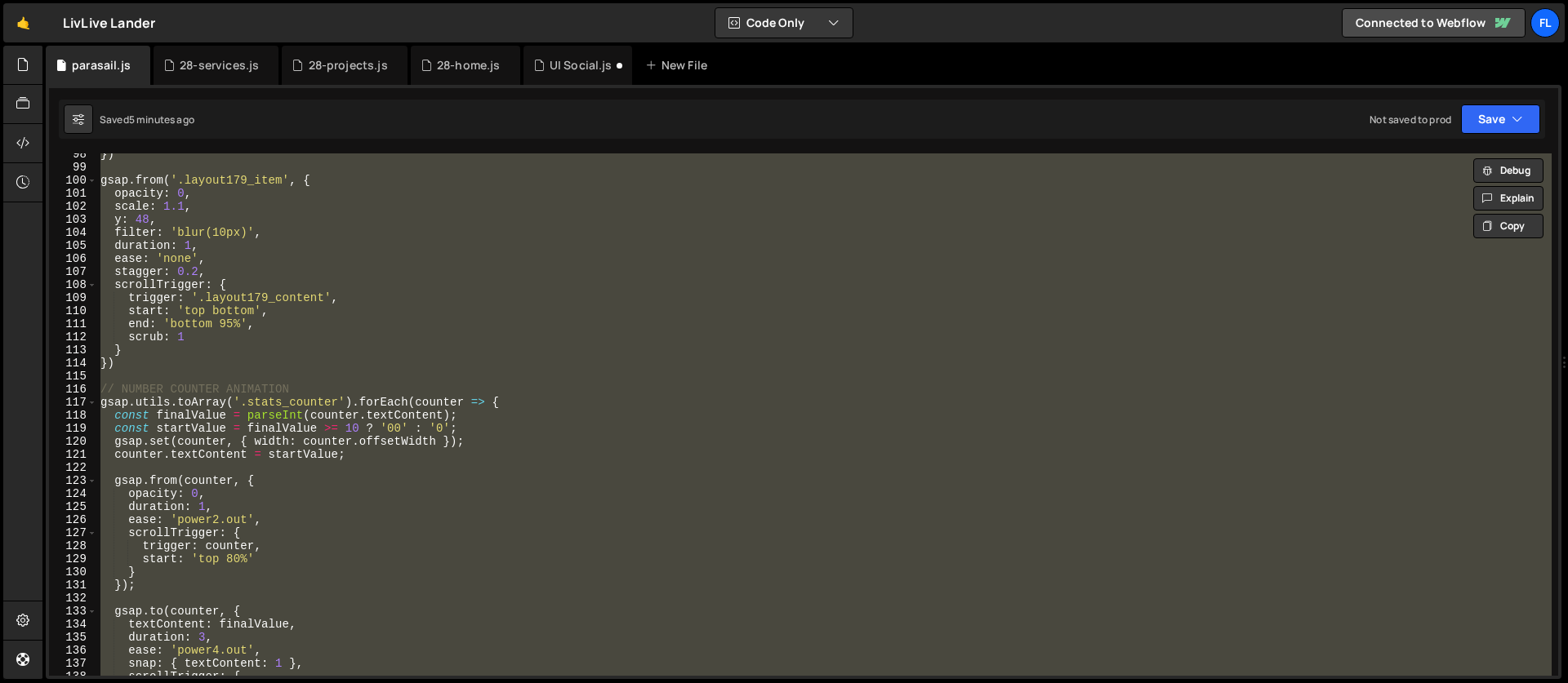
click at [302, 401] on div "}) gsap . from ( '.layout179_item' , { opacity : 0 , scale : 1.1 , y : 48 , fil…" at bounding box center [823, 414] width 1454 height 522
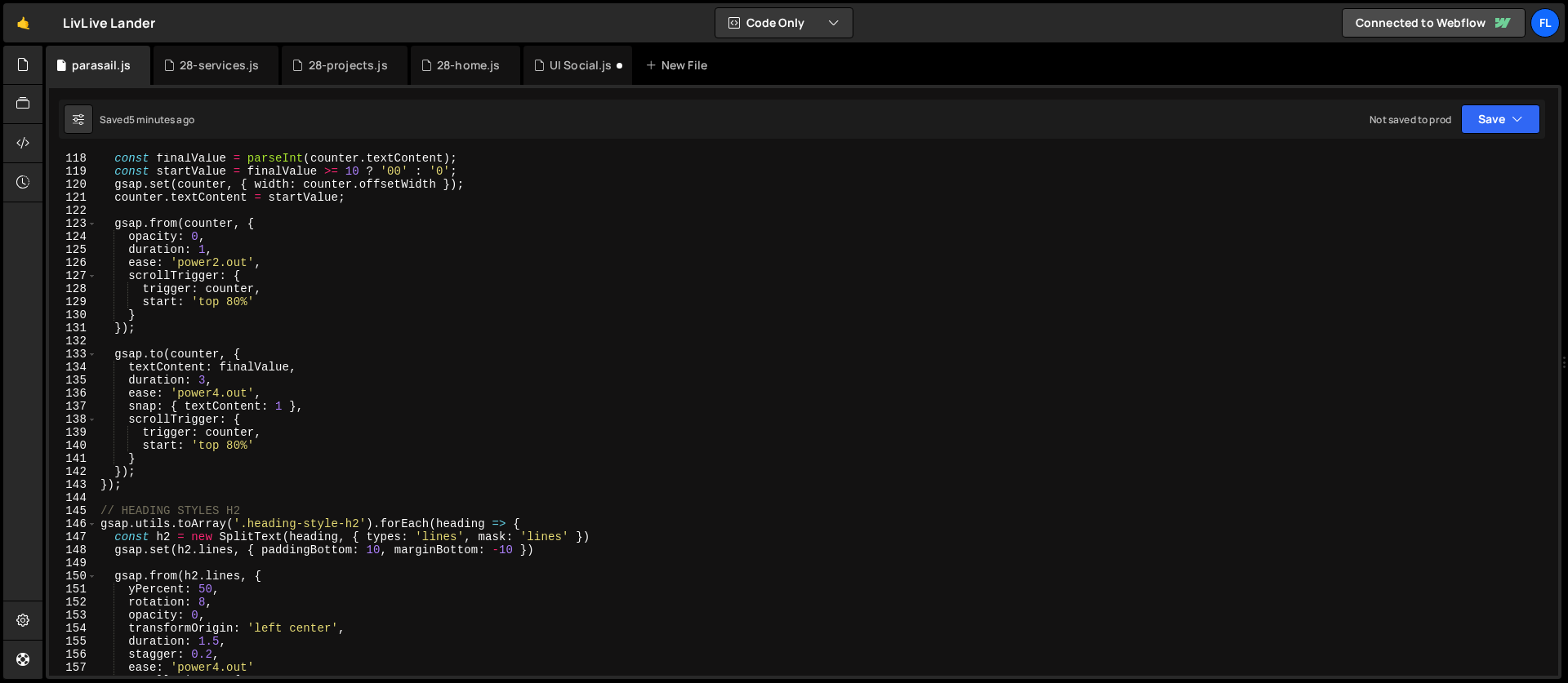
scroll to position [1814, 0]
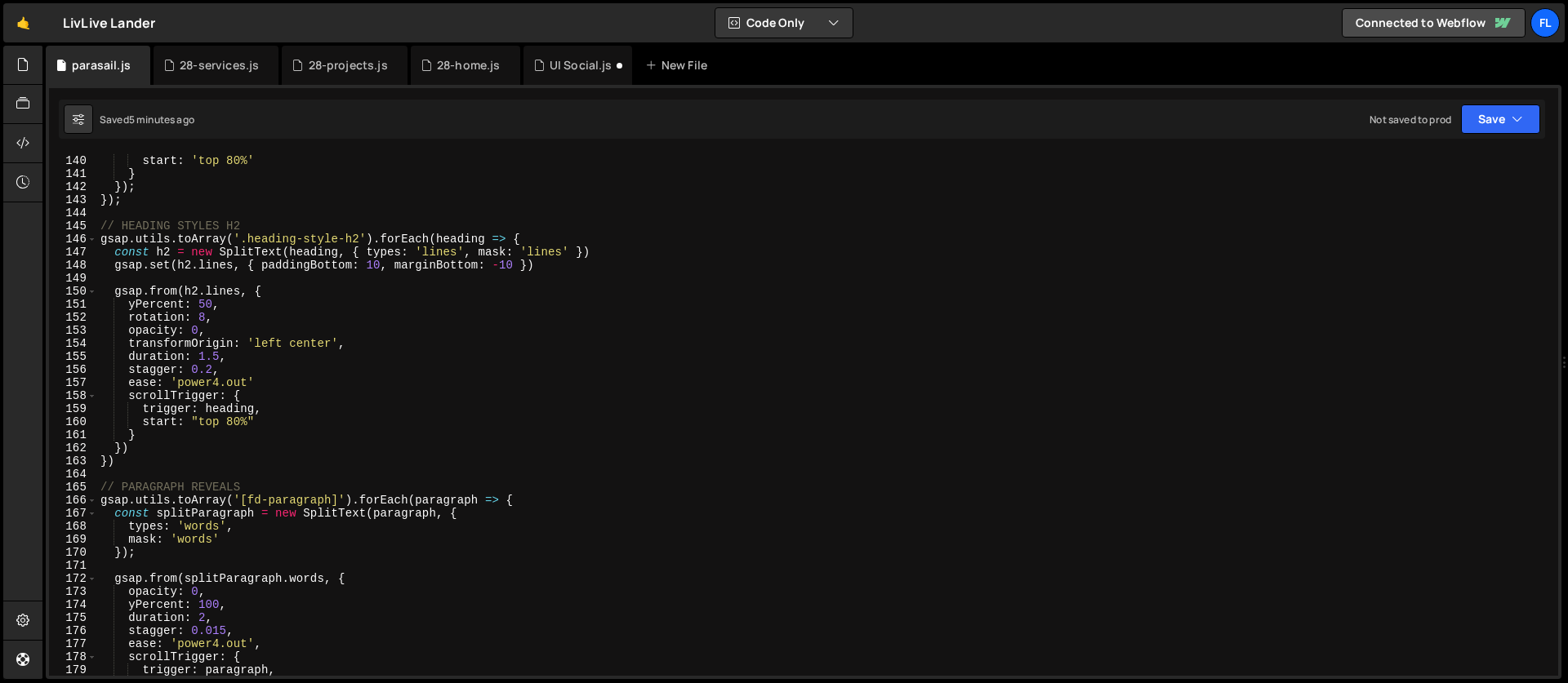
click at [255, 385] on div "trigger : counter , start : 'top 80%' } }) ; }) ; // HEADING STYLES H2 gsap . u…" at bounding box center [823, 415] width 1454 height 549
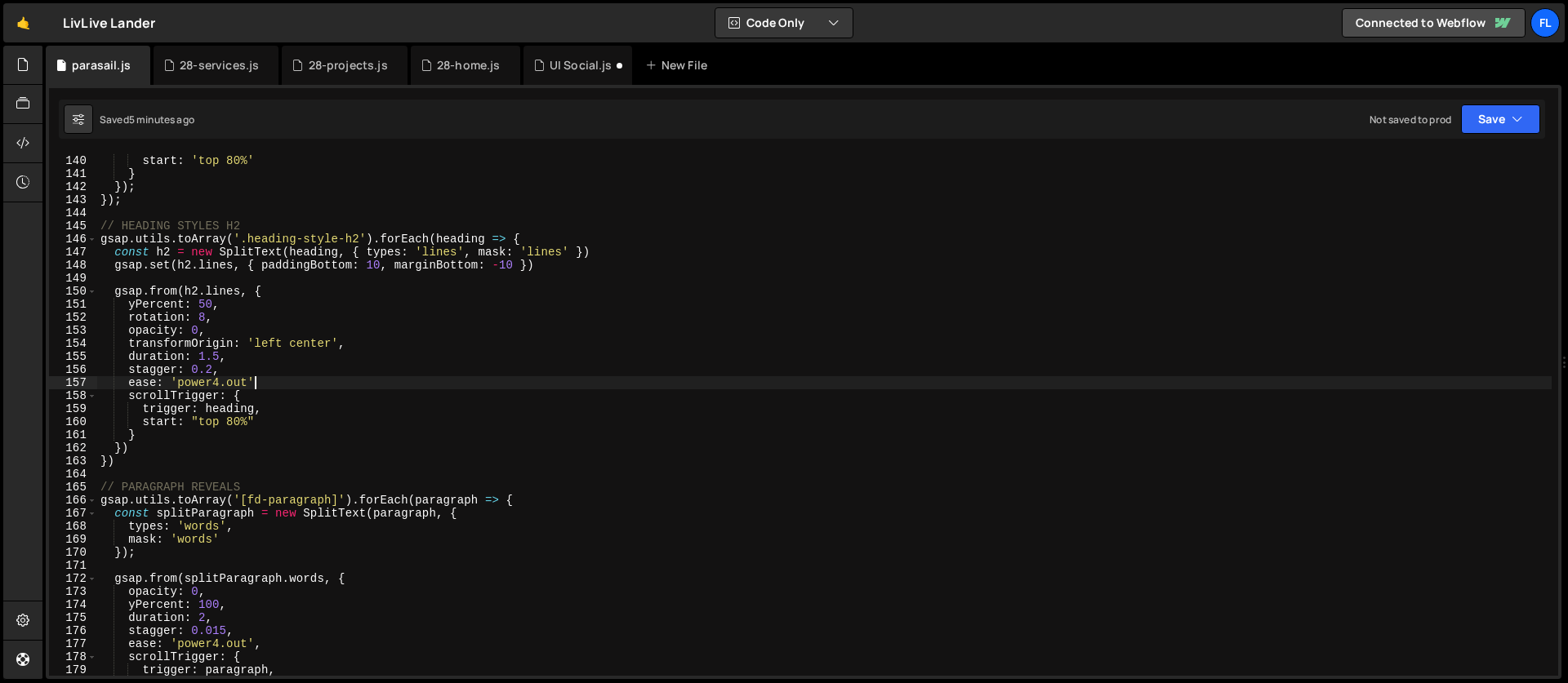
scroll to position [0, 9]
type textarea "ease: 'power4.out',"
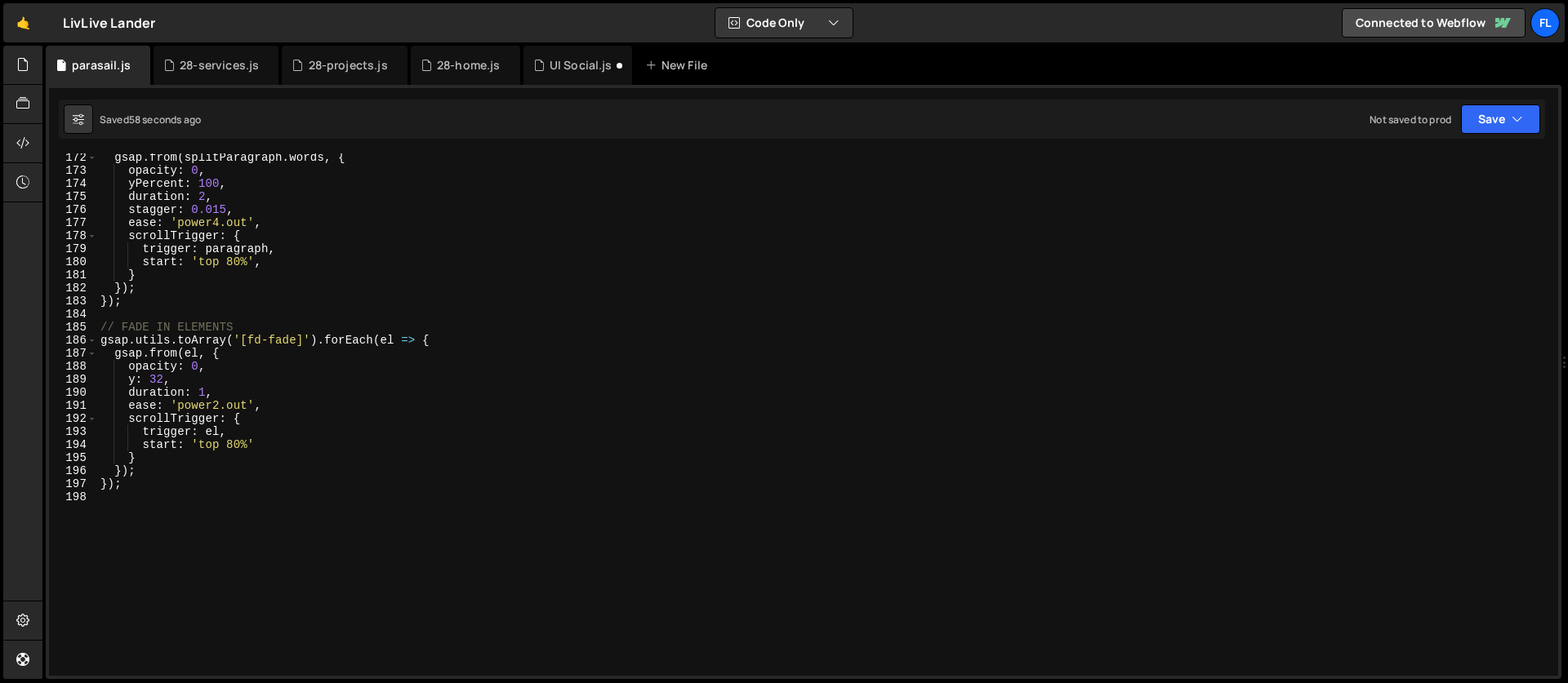
scroll to position [2318, 0]
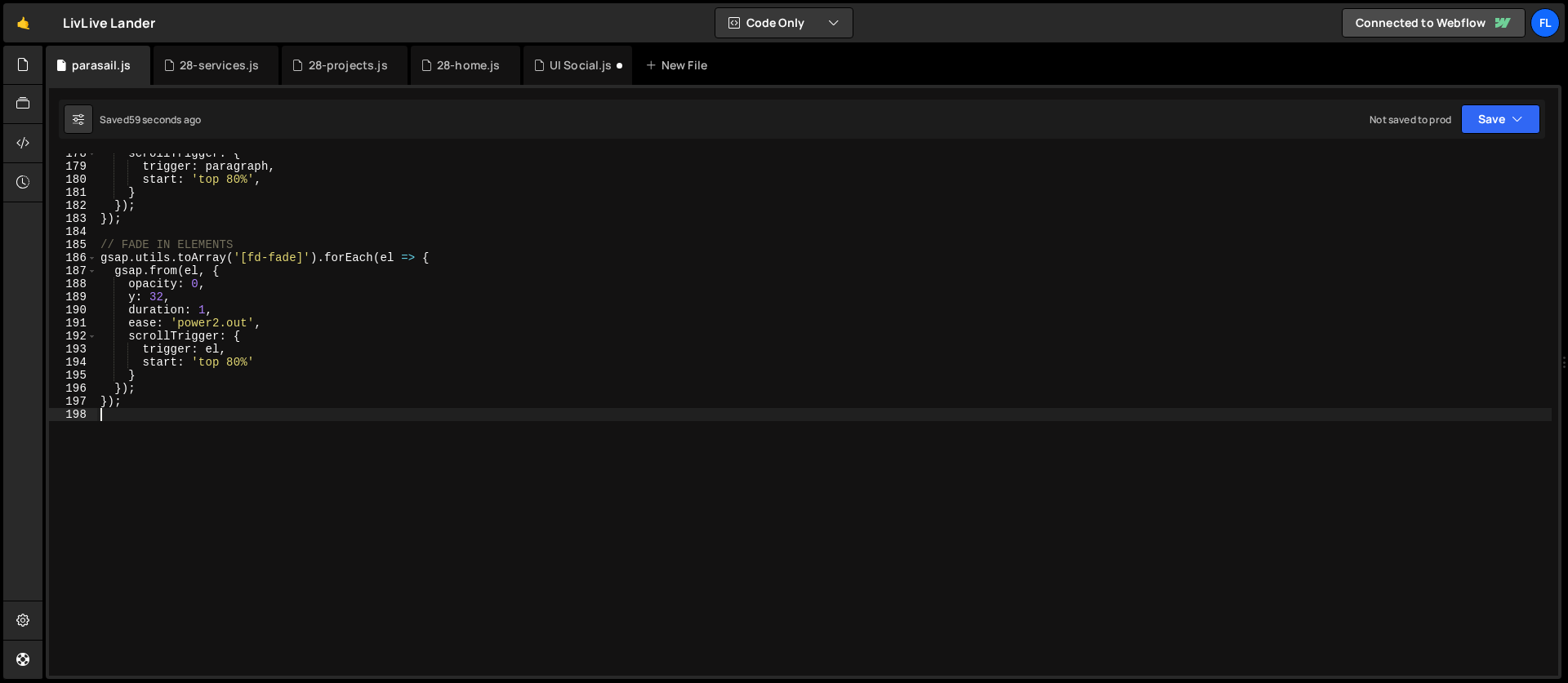
click at [148, 525] on div "scrollTrigger : { trigger : paragraph , start : 'top 80%' , } }) ; }) ; // FADE…" at bounding box center [823, 421] width 1454 height 549
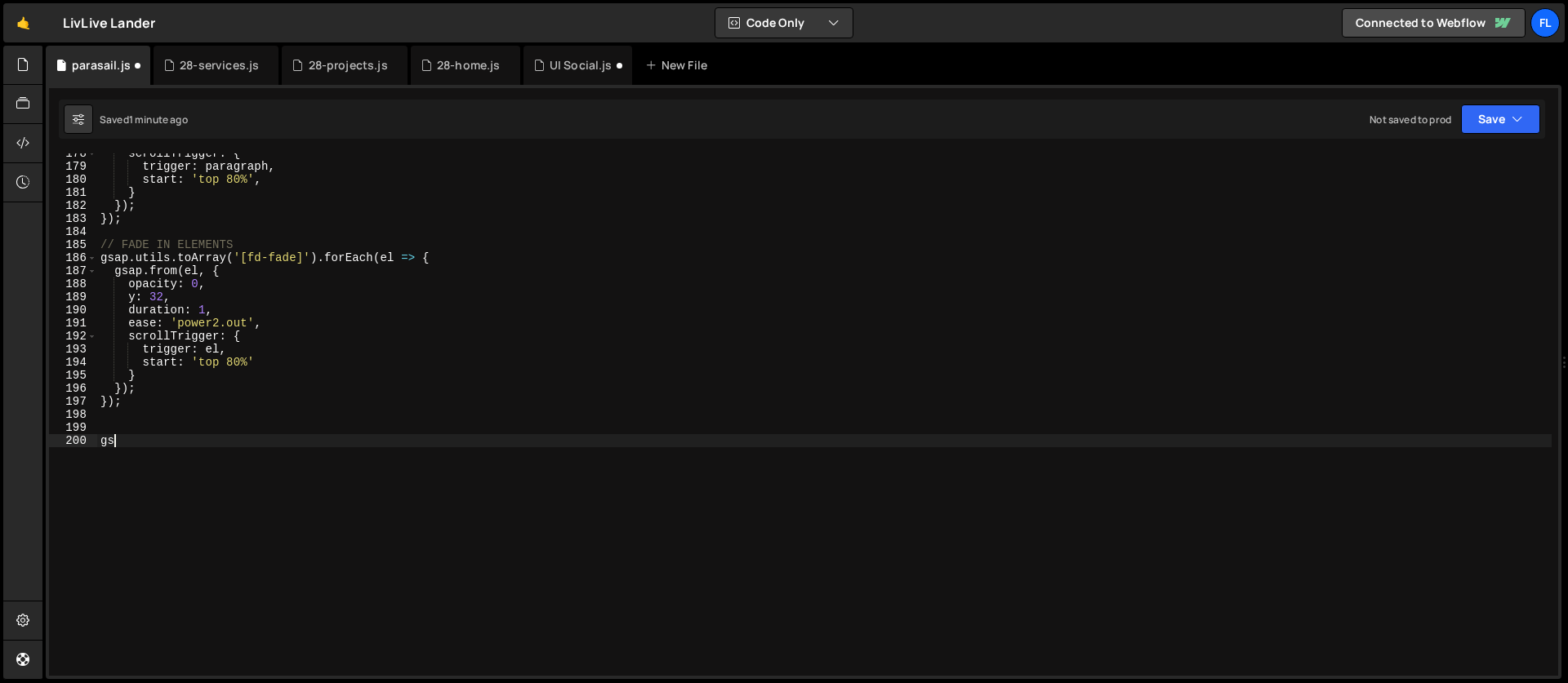
scroll to position [0, 0]
type textarea "g"
drag, startPoint x: 226, startPoint y: 272, endPoint x: 205, endPoint y: 302, distance: 36.6
click at [226, 272] on div "scrollTrigger : { trigger : paragraph , start : 'top 80%' , } }) ; }) ; // FADE…" at bounding box center [823, 421] width 1454 height 549
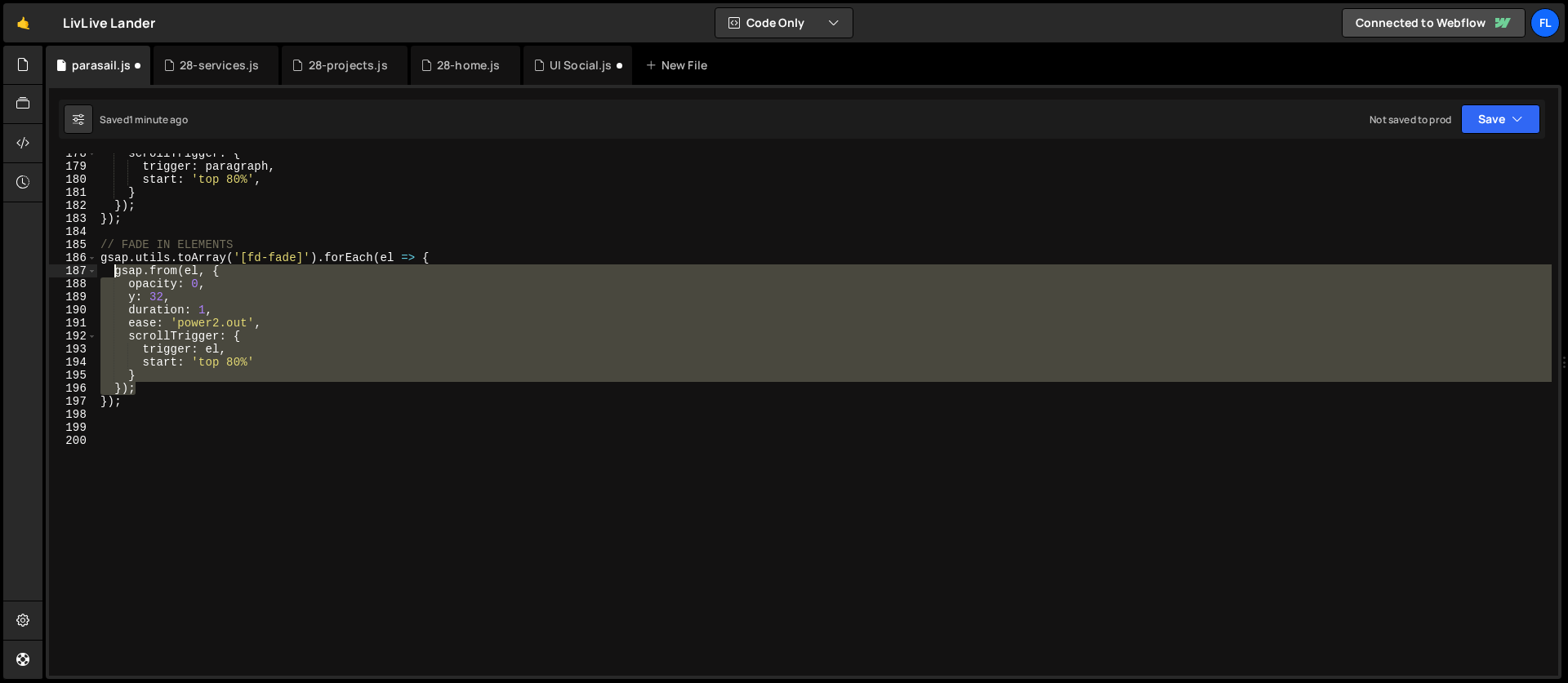
drag, startPoint x: 145, startPoint y: 386, endPoint x: 115, endPoint y: 273, distance: 116.9
click at [115, 273] on div "scrollTrigger : { trigger : paragraph , start : 'top 80%' , } }) ; }) ; // FADE…" at bounding box center [823, 421] width 1454 height 549
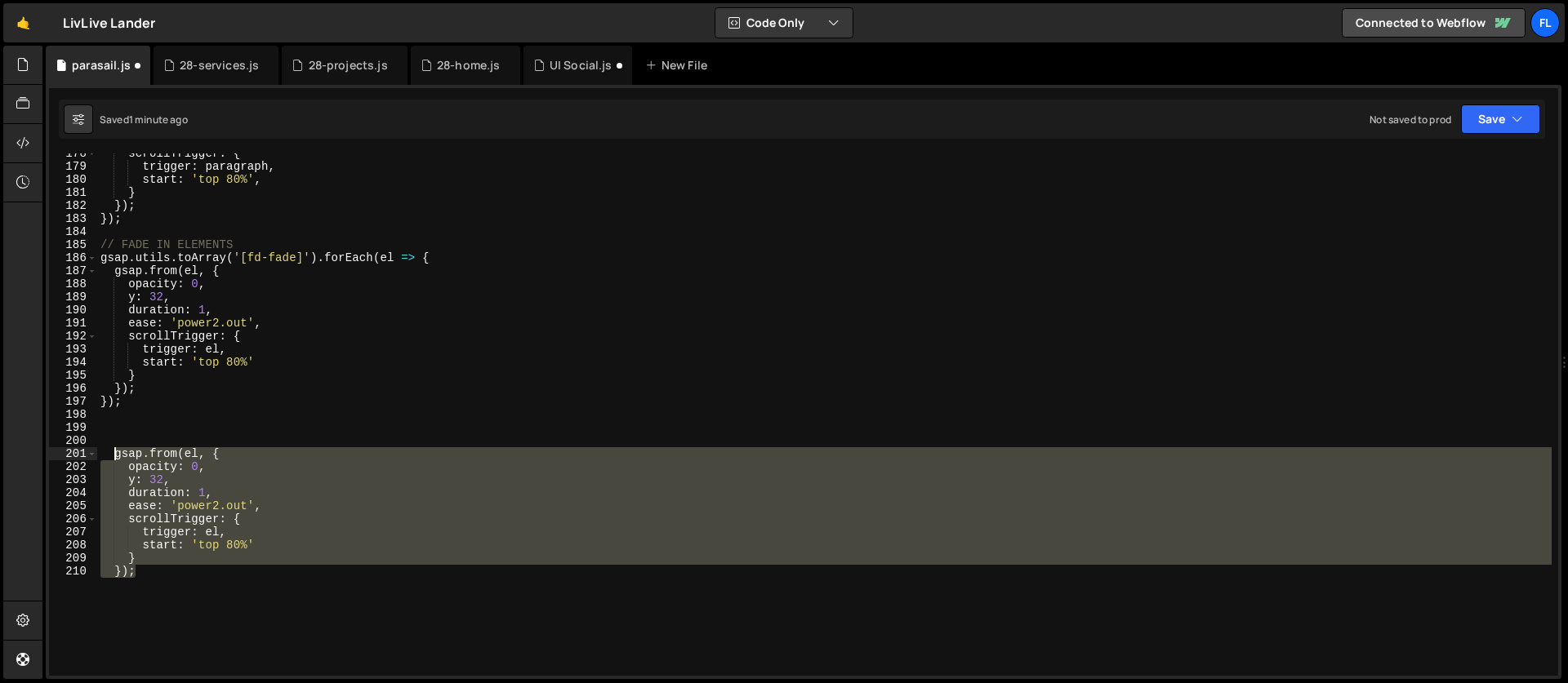
click at [257, 507] on div "scrollTrigger : { trigger : paragraph , start : 'top 80%' , } }) ; }) ; // FADE…" at bounding box center [823, 414] width 1454 height 522
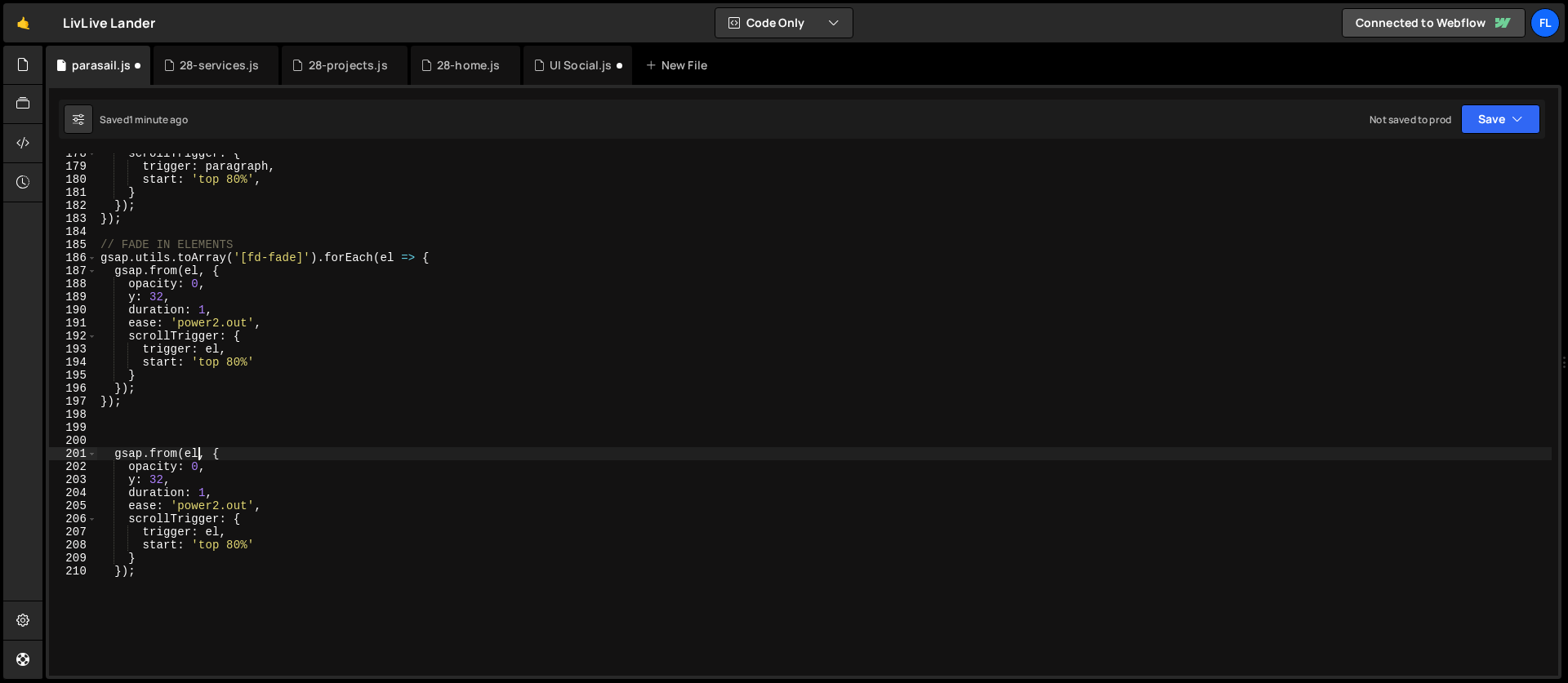
click at [200, 454] on div "scrollTrigger : { trigger : paragraph , start : 'top 80%' , } }) ; }) ; // FADE…" at bounding box center [823, 421] width 1454 height 549
paste textarea "footer_social-link'"
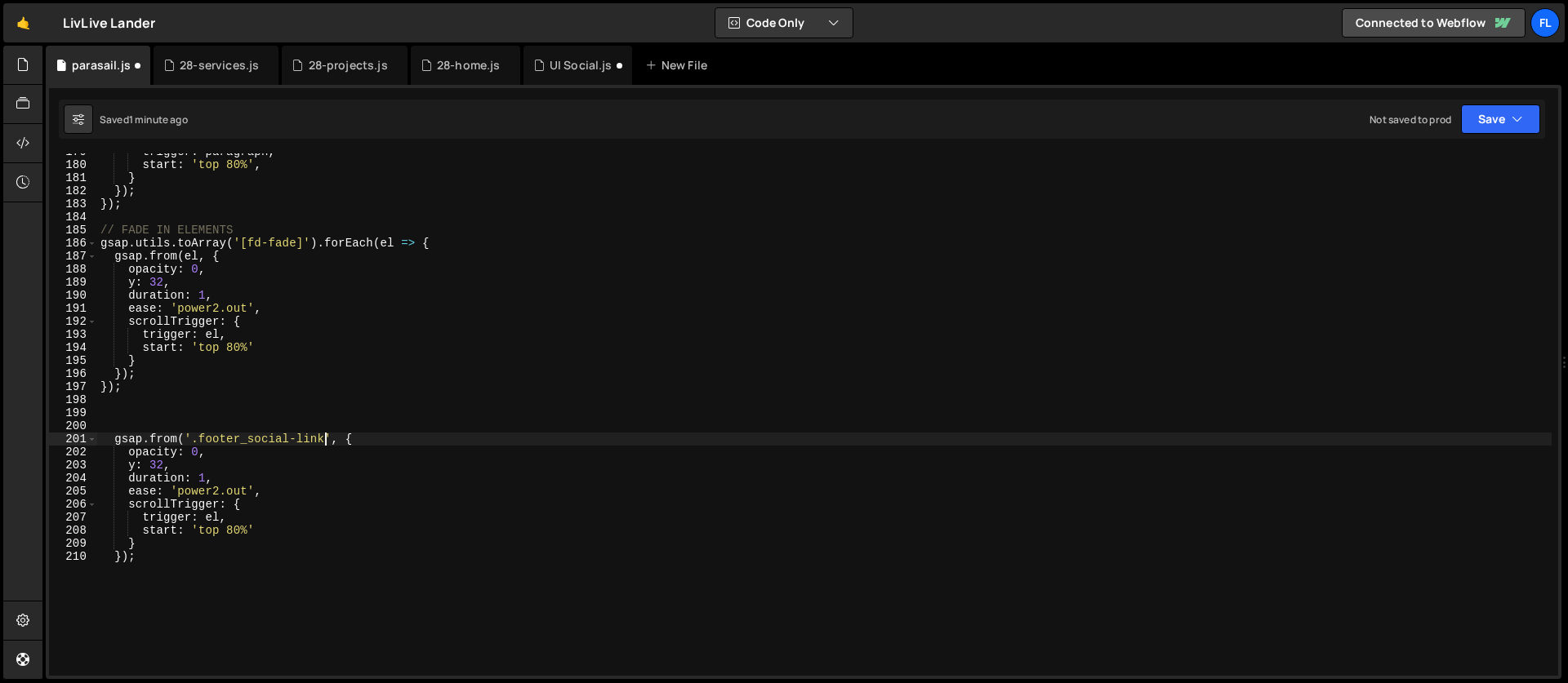
click at [204, 467] on div "trigger : paragraph , start : 'top 80%' , } }) ; }) ; // FADE IN ELEMENTS gsap …" at bounding box center [823, 420] width 1454 height 549
click at [238, 478] on div "trigger : paragraph , start : 'top 80%' , } }) ; }) ; // FADE IN ELEMENTS gsap …" at bounding box center [823, 420] width 1454 height 549
type textarea "duration: 1,"
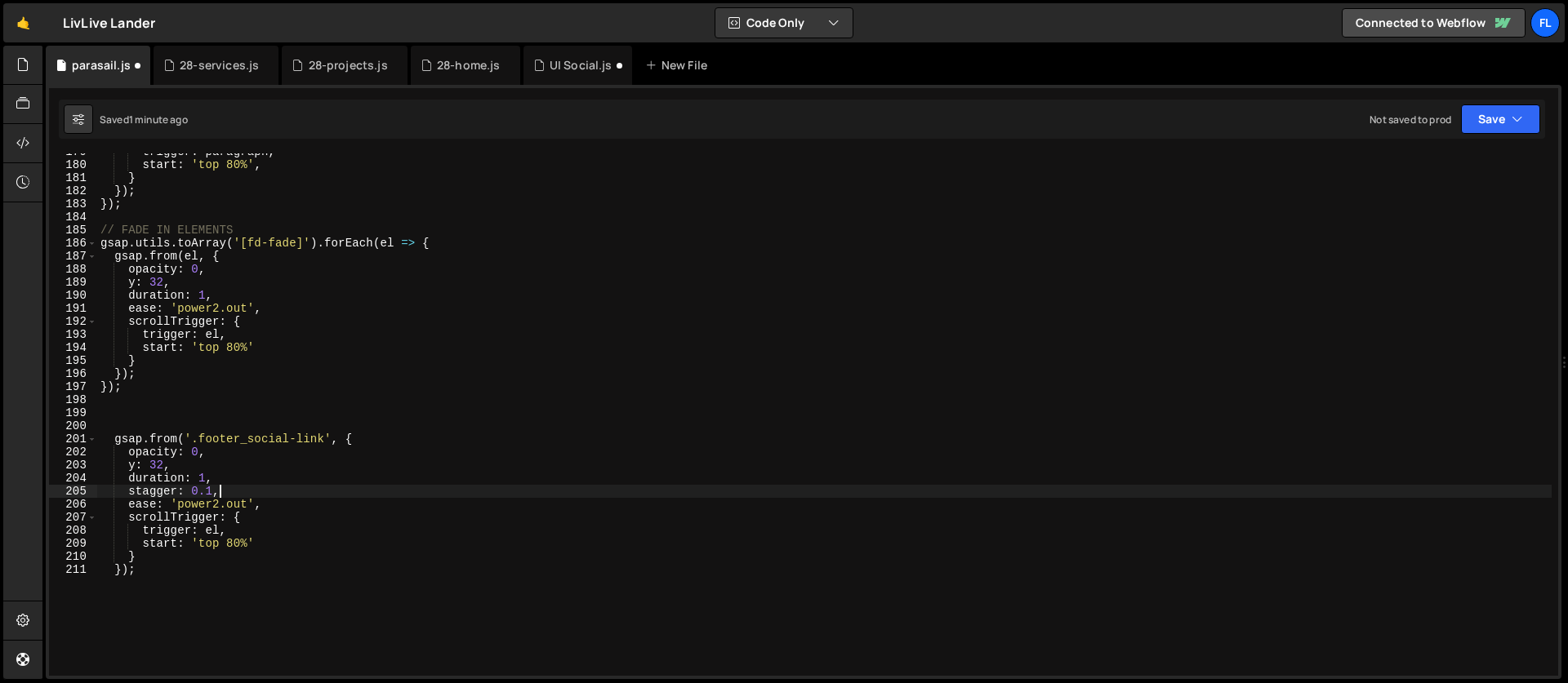
click at [138, 564] on div "trigger : paragraph , start : 'top 80%' , } }) ; }) ; // FADE IN ELEMENTS gsap …" at bounding box center [823, 420] width 1454 height 549
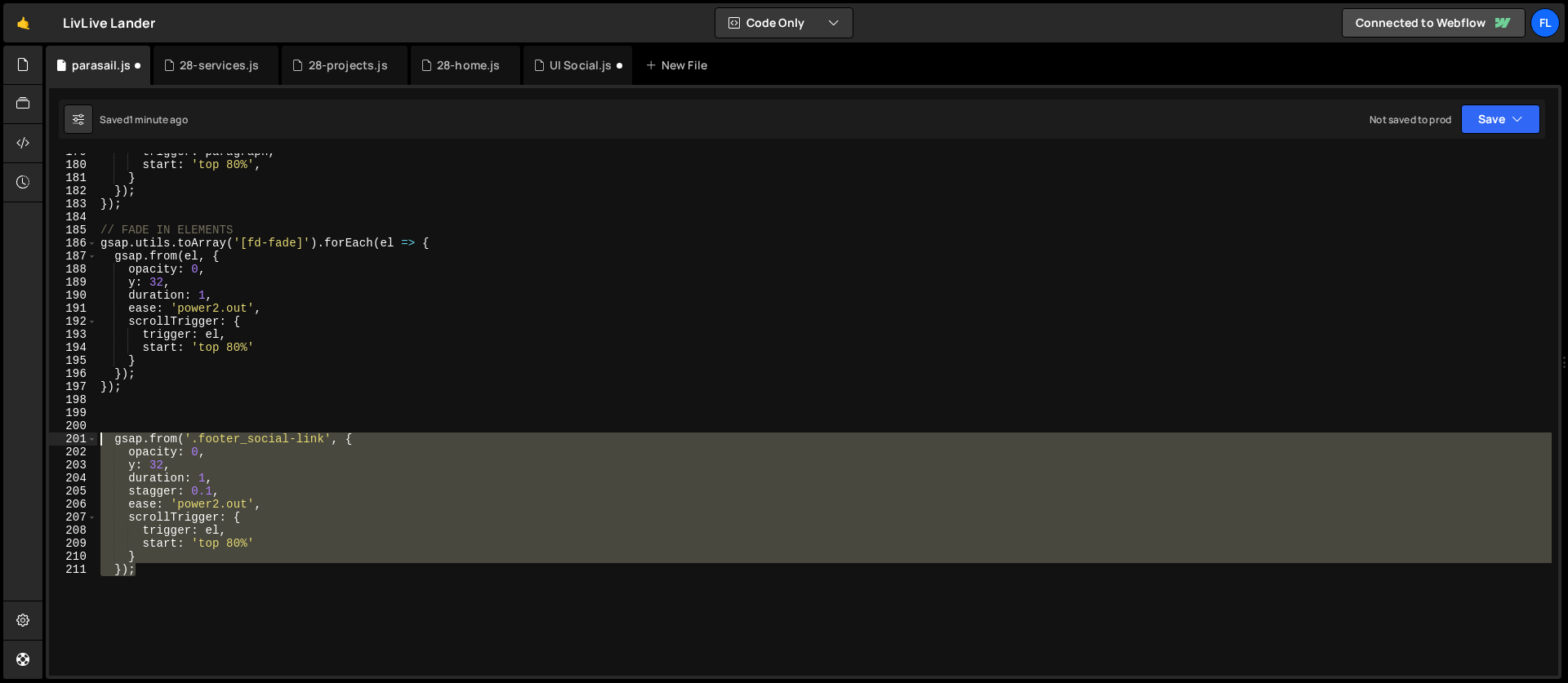
drag, startPoint x: 147, startPoint y: 568, endPoint x: 82, endPoint y: 441, distance: 142.7
click at [82, 441] on div "}); 179 180 181 182 183 184 185 186 187 188 189 190 191 192 193 194 195 196 197…" at bounding box center [803, 414] width 1509 height 522
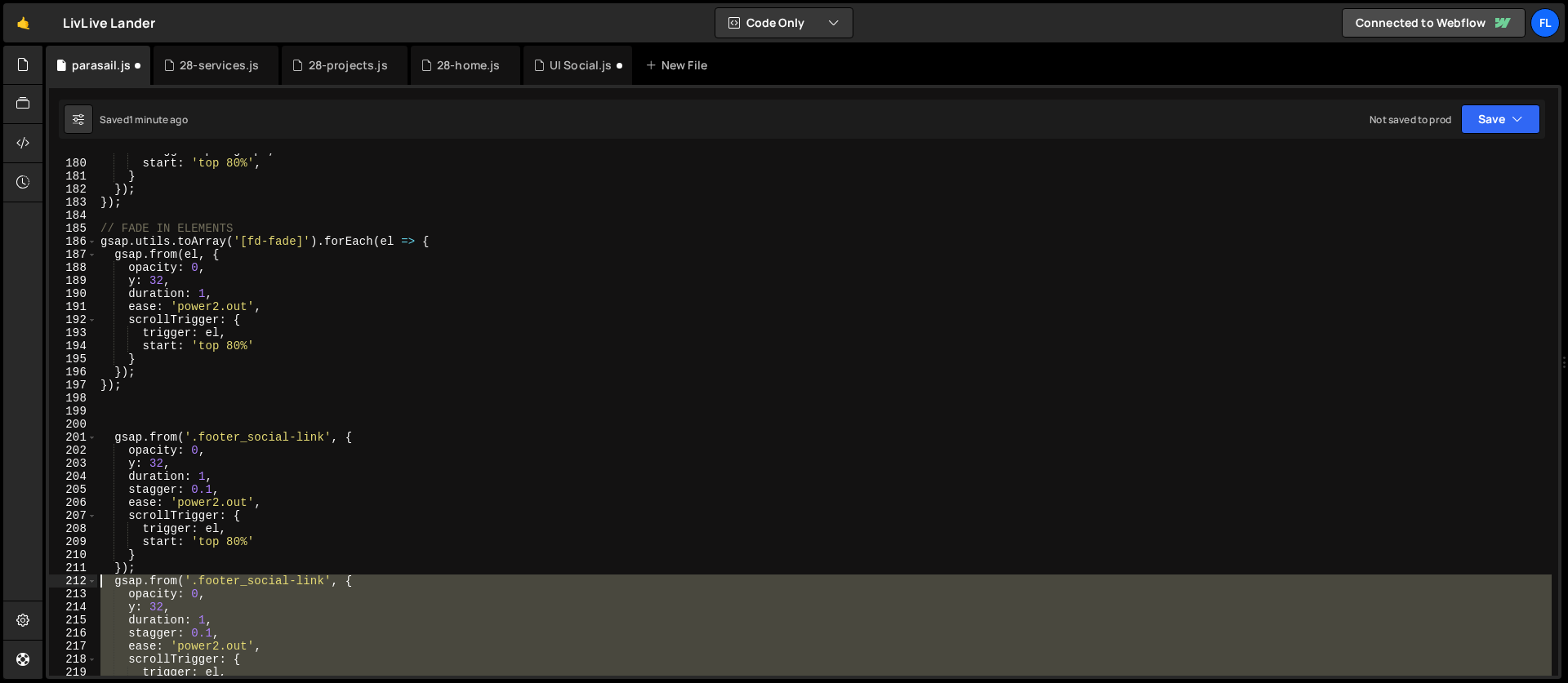
scroll to position [2398, 0]
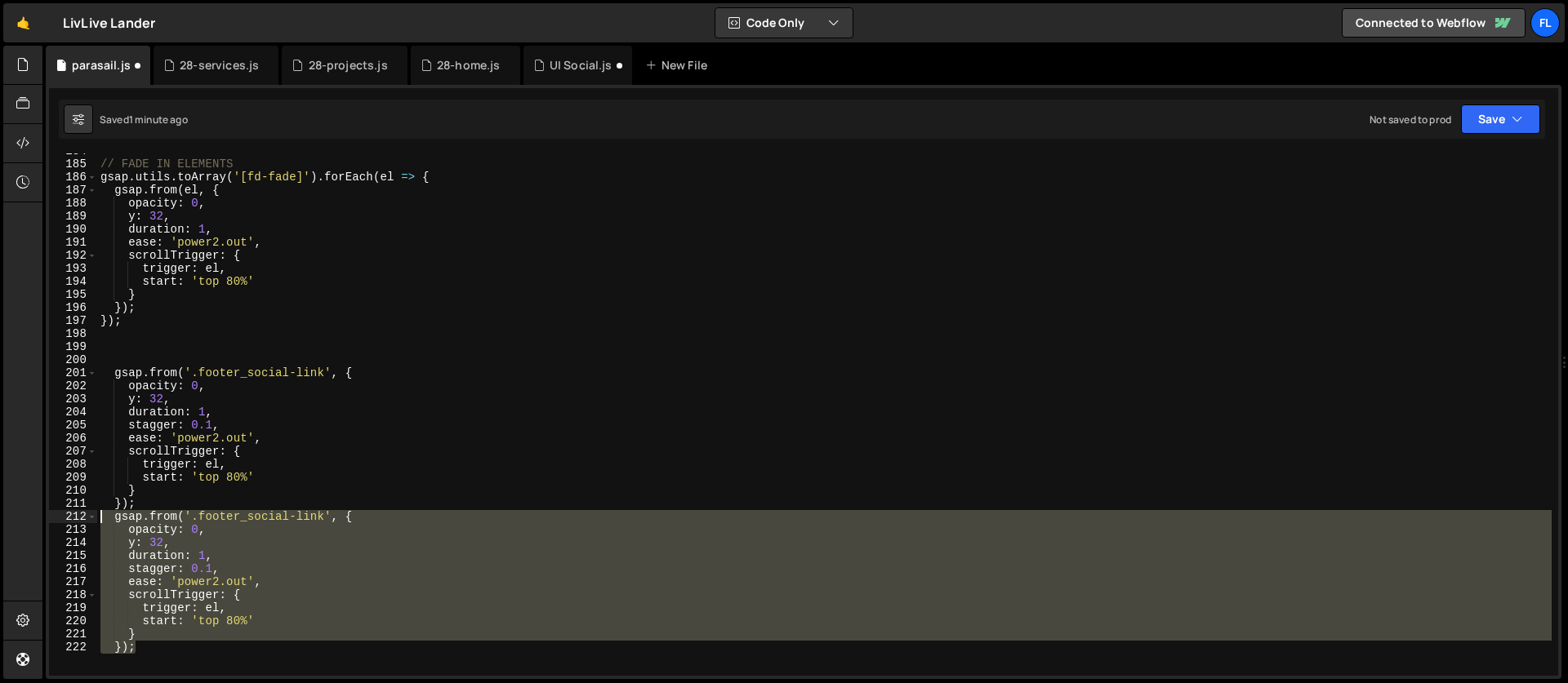
click at [214, 467] on div "// FADE IN ELEMENTS gsap . utils . toArray ( '[fd-fade]' ) . forEach ( el => { …" at bounding box center [823, 419] width 1454 height 549
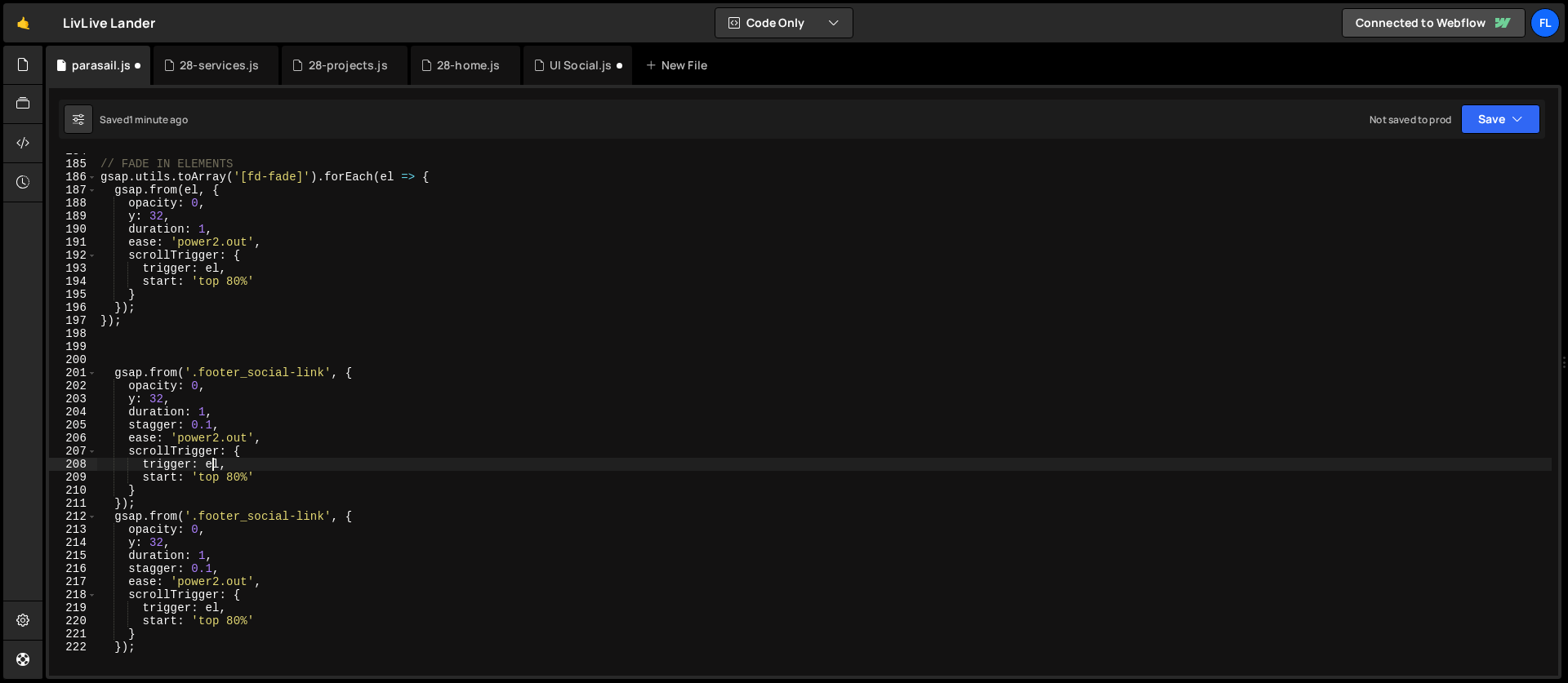
click at [219, 462] on div "// FADE IN ELEMENTS gsap . utils . toArray ( '[fd-fade]' ) . forEach ( el => { …" at bounding box center [823, 419] width 1454 height 549
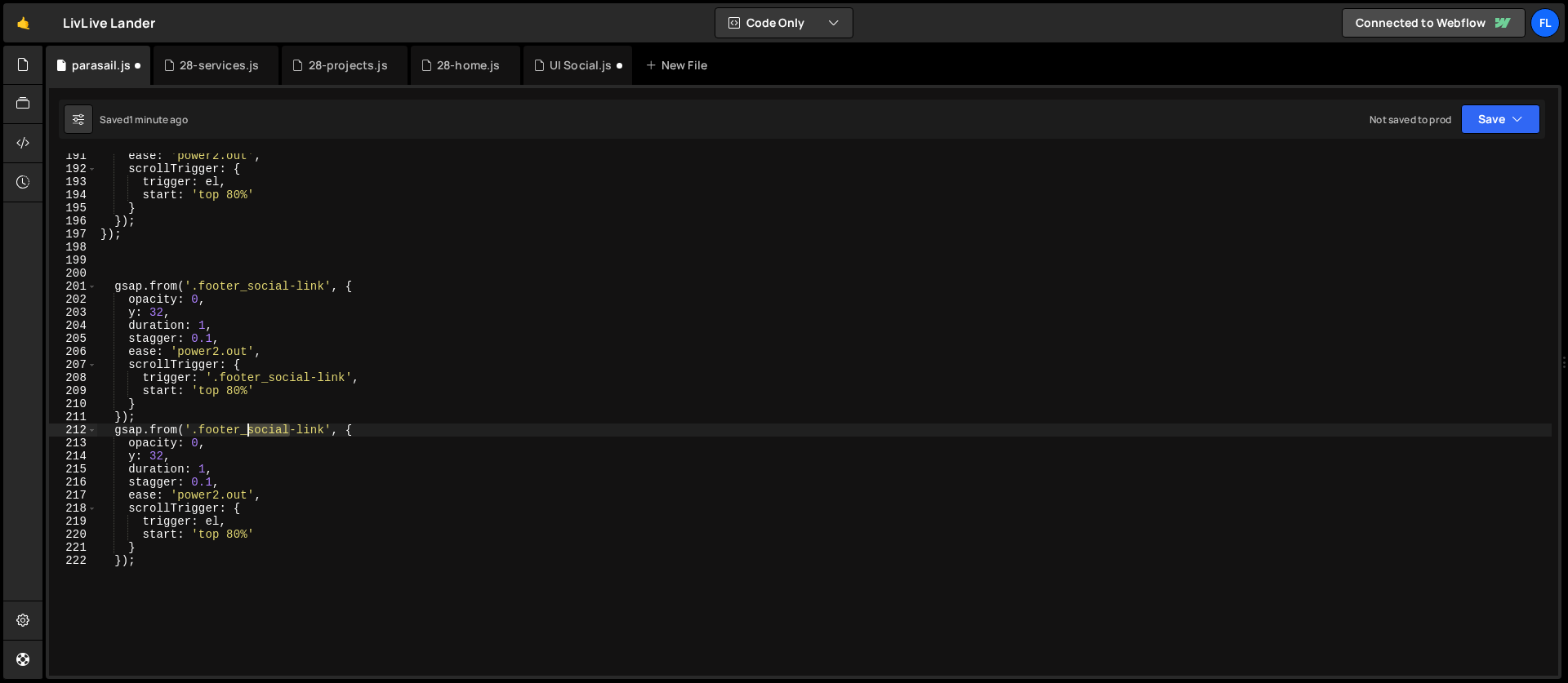
drag, startPoint x: 291, startPoint y: 426, endPoint x: 248, endPoint y: 426, distance: 43.0
click at [248, 426] on div "ease : 'power2.out' , scrollTrigger : { trigger : el , start : 'top 80%' } }) ;…" at bounding box center [823, 424] width 1454 height 549
click at [256, 432] on div "ease : 'power2.out' , scrollTrigger : { trigger : el , start : 'top 80%' } }) ;…" at bounding box center [823, 424] width 1454 height 549
click at [217, 537] on div "ease : 'power2.out' , scrollTrigger : { trigger : el , start : 'top 80%' } }) ;…" at bounding box center [823, 424] width 1454 height 549
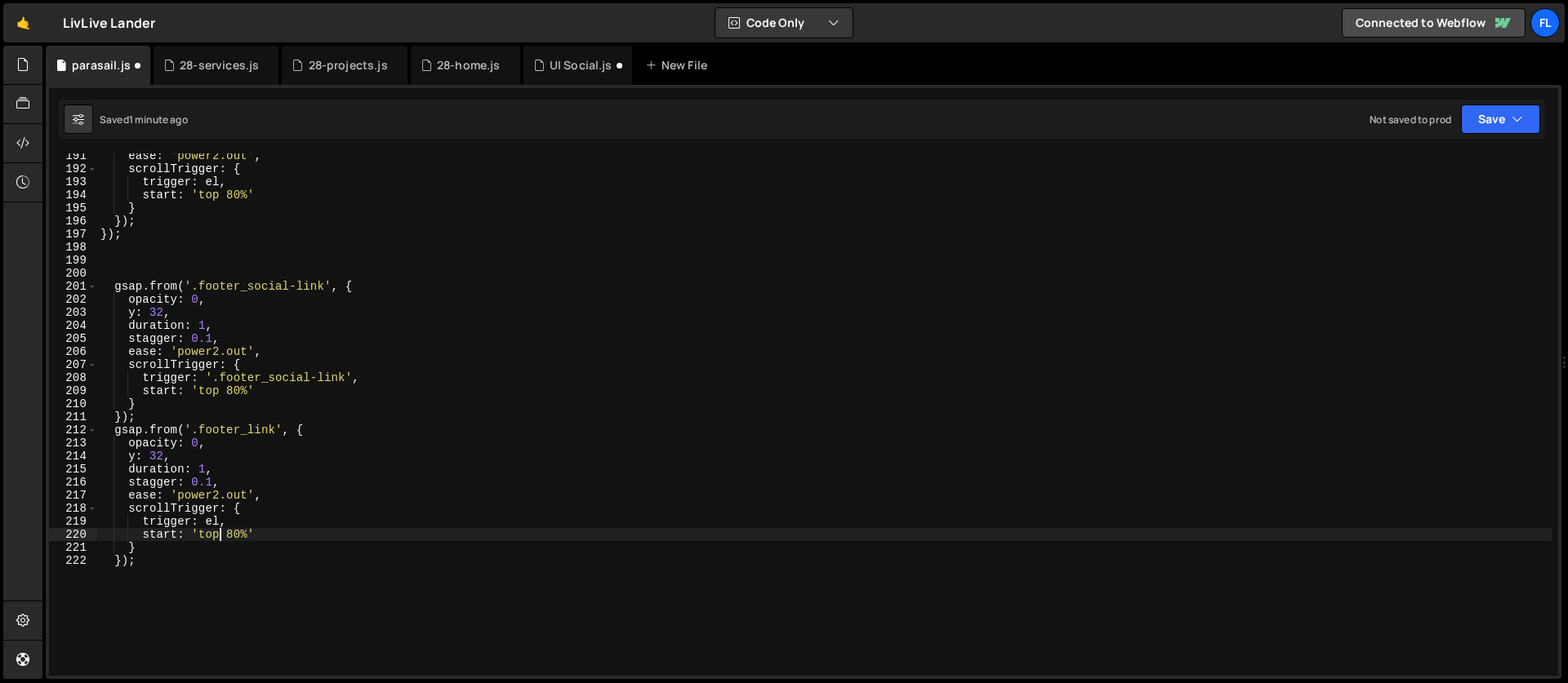
click at [222, 525] on div "ease : 'power2.out' , scrollTrigger : { trigger : el , start : 'top 80%' } }) ;…" at bounding box center [823, 424] width 1454 height 549
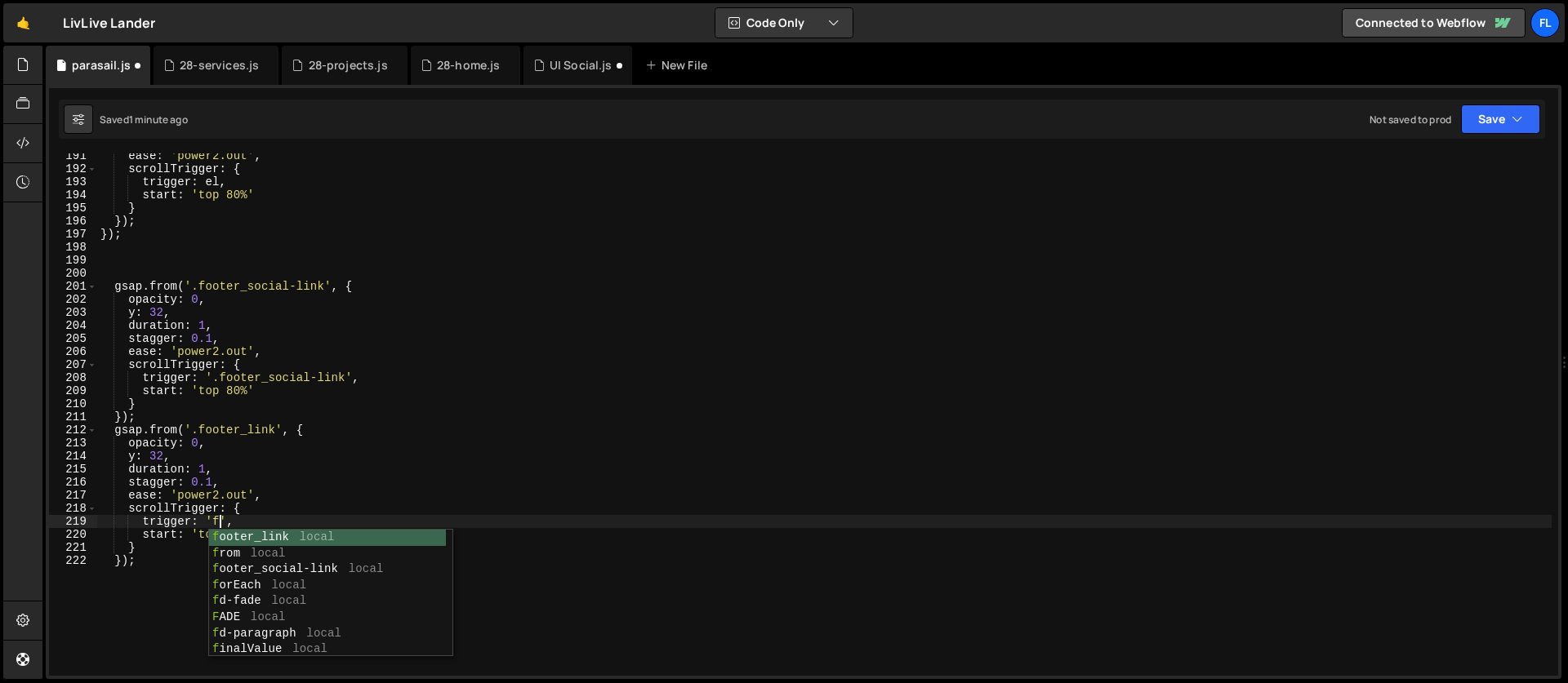
scroll to position [0, 8]
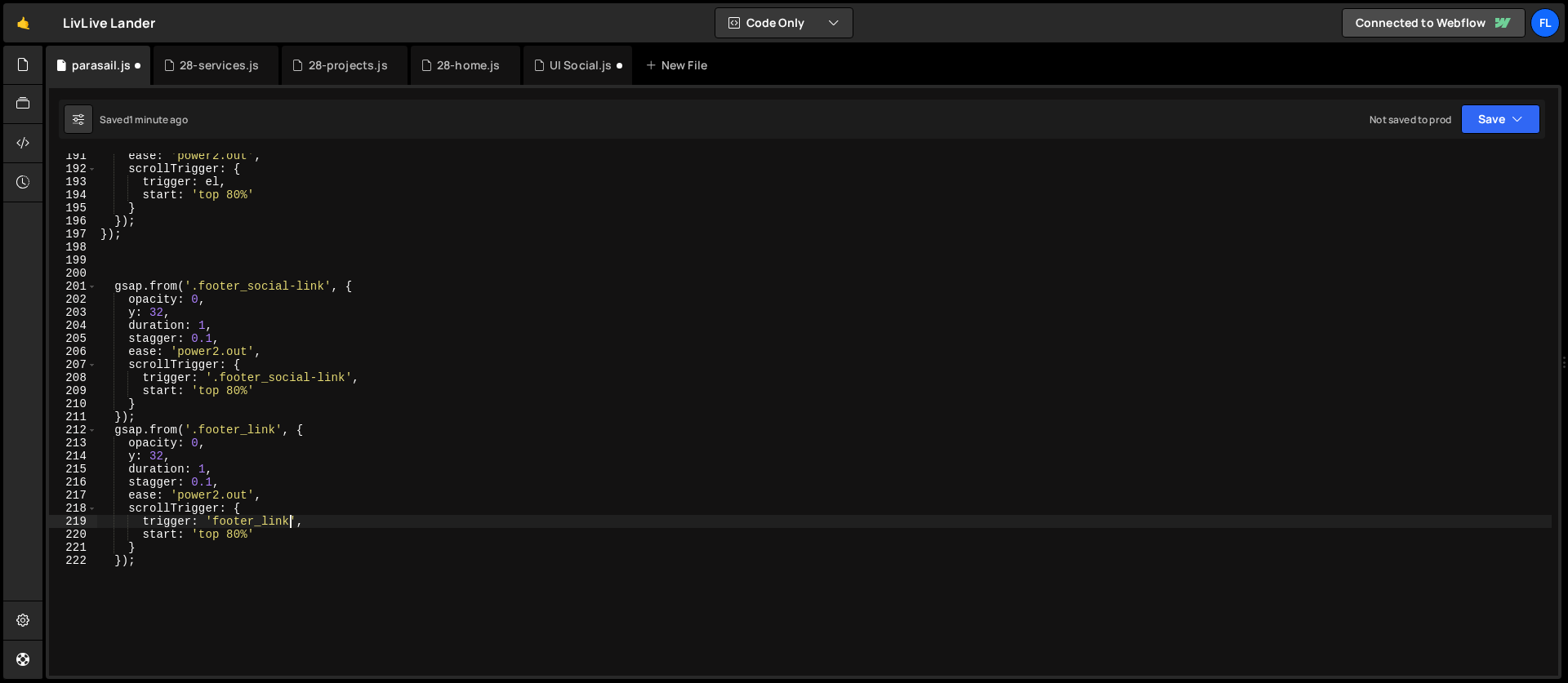
click at [213, 536] on div "ease : 'power2.out' , scrollTrigger : { trigger : el , start : 'top 80%' } }) ;…" at bounding box center [823, 424] width 1454 height 549
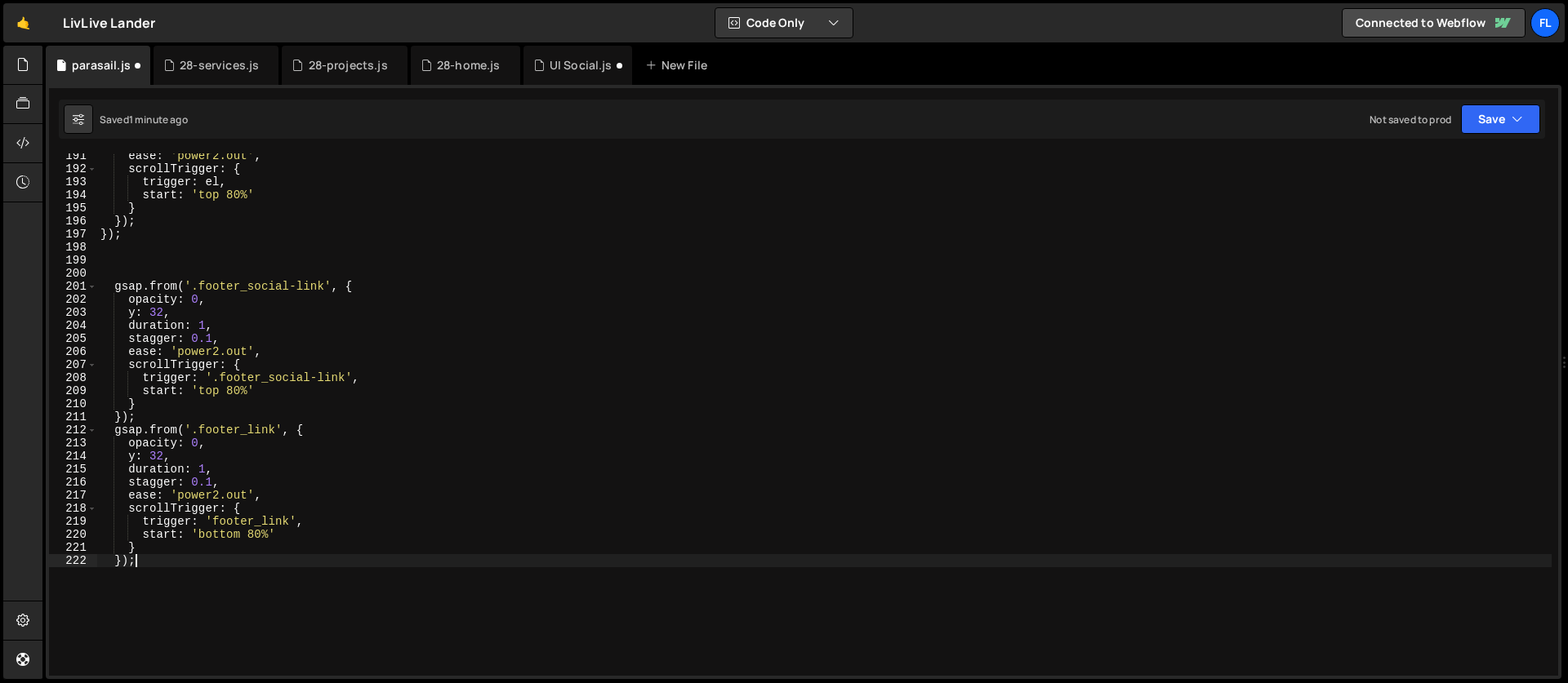
click at [214, 593] on div "ease : 'power2.out' , scrollTrigger : { trigger : el , start : 'top 80%' } }) ;…" at bounding box center [823, 424] width 1454 height 549
click at [264, 532] on div "ease : 'power2.out' , scrollTrigger : { trigger : el , start : 'top 80%' } }) ;…" at bounding box center [823, 424] width 1454 height 549
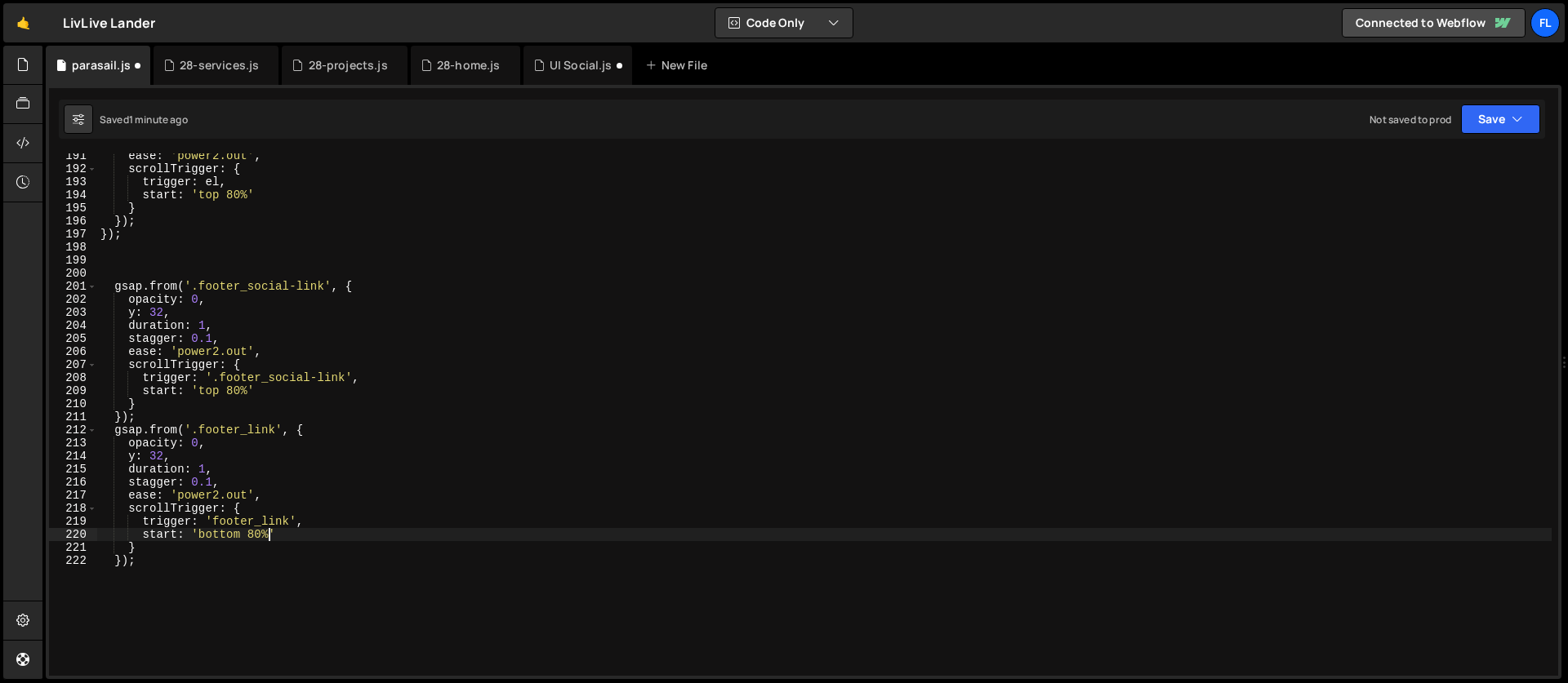
click at [268, 532] on div "ease : 'power2.out' , scrollTrigger : { trigger : el , start : 'top 80%' } }) ;…" at bounding box center [823, 424] width 1454 height 549
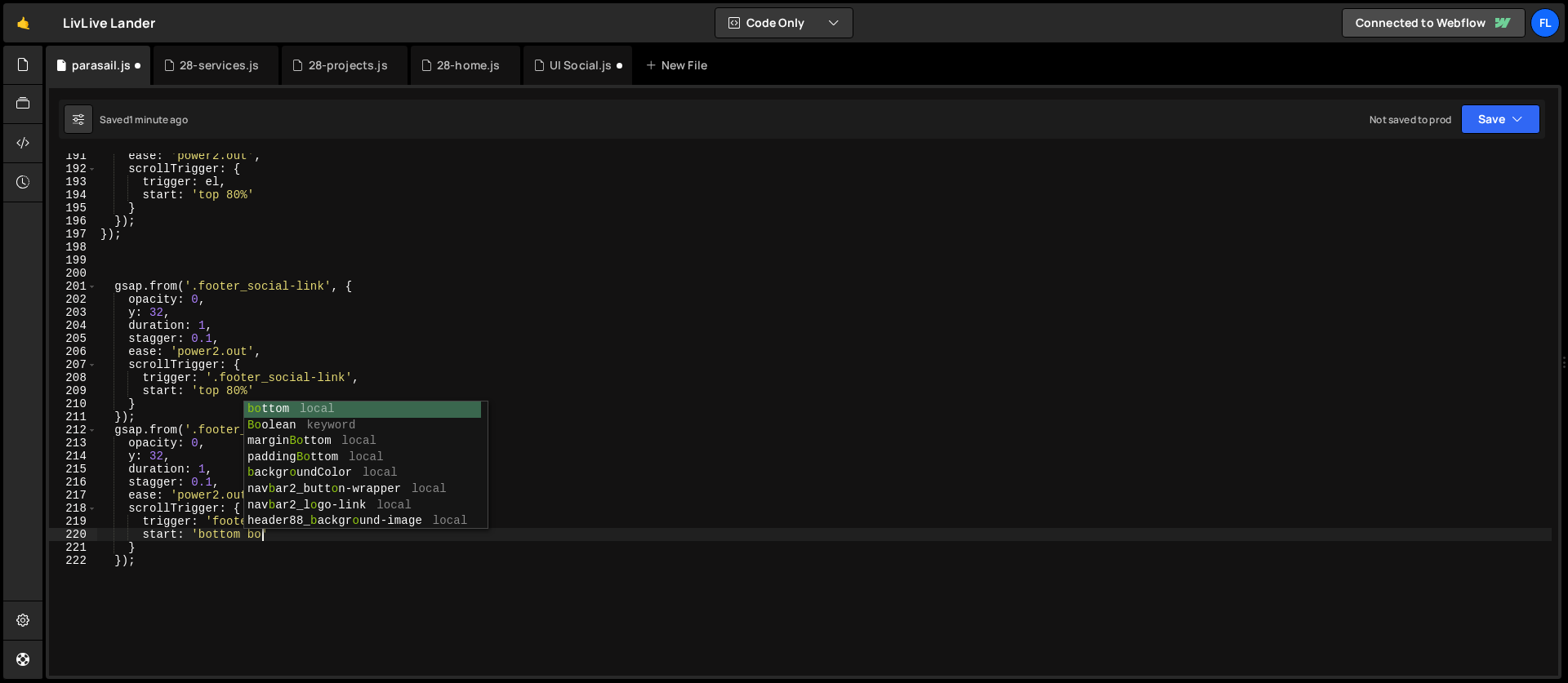
scroll to position [0, 10]
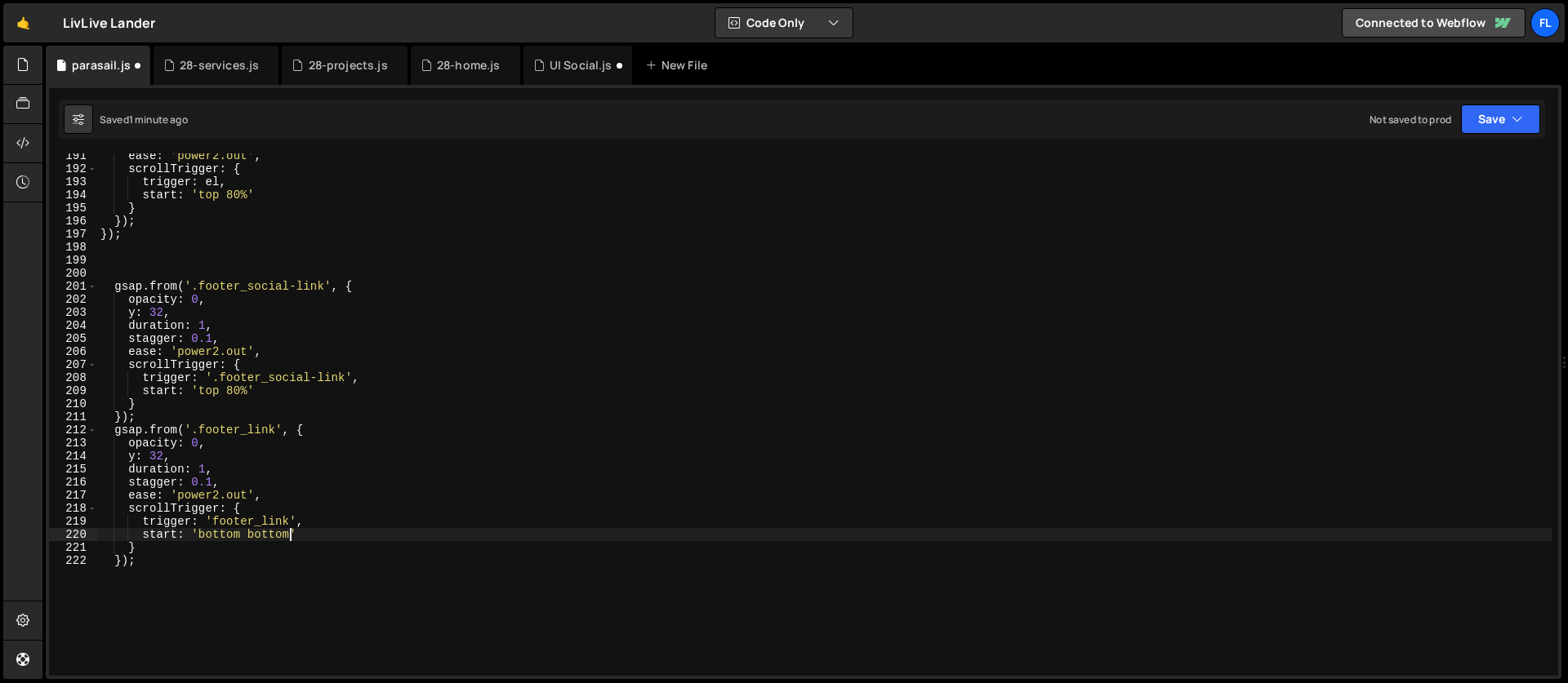
click at [217, 445] on div "ease : 'power2.out' , scrollTrigger : { trigger : el , start : 'top 80%' } }) ;…" at bounding box center [823, 424] width 1454 height 549
type textarea "opacity: 0,"
click at [218, 302] on div "ease : 'power2.out' , scrollTrigger : { trigger : el , start : 'top 80%' } }) ;…" at bounding box center [823, 424] width 1454 height 549
type textarea "opacity: 0,"
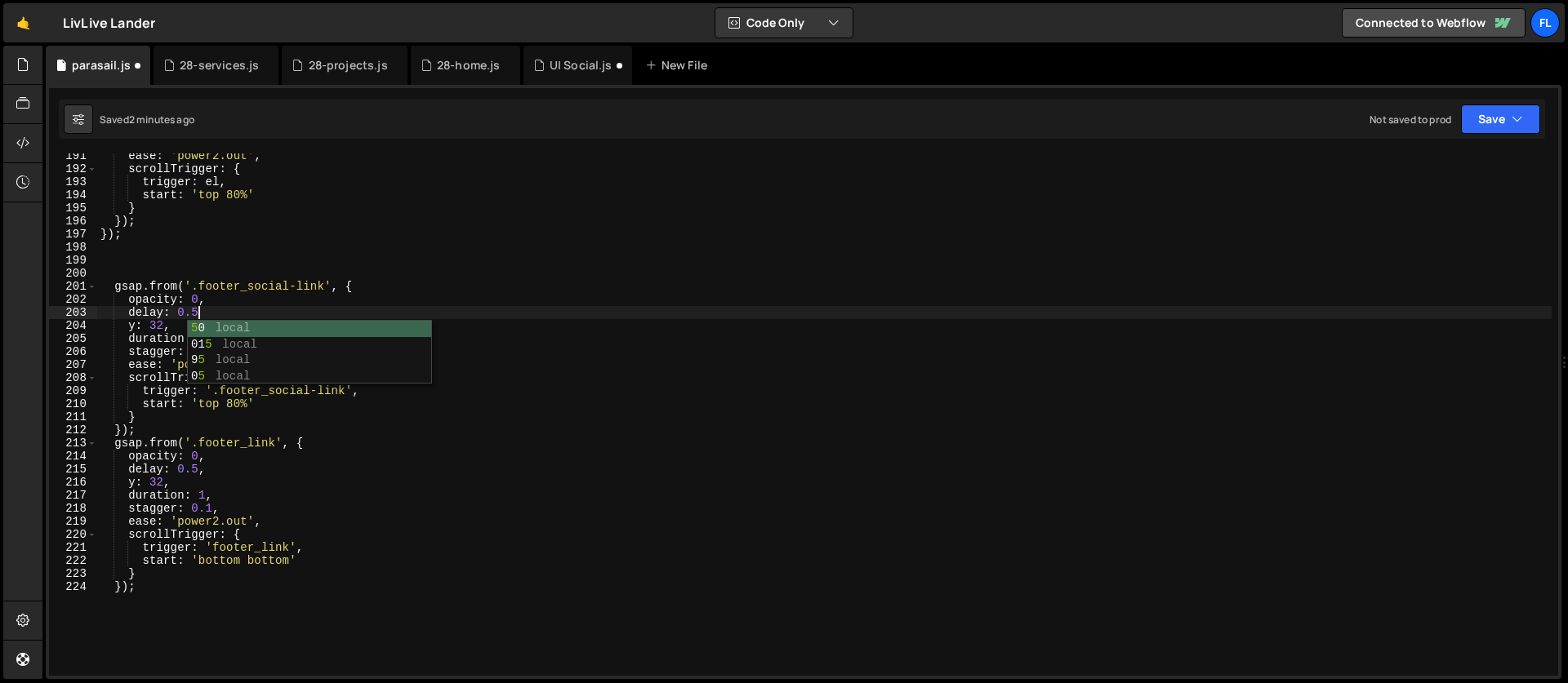
scroll to position [0, 6]
click at [219, 479] on div "ease : 'power2.out' , scrollTrigger : { trigger : el , start : 'top 80%' } }) ;…" at bounding box center [823, 424] width 1454 height 549
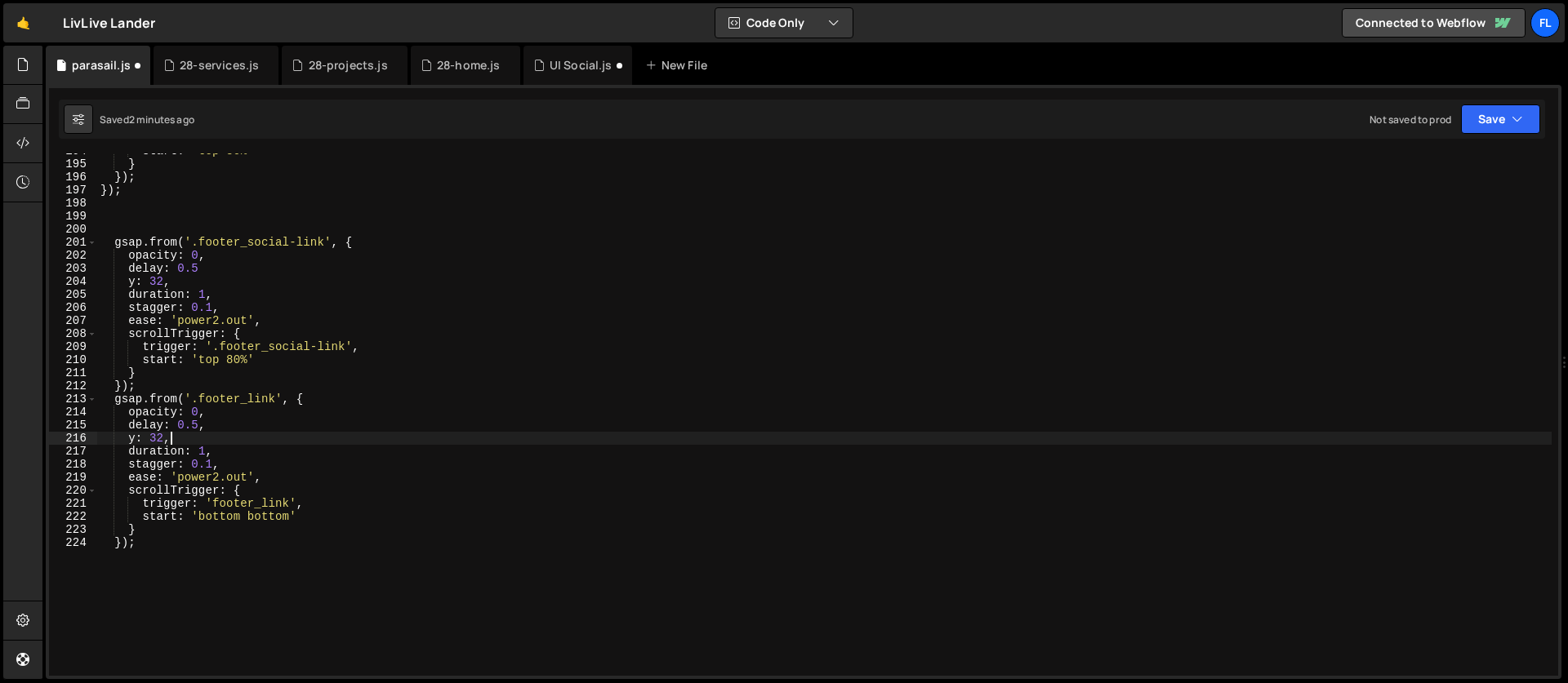
scroll to position [2529, 0]
click at [245, 481] on div "start : 'top 80%' } }) ; }) ; gsap . from ( '.footer_social-link' , { opacity :…" at bounding box center [823, 419] width 1454 height 549
click at [241, 488] on div "start : 'top 80%' } }) ; }) ; gsap . from ( '.footer_social-link' , { opacity :…" at bounding box center [823, 419] width 1454 height 549
click at [307, 505] on div "start : 'top 80%' } }) ; }) ; gsap . from ( '.footer_social-link' , { opacity :…" at bounding box center [823, 419] width 1454 height 549
click at [216, 507] on div "start : 'top 80%' } }) ; }) ; gsap . from ( '.footer_social-link' , { opacity :…" at bounding box center [823, 419] width 1454 height 549
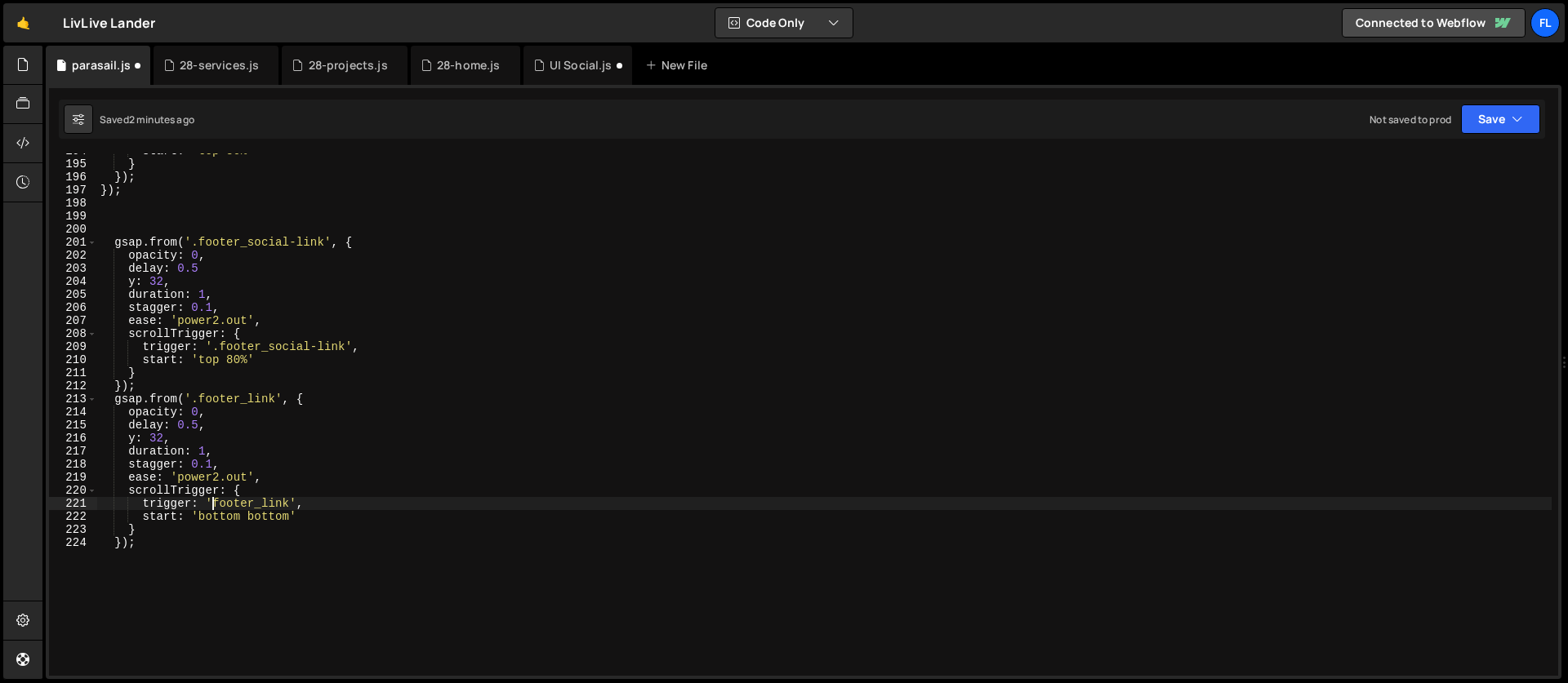
click at [214, 504] on div "start : 'top 80%' } }) ; }) ; gsap . from ( '.footer_social-link' , { opacity :…" at bounding box center [823, 419] width 1454 height 549
drag, startPoint x: 246, startPoint y: 359, endPoint x: 201, endPoint y: 360, distance: 45.0
click at [201, 360] on div "start : 'top 80%' } }) ; }) ; gsap . from ( '.footer_social-link' , { opacity :…" at bounding box center [823, 419] width 1454 height 549
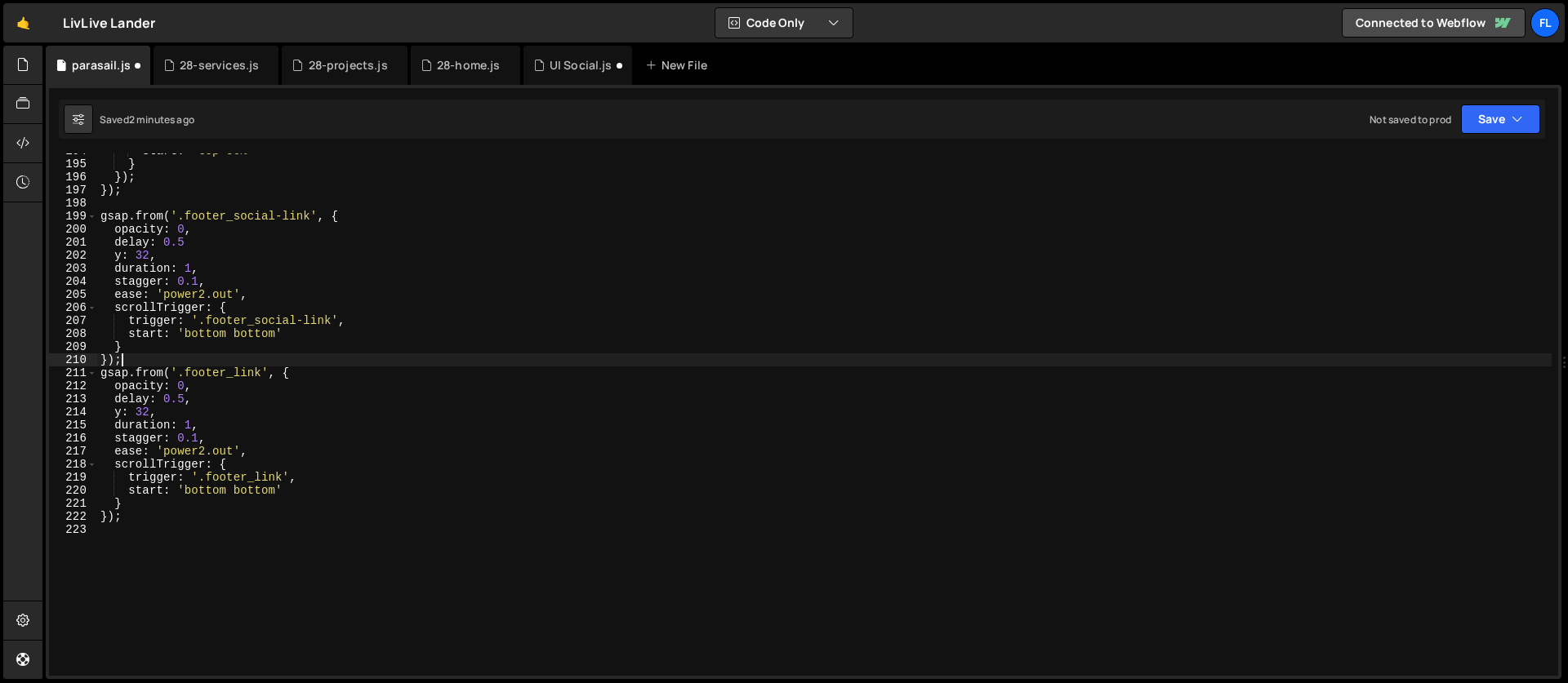
scroll to position [0, 1]
type textarea "});"
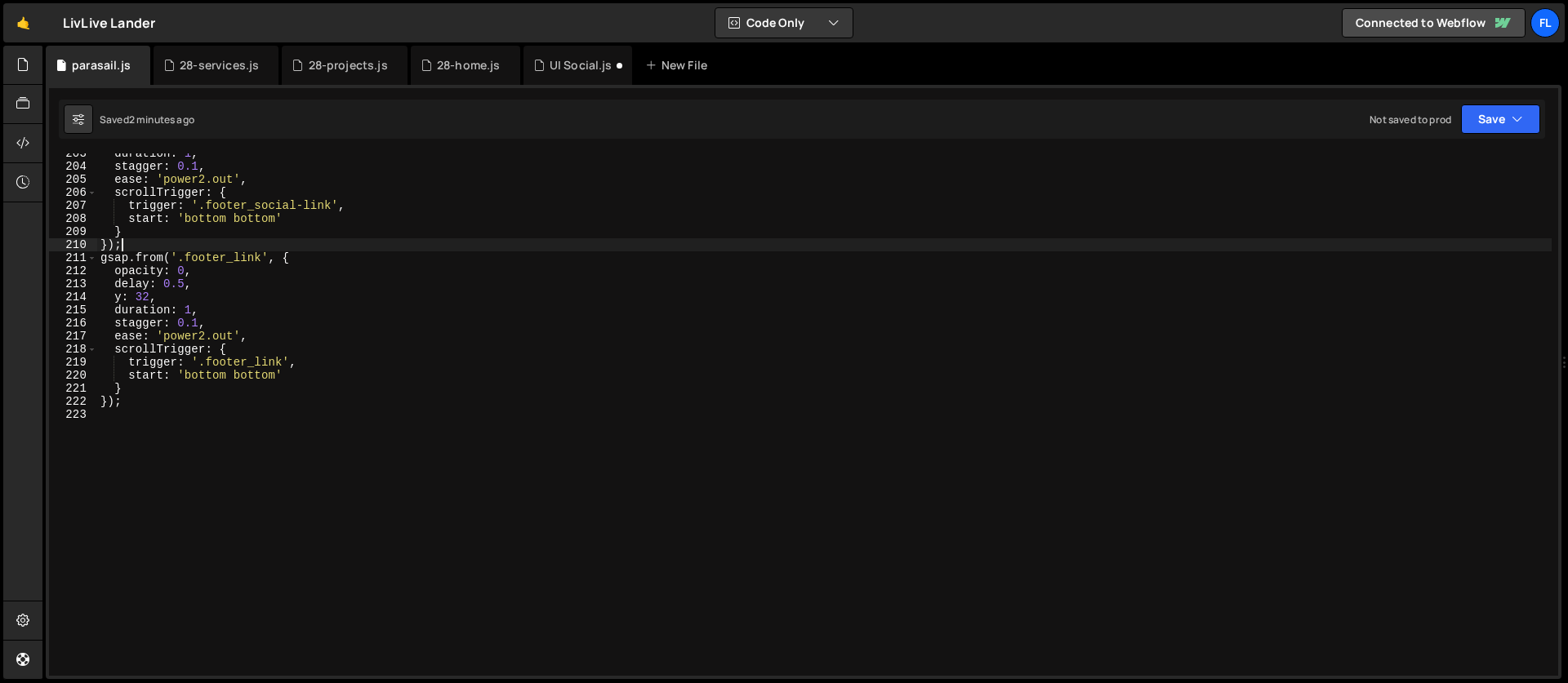
scroll to position [2645, 0]
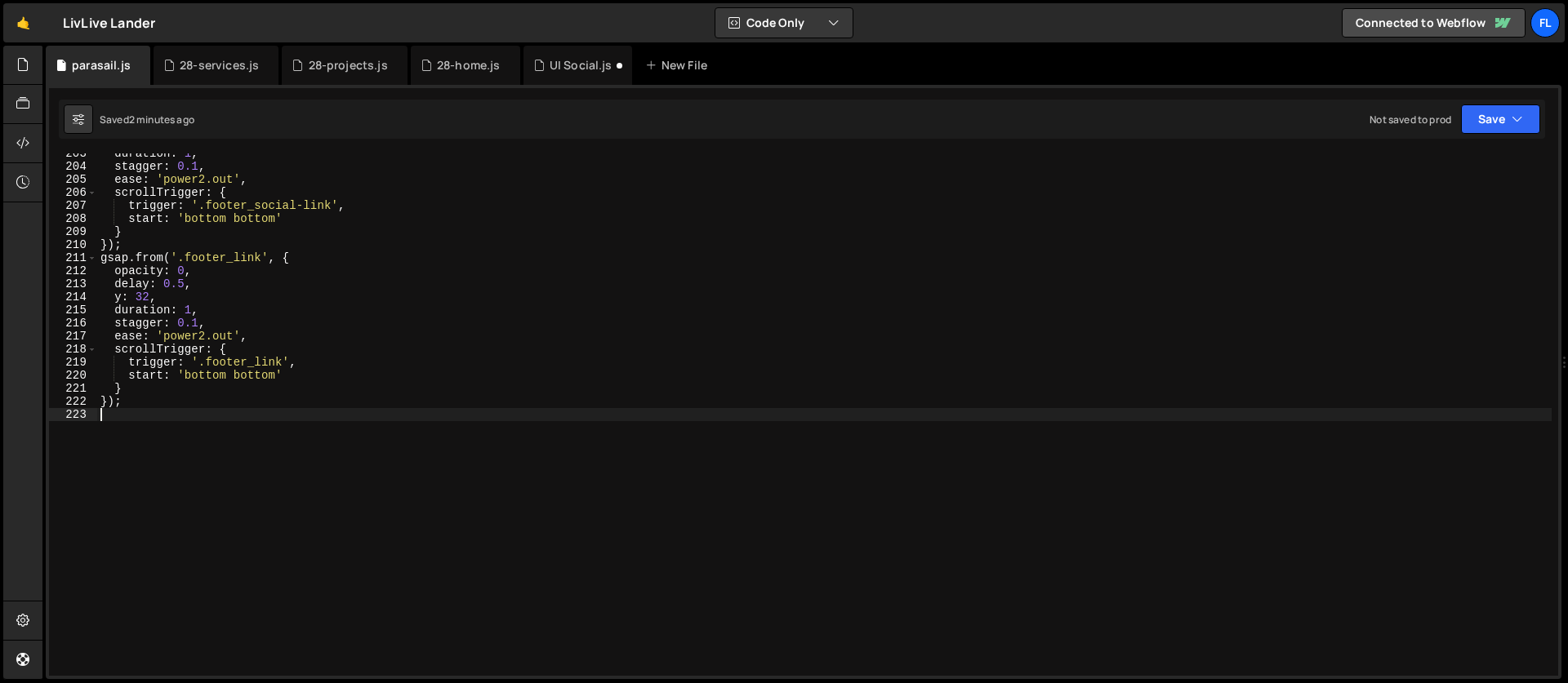
click at [209, 503] on div "duration : 1 , stagger : 0.1 , ease : 'power2.out' , scrollTrigger : { trigger …" at bounding box center [823, 421] width 1454 height 549
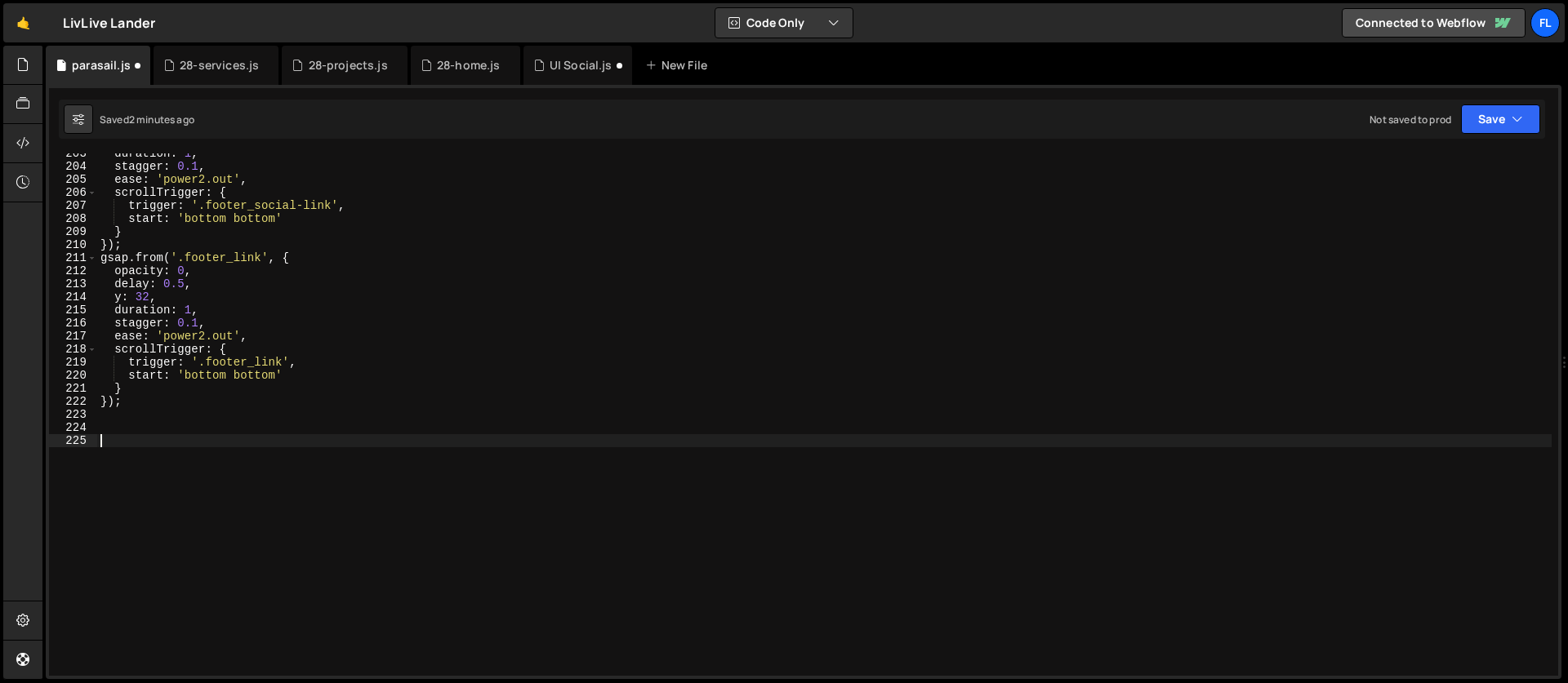
paste textarea "});"
type textarea "});"
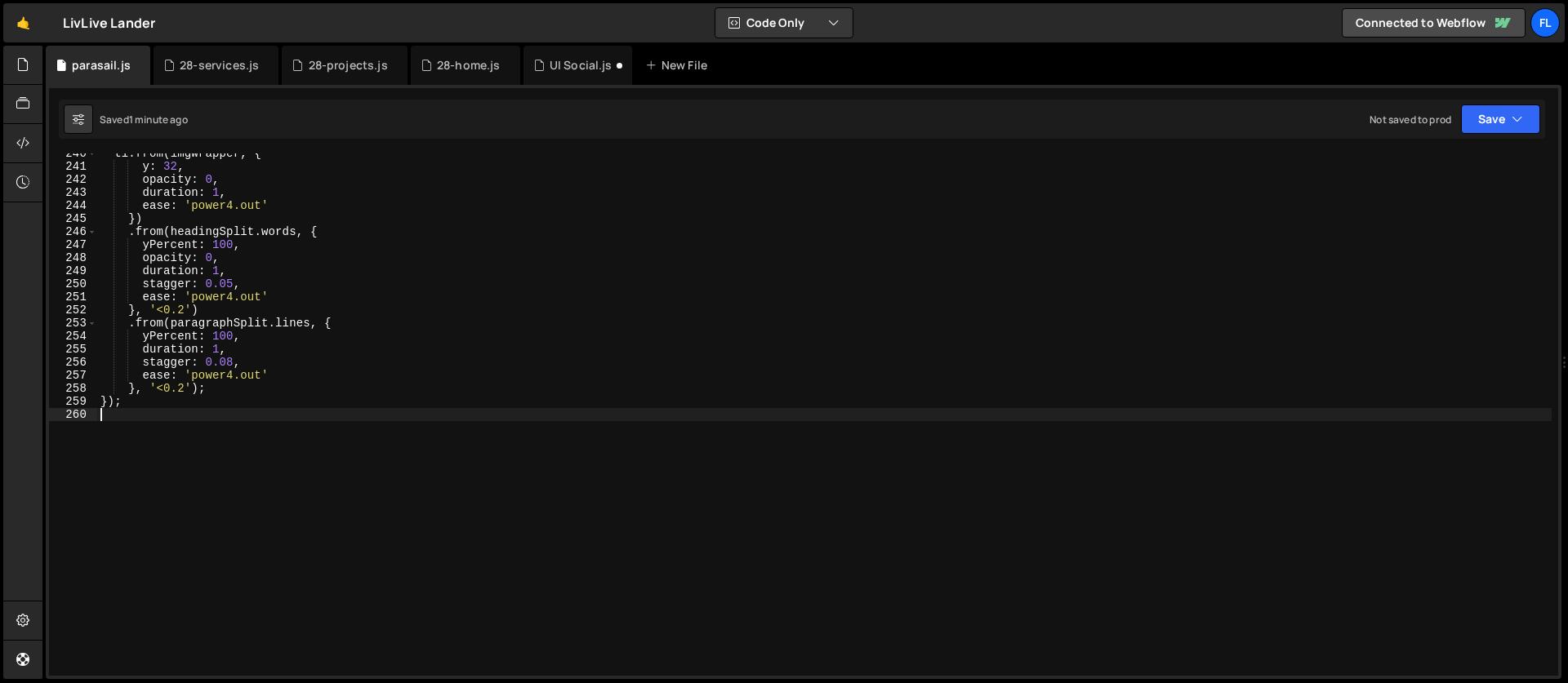
scroll to position [3128, 0]
click at [198, 430] on div "tl . from ( imgWrapper , { y : 32 , opacity : 0 , duration : 1 , ease : 'power4…" at bounding box center [823, 421] width 1454 height 549
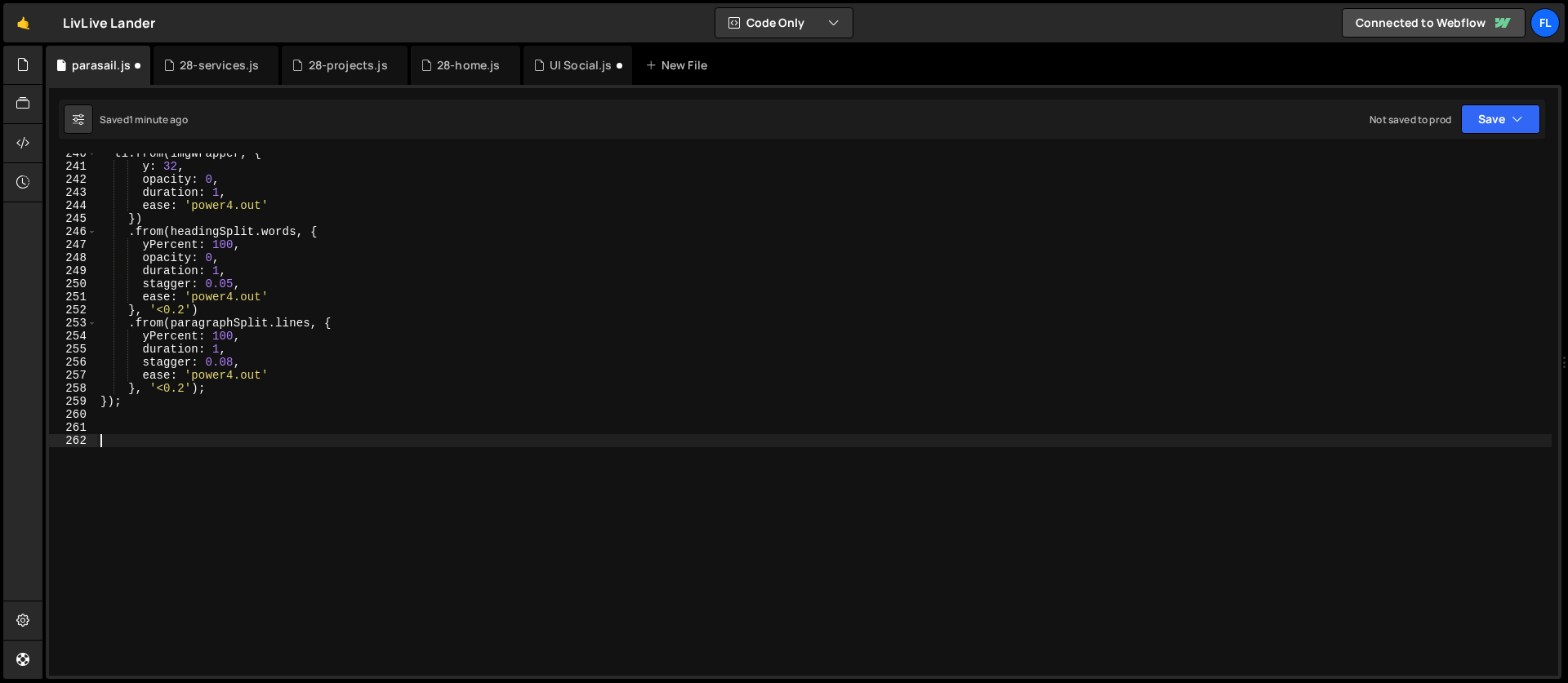
paste textarea "});"
type textarea "});"
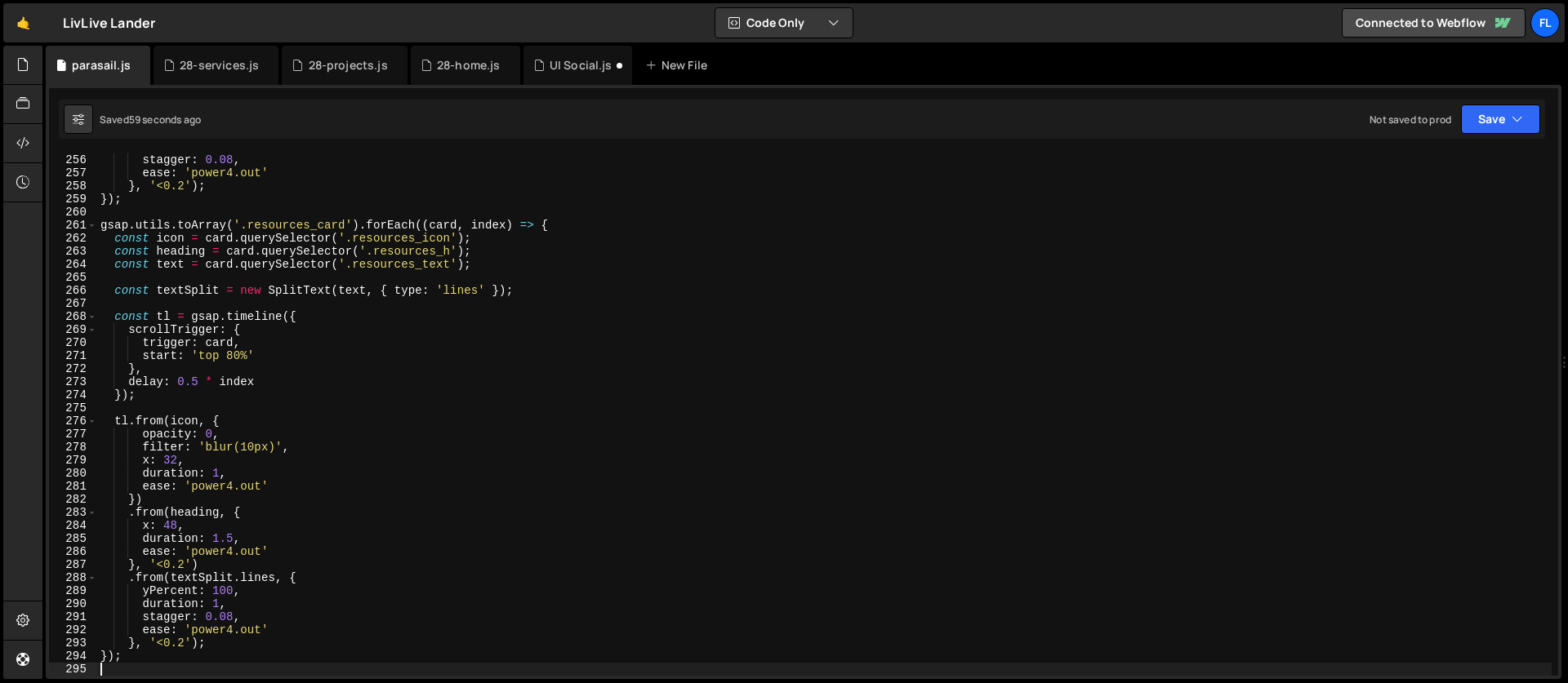
click at [291, 396] on div "stagger : 0.08 , ease : 'power4.out' } , '<0.2' ) ; }) ; gsap . utils . toArray…" at bounding box center [823, 427] width 1454 height 549
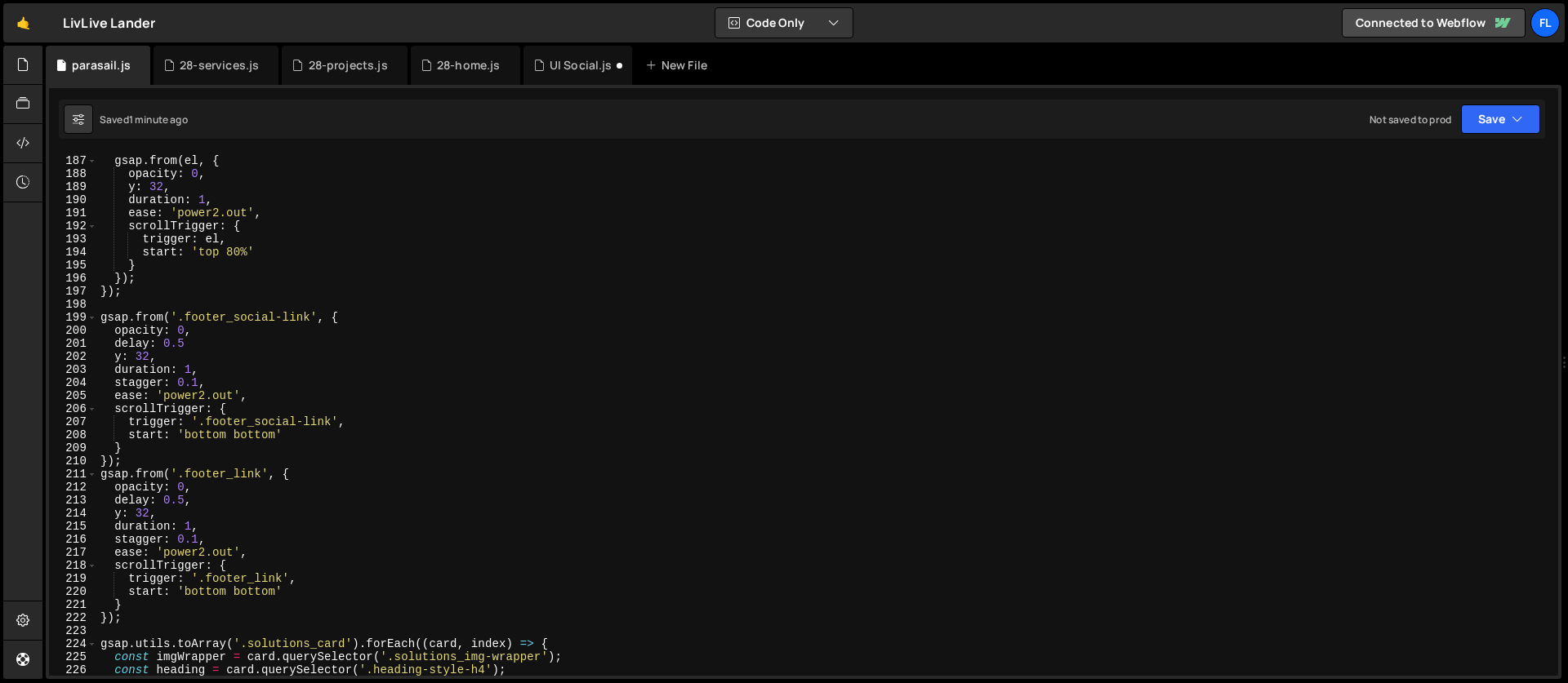
scroll to position [2411, 0]
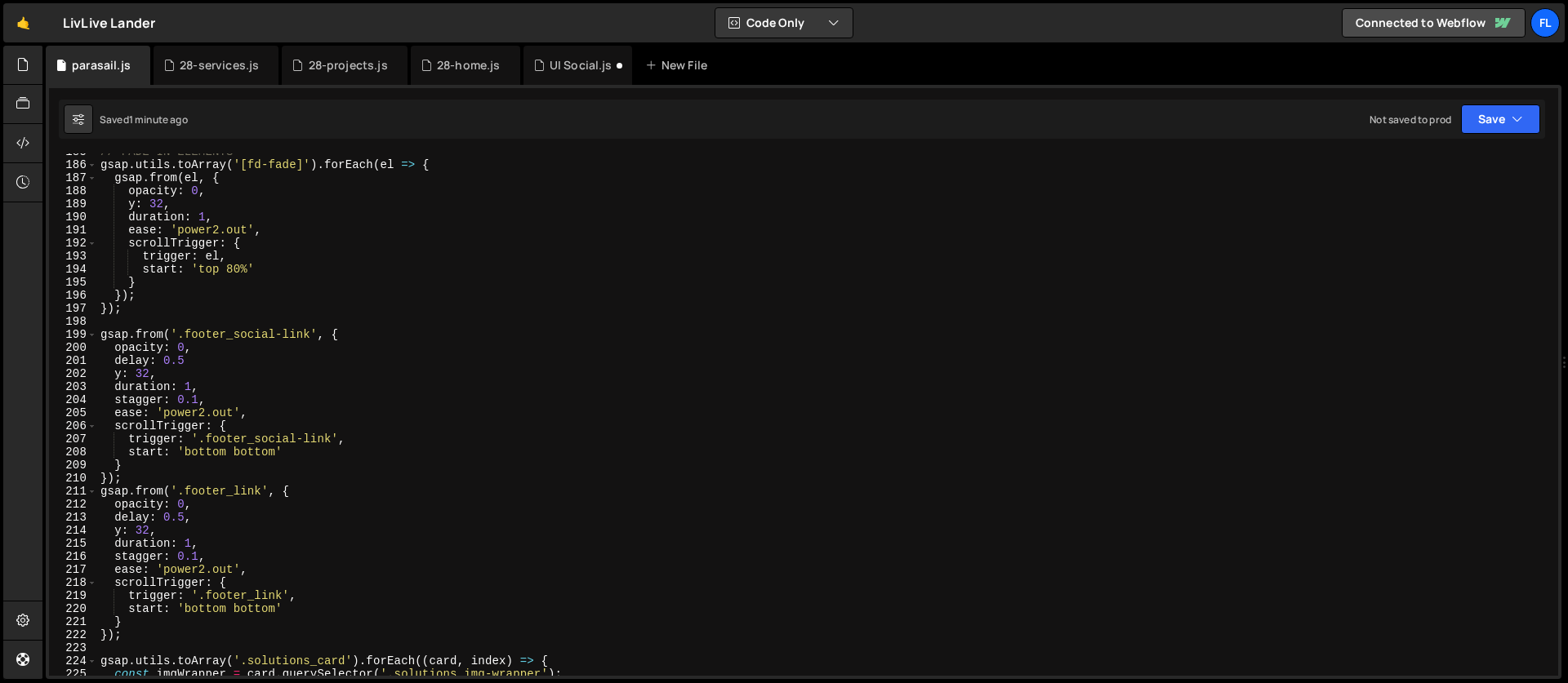
click at [221, 358] on div "// FADE IN ELEMENTS gsap . utils . toArray ( '[fd-fade]' ) . forEach ( el => { …" at bounding box center [823, 420] width 1454 height 549
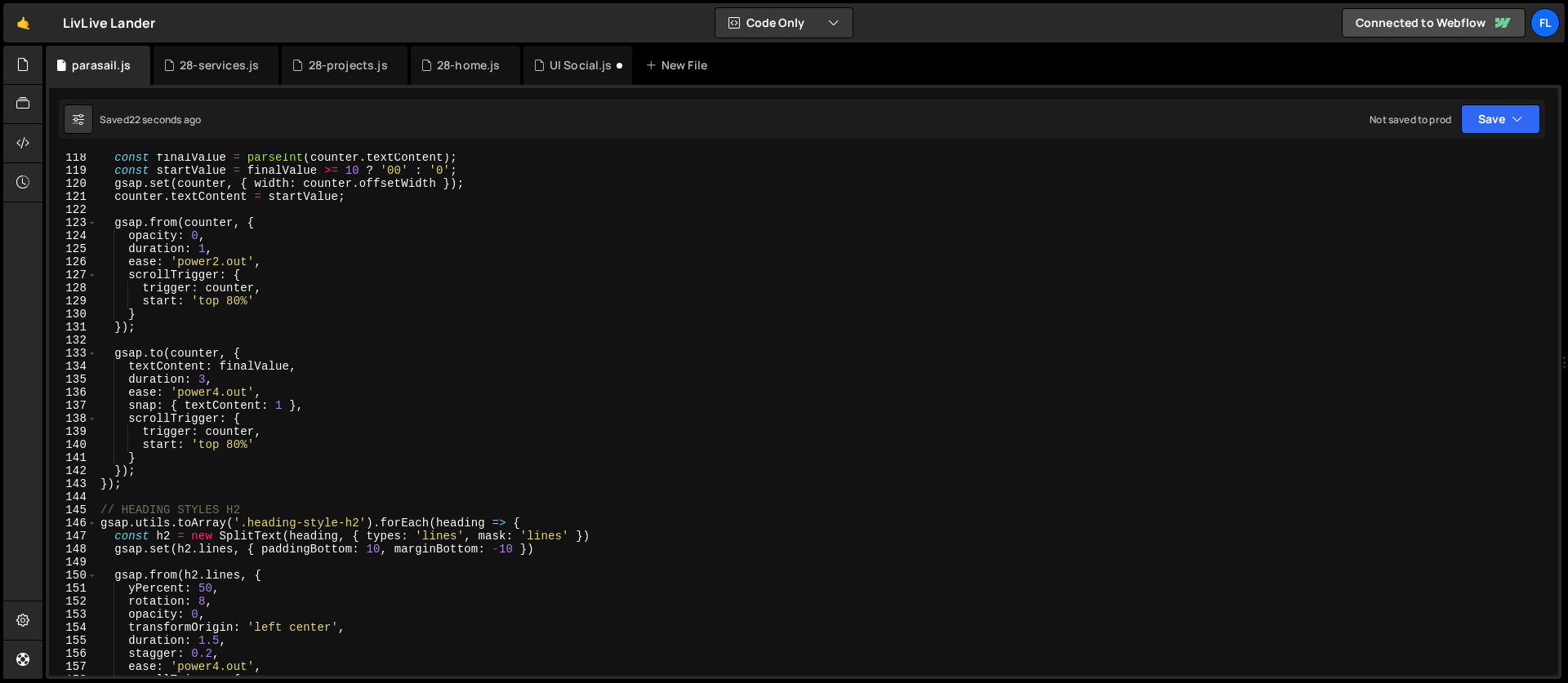
scroll to position [1446, 0]
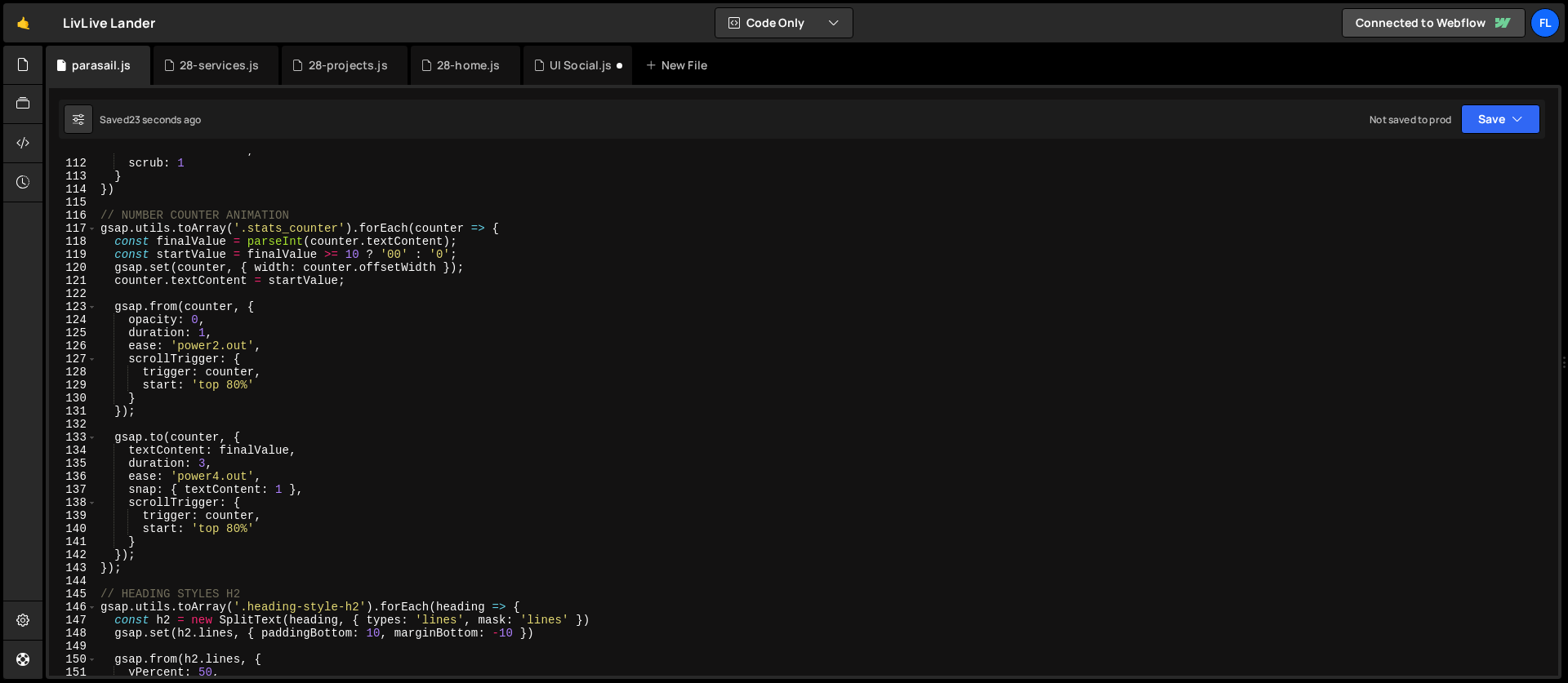
click at [263, 365] on div "end : 'bottom 95%' , scrub : 1 } }) // NUMBER COUNTER ANIMATION gsap . utils . …" at bounding box center [823, 418] width 1454 height 549
click at [259, 412] on div "end : 'bottom 95%' , scrub : 1 } }) // NUMBER COUNTER ANIMATION gsap . utils . …" at bounding box center [823, 418] width 1454 height 549
click at [261, 439] on div "end : 'bottom 95%' , scrub : 1 } }) // NUMBER COUNTER ANIMATION gsap . utils . …" at bounding box center [823, 418] width 1454 height 549
click at [217, 439] on div "end : 'bottom 95%' , scrub : 1 } }) // NUMBER COUNTER ANIMATION gsap . utils . …" at bounding box center [823, 418] width 1454 height 549
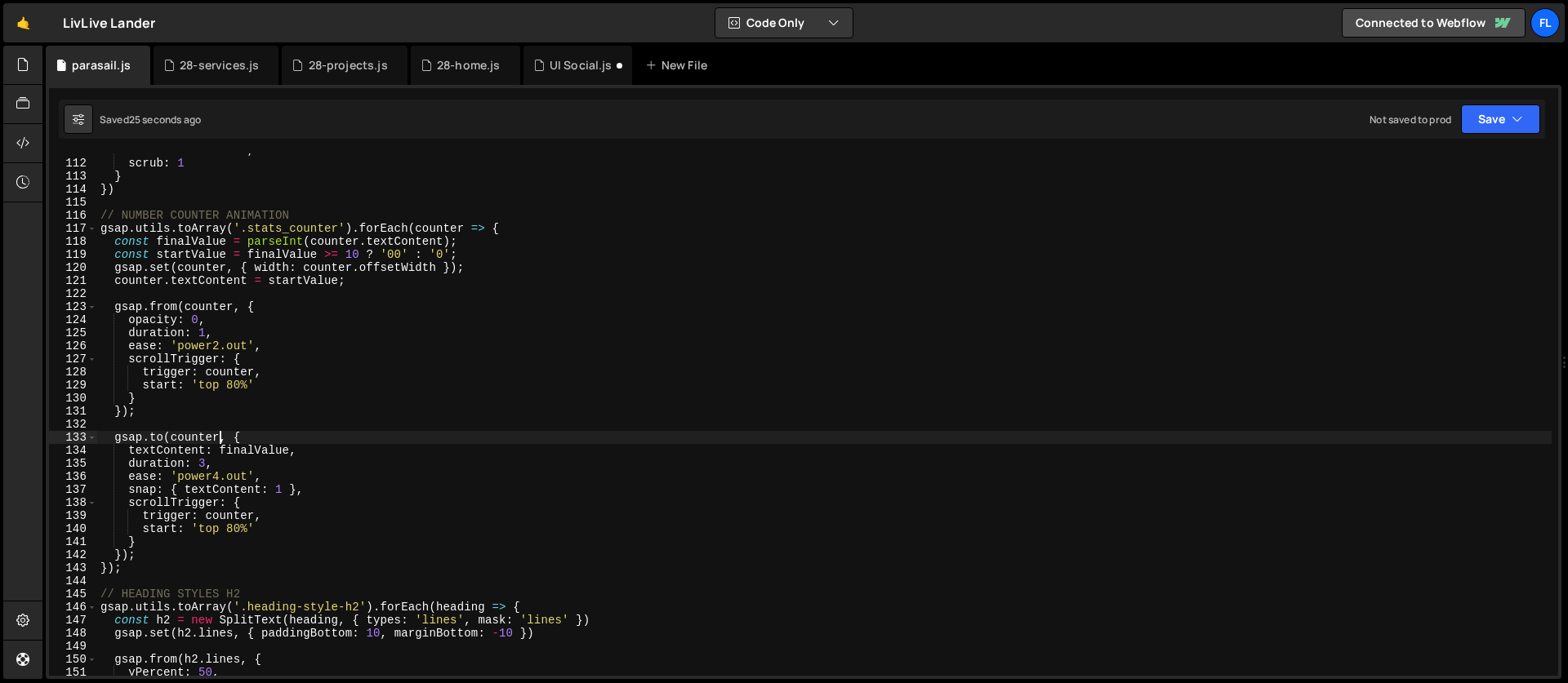
click at [525, 223] on div "end : 'bottom 95%' , scrub : 1 } }) // NUMBER COUNTER ANIMATION gsap . utils . …" at bounding box center [823, 418] width 1454 height 549
click at [202, 314] on div "end : 'bottom 95%' , scrub : 1 } }) // NUMBER COUNTER ANIMATION gsap . utils . …" at bounding box center [823, 418] width 1454 height 549
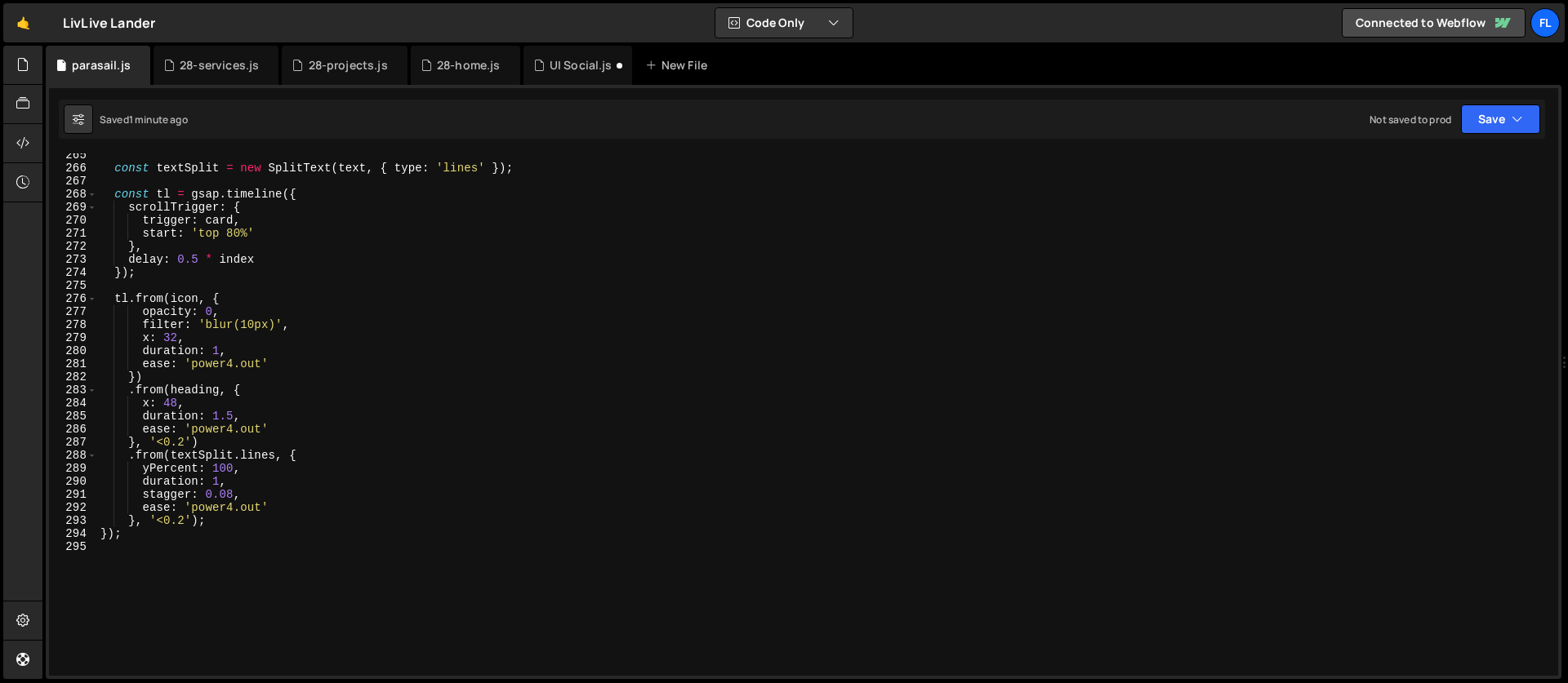
scroll to position [3361, 0]
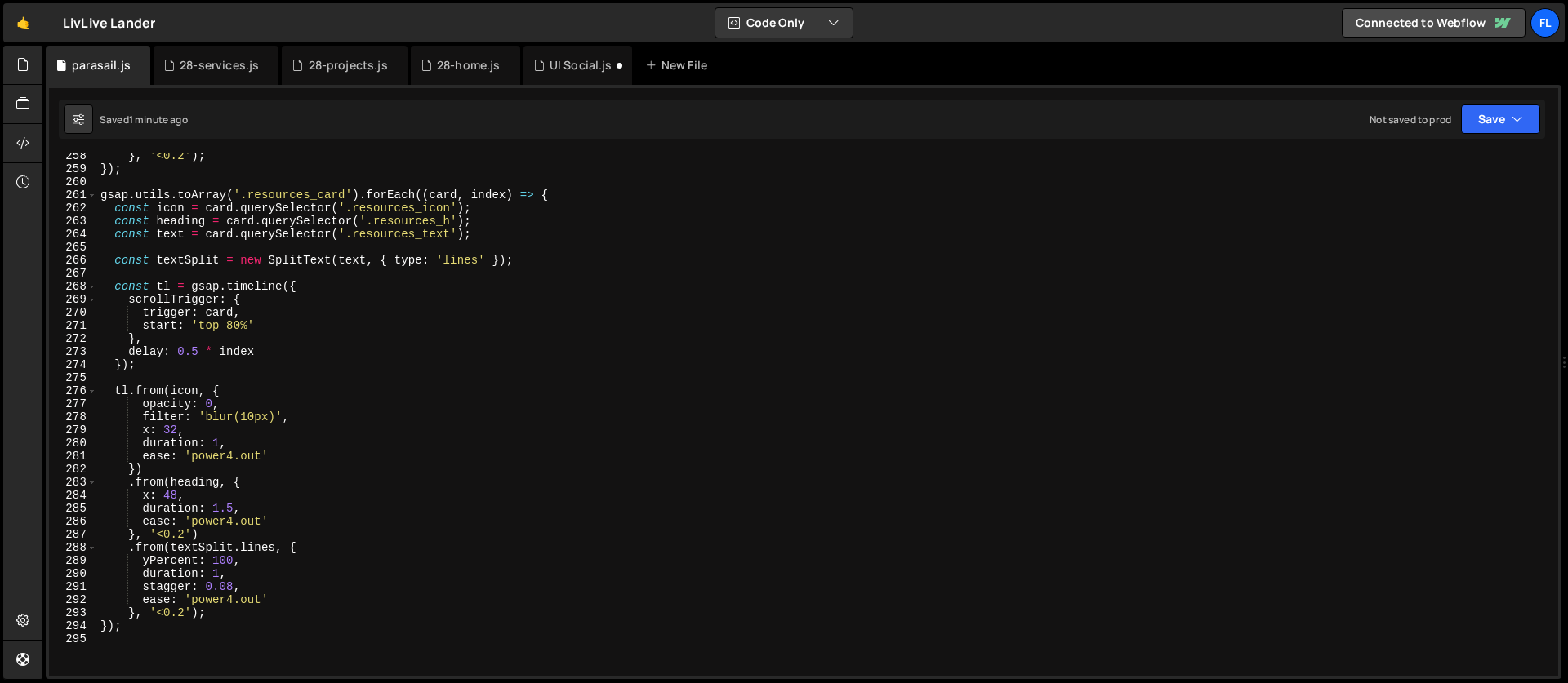
click at [408, 303] on div "} , '<0.2' ) ; }) ; gsap . utils . toArray ( '.resources_card' ) . forEach (( c…" at bounding box center [823, 424] width 1454 height 549
click at [488, 260] on div "} , '<0.2' ) ; }) ; gsap . utils . toArray ( '.resources_card' ) . forEach (( c…" at bounding box center [823, 424] width 1454 height 549
click at [268, 266] on div "} , '<0.2' ) ; }) ; gsap . utils . toArray ( '.resources_card' ) . forEach (( c…" at bounding box center [823, 424] width 1454 height 549
click at [227, 500] on div "} , '<0.2' ) ; }) ; gsap . utils . toArray ( '.resources_card' ) . forEach (( c…" at bounding box center [823, 424] width 1454 height 549
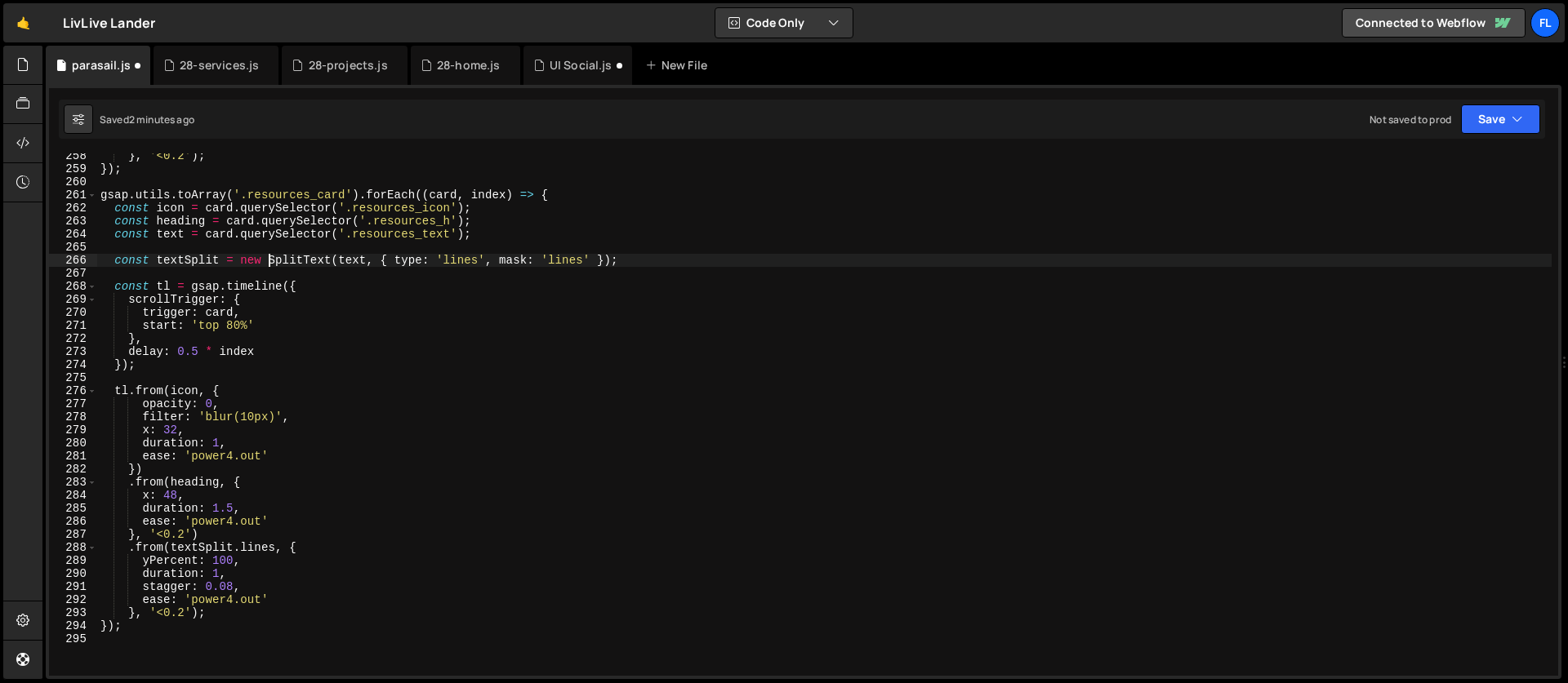
type textarea "x: 48,"
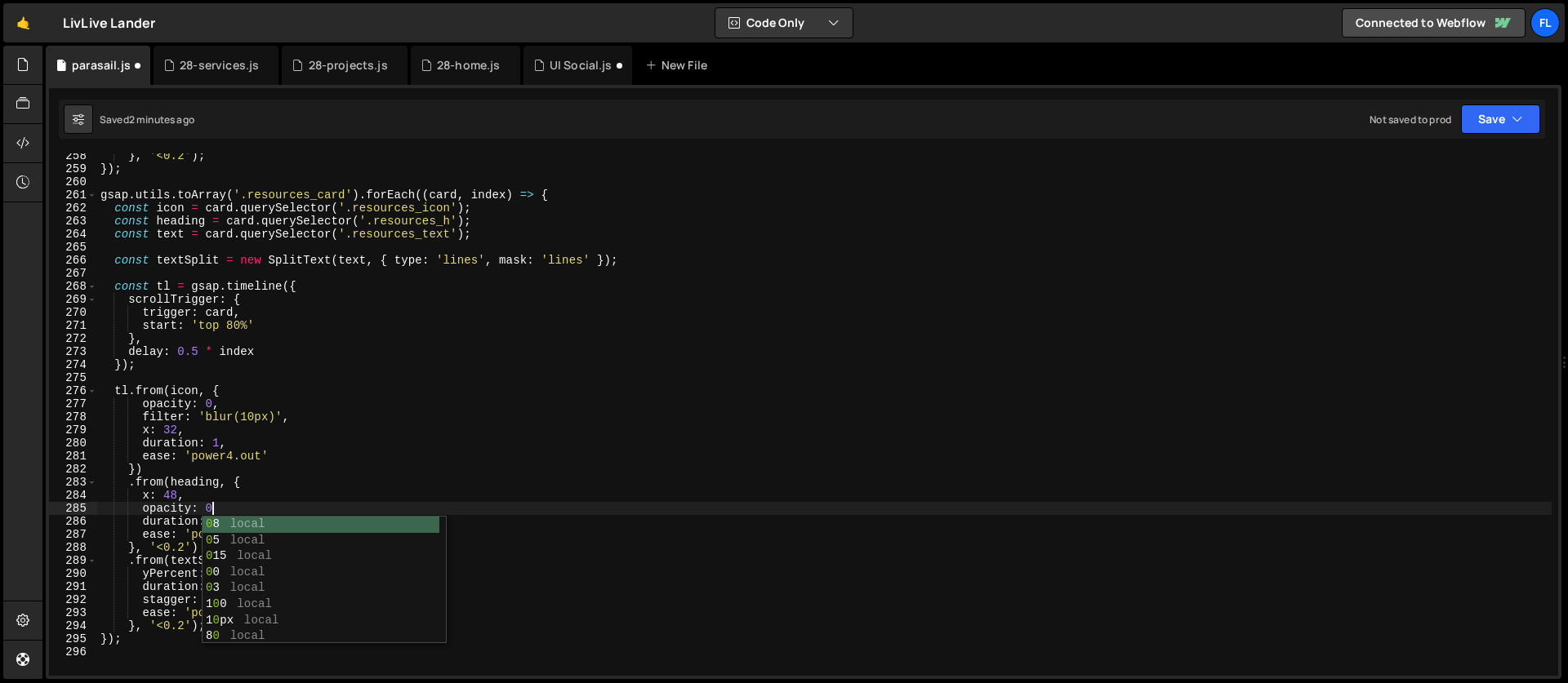
scroll to position [0, 8]
click at [221, 551] on div "} , '<0.2' ) ; }) ; gsap . utils . toArray ( '.resources_card' ) . forEach (( c…" at bounding box center [823, 424] width 1454 height 549
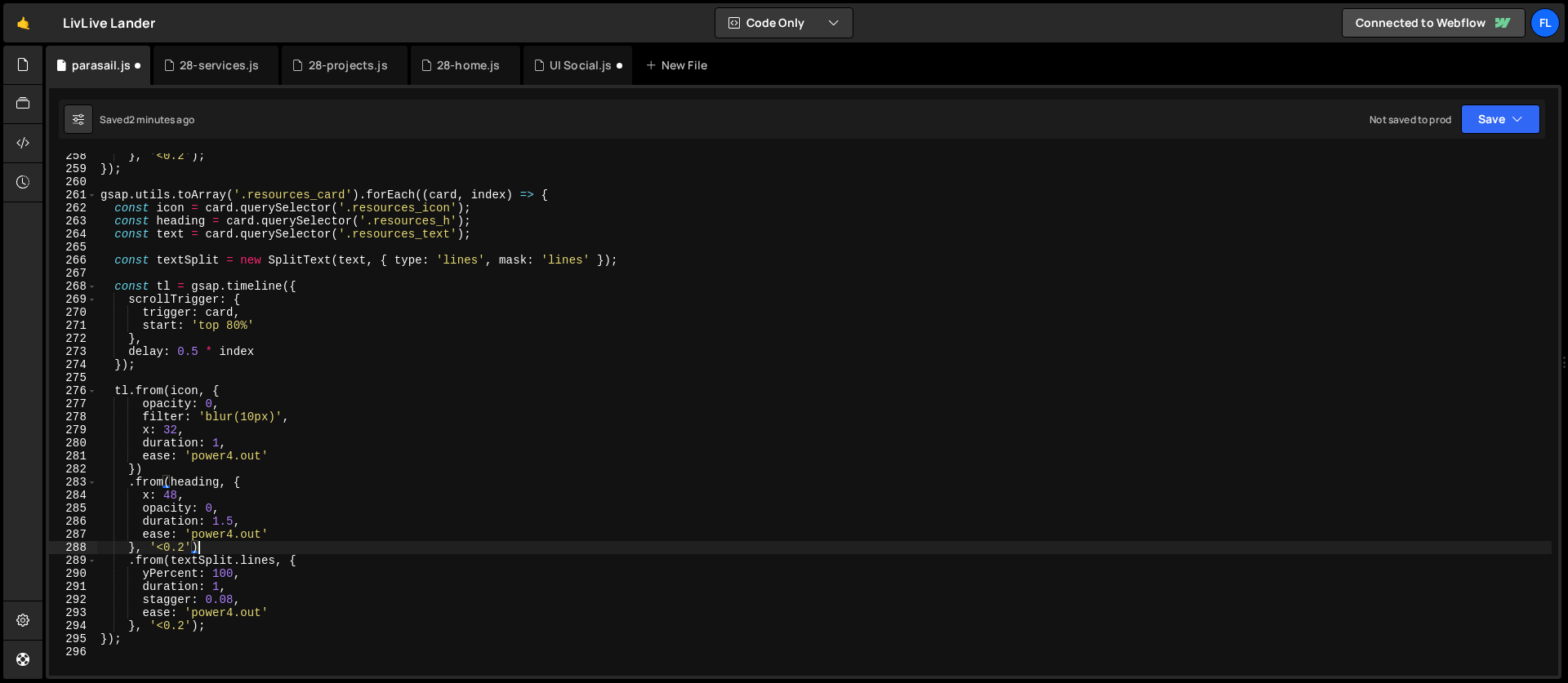
scroll to position [3375, 0]
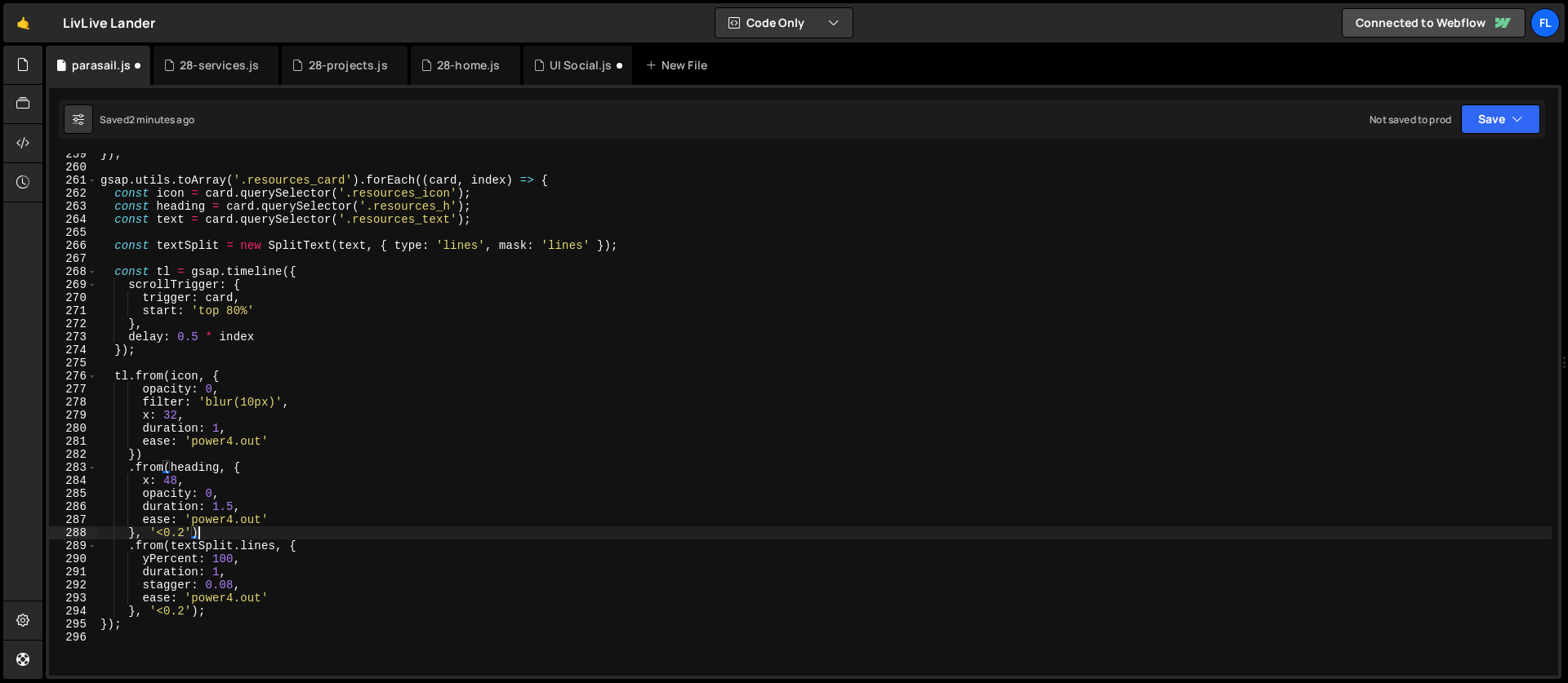
click at [198, 454] on div "}) ; gsap . utils . toArray ( '.resources_card' ) . forEach (( card , index ) =…" at bounding box center [823, 422] width 1454 height 549
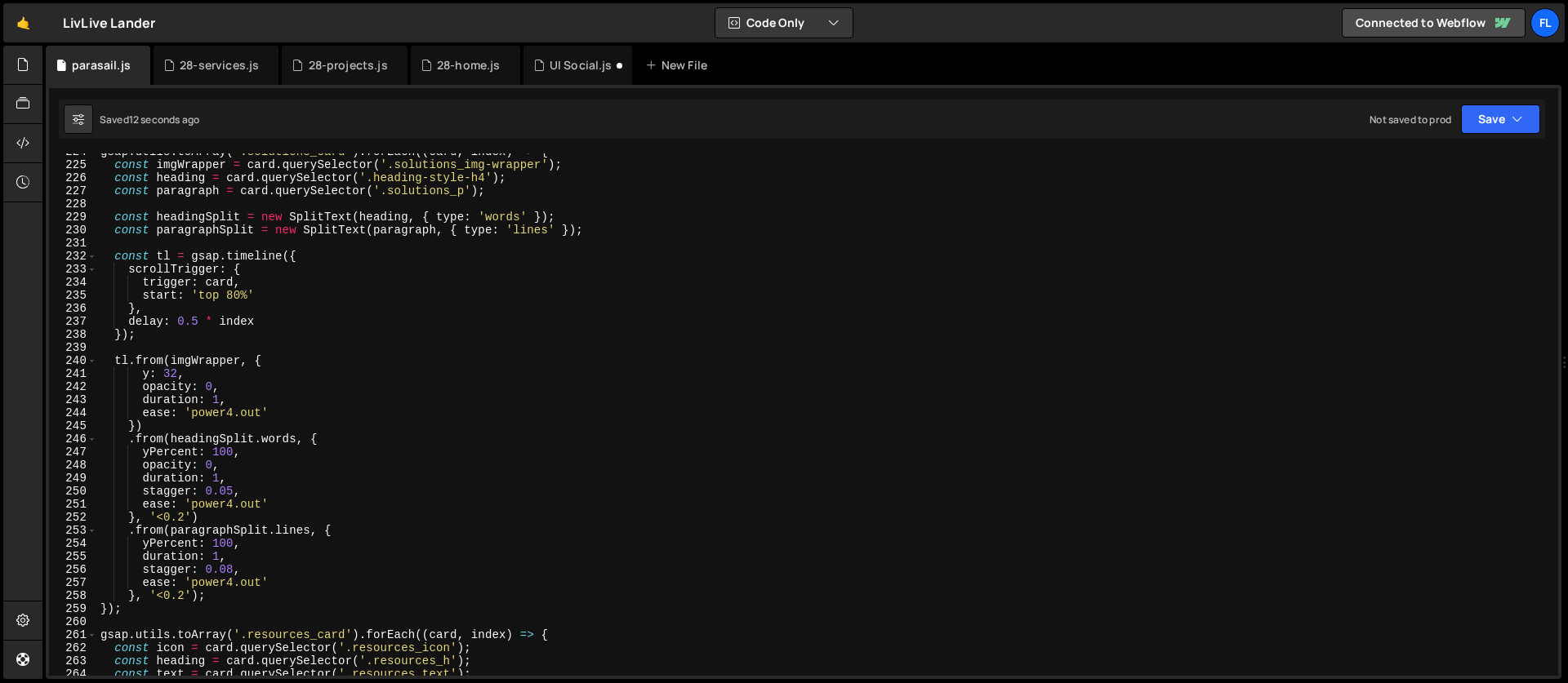
scroll to position [2920, 0]
click at [129, 363] on div "gsap . utils . toArray ( '.solutions_card' ) . forEach (( card , index ) => { c…" at bounding box center [823, 420] width 1454 height 549
click at [208, 597] on div "gsap . utils . toArray ( '.solutions_card' ) . forEach (( card , index ) => { c…" at bounding box center [823, 420] width 1454 height 549
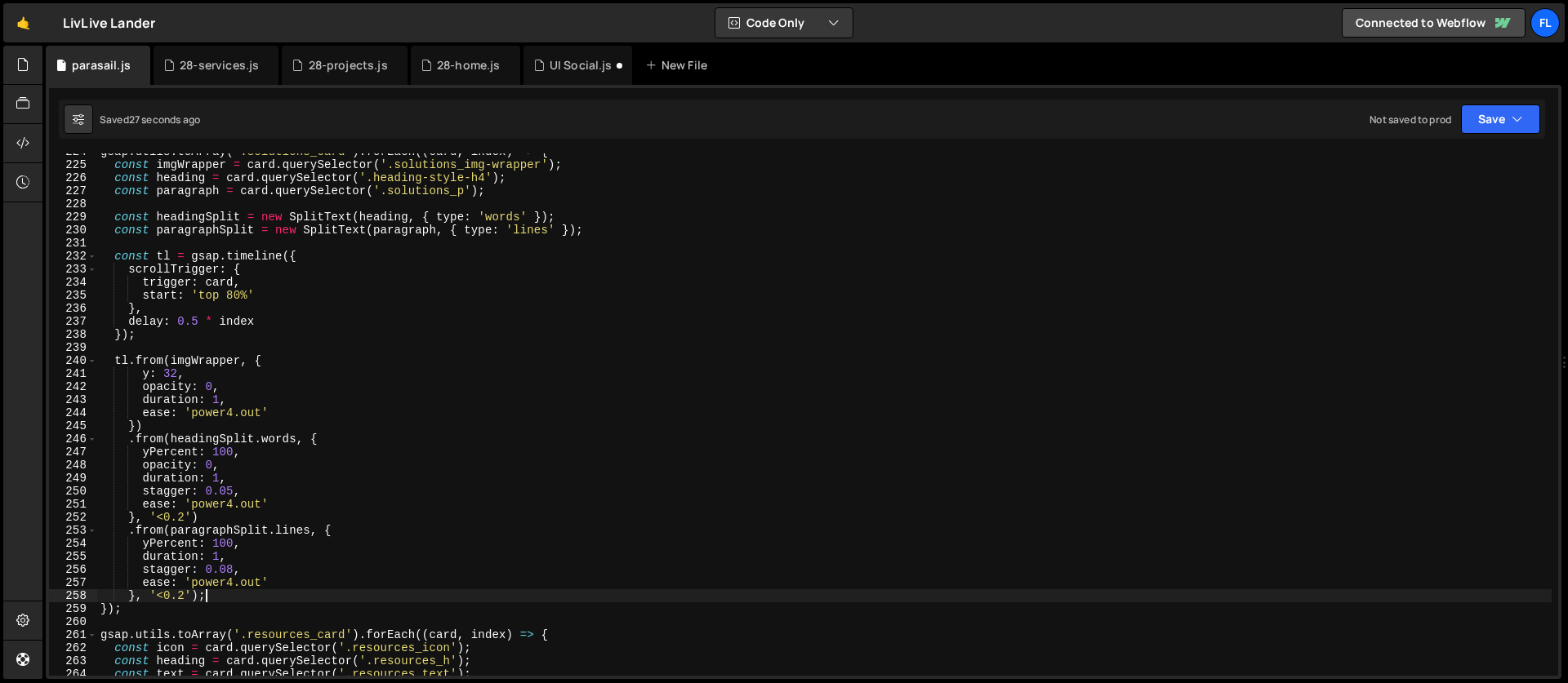
type textarea "}, '<0.2')"
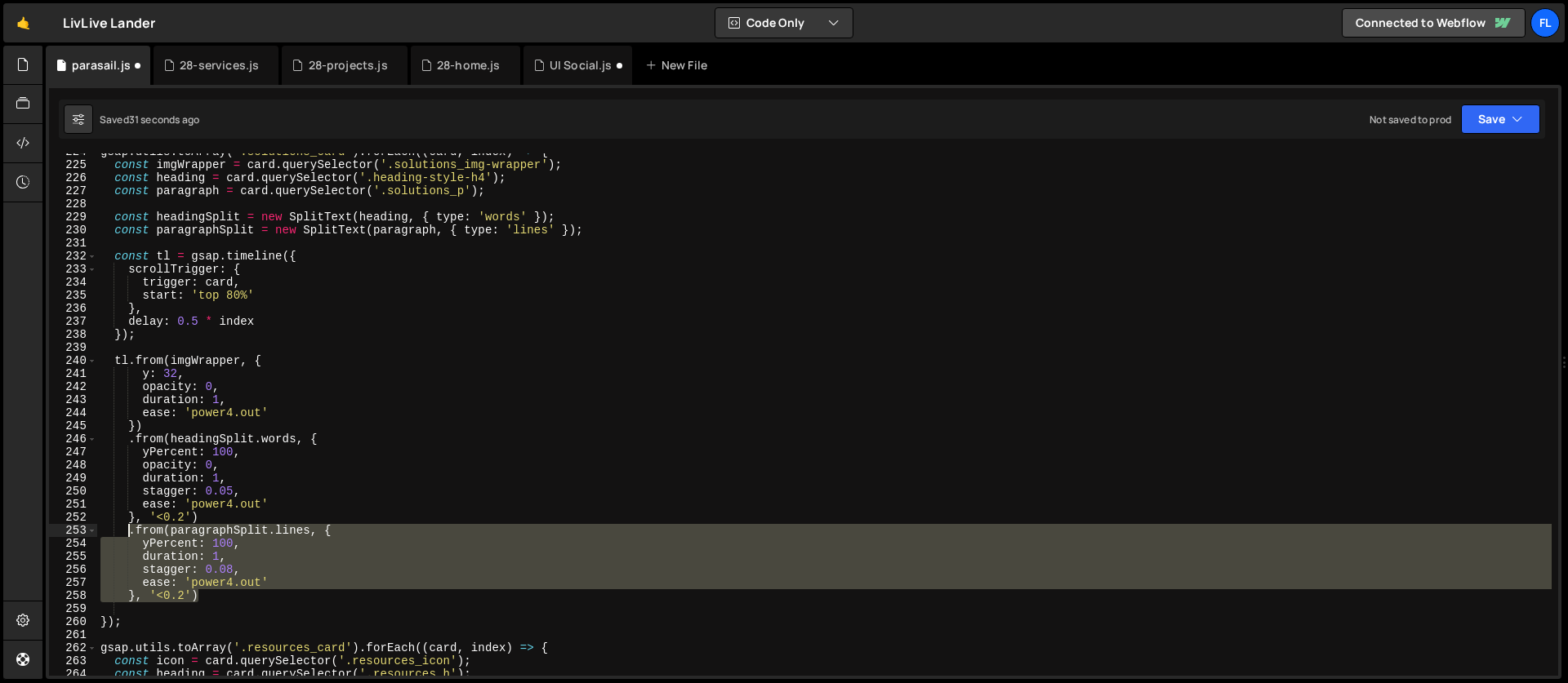
drag, startPoint x: 212, startPoint y: 601, endPoint x: 129, endPoint y: 536, distance: 105.4
click at [129, 536] on div "gsap . utils . toArray ( '.solutions_card' ) . forEach (( card , index ) => { c…" at bounding box center [823, 420] width 1454 height 549
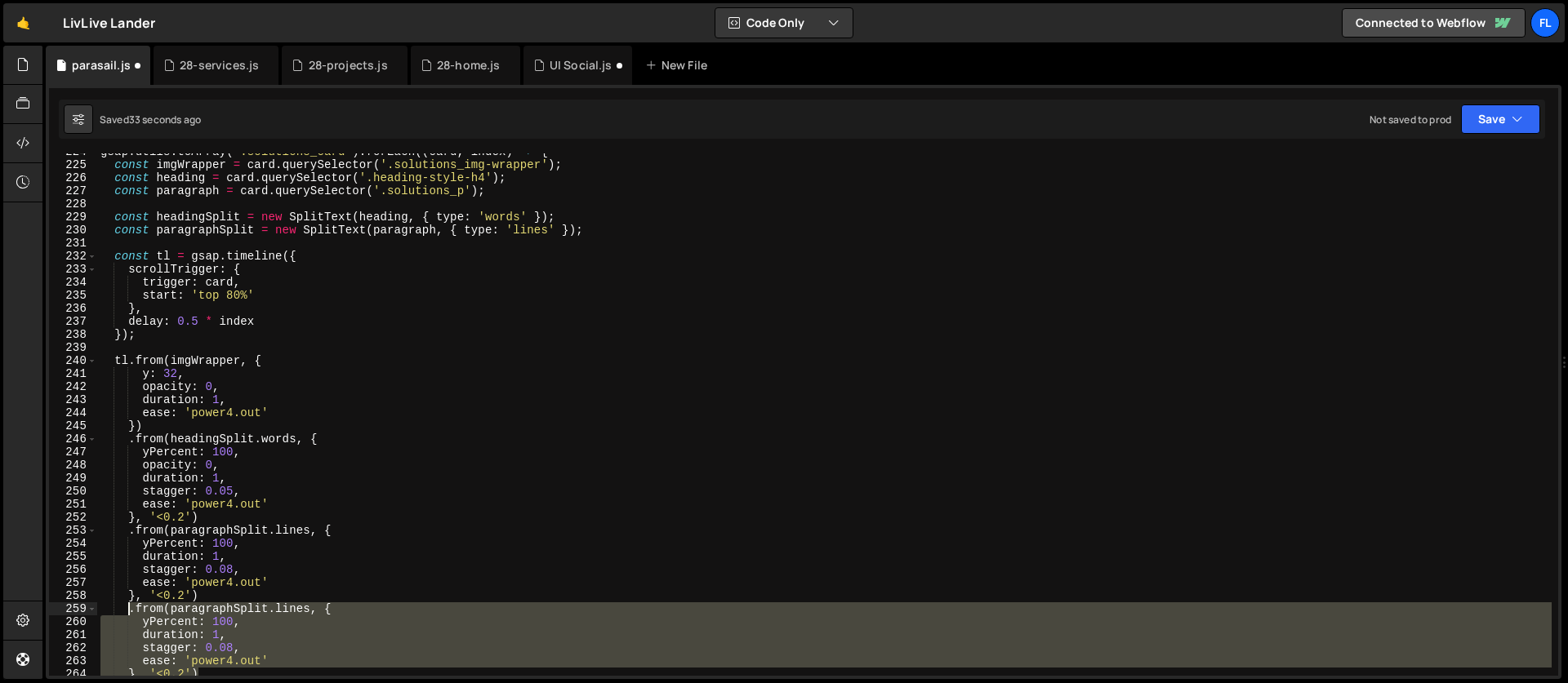
scroll to position [2990, 0]
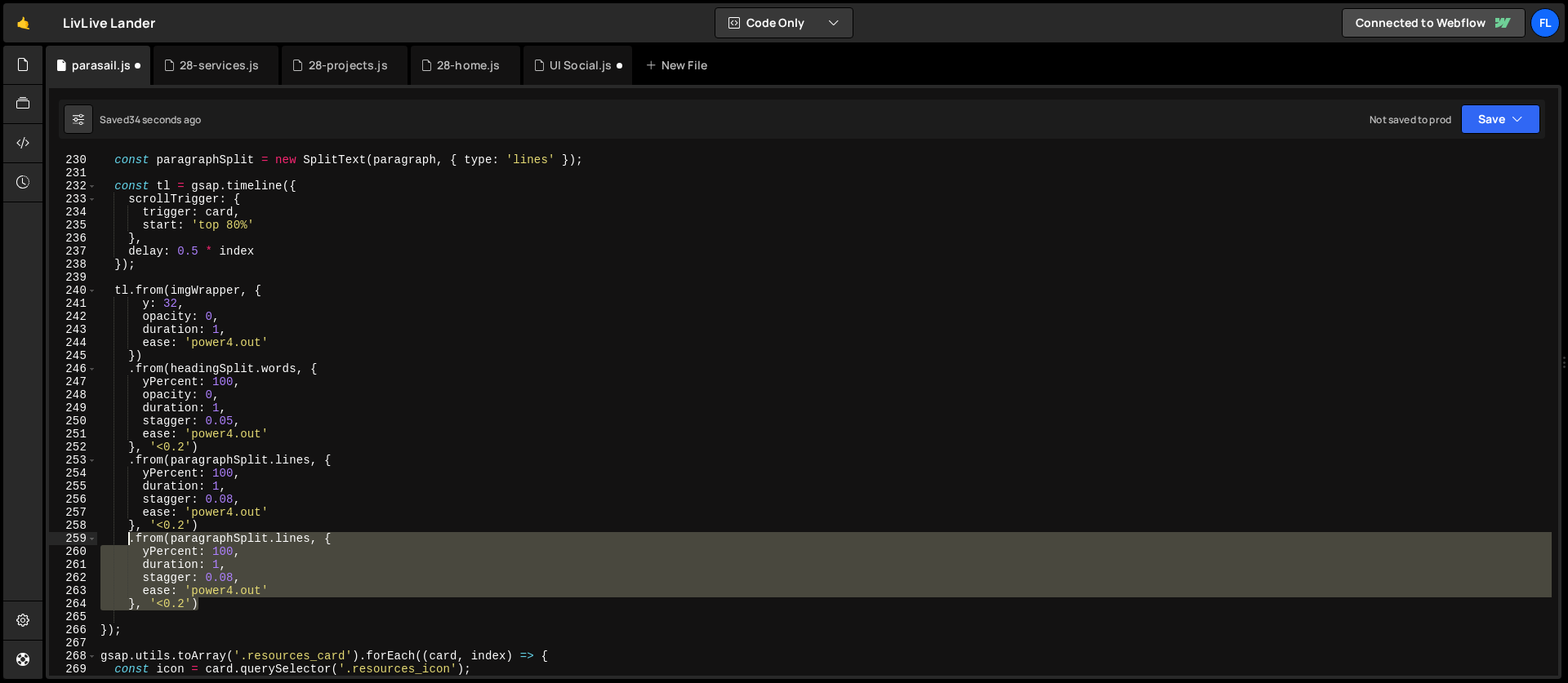
click at [223, 554] on div "const headingSplit = new SplitText ( heading , { type : 'words' }) ; const para…" at bounding box center [823, 414] width 1454 height 522
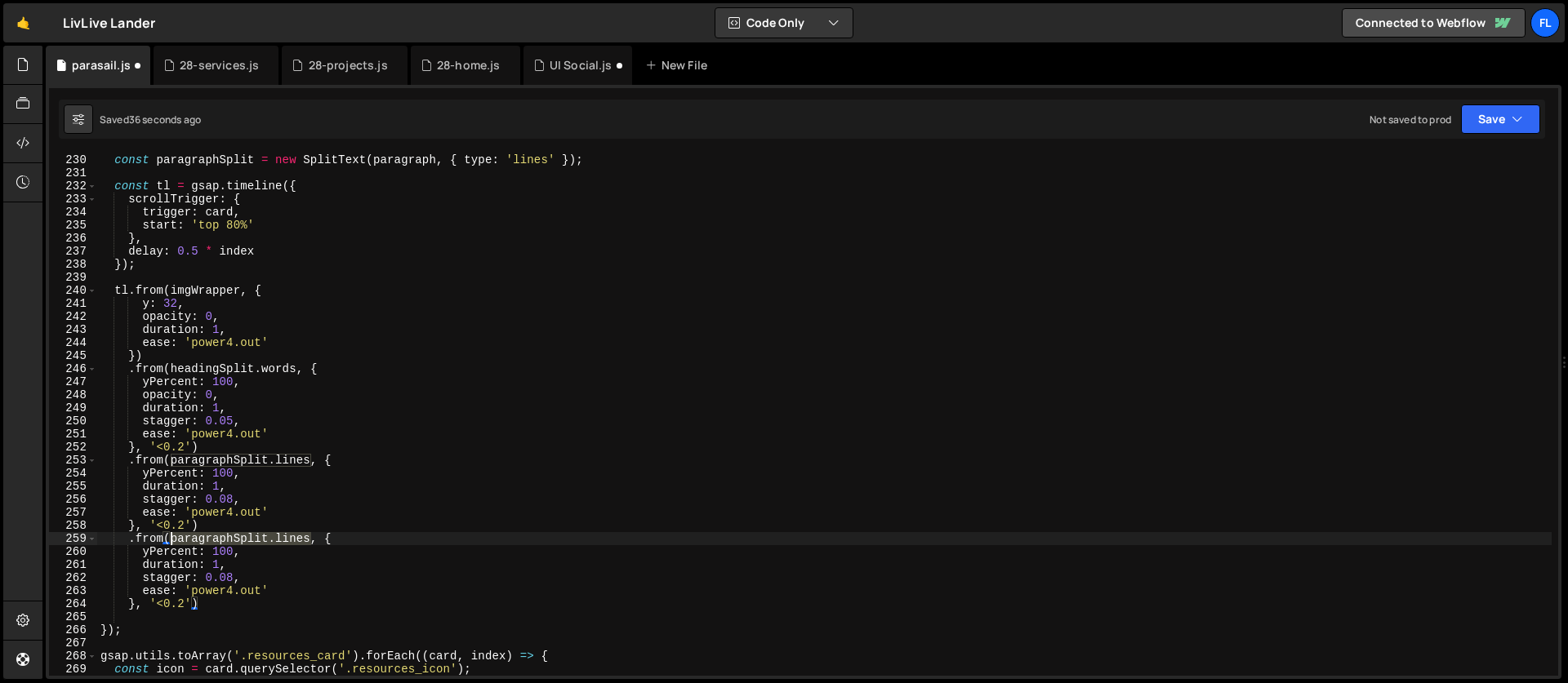
drag, startPoint x: 310, startPoint y: 536, endPoint x: 171, endPoint y: 538, distance: 139.0
click at [171, 538] on div "const headingSplit = new SplitText ( heading , { type : 'words' }) ; const para…" at bounding box center [823, 414] width 1454 height 549
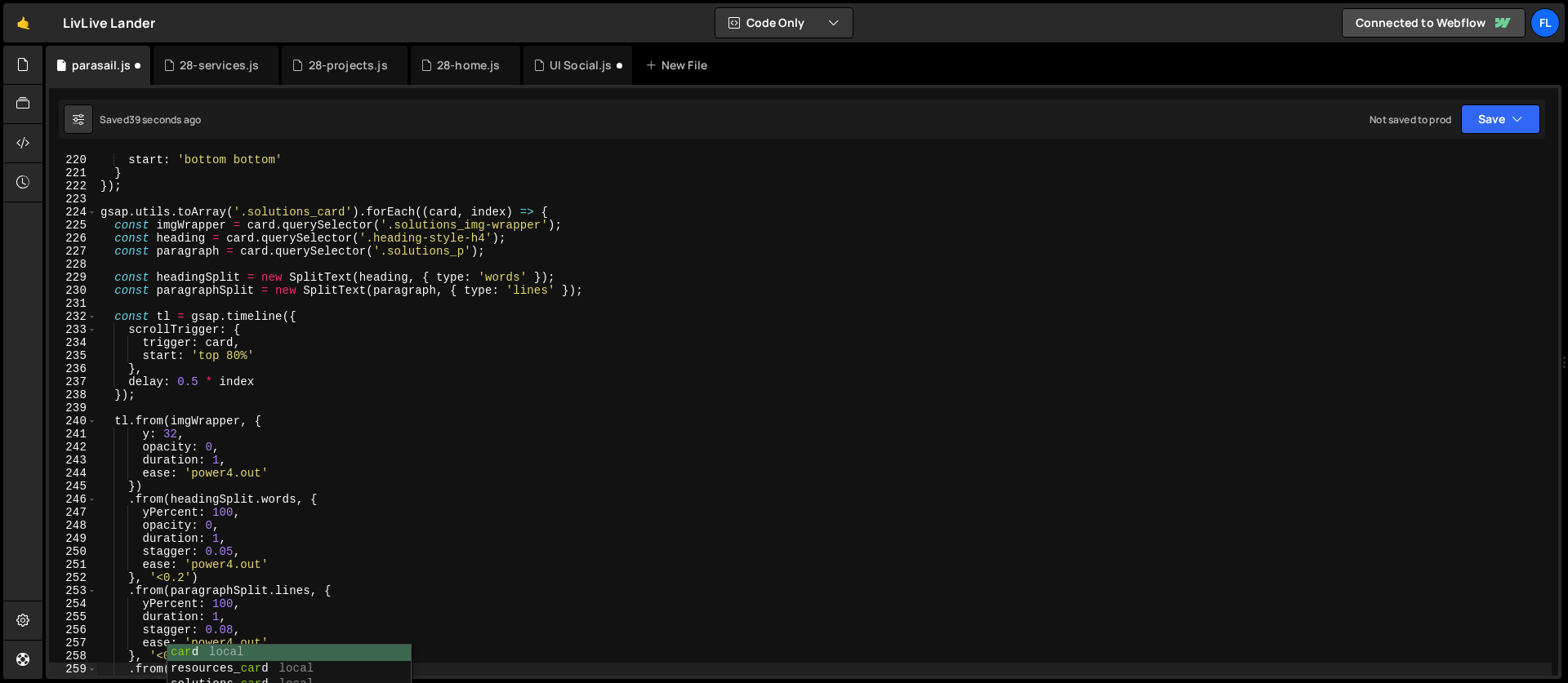
scroll to position [0, 7]
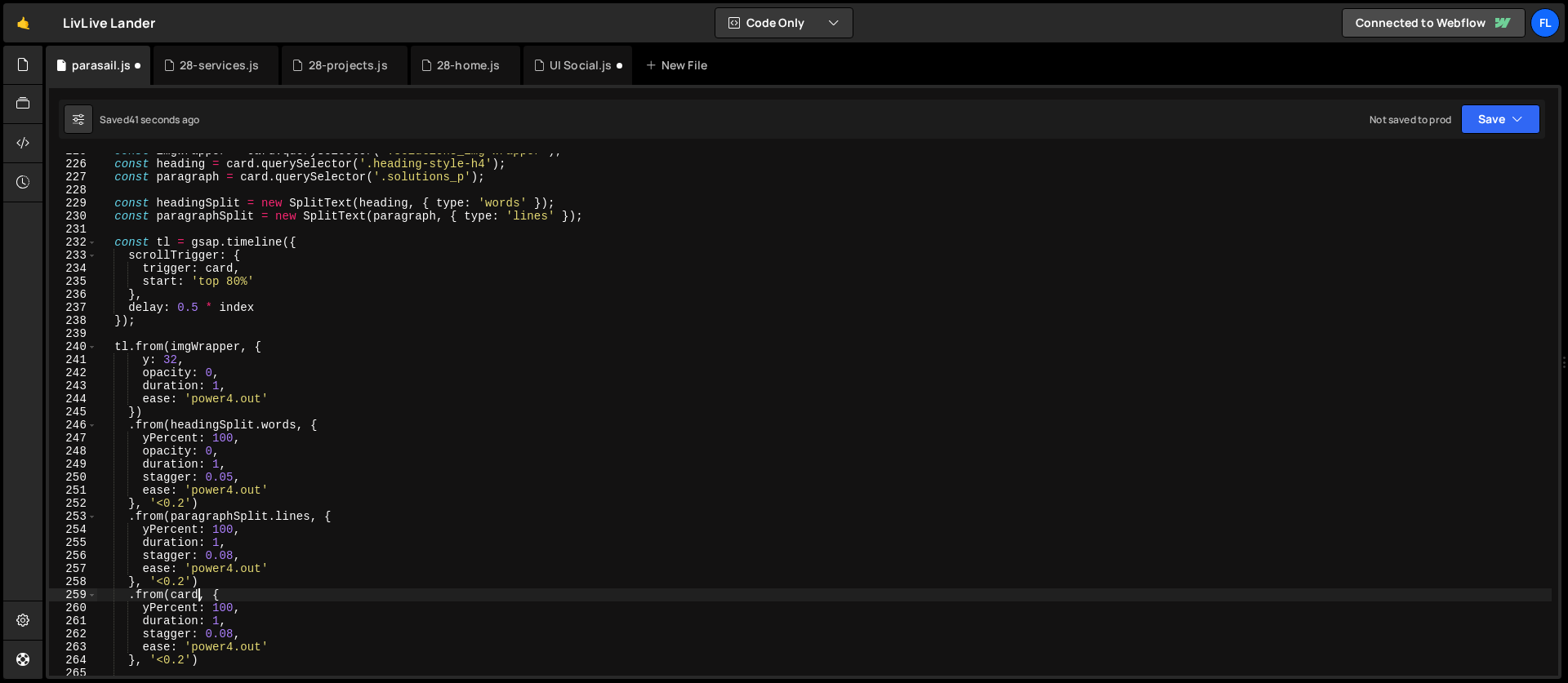
click at [245, 477] on div "const imgWrapper = card . querySelector ( '.solutions_img-wrapper' ) ; const he…" at bounding box center [823, 419] width 1454 height 549
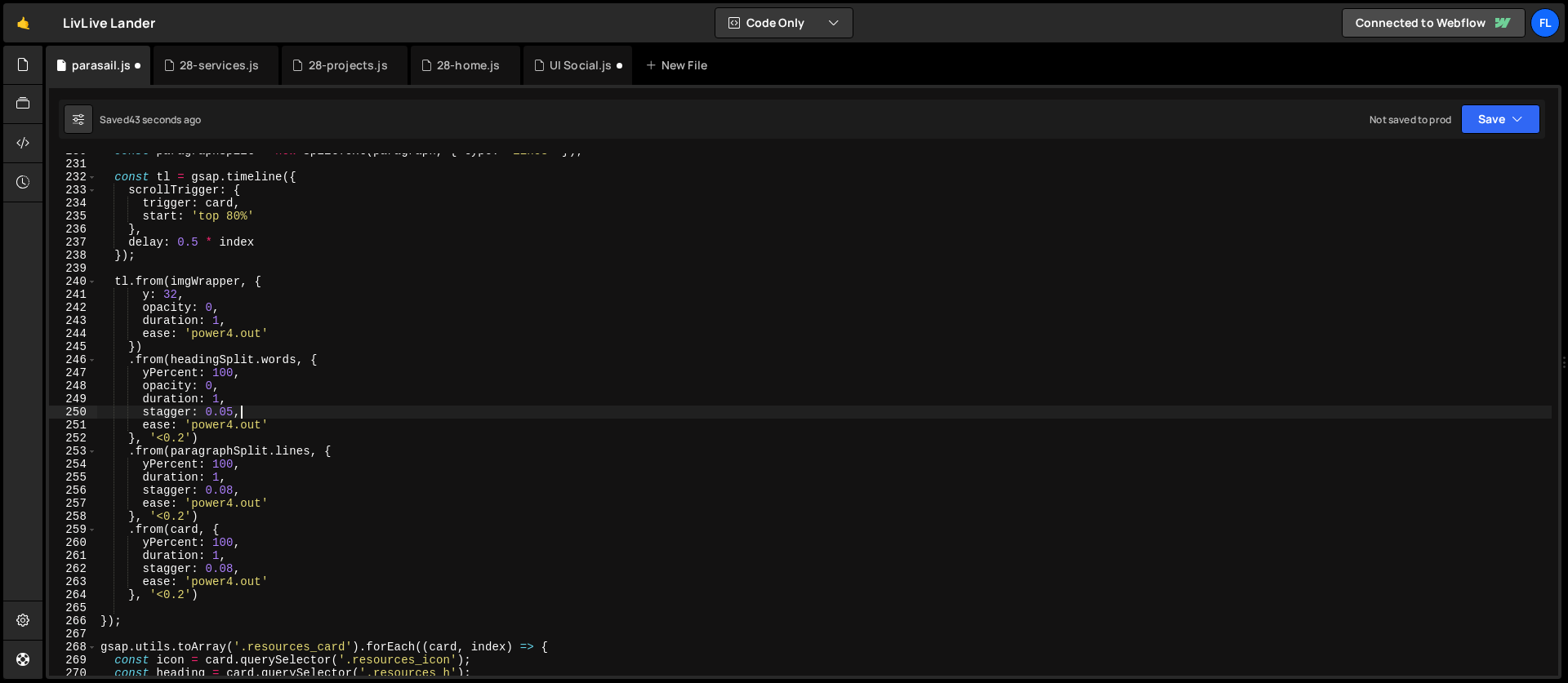
click at [165, 545] on div "const paragraphSplit = new SplitText ( paragraph , { type : 'lines' }) ; const …" at bounding box center [823, 419] width 1454 height 549
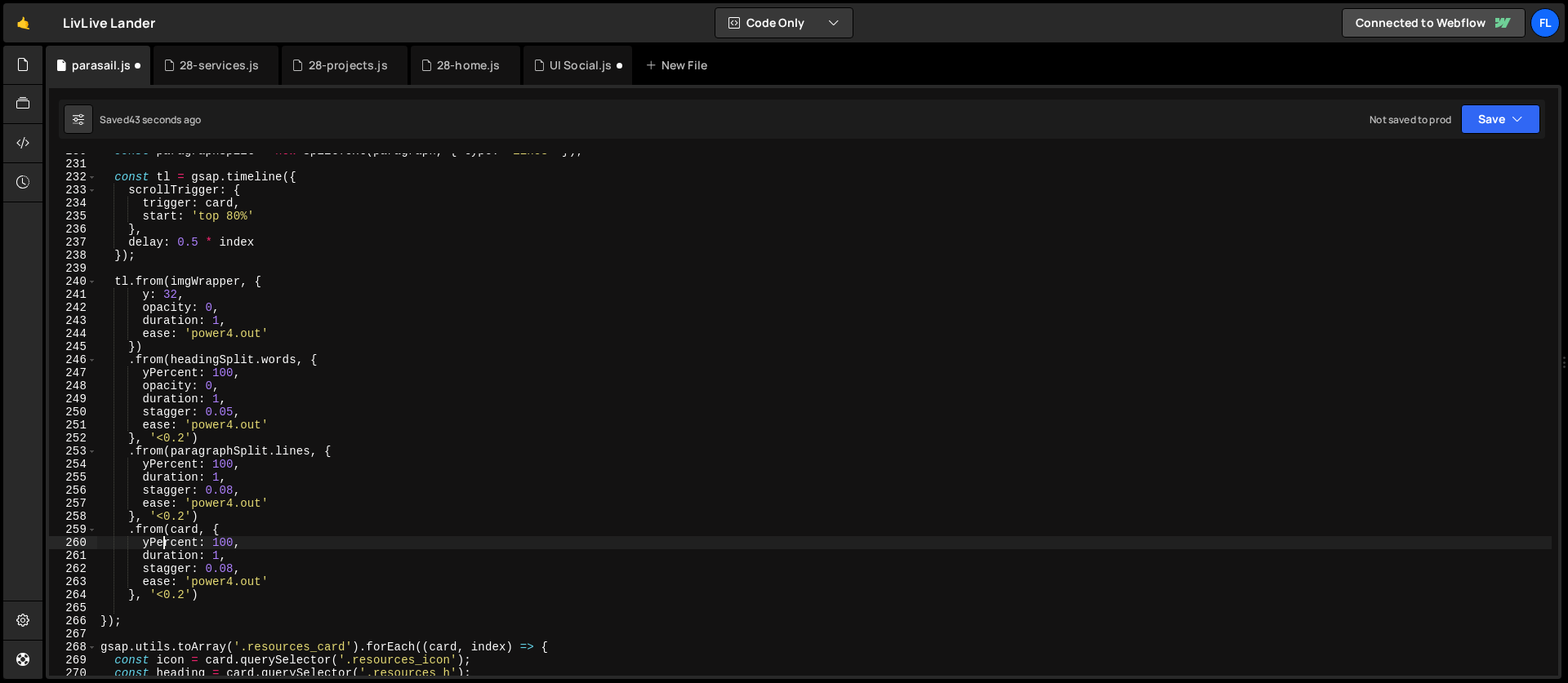
click at [165, 545] on div "const paragraphSplit = new SplitText ( paragraph , { type : 'lines' }) ; const …" at bounding box center [823, 419] width 1454 height 549
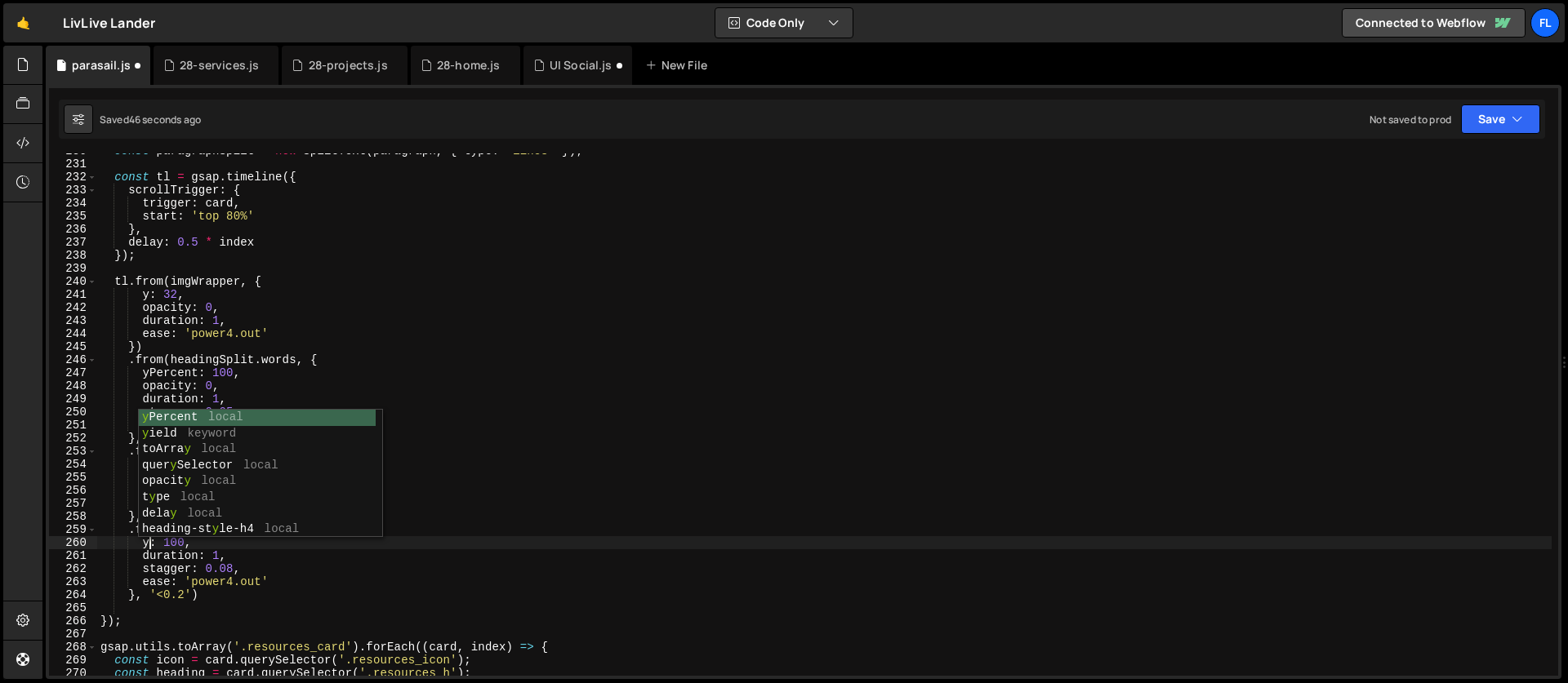
click at [185, 543] on div "const paragraphSplit = new SplitText ( paragraph , { type : 'lines' }) ; const …" at bounding box center [823, 419] width 1454 height 549
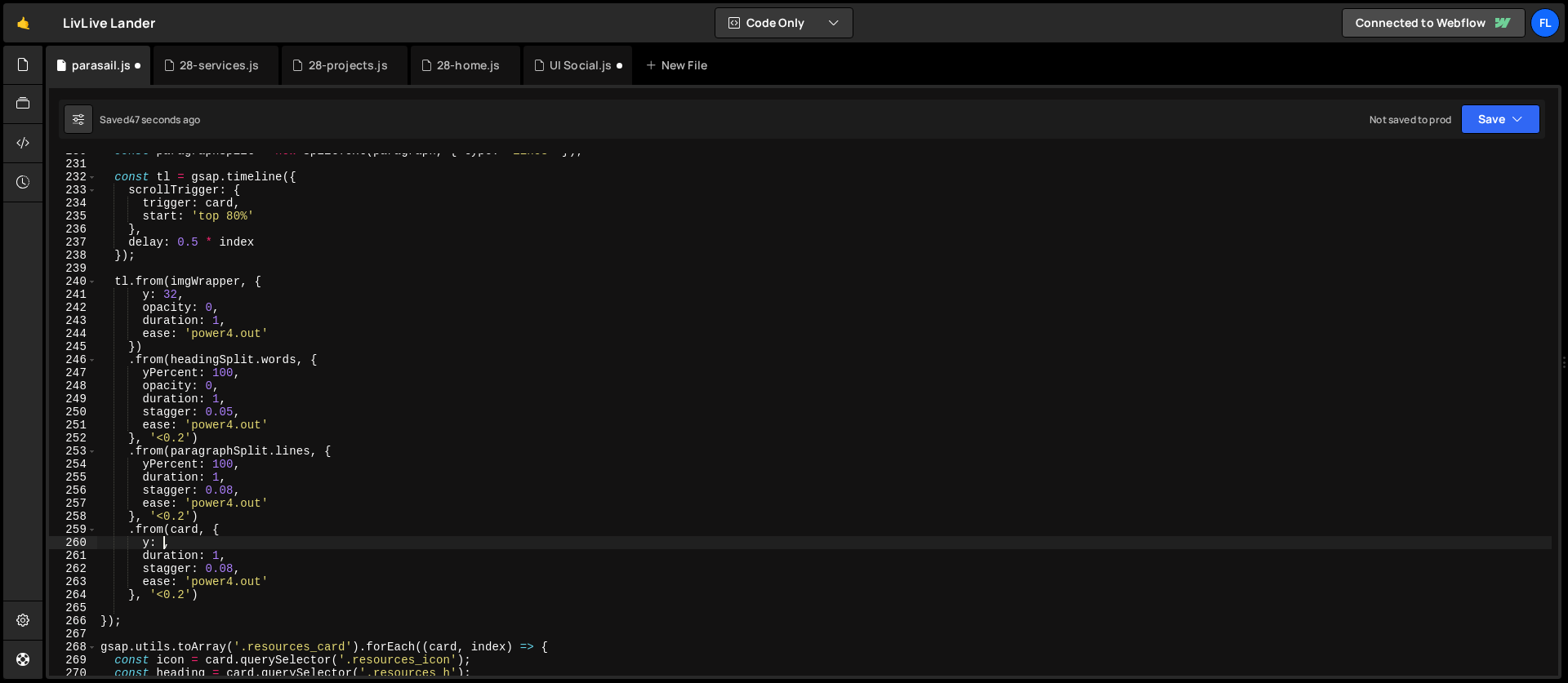
type textarea "y: 32,"
click at [190, 546] on div "const paragraphSplit = new SplitText ( paragraph , { type : 'lines' }) ; const …" at bounding box center [823, 419] width 1454 height 549
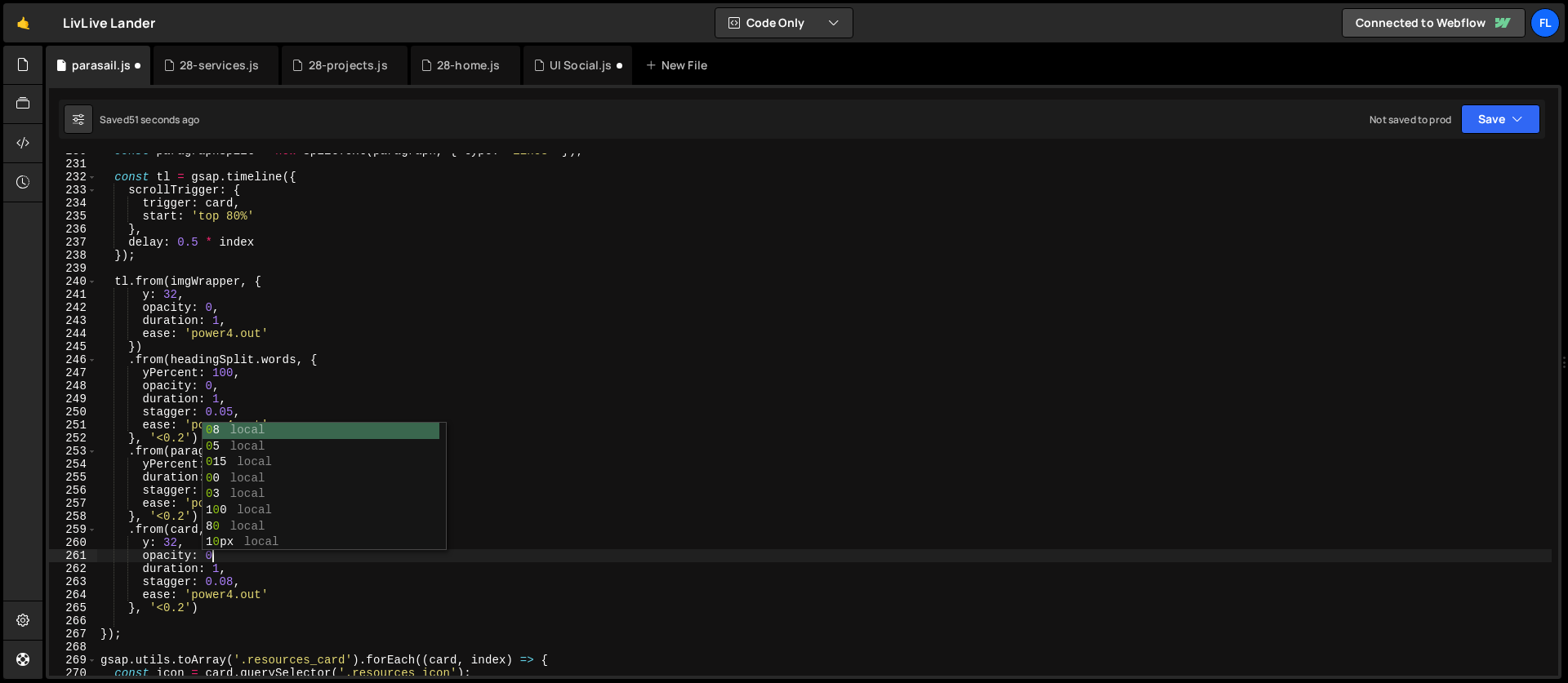
scroll to position [0, 8]
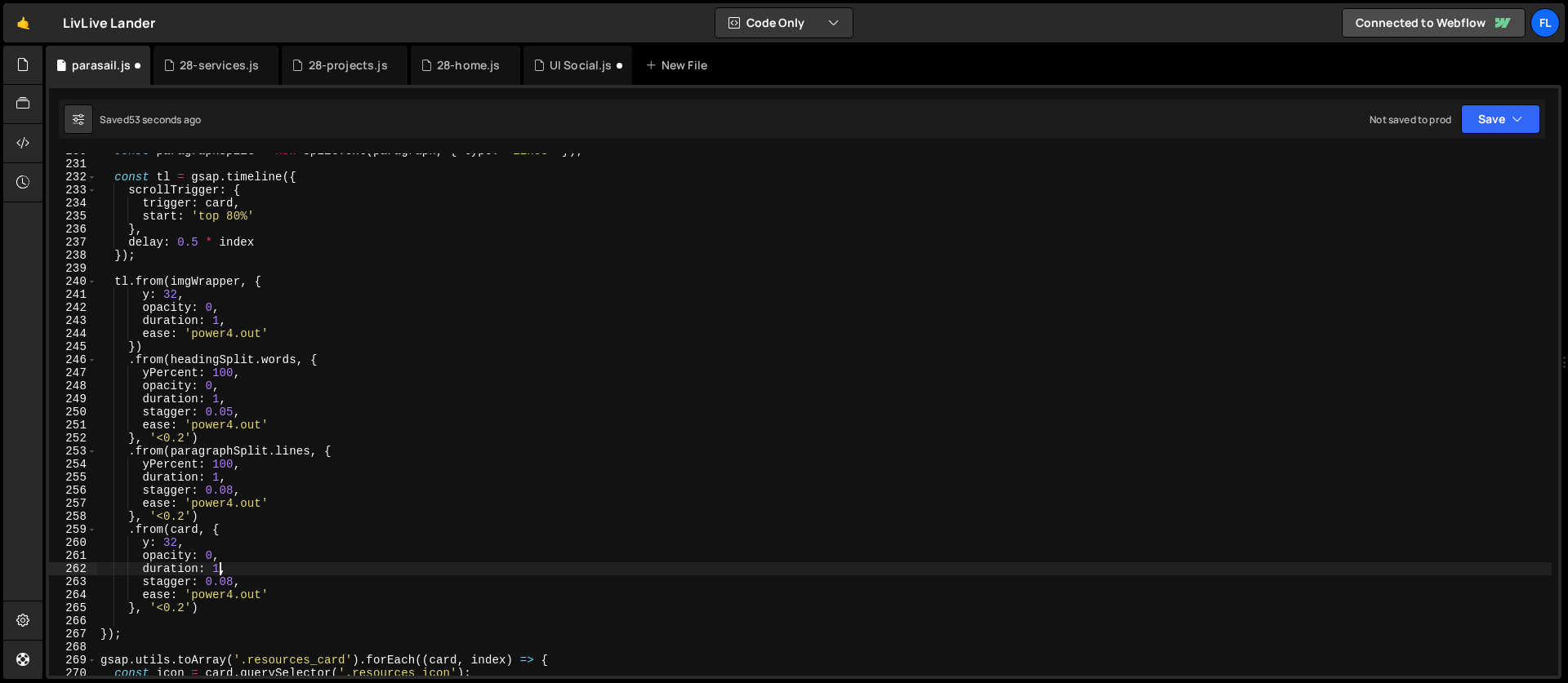
click at [221, 570] on div "const paragraphSplit = new SplitText ( paragraph , { type : 'lines' }) ; const …" at bounding box center [823, 419] width 1454 height 549
click at [227, 582] on div "const paragraphSplit = new SplitText ( paragraph , { type : 'lines' }) ; const …" at bounding box center [823, 419] width 1454 height 549
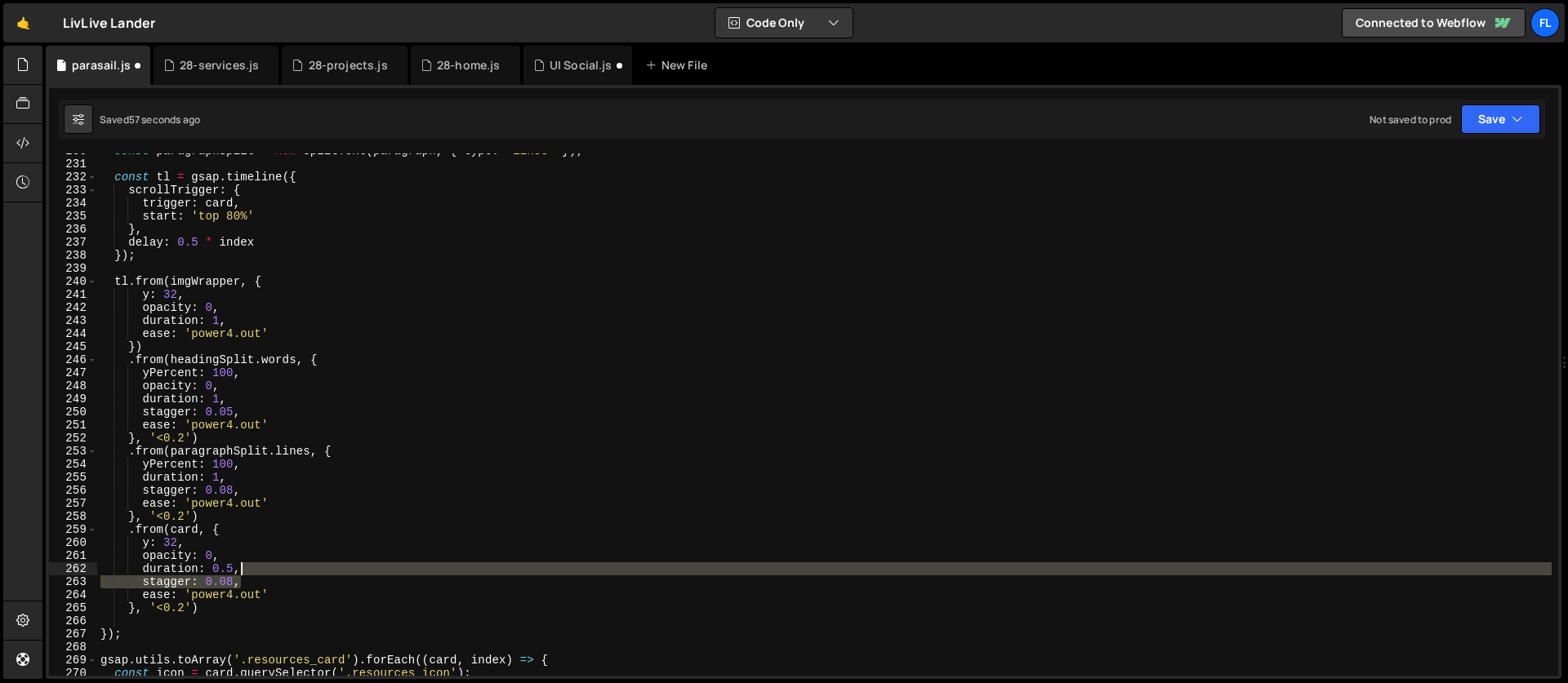
drag, startPoint x: 261, startPoint y: 581, endPoint x: 257, endPoint y: 570, distance: 11.7
click at [257, 570] on div "const paragraphSplit = new SplitText ( paragraph , { type : 'lines' }) ; const …" at bounding box center [823, 419] width 1454 height 549
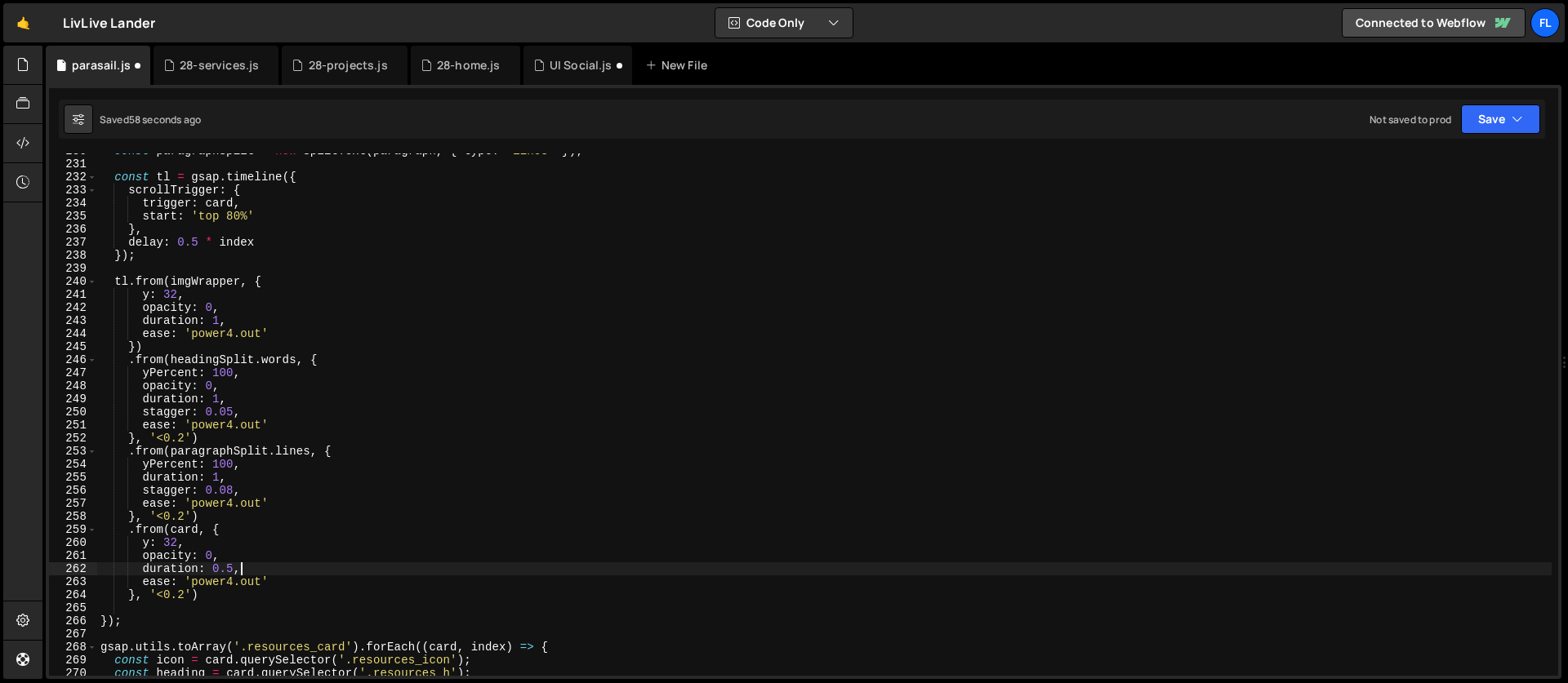
click at [192, 593] on div "const paragraphSplit = new SplitText ( paragraph , { type : 'lines' }) ; const …" at bounding box center [823, 419] width 1454 height 549
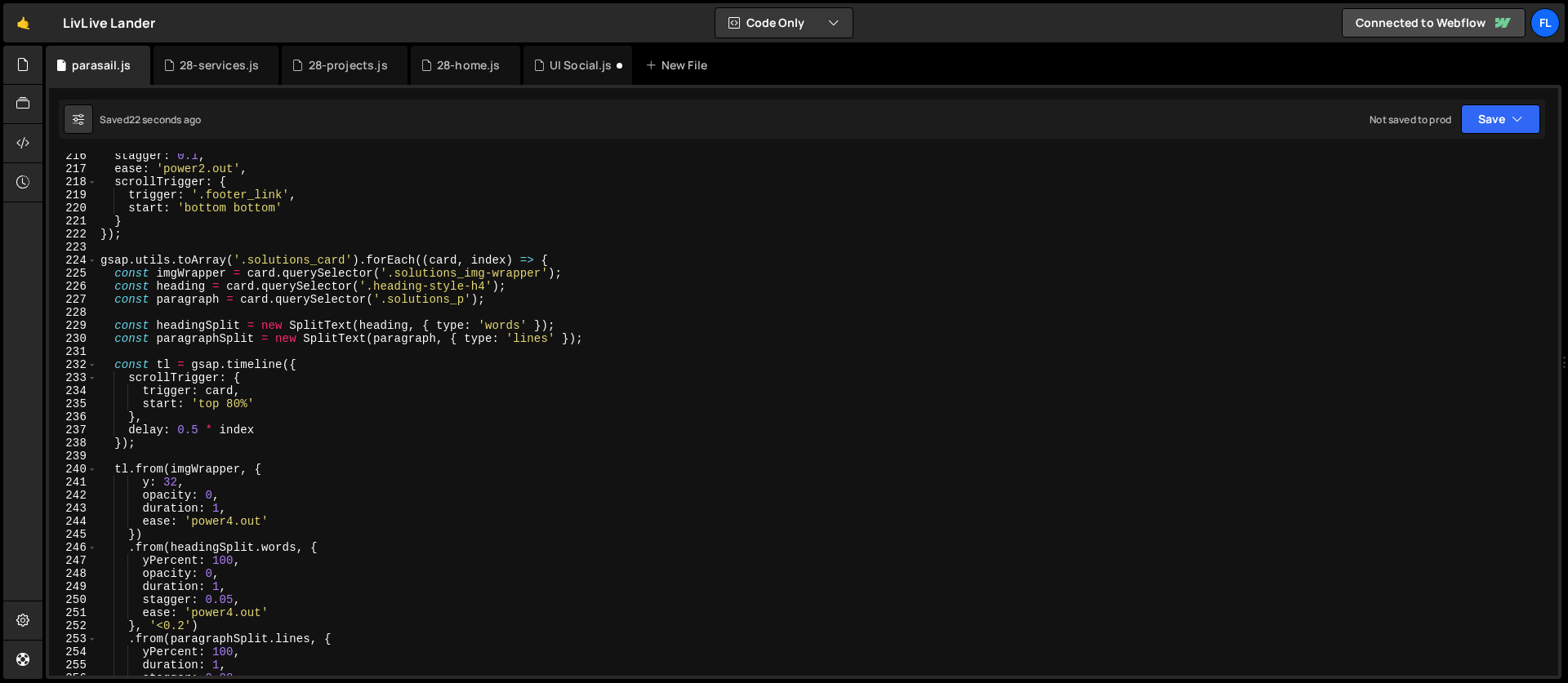
click at [199, 436] on div "stagger : 0.1 , ease : 'power2.out' , scrollTrigger : { trigger : '.footer_link…" at bounding box center [823, 424] width 1454 height 549
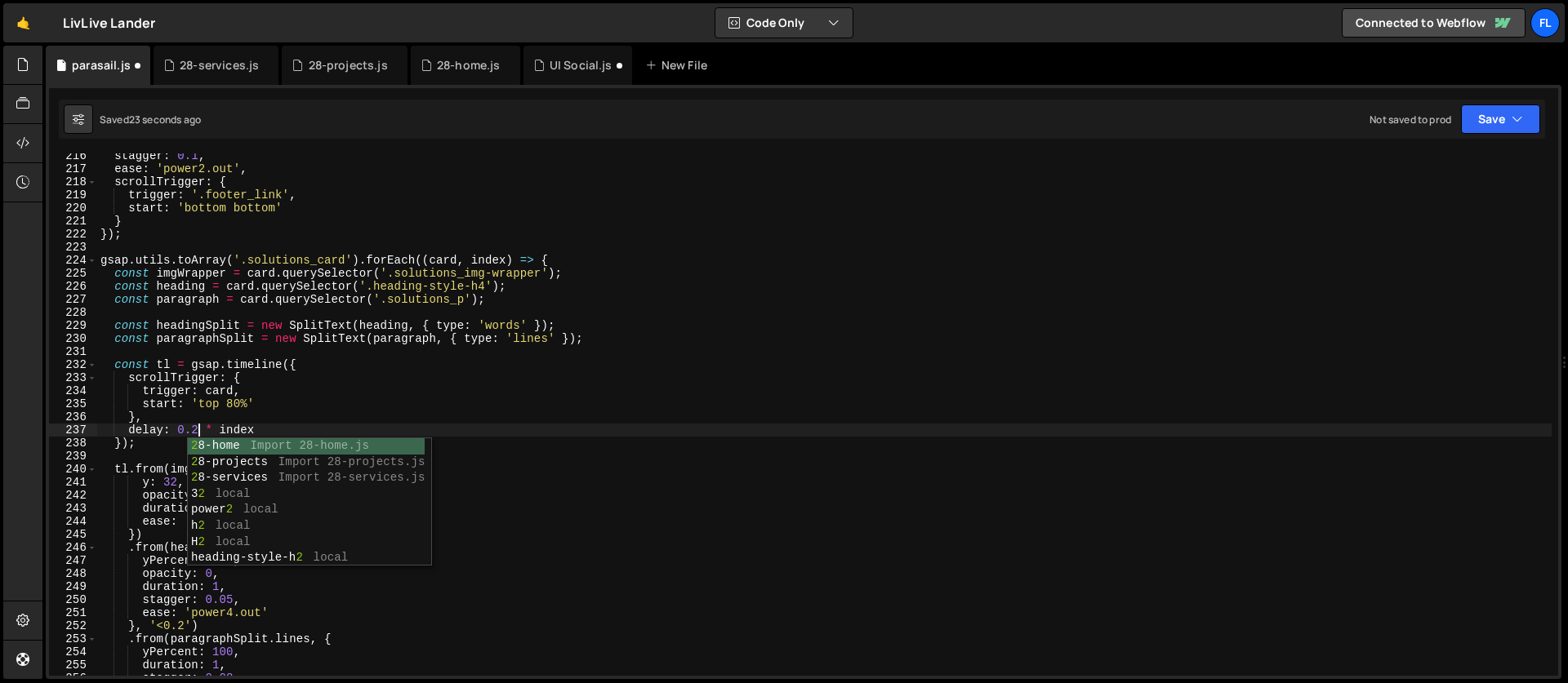
scroll to position [0, 7]
click at [229, 390] on div "stagger : 0.1 , ease : 'power2.out' , scrollTrigger : { trigger : '.footer_link…" at bounding box center [823, 424] width 1454 height 549
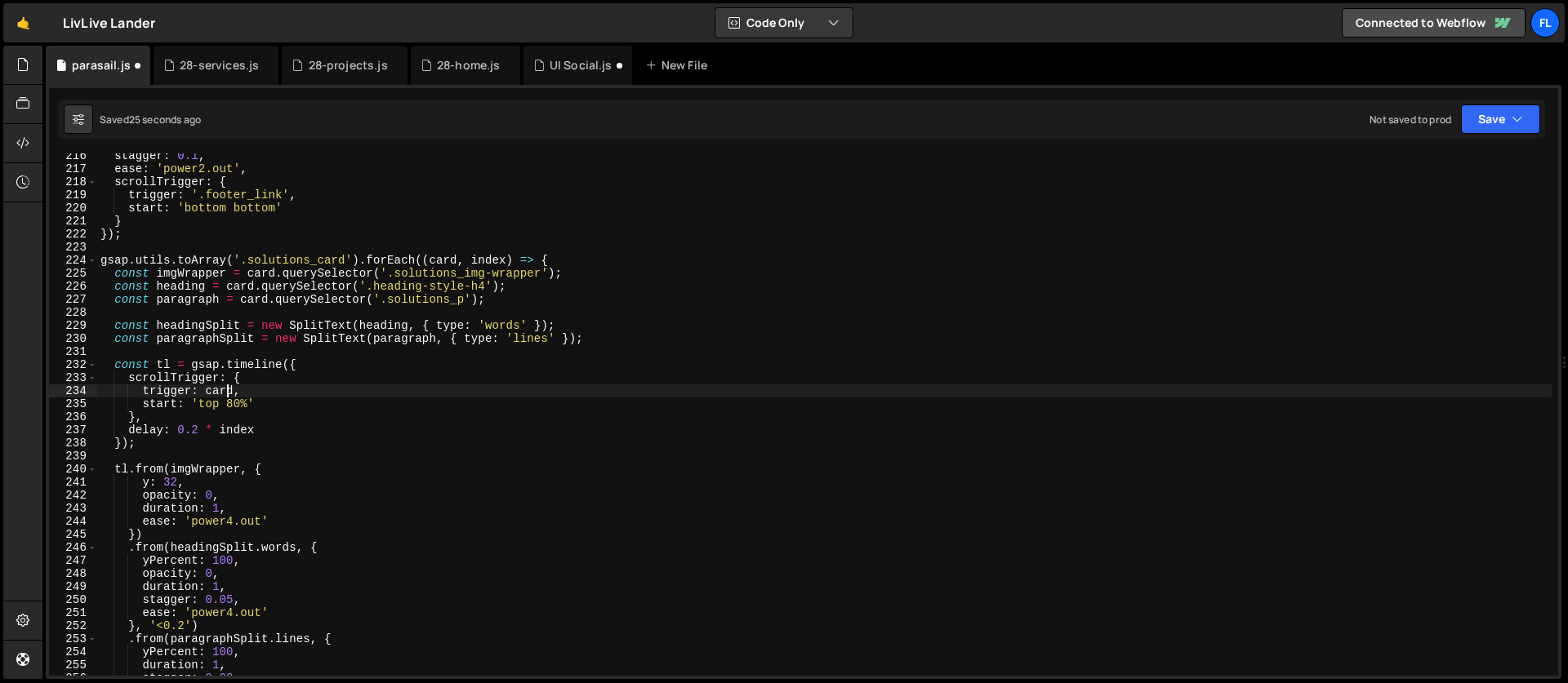
click at [200, 426] on div "stagger : 0.1 , ease : 'power2.out' , scrollTrigger : { trigger : '.footer_link…" at bounding box center [823, 424] width 1454 height 549
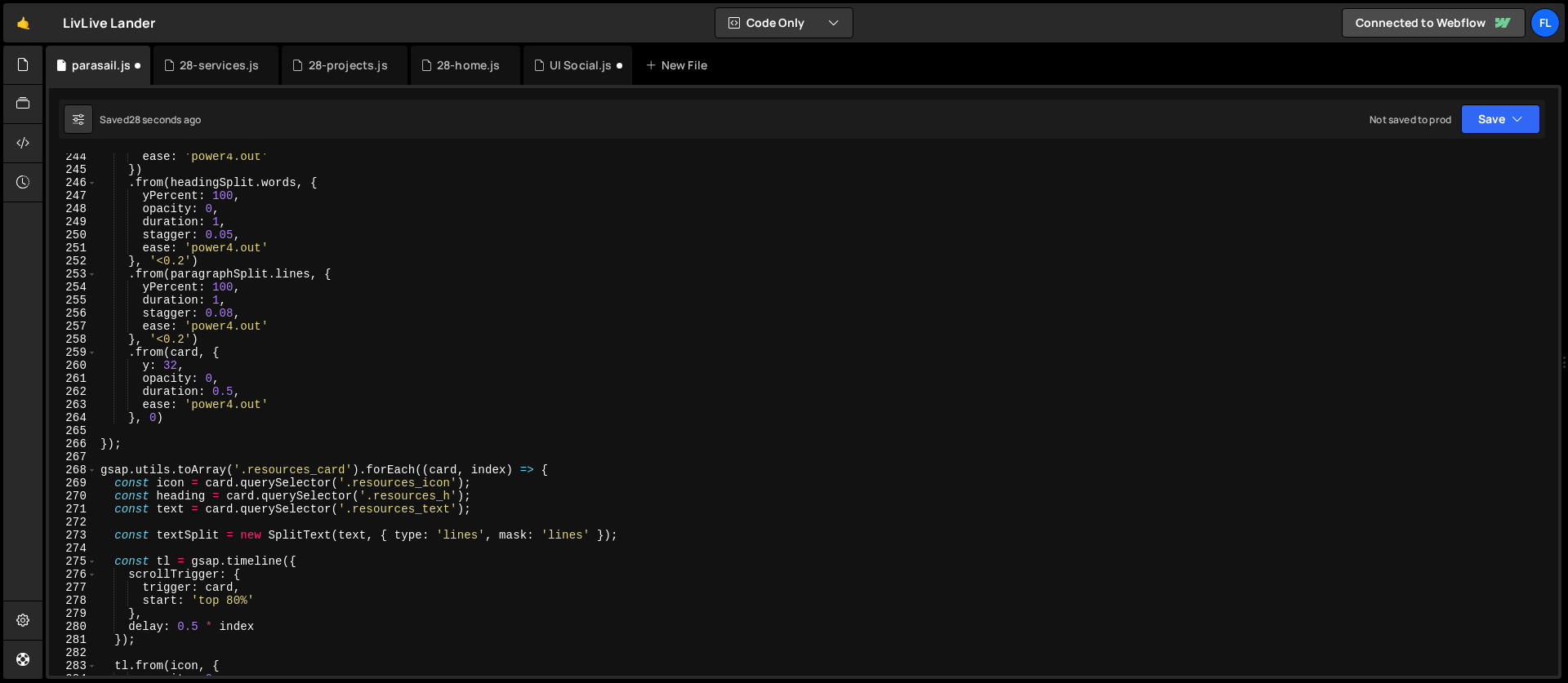
scroll to position [3250, 0]
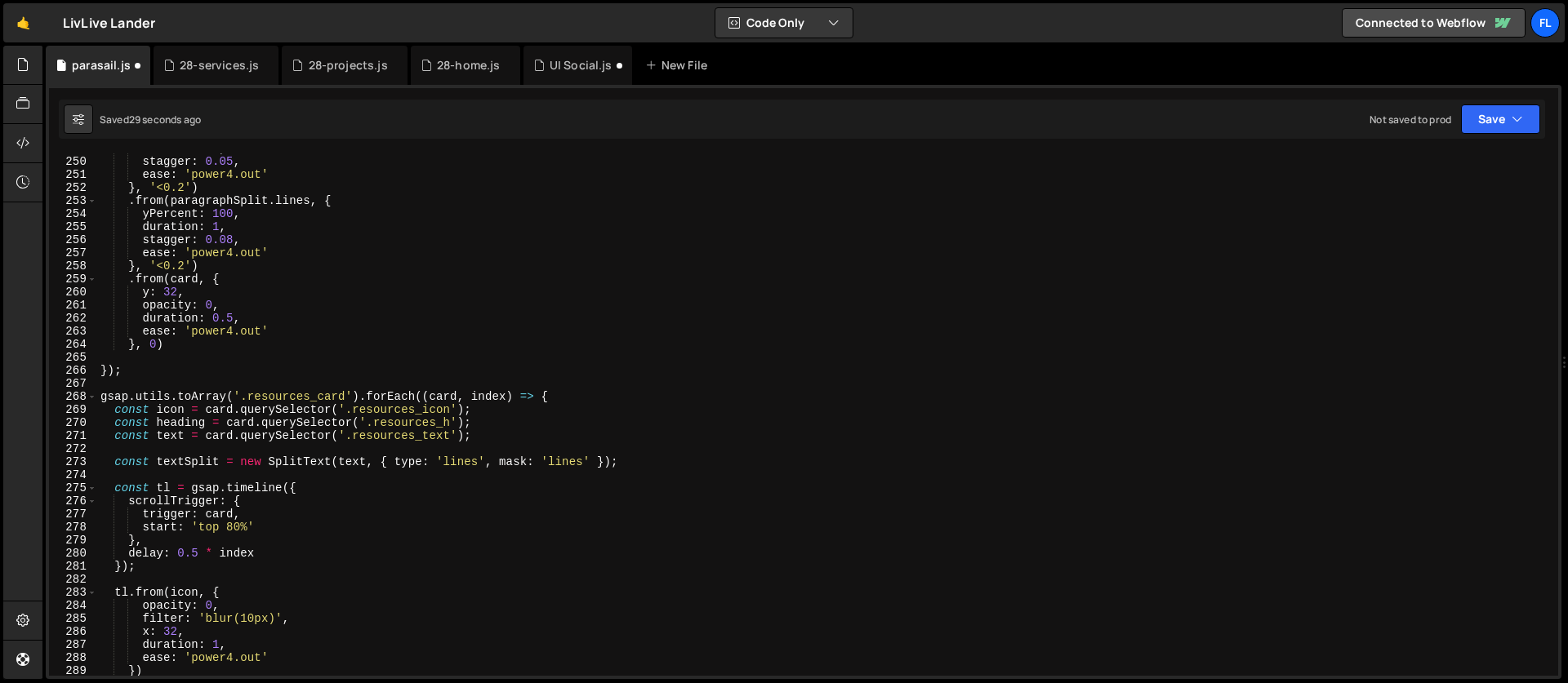
click at [197, 551] on div "duration : 1 , stagger : 0.05 , ease : 'power4.out' } , '<0.2' ) . from ( parag…" at bounding box center [823, 416] width 1454 height 549
type textarea "delay: 0.2 * index"
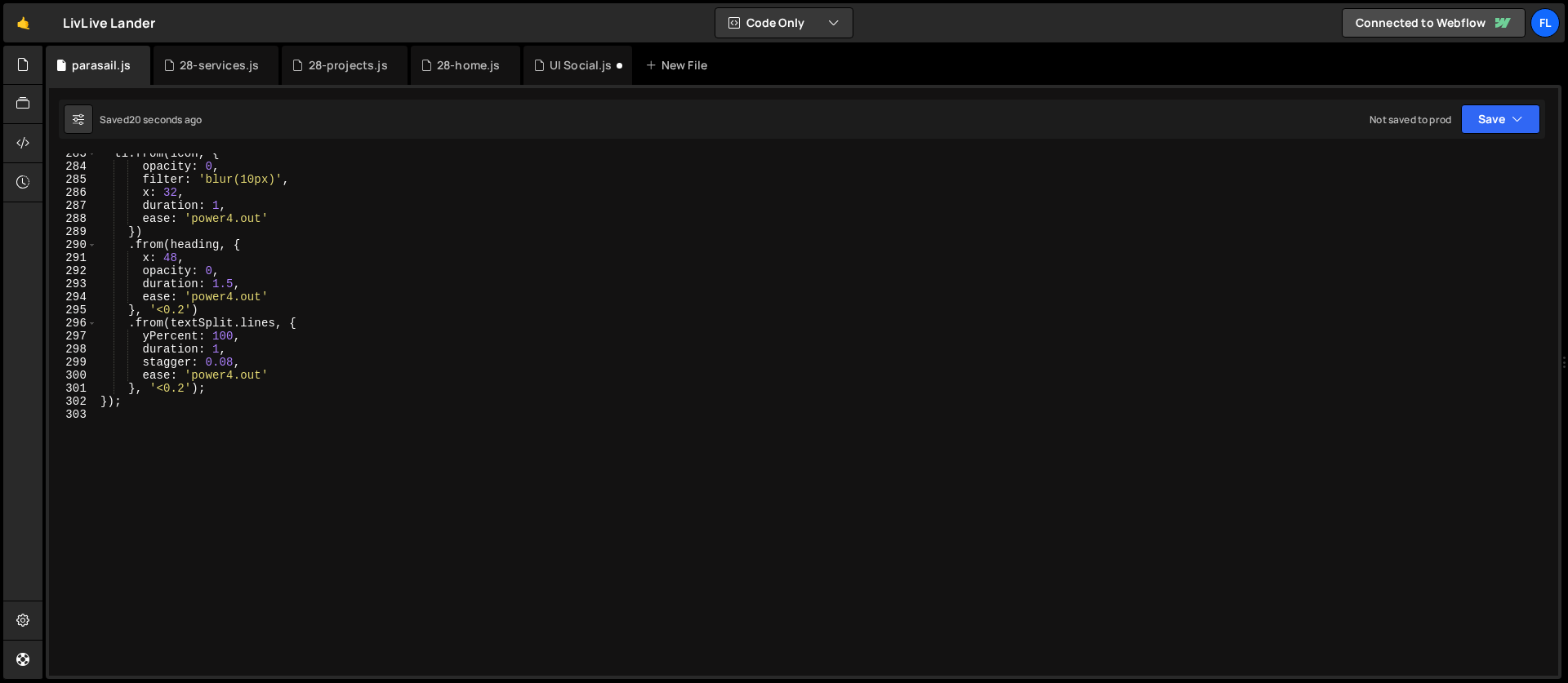
scroll to position [3689, 0]
click at [226, 451] on div "tl . from ( icon , { opacity : 0 , filter : 'blur(10px)' , x : 32 , duration : …" at bounding box center [823, 421] width 1454 height 549
paste textarea "footer_logo')"
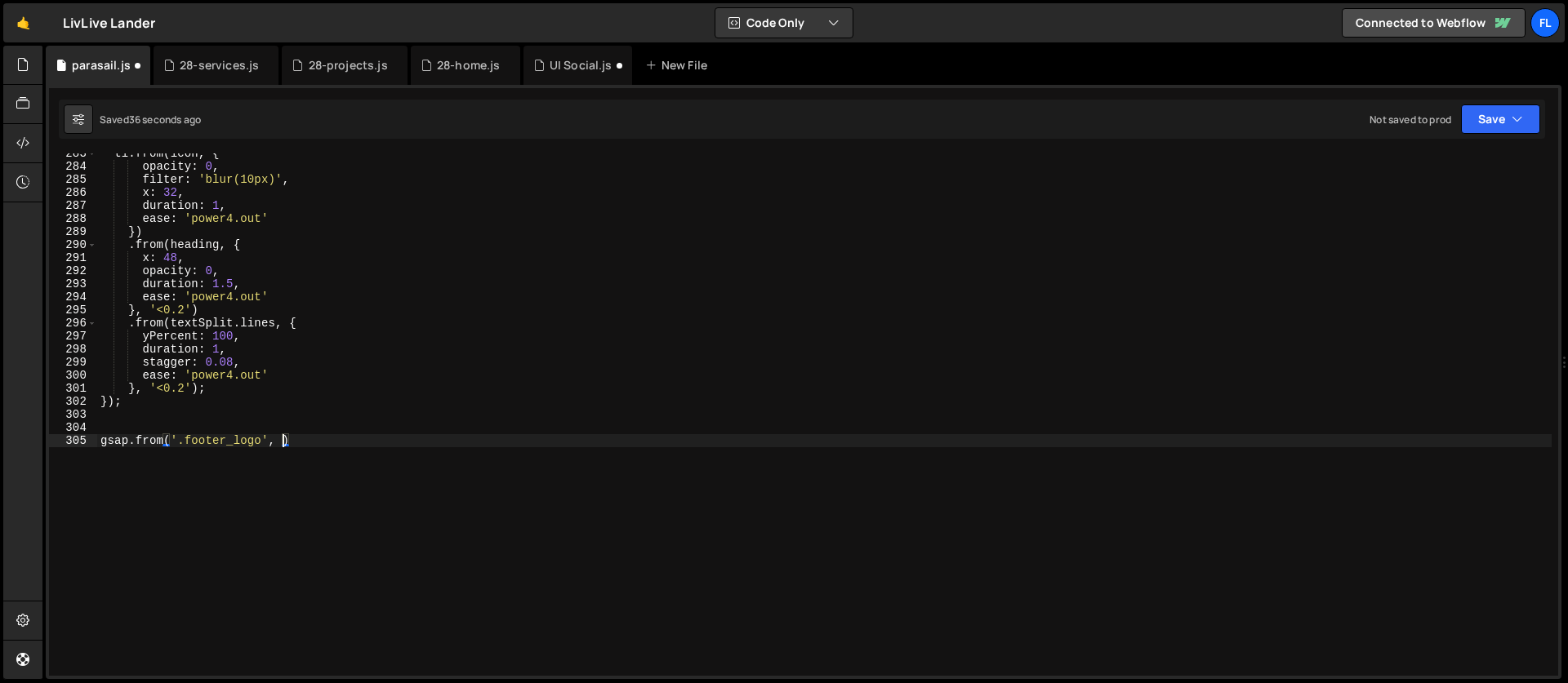
type textarea "gsap.from('.footer_logo', {)"
type textarea "opacity: 0.5,"
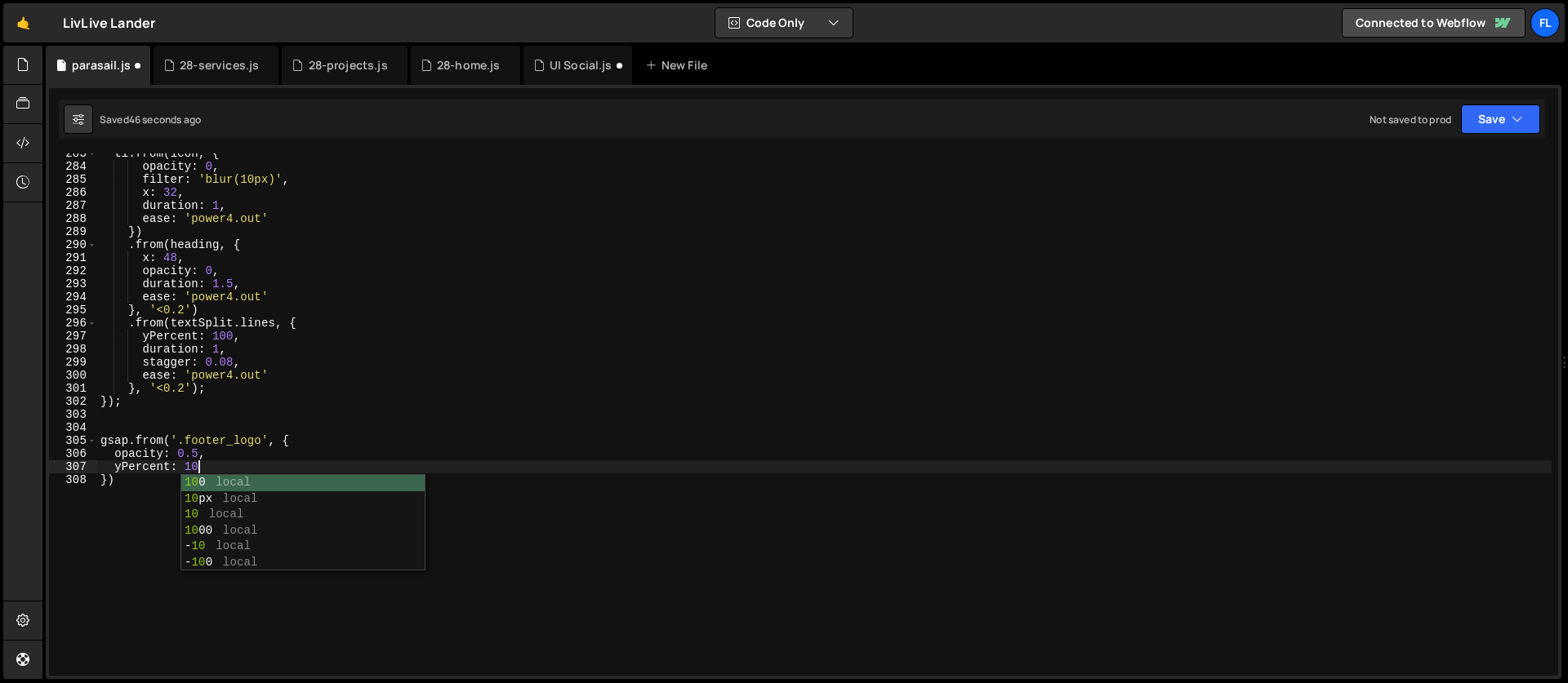
scroll to position [0, 7]
type textarea "yPercent: 100,"
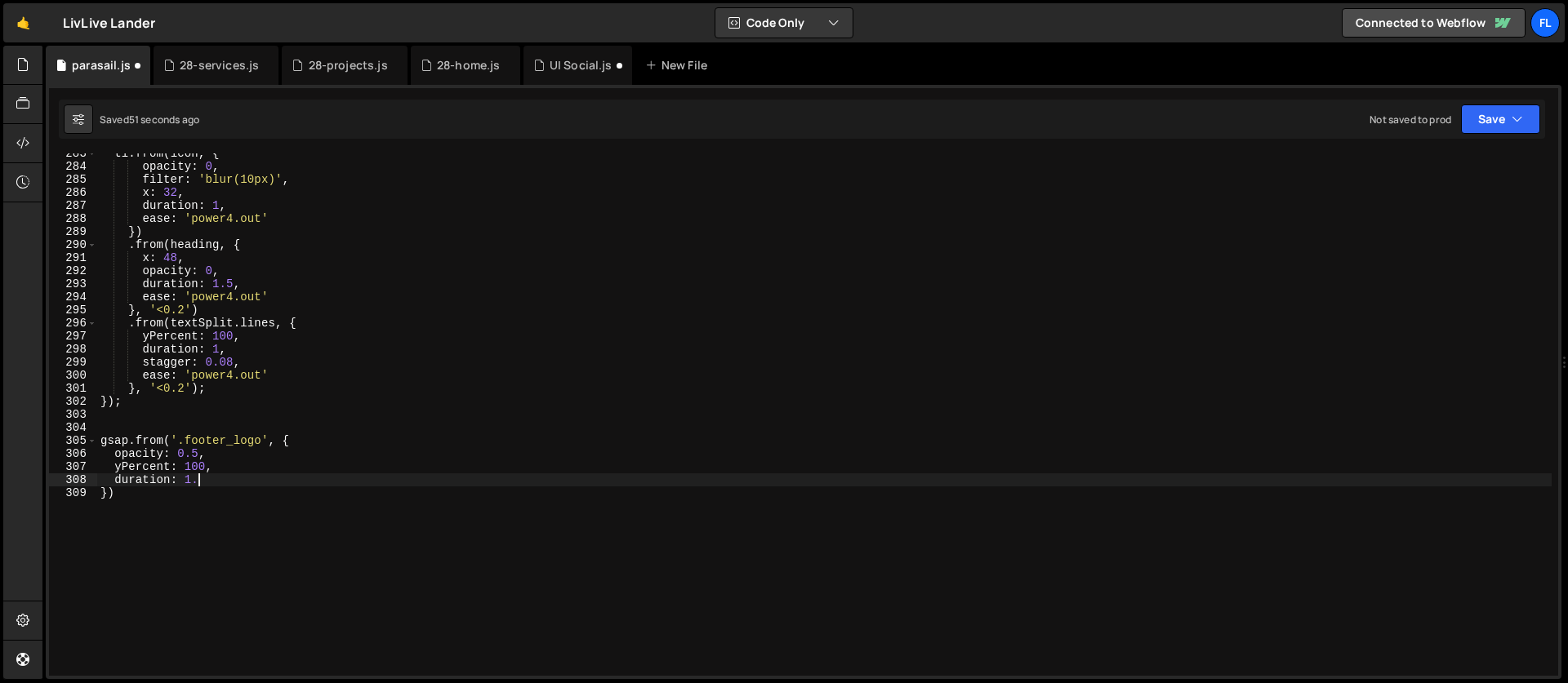
type textarea "duration: 1.5,"
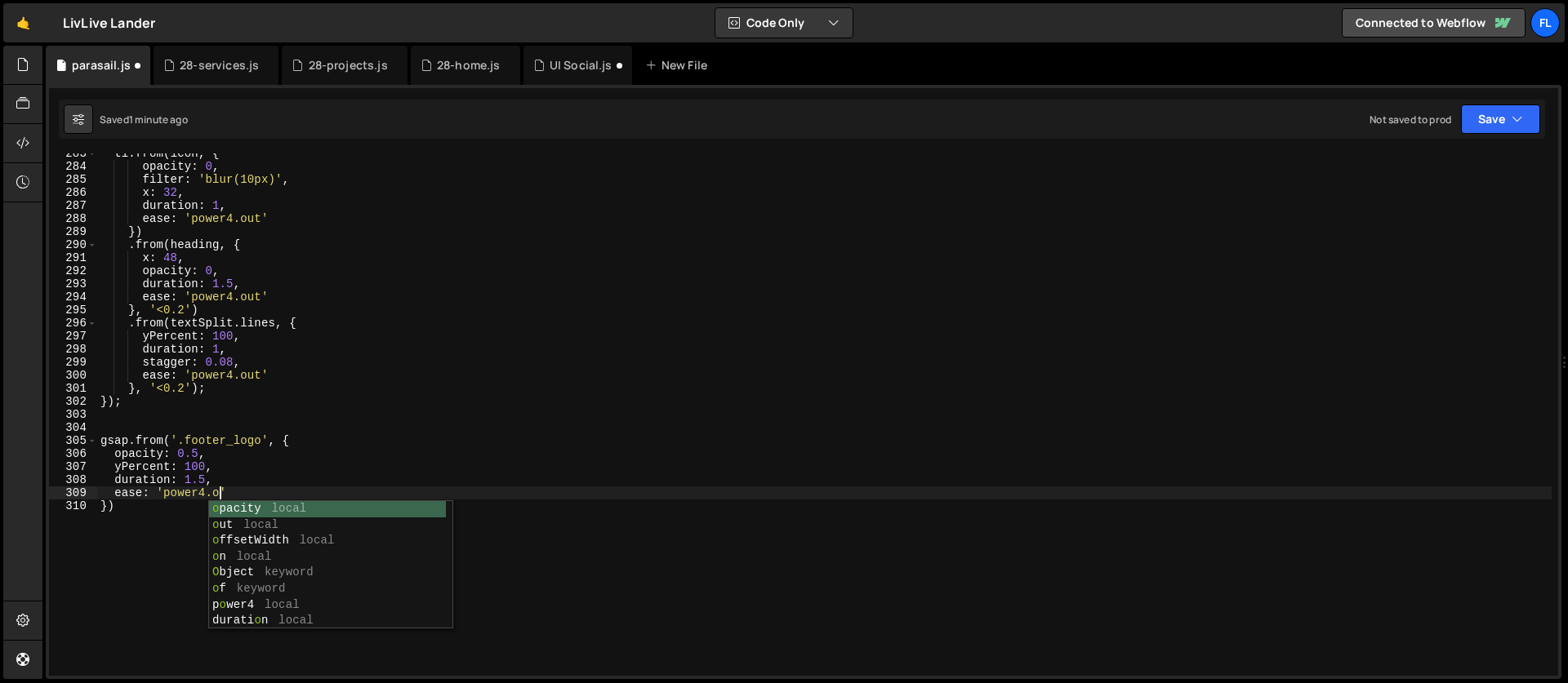
scroll to position [0, 9]
click at [178, 456] on div "tl . from ( icon , { opacity : 0 , filter : 'blur(10px)' , x : 32 , duration : …" at bounding box center [823, 421] width 1454 height 549
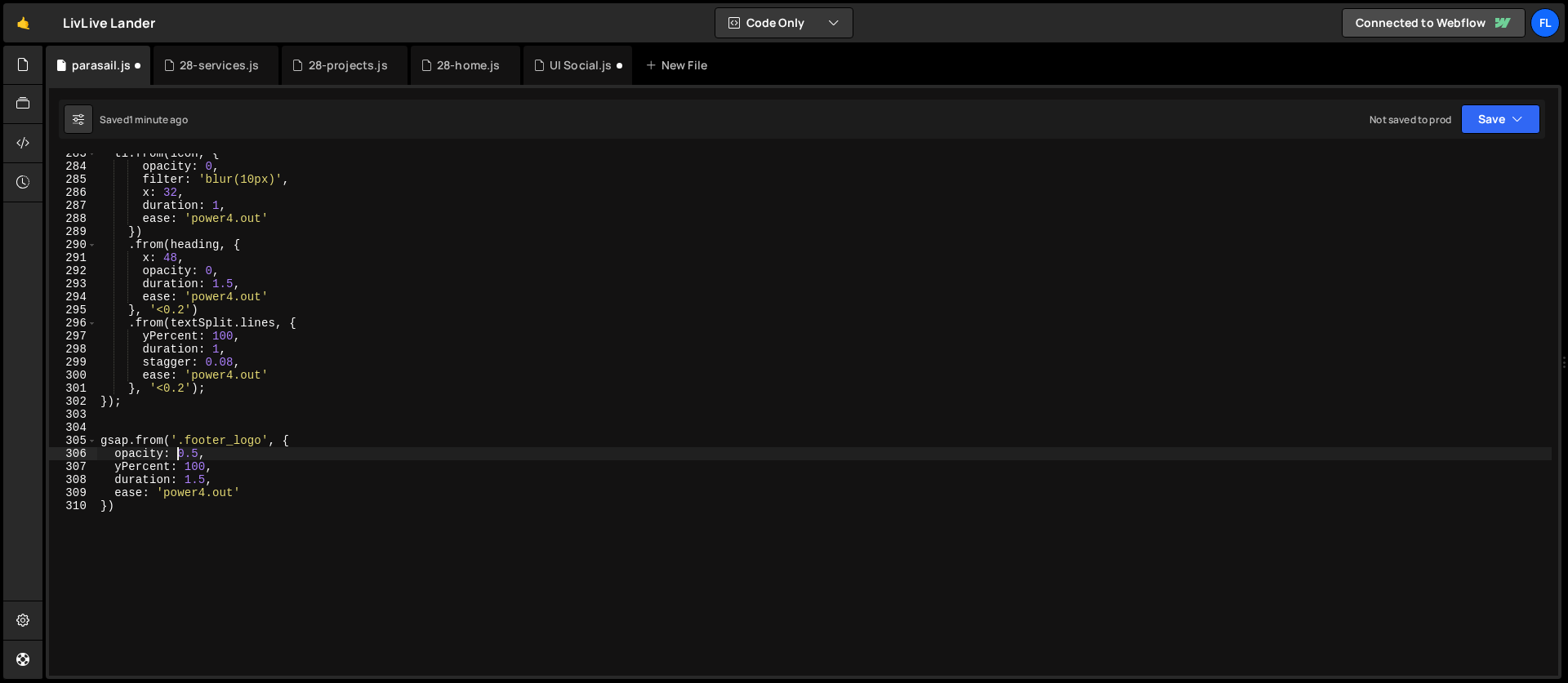
scroll to position [0, 7]
click at [259, 498] on div "tl . from ( icon , { opacity : 0 , filter : 'blur(10px)' , x : 32 , duration : …" at bounding box center [823, 421] width 1454 height 549
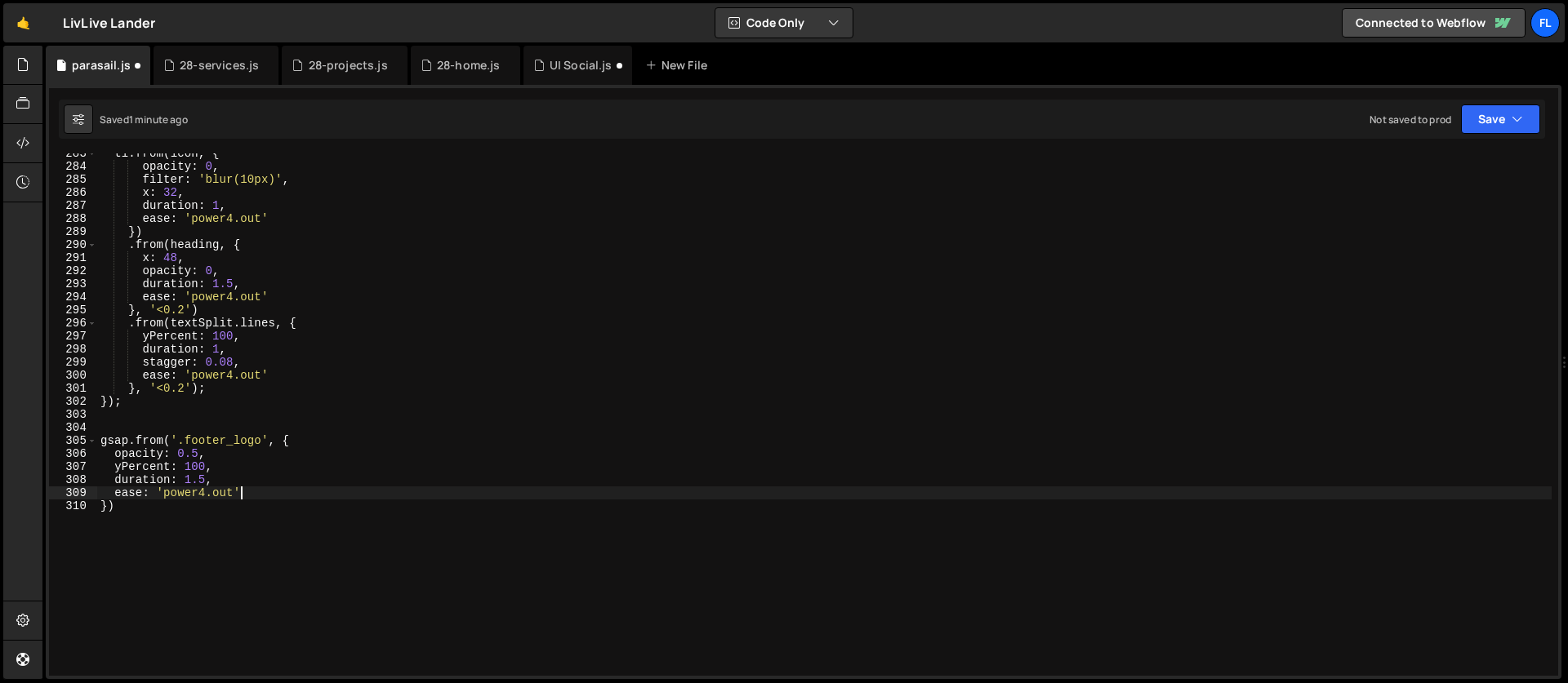
type textarea "ease: 'power4.out',"
type textarea "scrollTrigger: {"
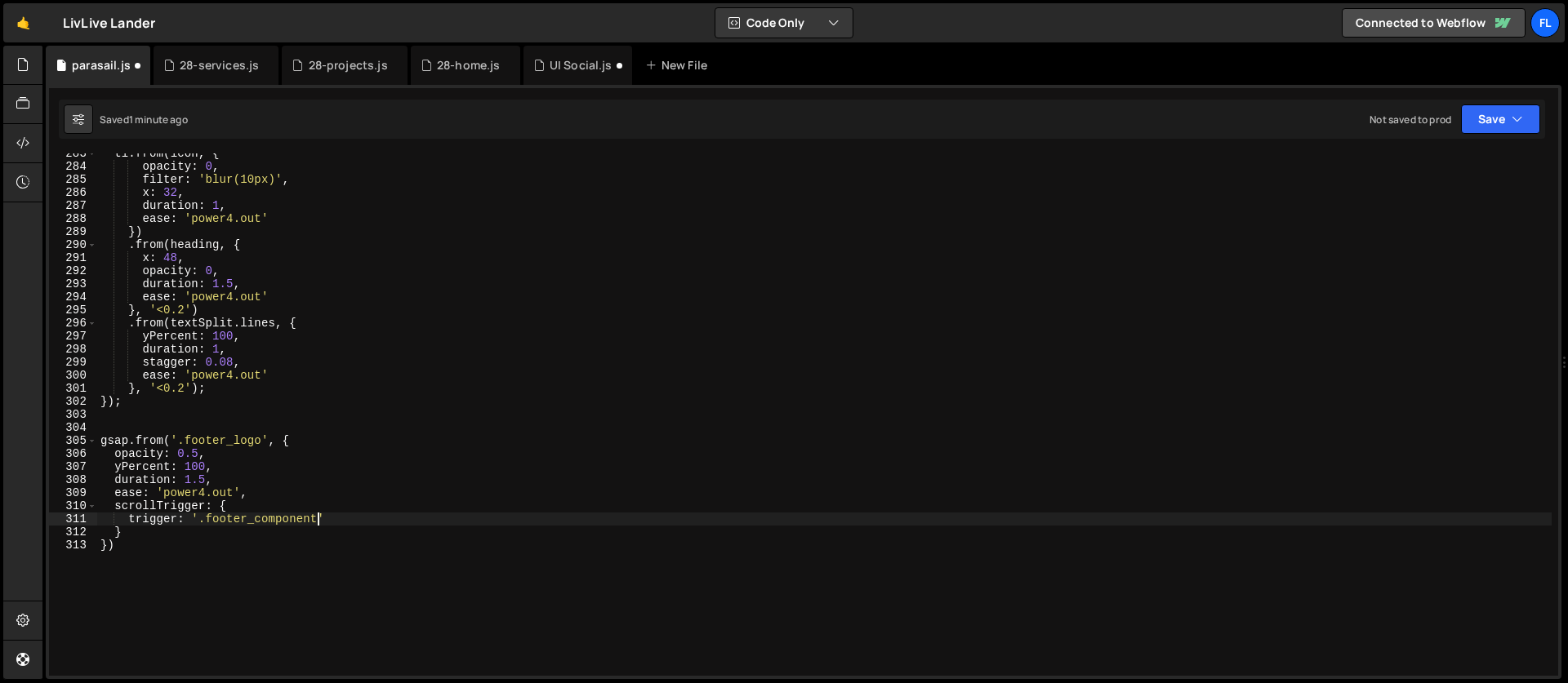
scroll to position [0, 14]
type textarea "trigger: '.footer_component',"
type textarea "start: 'bottom bottom','"
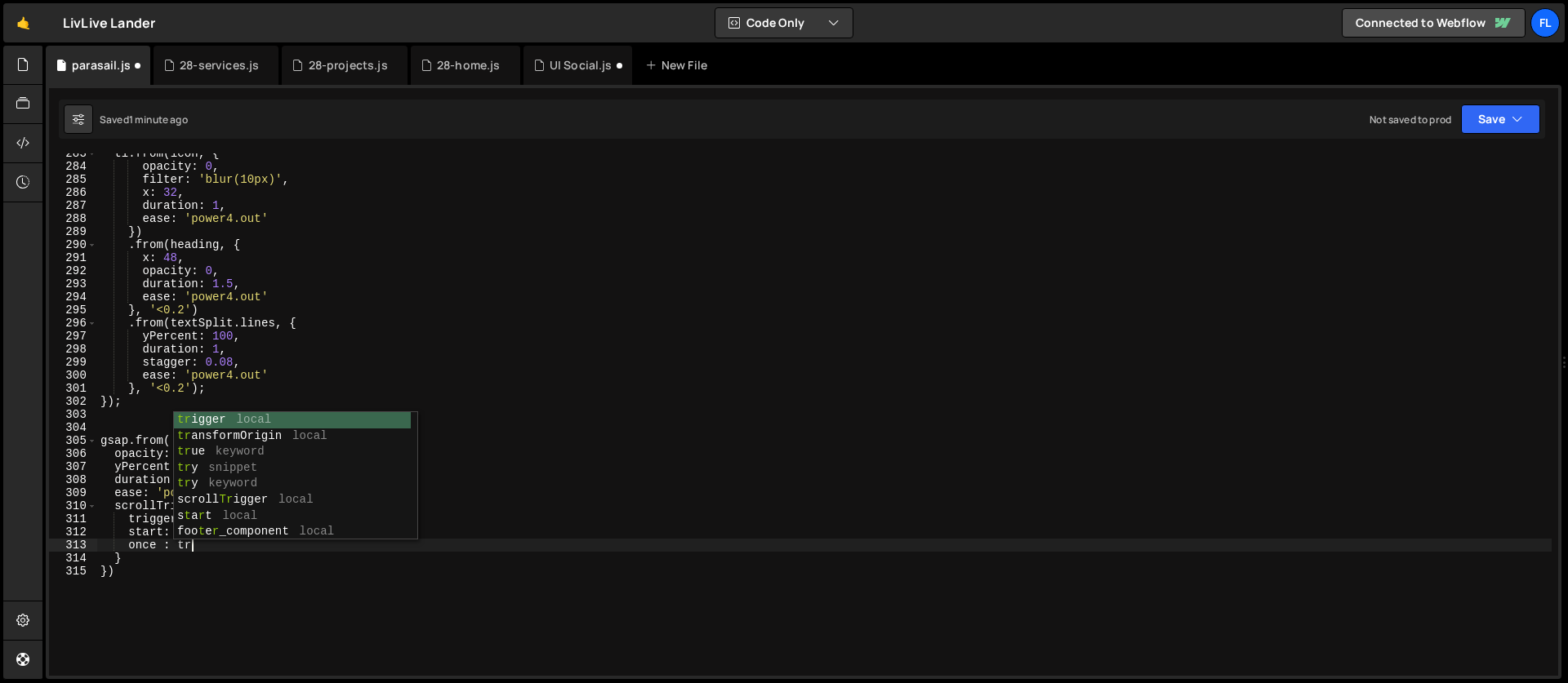
scroll to position [0, 5]
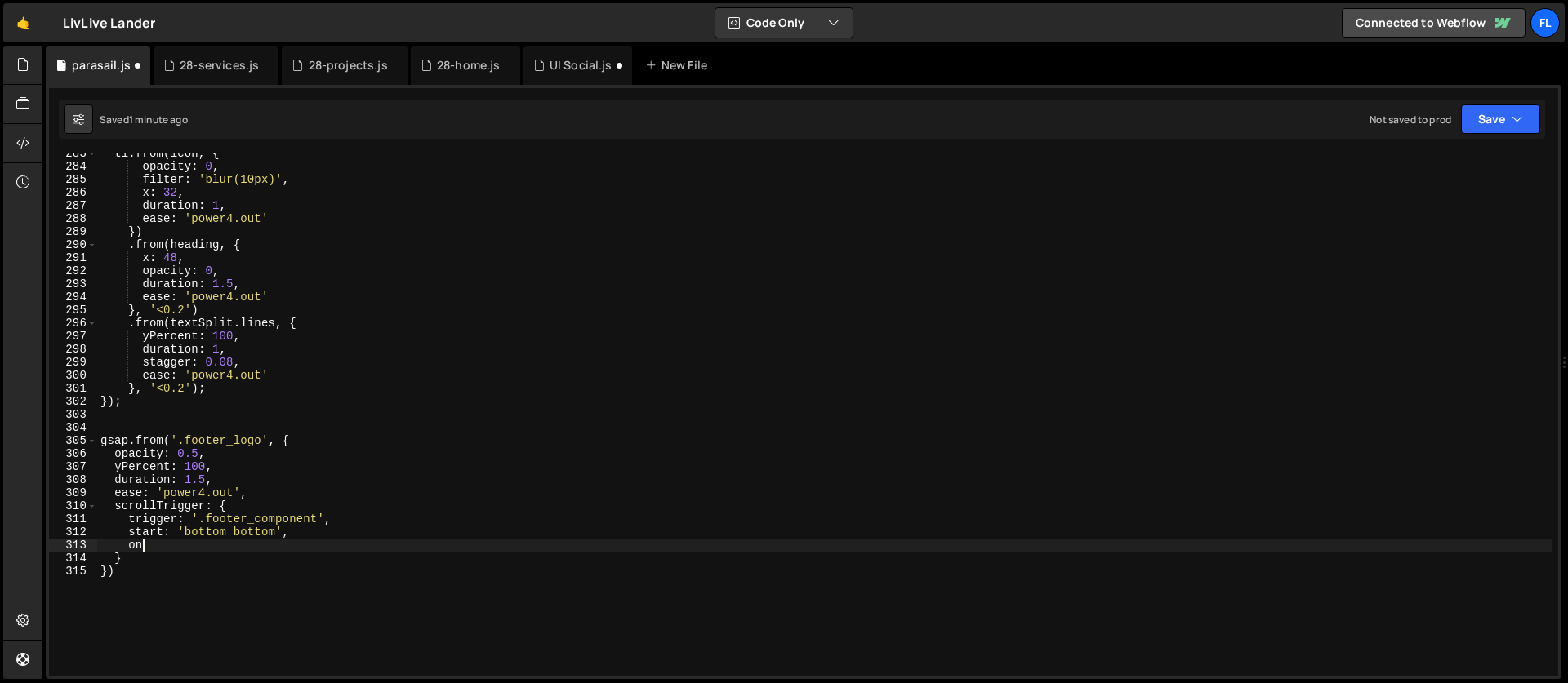
type textarea "o"
click at [359, 534] on div "tl . from ( icon , { opacity : 0 , filter : 'blur(10px)' , x : 32 , duration : …" at bounding box center [823, 421] width 1454 height 549
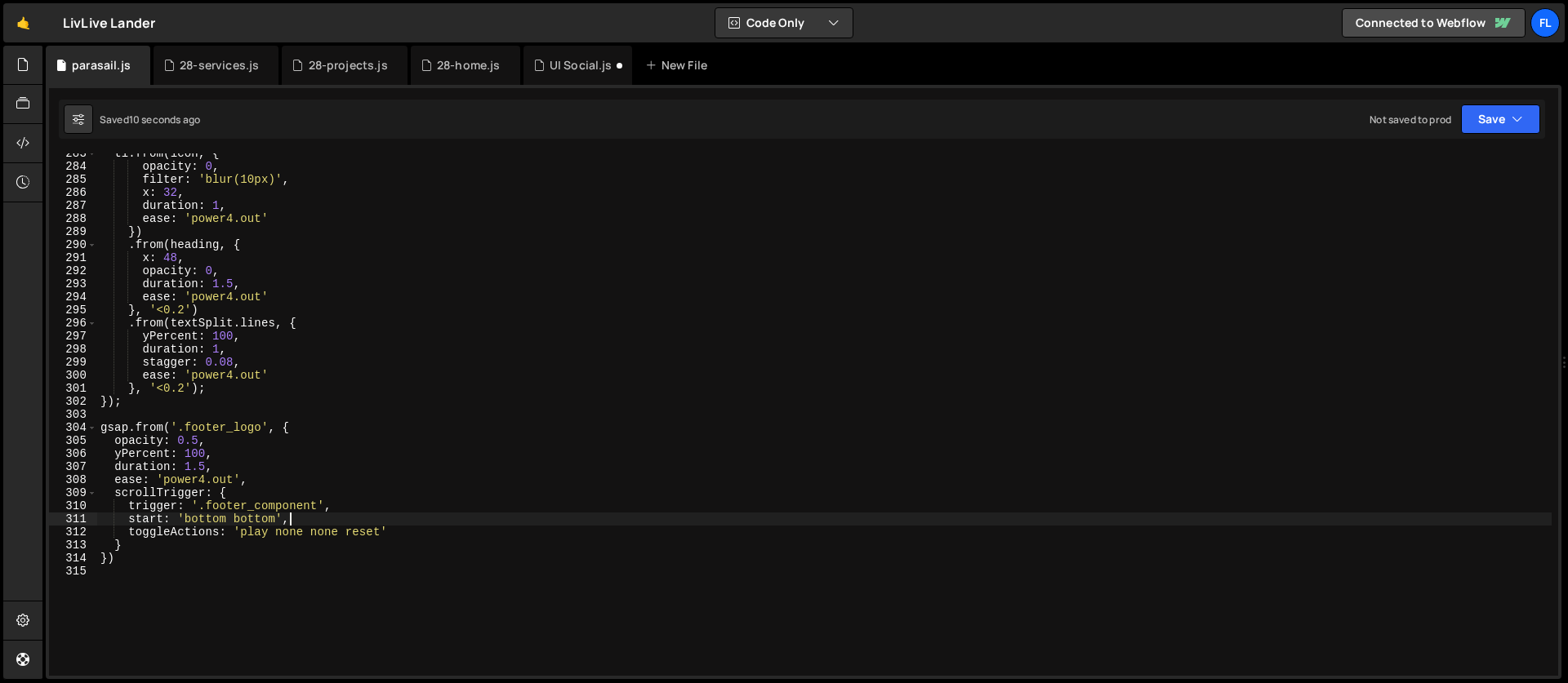
click at [307, 521] on div "tl . from ( icon , { opacity : 0 , filter : 'blur(10px)' , x : 32 , duration : …" at bounding box center [823, 421] width 1454 height 549
type textarea "start: 'bottom bottom',"
click at [252, 529] on div "tl . from ( icon , { opacity : 0 , filter : 'blur(10px)' , x : 32 , duration : …" at bounding box center [823, 421] width 1454 height 549
click at [369, 544] on div "tl . from ( icon , { opacity : 0 , filter : 'blur(10px)' , x : 32 , duration : …" at bounding box center [823, 421] width 1454 height 549
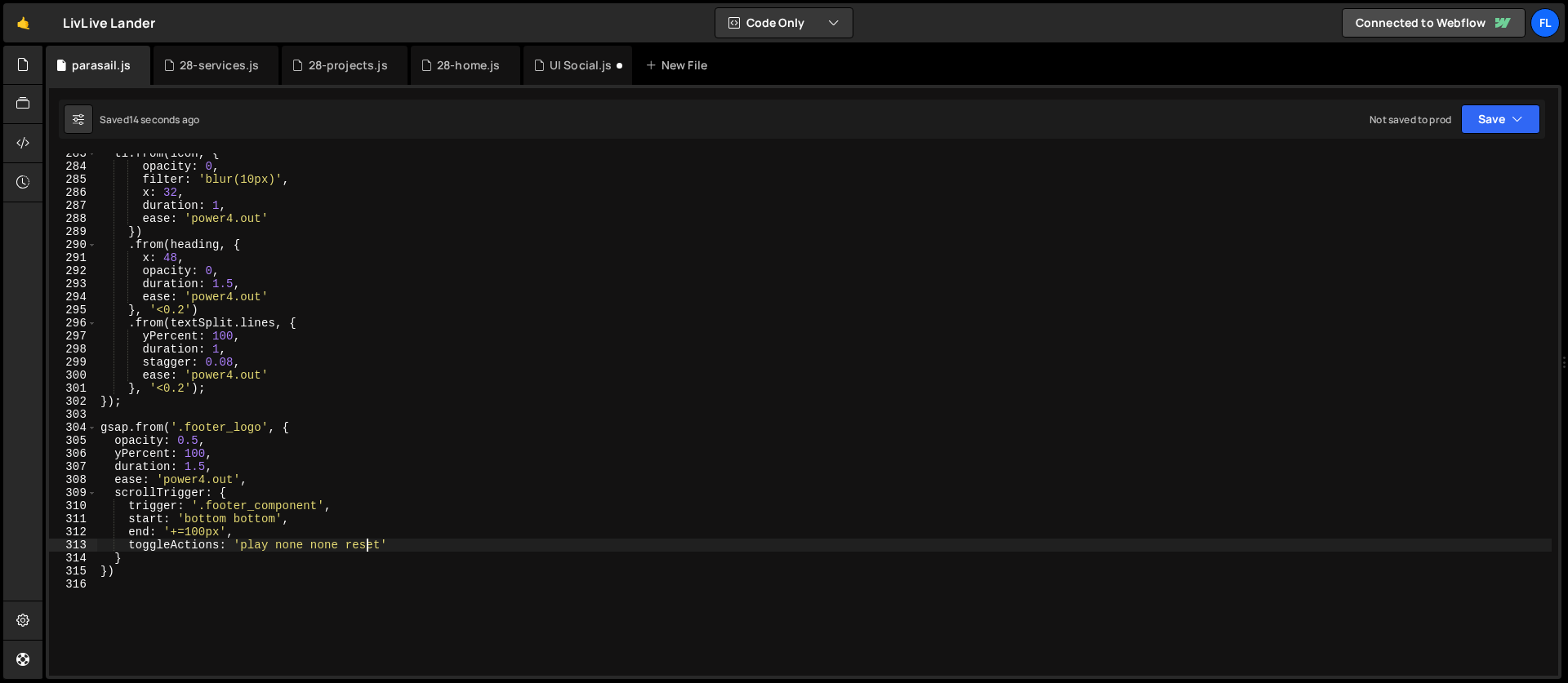
click at [369, 544] on div "tl . from ( icon , { opacity : 0 , filter : 'blur(10px)' , x : 32 , duration : …" at bounding box center [823, 421] width 1454 height 549
click at [243, 537] on div "tl . from ( icon , { opacity : 0 , filter : 'blur(10px)' , x : 32 , duration : …" at bounding box center [823, 421] width 1454 height 549
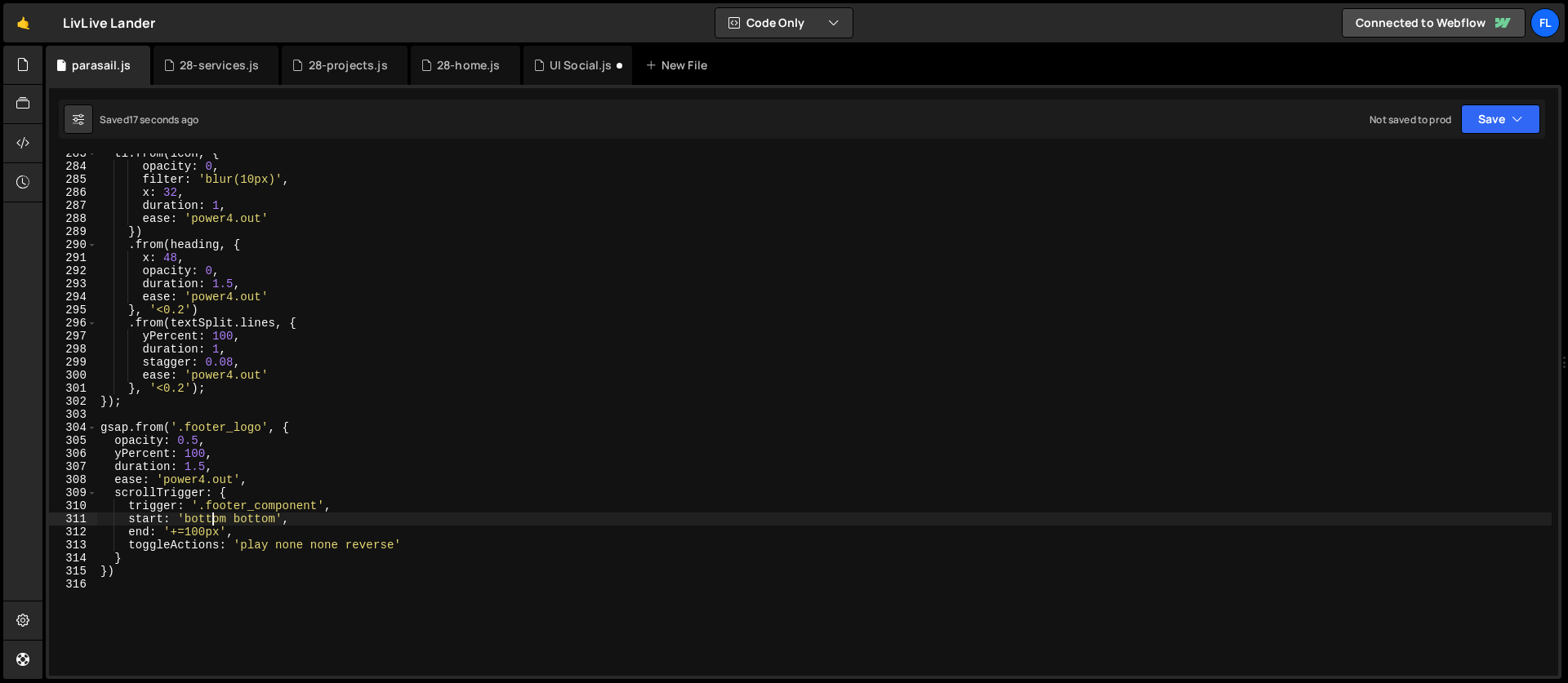
click at [215, 519] on div "tl . from ( icon , { opacity : 0 , filter : 'blur(10px)' , x : 32 , duration : …" at bounding box center [823, 421] width 1454 height 549
click at [206, 521] on div "tl . from ( icon , { opacity : 0 , filter : 'blur(10px)' , x : 32 , duration : …" at bounding box center [823, 421] width 1454 height 549
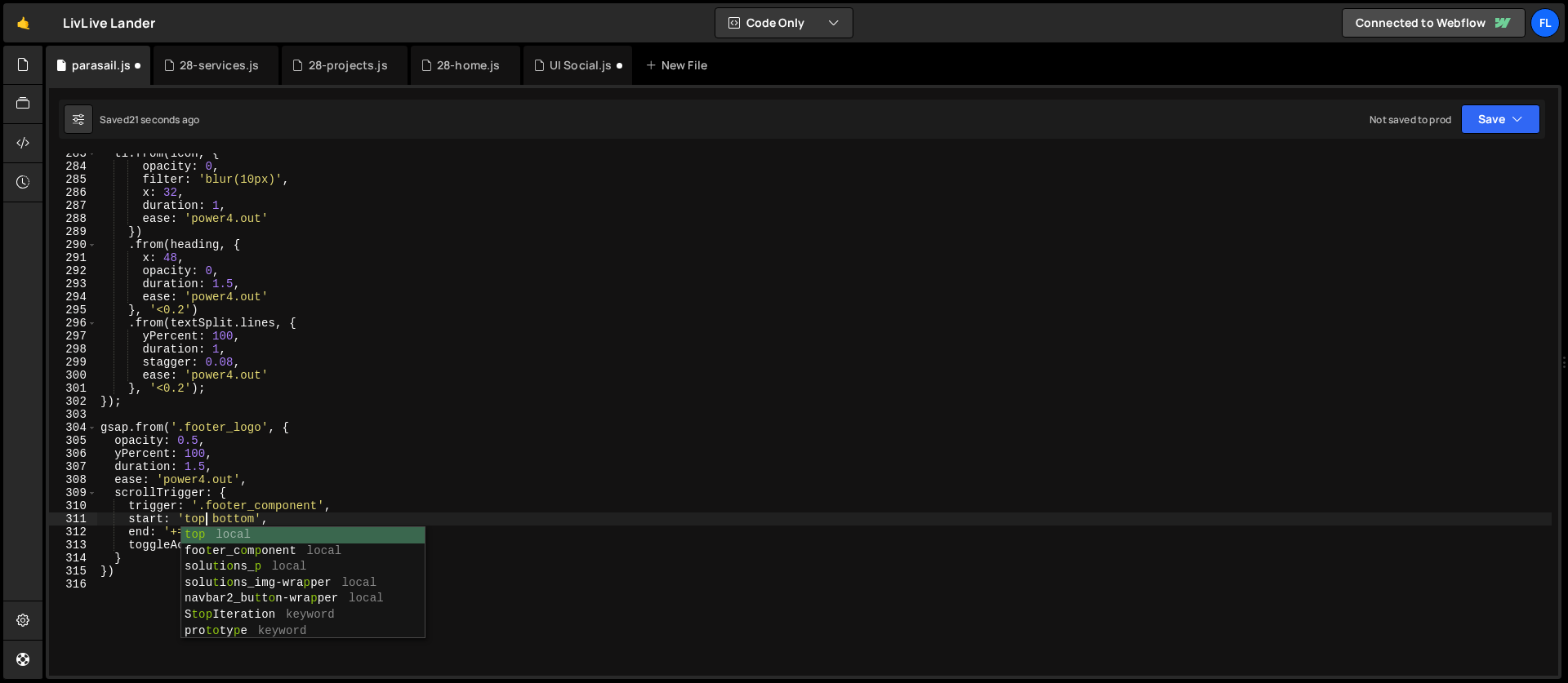
scroll to position [0, 8]
click at [239, 509] on div "tl . from ( icon , { opacity : 0 , filter : 'blur(10px)' , x : 32 , duration : …" at bounding box center [823, 421] width 1454 height 549
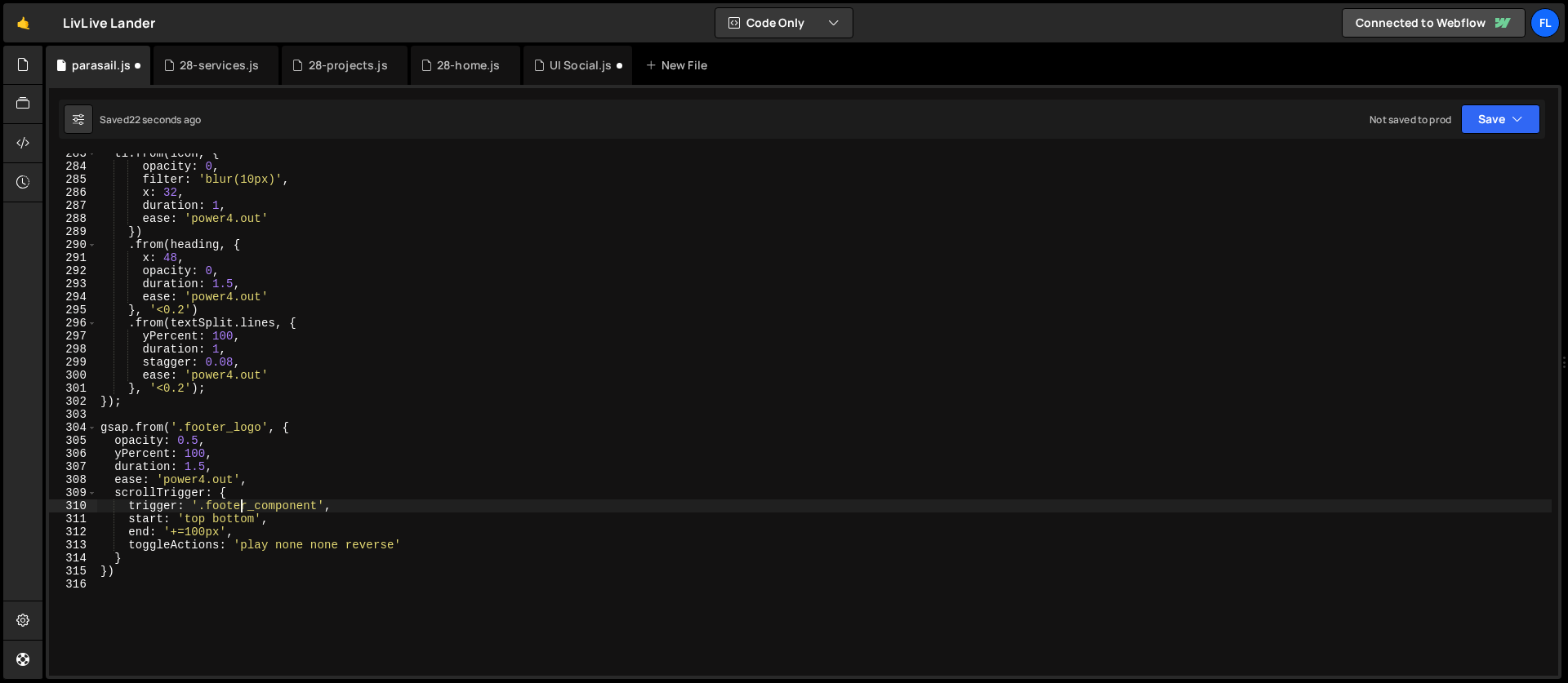
click at [233, 518] on div "tl . from ( icon , { opacity : 0 , filter : 'blur(10px)' , x : 32 , duration : …" at bounding box center [823, 421] width 1454 height 549
click at [362, 551] on div "tl . from ( icon , { opacity : 0 , filter : 'blur(10px)' , x : 32 , duration : …" at bounding box center [823, 421] width 1454 height 549
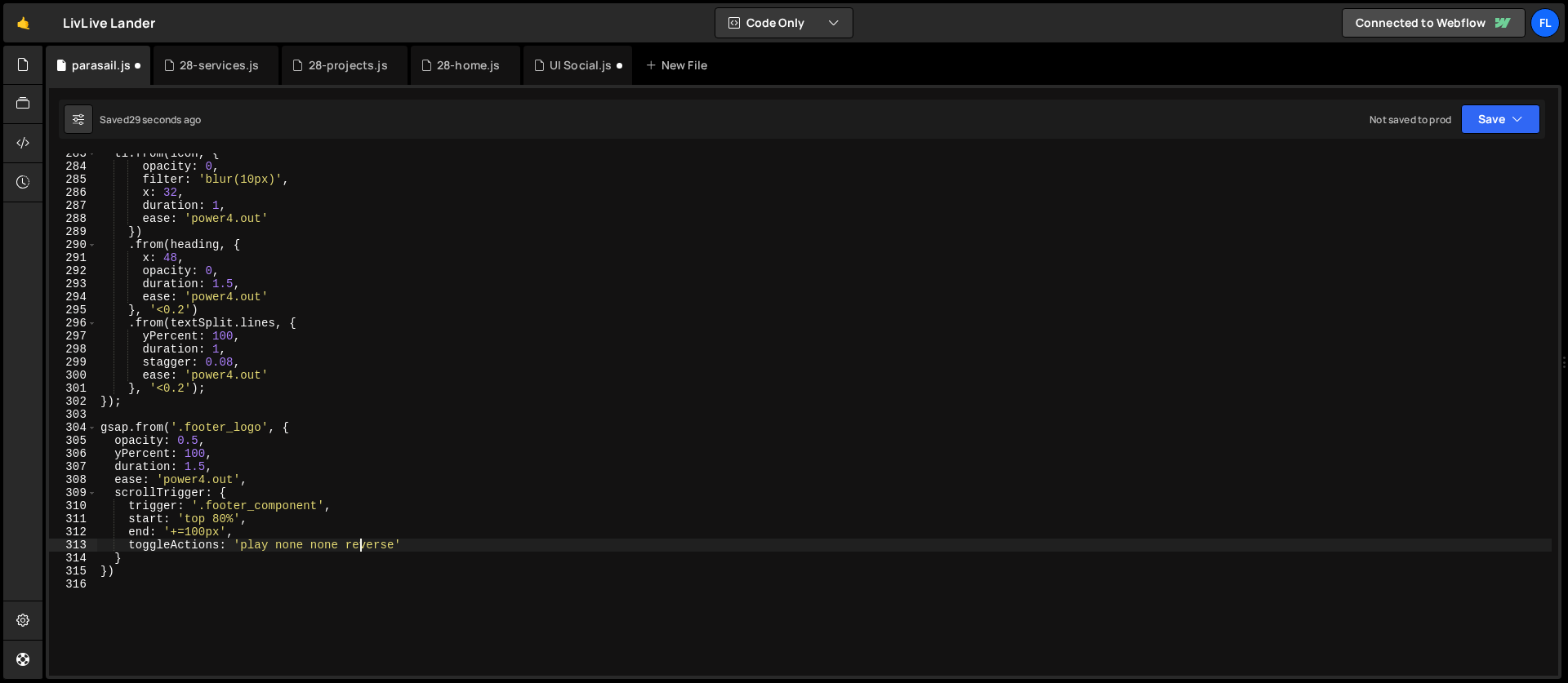
click at [362, 551] on div "tl . from ( icon , { opacity : 0 , filter : 'blur(10px)' , x : 32 , duration : …" at bounding box center [823, 421] width 1454 height 549
type textarea "toggleActions: 'play none none reset'"
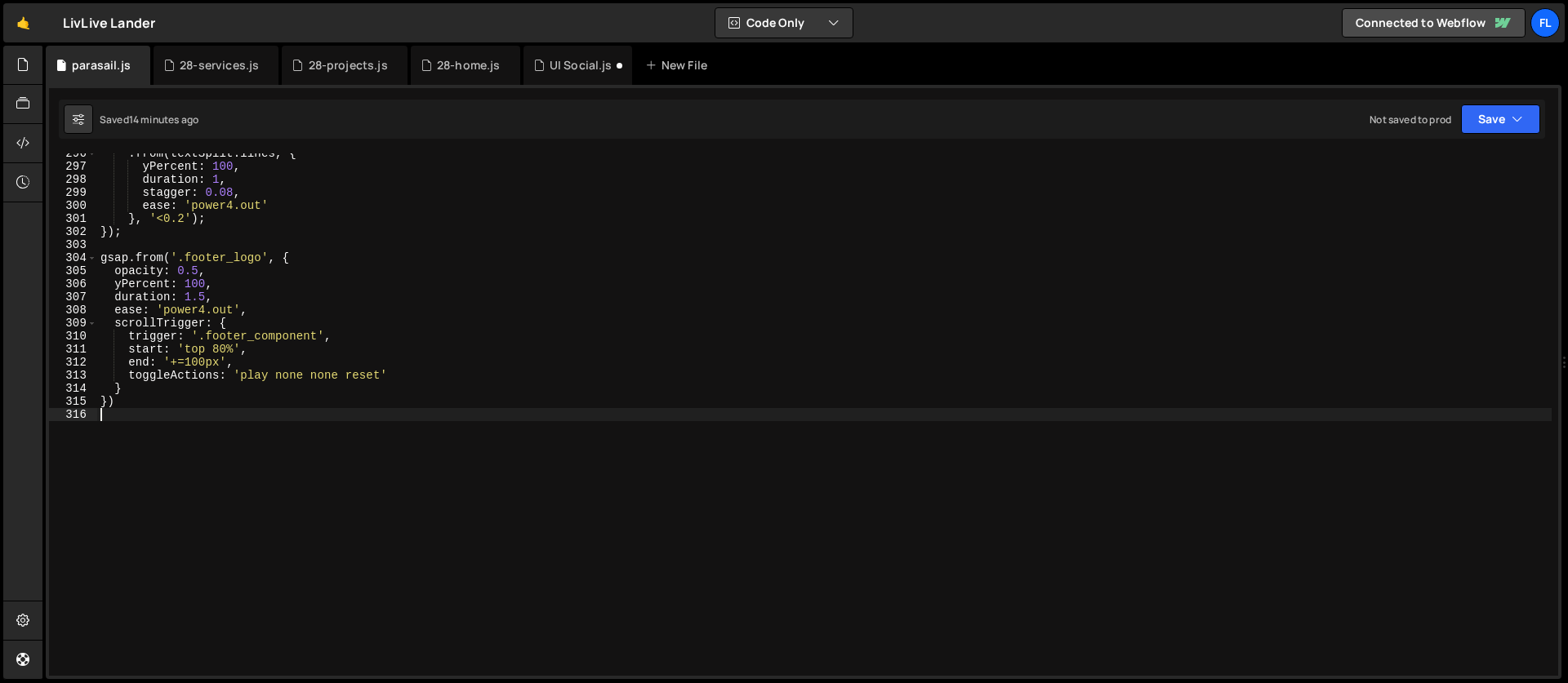
click at [200, 523] on div ". from ( textSplit . lines , { yPercent : 100 , duration : 1 , stagger : 0.08 ,…" at bounding box center [823, 421] width 1454 height 549
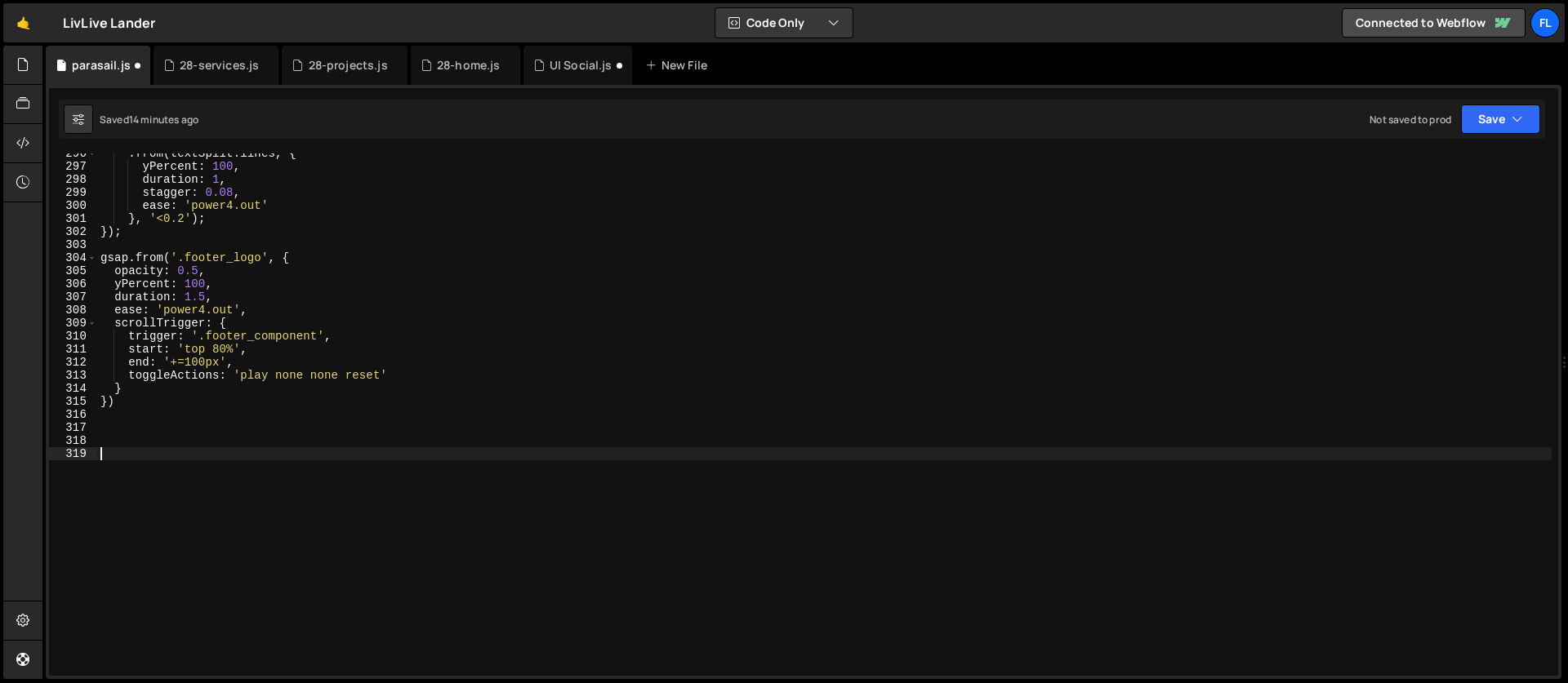
paste textarea "});"
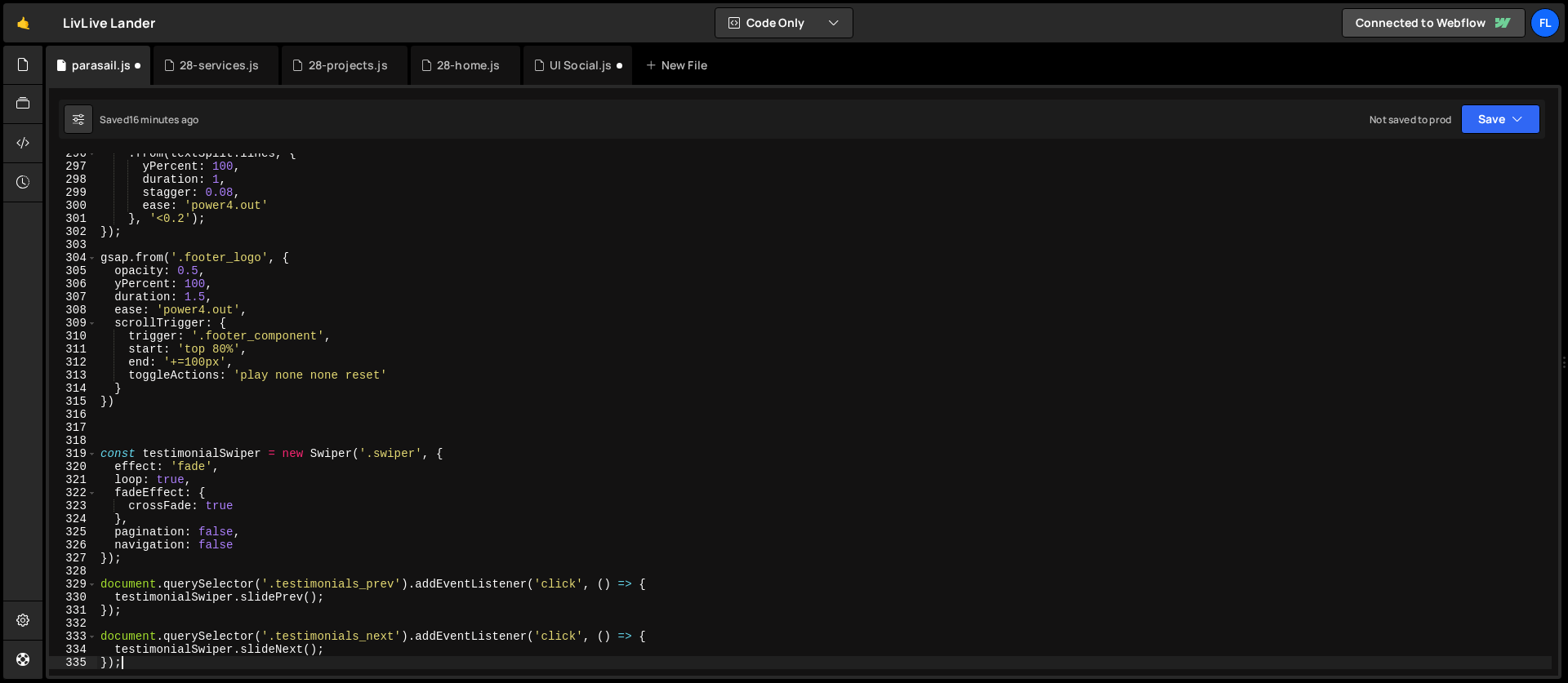
click at [242, 306] on div ". from ( textSplit . lines , { yPercent : 100 , duration : 1 , stagger : 0.08 ,…" at bounding box center [823, 421] width 1454 height 549
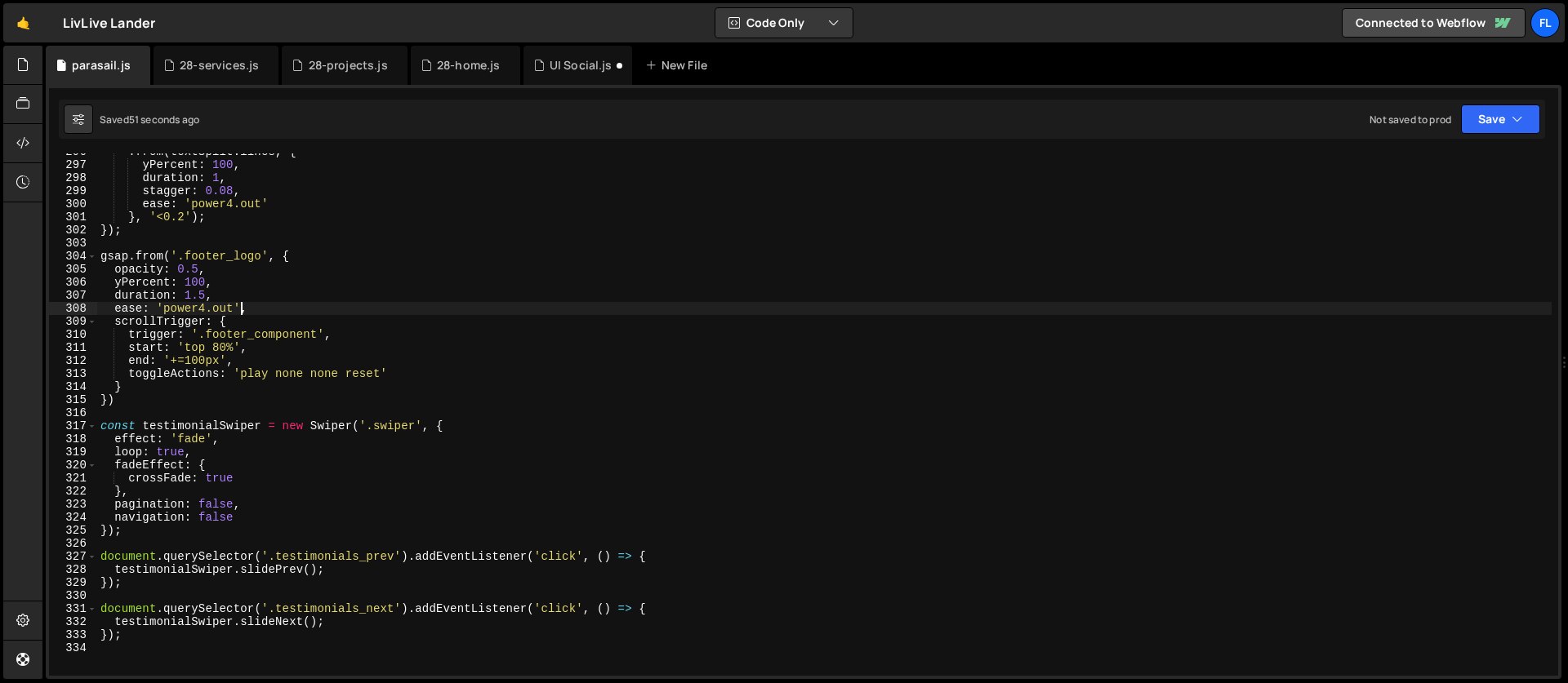
scroll to position [3934, 0]
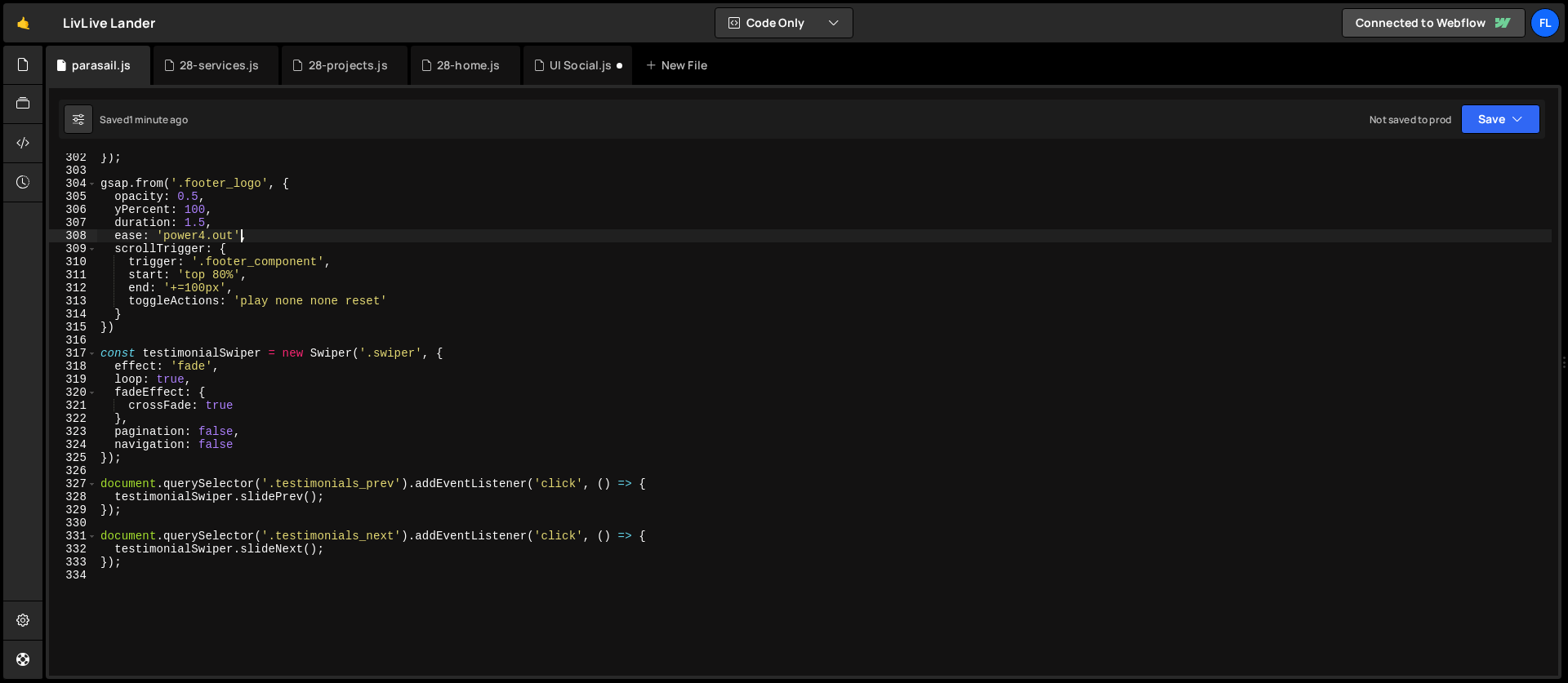
click at [271, 365] on div "}) ; gsap . from ( '.footer_logo' , { opacity : 0.5 , yPercent : 100 , duration…" at bounding box center [823, 426] width 1454 height 549
type textarea "effect: 'fade',"
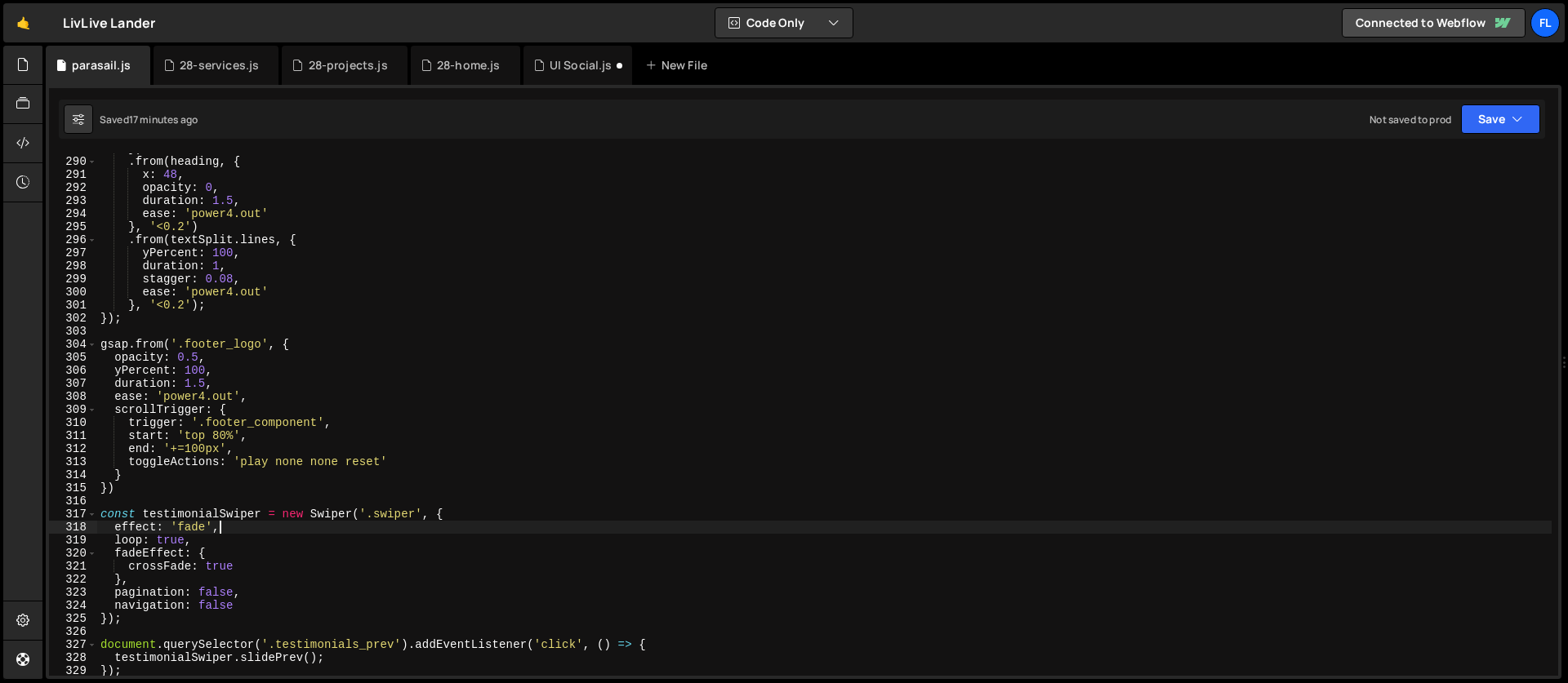
scroll to position [4094, 0]
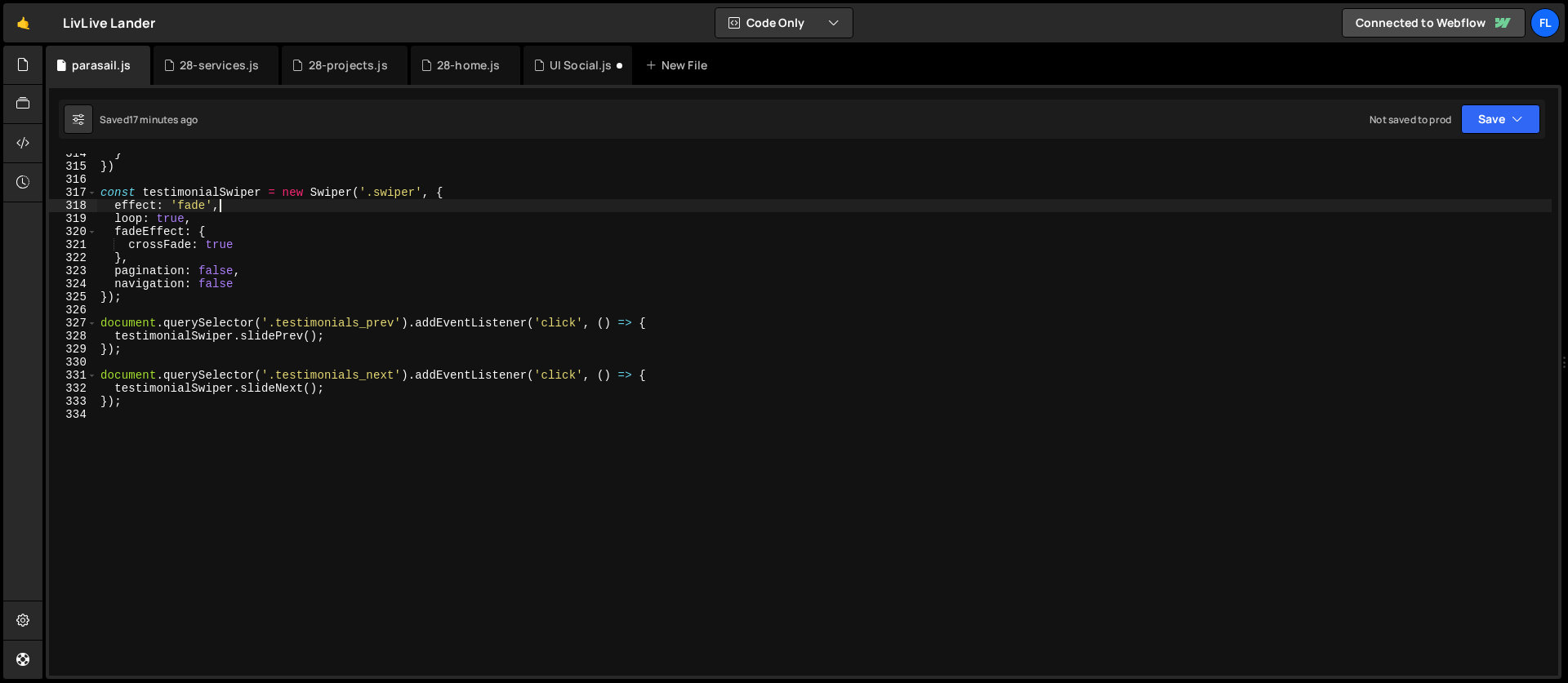
click at [283, 442] on div "} }) const testimonialSwiper = new Swiper ( '.swiper' , { effect : 'fade' , loo…" at bounding box center [823, 421] width 1454 height 549
paste textarea "});"
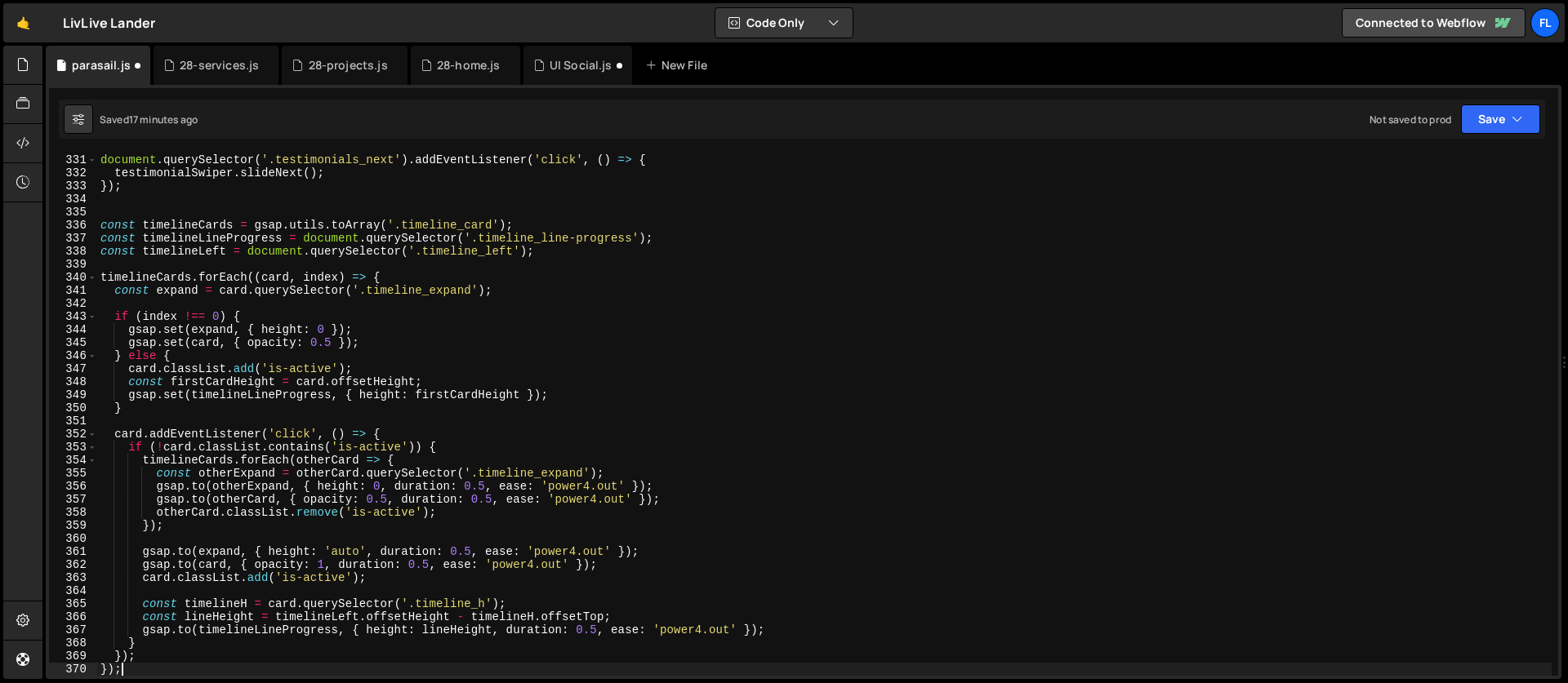
scroll to position [4309, 0]
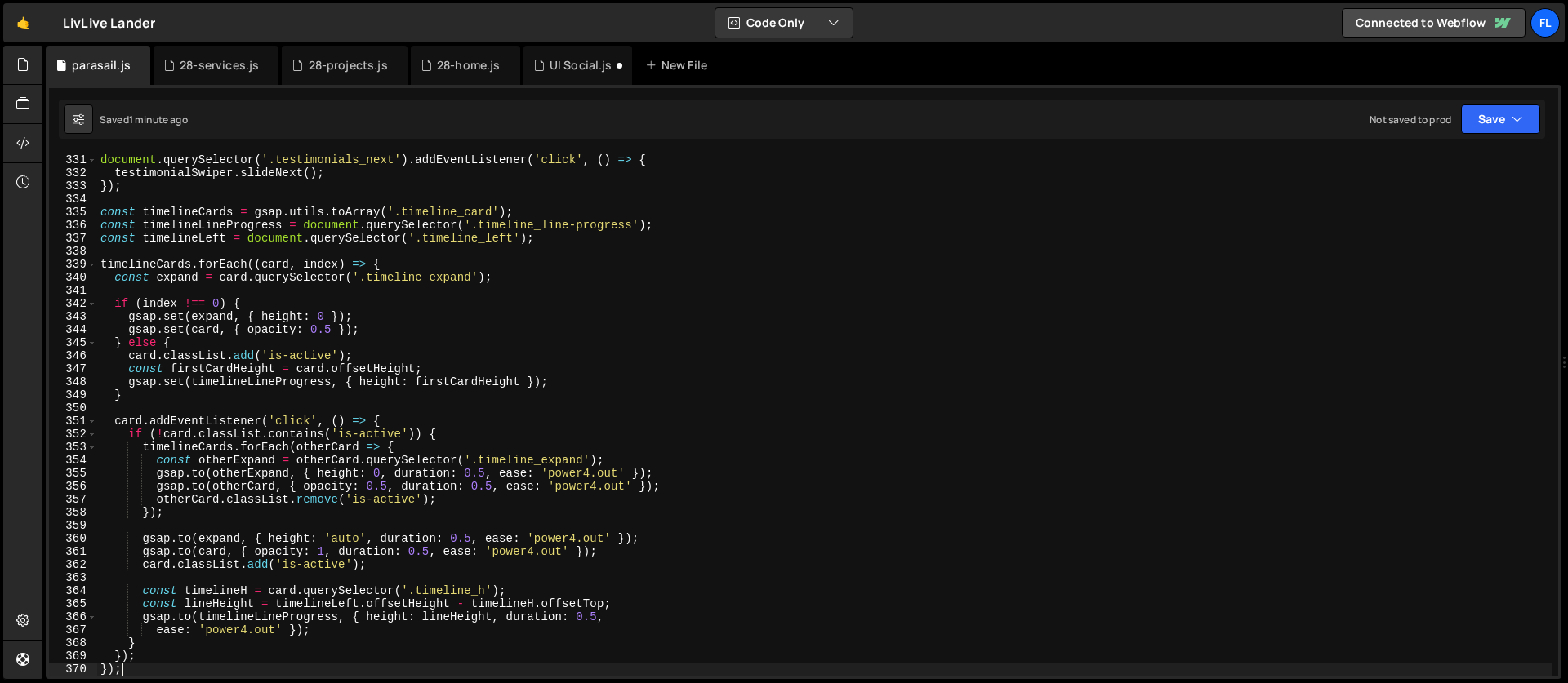
click at [253, 346] on div "document . querySelector ( '.testimonials_next' ) . addEventListener ( 'click' …" at bounding box center [823, 427] width 1454 height 549
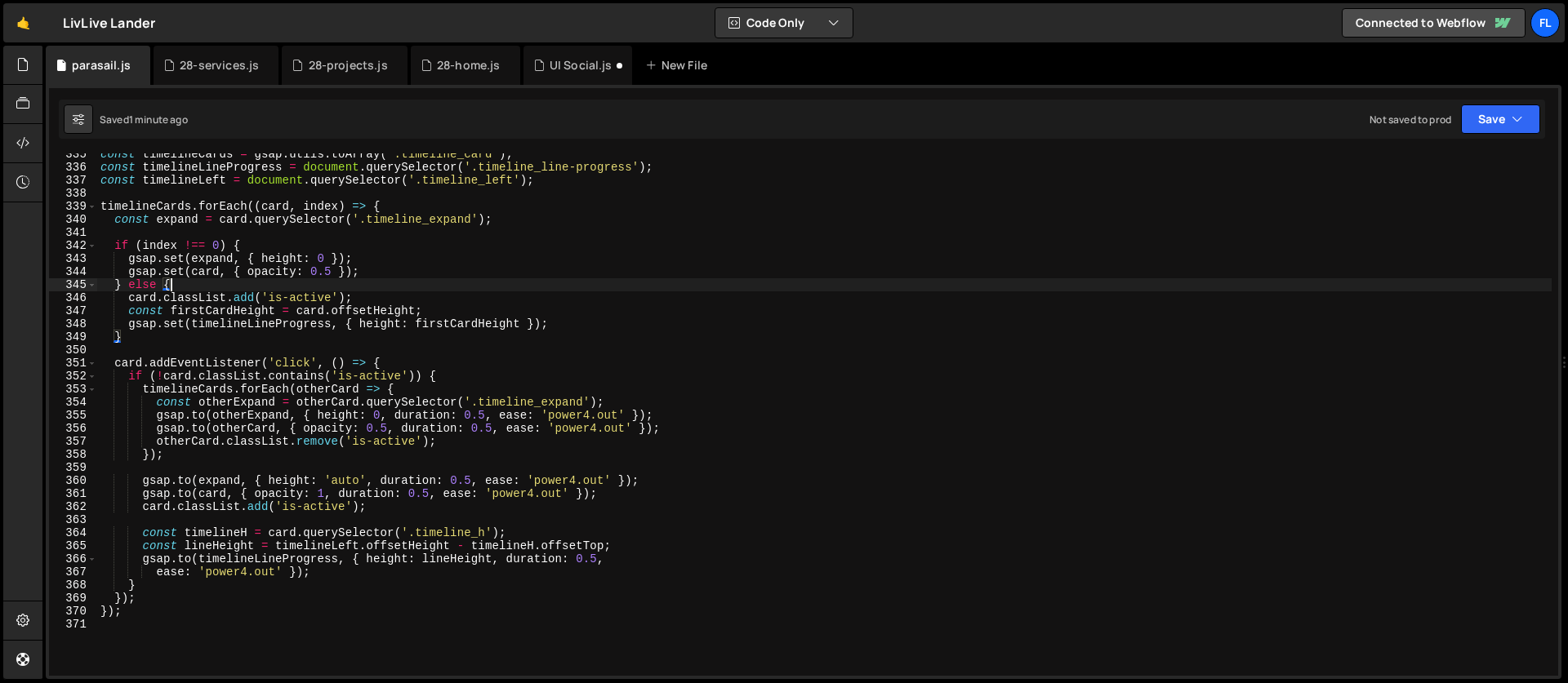
scroll to position [4368, 0]
click at [272, 419] on div "const timelineCards = gsap . utils . toArray ( '.timeline_card' ) ; const timel…" at bounding box center [823, 422] width 1454 height 549
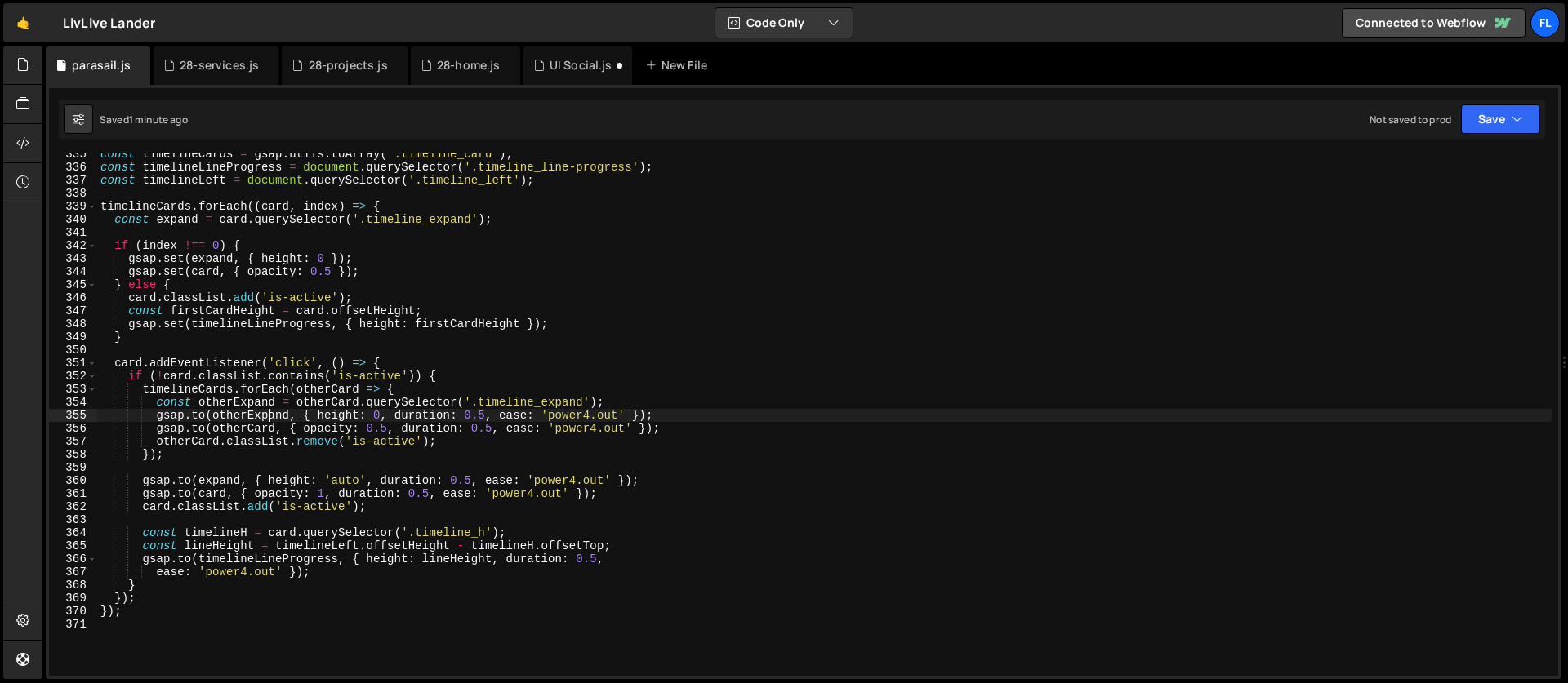
click at [423, 385] on div "const timelineCards = gsap . utils . toArray ( '.timeline_card' ) ; const timel…" at bounding box center [823, 422] width 1454 height 549
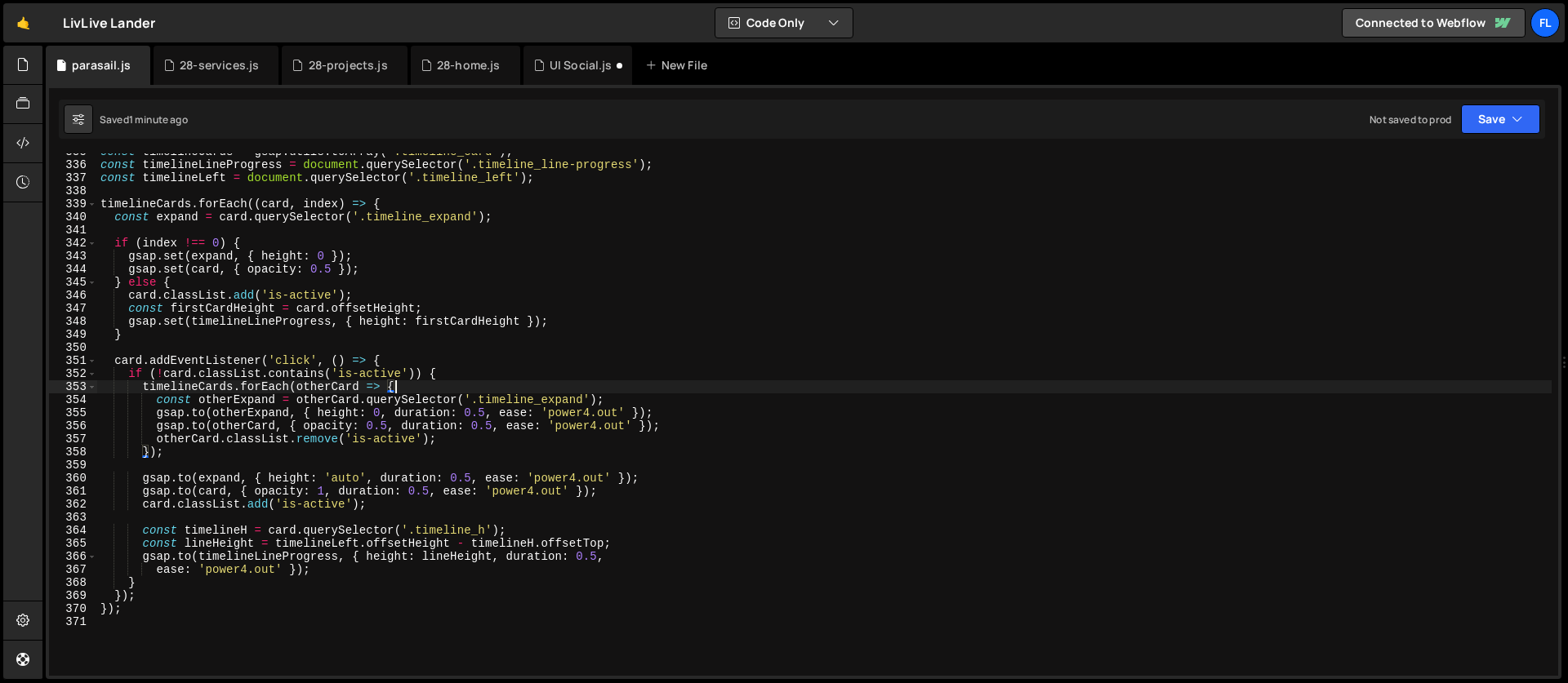
scroll to position [4381, 0]
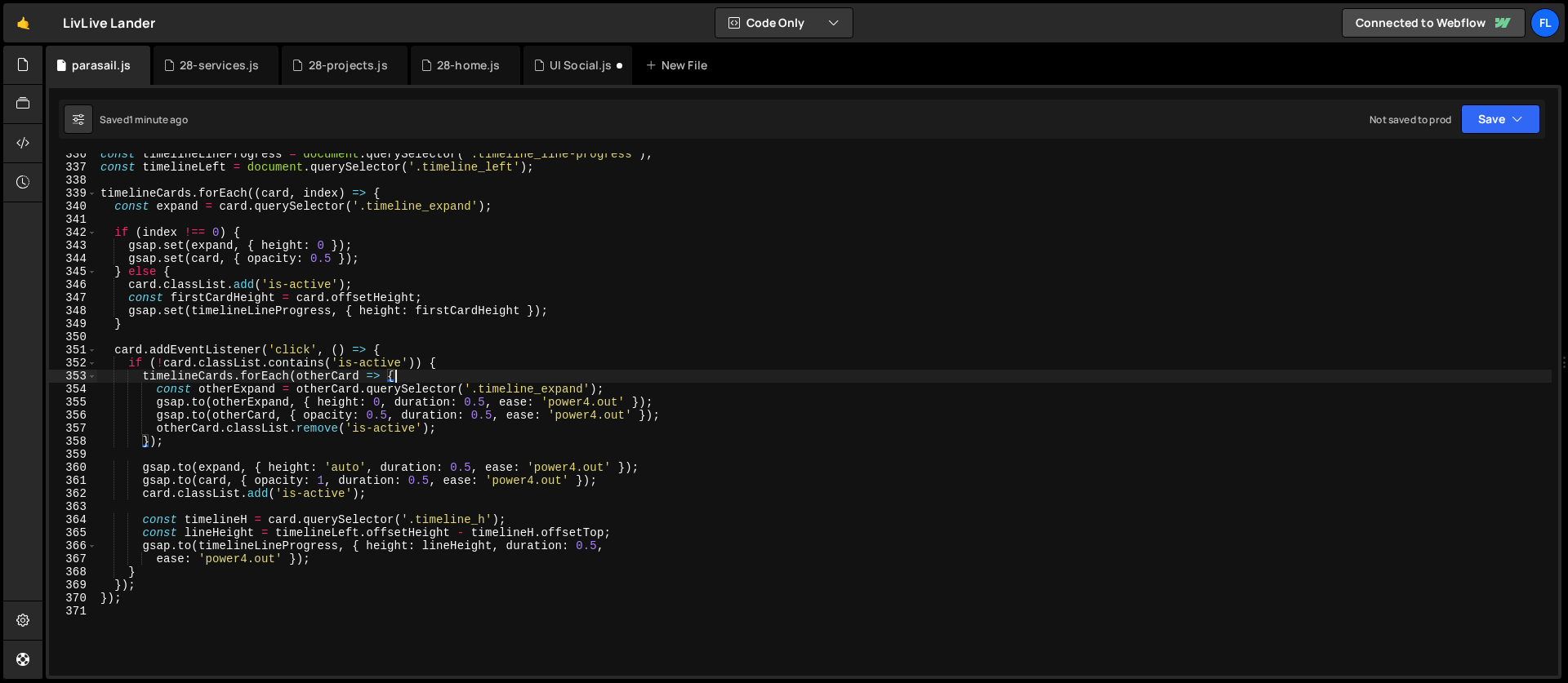
click at [492, 483] on div "const timelineLineProgress = document . querySelector ( '.timeline_line-progres…" at bounding box center [823, 422] width 1454 height 549
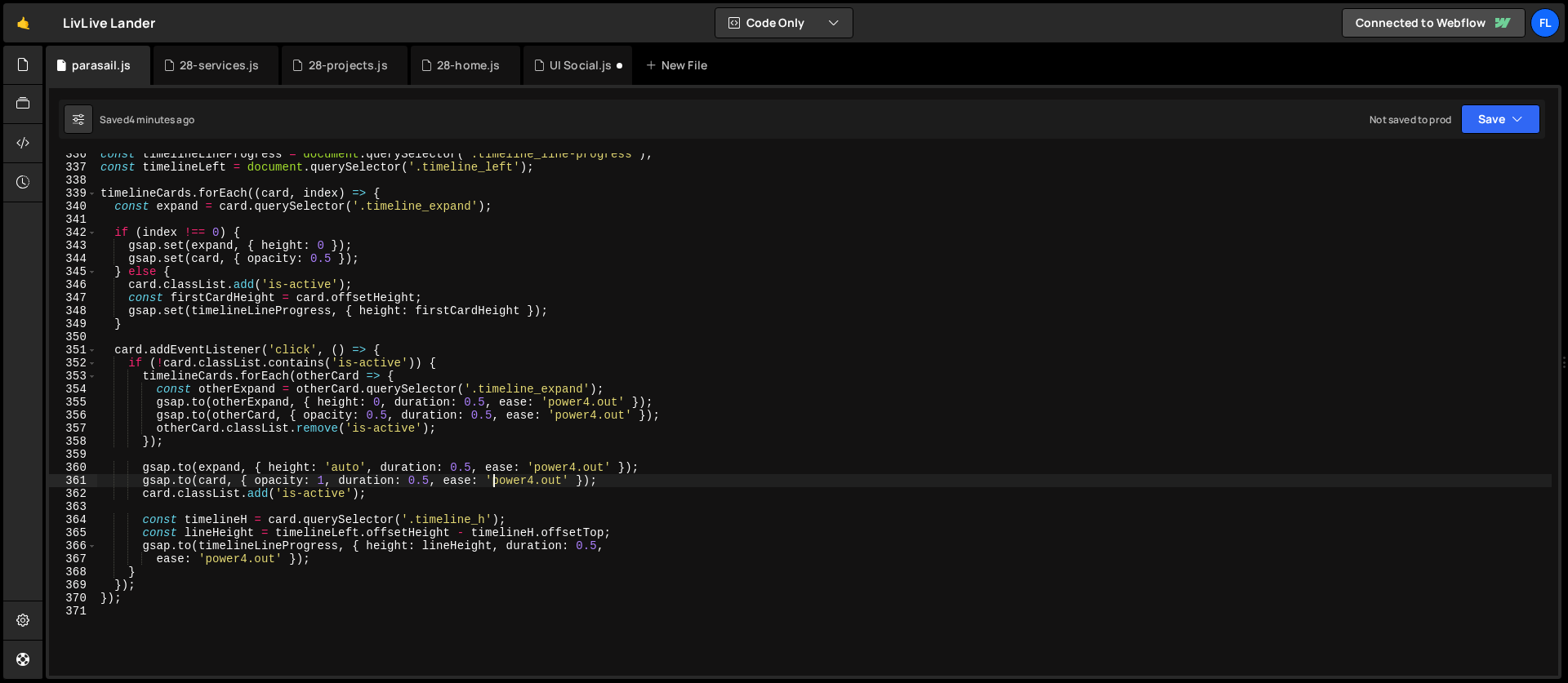
click at [306, 407] on div "const timelineLineProgress = document . querySelector ( '.timeline_line-progres…" at bounding box center [823, 422] width 1454 height 549
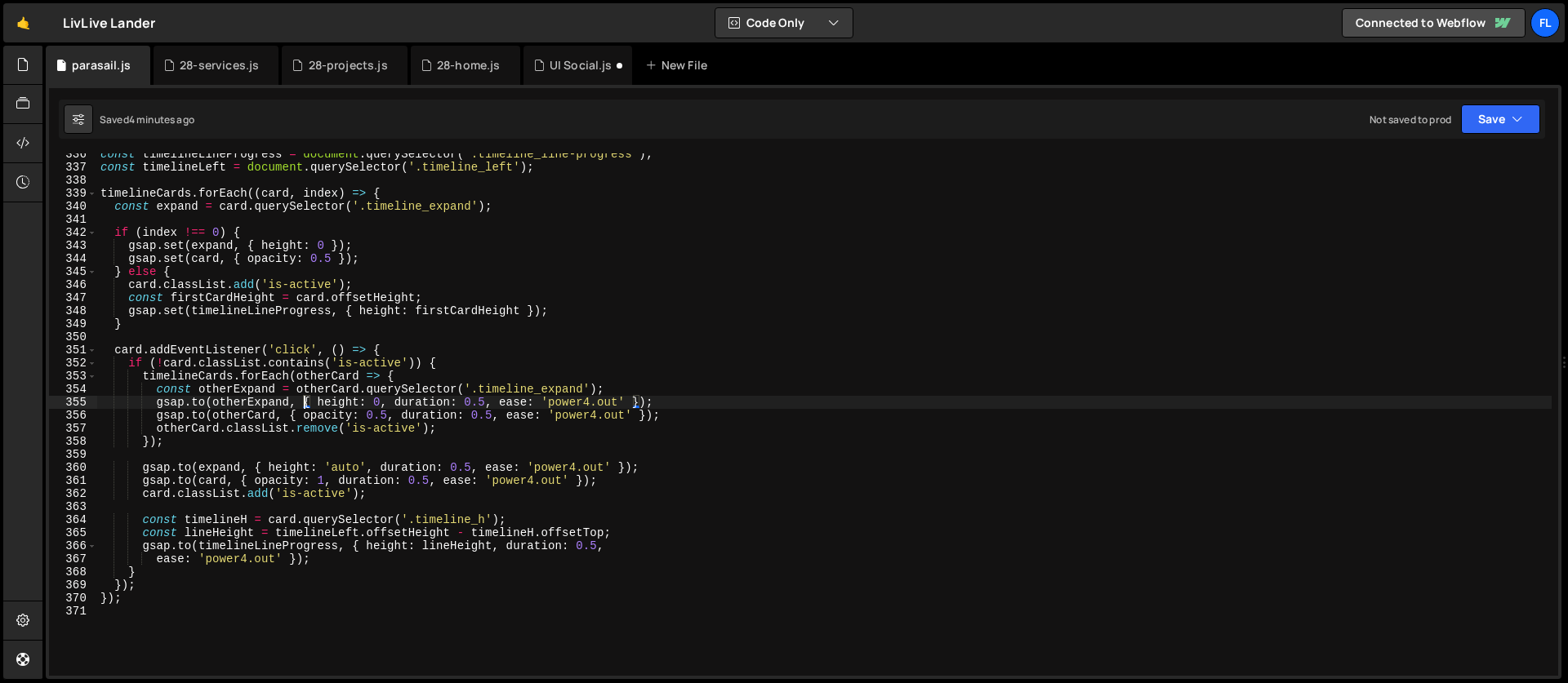
click at [444, 438] on div "const timelineLineProgress = document . querySelector ( '.timeline_line-progres…" at bounding box center [823, 422] width 1454 height 549
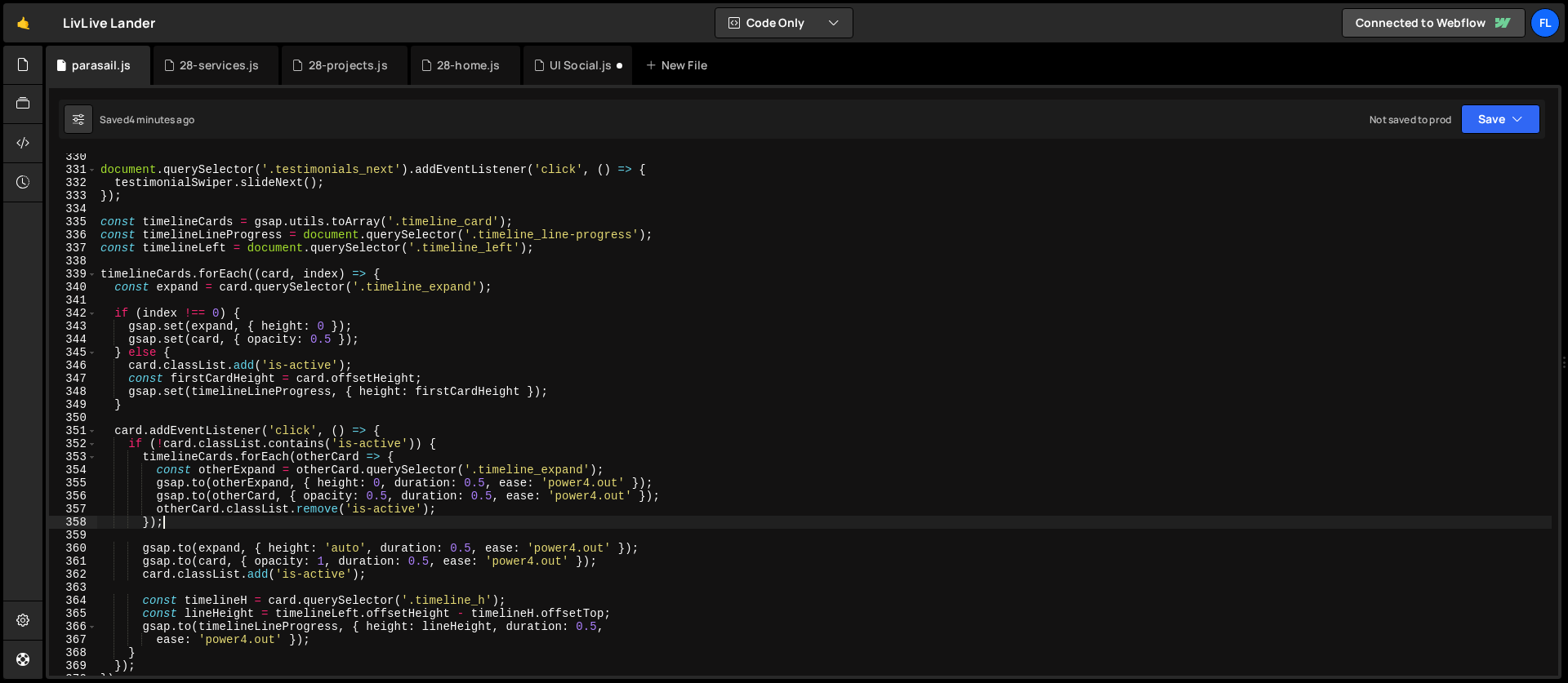
scroll to position [4315, 0]
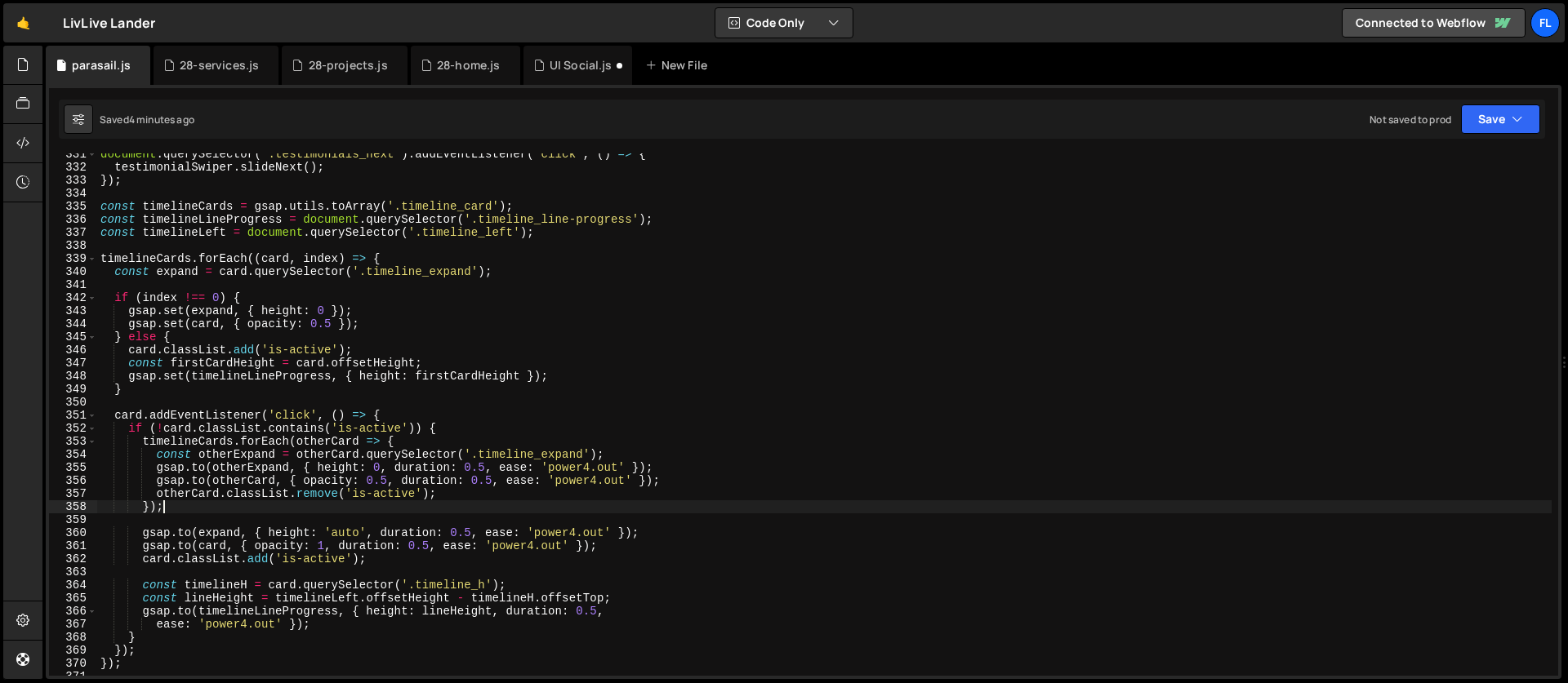
click at [447, 435] on div "document . querySelector ( '.testimonials_next' ) . addEventListener ( 'click' …" at bounding box center [823, 422] width 1454 height 549
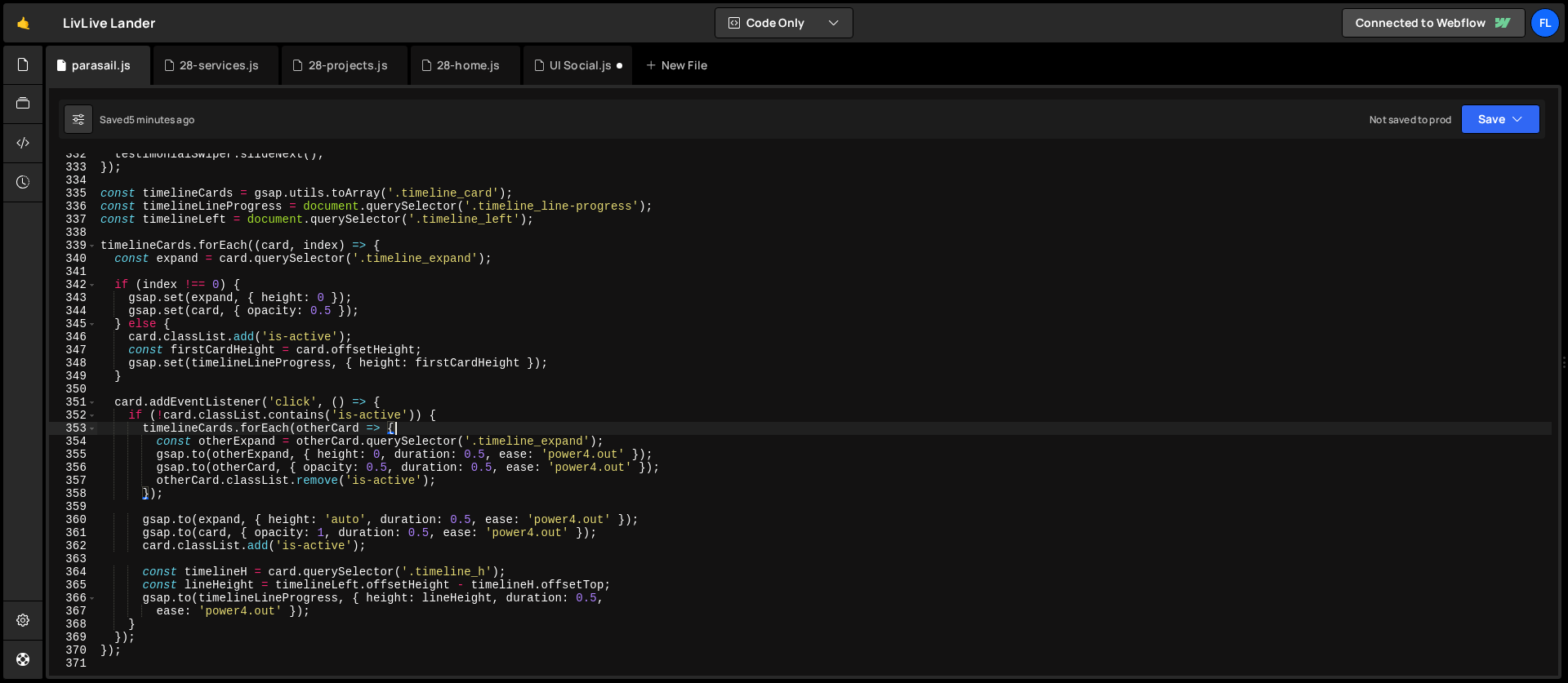
click at [540, 444] on div "testimonialSwiper . slideNext ( ) ; }) ; const timelineCards = gsap . utils . t…" at bounding box center [823, 422] width 1454 height 549
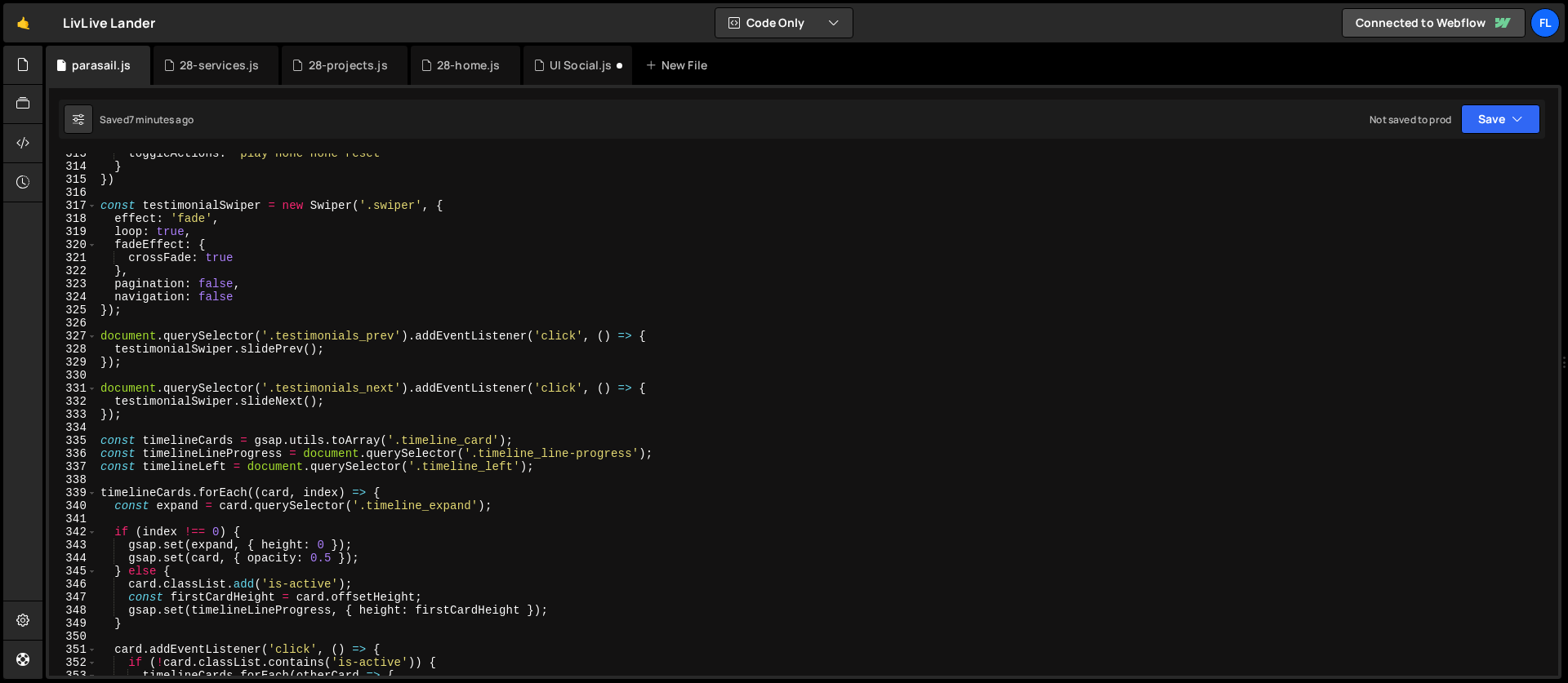
scroll to position [4096, 0]
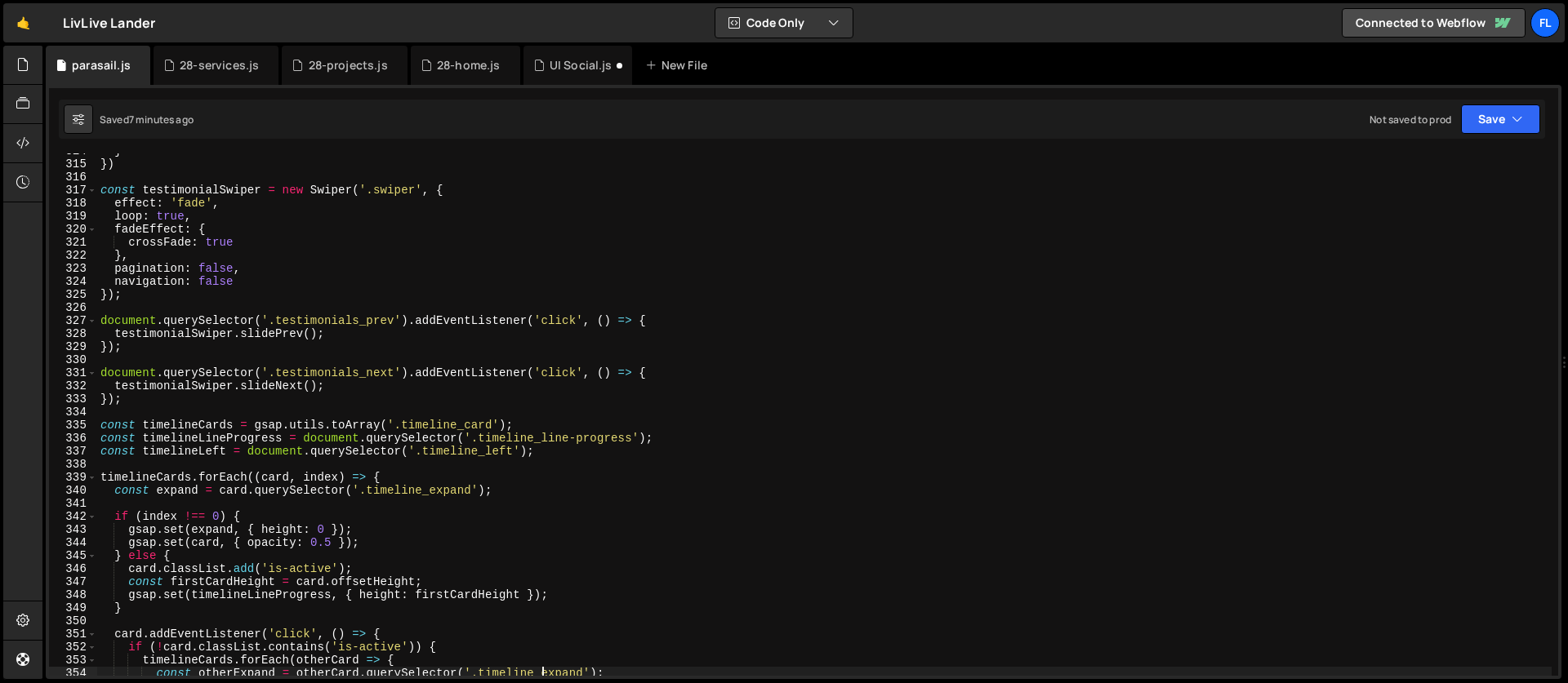
click at [102, 423] on div "} }) const testimonialSwiper = new Swiper ( '.swiper' , { effect : 'fade' , loo…" at bounding box center [823, 419] width 1454 height 549
type textarea "const timelineCards = gsap.utils.toArray('.timeline_card');"
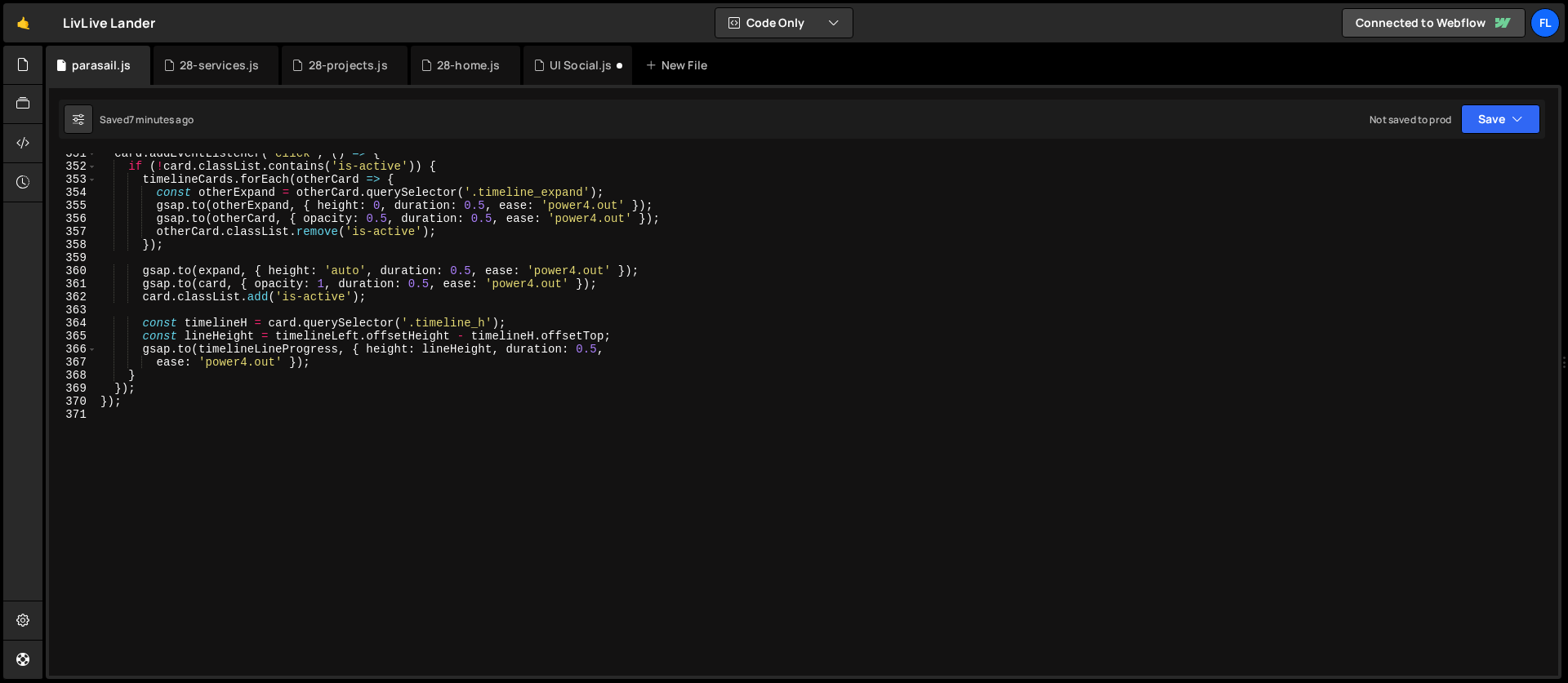
scroll to position [4577, 0]
click at [160, 444] on div "card . addEventListener ( 'click' , ( ) => { if ( ! card . classList . contains…" at bounding box center [823, 421] width 1454 height 549
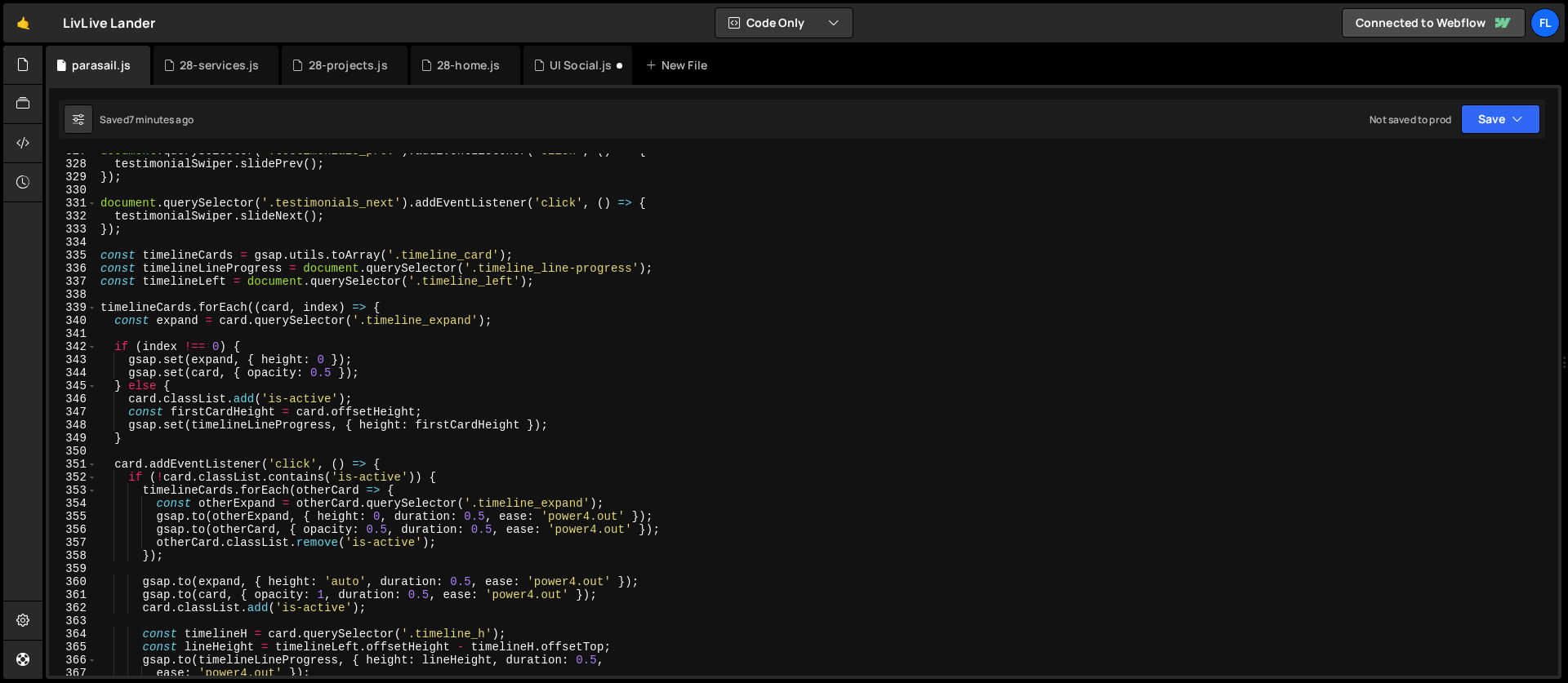
scroll to position [4266, 0]
click at [100, 254] on div "document . querySelector ( '.testimonials_prev' ) . addEventListener ( 'click' …" at bounding box center [823, 419] width 1454 height 549
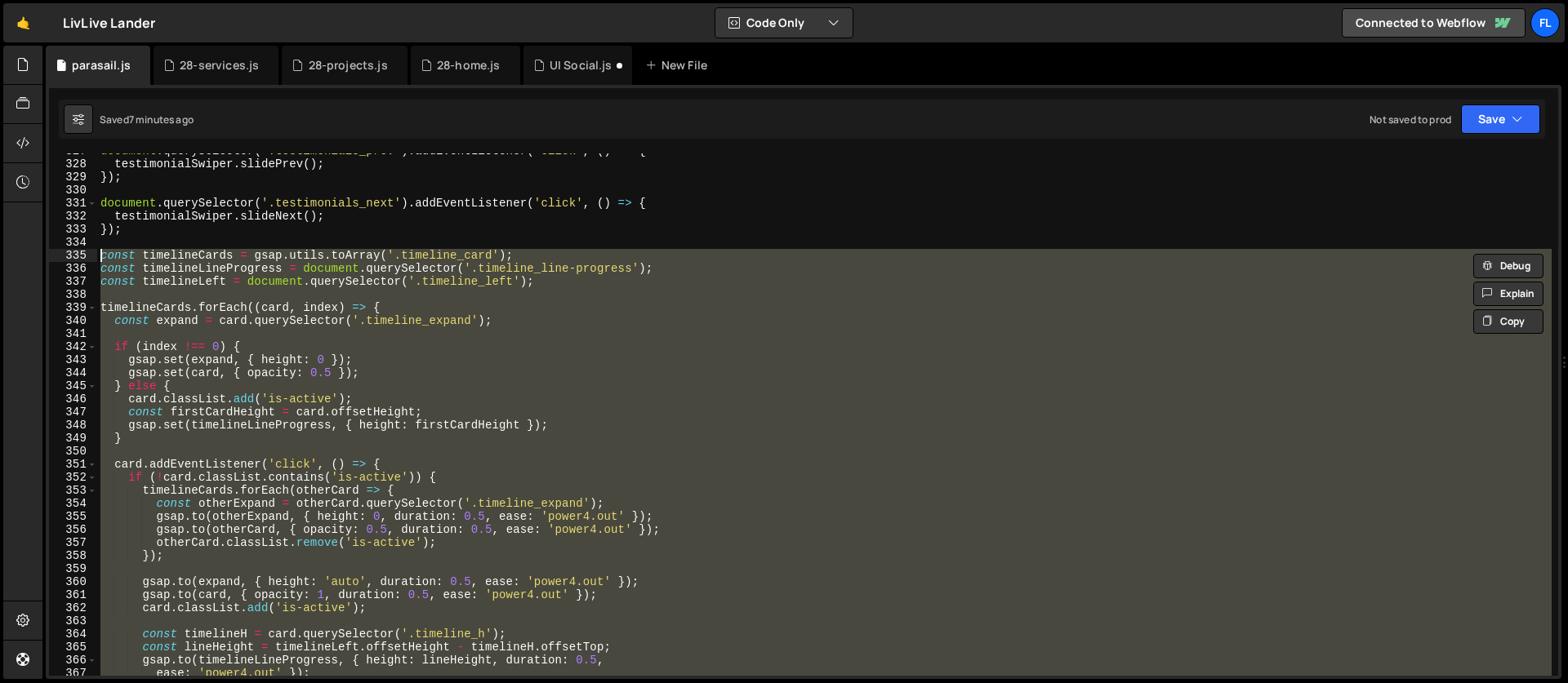
paste textarea "}"
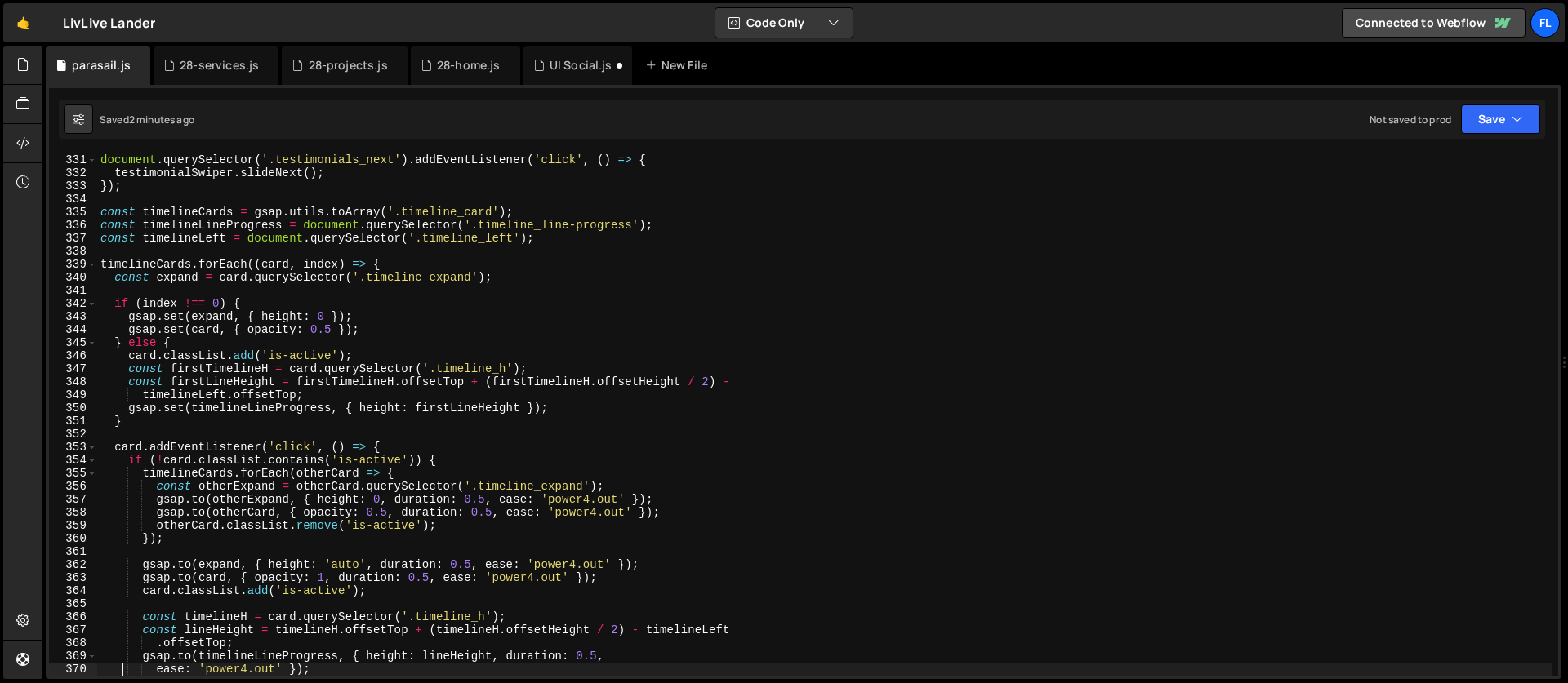
click at [102, 216] on div "document . querySelector ( '.testimonials_next' ) . addEventListener ( 'click' …" at bounding box center [823, 427] width 1454 height 549
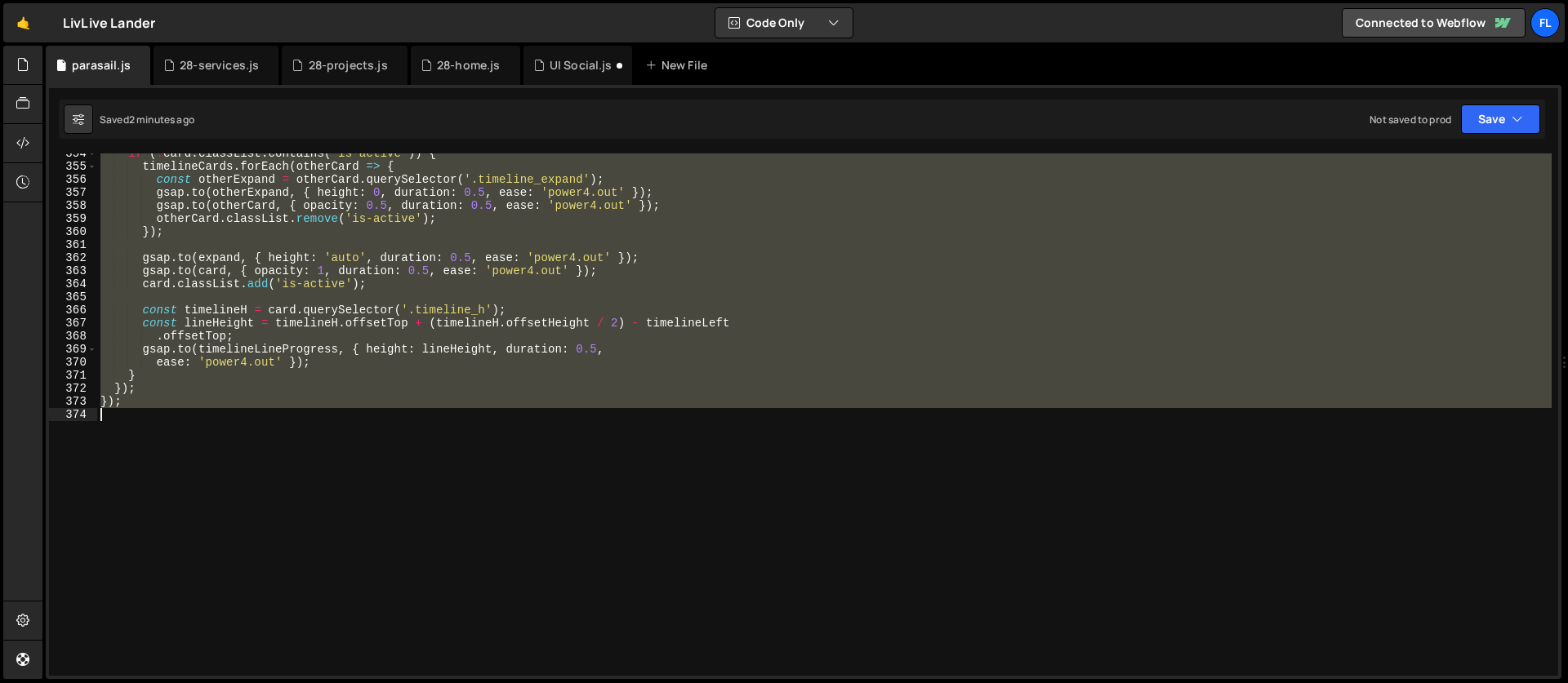
click at [158, 442] on div "if ( ! card . classList . contains ( 'is-active' )) { timelineCards . forEach (…" at bounding box center [823, 421] width 1454 height 549
paste textarea
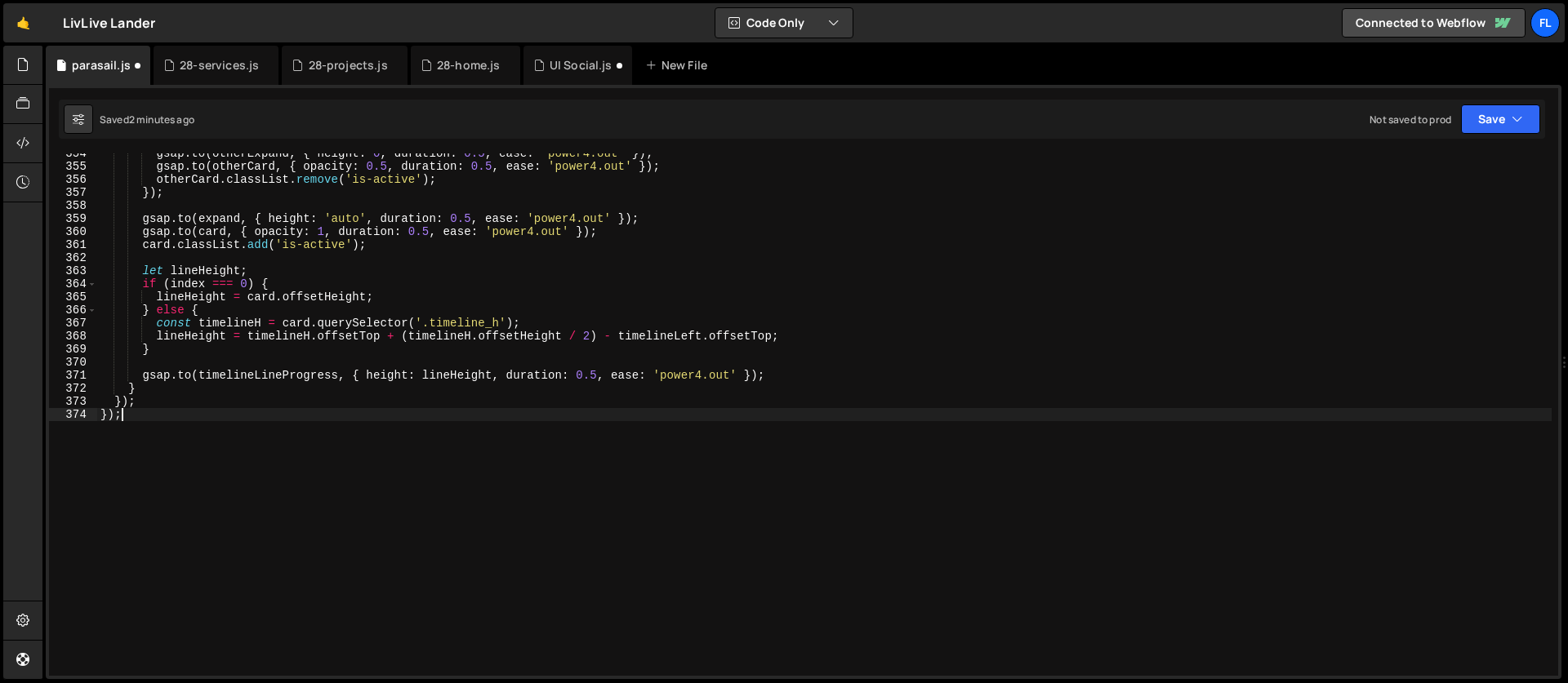
type textarea "}"
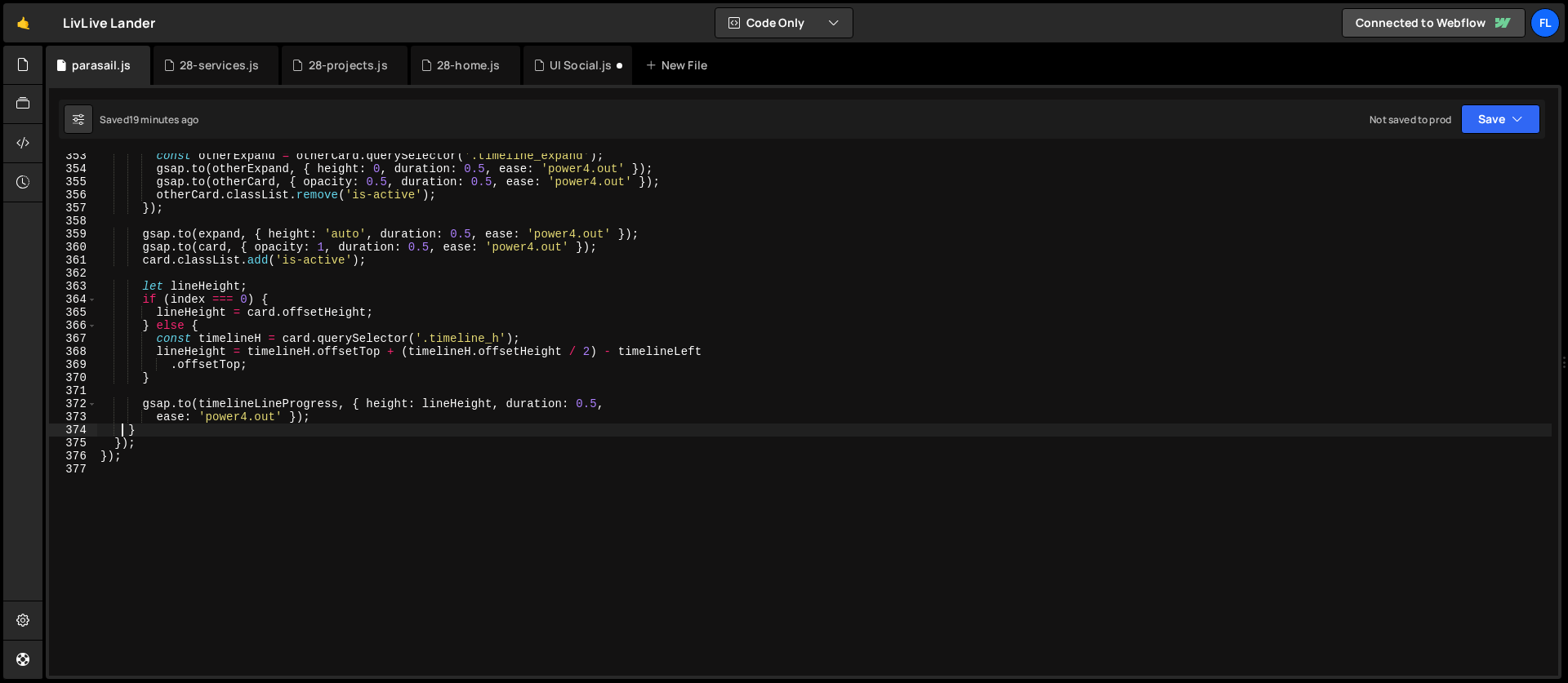
click at [207, 520] on div "const otherExpand = otherCard . querySelector ( '.timeline_expand' ) ; gsap . t…" at bounding box center [823, 424] width 1454 height 549
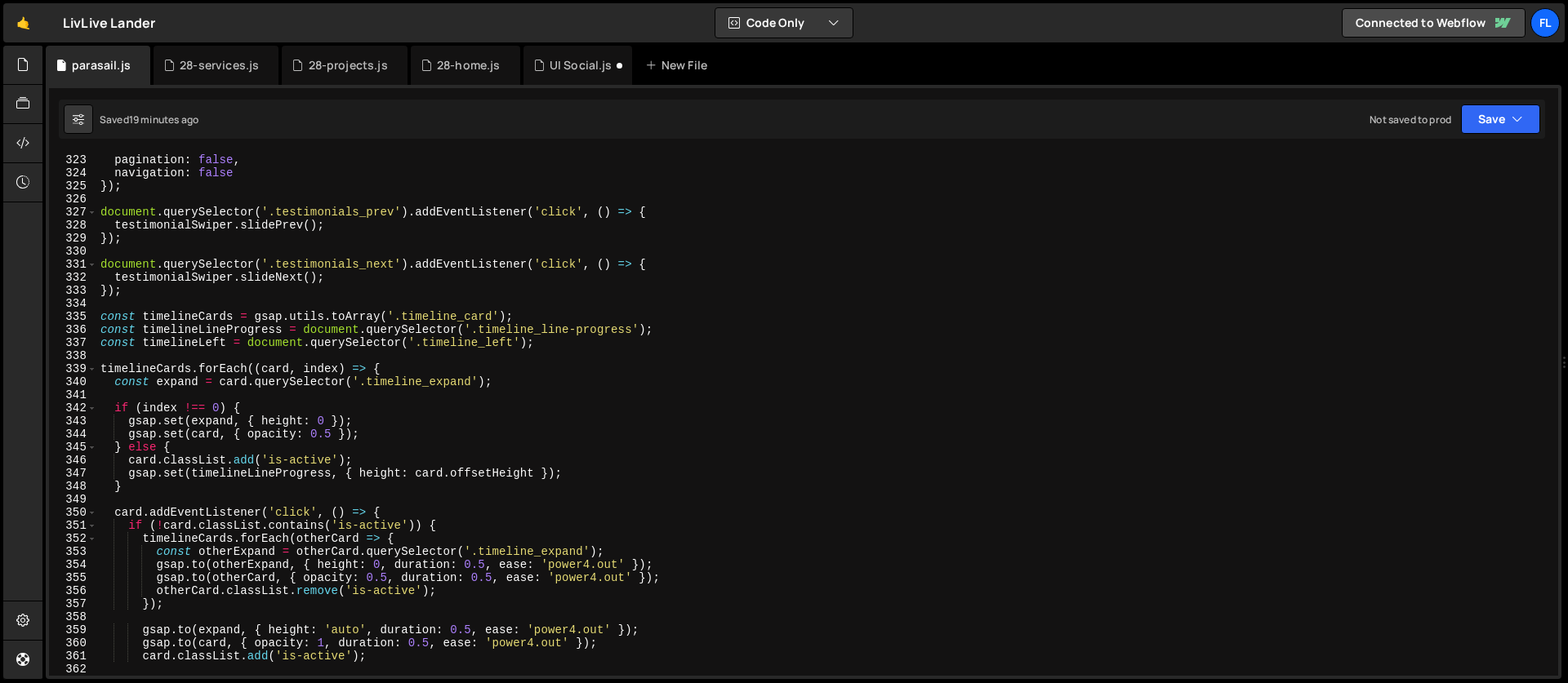
scroll to position [4205, 0]
click at [101, 313] on div "} , pagination : false , navigation : false }) ; document . querySelector ( '.t…" at bounding box center [823, 414] width 1454 height 549
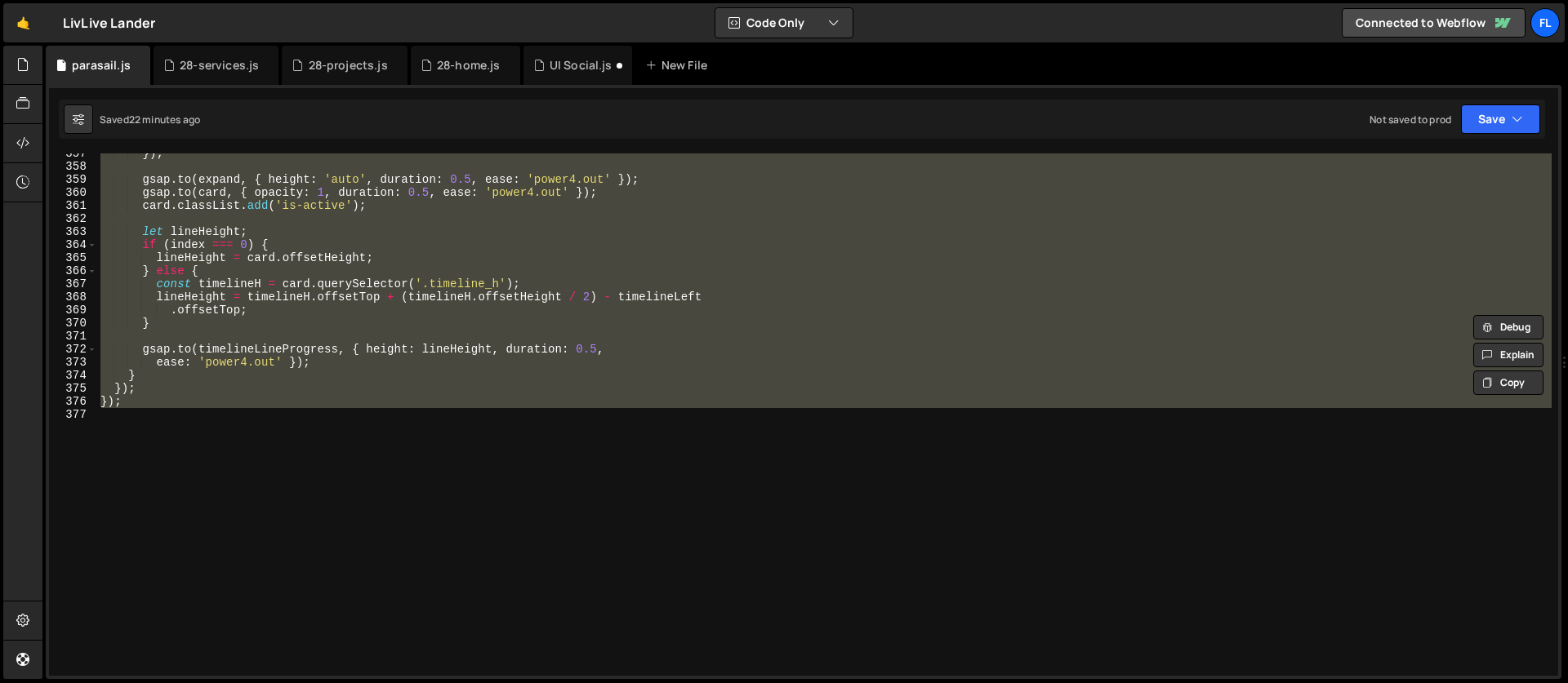
scroll to position [4655, 0]
paste textarea "}"
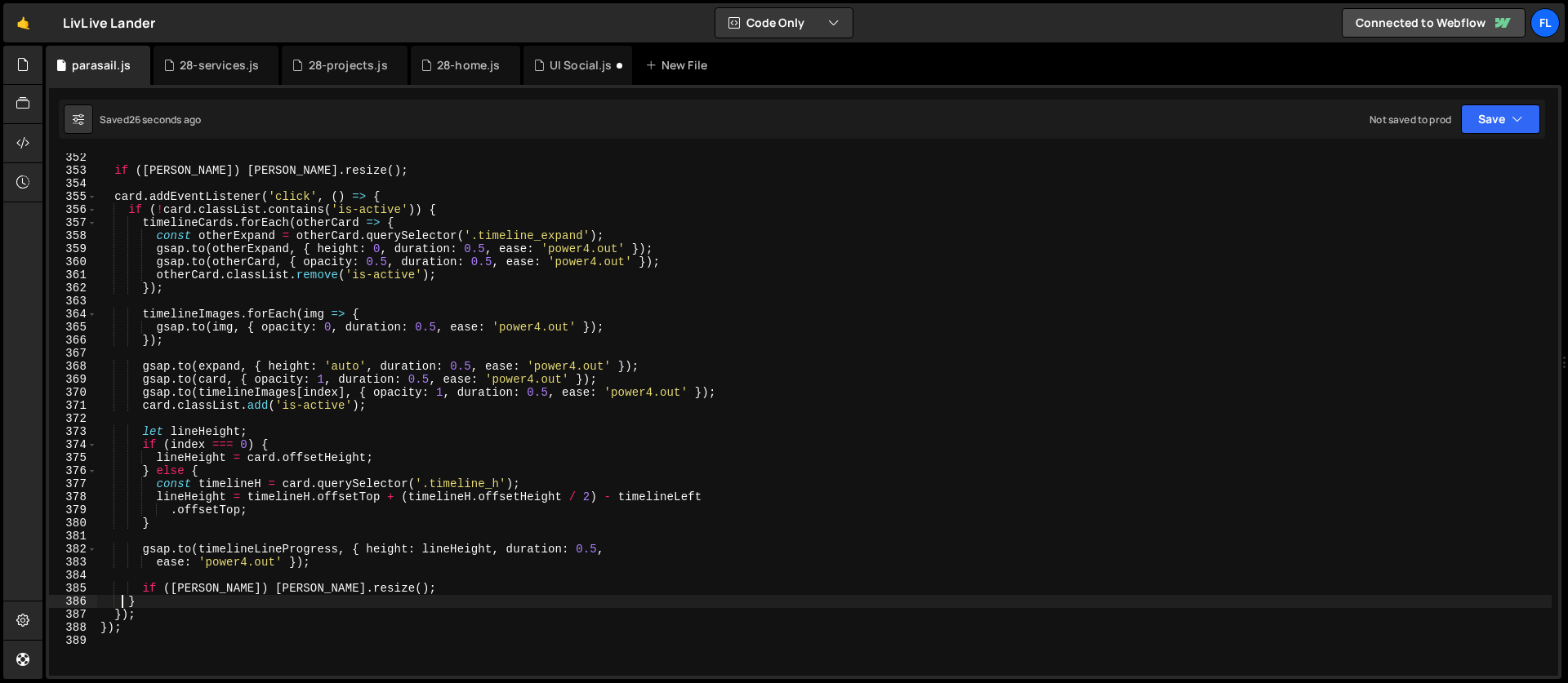
scroll to position [4587, 0]
click at [411, 225] on div "if ( [PERSON_NAME] ) [PERSON_NAME] . resize ( ) ; card . addEventListener ( 'cl…" at bounding box center [823, 426] width 1454 height 549
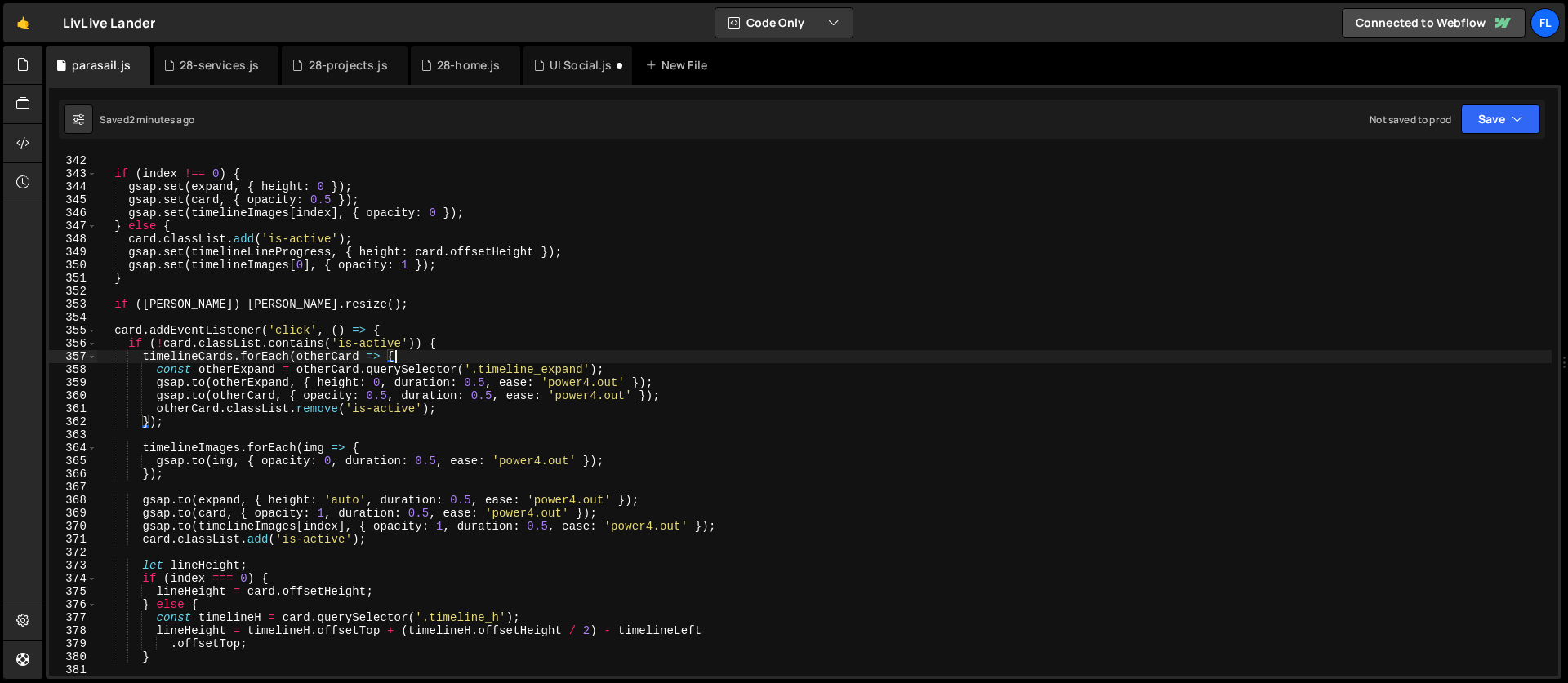
scroll to position [4452, 0]
click at [250, 529] on div "const expand = card . querySelector ( '.timeline_expand' ) ; if ( index !== 0 )…" at bounding box center [823, 415] width 1454 height 549
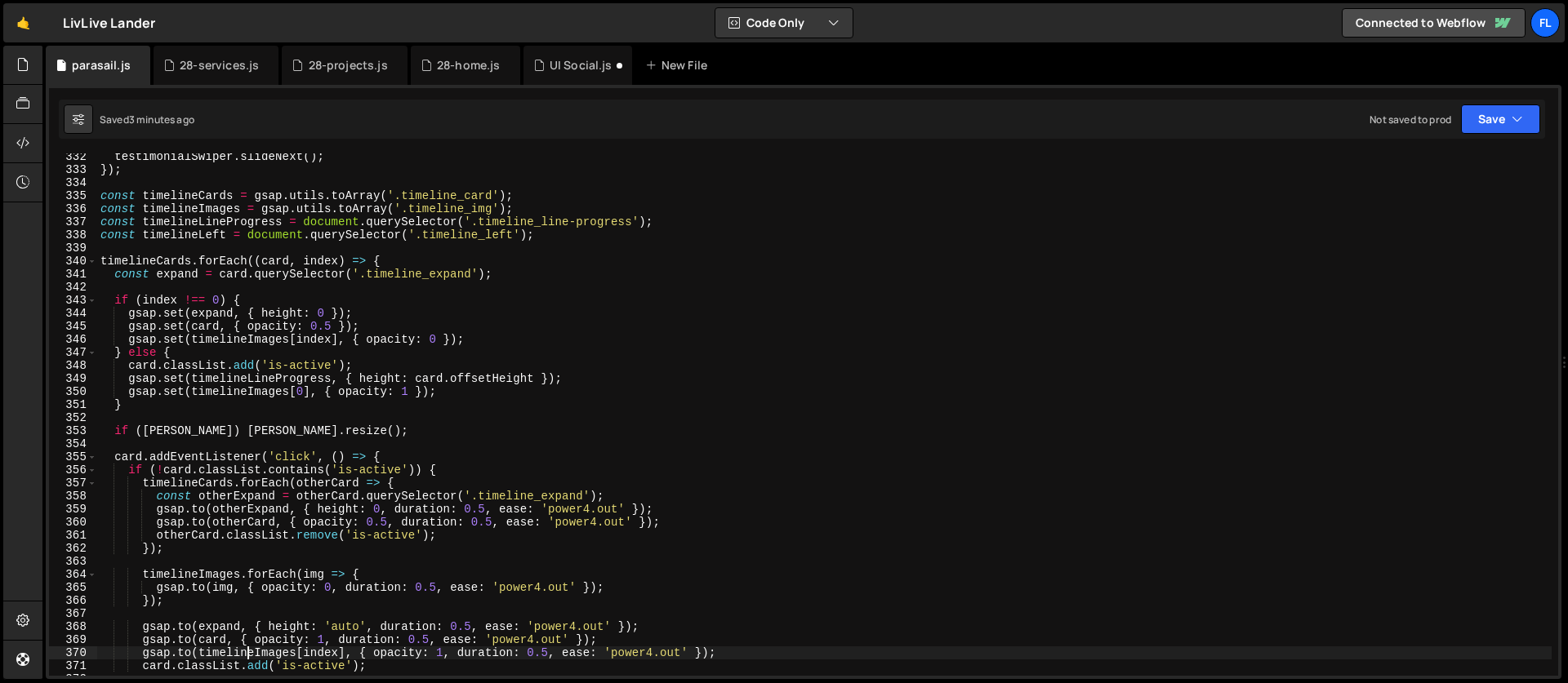
scroll to position [4398, 0]
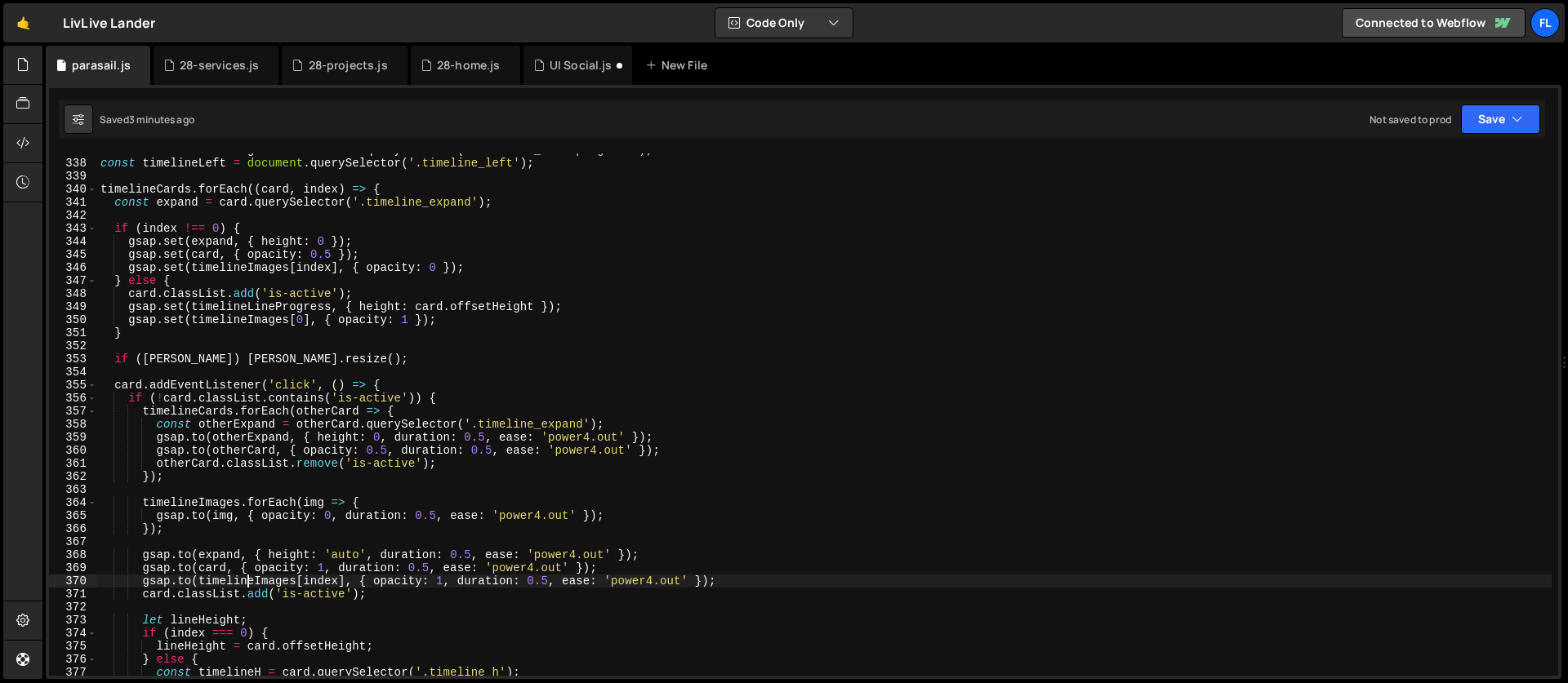
click at [254, 233] on div "const timelineLineProgress = document . querySelector ( '.timeline_line-progres…" at bounding box center [823, 418] width 1454 height 549
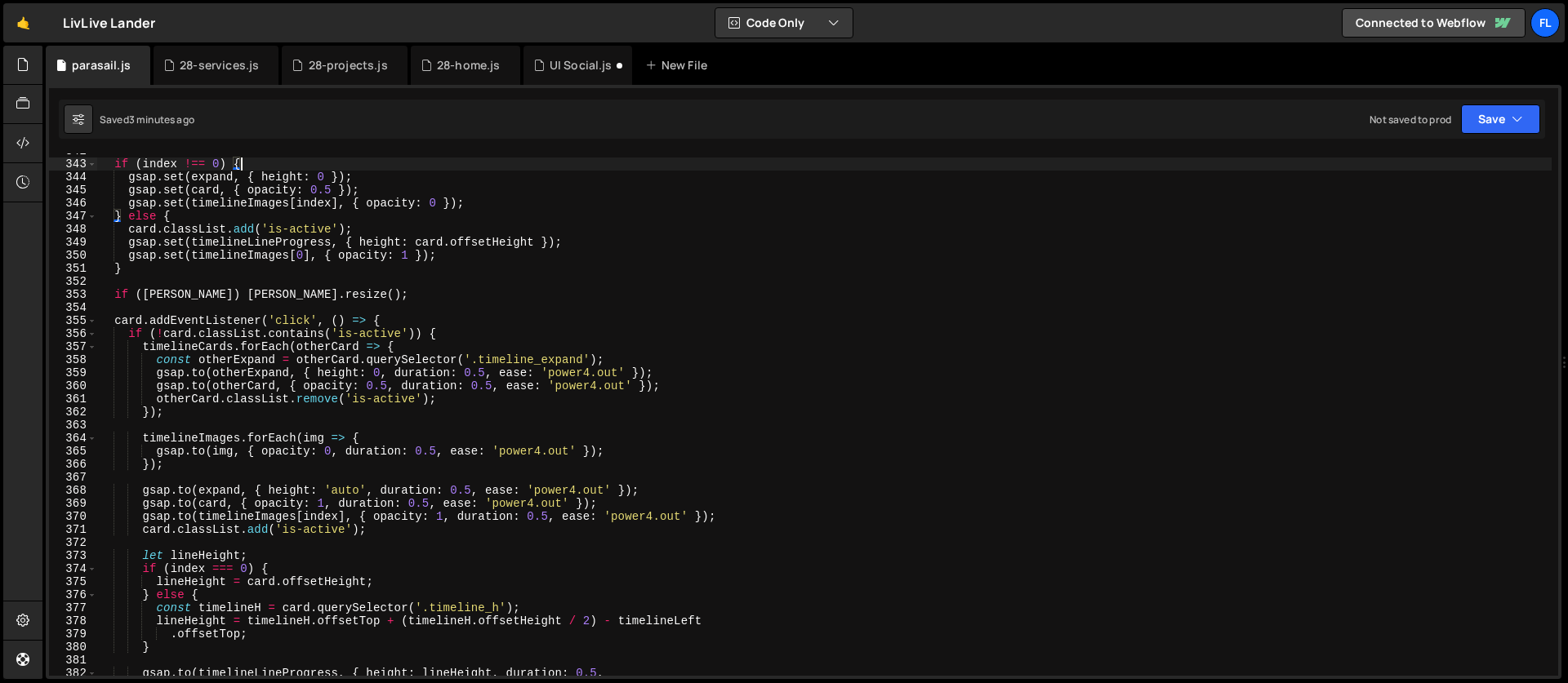
scroll to position [4463, 0]
click at [408, 323] on div "if ( index !== 0 ) { gsap . set ( expand , { height : 0 }) ; gsap . set ( card …" at bounding box center [823, 419] width 1454 height 549
type textarea "card.addEventListener('click', () => {"
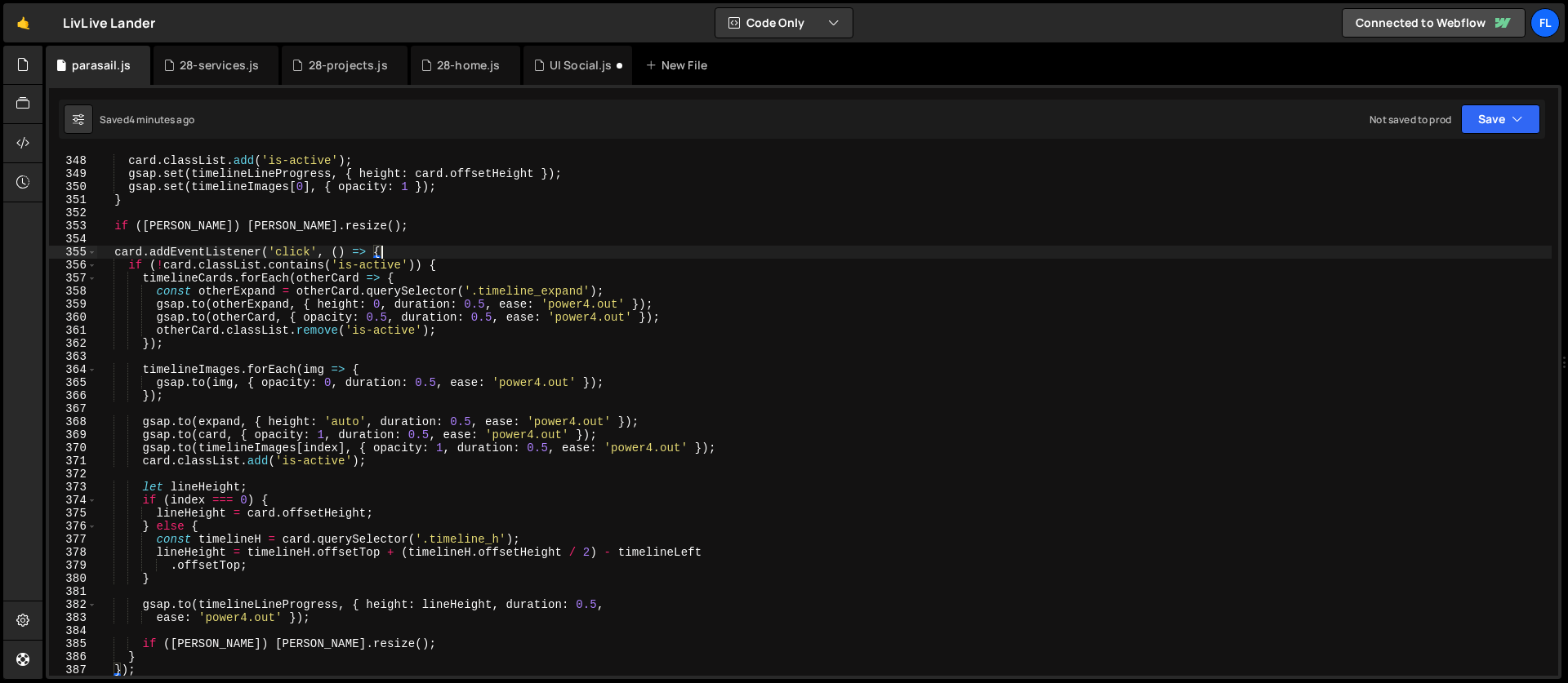
scroll to position [4593, 0]
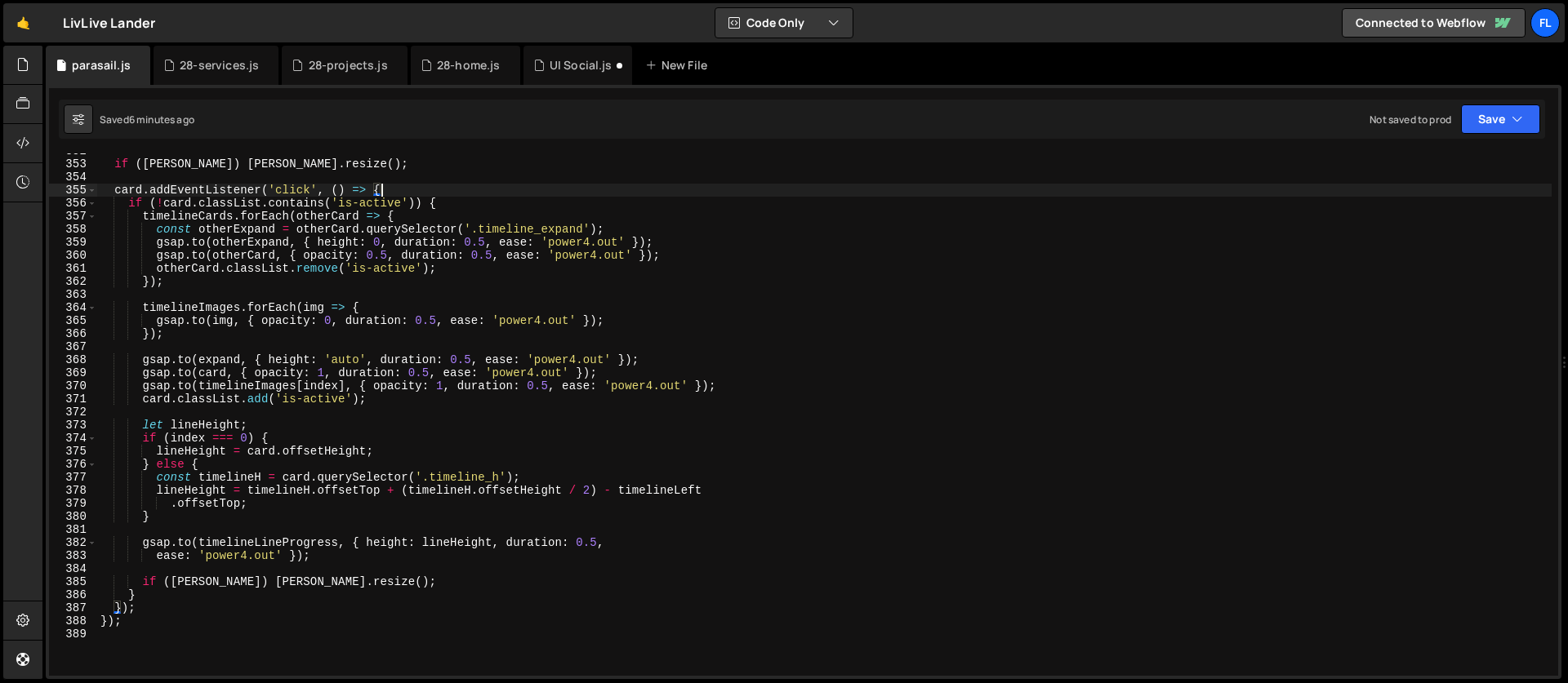
click at [170, 640] on div "if ( [PERSON_NAME] ) [PERSON_NAME] . resize ( ) ; card . addEventListener ( 'cl…" at bounding box center [823, 419] width 1454 height 549
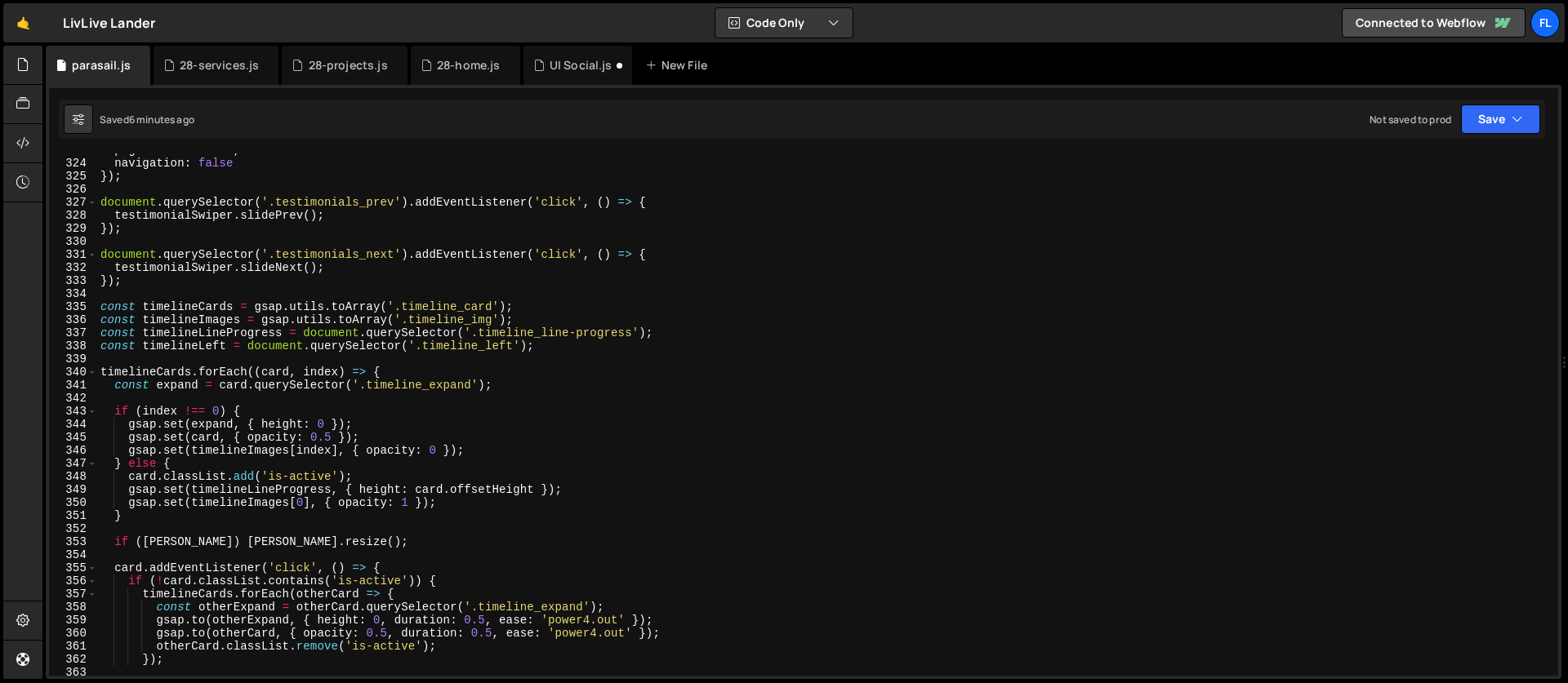
scroll to position [4152, 0]
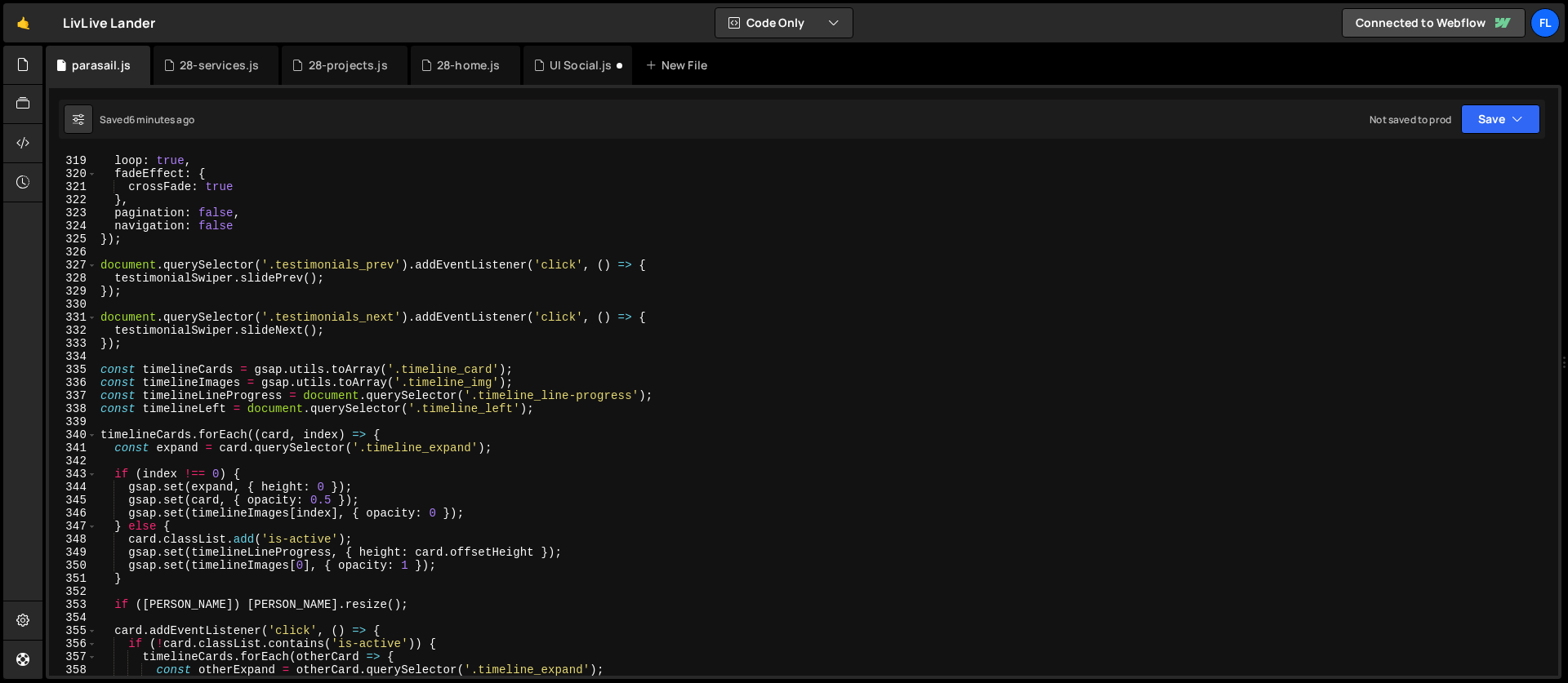
click at [97, 370] on div "effect : 'fade' , loop : true , fadeEffect : { crossFade : true } , pagination …" at bounding box center [823, 415] width 1454 height 549
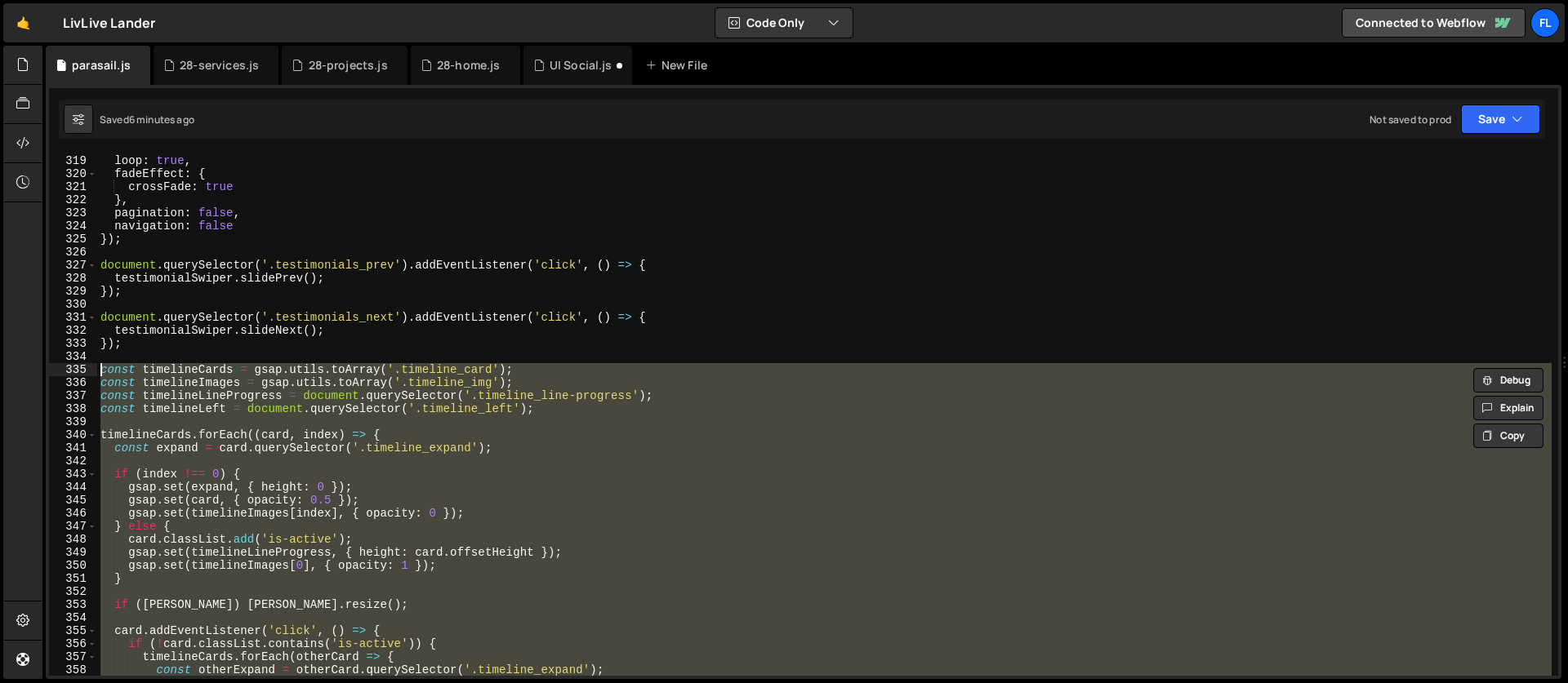
paste textarea "}"
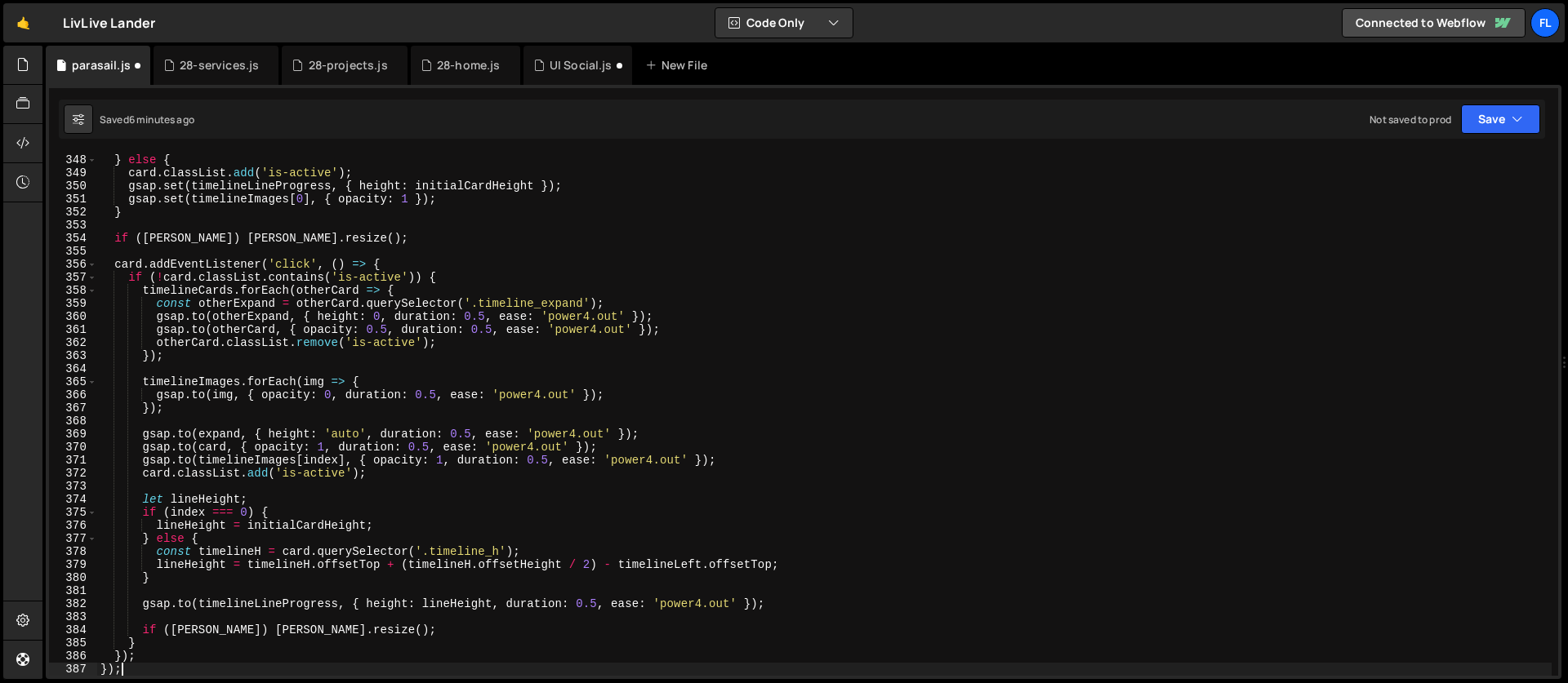
type textarea "}"
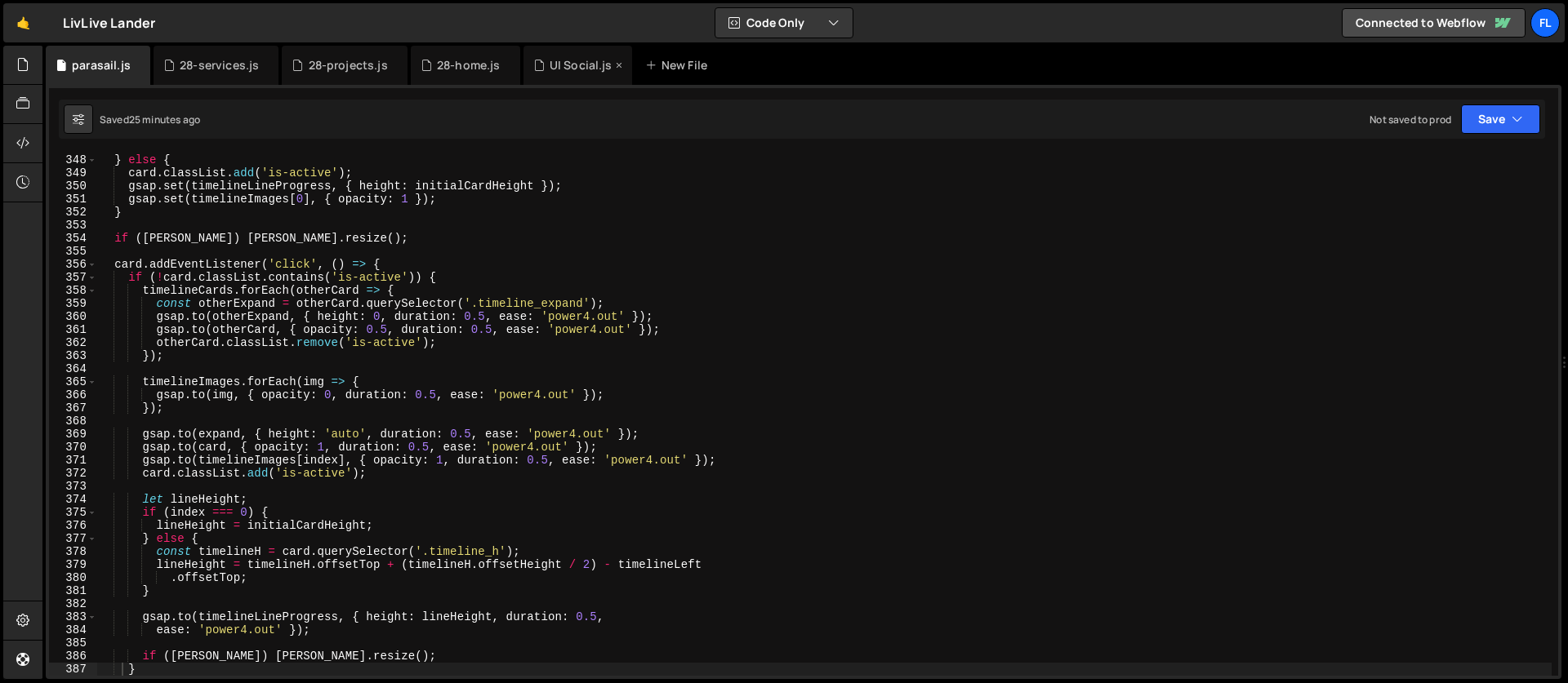
click at [538, 76] on div "UI Social.js" at bounding box center [578, 66] width 109 height 39
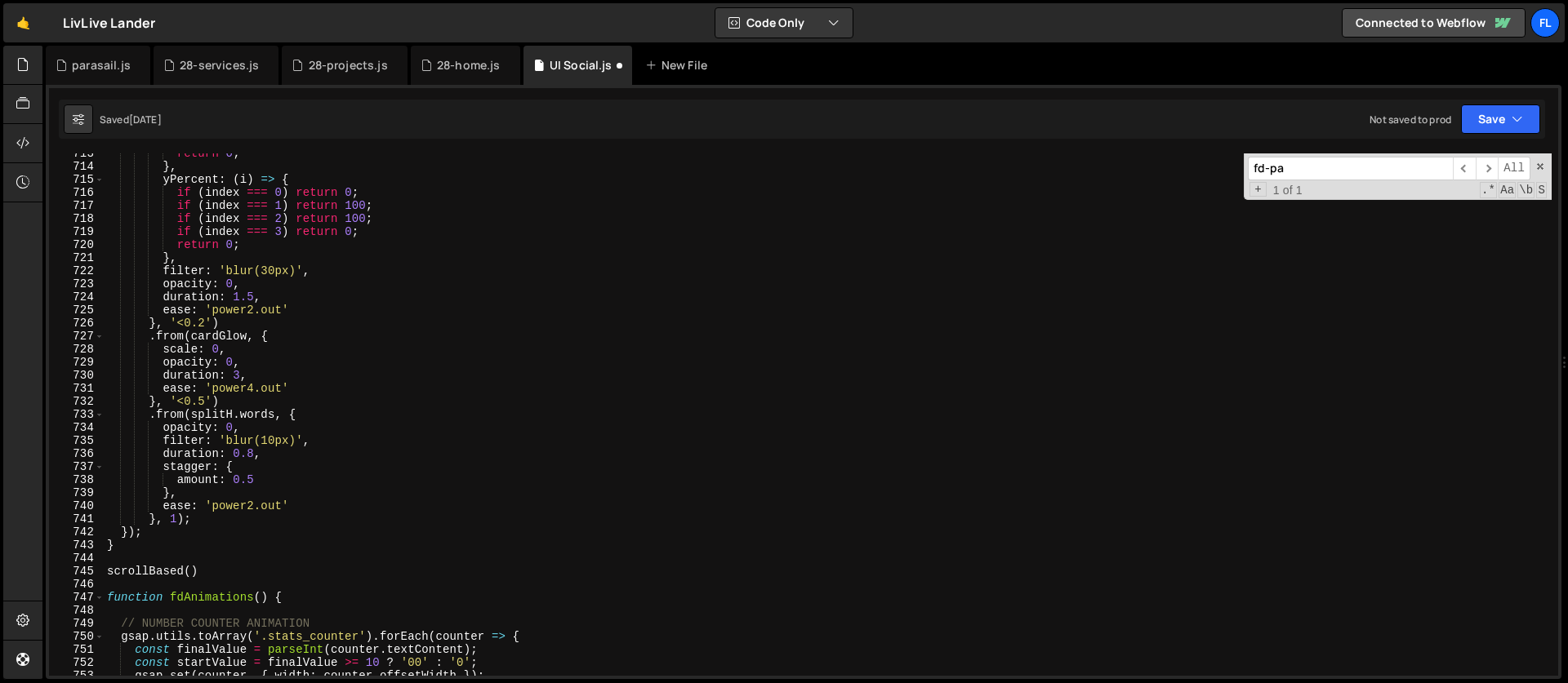
scroll to position [9287, 0]
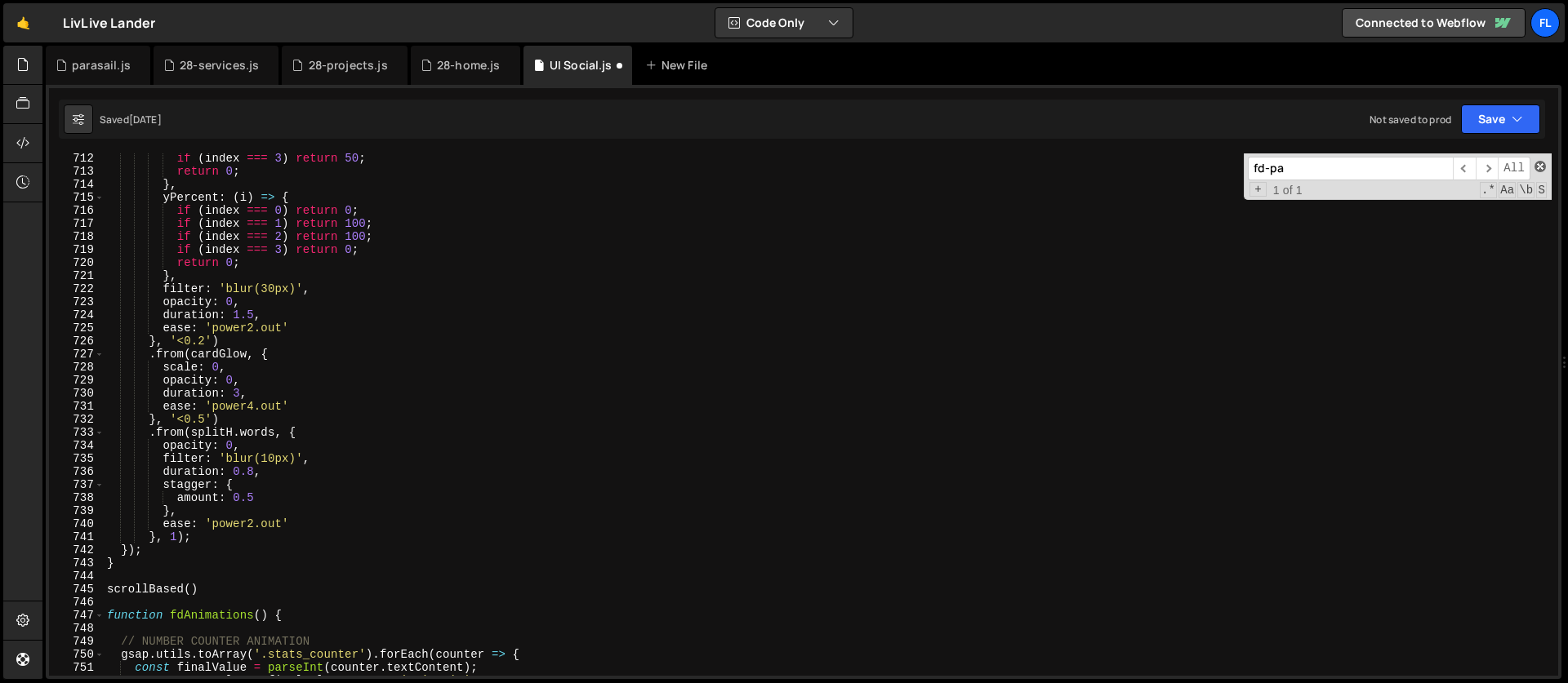
click at [1539, 166] on span at bounding box center [1540, 166] width 11 height 11
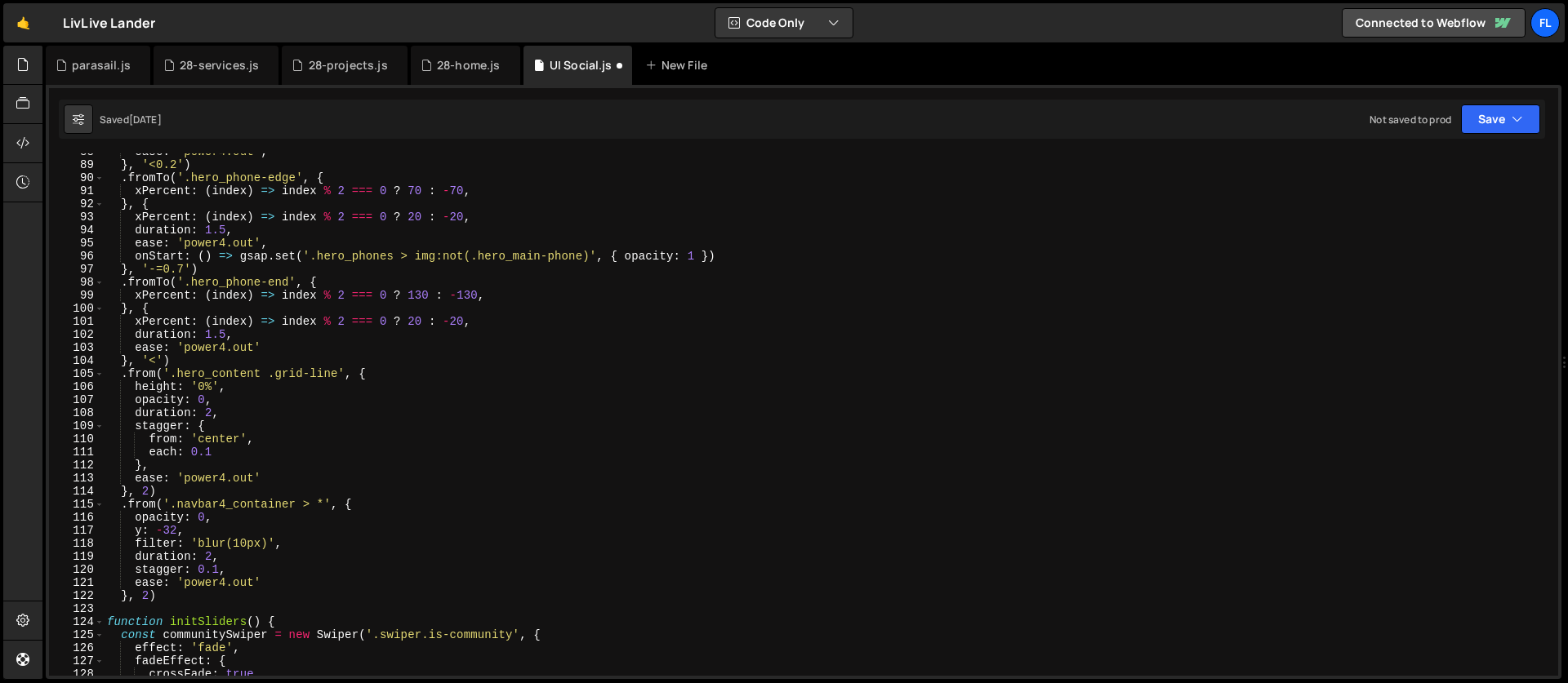
scroll to position [0, 0]
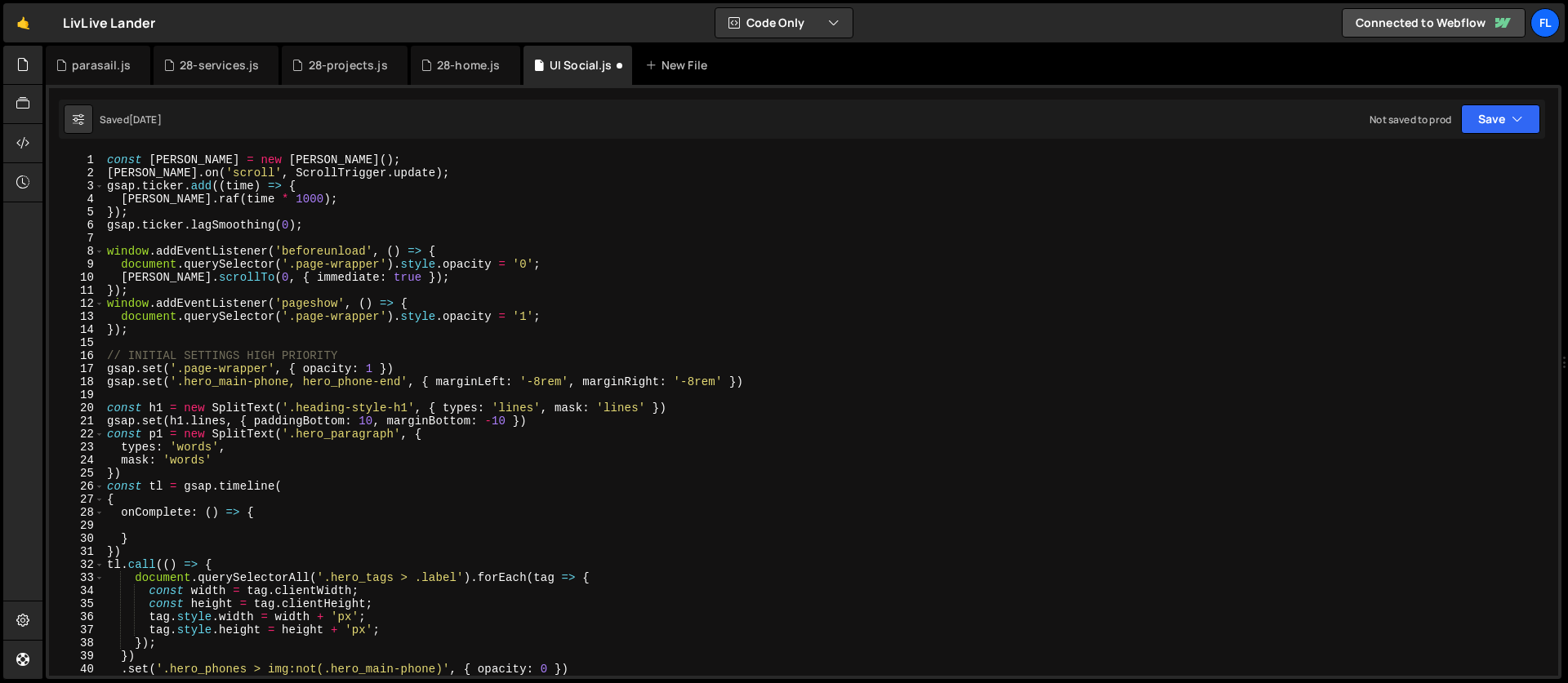
click at [352, 214] on div "const [PERSON_NAME] = new [PERSON_NAME] ( ) ; [PERSON_NAME] . on ( 'scroll' , S…" at bounding box center [827, 427] width 1448 height 549
type textarea "});"
click at [330, 62] on div "28-projects.js" at bounding box center [348, 65] width 79 height 16
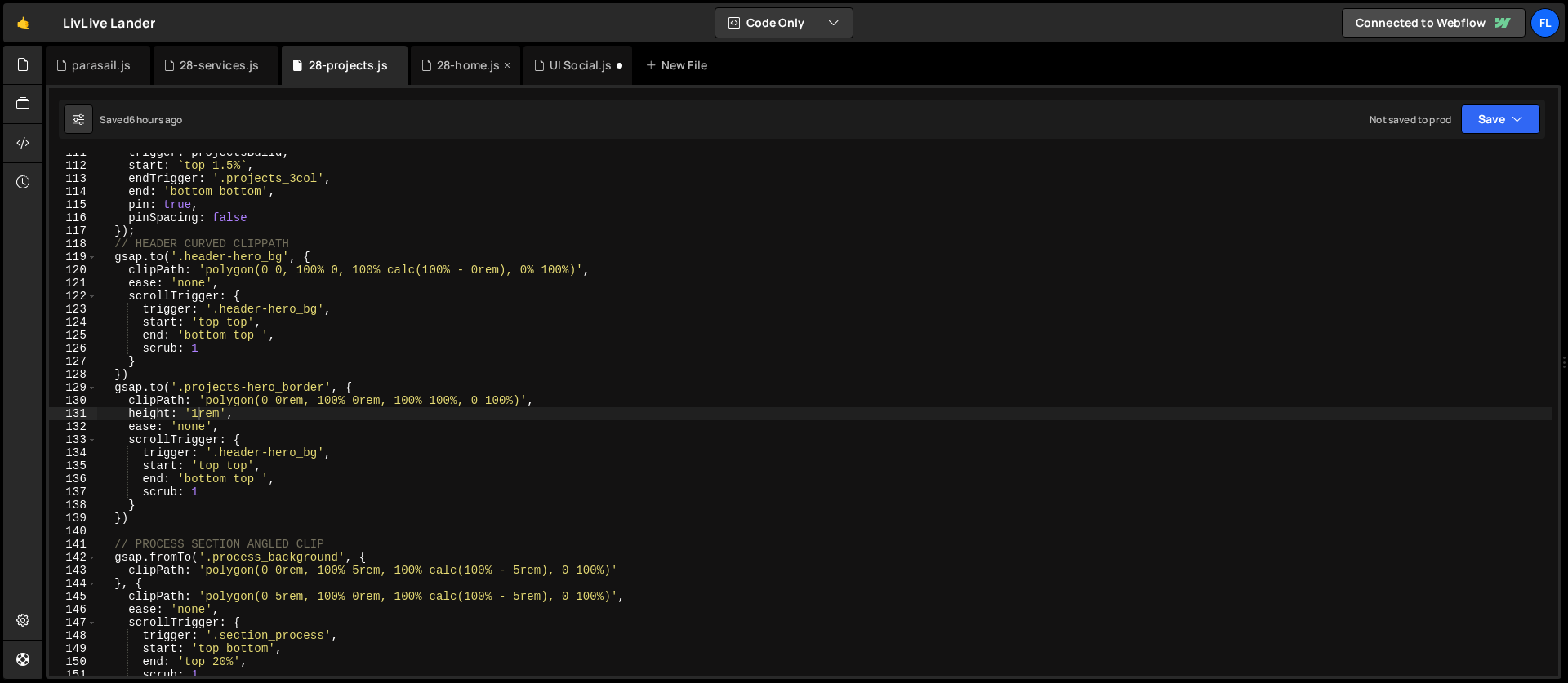
click at [463, 70] on div "28-home.js" at bounding box center [469, 65] width 64 height 16
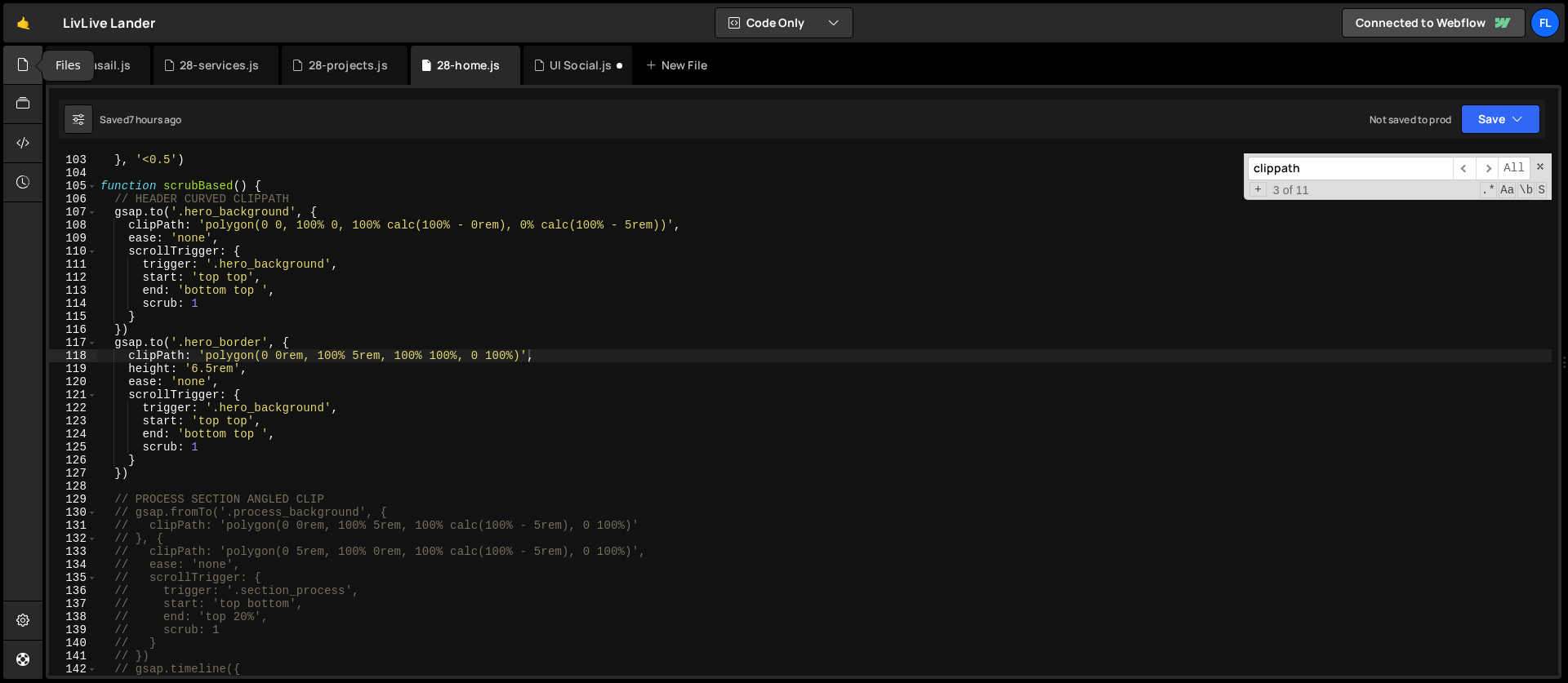
click at [11, 65] on div at bounding box center [23, 66] width 40 height 39
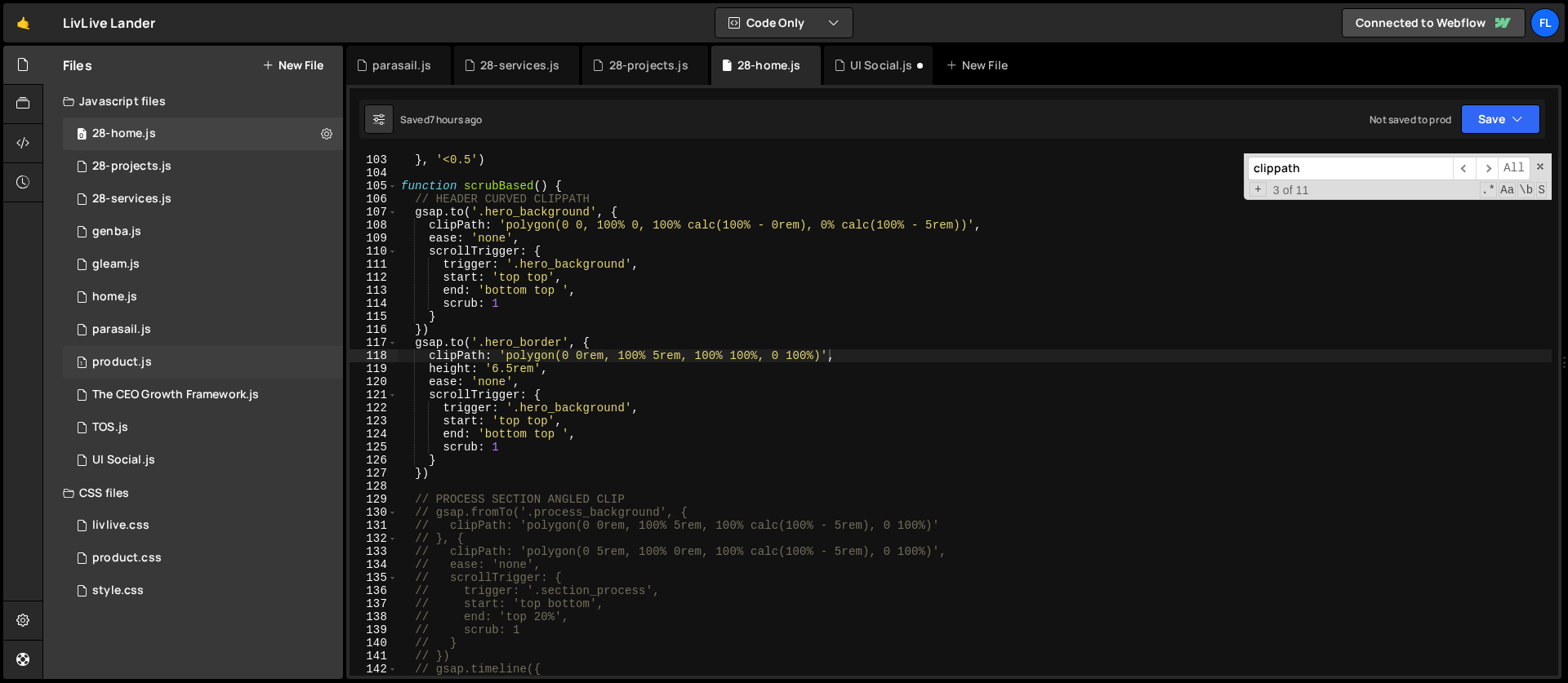
click at [115, 364] on div "product.js" at bounding box center [121, 363] width 59 height 15
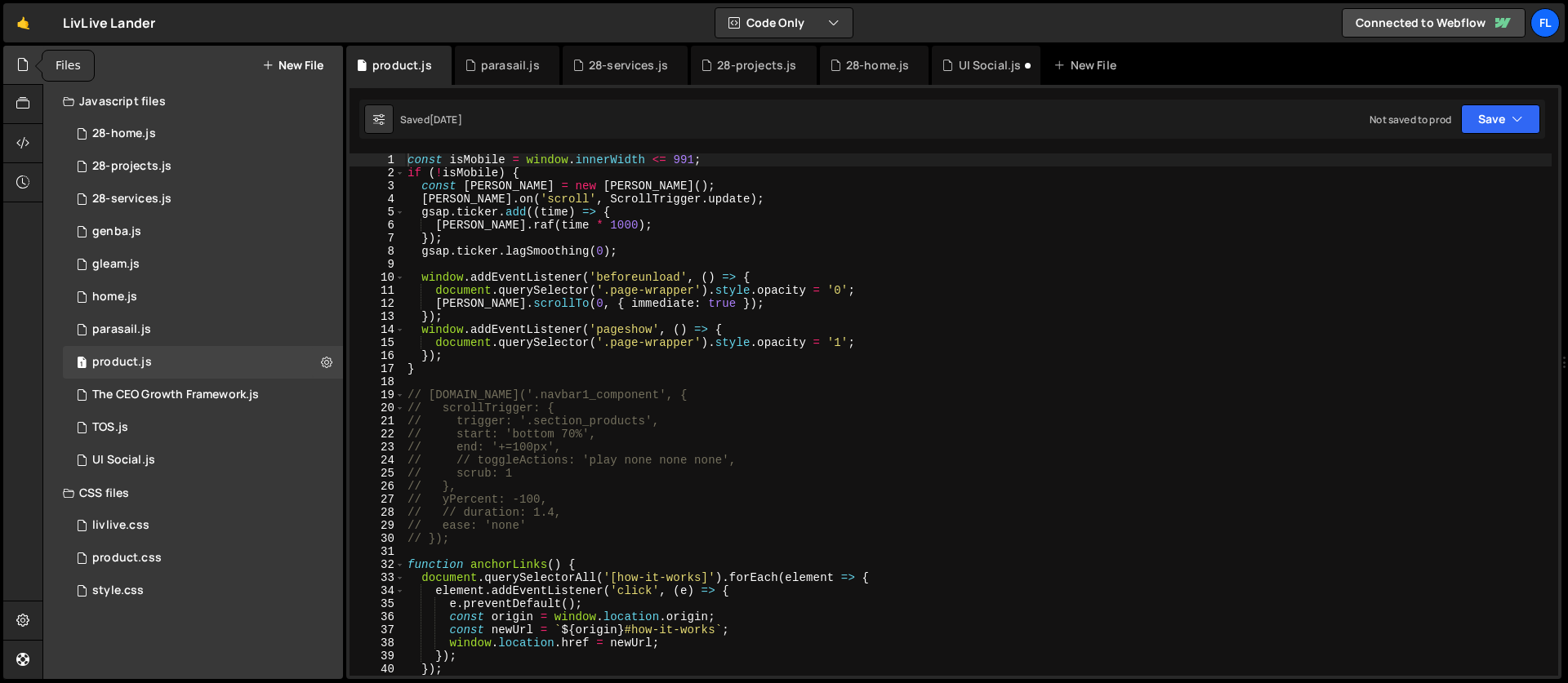
click at [9, 65] on div at bounding box center [23, 66] width 40 height 39
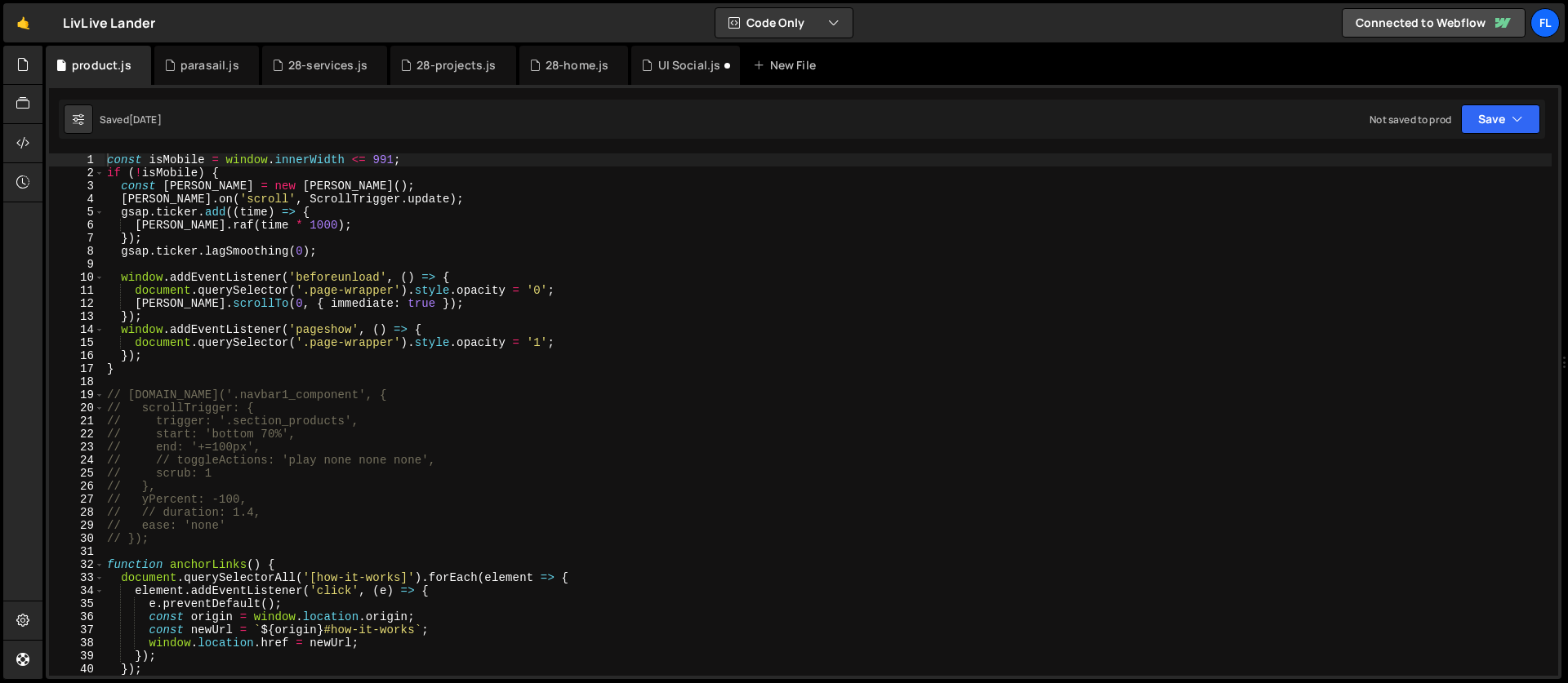
click at [245, 169] on div "const isMobile = window . innerWidth <= 991 ; if ( ! isMobile ) { const [PERSON…" at bounding box center [827, 427] width 1448 height 549
drag, startPoint x: 410, startPoint y: 162, endPoint x: 86, endPoint y: 156, distance: 324.1
click at [86, 156] on div "if (!isMobile) { 1 2 3 4 5 6 7 8 9 10 11 12 13 14 15 16 17 18 19 20 21 22 23 24…" at bounding box center [803, 414] width 1509 height 522
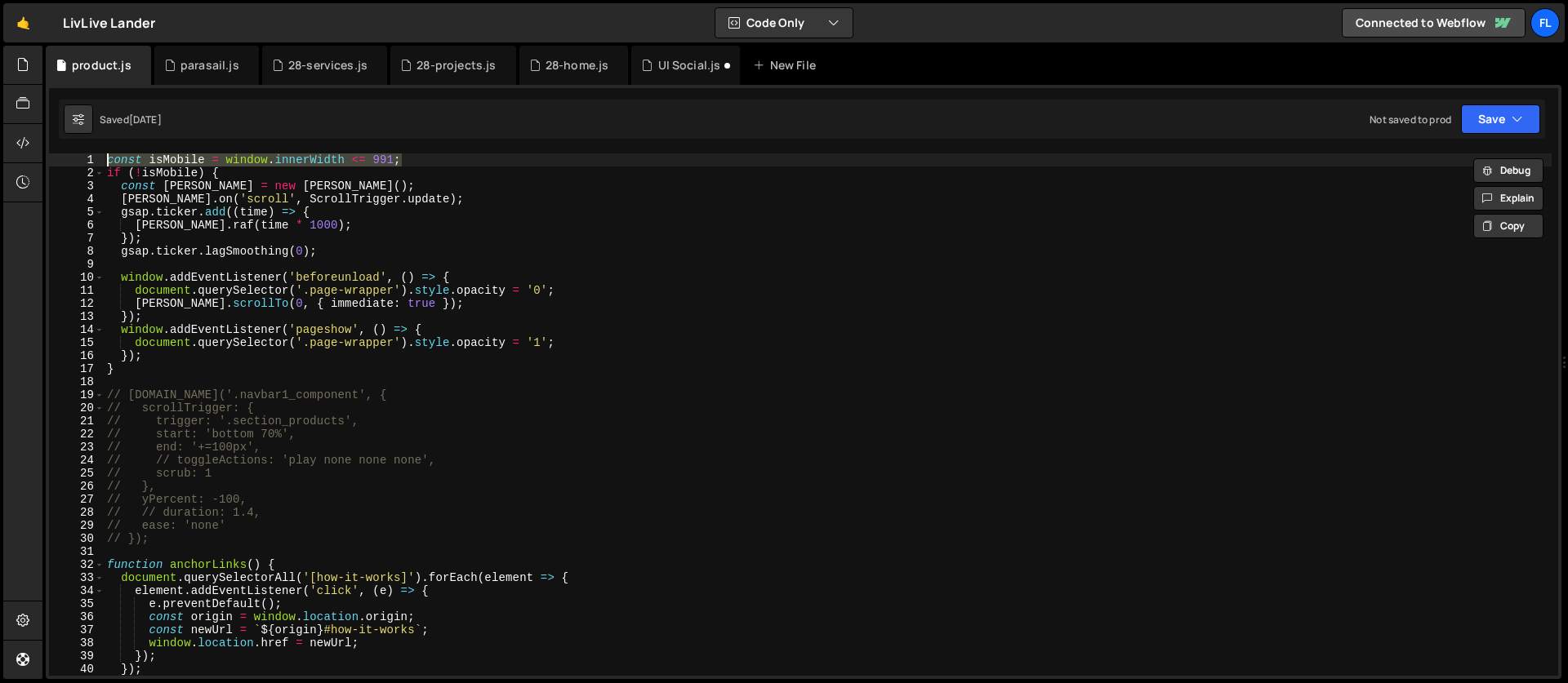
click at [196, 215] on div "const isMobile = window . innerWidth <= 991 ; if ( ! isMobile ) { const [PERSON…" at bounding box center [827, 427] width 1448 height 549
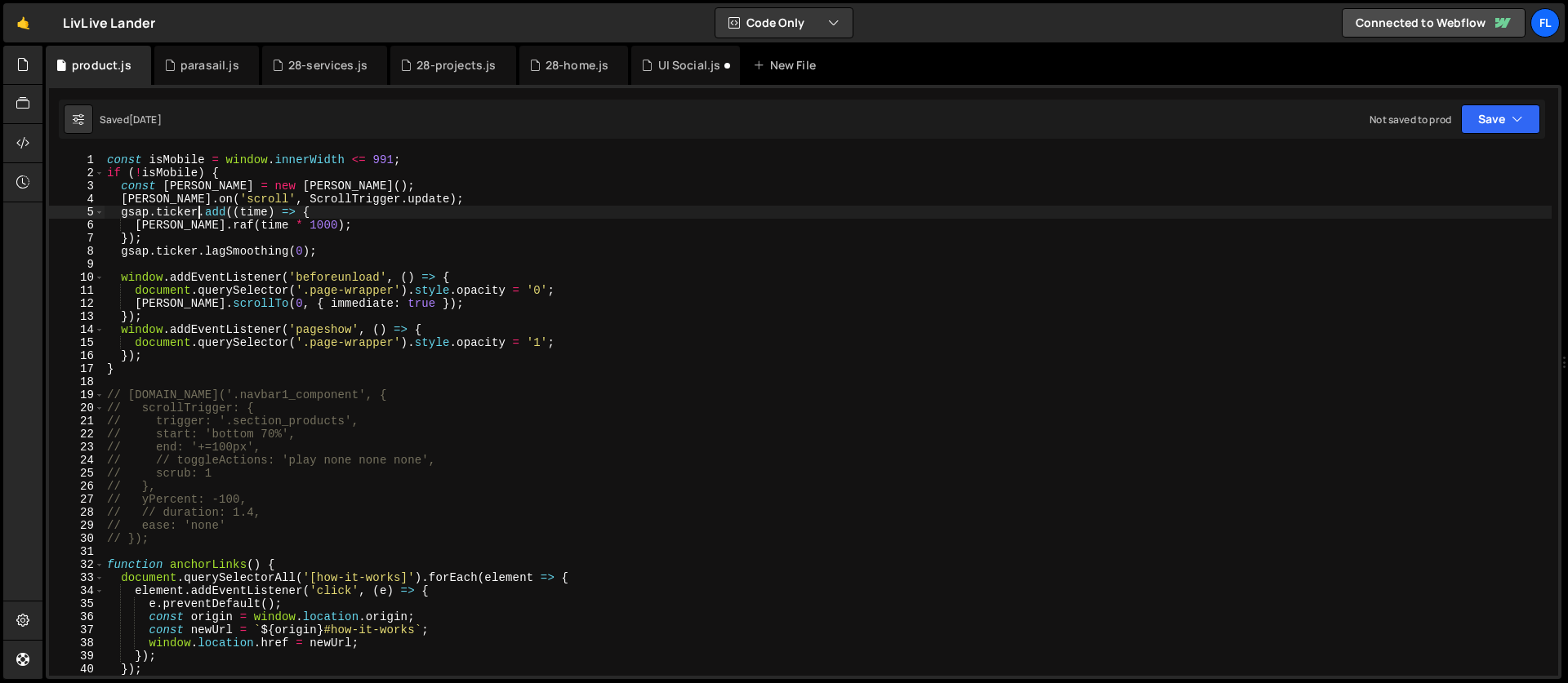
click at [321, 176] on div "const isMobile = window . innerWidth <= 991 ; if ( ! isMobile ) { const [PERSON…" at bounding box center [827, 427] width 1448 height 549
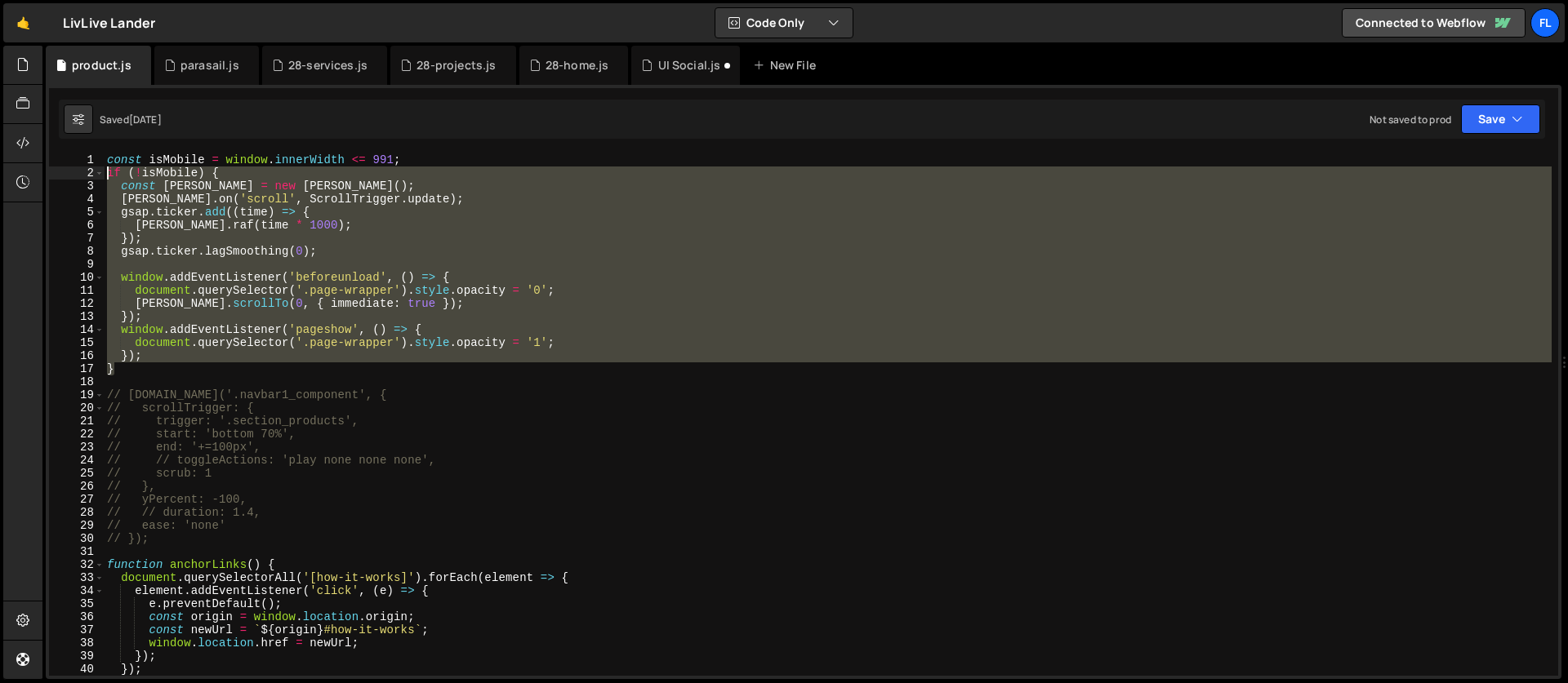
drag, startPoint x: 136, startPoint y: 371, endPoint x: 50, endPoint y: 126, distance: 259.7
click at [50, 126] on div "}); 1 2 3 4 5 6 7 8 9 10 11 12 13 14 15 16 17 18 19 20 21 22 23 24 25 26 27 28 …" at bounding box center [804, 381] width 1515 height 594
type textarea "const isMobile = window.innerWidth <= 991; if (!isMobile) {"
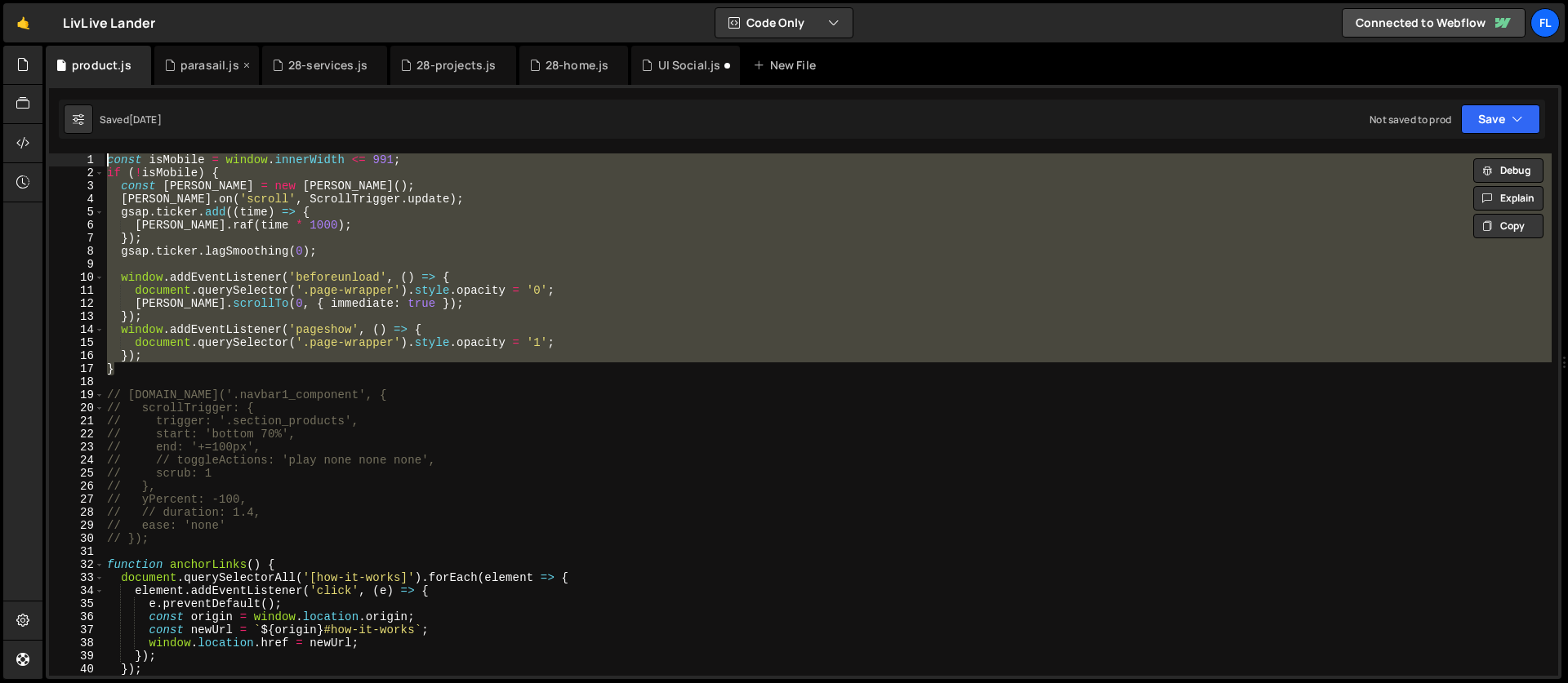
click at [195, 68] on div "parasail.js" at bounding box center [210, 65] width 59 height 16
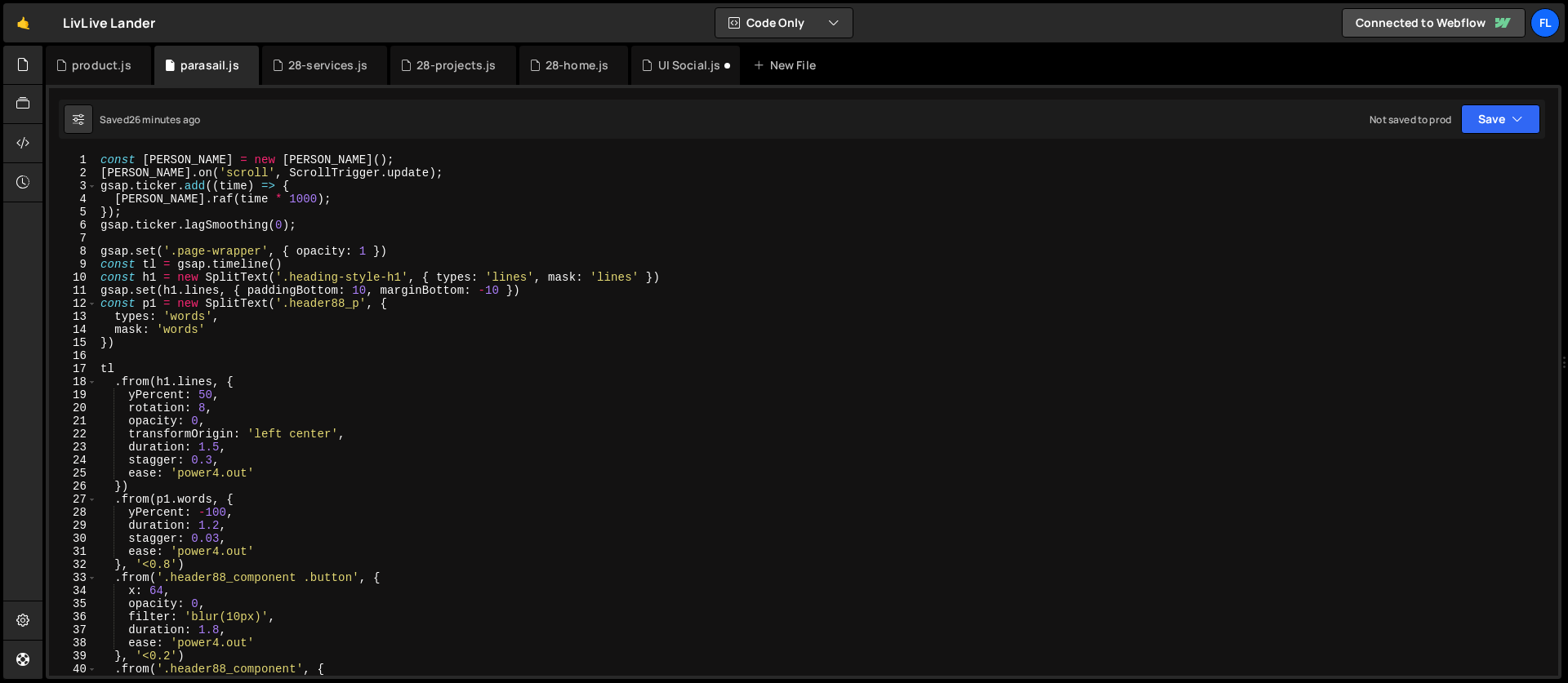
click at [282, 154] on div "const [PERSON_NAME] = new [PERSON_NAME] ( ) ; [PERSON_NAME] . on ( 'scroll' , S…" at bounding box center [823, 427] width 1454 height 549
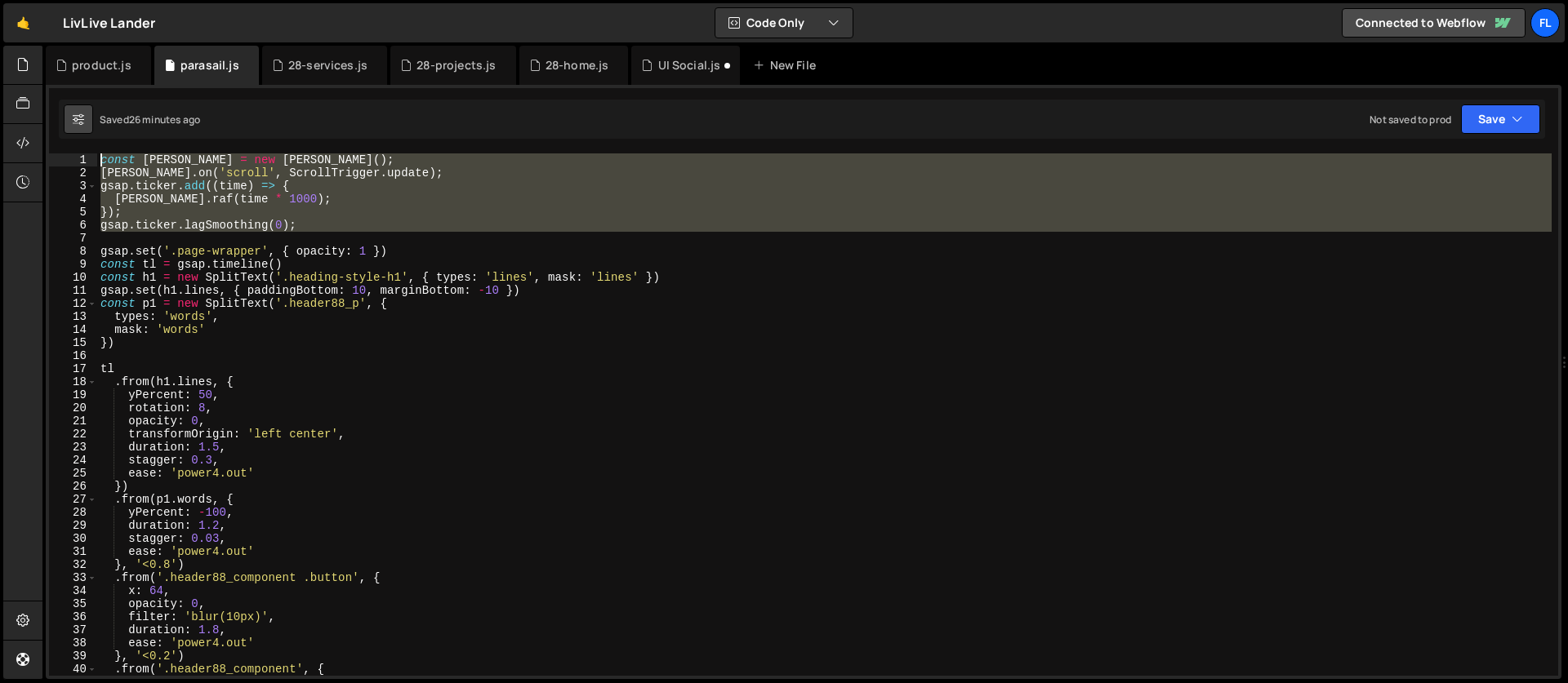
drag, startPoint x: 116, startPoint y: 241, endPoint x: 64, endPoint y: 109, distance: 141.9
click at [64, 109] on div "Debug Explain Copy product.js parasail.js 28-services.js 28-projects.js 28-home…" at bounding box center [804, 363] width 1515 height 634
paste textarea "}"
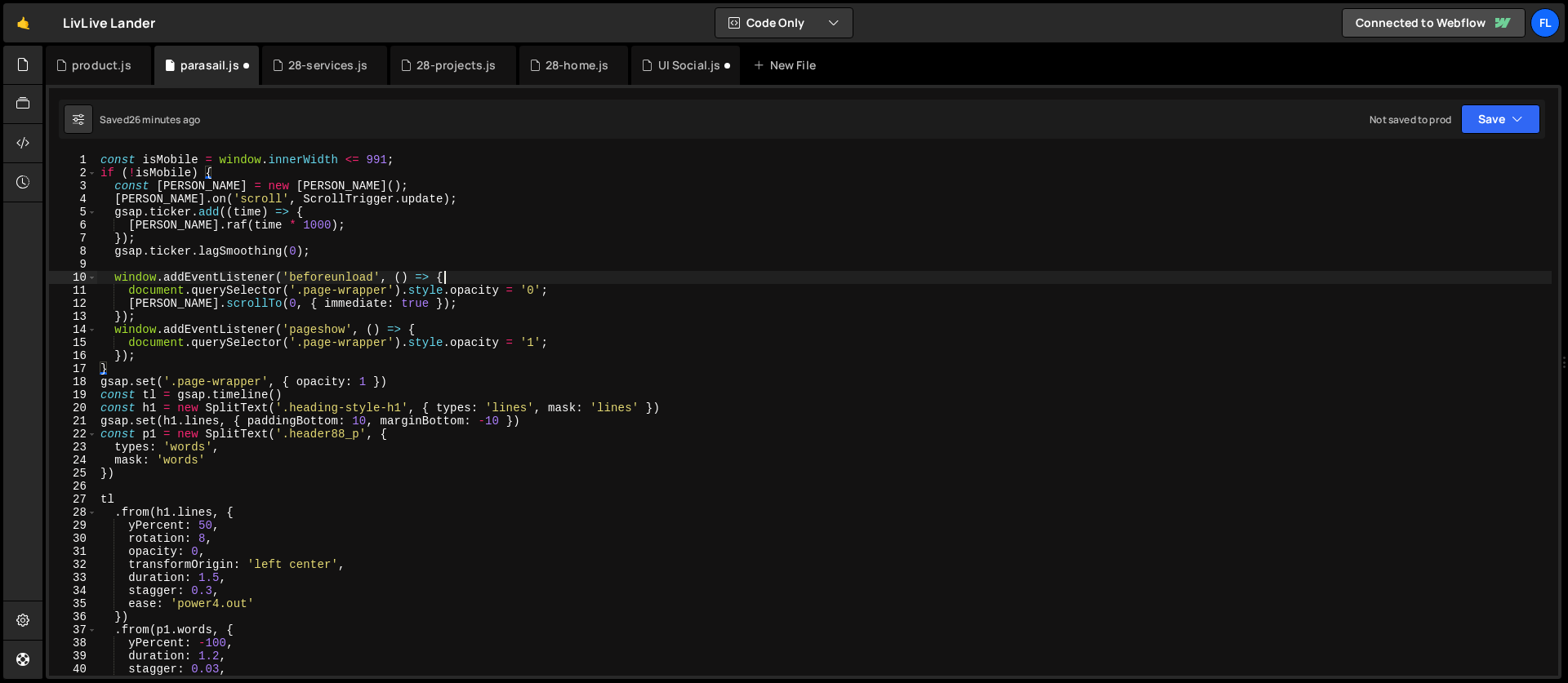
click at [451, 279] on div "const isMobile = window . innerWidth <= 991 ; if ( ! isMobile ) { const [PERSON…" at bounding box center [823, 427] width 1454 height 549
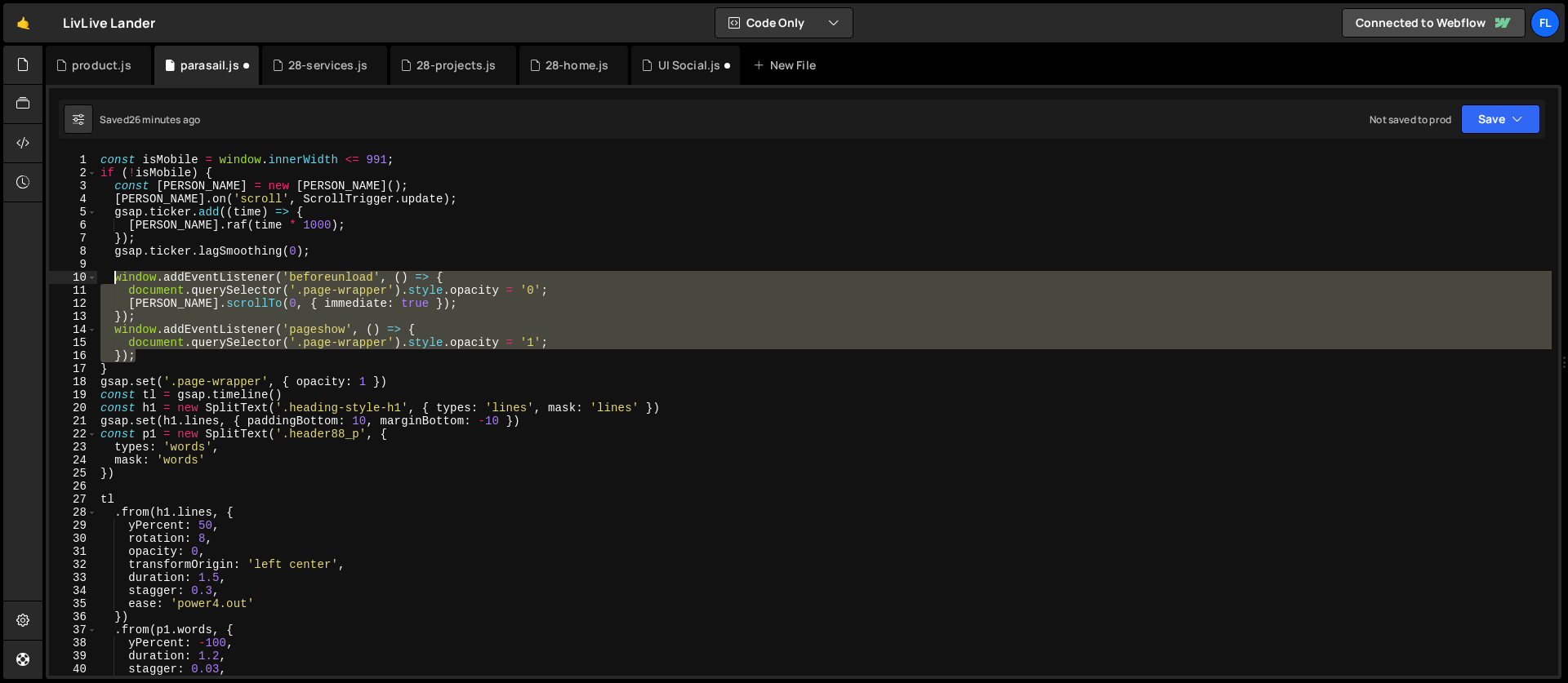
drag, startPoint x: 154, startPoint y: 357, endPoint x: 113, endPoint y: 272, distance: 94.4
click at [113, 272] on div "const isMobile = window . innerWidth <= 991 ; if ( ! isMobile ) { const [PERSON…" at bounding box center [823, 427] width 1454 height 549
type textarea "window.addEventListener('beforeunload', () => { document.querySelector('.page-w…"
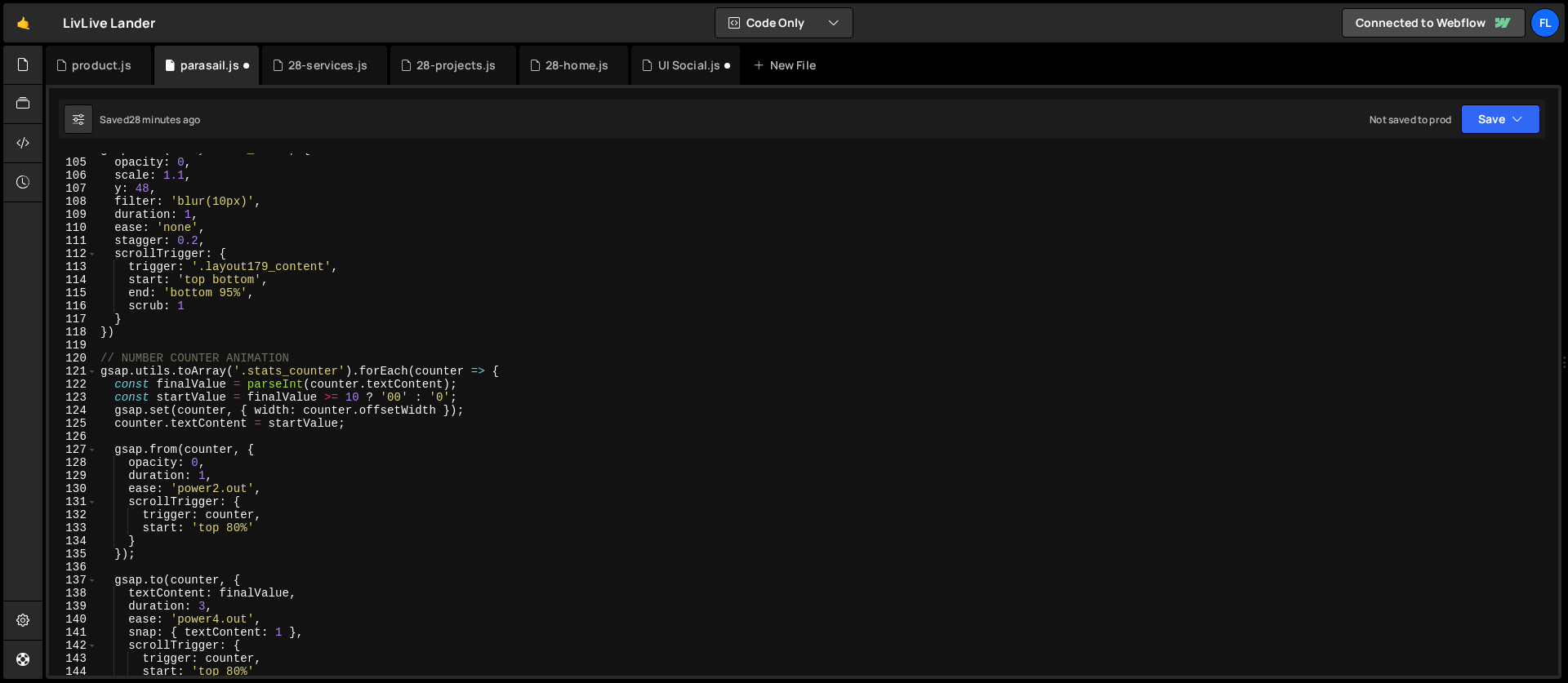
scroll to position [1292, 0]
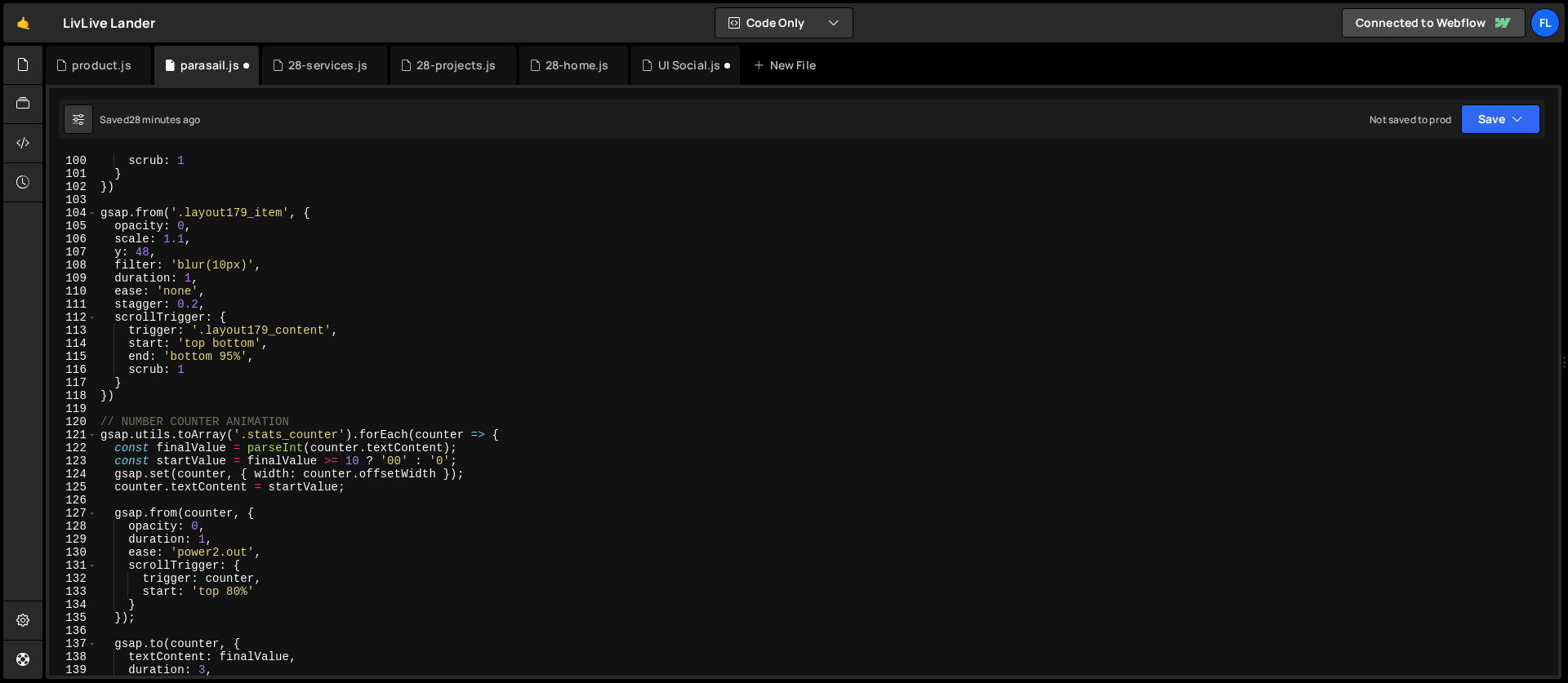
click at [330, 217] on div "end : 'bottom bottom' , scrub : 1 } }) gsap . from ( '.layout179_item' , { opac…" at bounding box center [823, 415] width 1454 height 549
type textarea "gsap.from('.layout179_item', {"
click at [170, 198] on div "end : 'bottom bottom' , scrub : 1 } }) gsap . from ( '.layout179_item' , { opac…" at bounding box center [823, 415] width 1454 height 549
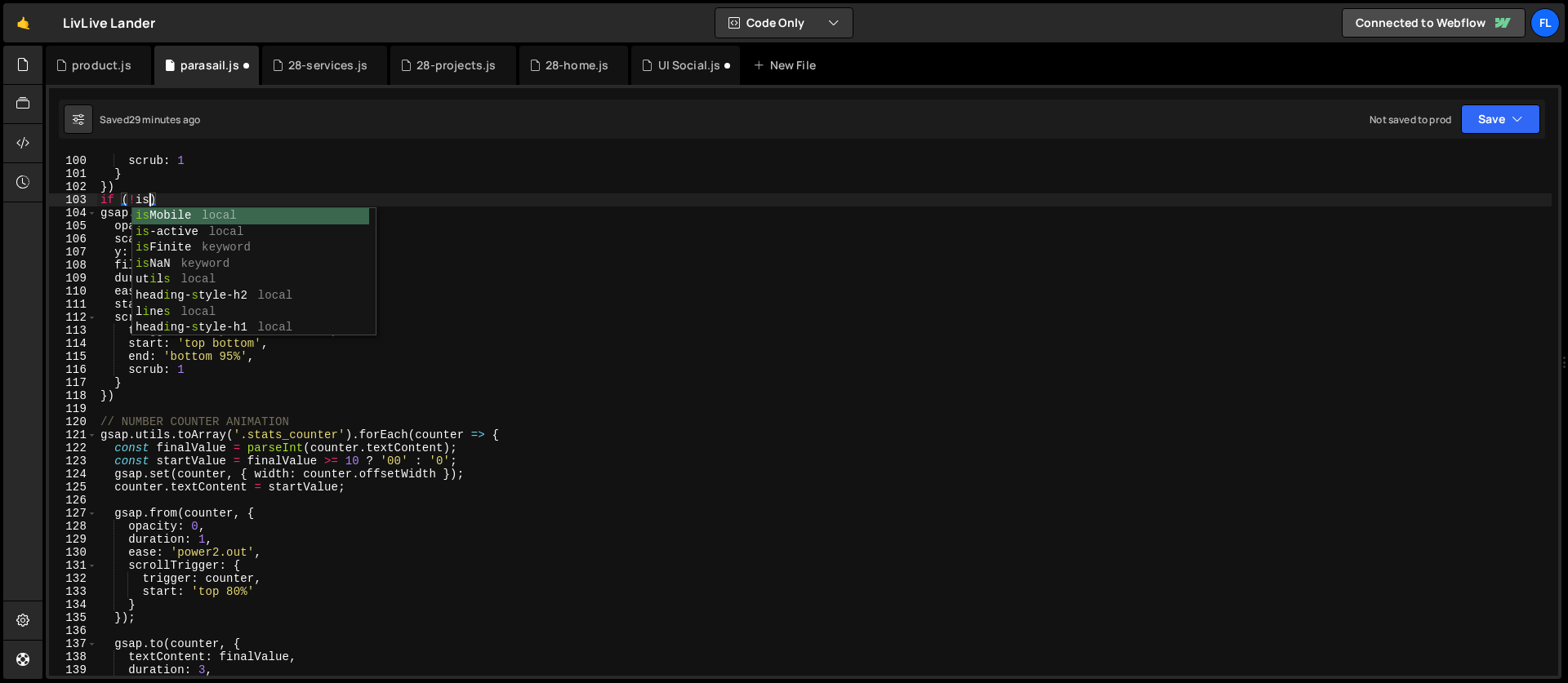
scroll to position [0, 3]
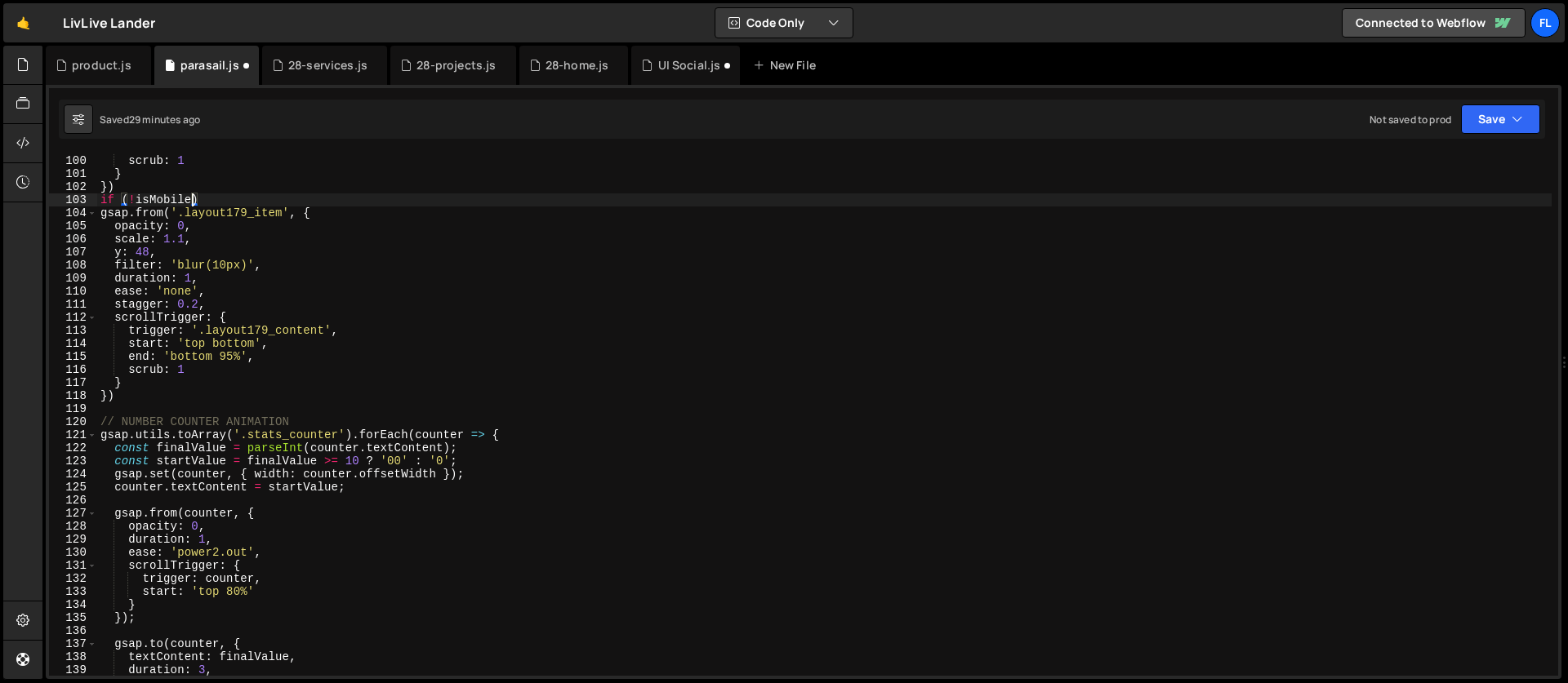
click at [240, 205] on div "end : 'bottom bottom' , scrub : 1 } }) if ( ! isMobile ) gsap . from ( '.layout…" at bounding box center [823, 415] width 1454 height 549
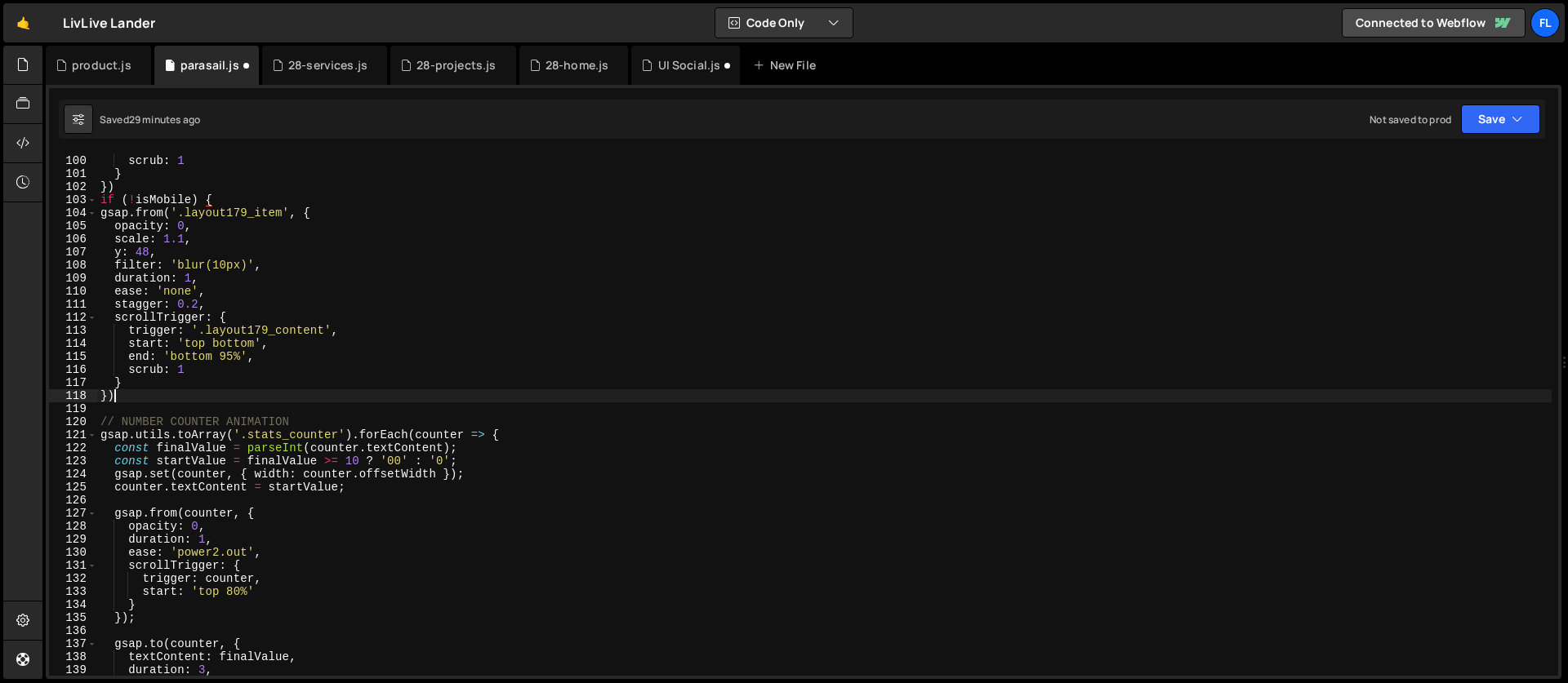
click at [128, 390] on div "end : 'bottom bottom' , scrub : 1 } }) if ( ! isMobile ) { gsap . from ( '.layo…" at bounding box center [823, 415] width 1454 height 549
type textarea "})"
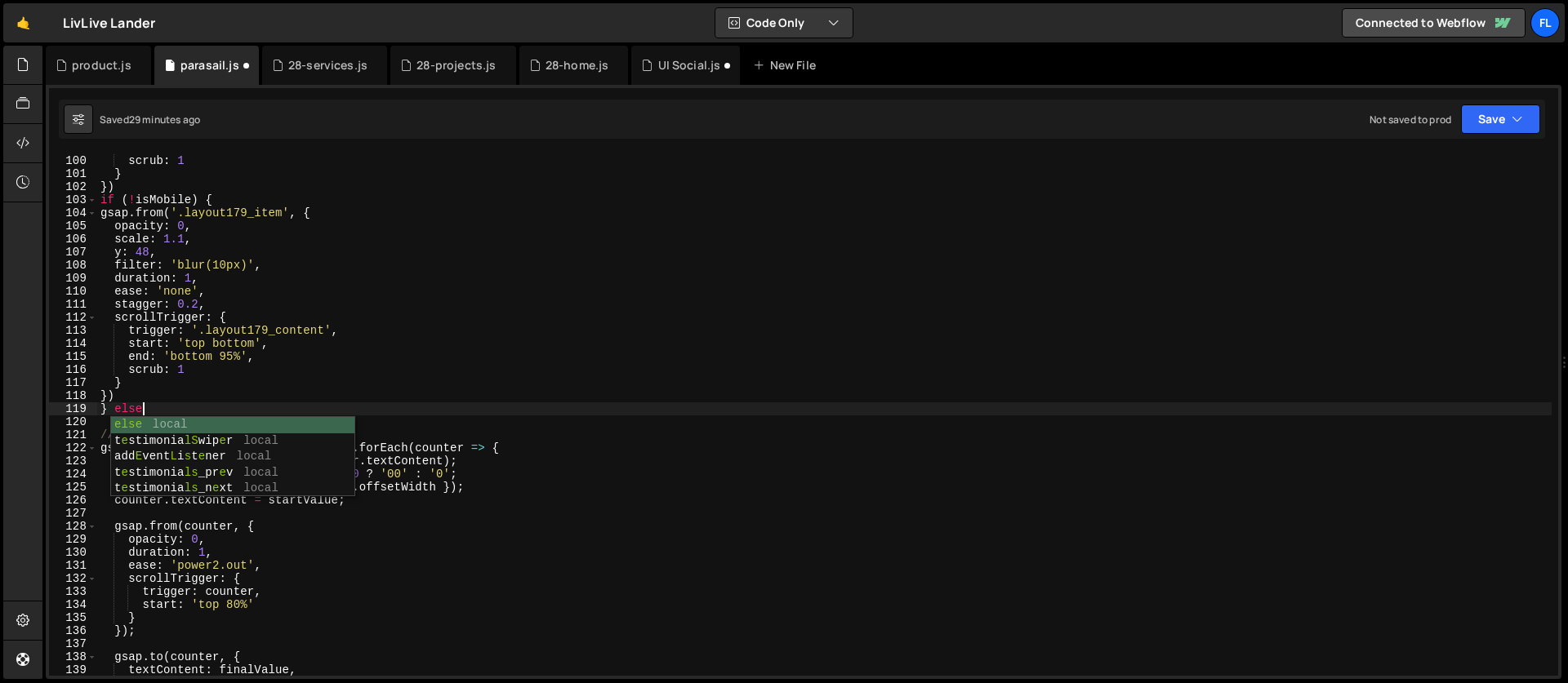
scroll to position [0, 3]
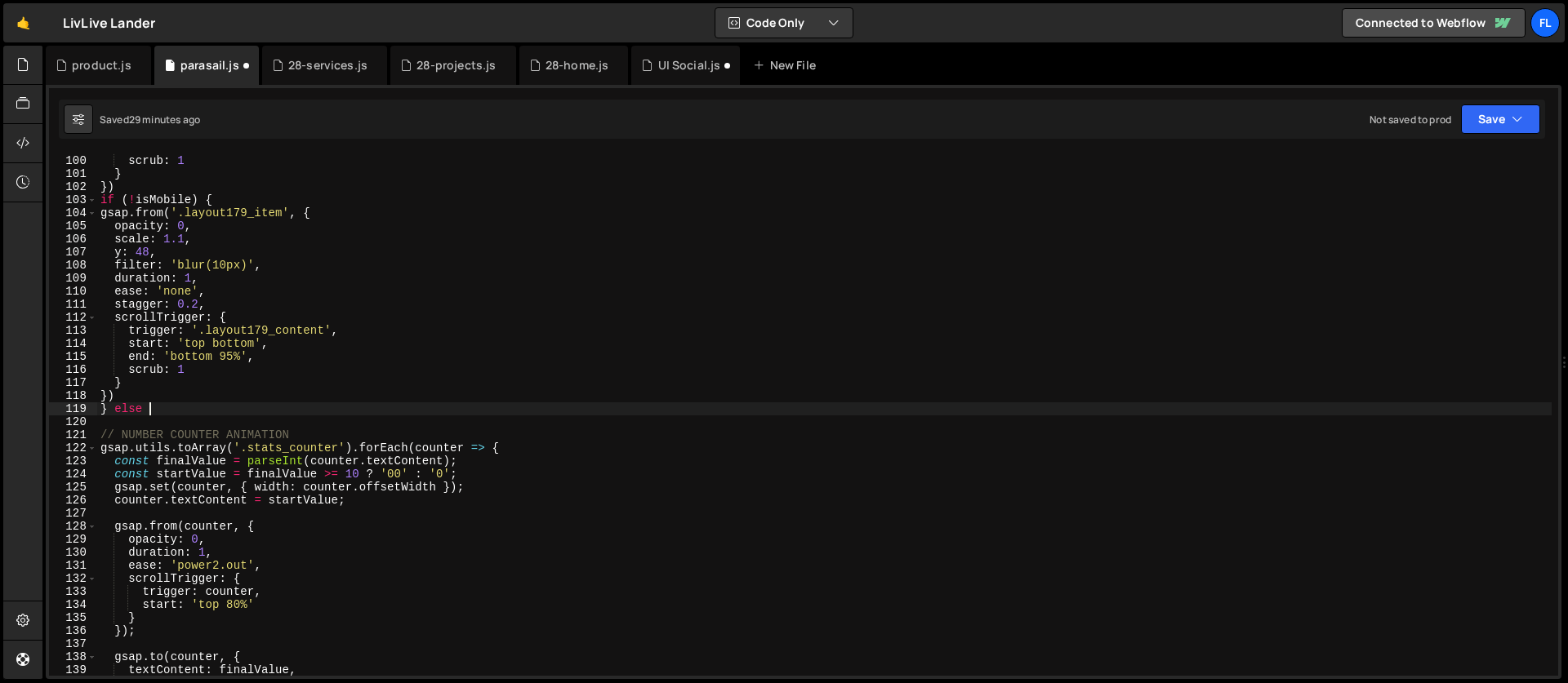
type textarea "} else {"
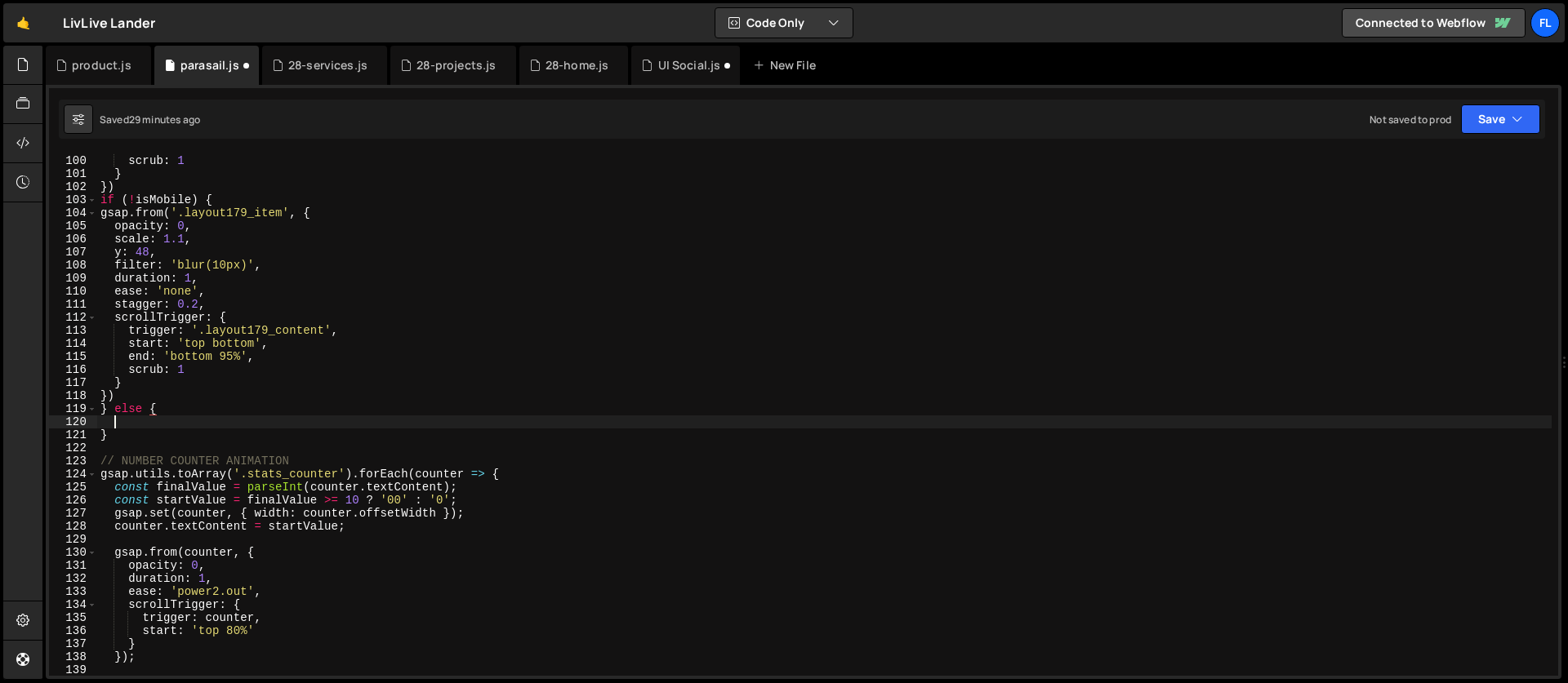
scroll to position [0, 0]
click at [340, 212] on div "end : 'bottom bottom' , scrub : 1 } }) if ( ! isMobile ) { gsap . from ( '.layo…" at bounding box center [823, 415] width 1454 height 549
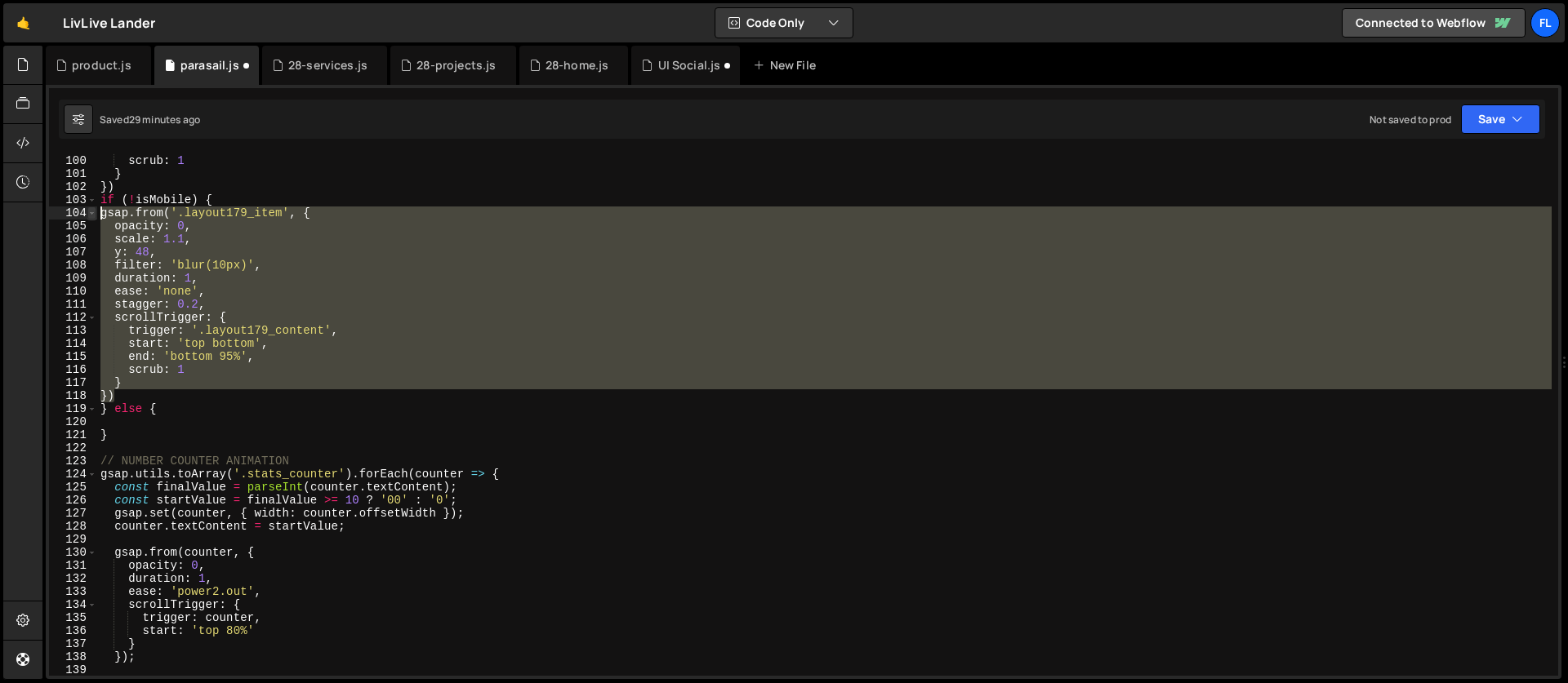
drag, startPoint x: 124, startPoint y: 393, endPoint x: 90, endPoint y: 217, distance: 179.3
click at [90, 217] on div "gsap.from('.layout179_item', { 99 100 101 102 103 104 105 106 107 108 109 110 1…" at bounding box center [803, 414] width 1509 height 522
type textarea "gsap.from('.layout179_item', { opacity: 0,"
click at [139, 426] on div "end : 'bottom bottom' , scrub : 1 } }) if ( ! isMobile ) { gsap . from ( '.layo…" at bounding box center [823, 415] width 1454 height 549
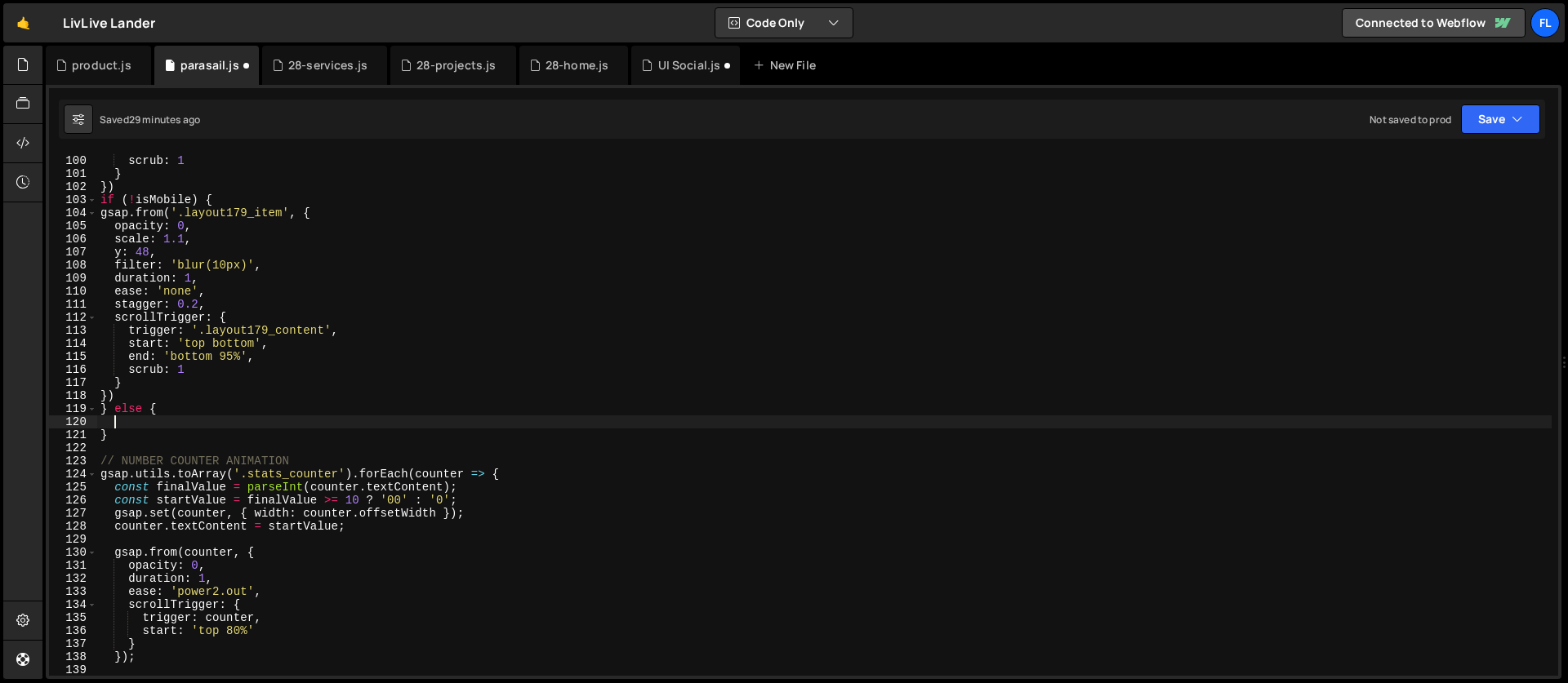
paste textarea "});"
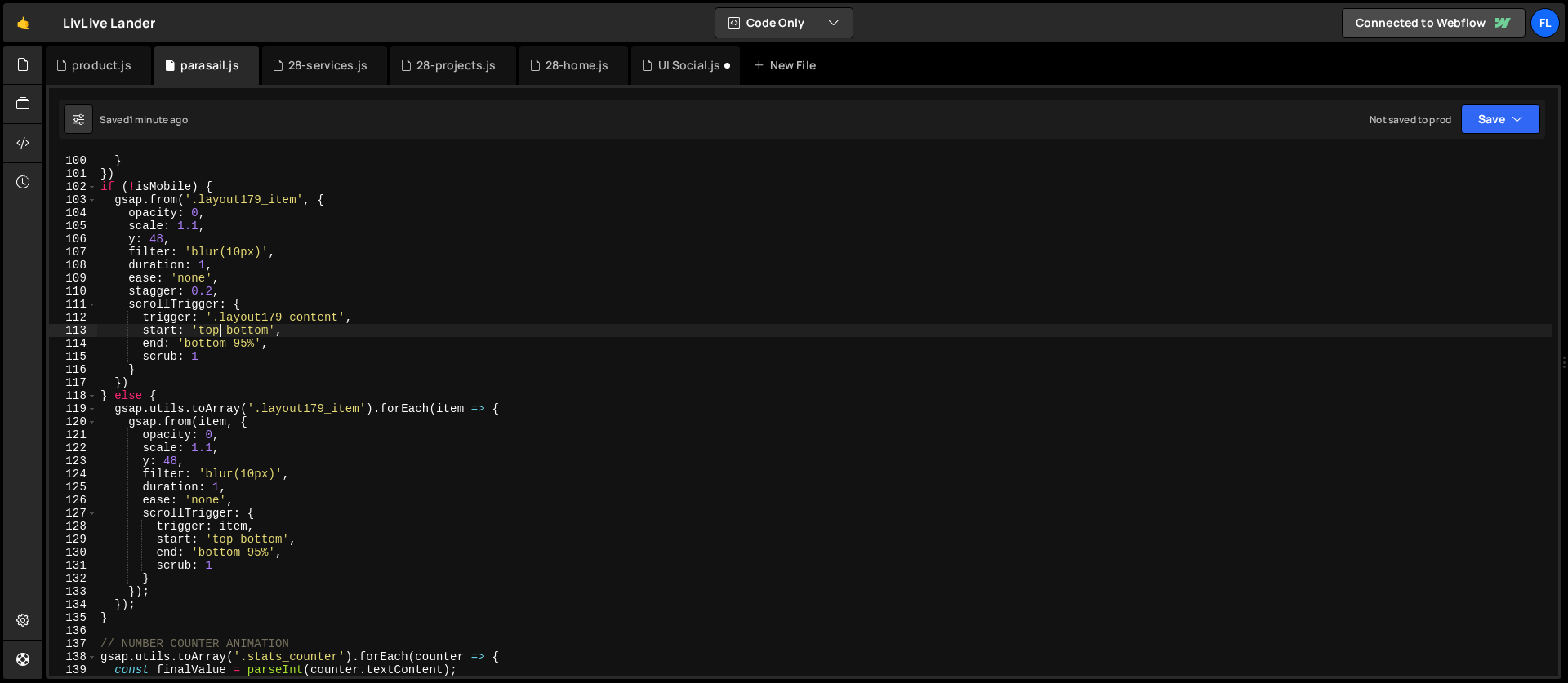
click at [221, 327] on div "scrub : 1 } }) if ( ! isMobile ) { gsap . from ( '.layout179_item' , { opacity …" at bounding box center [823, 415] width 1454 height 549
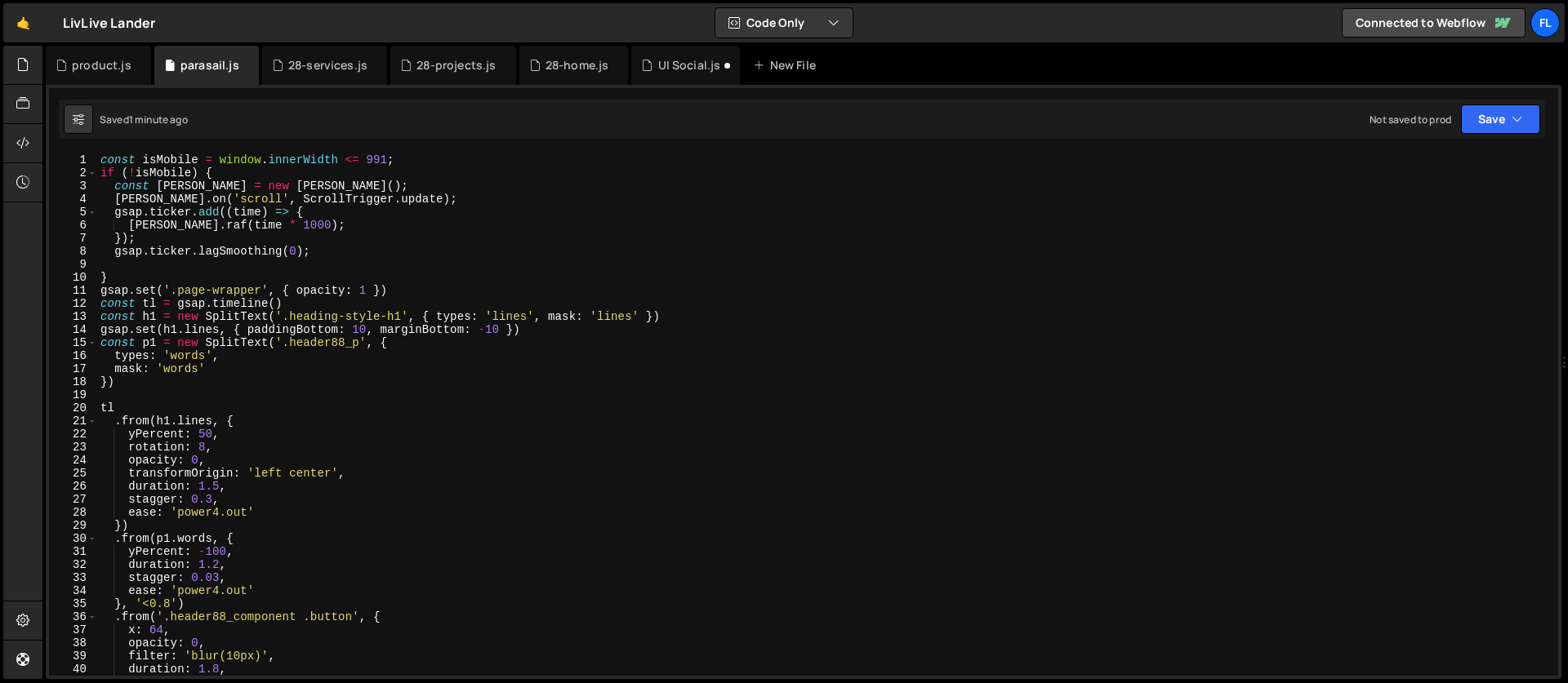
click at [134, 175] on div "const isMobile = window . innerWidth <= 991 ; if ( ! isMobile ) { const [PERSON…" at bounding box center [823, 427] width 1454 height 549
click at [218, 171] on div "const isMobile = window . innerWidth <= 991 ; if ( ! isMobile ) { const [PERSON…" at bounding box center [823, 427] width 1454 height 549
click at [431, 158] on div "const isMobile = window . innerWidth <= 991 ; if ( ! isMobile ) { const [PERSON…" at bounding box center [823, 427] width 1454 height 549
type textarea "const isMobile = window.innerWidth <= 991;"
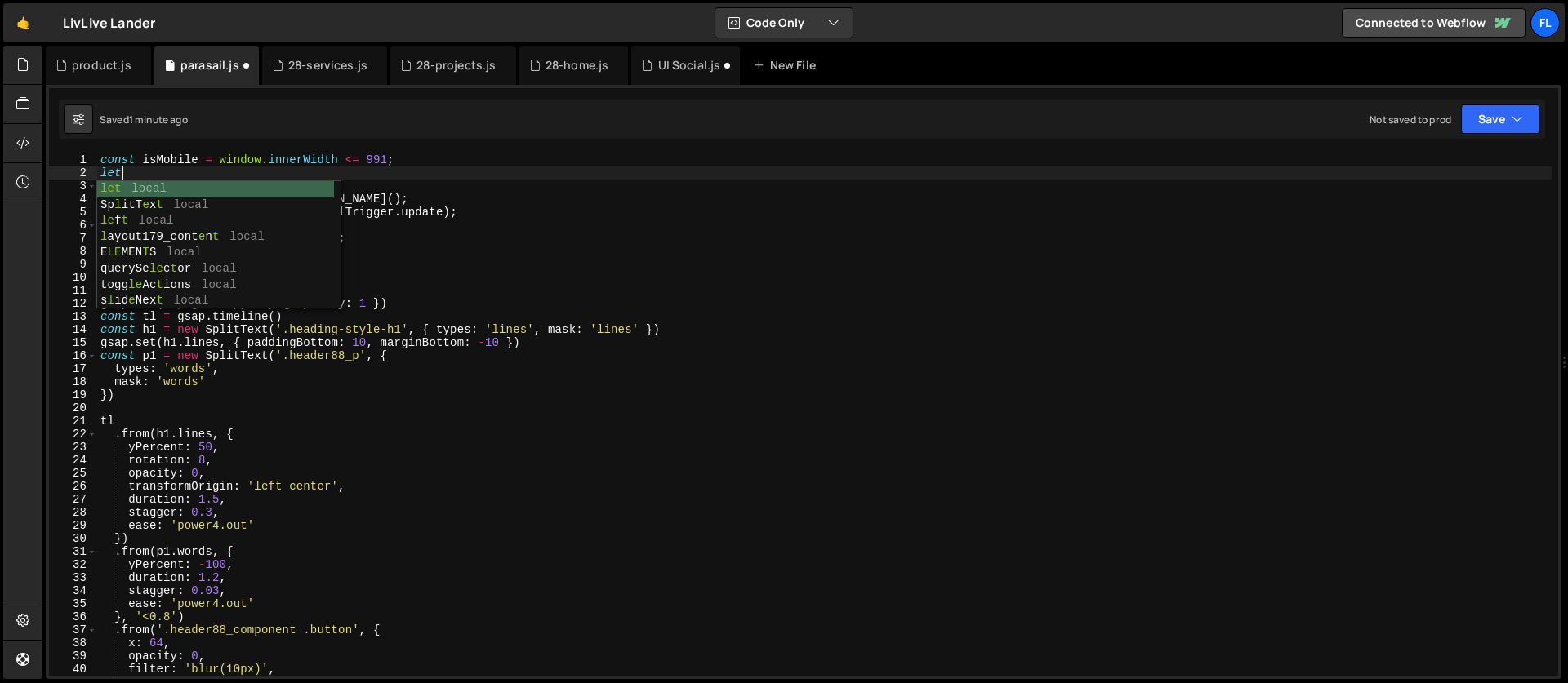
type textarea "l"
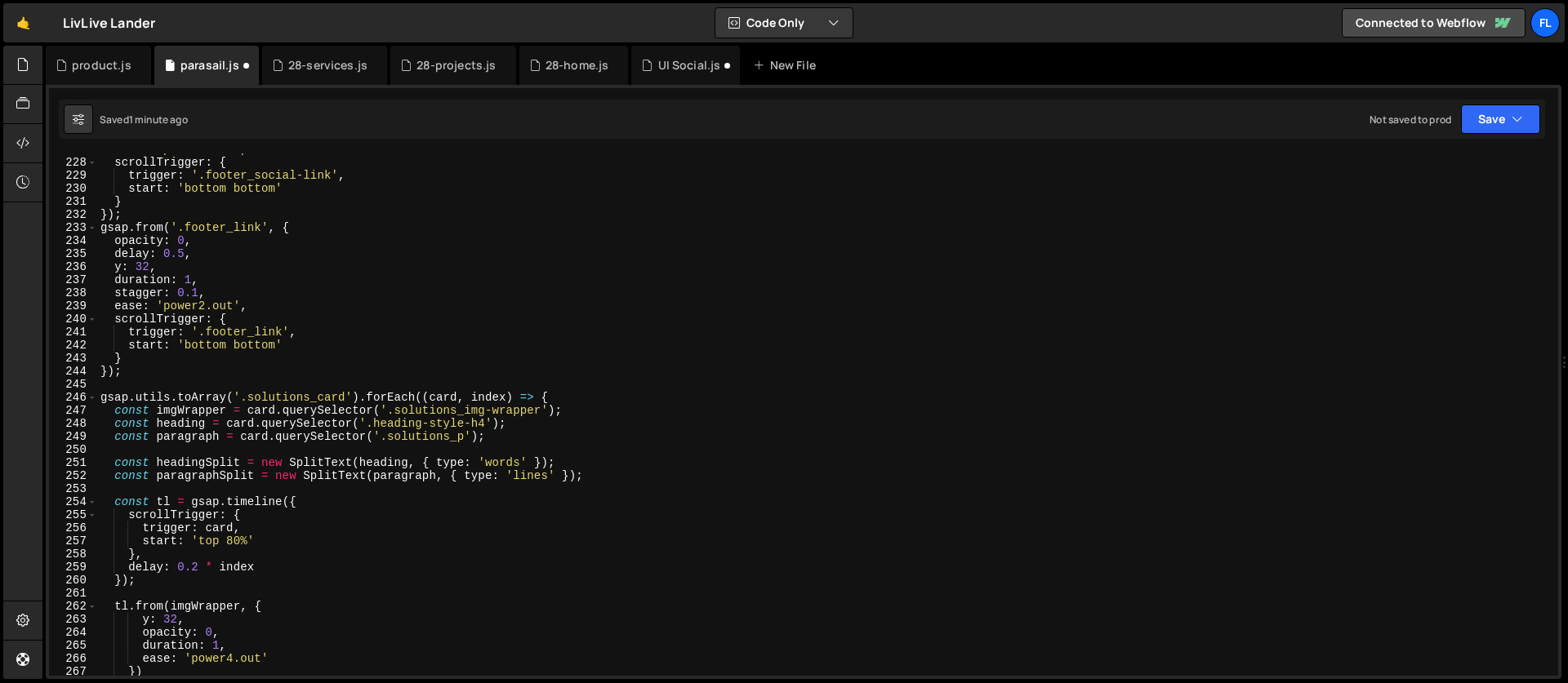
scroll to position [2962, 0]
click at [592, 400] on div "ease : 'power2.out' , scrollTrigger : { trigger : '.footer_social-link' , start…" at bounding box center [823, 417] width 1454 height 549
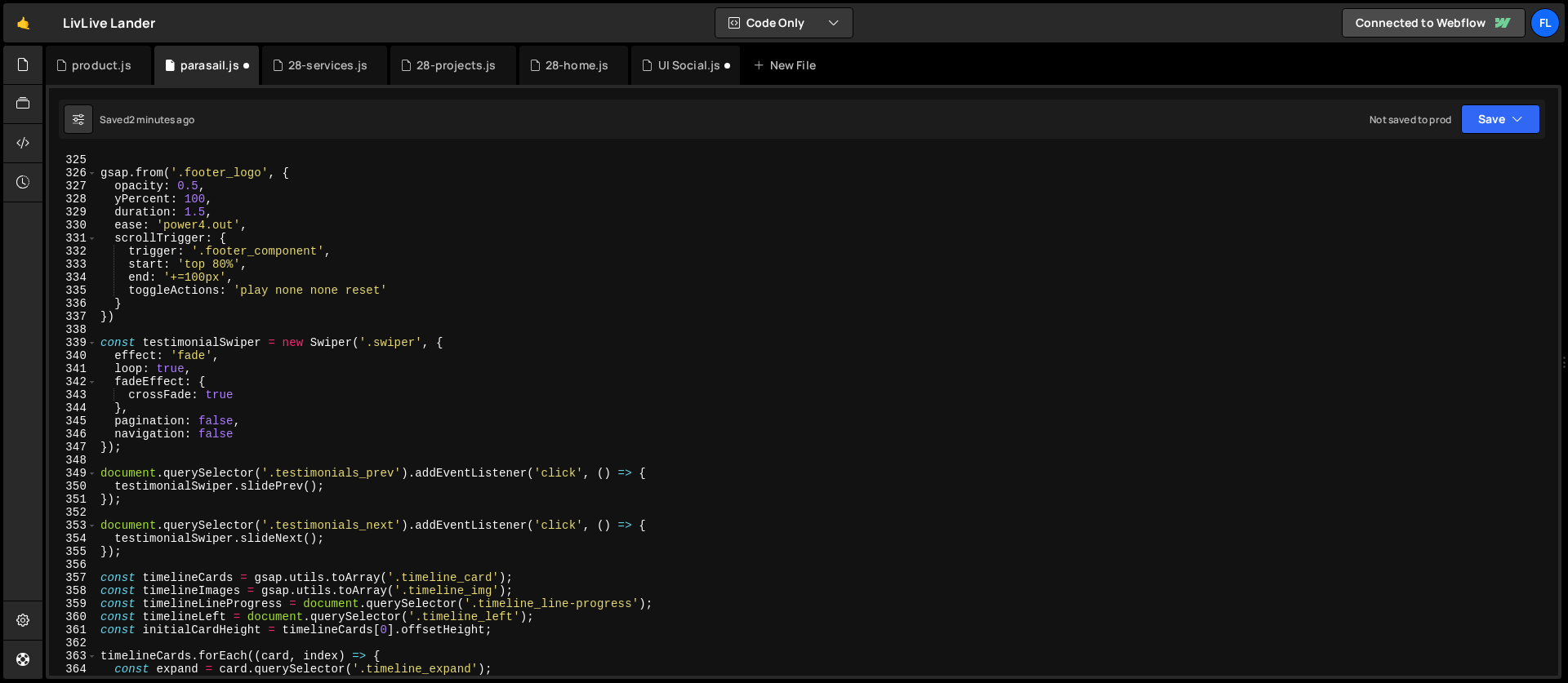
scroll to position [4492, 0]
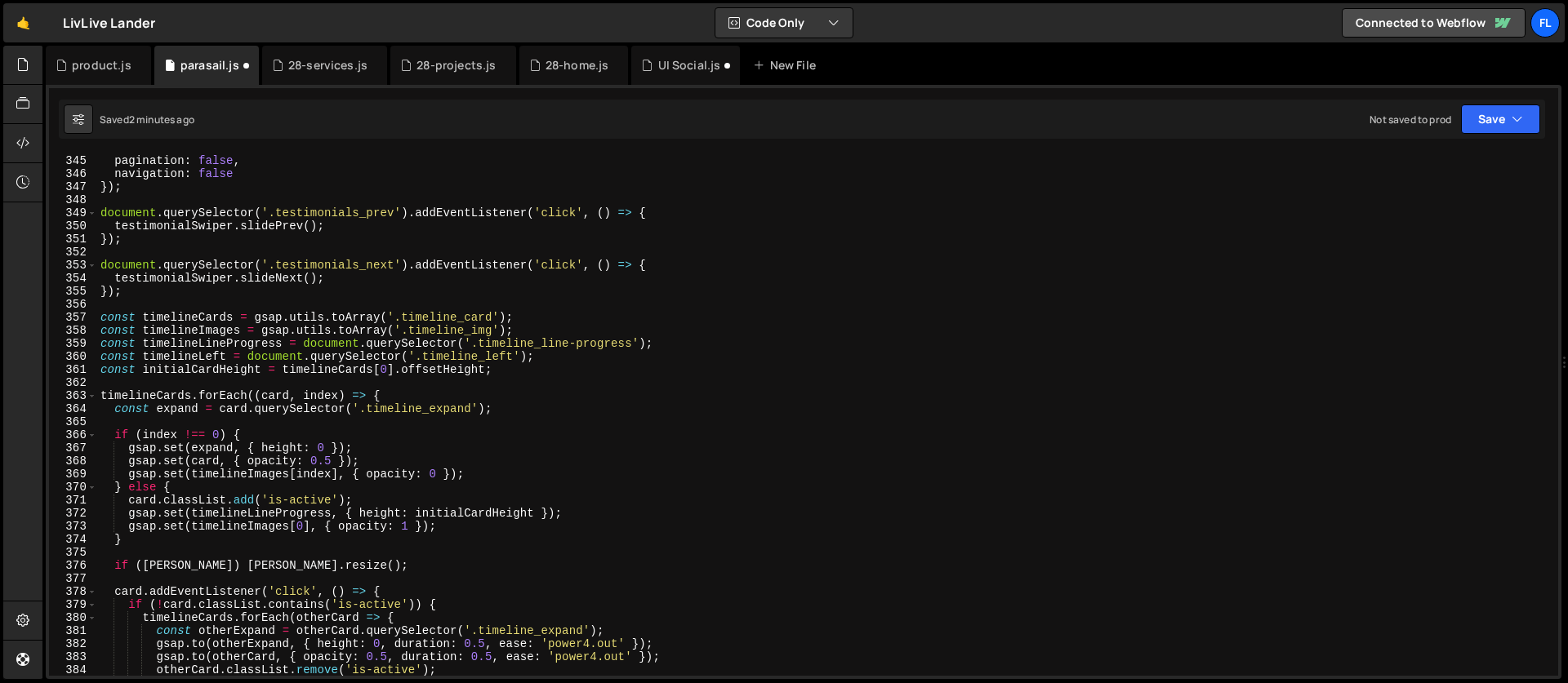
click at [102, 317] on div "} , pagination : false , navigation : false }) ; document . querySelector ( '.t…" at bounding box center [823, 415] width 1454 height 549
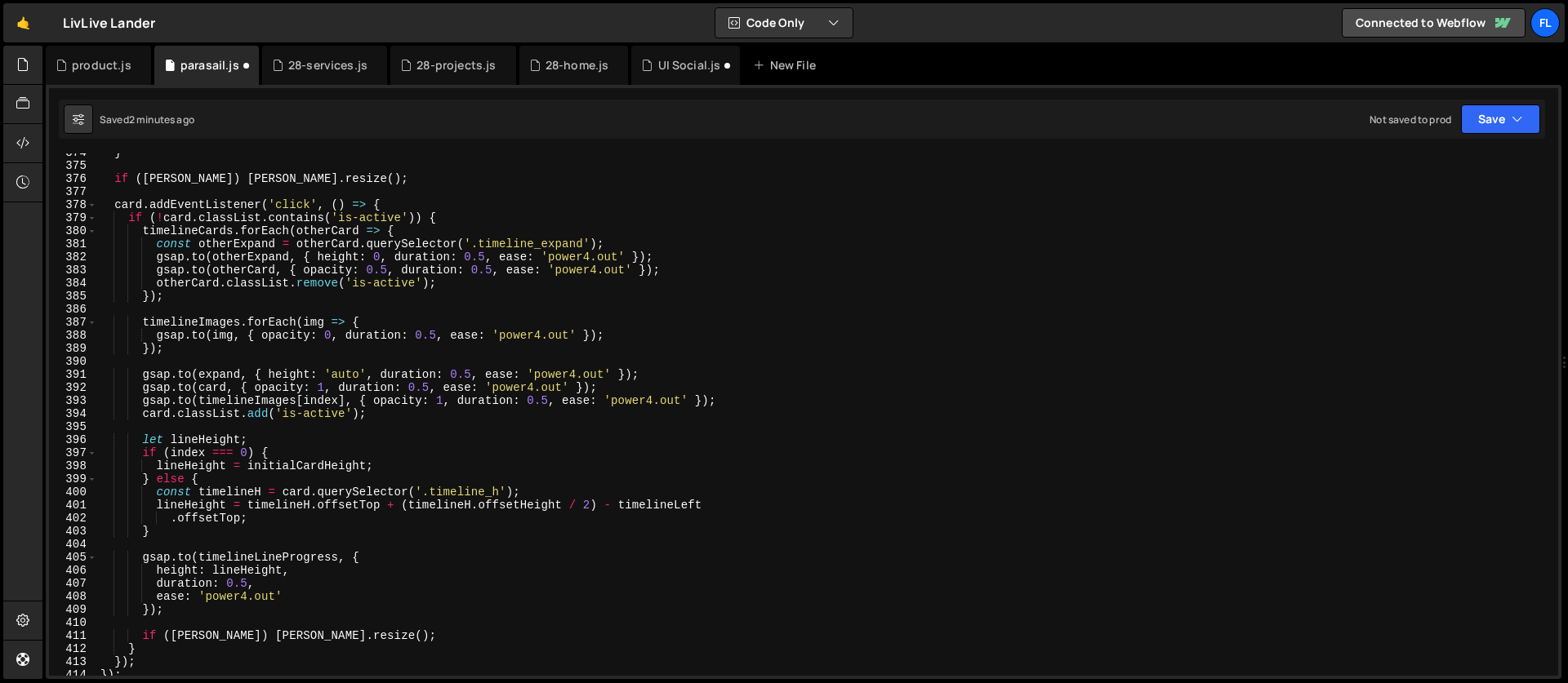
scroll to position [4923, 0]
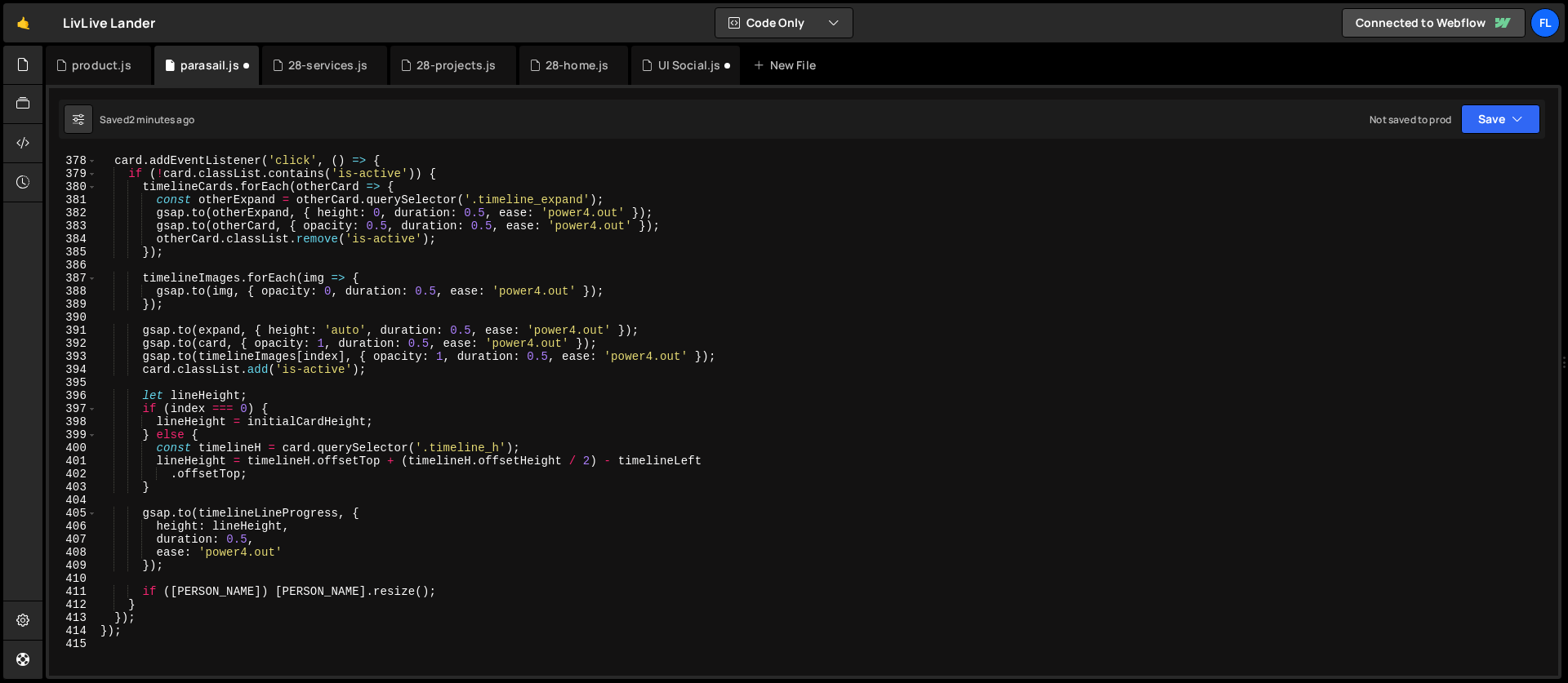
click at [156, 631] on div "card . addEventListener ( 'click' , ( ) => { if ( ! card . classList . contains…" at bounding box center [823, 415] width 1454 height 549
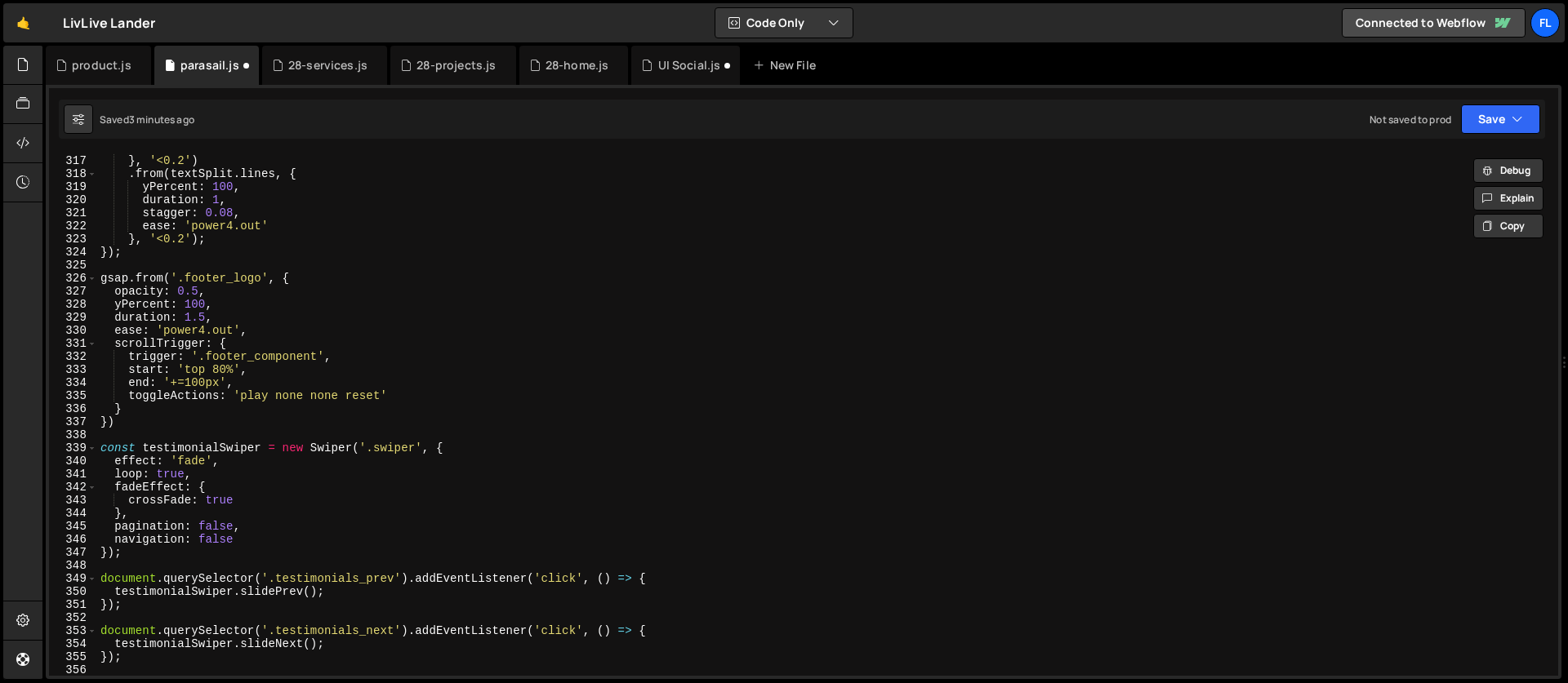
scroll to position [4284, 0]
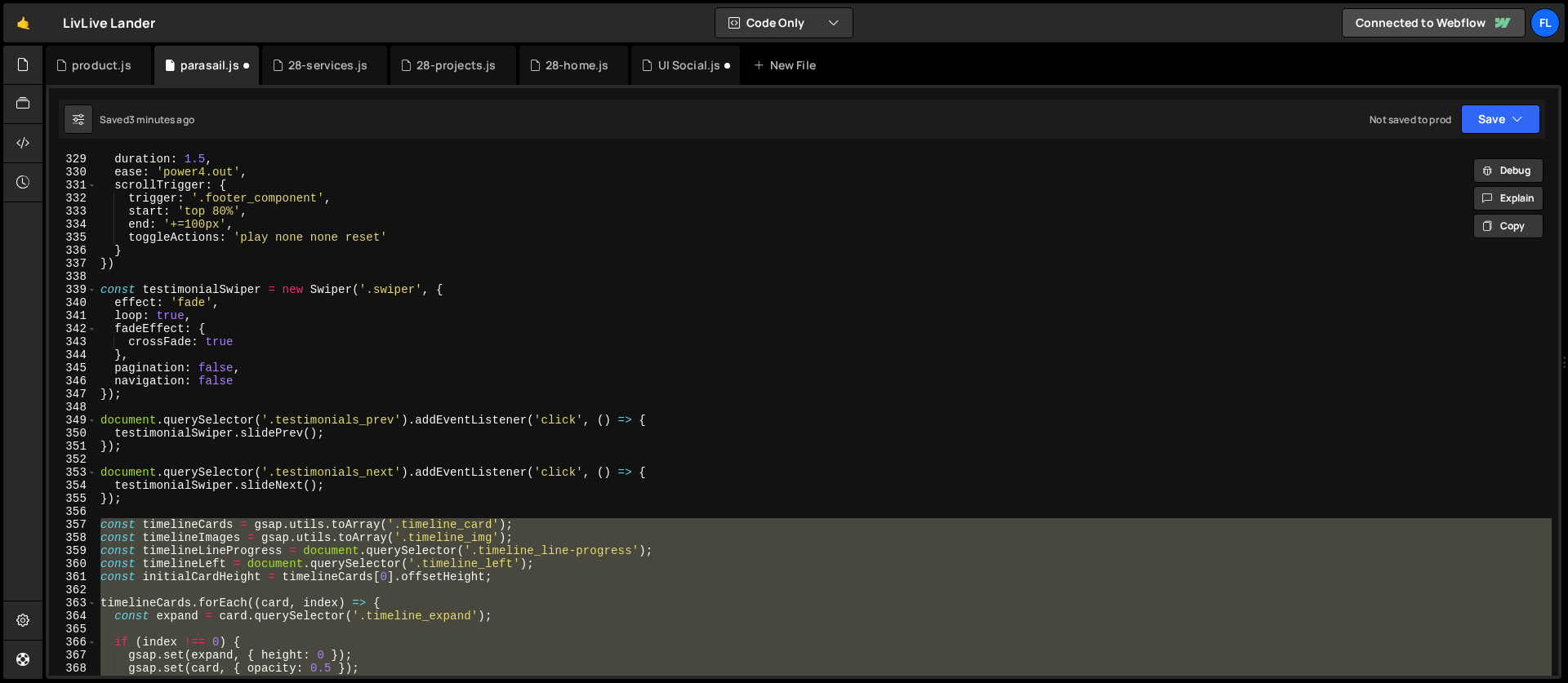
click at [270, 394] on div "duration : 1.5 , ease : 'power4.out' , scrollTrigger : { trigger : '.footer_com…" at bounding box center [823, 427] width 1454 height 549
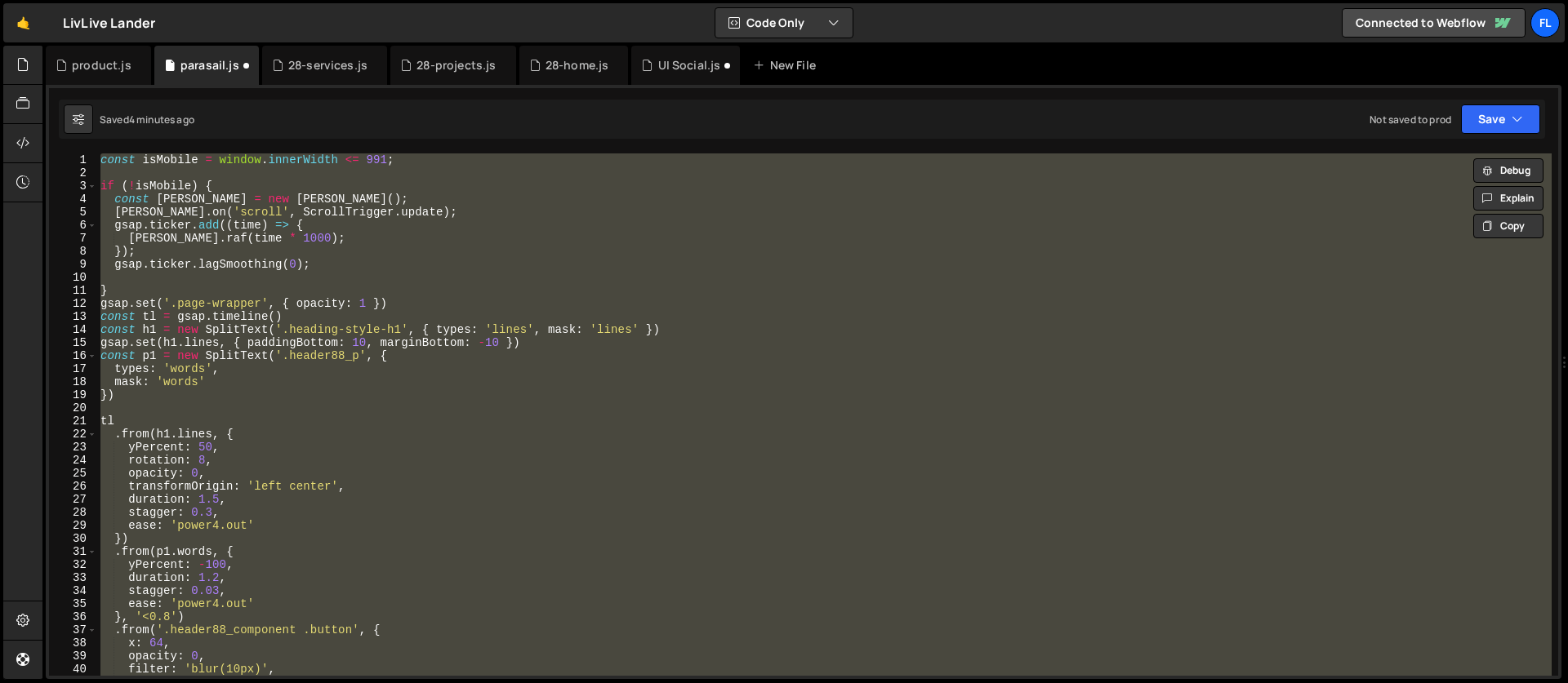
scroll to position [0, 0]
click at [229, 266] on div "const isMobile = window . innerWidth <= 991 ; if ( ! isMobile ) { const [PERSON…" at bounding box center [823, 414] width 1454 height 522
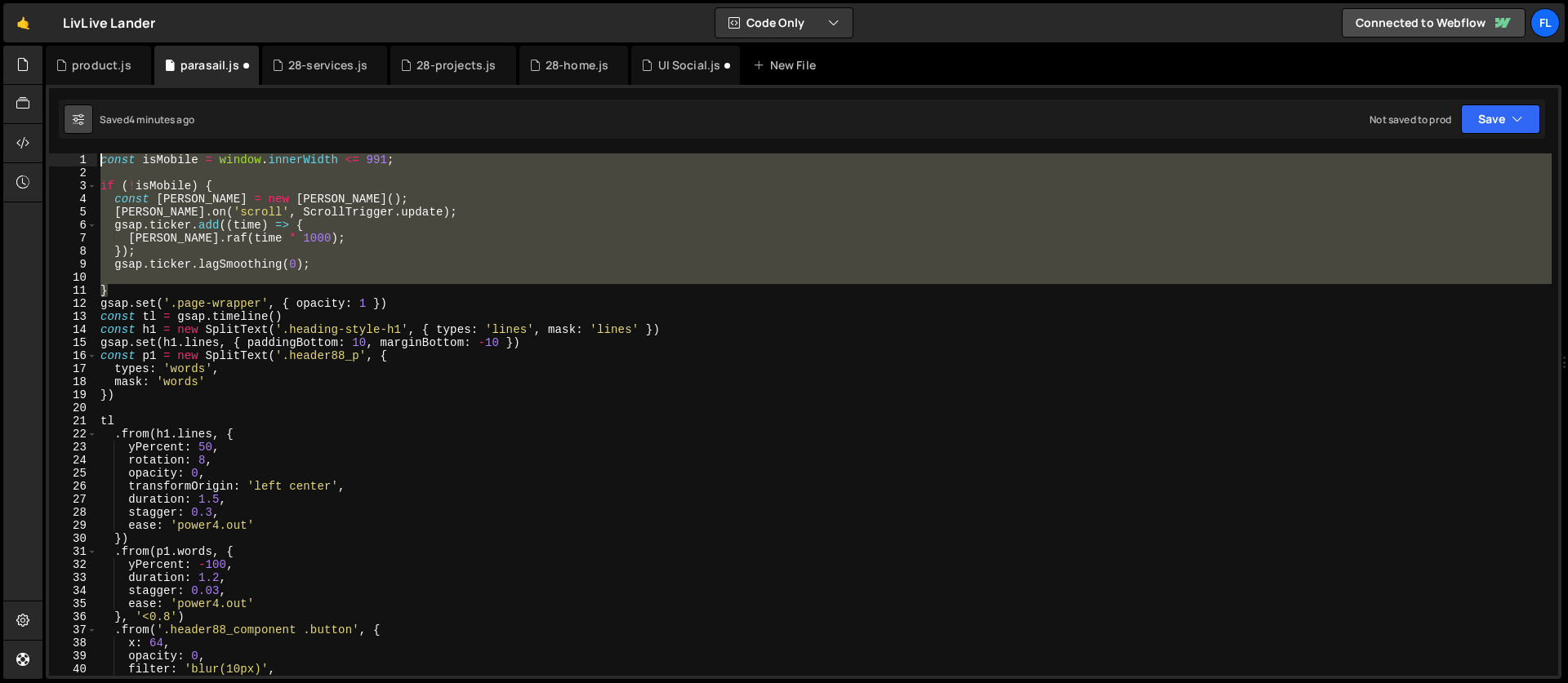
drag, startPoint x: 123, startPoint y: 295, endPoint x: 76, endPoint y: 114, distance: 187.0
click at [76, 114] on div "Debug Explain Copy product.js parasail.js 28-services.js 28-projects.js 28-home…" at bounding box center [804, 363] width 1515 height 634
paste textarea "}"
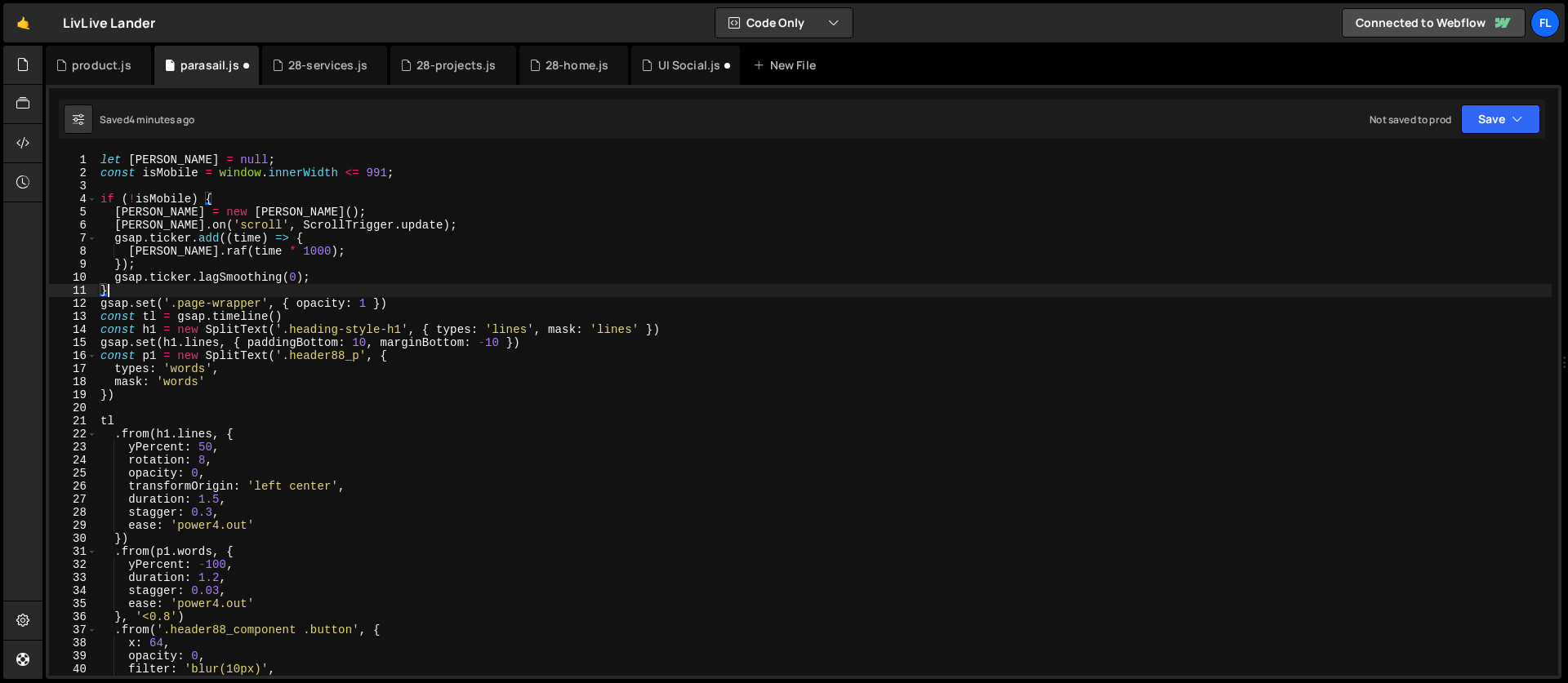
click at [202, 332] on div "let [PERSON_NAME] = null ; const isMobile = window . innerWidth <= 991 ; if ( !…" at bounding box center [823, 427] width 1454 height 549
click at [161, 277] on div "let [PERSON_NAME] = null ; const isMobile = window . innerWidth <= 991 ; if ( !…" at bounding box center [823, 427] width 1454 height 549
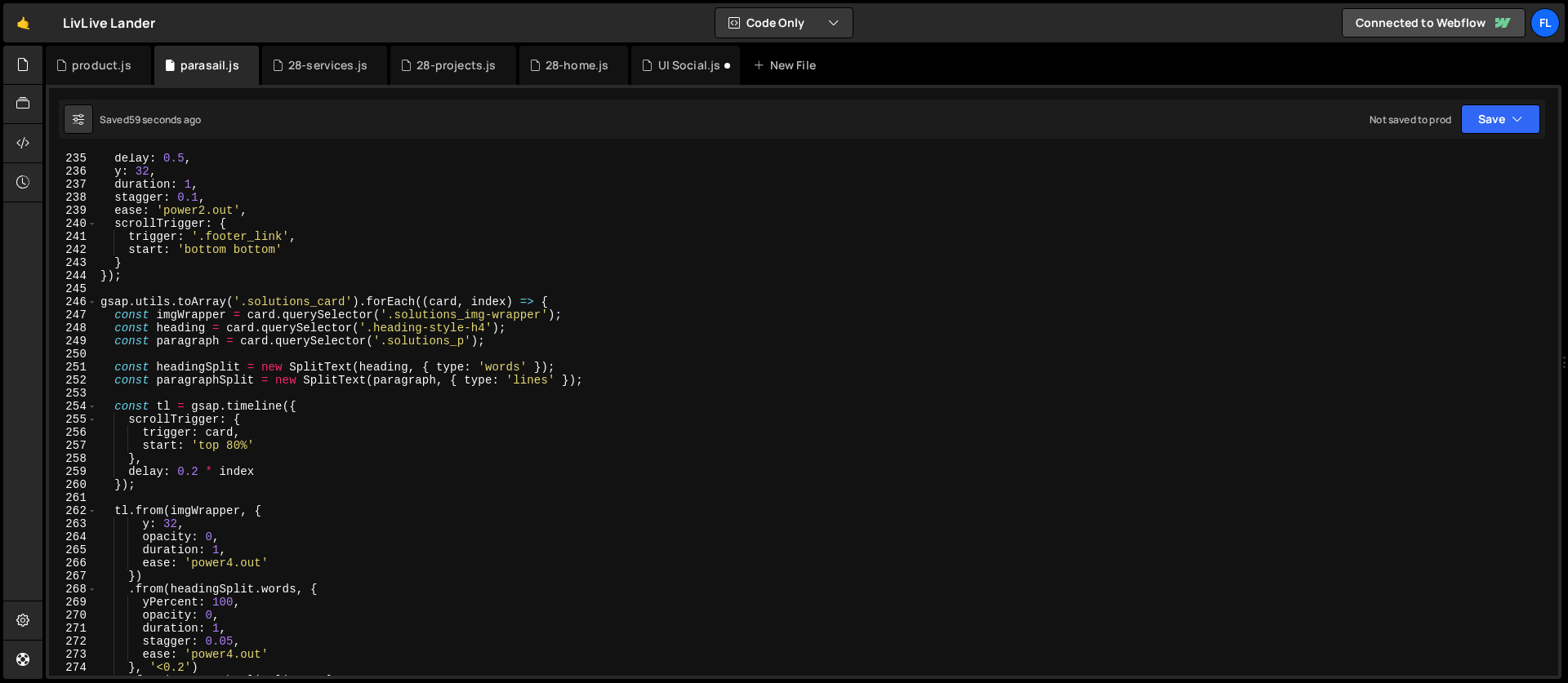
scroll to position [2985, 0]
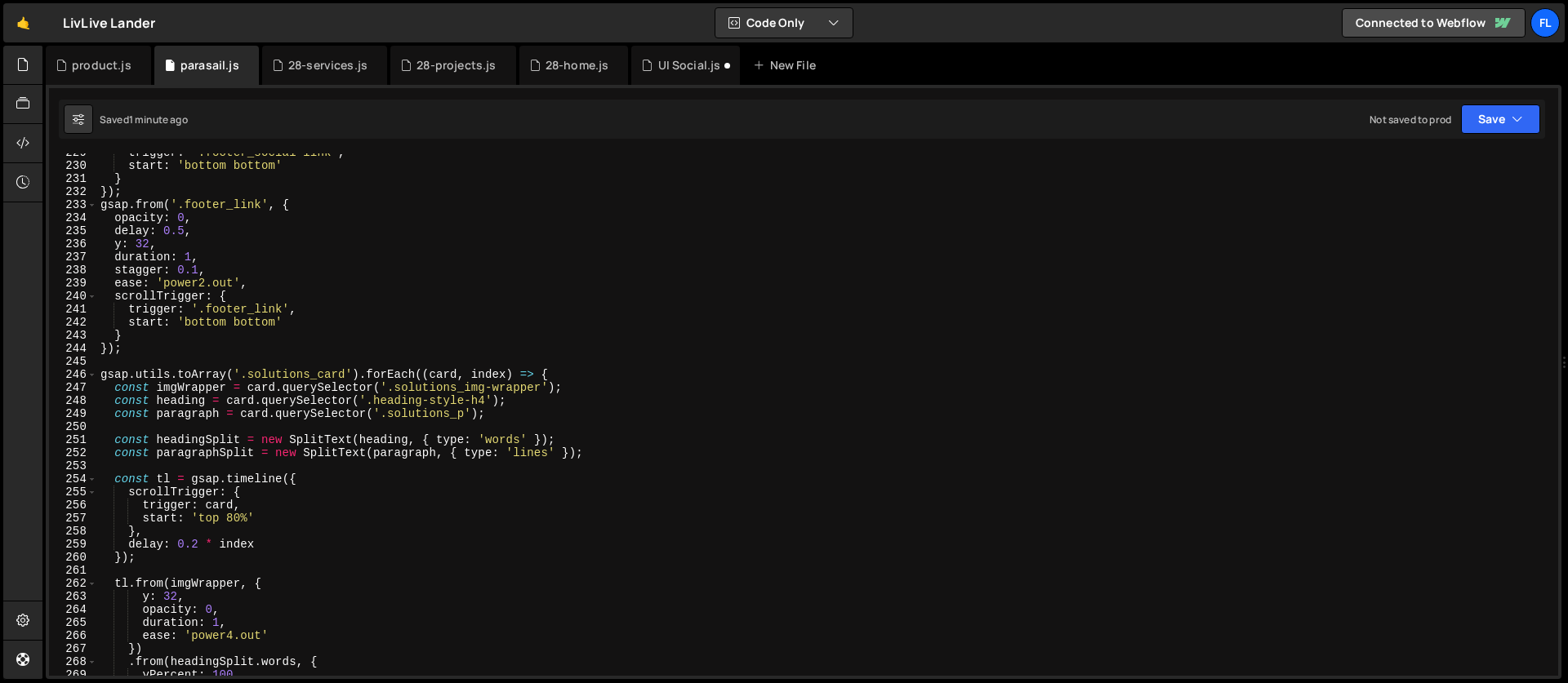
click at [339, 370] on div "trigger : '.footer_social-link' , start : 'bottom bottom' } }) ; gsap . from ( …" at bounding box center [823, 421] width 1454 height 549
click at [339, 383] on div "trigger : '.footer_social-link' , start : 'bottom bottom' } }) ; gsap . from ( …" at bounding box center [823, 421] width 1454 height 549
click at [345, 374] on div "trigger : '.footer_social-link' , start : 'bottom bottom' } }) ; gsap . from ( …" at bounding box center [823, 421] width 1454 height 549
click at [250, 376] on div "trigger : '.footer_social-link' , start : 'bottom bottom' } }) ; gsap . from ( …" at bounding box center [823, 421] width 1454 height 549
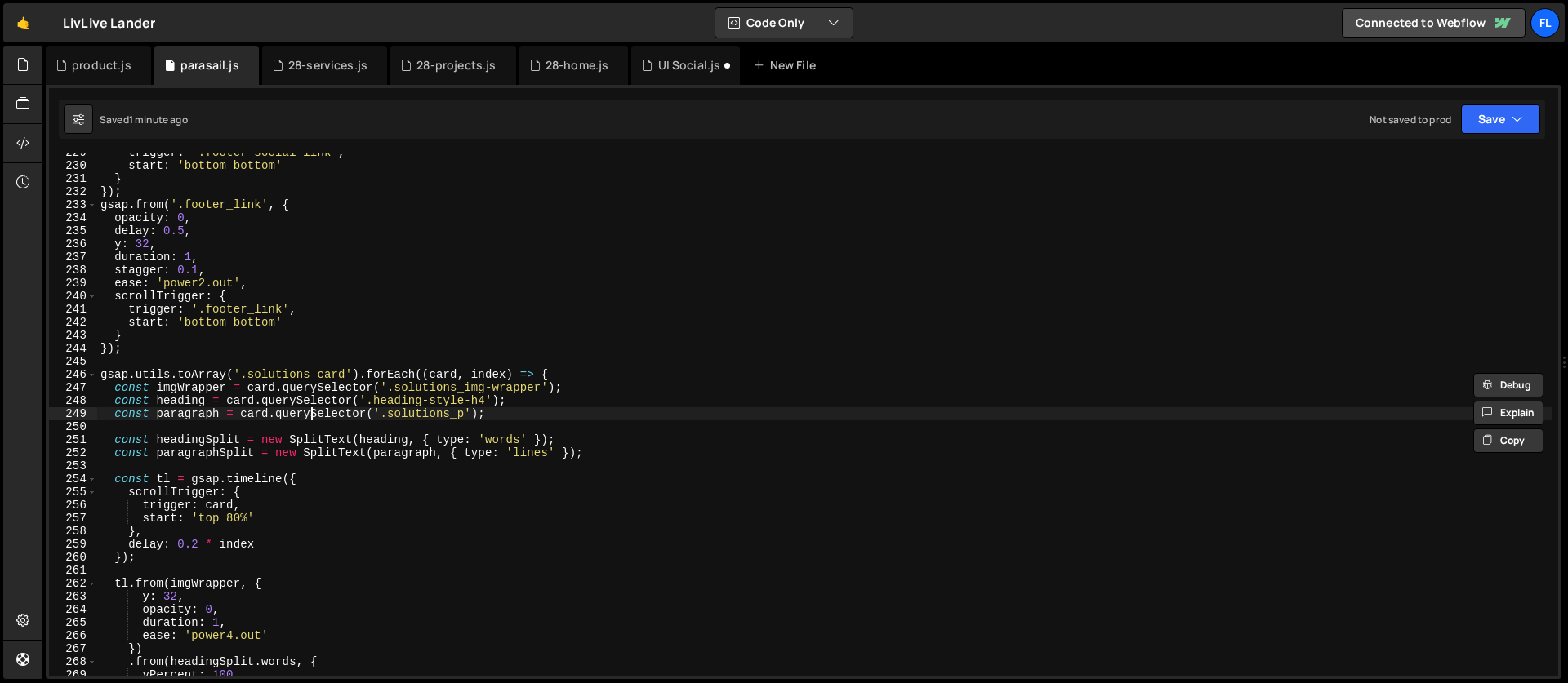
click at [313, 413] on div "trigger : '.footer_social-link' , start : 'bottom bottom' } }) ; gsap . from ( …" at bounding box center [823, 421] width 1454 height 549
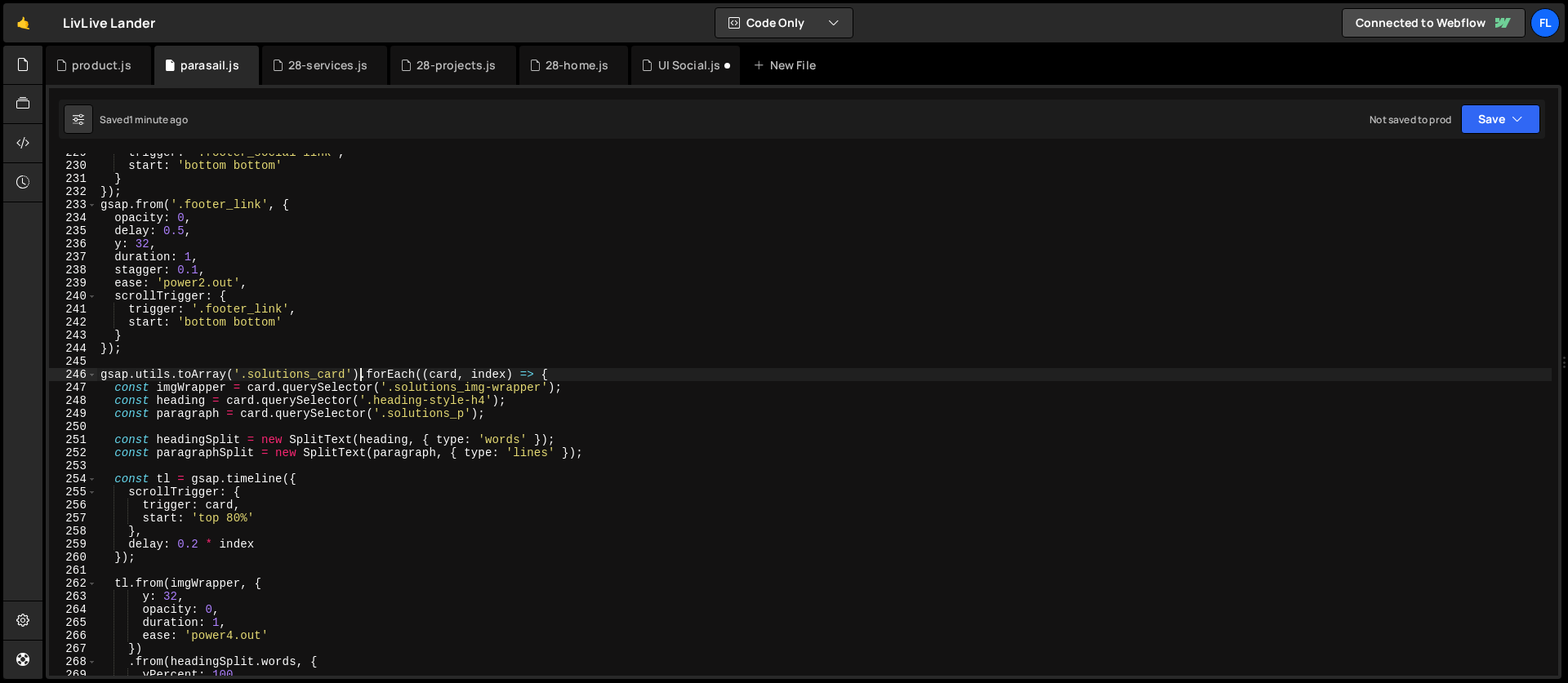
click at [363, 370] on div "trigger : '.footer_social-link' , start : 'bottom bottom' } }) ; gsap . from ( …" at bounding box center [823, 421] width 1454 height 549
type textarea "gsap.utils.toArray('.solutions_card').forEach((card, index) => {"
click at [347, 370] on div "trigger : '.footer_social-link' , start : 'bottom bottom' } }) ; gsap . from ( …" at bounding box center [823, 421] width 1454 height 549
click at [249, 358] on div "trigger : '.footer_social-link' , start : 'bottom bottom' } }) ; gsap . from ( …" at bounding box center [823, 421] width 1454 height 549
click at [560, 374] on div "trigger : '.footer_social-link' , start : 'bottom bottom' } }) ; gsap . from ( …" at bounding box center [823, 421] width 1454 height 549
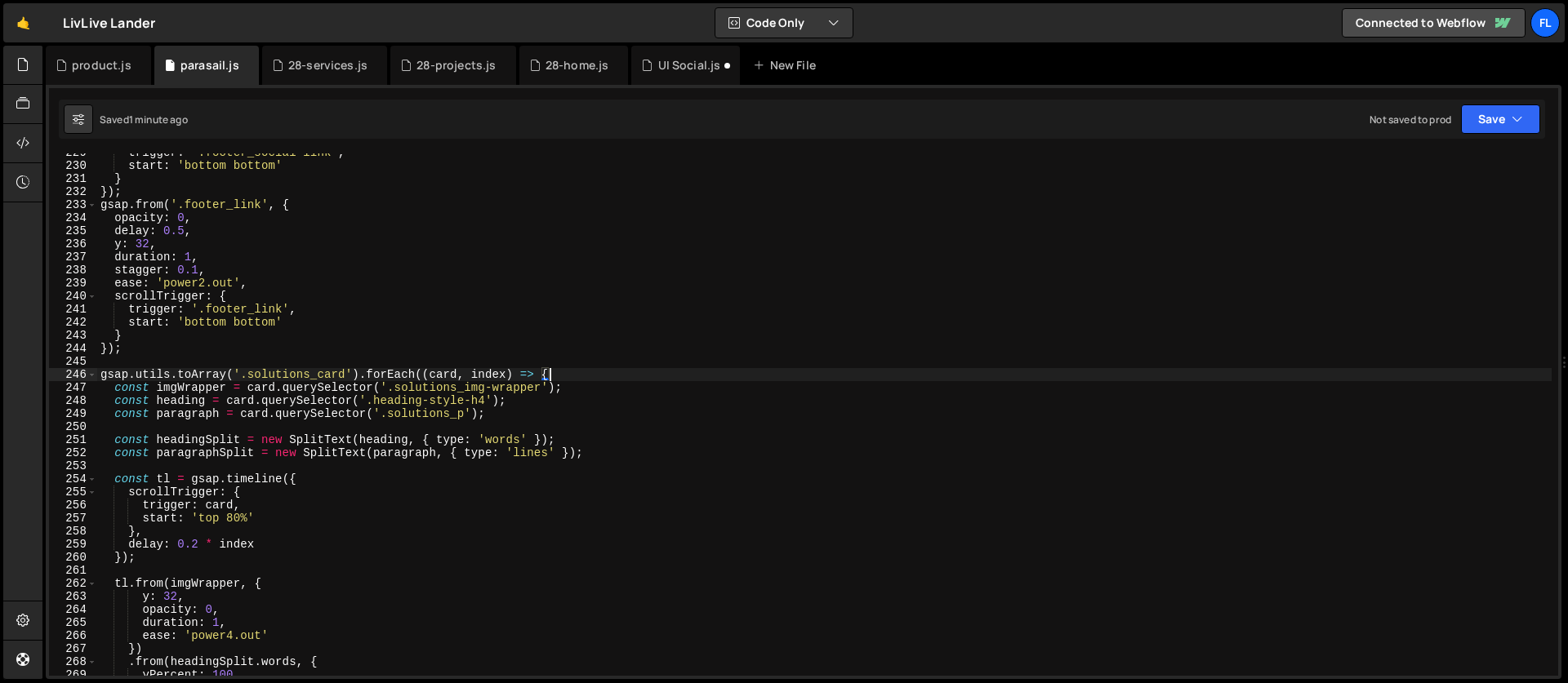
click at [358, 350] on div "trigger : '.footer_social-link' , start : 'bottom bottom' } }) ; gsap . from ( …" at bounding box center [823, 421] width 1454 height 549
type textarea "});"
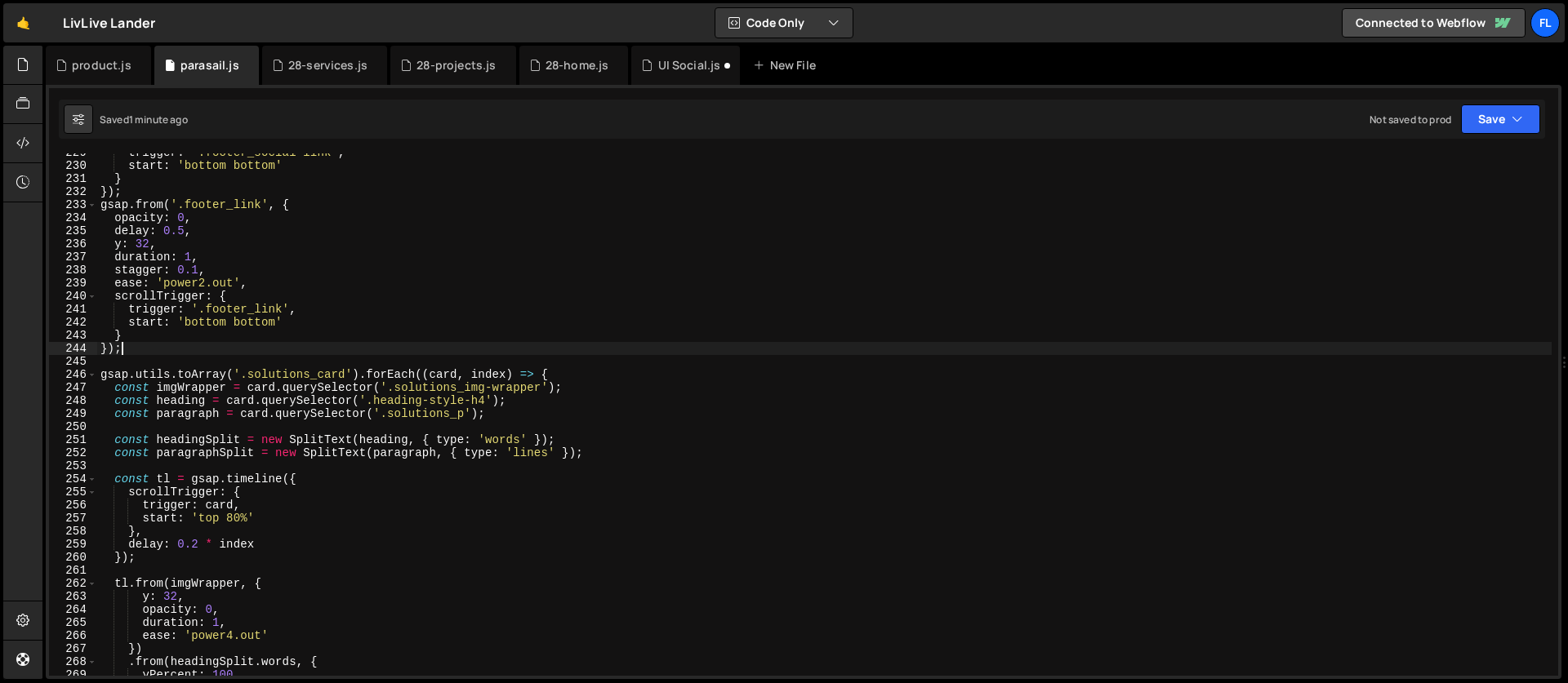
click at [223, 346] on div "trigger : '.footer_social-link' , start : 'bottom bottom' } }) ; gsap . from ( …" at bounding box center [823, 421] width 1454 height 549
click at [203, 358] on div "trigger : '.footer_social-link' , start : 'bottom bottom' } }) ; gsap . from ( …" at bounding box center [823, 421] width 1454 height 549
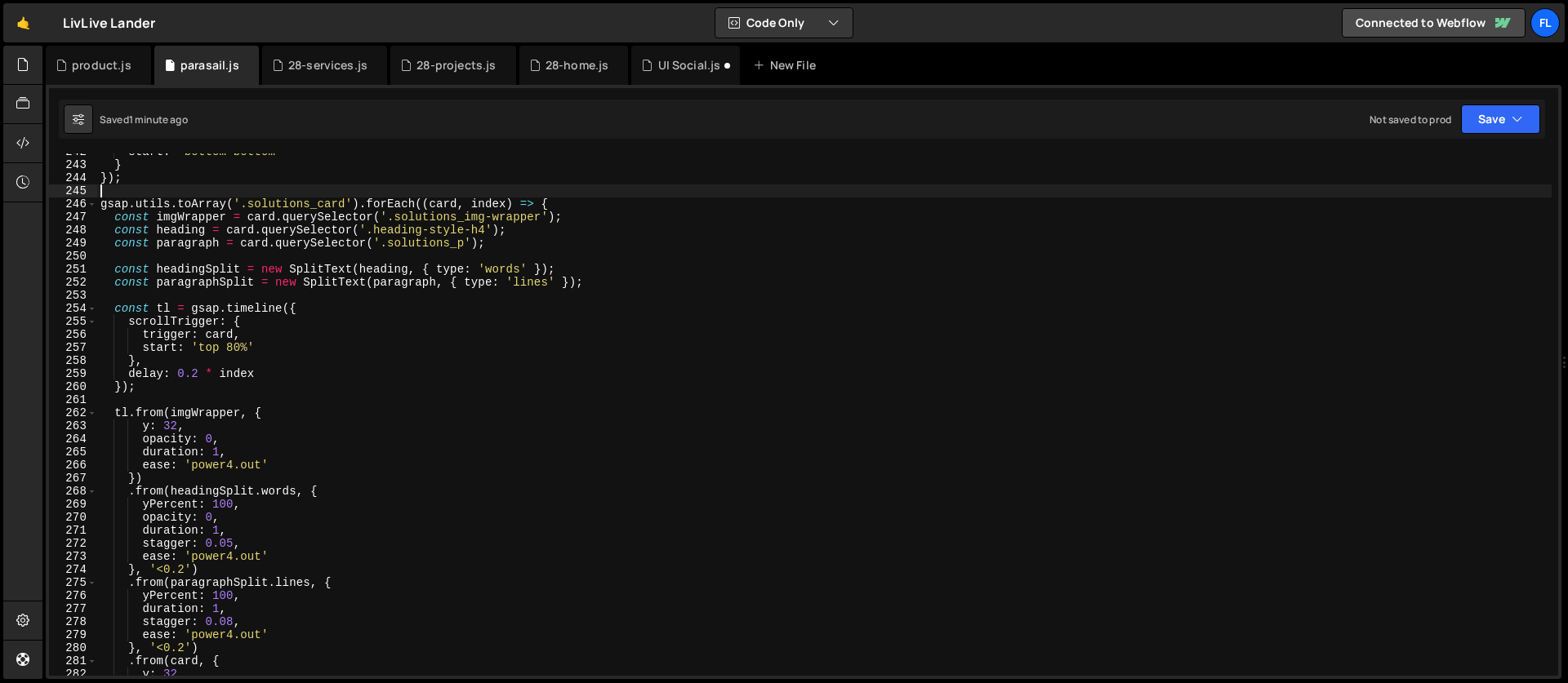
scroll to position [3091, 0]
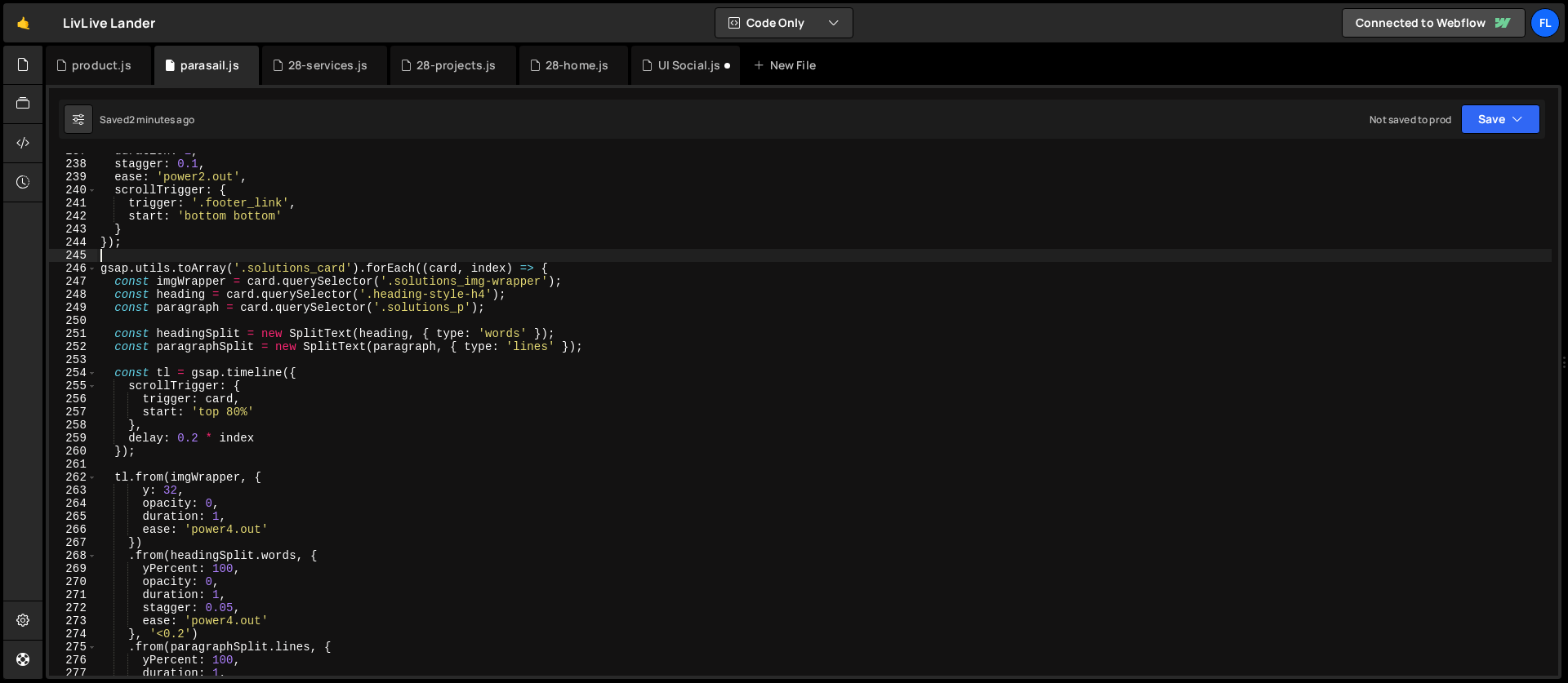
click at [510, 347] on div "duration : 1 , stagger : 0.1 , ease : 'power2.out' , scrollTrigger : { trigger …" at bounding box center [823, 419] width 1454 height 549
type textarea "const paragraphSplit = new SplitText(paragraph, { type: 'lines' });"
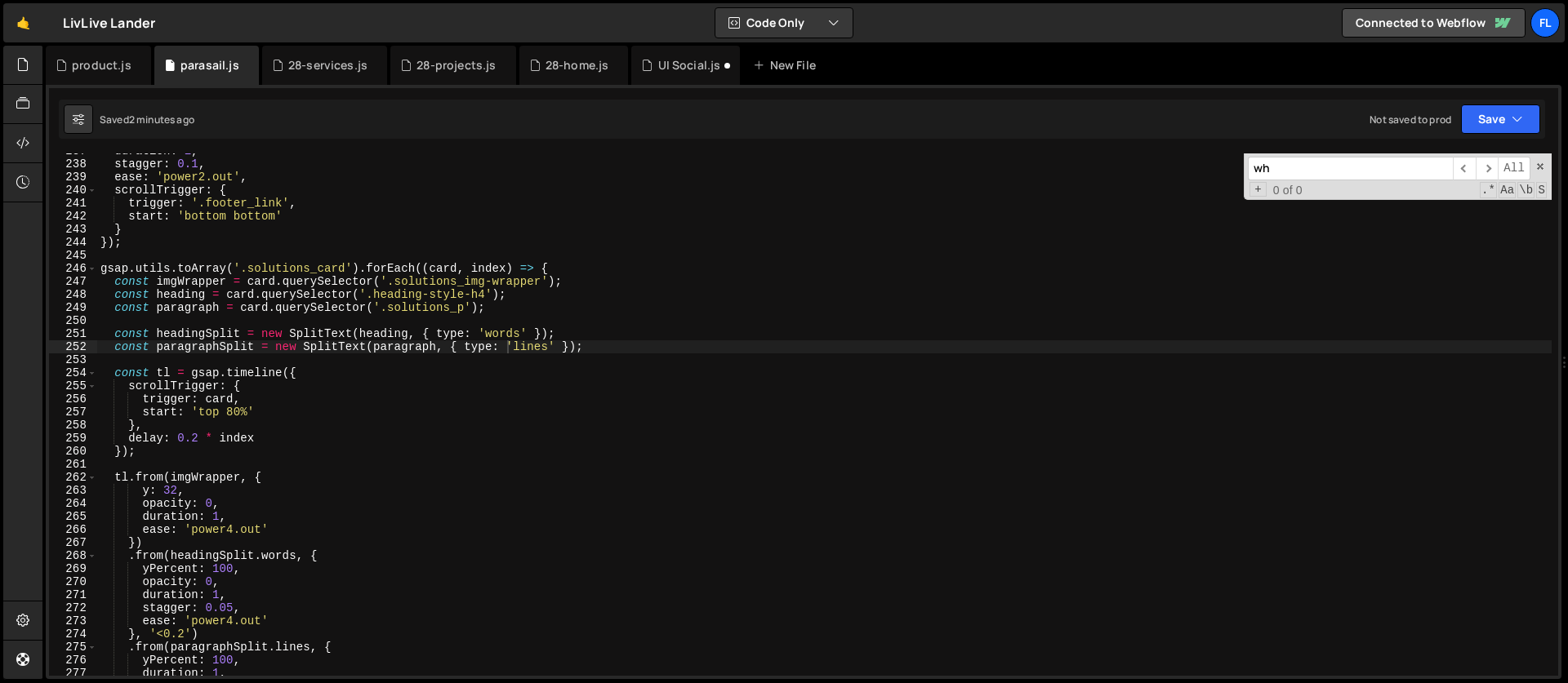
scroll to position [940, 0]
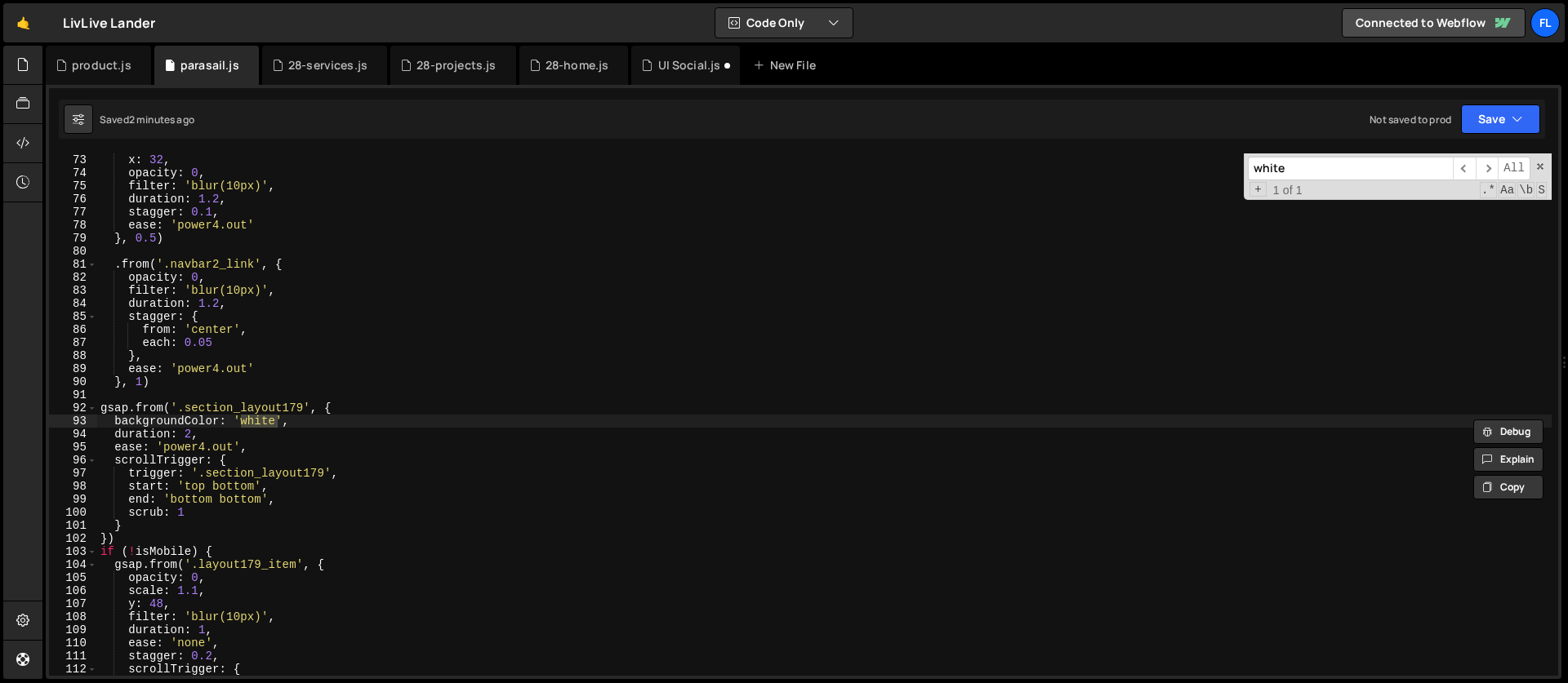
type input "white"
click at [104, 394] on div "x : 32 , opacity : 0 , filter : 'blur(10px)' , duration : 1.2 , stagger : 0.1 ,…" at bounding box center [823, 427] width 1454 height 549
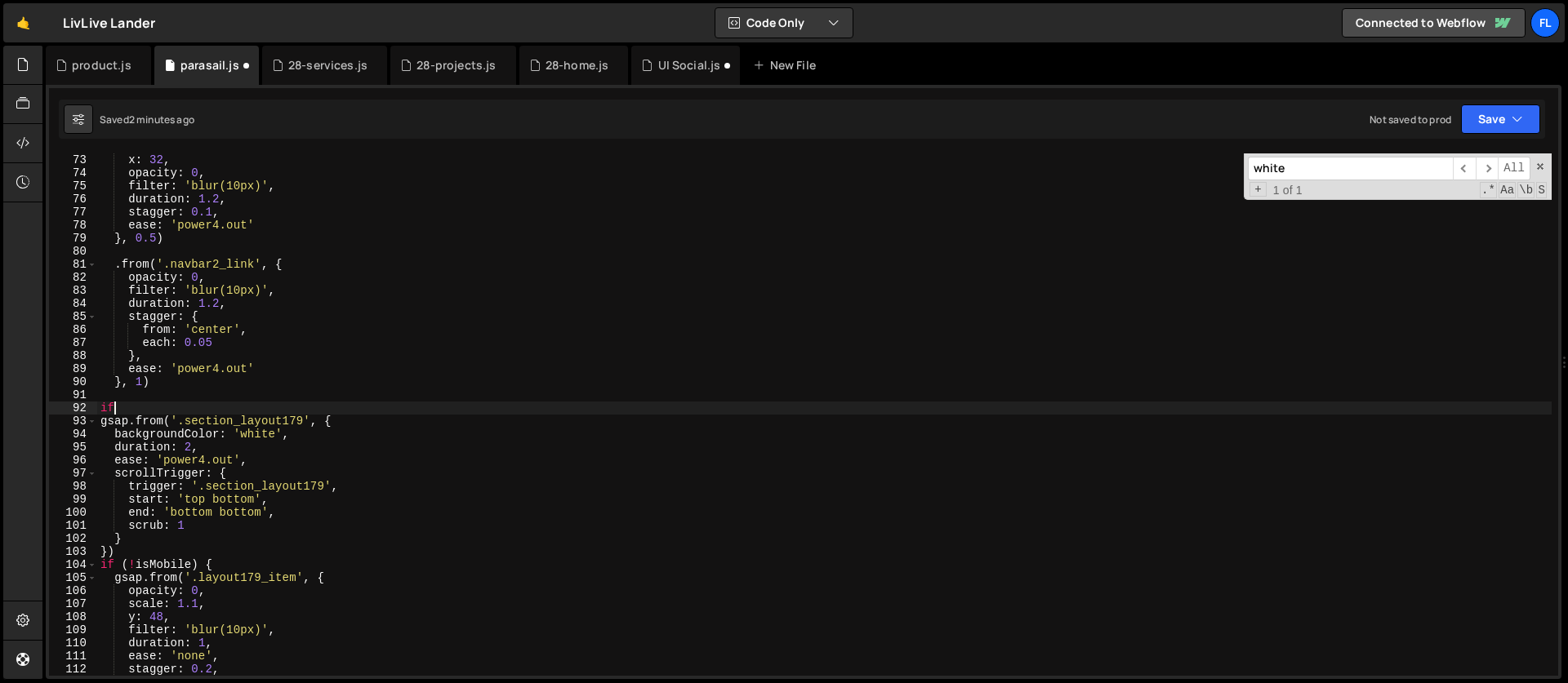
type textarea "i"
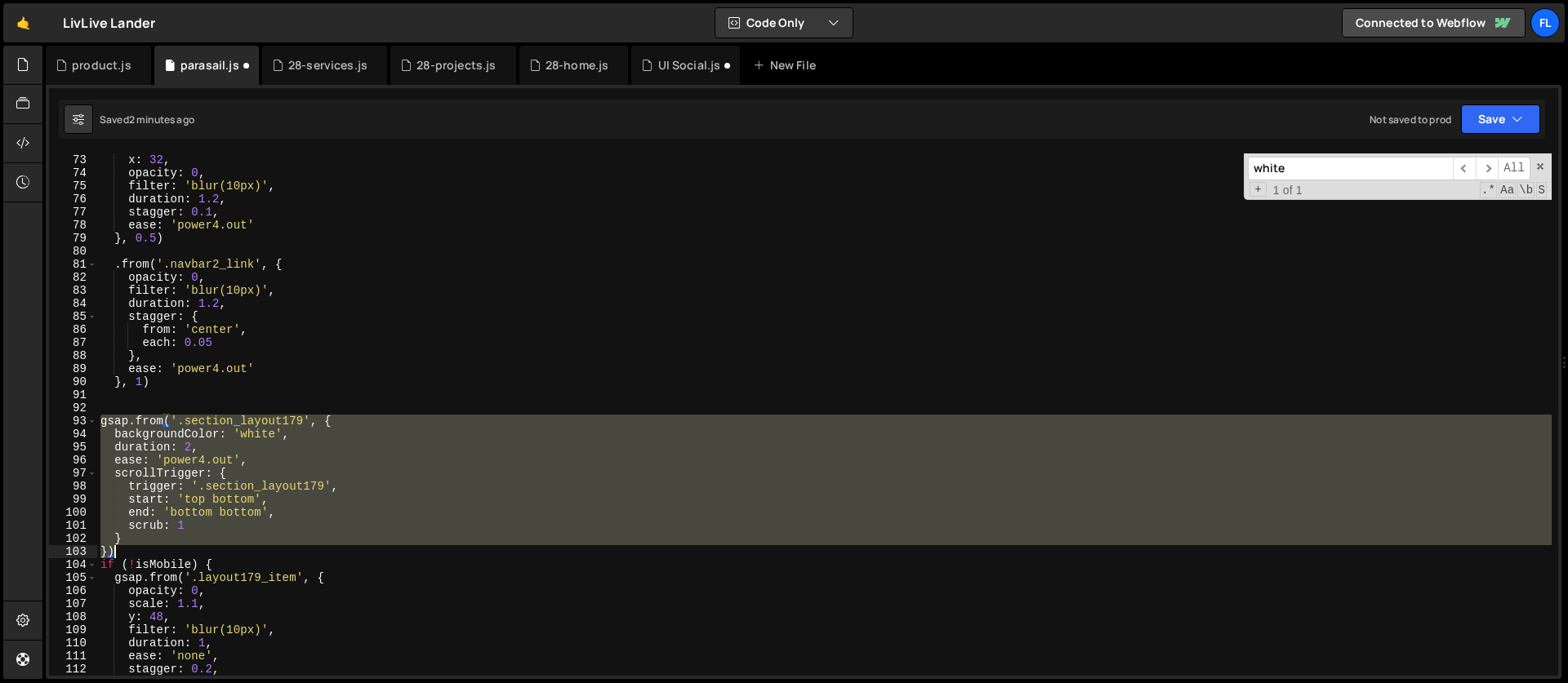
drag, startPoint x: 102, startPoint y: 419, endPoint x: 137, endPoint y: 551, distance: 136.6
click at [137, 551] on div "x : 32 , opacity : 0 , filter : 'blur(10px)' , duration : 1.2 , stagger : 0.1 ,…" at bounding box center [823, 427] width 1454 height 549
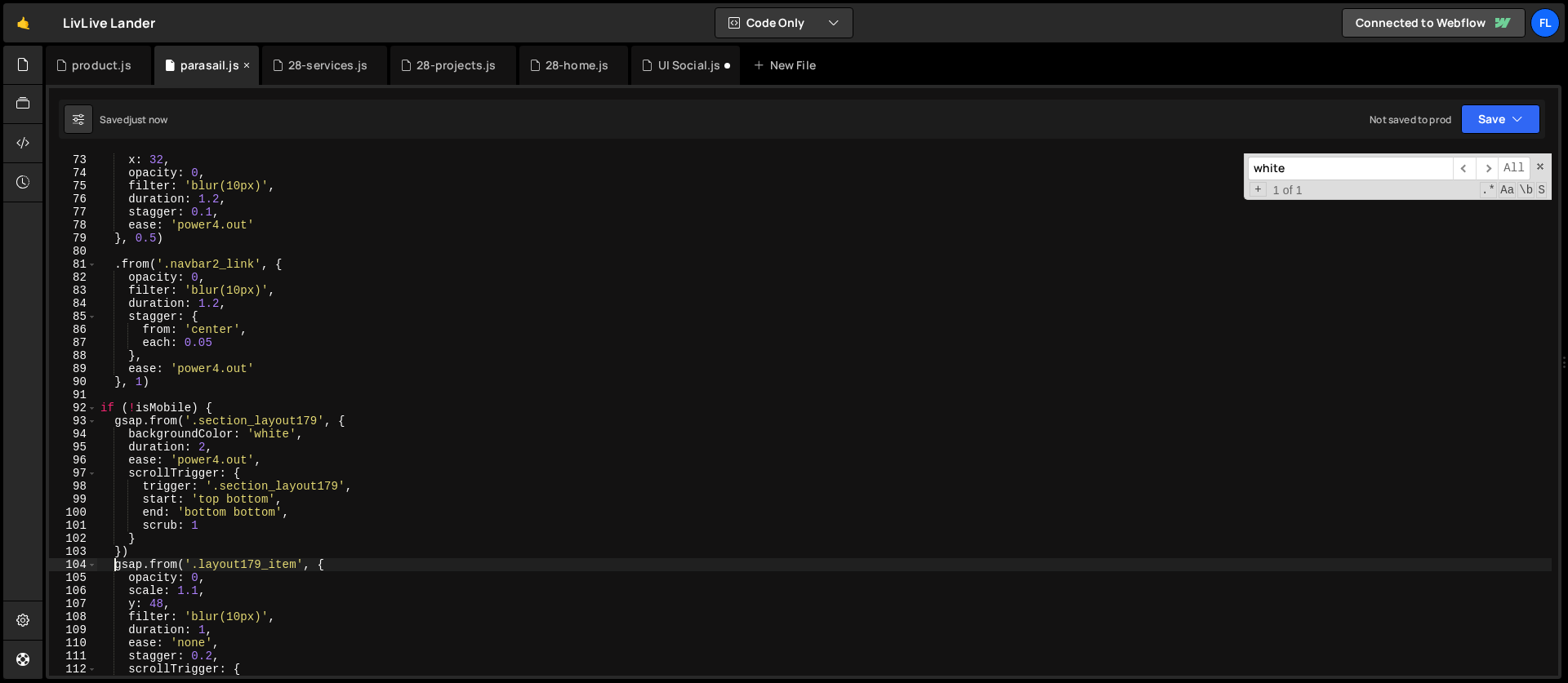
type textarea "gsap.from('.layout179_item', {"
drag, startPoint x: 1306, startPoint y: 177, endPoint x: 1190, endPoint y: 164, distance: 116.7
click at [1190, 164] on div "x : 32 , opacity : 0 , filter : 'blur(10px)' , duration : 1.2 , stagger : 0.1 ,…" at bounding box center [823, 414] width 1454 height 522
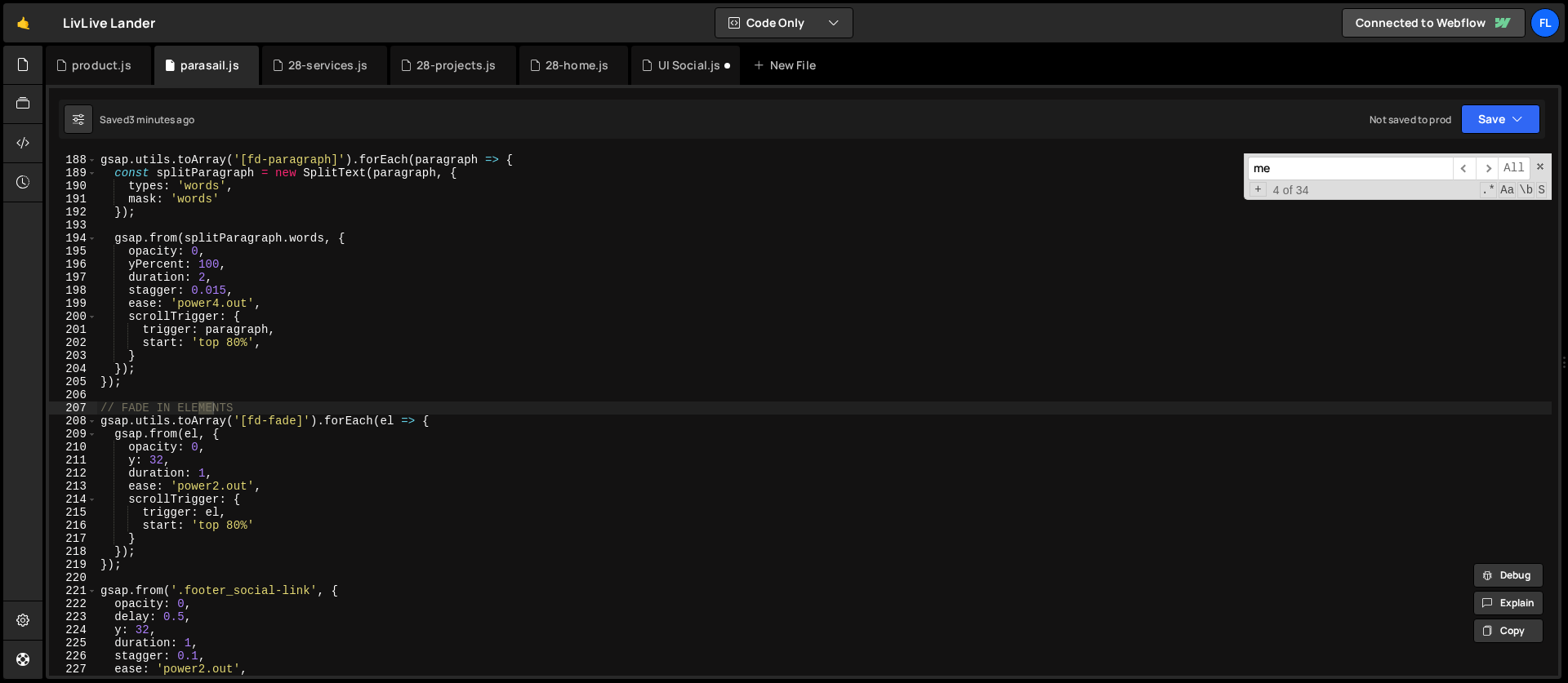
scroll to position [2442, 0]
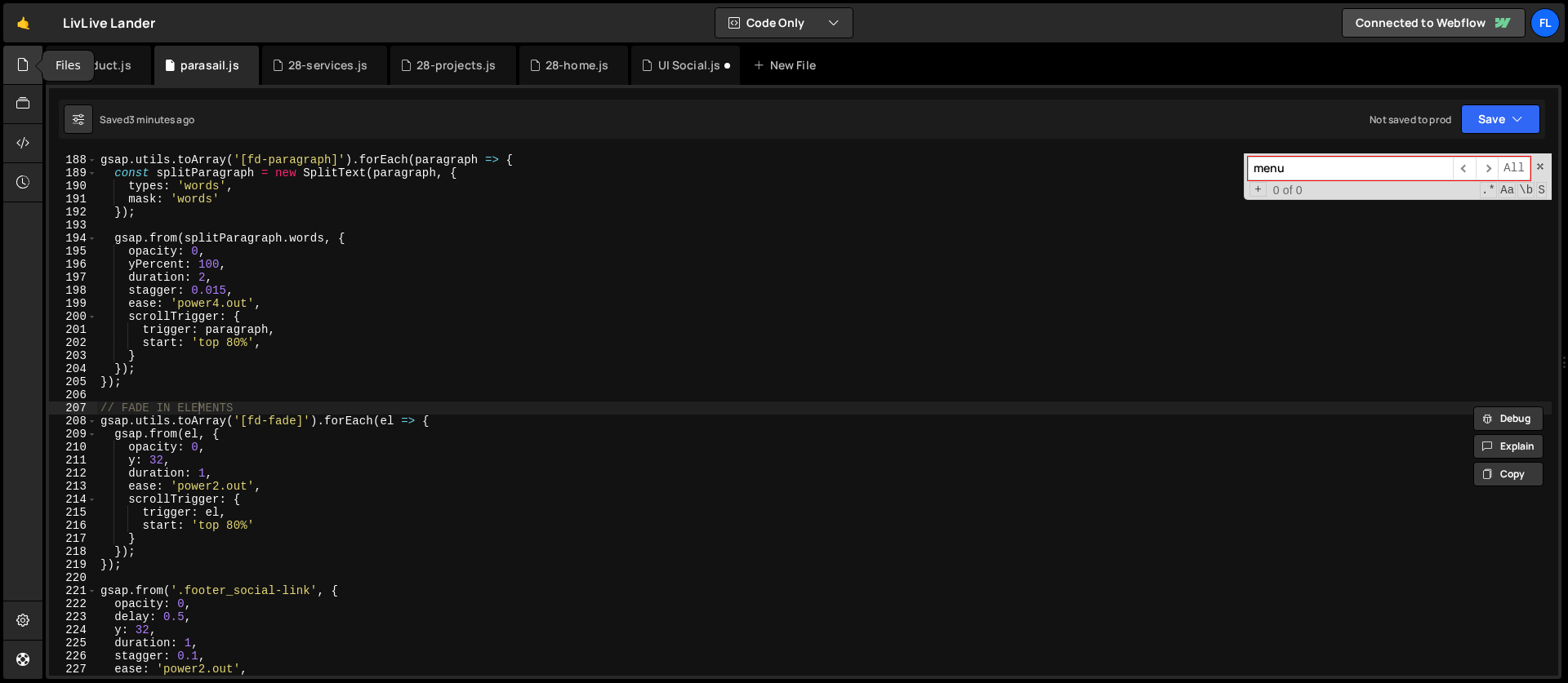
type input "menu"
click at [22, 67] on icon at bounding box center [23, 64] width 13 height 18
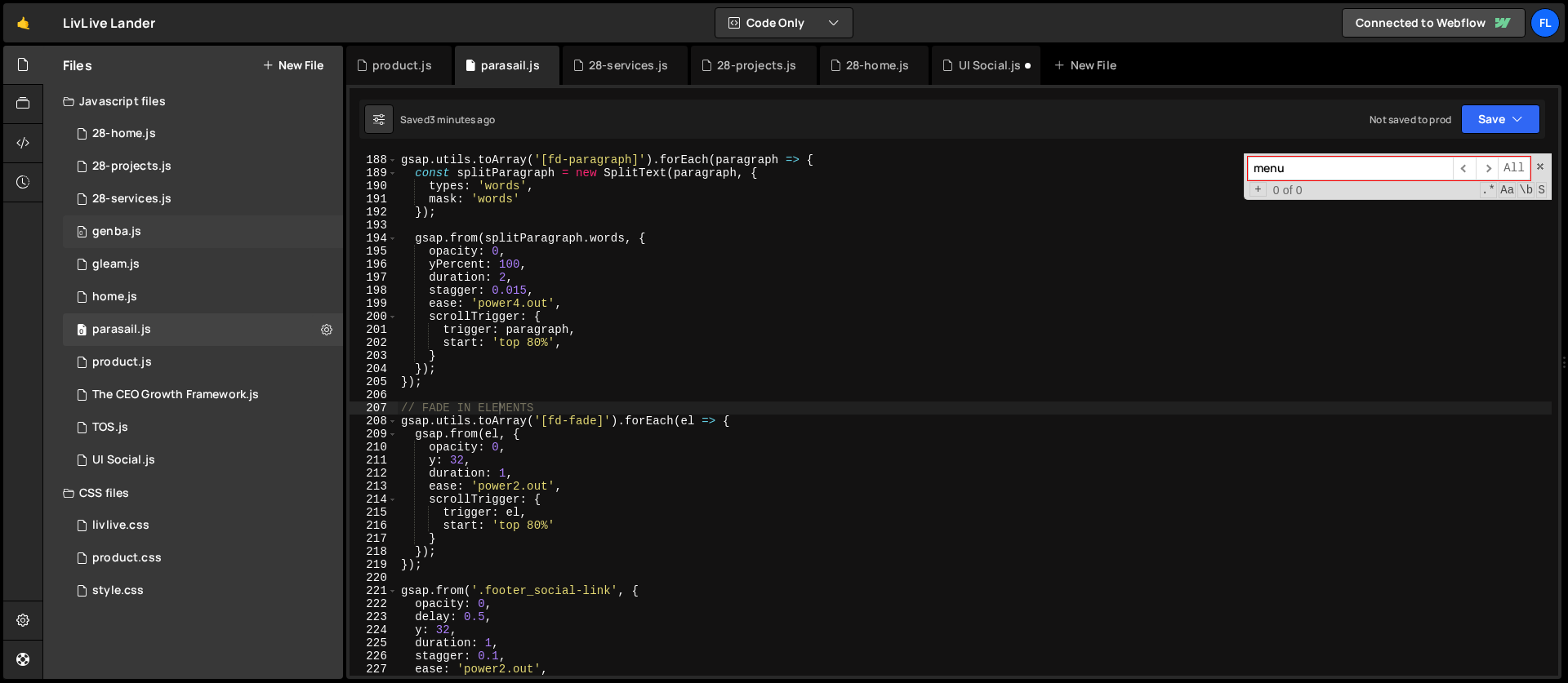
click at [120, 242] on div "0 genba.js 0" at bounding box center [203, 231] width 280 height 33
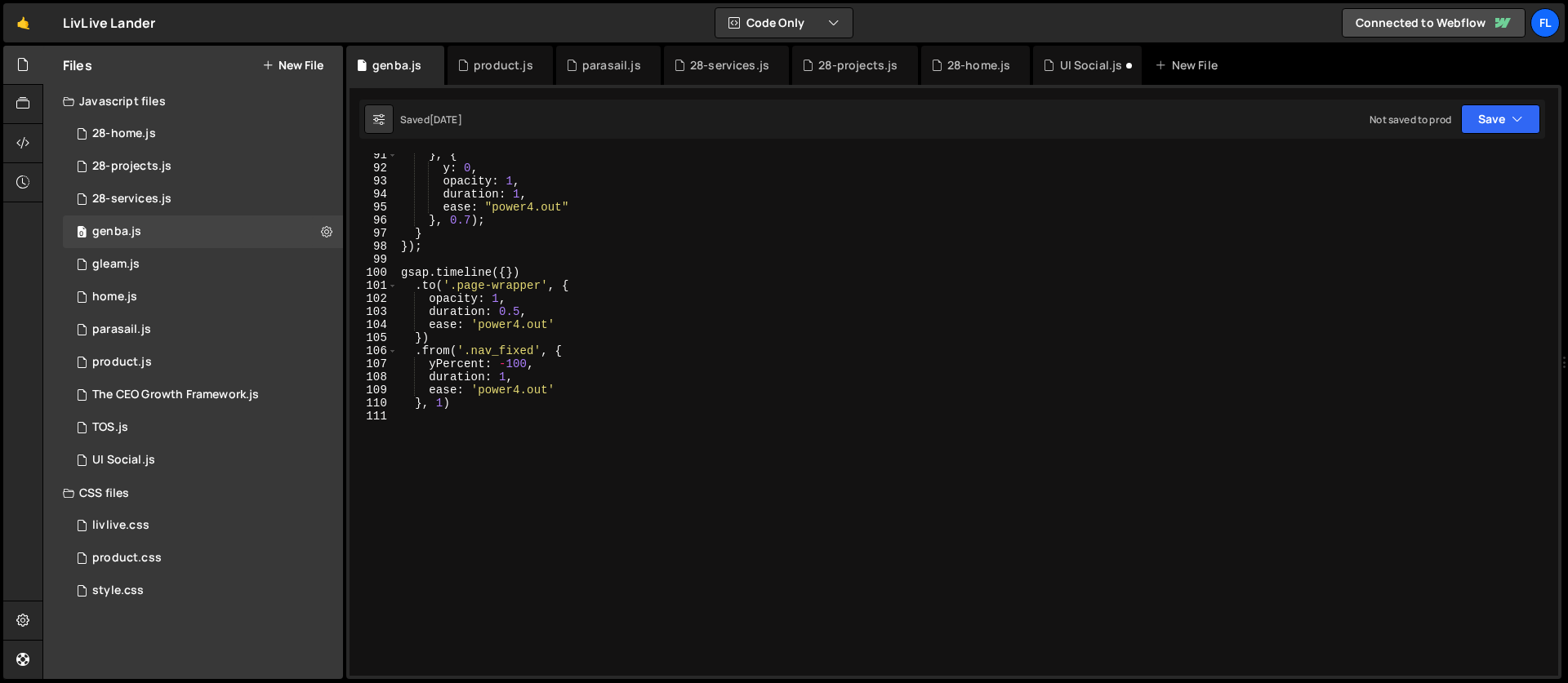
scroll to position [728, 0]
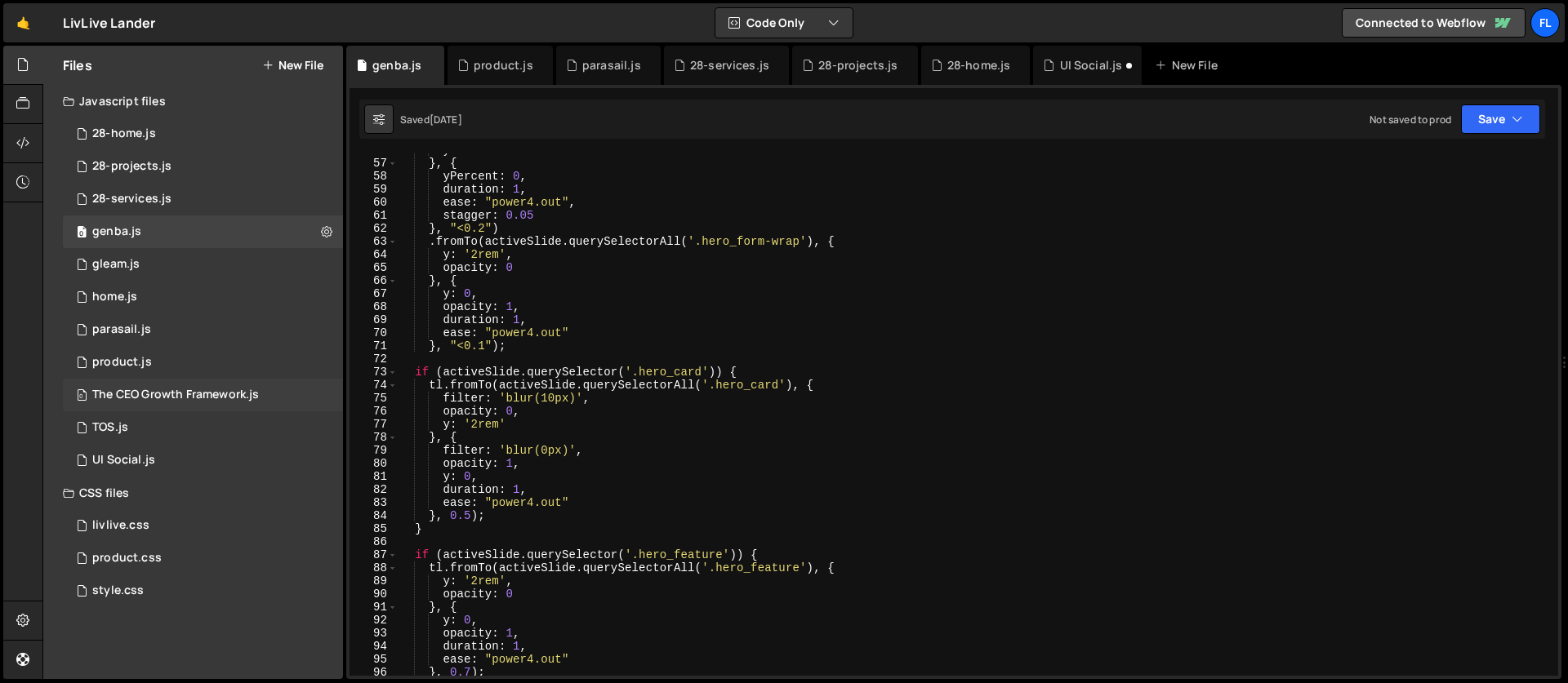
click at [120, 394] on div "The CEO Growth Framework.js" at bounding box center [175, 396] width 166 height 15
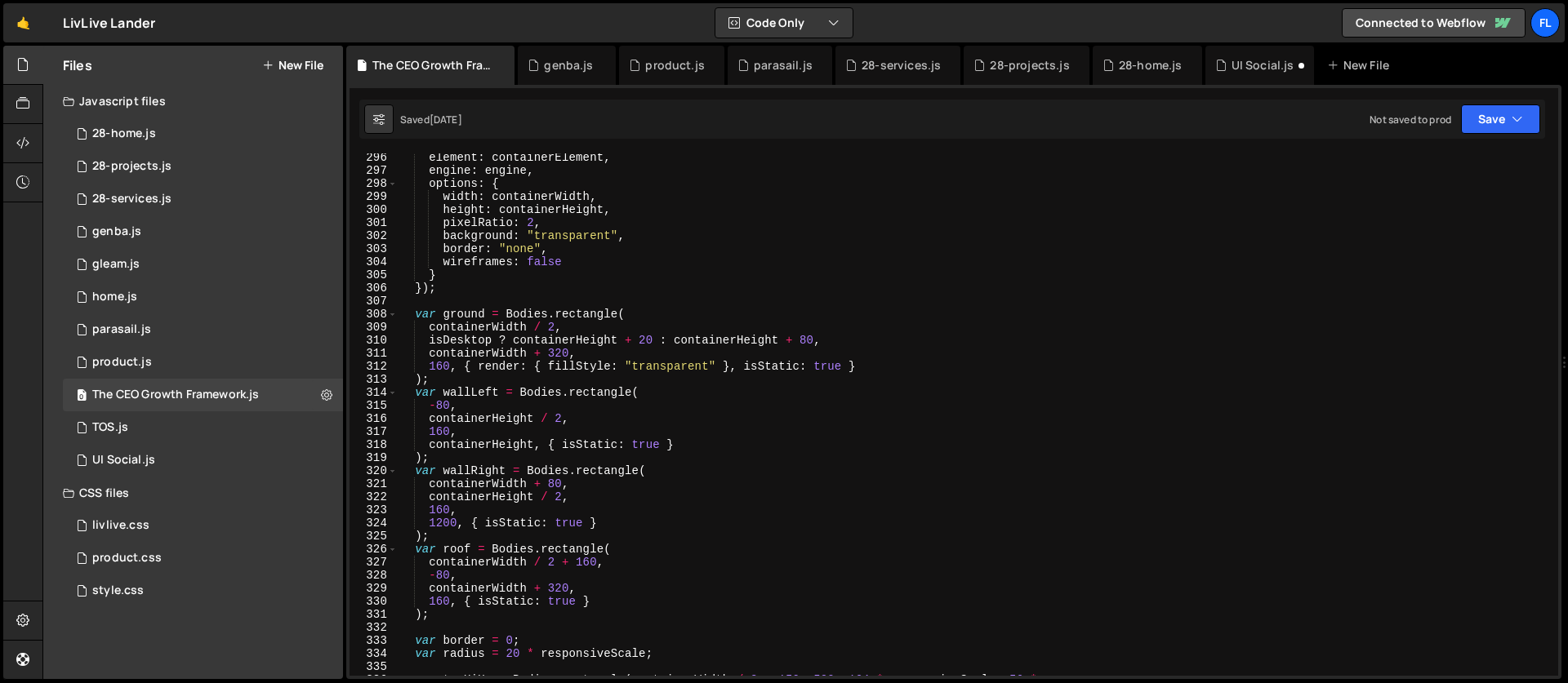
scroll to position [4339, 0]
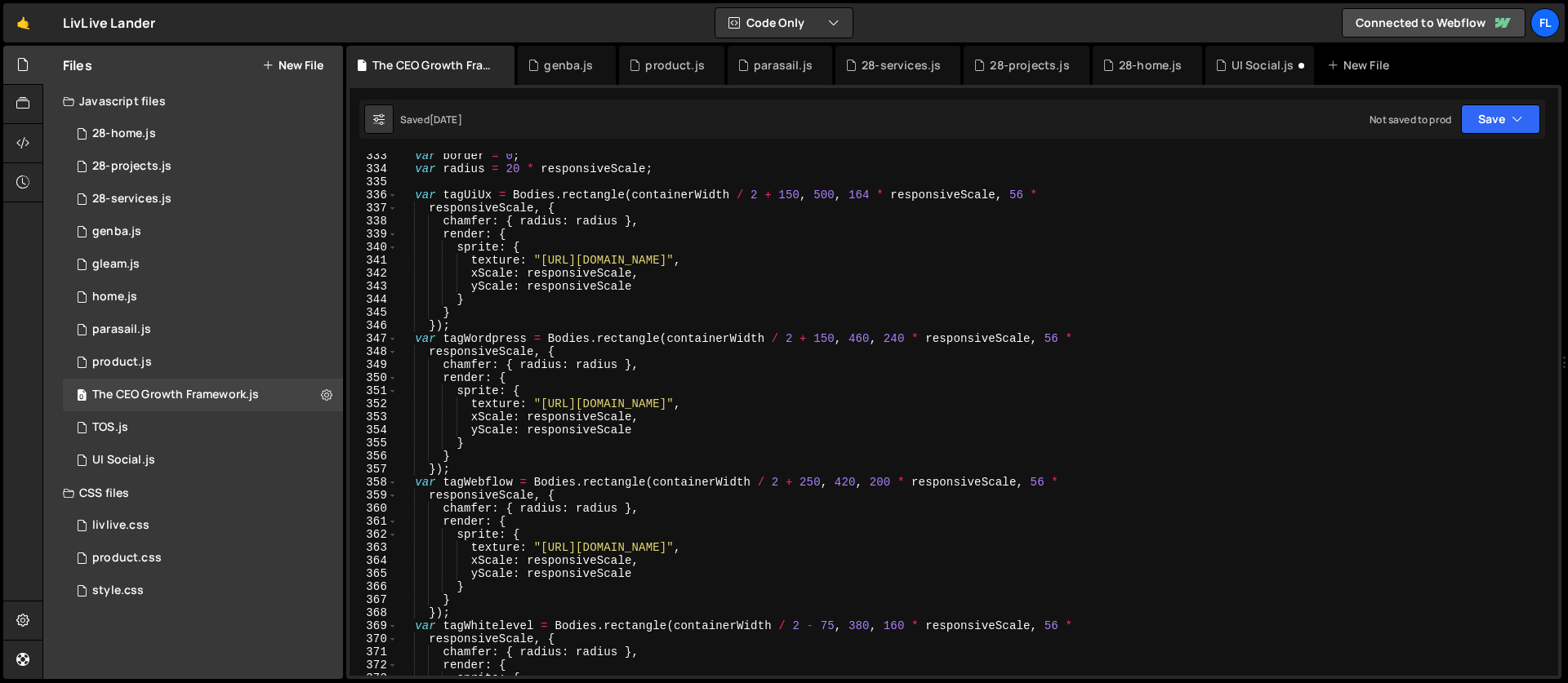
type textarea "});"
click at [780, 467] on div "var border = 0 ; var radius = 20 * responsiveScale ; var tagUiUx = Bodies . rec…" at bounding box center [975, 424] width 1154 height 549
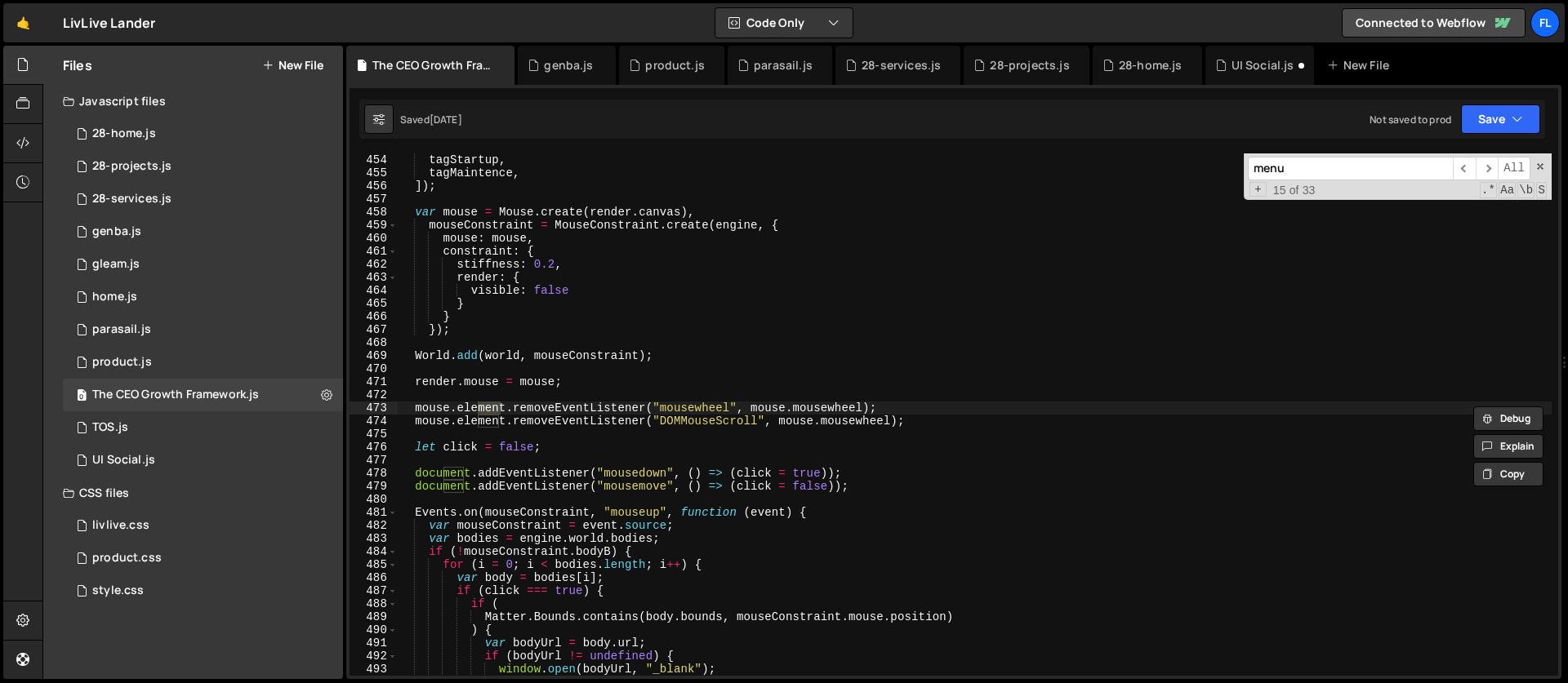
scroll to position [10682, 0]
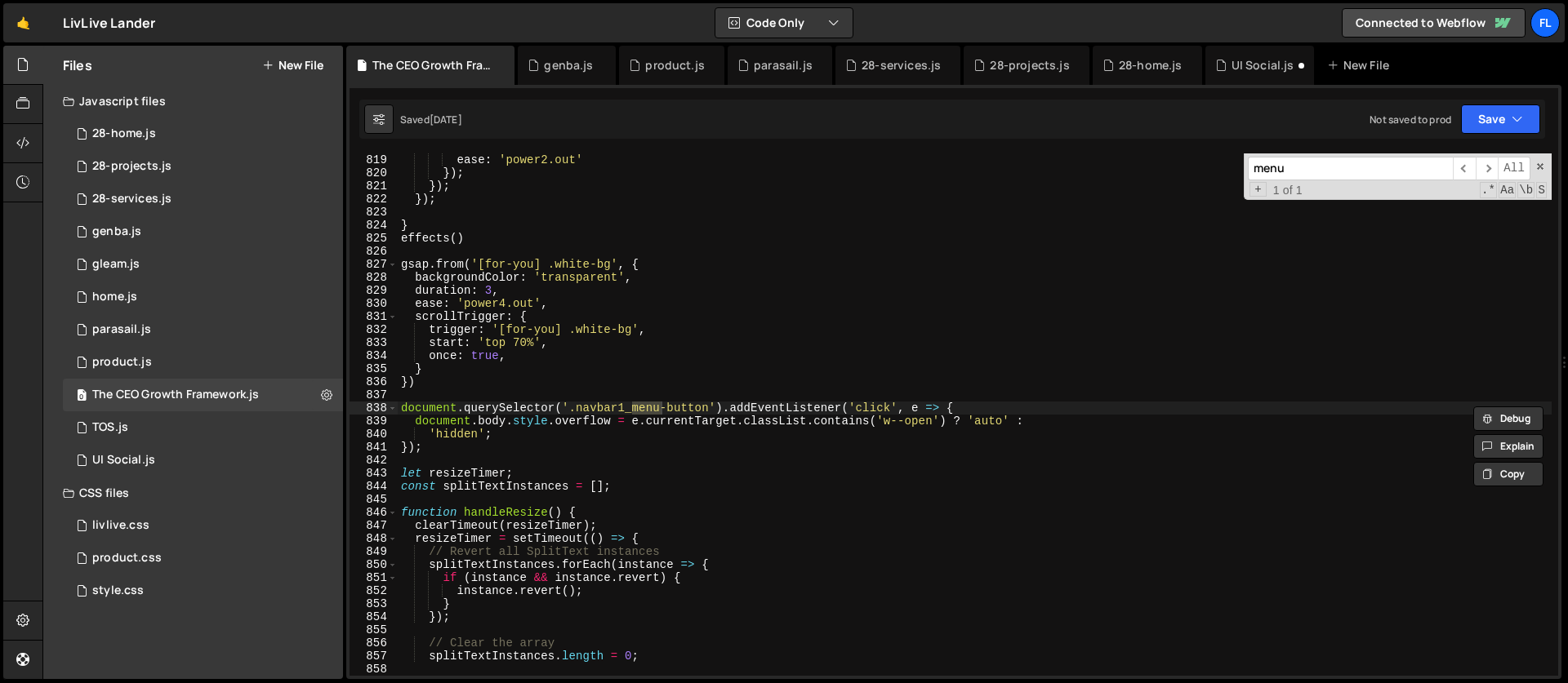
type input "menu"
click at [979, 406] on div "ease : 'power2.out' }) ; }) ; }) ; } effects ( ) gsap . from ( '[for-you] .whit…" at bounding box center [975, 427] width 1154 height 549
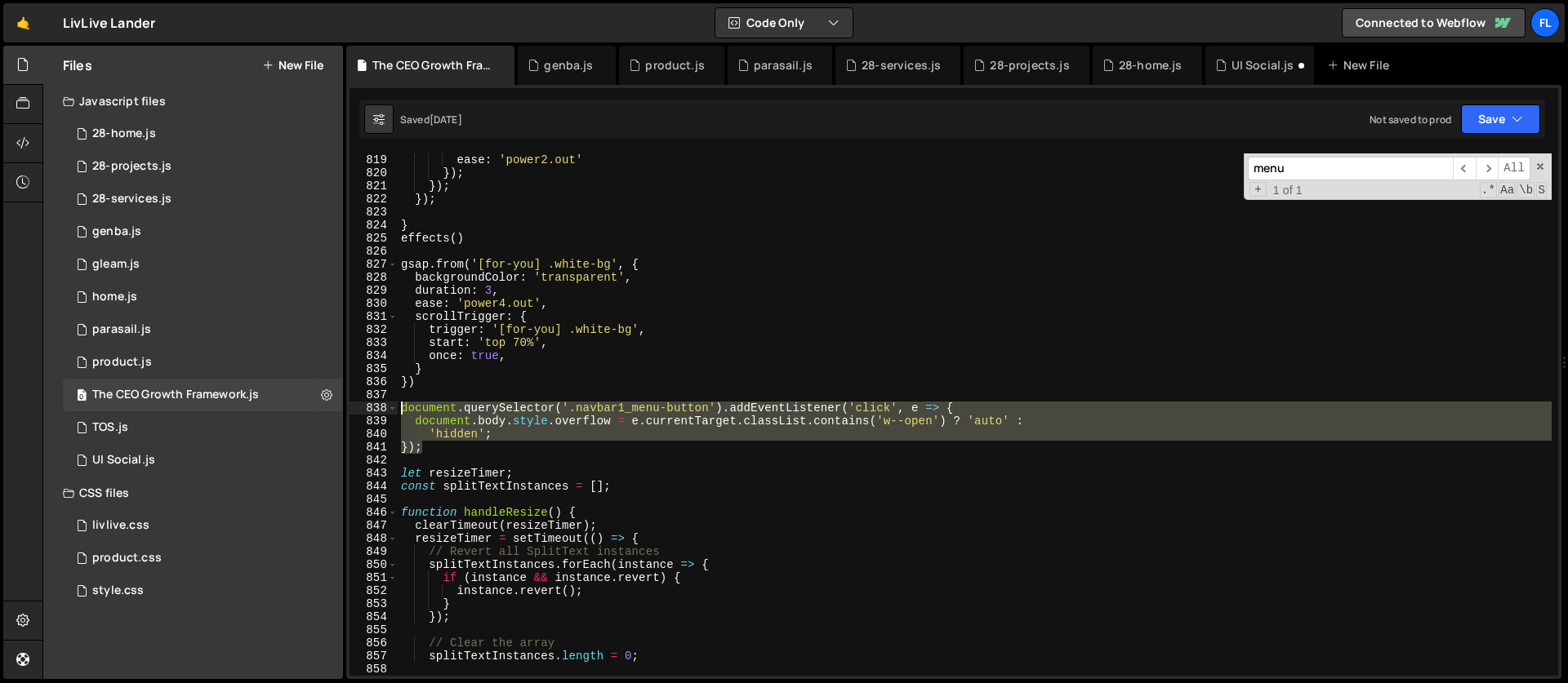
drag, startPoint x: 437, startPoint y: 446, endPoint x: 376, endPoint y: 412, distance: 69.8
click at [376, 412] on div "document.querySelector('.navbar1_menu-button').addEventListener('click', e => {…" at bounding box center [954, 414] width 1209 height 522
type textarea "document.querySelector('.navbar1_menu-button').addEventListener('click', e => {…"
click at [24, 59] on icon at bounding box center [23, 64] width 13 height 18
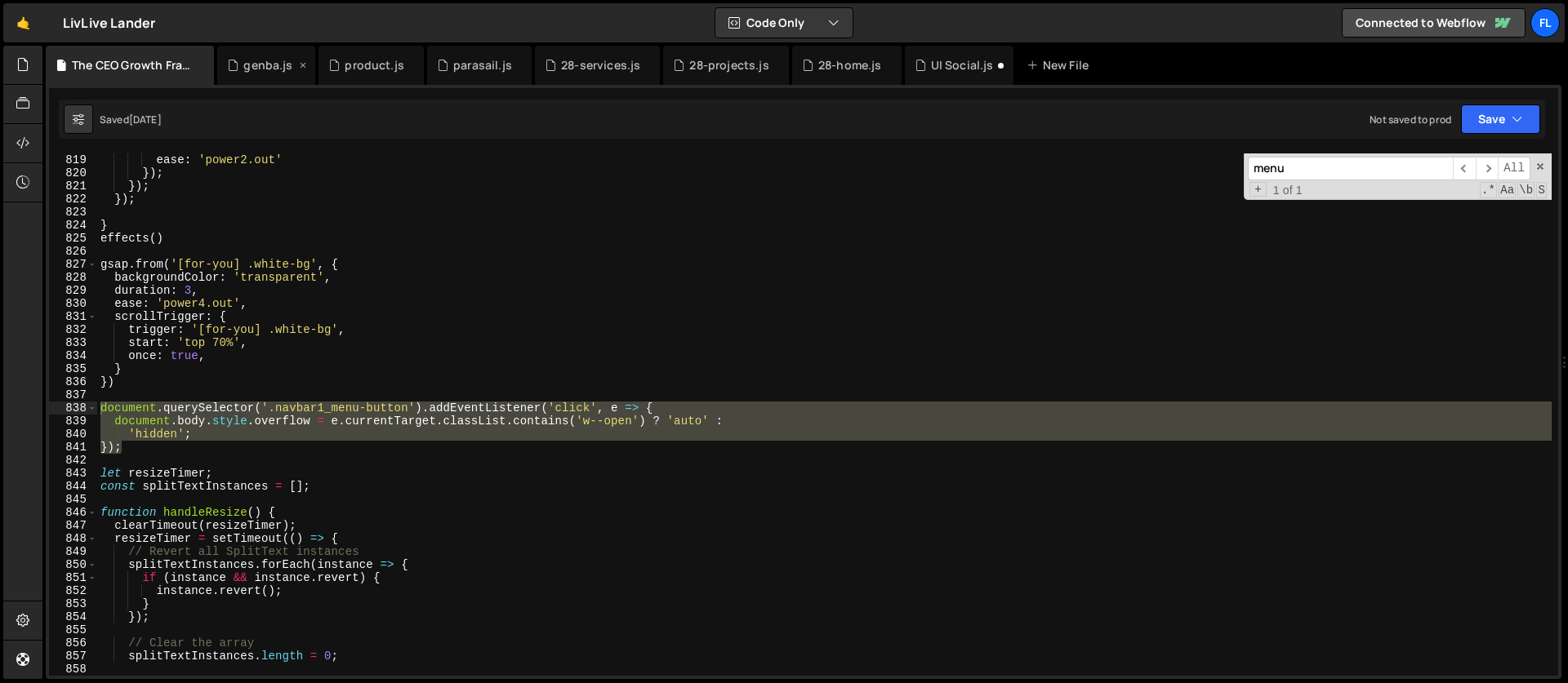
click at [306, 66] on icon at bounding box center [303, 65] width 11 height 16
click at [202, 64] on icon at bounding box center [202, 65] width 11 height 16
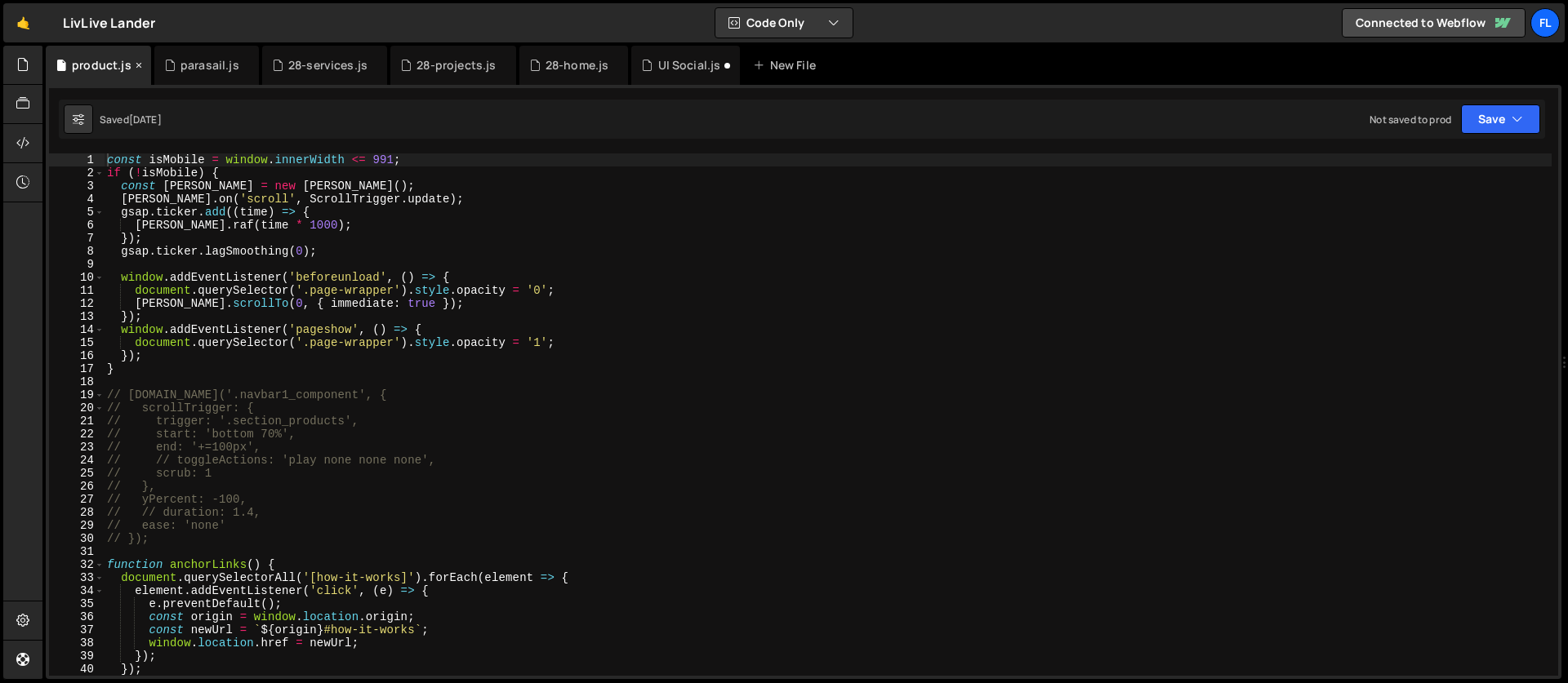
click at [133, 66] on icon at bounding box center [139, 65] width 11 height 16
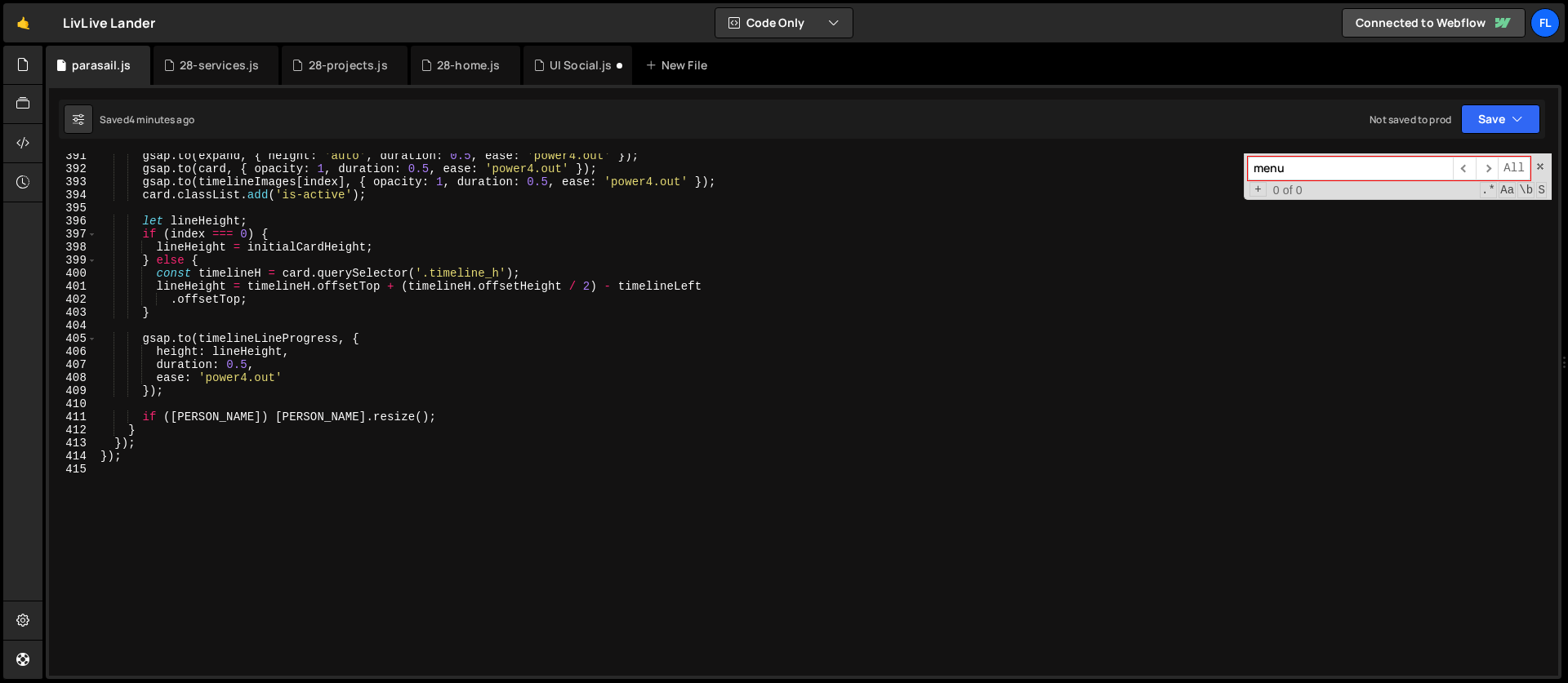
scroll to position [5152, 0]
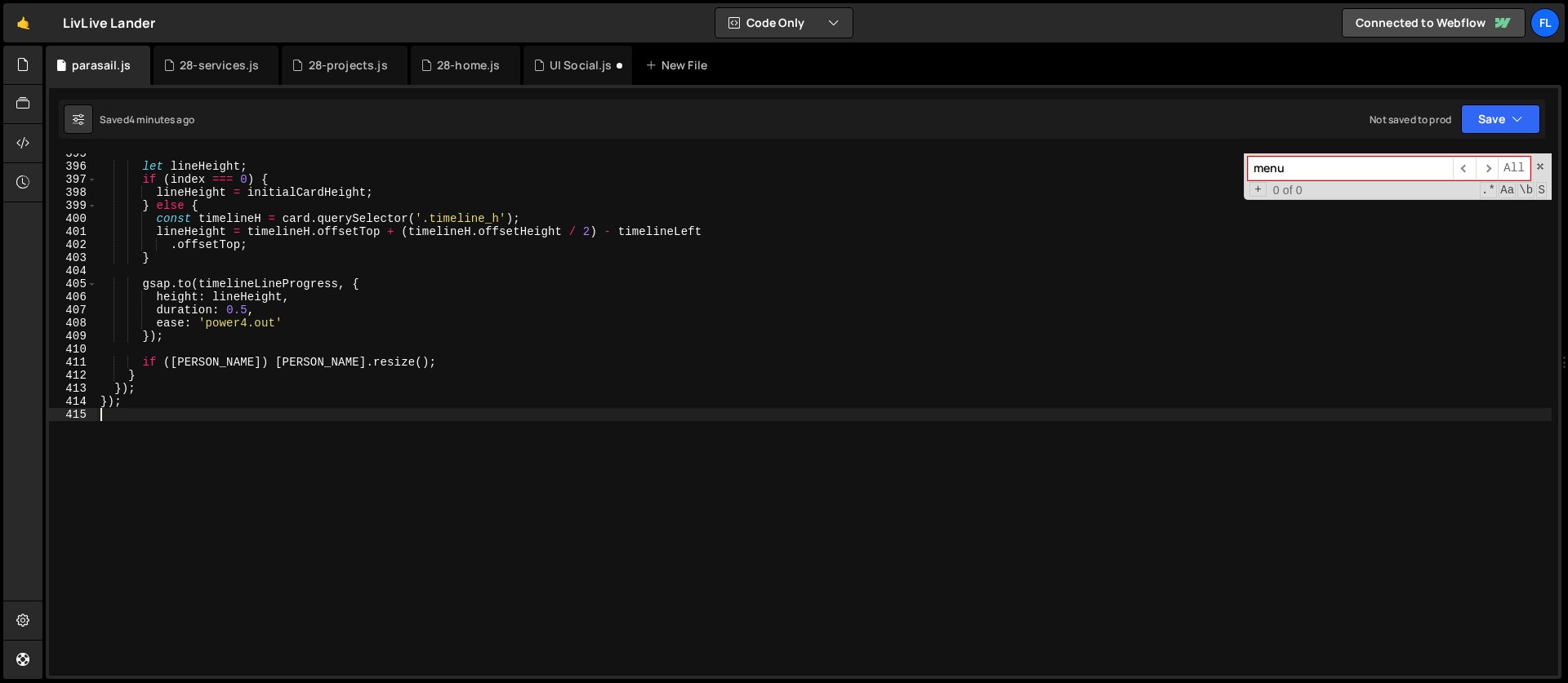
click at [216, 480] on div "let lineHeight ; if ( index === 0 ) { lineHeight = initialCardHeight ; } else {…" at bounding box center [823, 421] width 1454 height 549
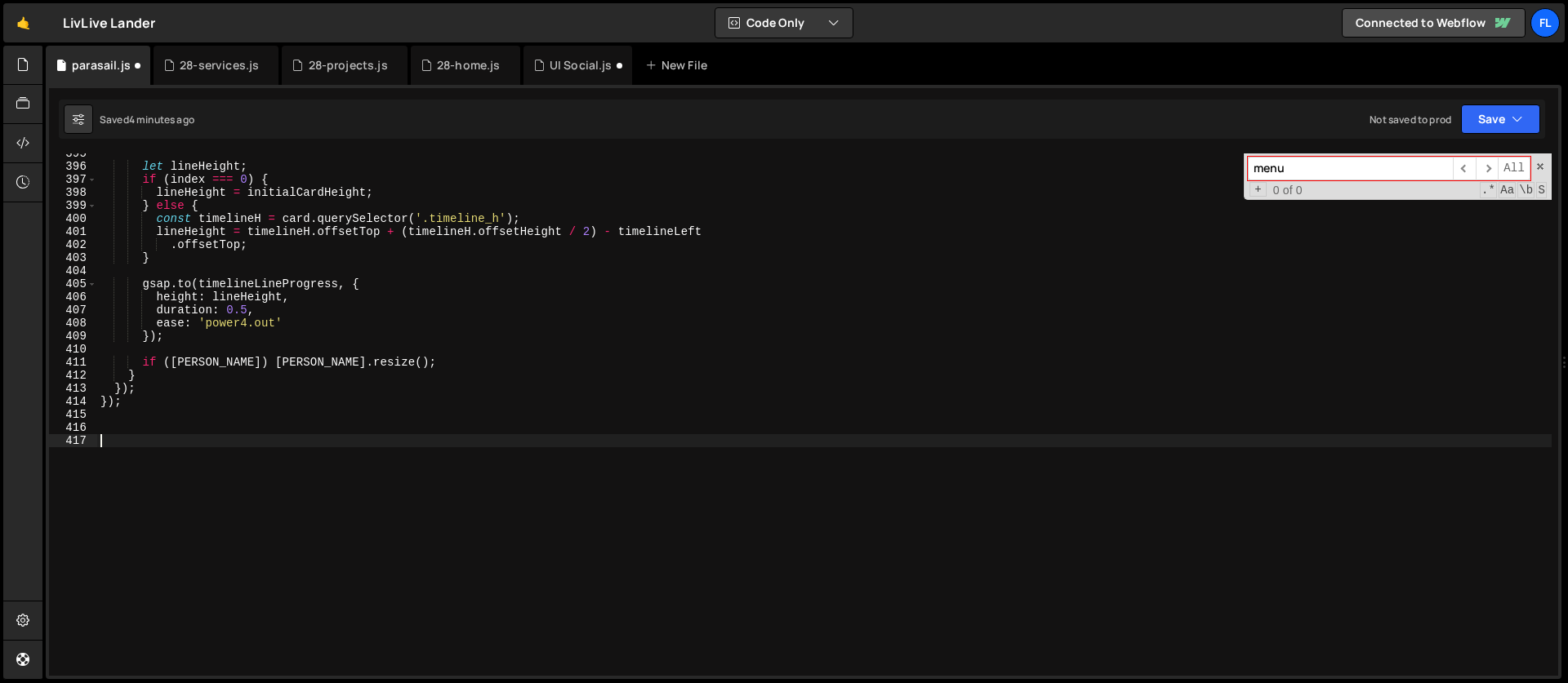
paste textarea "});"
type textarea "});"
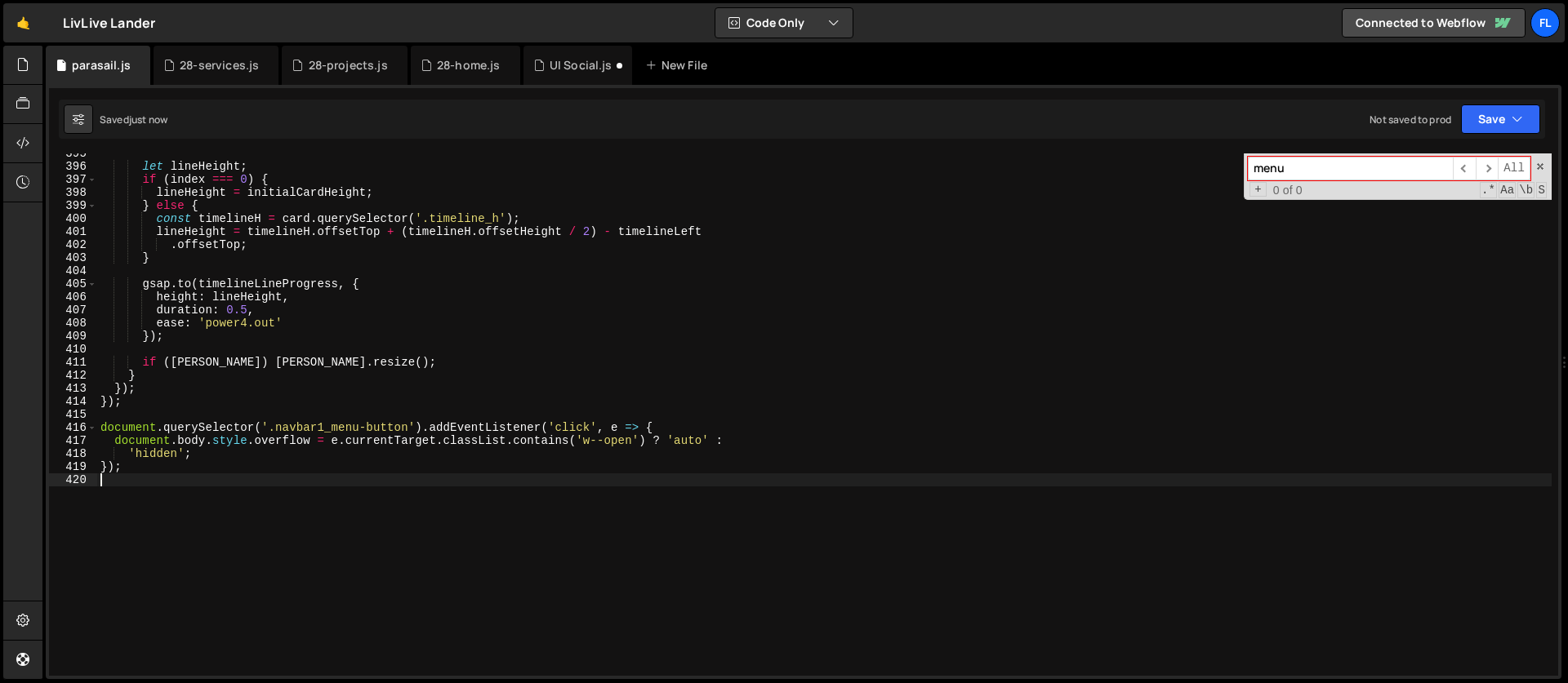
click at [409, 427] on div "let lineHeight ; if ( index === 0 ) { lineHeight = initialCardHeight ; } else {…" at bounding box center [823, 421] width 1454 height 549
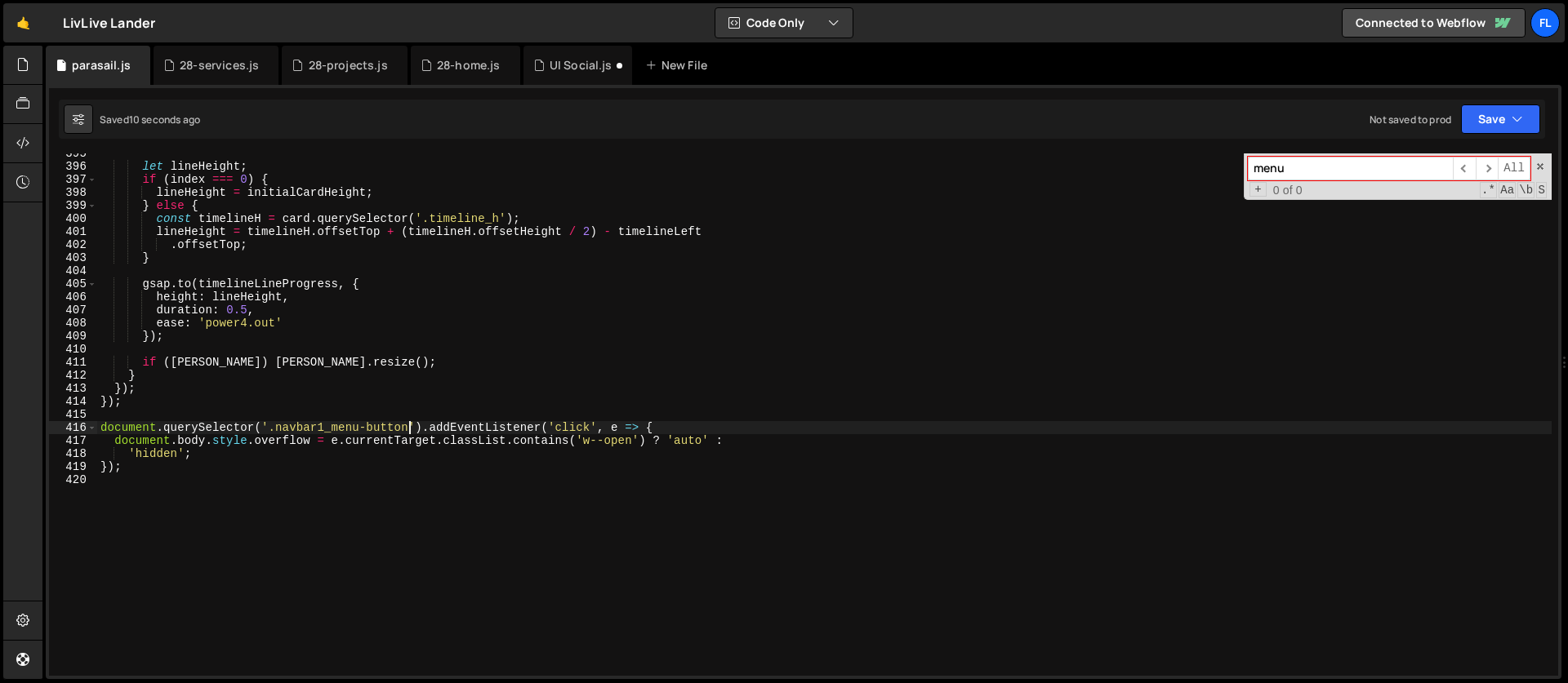
click at [277, 427] on div "let lineHeight ; if ( index === 0 ) { lineHeight = initialCardHeight ; } else {…" at bounding box center [823, 421] width 1454 height 549
paste textarea "2"
click at [1544, 164] on span at bounding box center [1540, 166] width 11 height 11
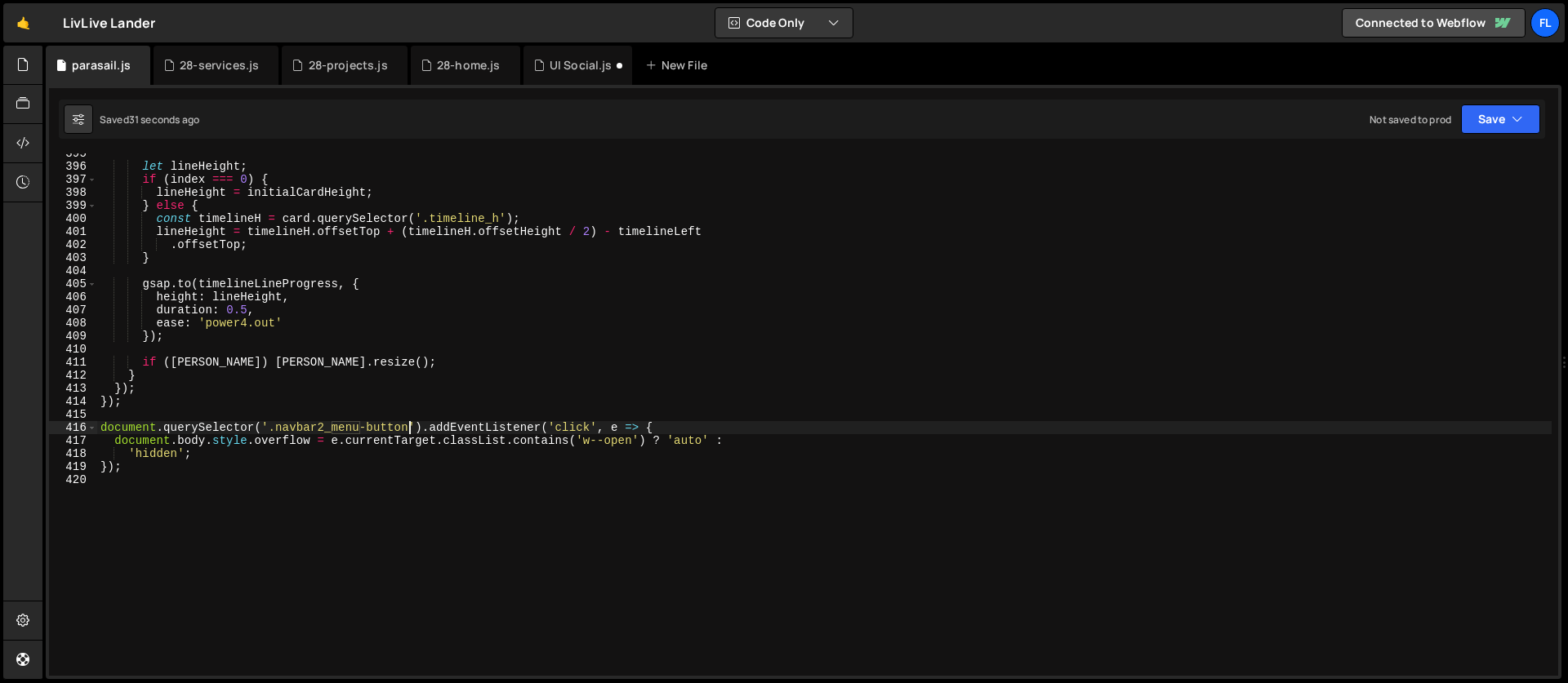
click at [583, 357] on div "let lineHeight ; if ( index === 0 ) { lineHeight = initialCardHeight ; } else {…" at bounding box center [823, 421] width 1454 height 549
type textarea "if ([PERSON_NAME]) [PERSON_NAME].resize();"
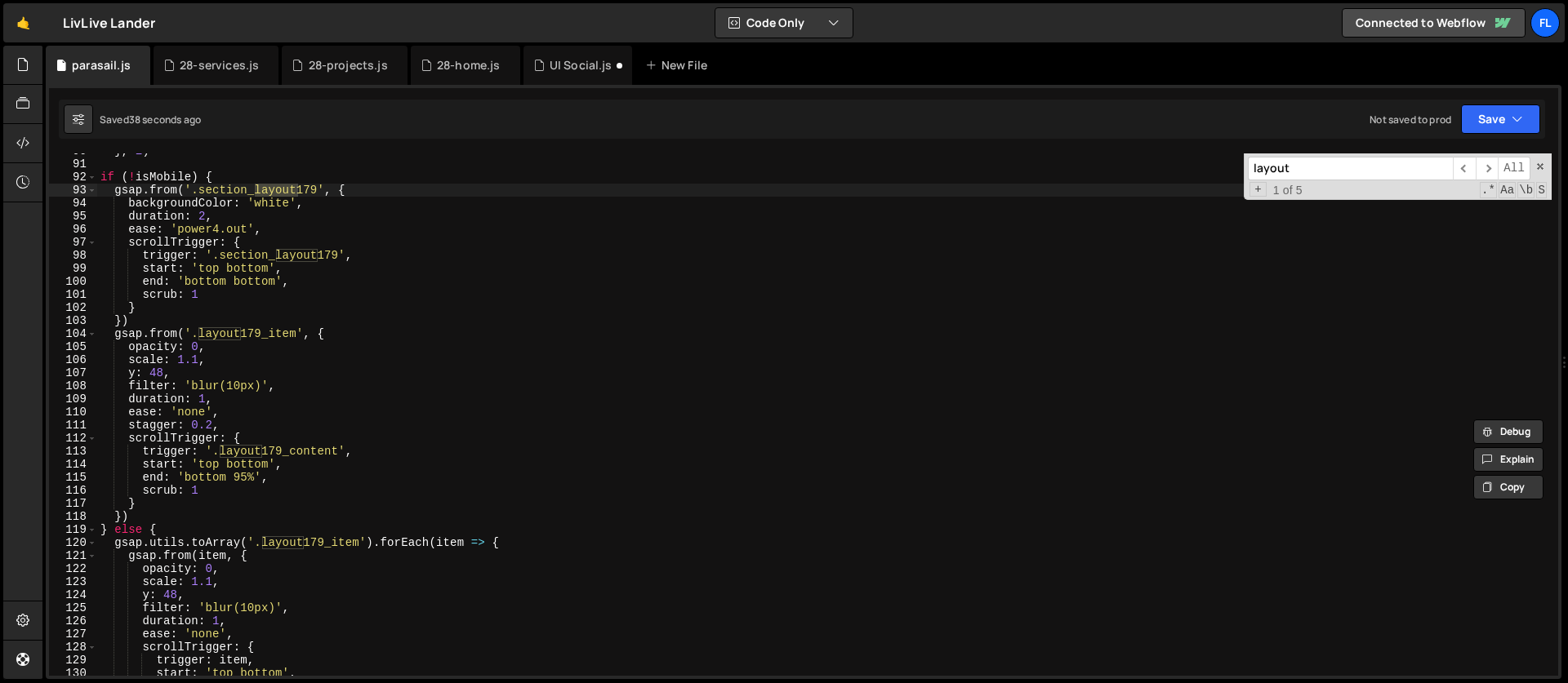
scroll to position [1253, 0]
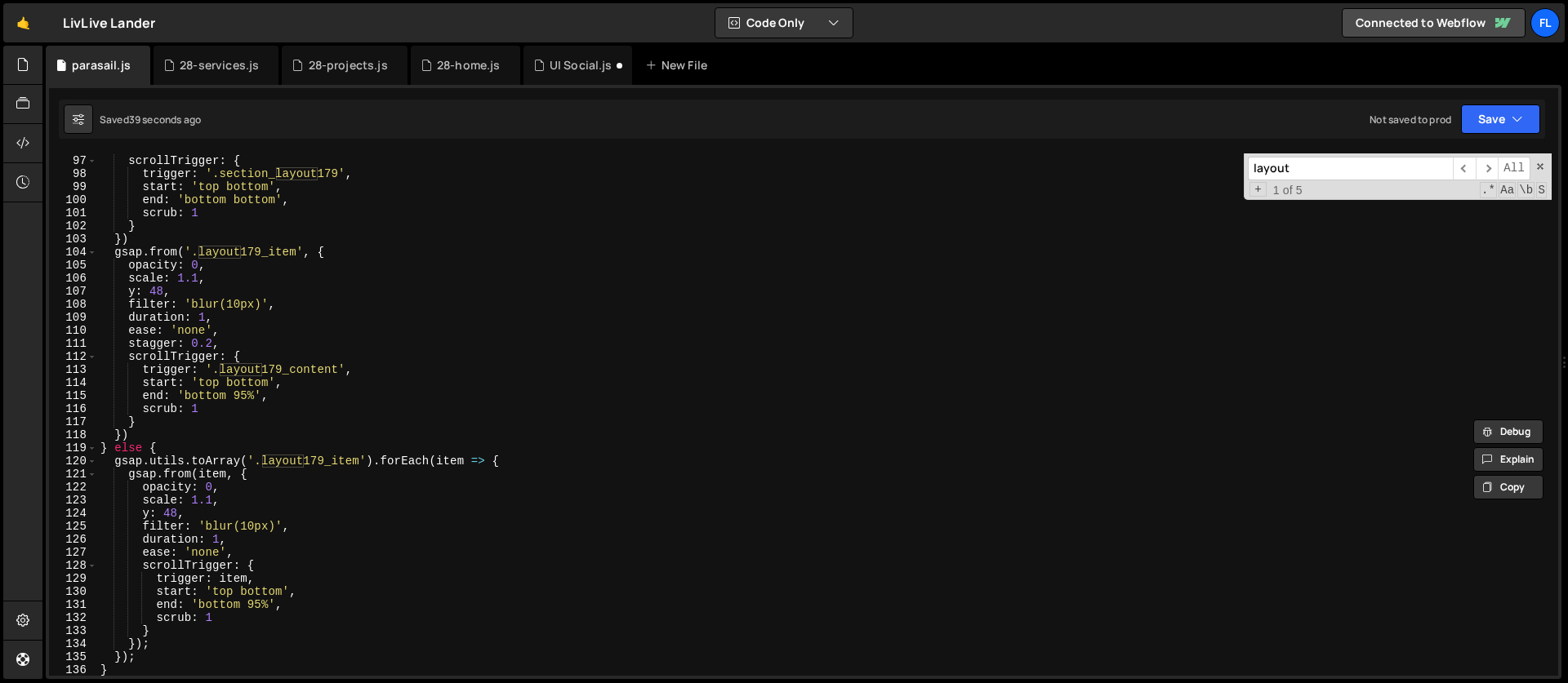
type input "layout"
click at [214, 616] on div "ease : 'power4.out' , scrollTrigger : { trigger : '.section_layout179' , start …" at bounding box center [823, 415] width 1454 height 549
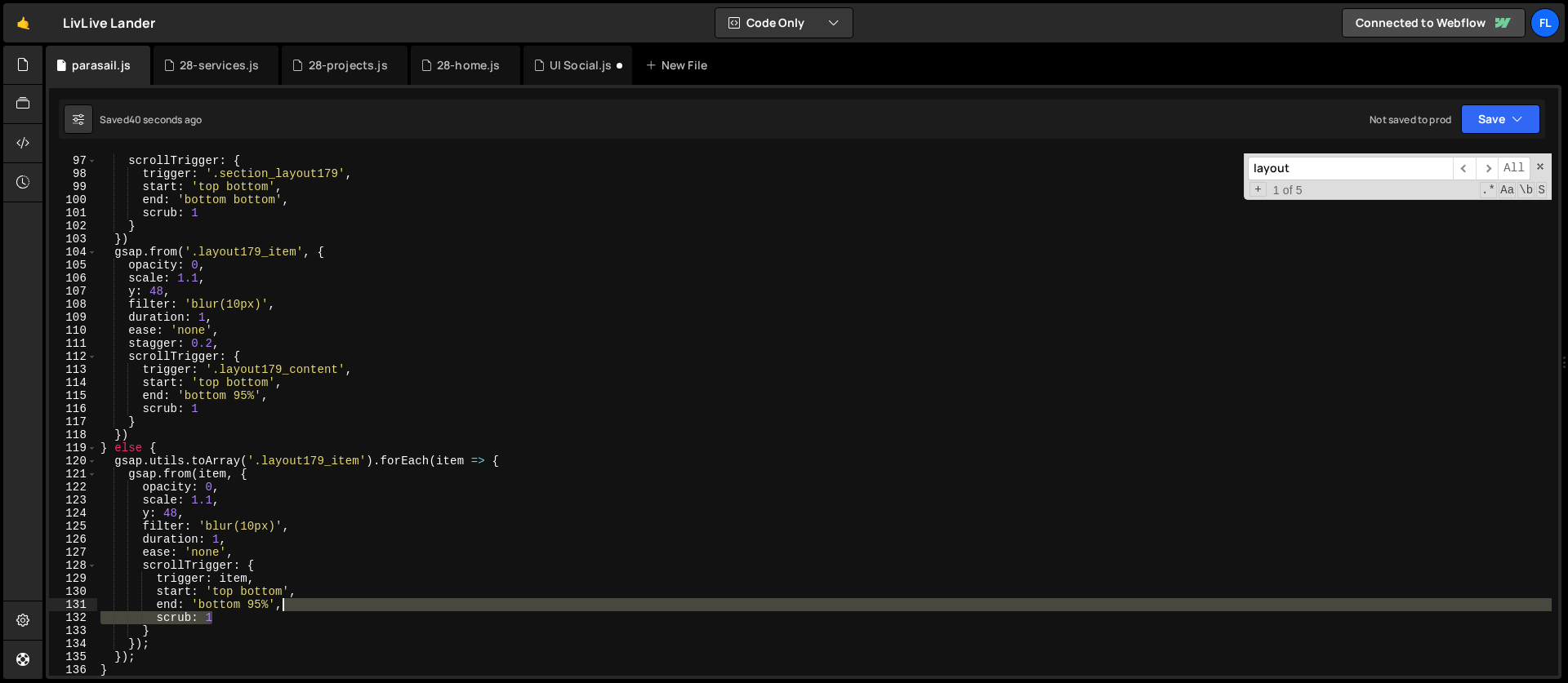
drag, startPoint x: 232, startPoint y: 619, endPoint x: 300, endPoint y: 606, distance: 69.2
click at [300, 606] on div "ease : 'power4.out' , scrollTrigger : { trigger : '.section_layout179' , start …" at bounding box center [823, 415] width 1454 height 549
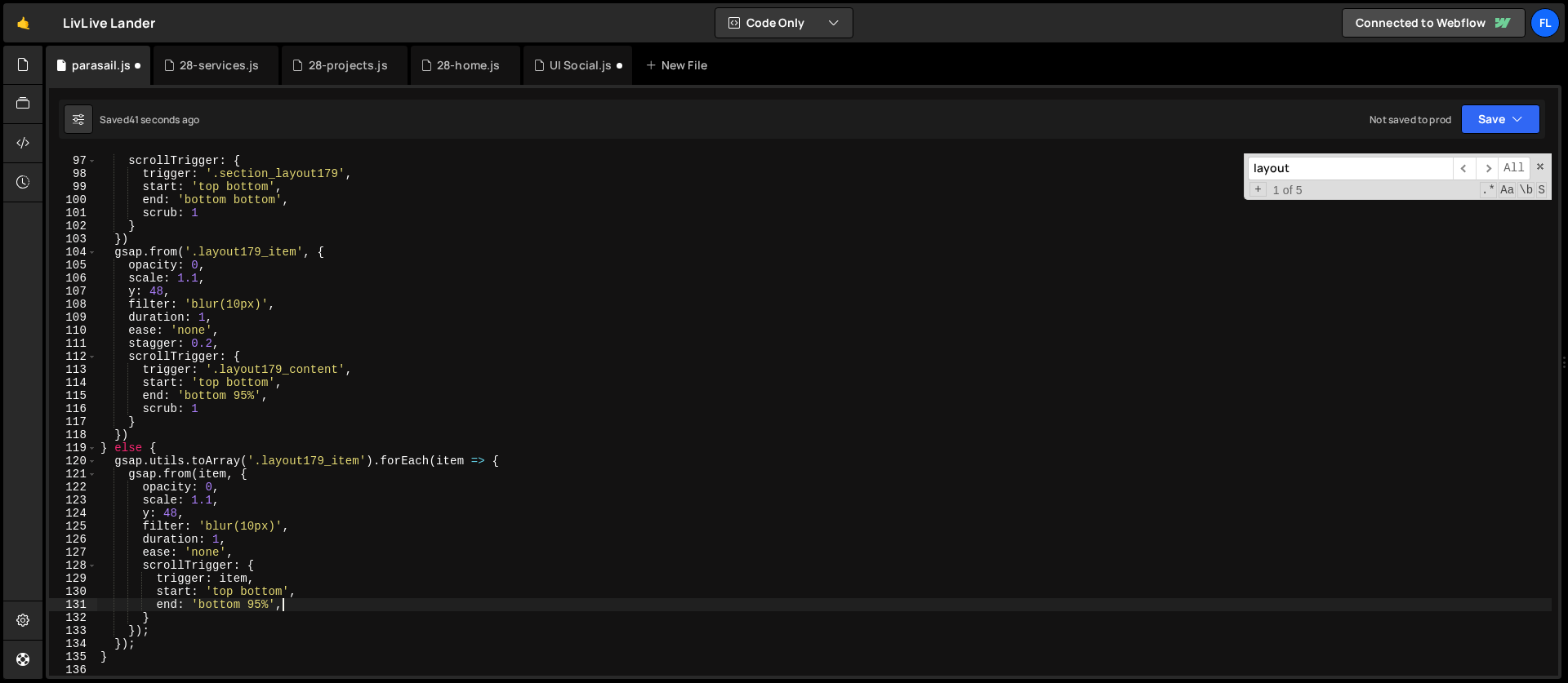
scroll to position [1269, 0]
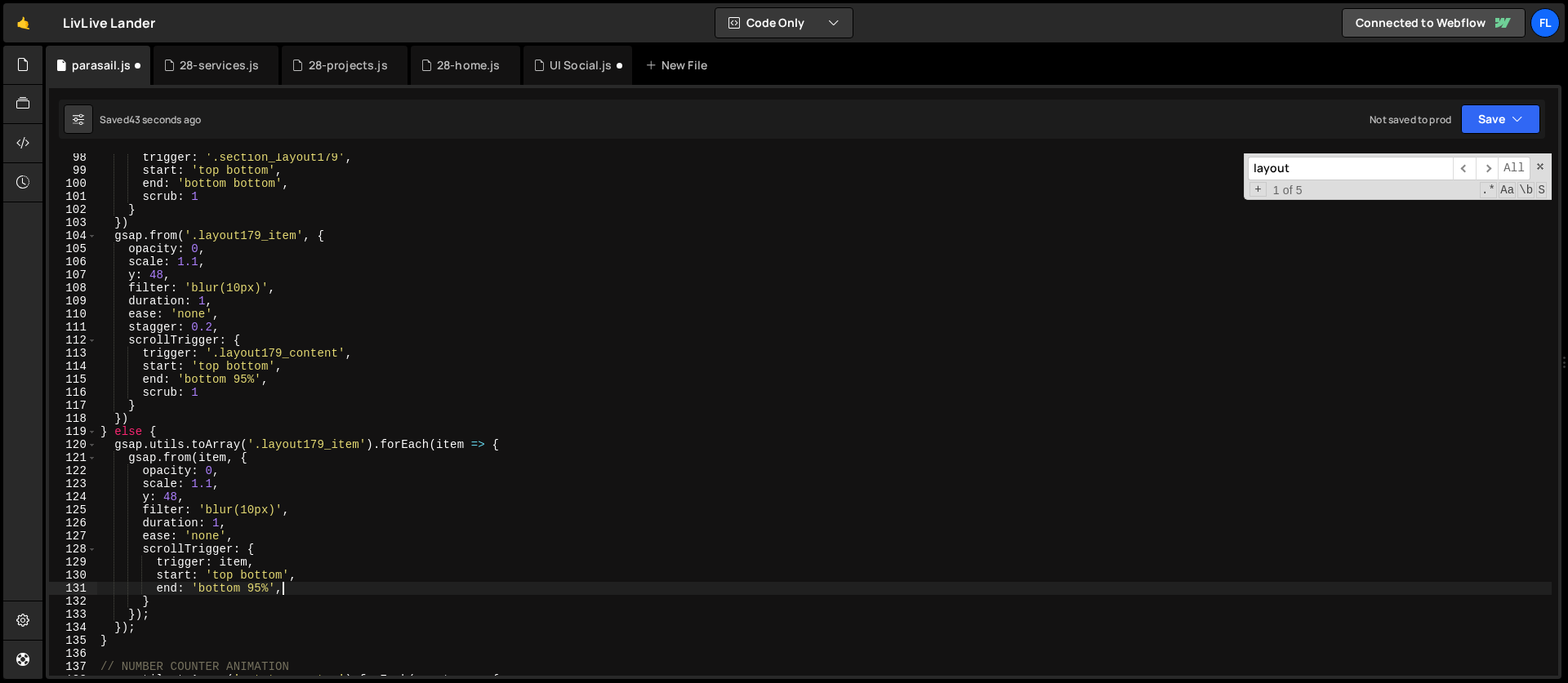
click at [265, 572] on div "trigger : '.section_layout179' , start : 'top bottom' , end : 'bottom bottom' ,…" at bounding box center [823, 426] width 1454 height 549
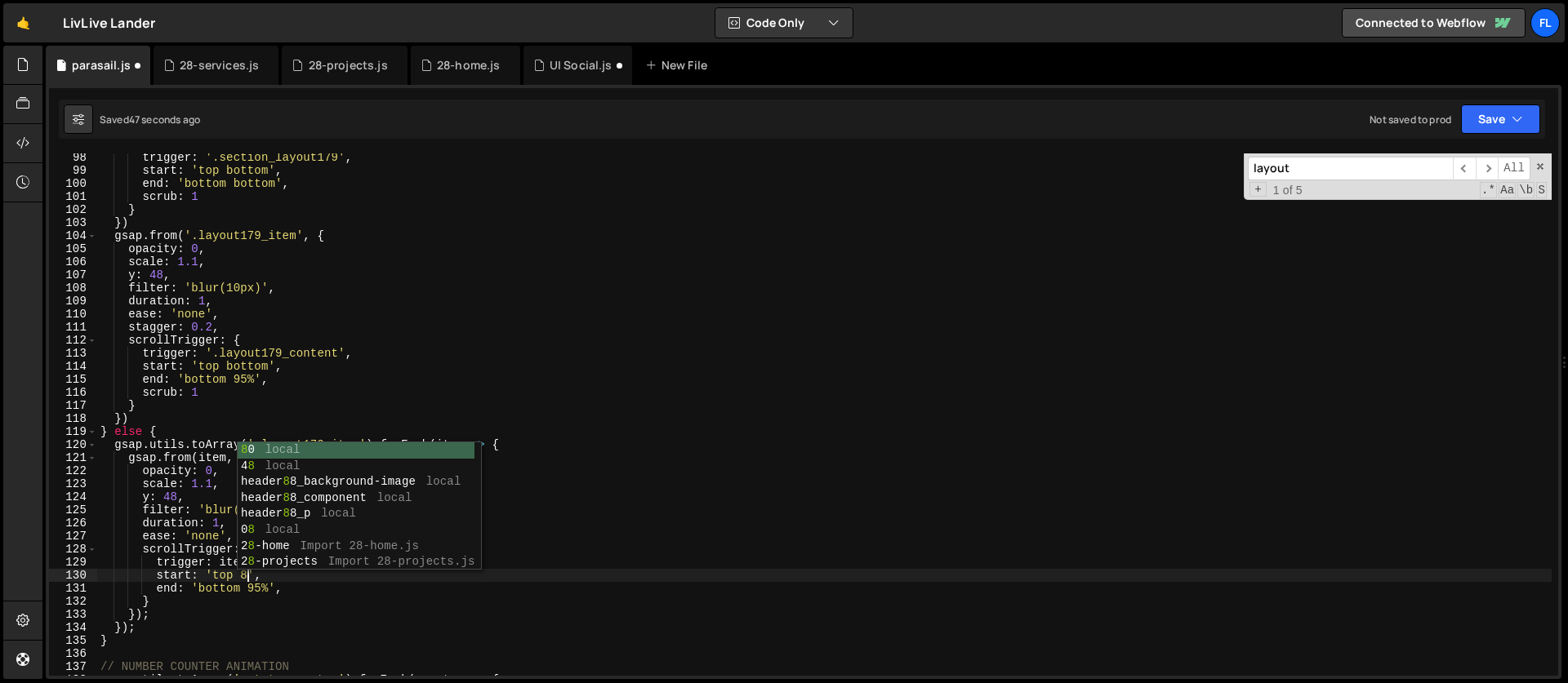
scroll to position [0, 10]
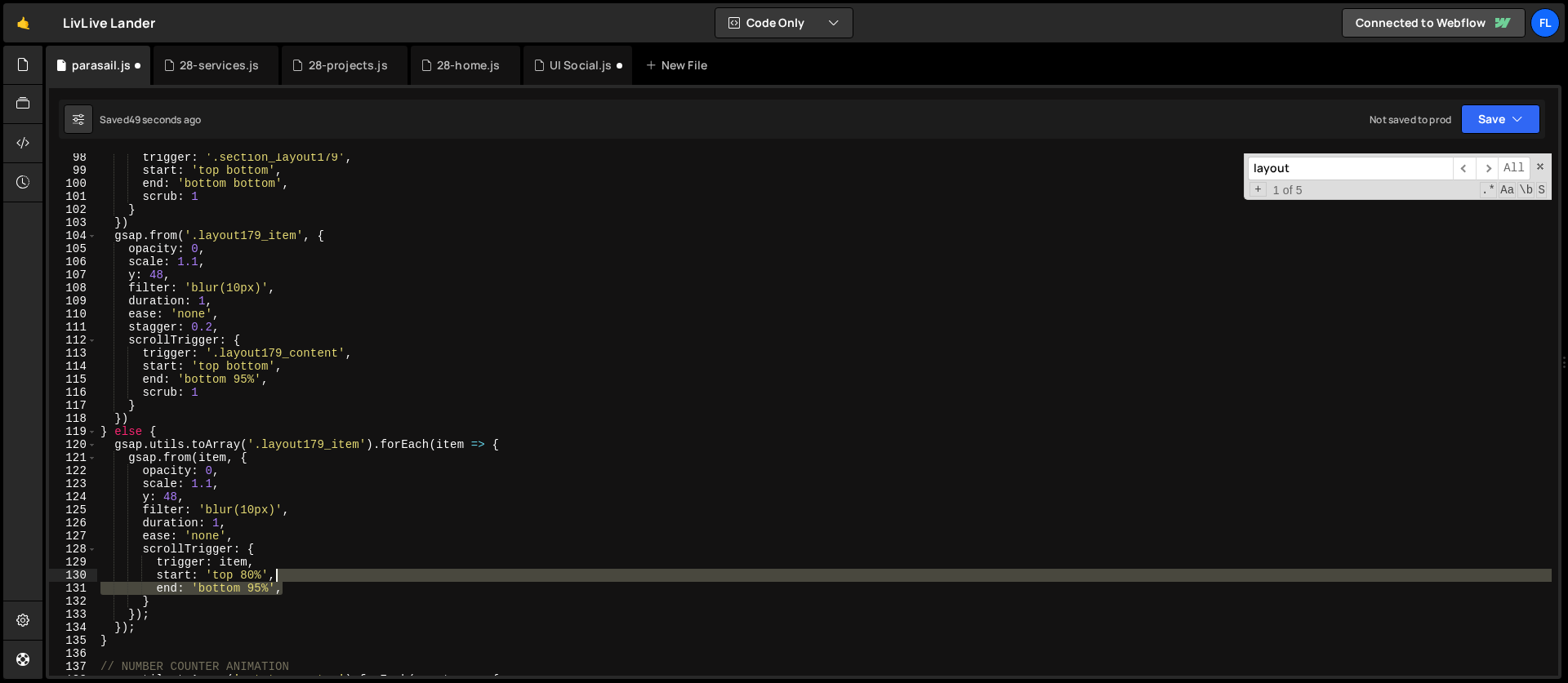
drag, startPoint x: 296, startPoint y: 590, endPoint x: 295, endPoint y: 579, distance: 11.0
click at [295, 579] on div "trigger : '.section_layout179' , start : 'top bottom' , end : 'bottom bottom' ,…" at bounding box center [823, 426] width 1454 height 549
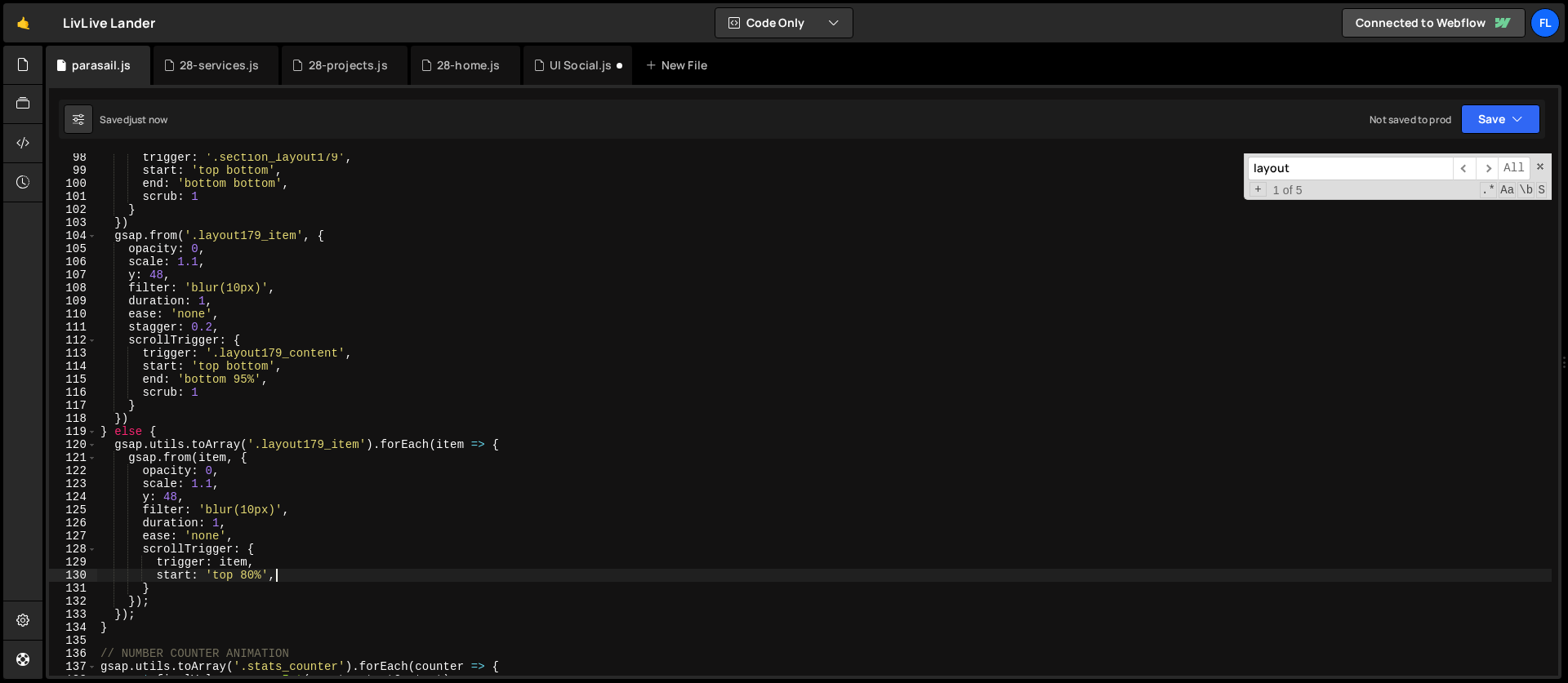
click at [204, 536] on div "trigger : '.section_layout179' , start : 'top bottom' , end : 'bottom bottom' ,…" at bounding box center [823, 426] width 1454 height 549
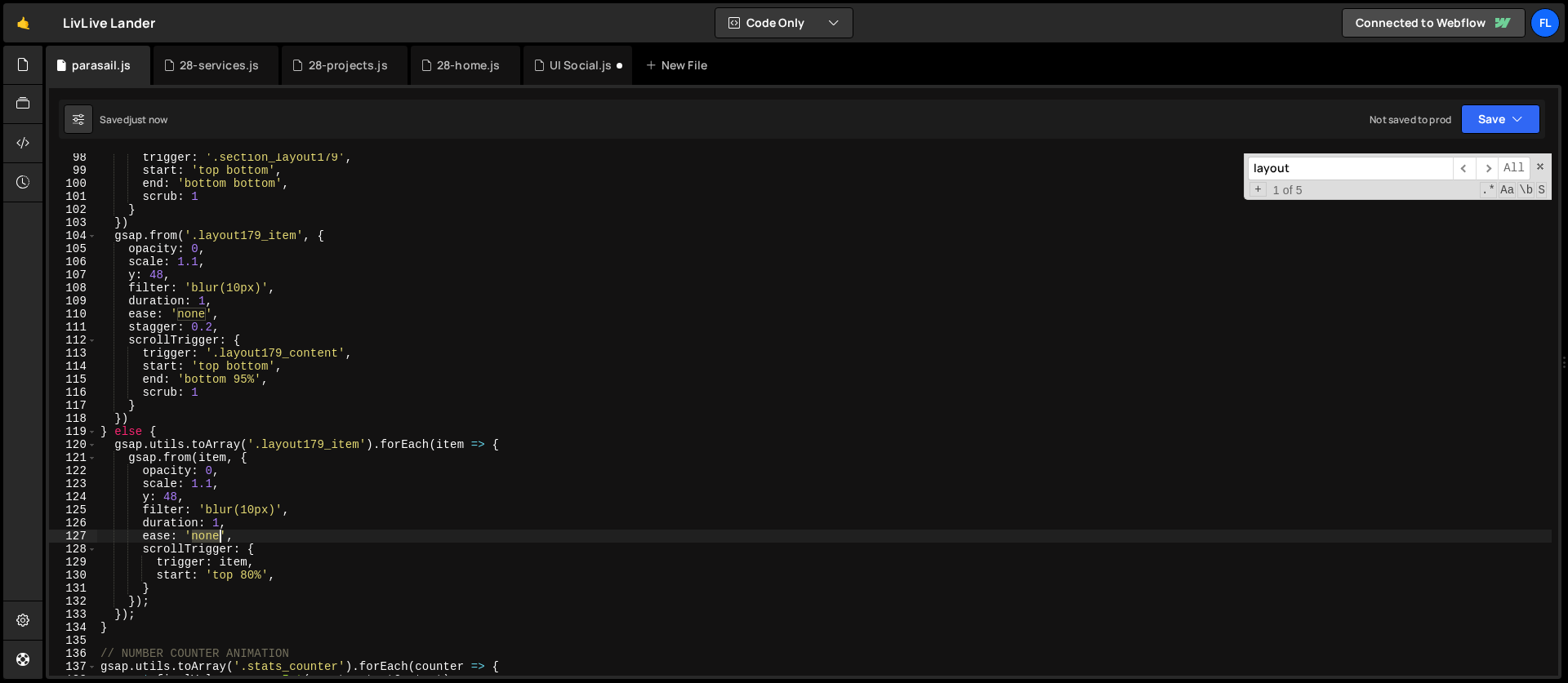
click at [204, 536] on div "trigger : '.section_layout179' , start : 'top bottom' , end : 'bottom bottom' ,…" at bounding box center [823, 426] width 1454 height 549
click at [333, 406] on div "trigger : '.section_layout179' , start : 'top bottom' , end : 'bottom bottom' ,…" at bounding box center [823, 426] width 1454 height 549
click at [519, 634] on div "trigger : '.section_layout179' , start : 'top bottom' , end : 'bottom bottom' ,…" at bounding box center [823, 426] width 1454 height 549
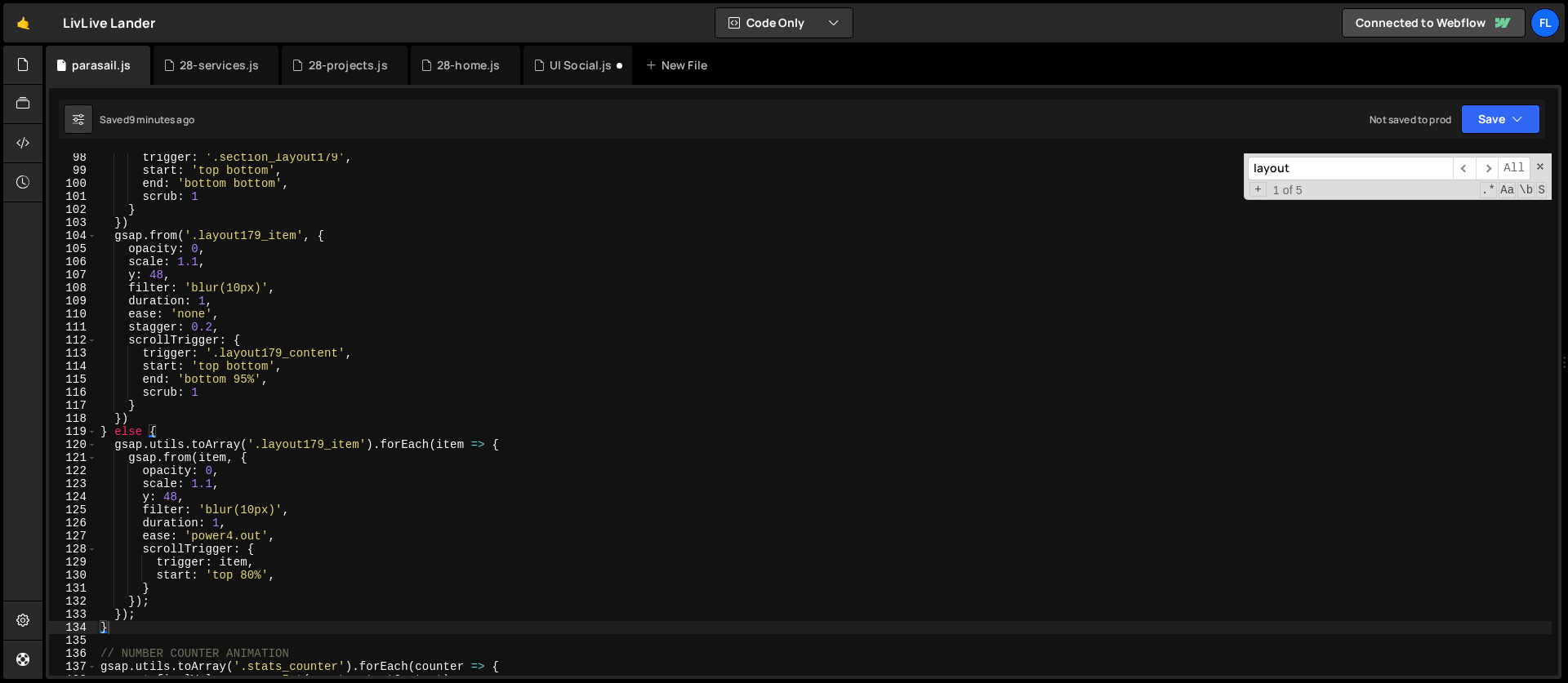
click at [1540, 173] on div "layout ​ ​ All Replace All + 1 of 5 .* Aa \b S" at bounding box center [1398, 177] width 308 height 47
click at [1540, 169] on span at bounding box center [1540, 166] width 11 height 11
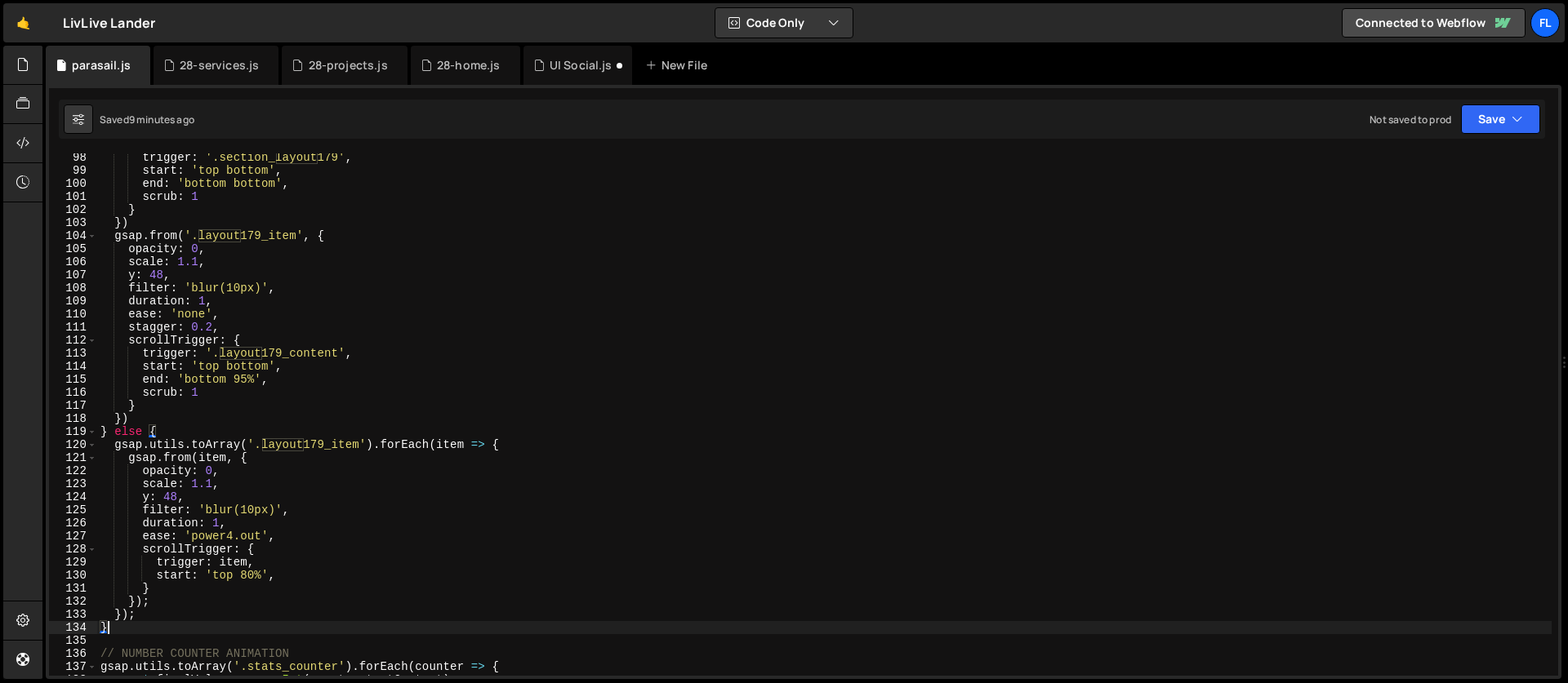
click at [446, 215] on div "trigger : '.section_layout179' , start : 'top bottom' , end : 'bottom bottom' ,…" at bounding box center [823, 426] width 1454 height 549
type textarea "}"
